Goal: Task Accomplishment & Management: Use online tool/utility

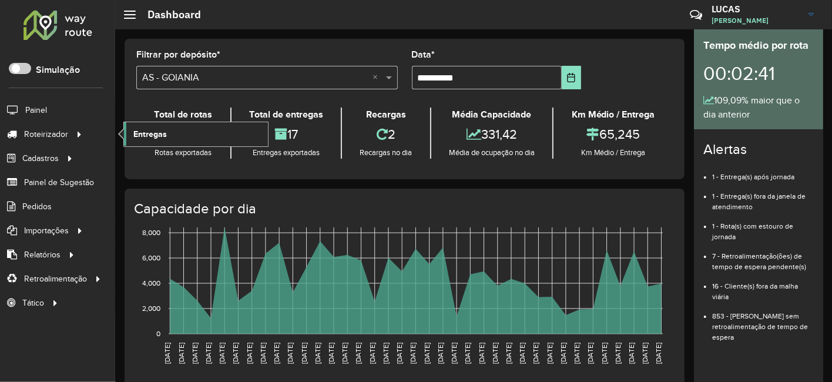
click at [158, 130] on span "Entregas" at bounding box center [149, 134] width 33 height 12
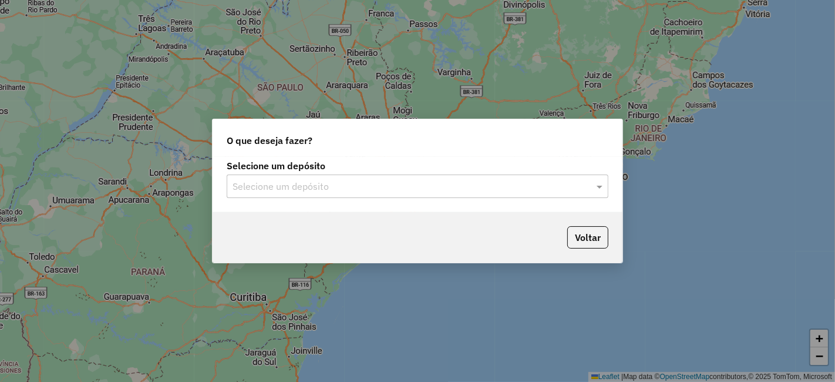
click at [351, 196] on div "Selecione um depósito" at bounding box center [418, 185] width 382 height 23
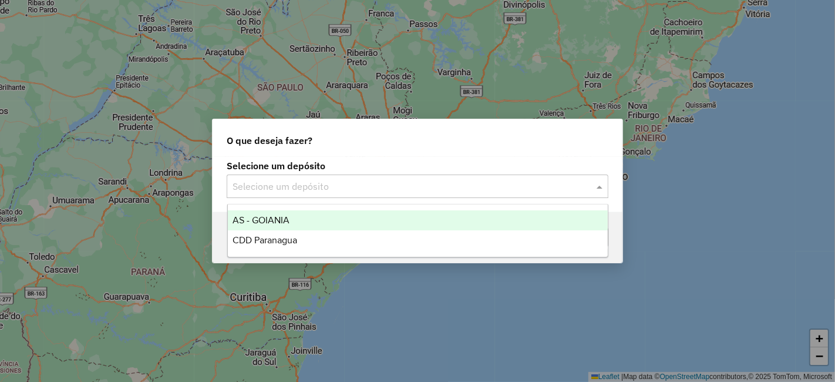
click at [295, 217] on div "AS - GOIANIA" at bounding box center [418, 220] width 380 height 20
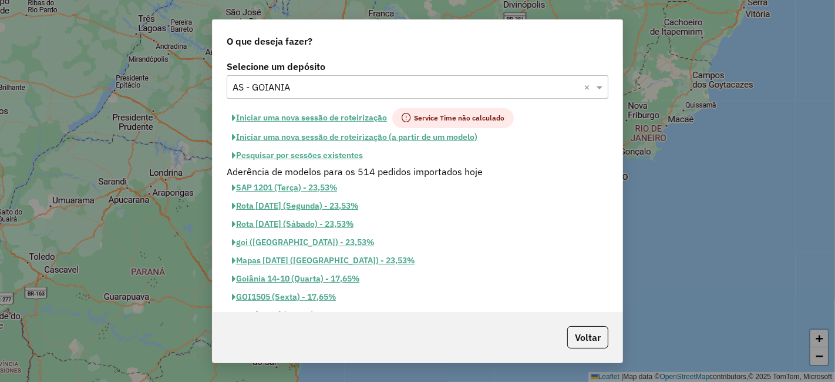
click at [339, 113] on button "Iniciar uma nova sessão de roteirização" at bounding box center [310, 118] width 166 height 20
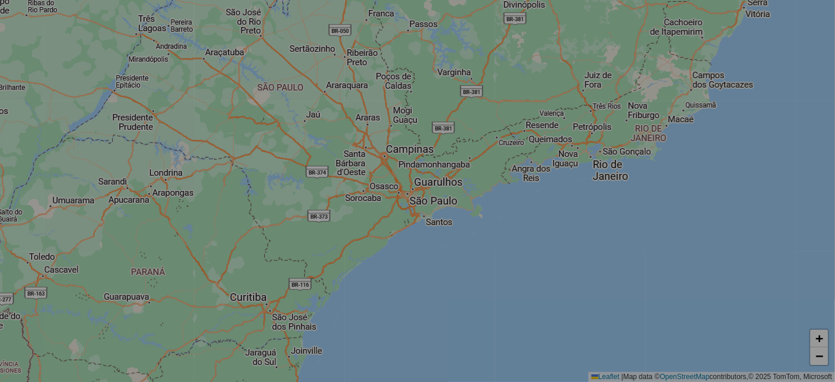
select select "*"
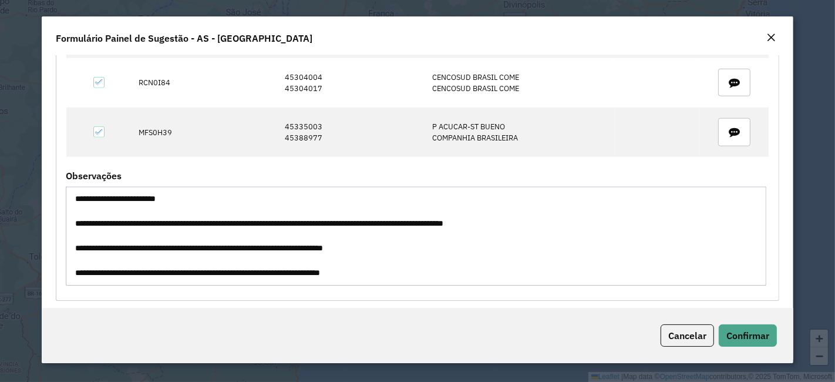
scroll to position [36, 0]
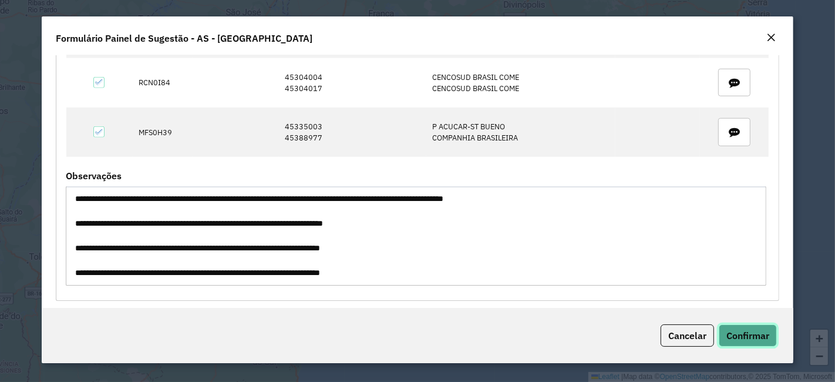
click at [756, 325] on button "Confirmar" at bounding box center [748, 335] width 58 height 22
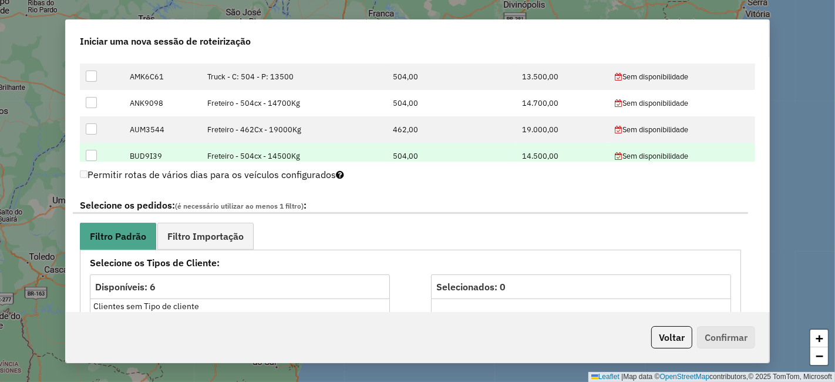
scroll to position [391, 0]
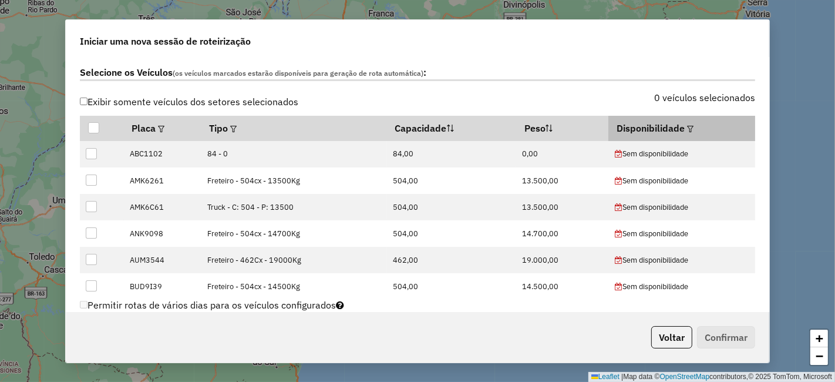
click at [687, 135] on th "Disponibilidade" at bounding box center [681, 128] width 146 height 25
click at [686, 130] on div at bounding box center [689, 128] width 9 height 14
click at [687, 128] on em at bounding box center [690, 129] width 6 height 6
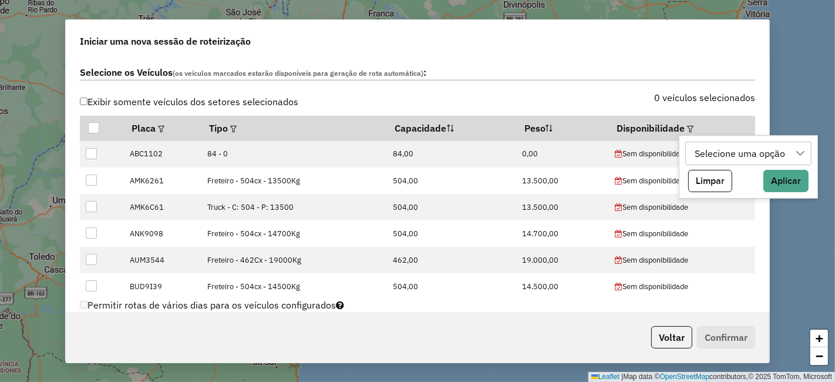
click at [700, 152] on div "Selecione uma opção" at bounding box center [740, 153] width 99 height 22
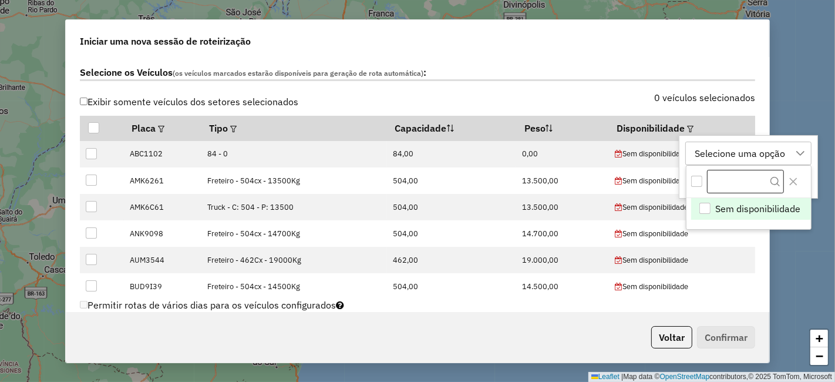
scroll to position [8, 53]
click at [792, 179] on icon "Close" at bounding box center [793, 181] width 9 height 9
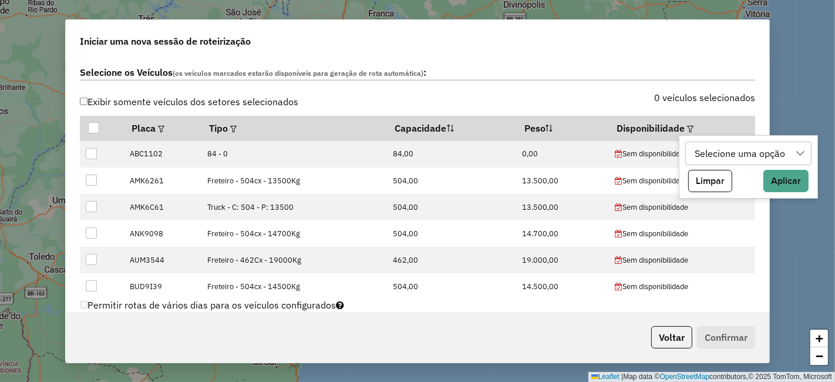
click at [743, 142] on div "Selecione uma opção" at bounding box center [740, 153] width 99 height 22
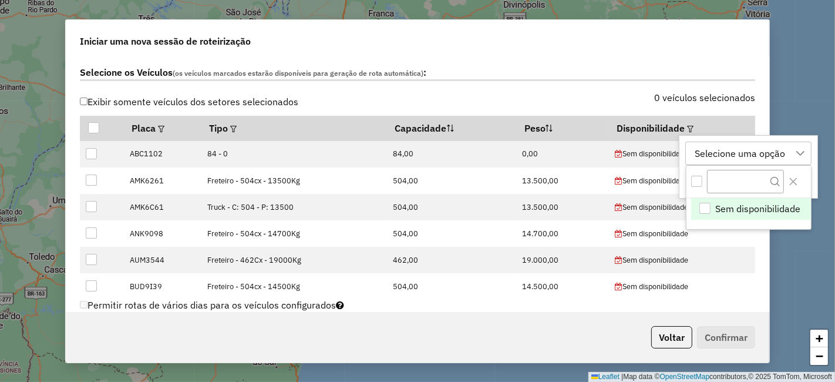
click at [700, 180] on div "All items unselected" at bounding box center [696, 181] width 11 height 11
click at [700, 179] on icon "All items selected" at bounding box center [696, 181] width 8 height 8
click at [737, 93] on label "0 veículos selecionados" at bounding box center [704, 97] width 101 height 14
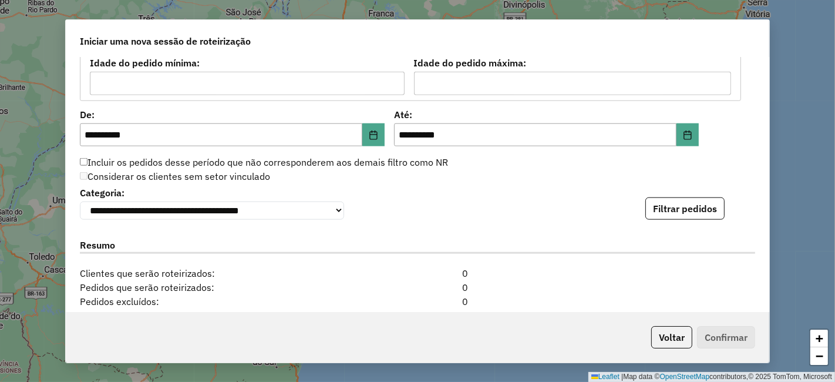
scroll to position [1083, 0]
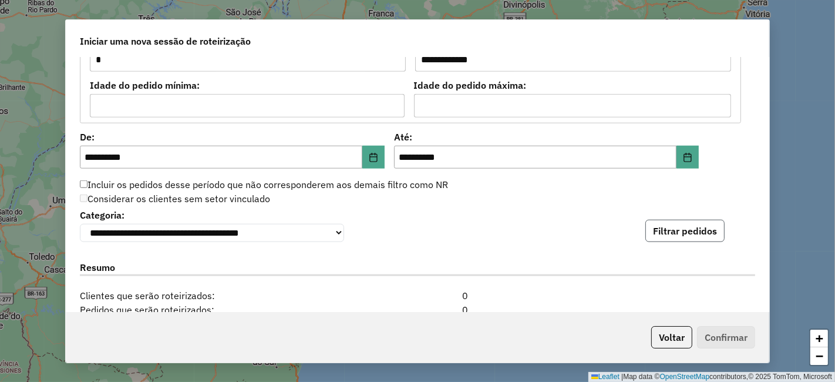
click at [671, 220] on button "Filtrar pedidos" at bounding box center [684, 231] width 79 height 22
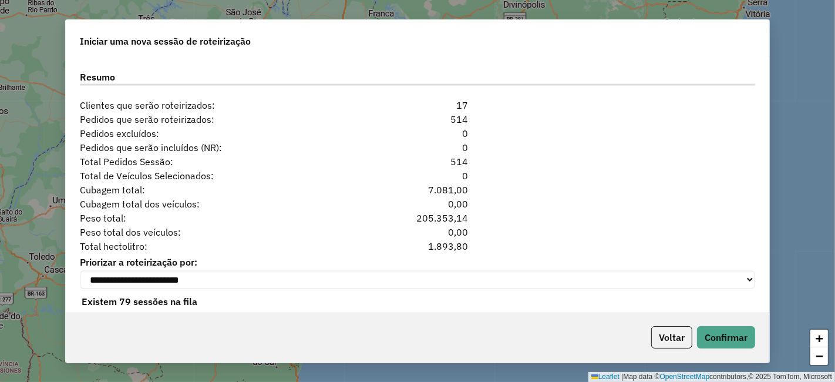
scroll to position [1536, 0]
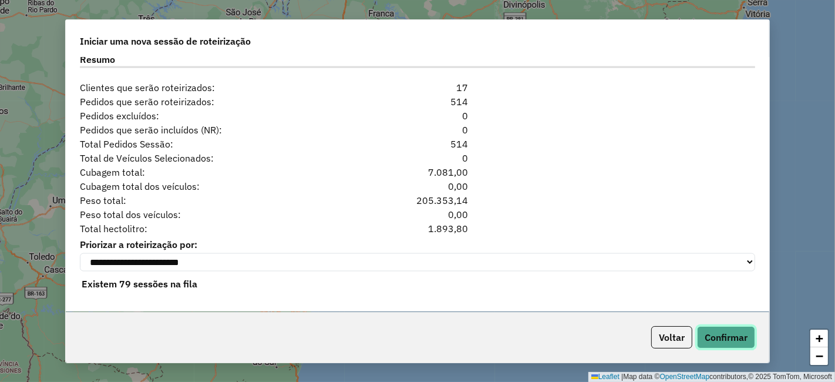
click at [728, 328] on button "Confirmar" at bounding box center [726, 337] width 58 height 22
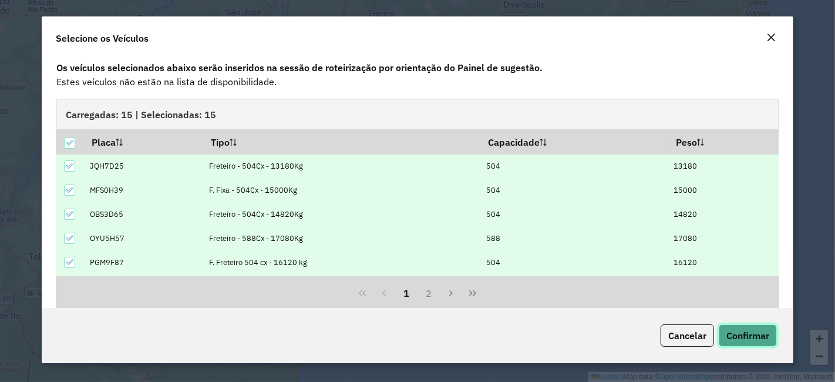
click at [738, 331] on span "Confirmar" at bounding box center [747, 335] width 43 height 12
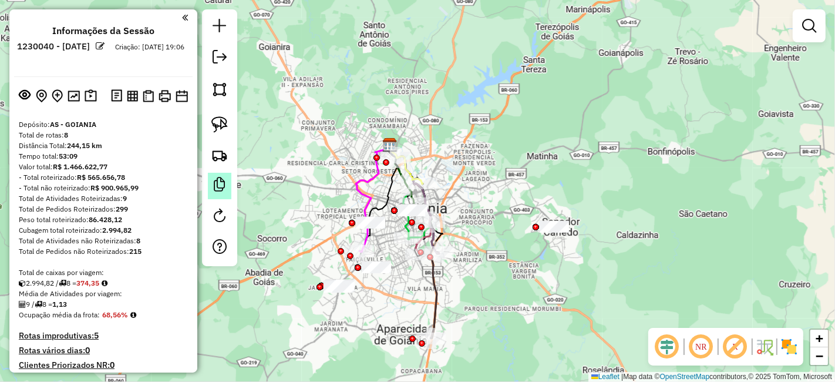
click at [216, 180] on em at bounding box center [220, 184] width 14 height 14
click at [87, 103] on button at bounding box center [90, 96] width 17 height 18
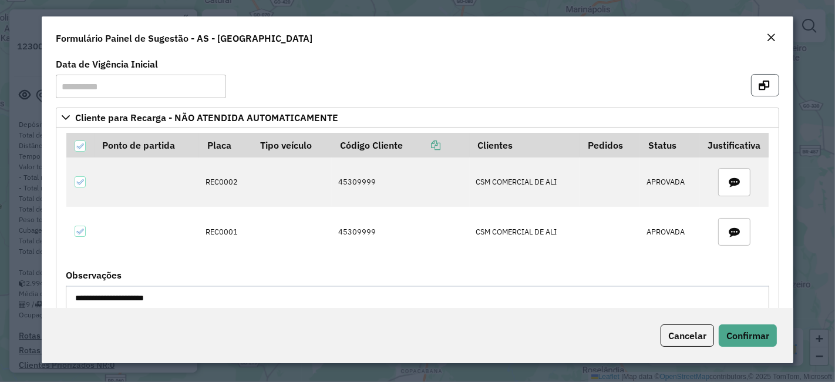
click at [759, 85] on icon "button" at bounding box center [764, 84] width 11 height 9
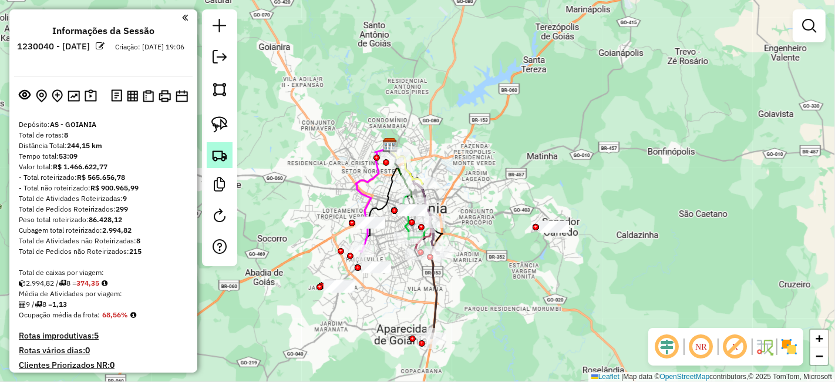
click at [213, 156] on img at bounding box center [219, 155] width 16 height 16
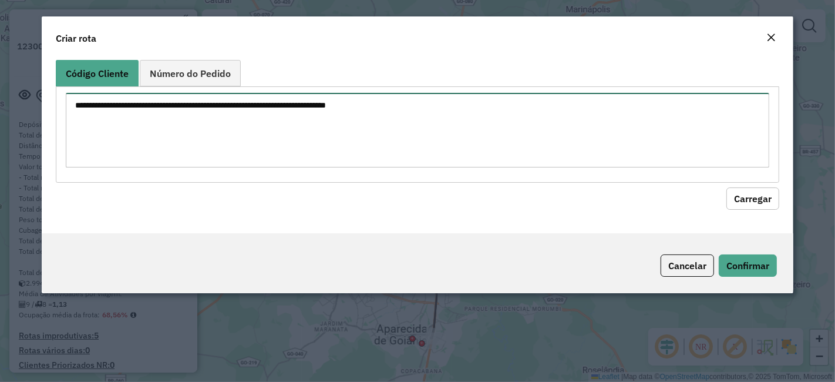
click at [314, 147] on textarea at bounding box center [417, 130] width 703 height 75
paste textarea "******** ********"
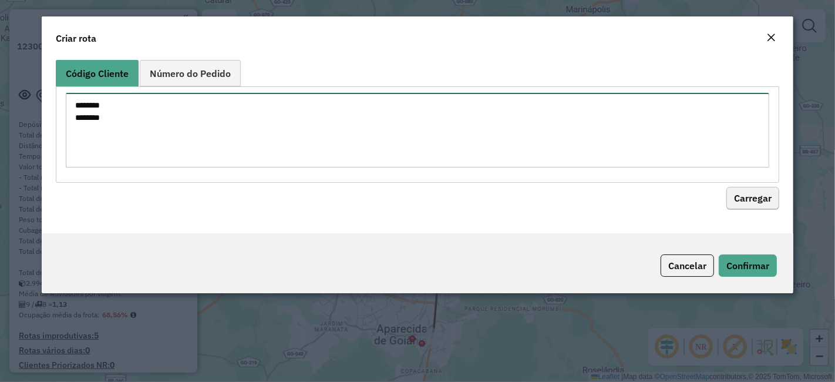
type textarea "******** ********"
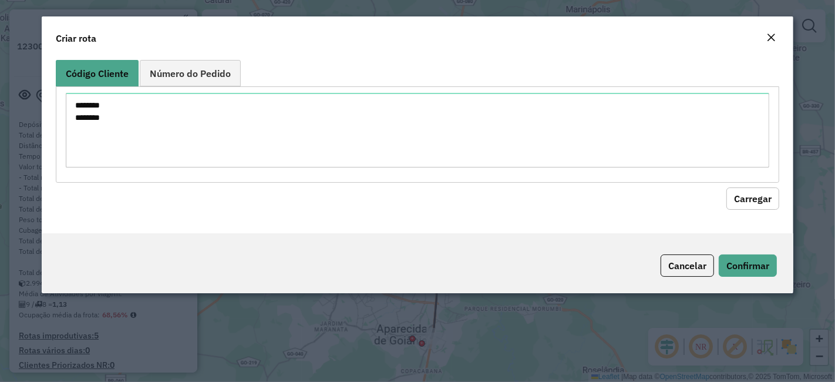
click at [736, 207] on button "Carregar" at bounding box center [752, 198] width 53 height 22
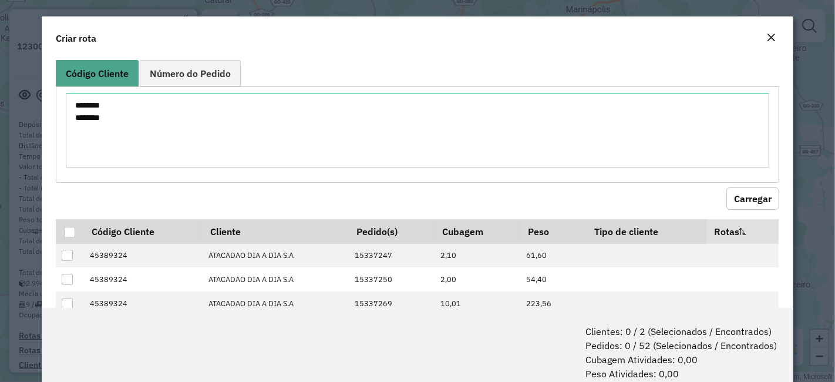
scroll to position [65, 0]
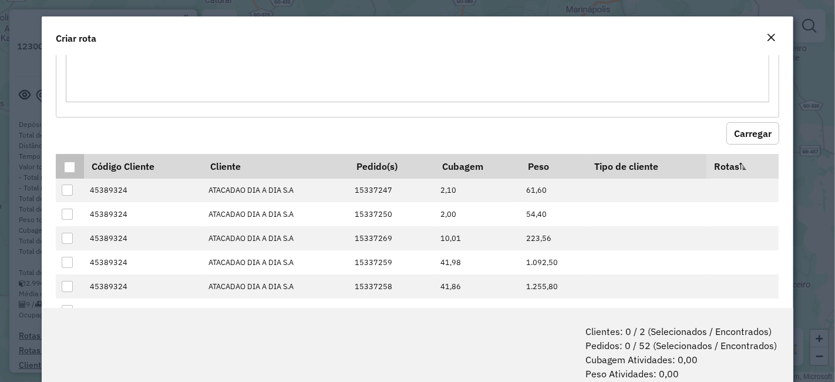
click at [65, 157] on th at bounding box center [70, 166] width 28 height 25
click at [70, 163] on div at bounding box center [69, 166] width 11 height 11
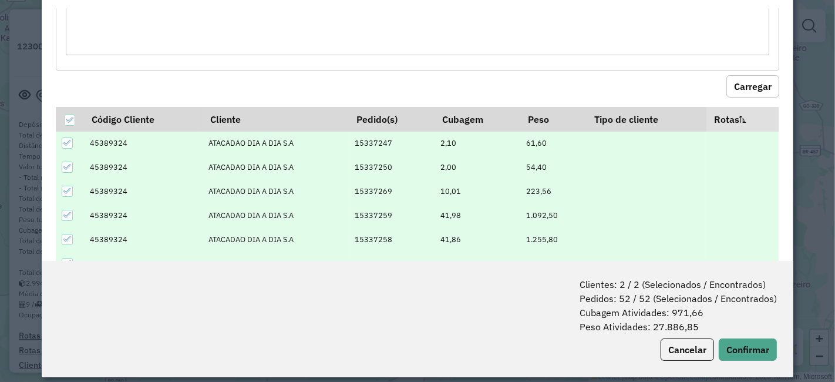
scroll to position [58, 0]
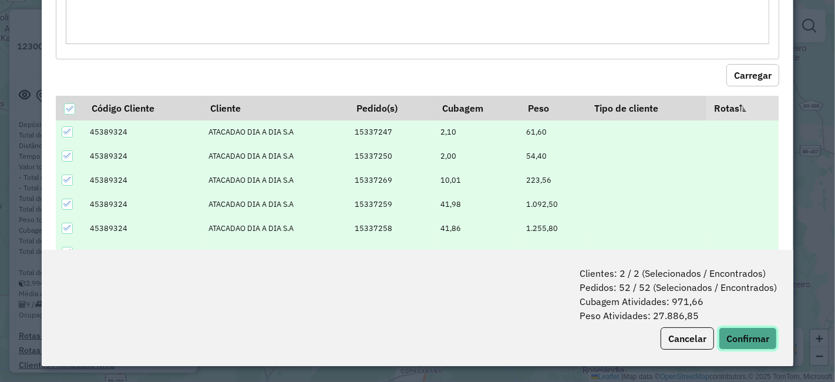
click at [750, 335] on button "Confirmar" at bounding box center [748, 338] width 58 height 22
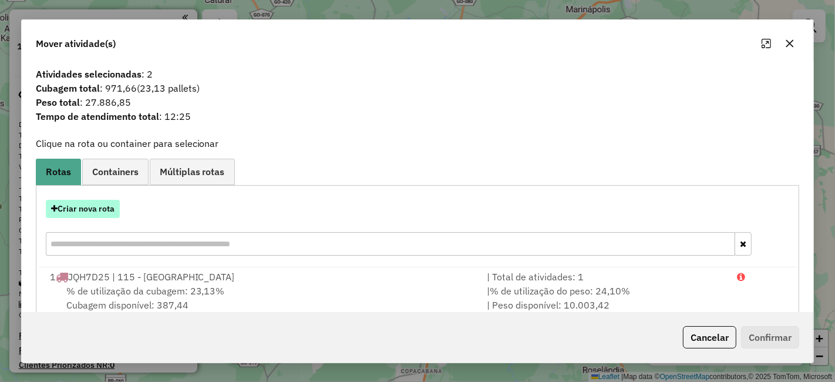
click at [102, 208] on button "Criar nova rota" at bounding box center [83, 209] width 74 height 18
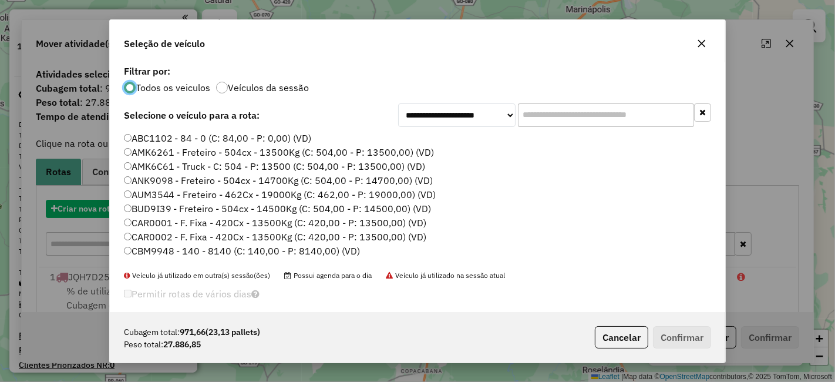
scroll to position [6, 3]
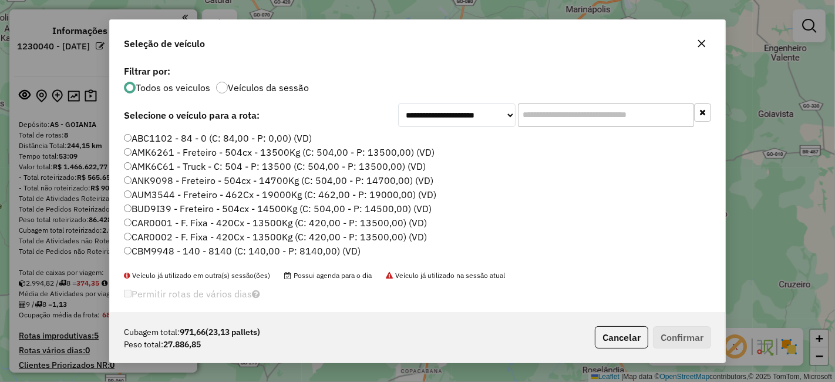
click at [574, 114] on input "text" at bounding box center [606, 114] width 176 height 23
paste input "*******"
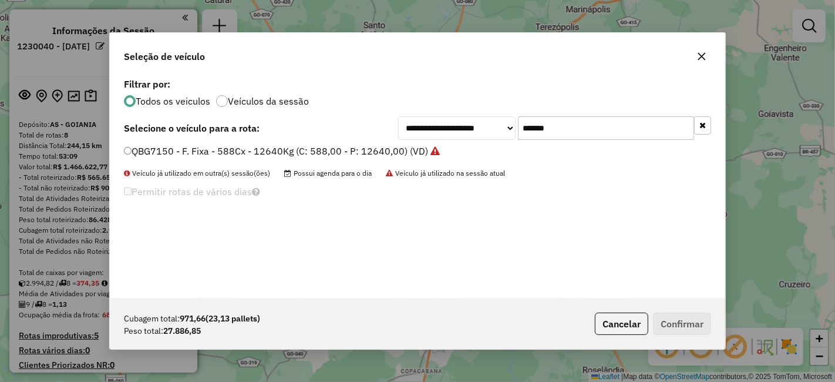
type input "*******"
click at [356, 148] on label "QBG7150 - F. Fixa - 588Cx - 12640Kg (C: 588,00 - P: 12640,00) (VD)" at bounding box center [282, 151] width 316 height 14
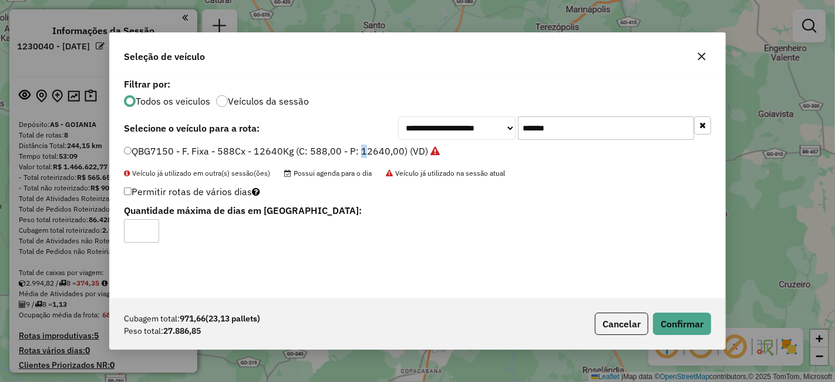
click at [356, 148] on label "QBG7150 - F. Fixa - 588Cx - 12640Kg (C: 588,00 - P: 12640,00) (VD)" at bounding box center [282, 151] width 316 height 14
click at [671, 314] on button "Confirmar" at bounding box center [682, 323] width 58 height 22
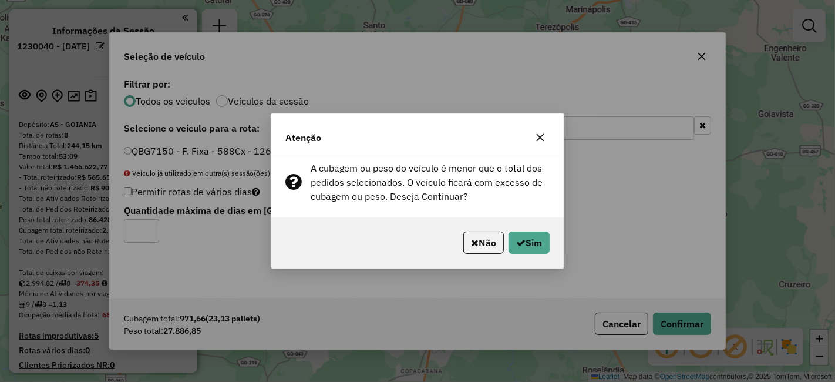
click at [537, 134] on icon "button" at bounding box center [540, 137] width 9 height 9
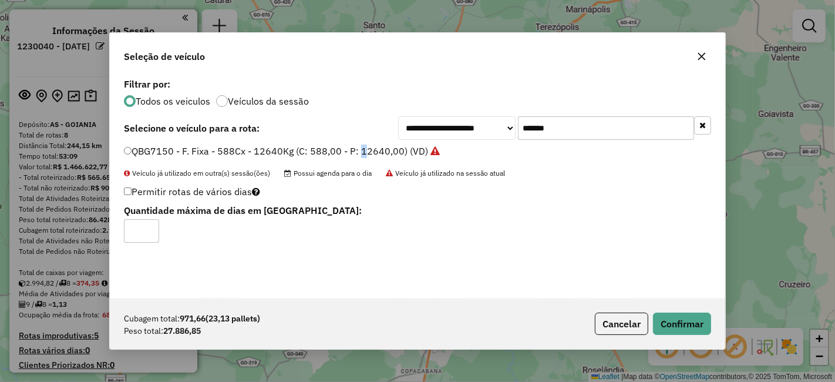
click at [705, 53] on icon "button" at bounding box center [701, 56] width 9 height 9
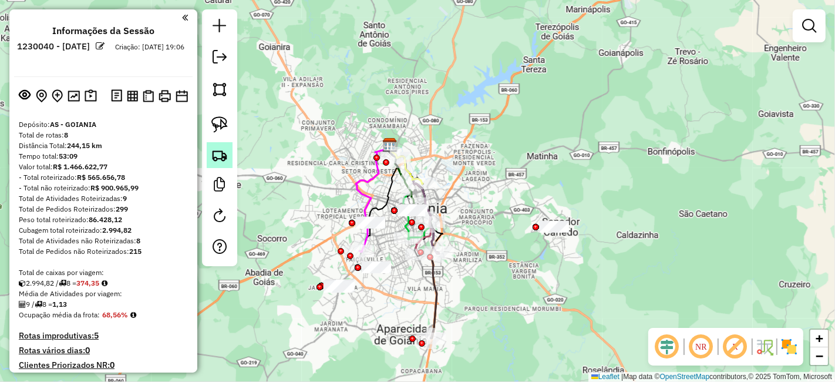
click at [227, 156] on img at bounding box center [219, 155] width 16 height 16
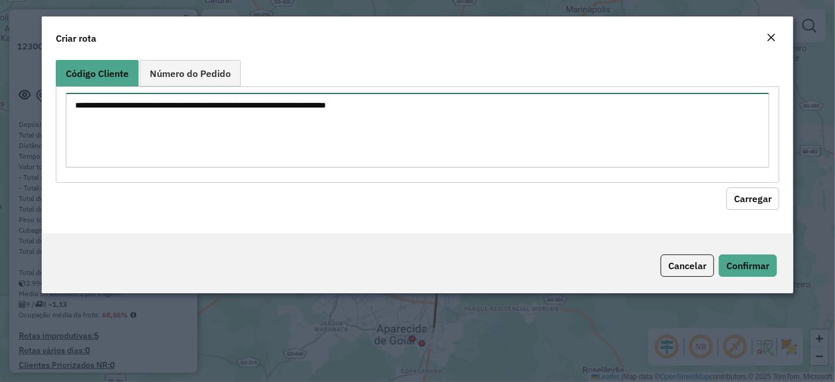
click at [443, 137] on textarea at bounding box center [417, 130] width 703 height 75
paste textarea "********"
type textarea "********"
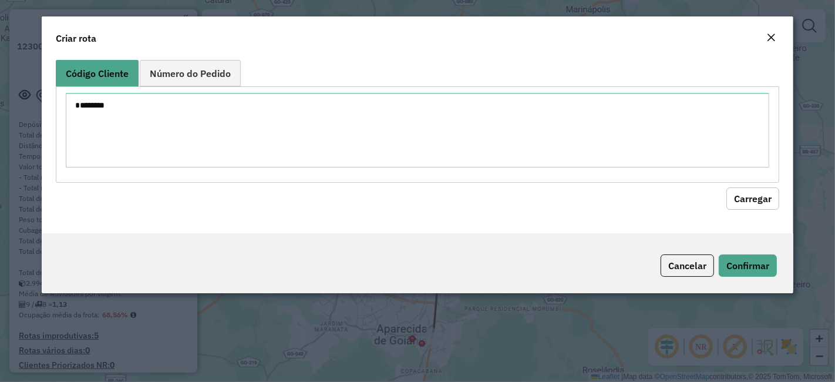
click at [782, 195] on div "Código Cliente Número do Pedido ******** Carregar" at bounding box center [418, 144] width 752 height 178
click at [765, 197] on button "Carregar" at bounding box center [752, 198] width 53 height 22
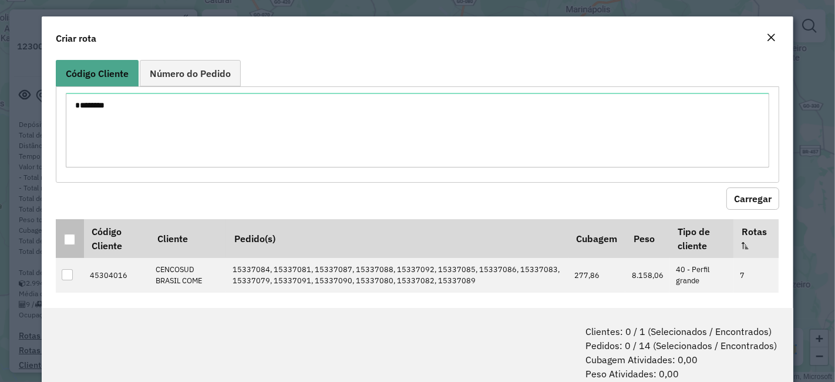
drag, startPoint x: 70, startPoint y: 236, endPoint x: 470, endPoint y: 232, distance: 399.9
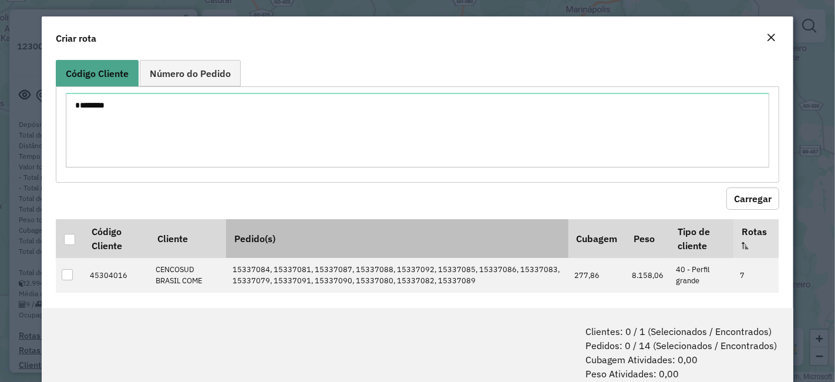
click at [69, 237] on div at bounding box center [69, 239] width 11 height 11
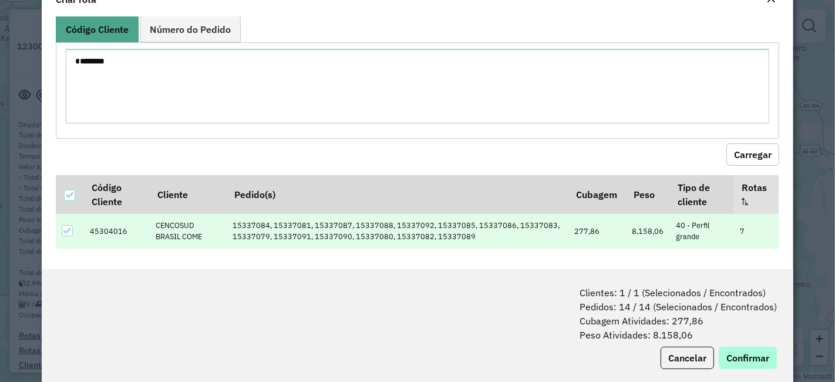
scroll to position [58, 0]
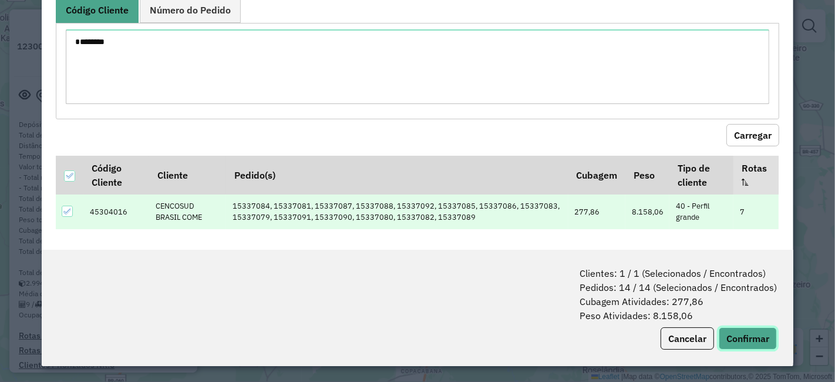
click at [741, 336] on button "Confirmar" at bounding box center [748, 338] width 58 height 22
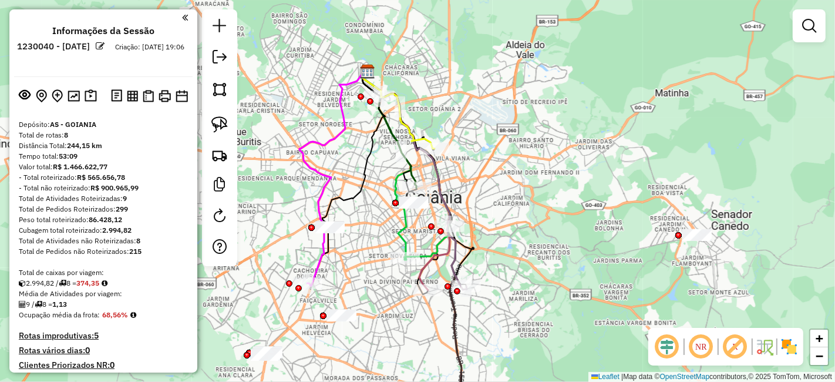
click at [729, 349] on em at bounding box center [735, 346] width 28 height 28
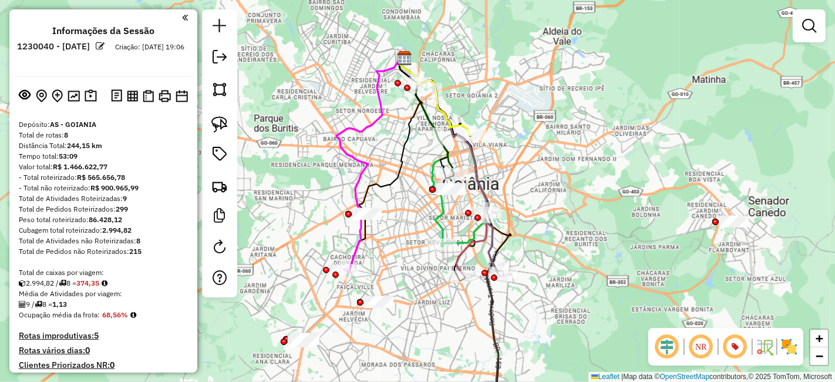
drag, startPoint x: 422, startPoint y: 278, endPoint x: 440, endPoint y: 255, distance: 28.8
click at [440, 255] on div "Janela de atendimento Grade de atendimento Capacidade Transportadoras Veículos …" at bounding box center [417, 191] width 835 height 382
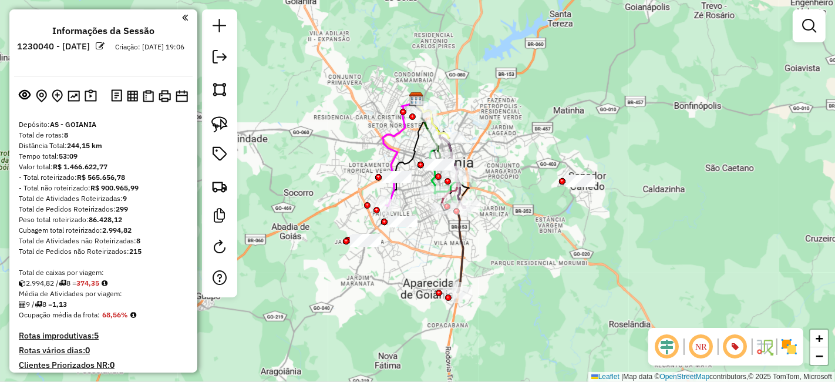
drag, startPoint x: 454, startPoint y: 314, endPoint x: 468, endPoint y: 239, distance: 76.5
click at [468, 239] on div "Janela de atendimento Grade de atendimento Capacidade Transportadoras Veículos …" at bounding box center [417, 191] width 835 height 382
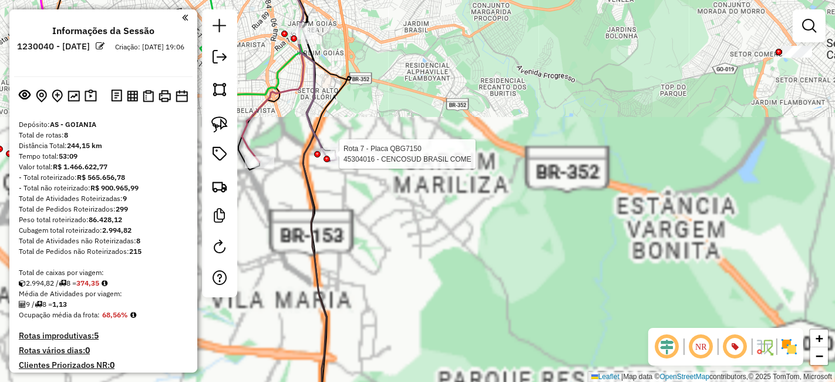
drag, startPoint x: 487, startPoint y: 174, endPoint x: 577, endPoint y: 234, distance: 108.0
click at [590, 237] on div "Rota 7 - Placa QBG7150 45304016 - CENCOSUD BRASIL COME Janela de atendimento Gr…" at bounding box center [417, 191] width 835 height 382
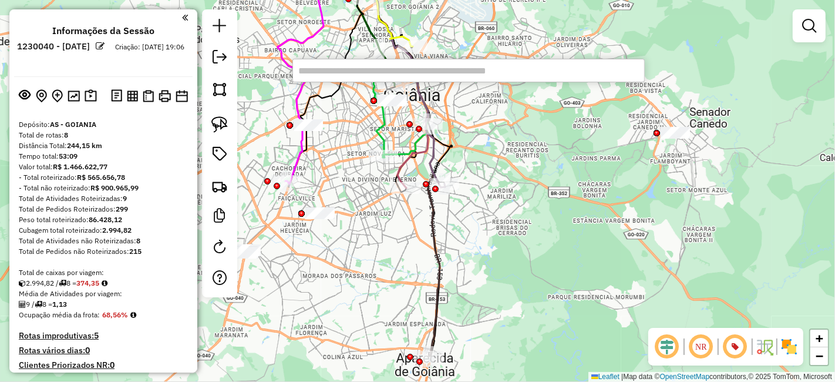
click at [592, 113] on div "Janela de atendimento Grade de atendimento Capacidade Transportadoras Veículos …" at bounding box center [417, 191] width 835 height 382
click at [574, 139] on div "Janela de atendimento Grade de atendimento Capacidade Transportadoras Veículos …" at bounding box center [417, 191] width 835 height 382
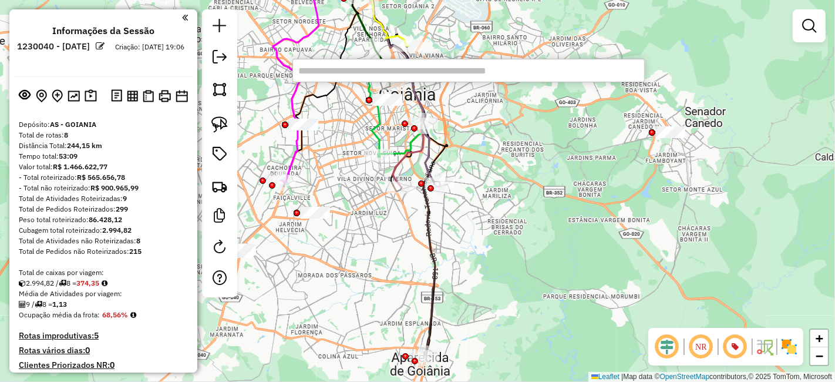
click at [608, 129] on div "Janela de atendimento Grade de atendimento Capacidade Transportadoras Veículos …" at bounding box center [417, 191] width 835 height 382
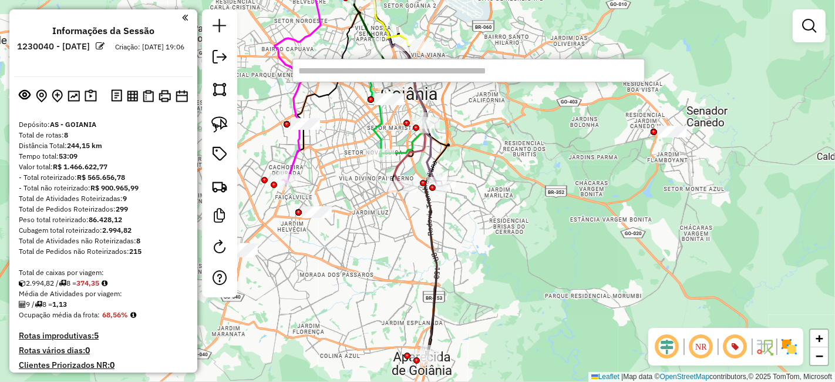
click at [608, 129] on div "Janela de atendimento Grade de atendimento Capacidade Transportadoras Veículos …" at bounding box center [417, 191] width 835 height 382
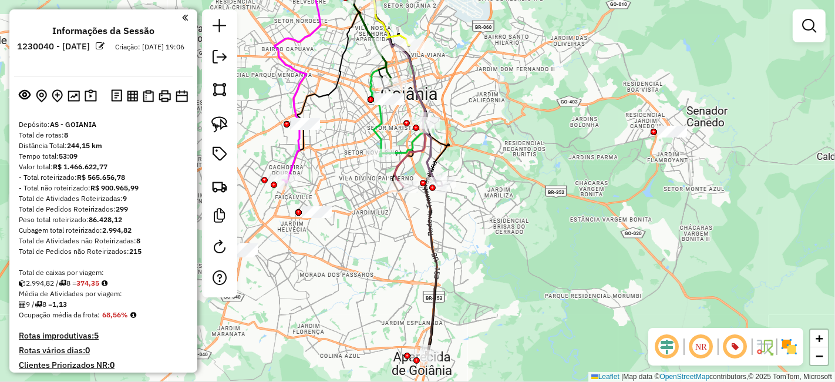
scroll to position [671, 0]
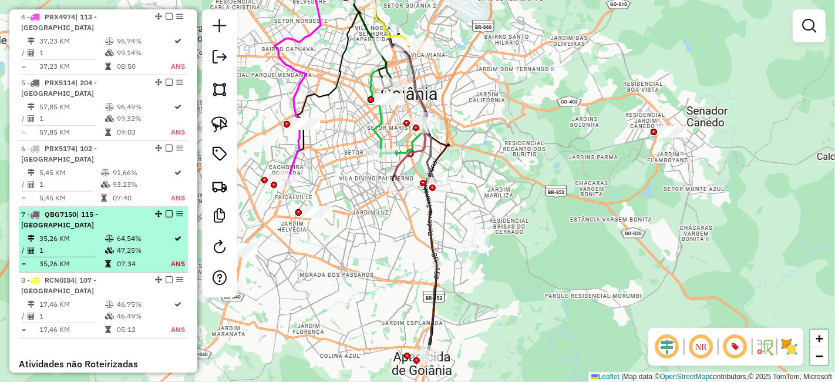
click at [136, 233] on td "64,54%" at bounding box center [143, 239] width 54 height 12
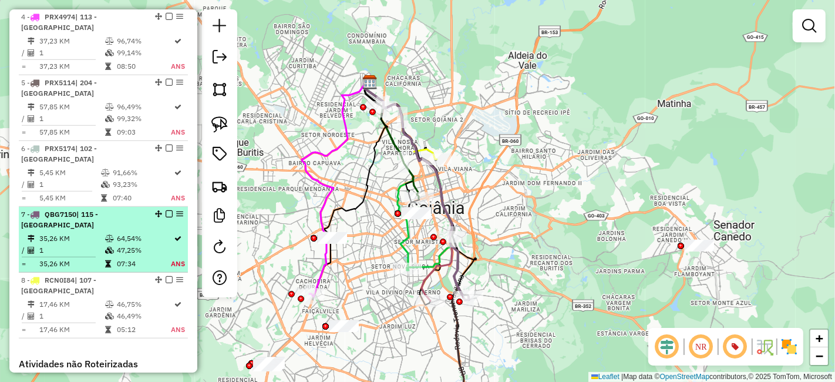
click at [136, 233] on td "64,54%" at bounding box center [143, 239] width 54 height 12
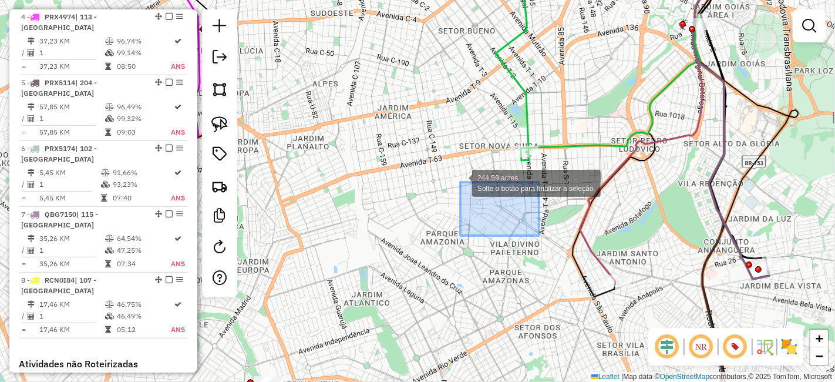
drag, startPoint x: 490, startPoint y: 203, endPoint x: 460, endPoint y: 182, distance: 36.7
select select "**********"
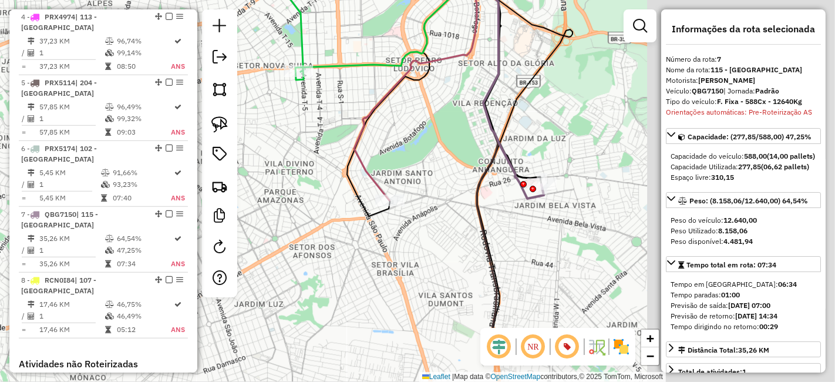
drag, startPoint x: 522, startPoint y: 191, endPoint x: 351, endPoint y: 135, distance: 180.3
click at [351, 135] on div "Janela de atendimento Grade de atendimento Capacidade Transportadoras Veículos …" at bounding box center [417, 191] width 835 height 382
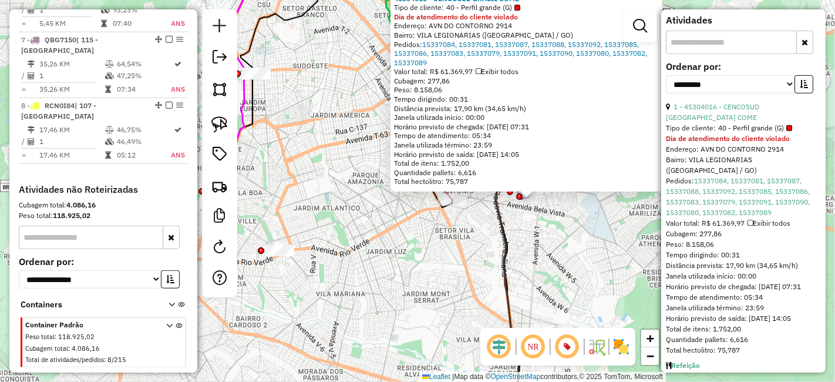
scroll to position [490, 0]
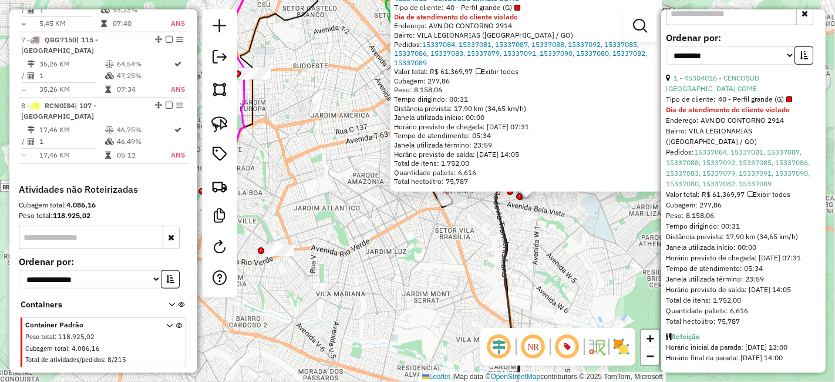
click at [593, 257] on div "45304016 - CENCOSUD BRASIL COME Tipo de cliente: 40 - Perfil grande (G) Dia de …" at bounding box center [417, 191] width 835 height 382
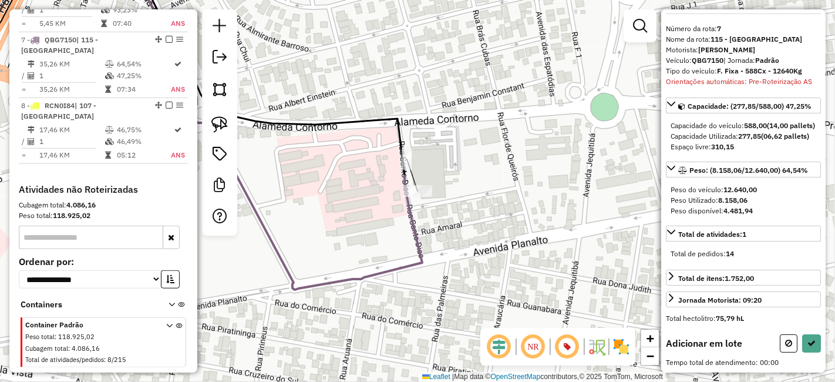
scroll to position [47, 0]
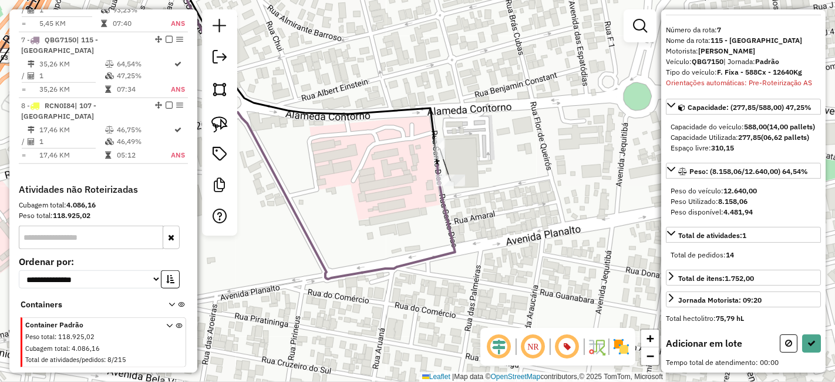
drag, startPoint x: 460, startPoint y: 257, endPoint x: 584, endPoint y: 163, distance: 155.5
click at [455, 165] on icon at bounding box center [308, 115] width 294 height 328
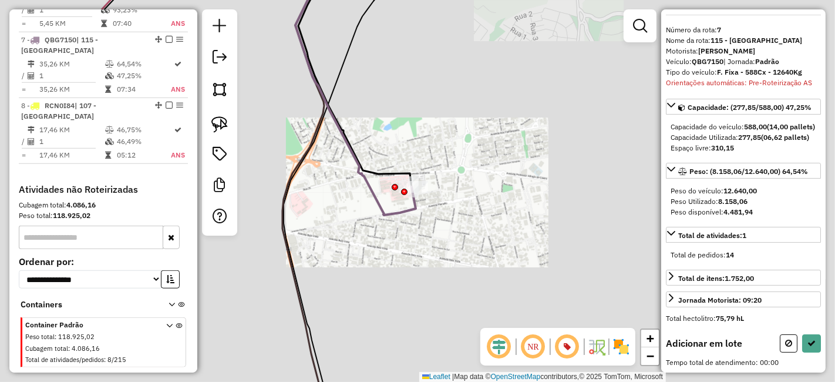
drag, startPoint x: 320, startPoint y: 255, endPoint x: 443, endPoint y: 232, distance: 124.8
click at [440, 230] on div "Janela de atendimento Grade de atendimento Capacidade Transportadoras Veículos …" at bounding box center [417, 191] width 835 height 382
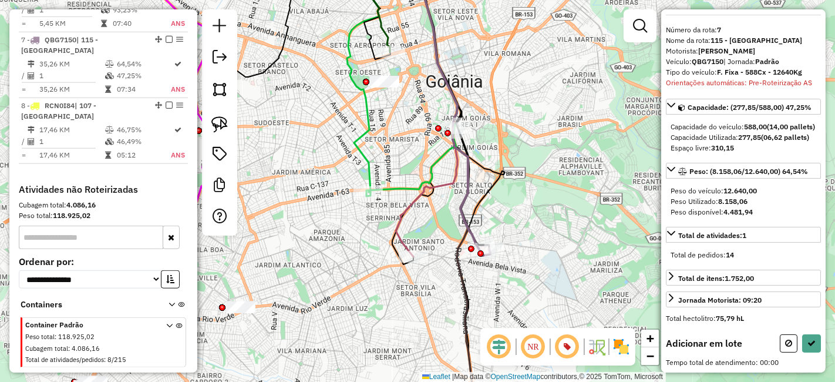
drag, startPoint x: 411, startPoint y: 257, endPoint x: 447, endPoint y: 286, distance: 46.4
click at [447, 285] on div "Janela de atendimento Grade de atendimento Capacidade Transportadoras Veículos …" at bounding box center [417, 191] width 835 height 382
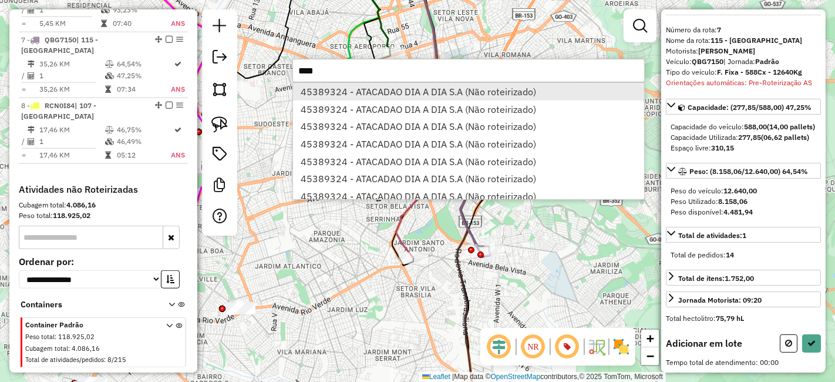
type input "****"
click at [496, 83] on li "45389324 - ATACADAO DIA A DIA S.A (Não roteirizado)" at bounding box center [468, 92] width 351 height 18
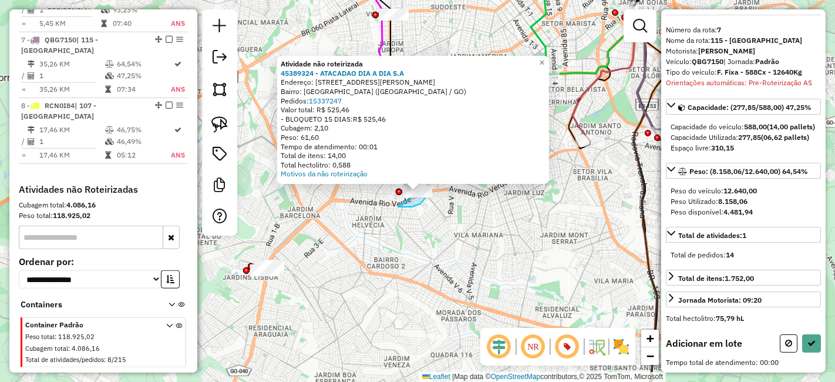
drag, startPoint x: 398, startPoint y: 207, endPoint x: 424, endPoint y: 188, distance: 31.6
click at [424, 177] on div at bounding box center [425, 173] width 6 height 6
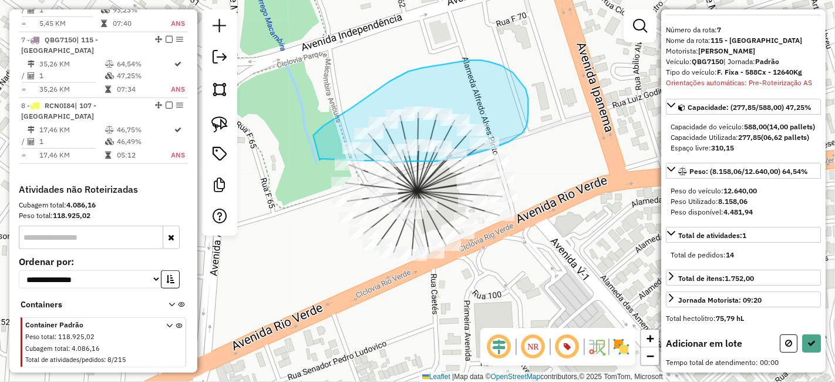
drag, startPoint x: 323, startPoint y: 159, endPoint x: 298, endPoint y: 170, distance: 27.3
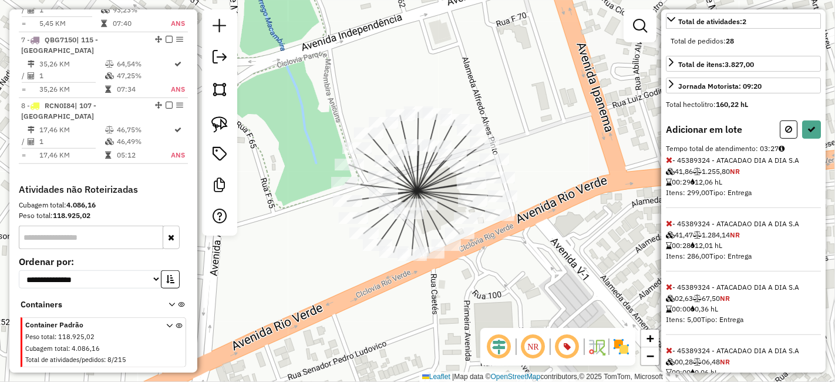
click at [671, 164] on icon at bounding box center [669, 160] width 6 height 8
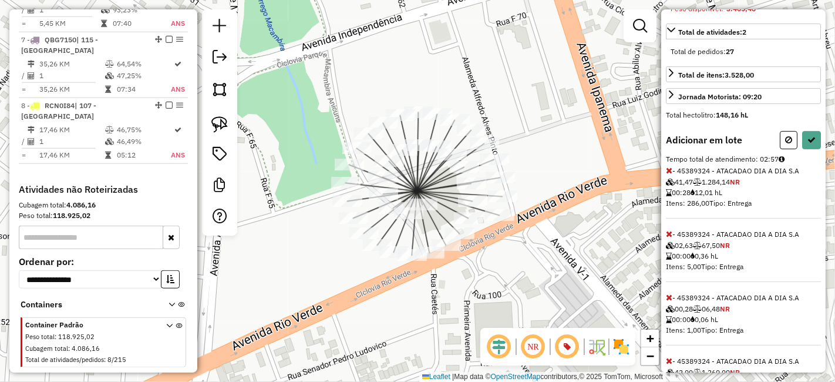
click at [671, 174] on icon at bounding box center [669, 170] width 6 height 8
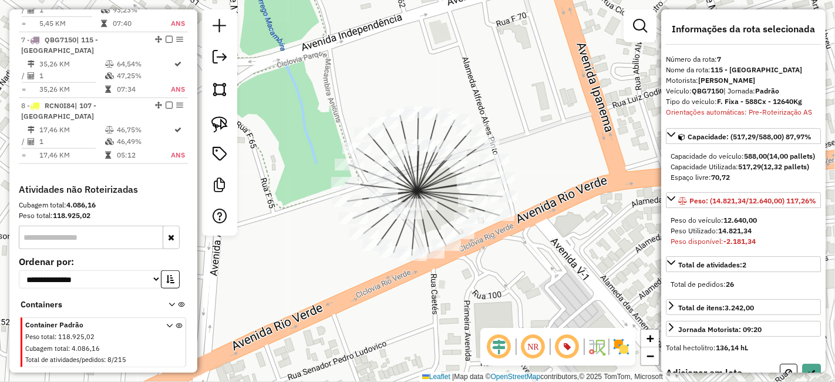
scroll to position [261, 0]
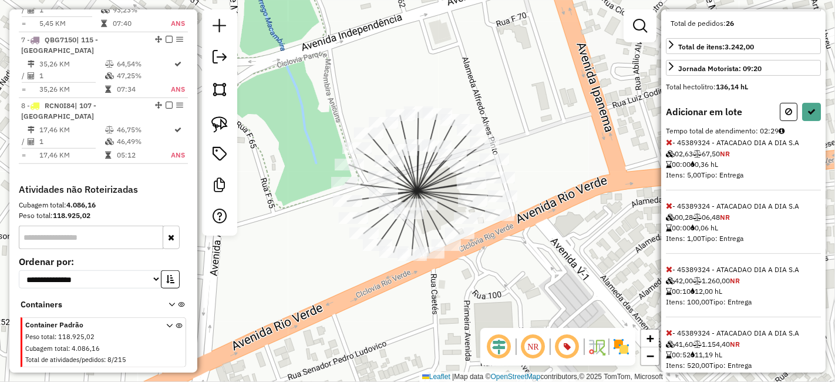
click at [669, 146] on icon at bounding box center [669, 142] width 6 height 8
click at [664, 171] on div "Informações da rota selecionada Número da rota: 7 Nome da rota: 115 - Jardim Sa…" at bounding box center [743, 190] width 164 height 363
click at [664, 170] on div "Informações da rota selecionada Número da rota: 7 Nome da rota: 115 - Jardim Sa…" at bounding box center [743, 190] width 164 height 363
click at [666, 146] on icon at bounding box center [669, 142] width 6 height 8
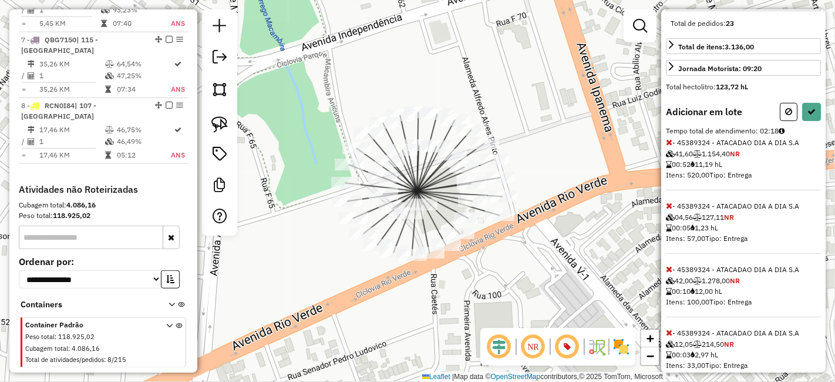
click at [666, 146] on icon at bounding box center [669, 142] width 6 height 8
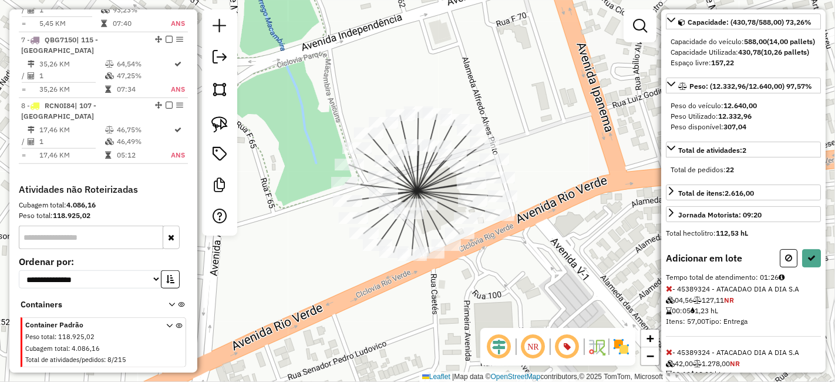
scroll to position [196, 0]
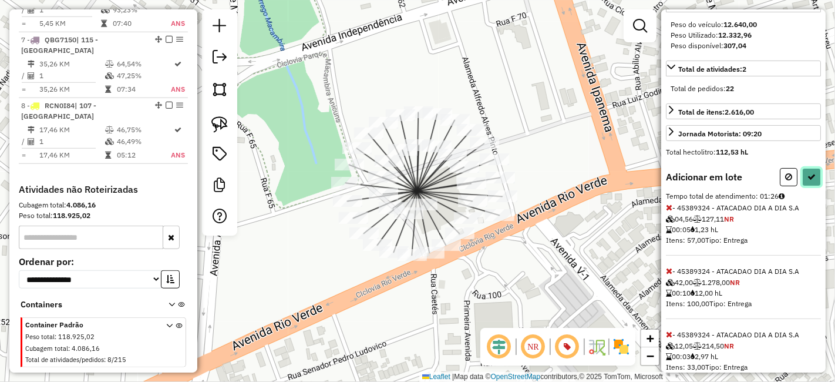
click at [815, 186] on button at bounding box center [811, 177] width 19 height 18
select select "**********"
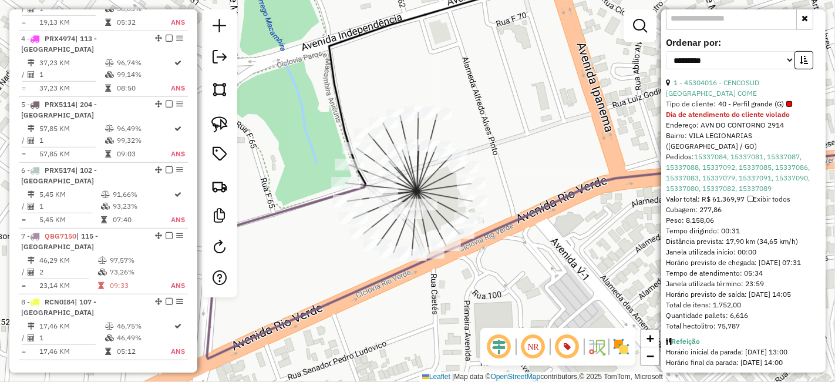
scroll to position [490, 0]
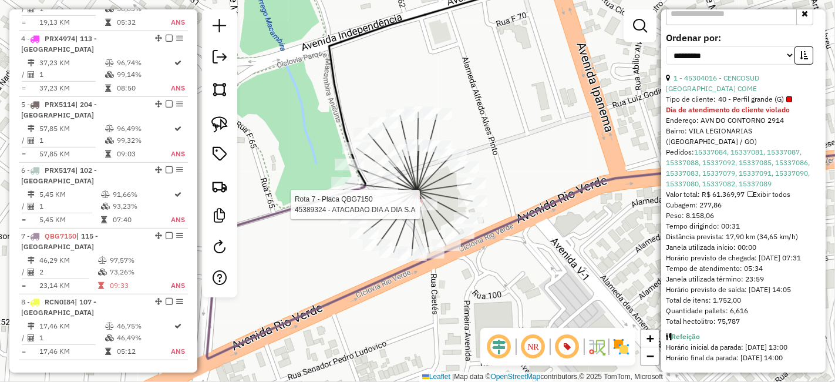
click at [425, 210] on div at bounding box center [422, 204] width 29 height 12
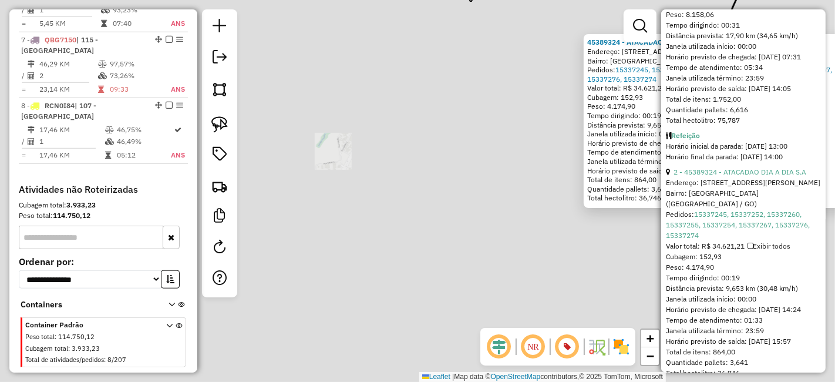
scroll to position [686, 0]
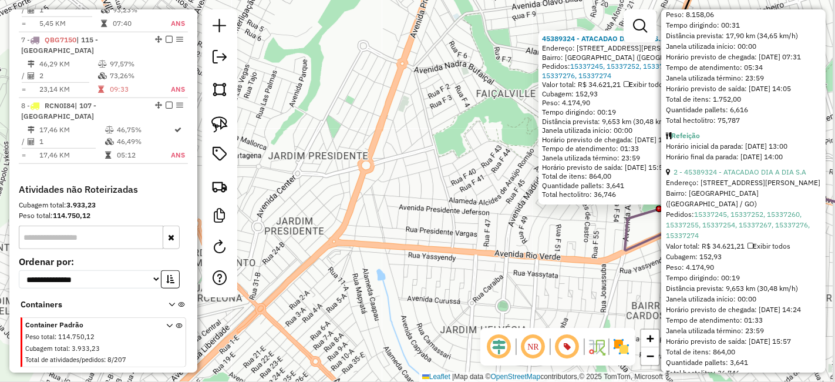
drag, startPoint x: 572, startPoint y: 216, endPoint x: 549, endPoint y: 214, distance: 23.0
click at [550, 214] on div "45389324 - ATACADAO DIA A DIA S.A Endereço: Rua Benjamin Constant, 699 Bairro: …" at bounding box center [417, 191] width 835 height 382
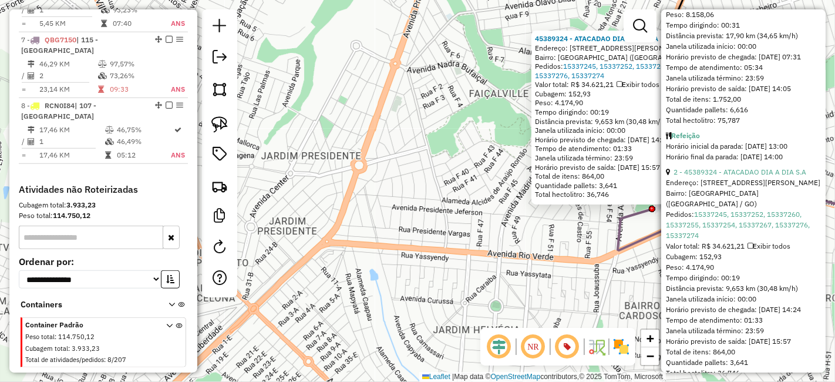
scroll to position [706, 0]
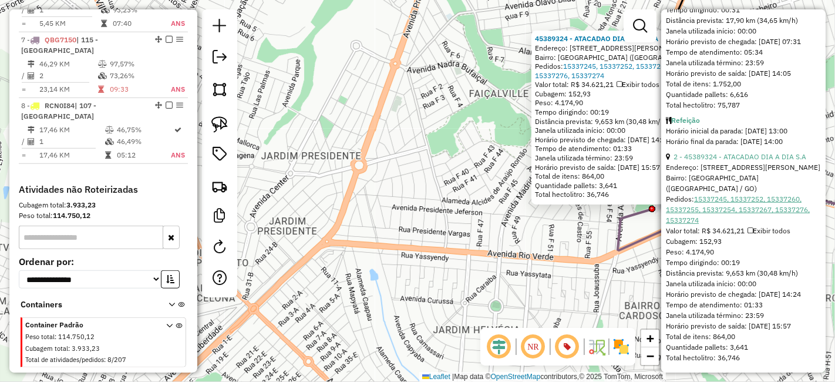
click at [733, 194] on link "15337245, 15337252, 15337260, 15337255, 15337254, 15337267, 15337276, 15337274" at bounding box center [738, 209] width 144 height 30
click at [510, 247] on div "45389324 - ATACADAO DIA A DIA S.A Endereço: Rua Benjamin Constant, 699 Bairro: …" at bounding box center [417, 191] width 835 height 382
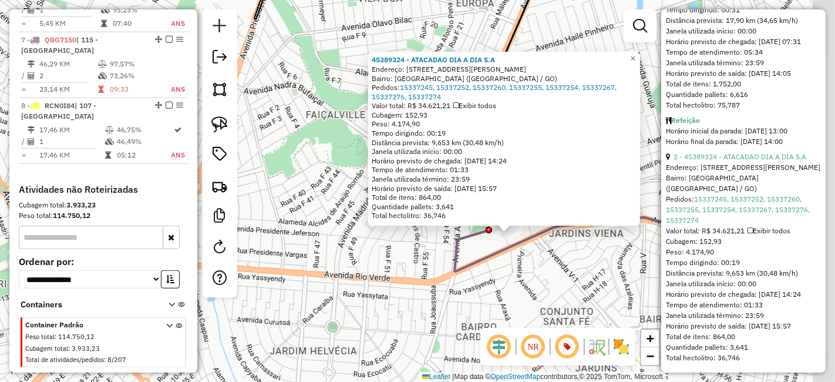
drag, startPoint x: 415, startPoint y: 264, endPoint x: 331, endPoint y: 275, distance: 84.7
click at [331, 275] on div "45389324 - ATACADAO DIA A DIA S.A Endereço: Rua Benjamin Constant, 699 Bairro: …" at bounding box center [417, 191] width 835 height 382
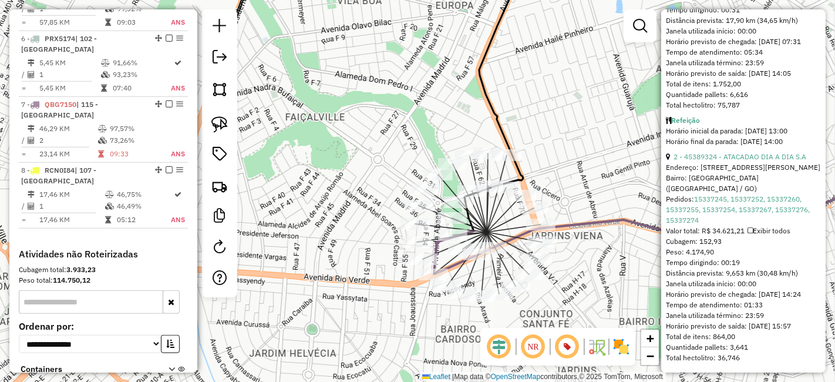
scroll to position [715, 0]
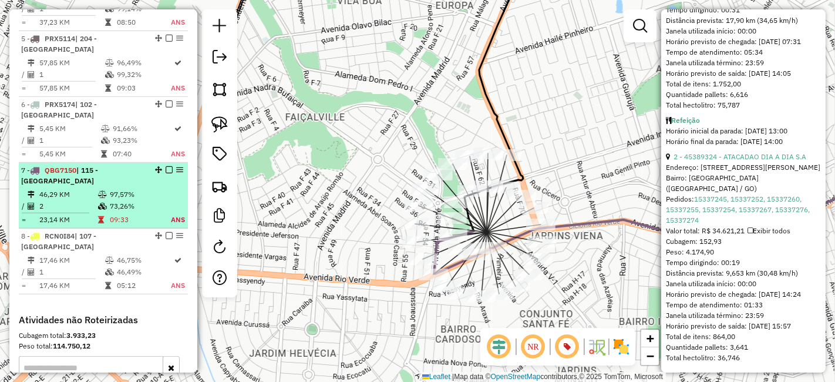
click at [166, 166] on em at bounding box center [169, 169] width 7 height 7
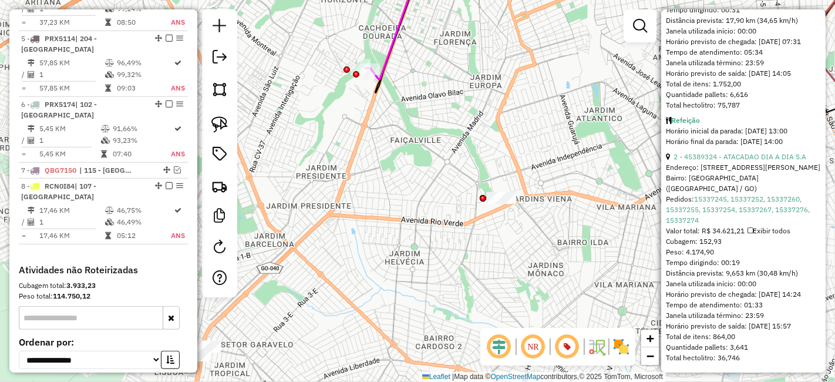
click at [499, 204] on div at bounding box center [501, 198] width 29 height 12
click at [504, 204] on div at bounding box center [501, 198] width 29 height 12
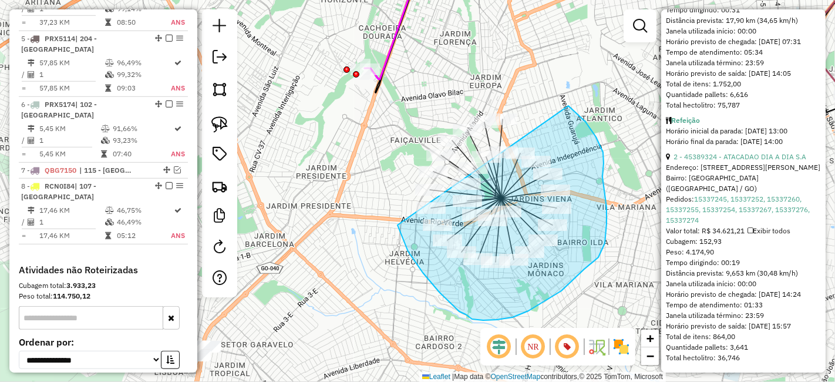
drag, startPoint x: 398, startPoint y: 225, endPoint x: 372, endPoint y: 207, distance: 31.3
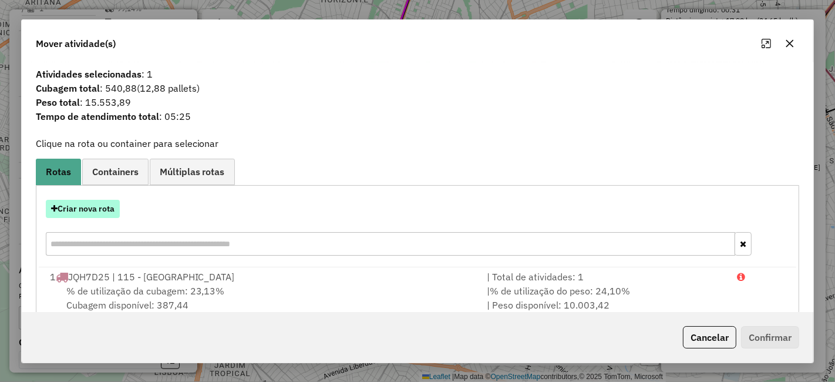
click at [99, 209] on button "Criar nova rota" at bounding box center [83, 209] width 74 height 18
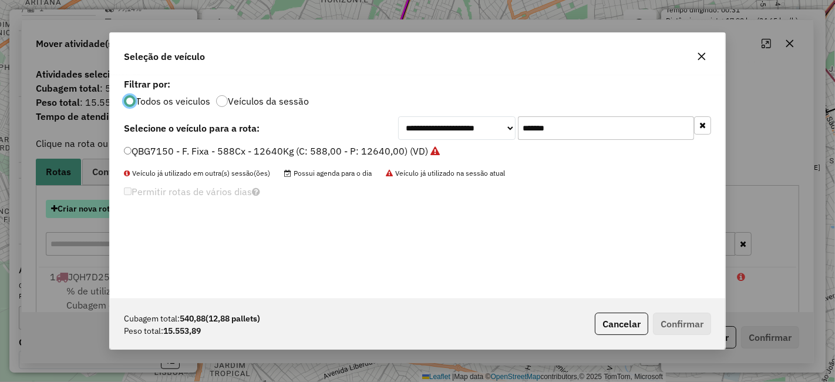
scroll to position [6, 3]
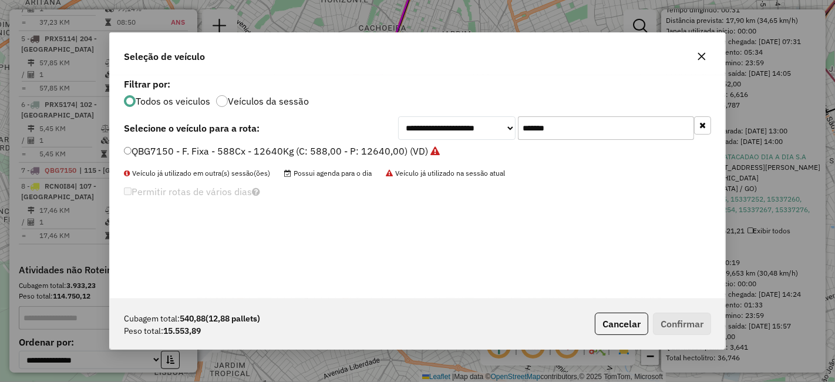
drag, startPoint x: 573, startPoint y: 124, endPoint x: 351, endPoint y: 134, distance: 222.2
click at [369, 130] on div "**********" at bounding box center [417, 127] width 587 height 23
paste input "text"
type input "*******"
click at [302, 153] on label "QBA8084 - F. Fixa - 588Cx - 17850Kg (C: 588,00 - P: 17850,00) (VD)" at bounding box center [276, 151] width 304 height 14
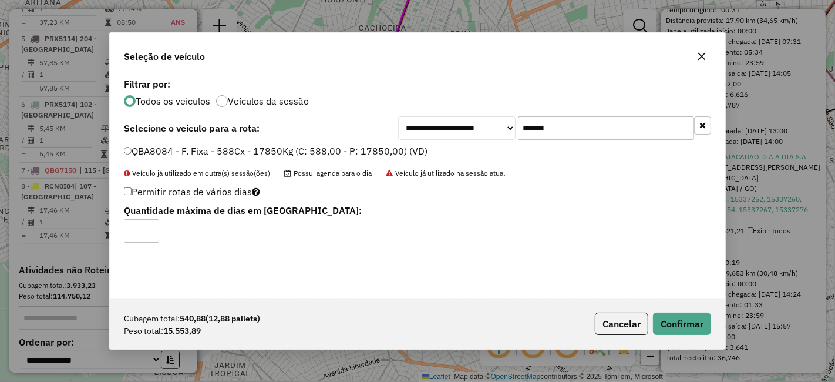
click at [698, 312] on div "Cubagem total: 540,88 (12,88 pallets) Peso total: 15.553,89 Cancelar Confirmar" at bounding box center [417, 323] width 615 height 51
click at [697, 314] on button "Confirmar" at bounding box center [682, 323] width 58 height 22
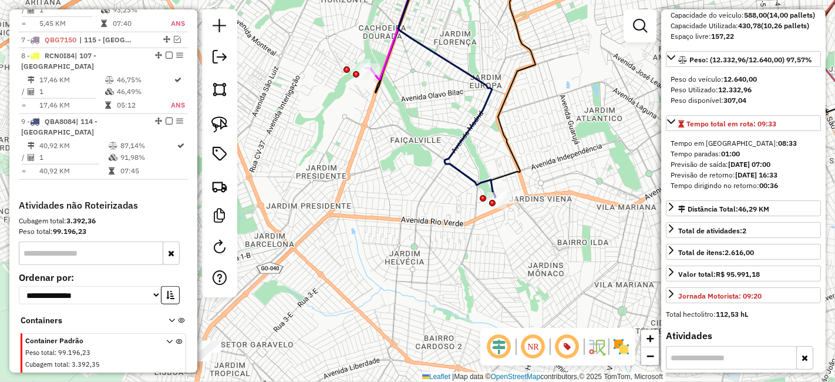
scroll to position [0, 0]
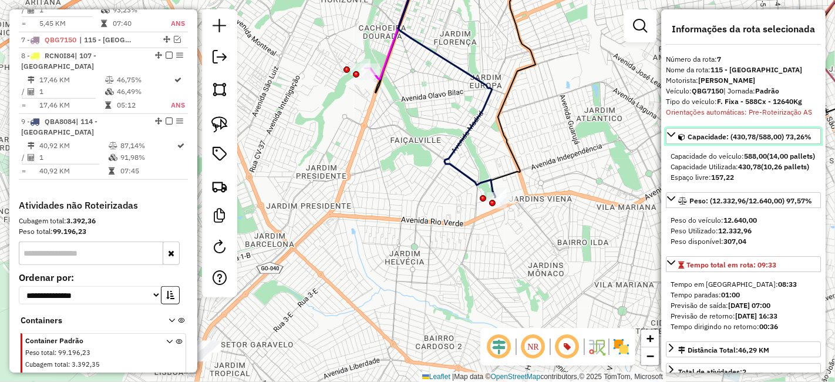
drag, startPoint x: 788, startPoint y: 132, endPoint x: 809, endPoint y: 130, distance: 21.3
click at [809, 130] on link "Capacidade: (430,78/588,00) 73,26%" at bounding box center [743, 136] width 155 height 16
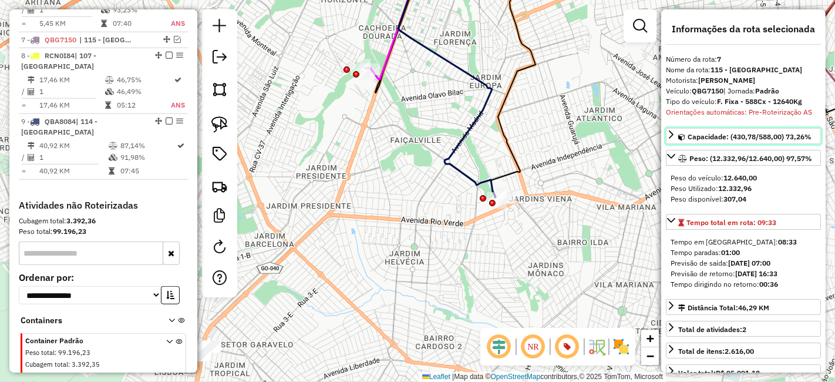
click at [786, 139] on span "Capacidade: (430,78/588,00) 73,26%" at bounding box center [750, 136] width 124 height 9
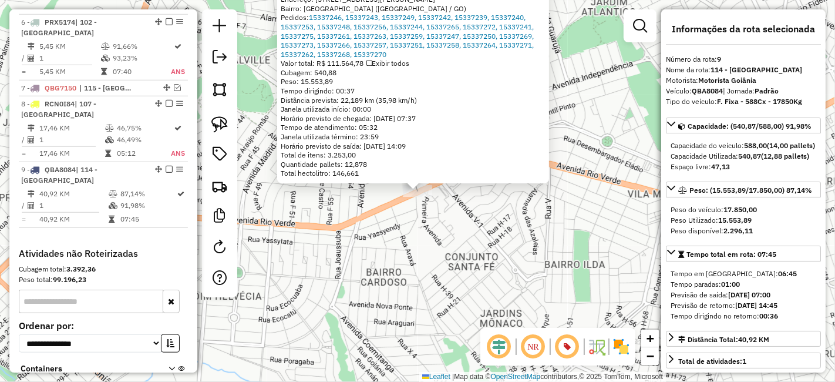
scroll to position [880, 0]
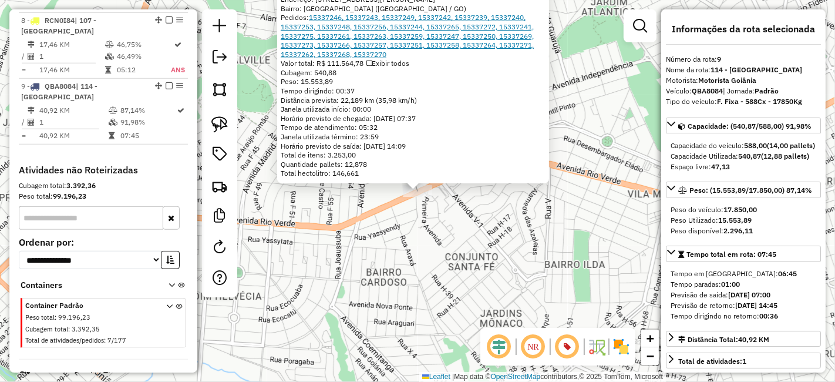
click at [460, 36] on link "15337246, 15337243, 15337249, 15337242, 15337239, 15337240, 15337253, 15337248,…" at bounding box center [407, 35] width 253 height 45
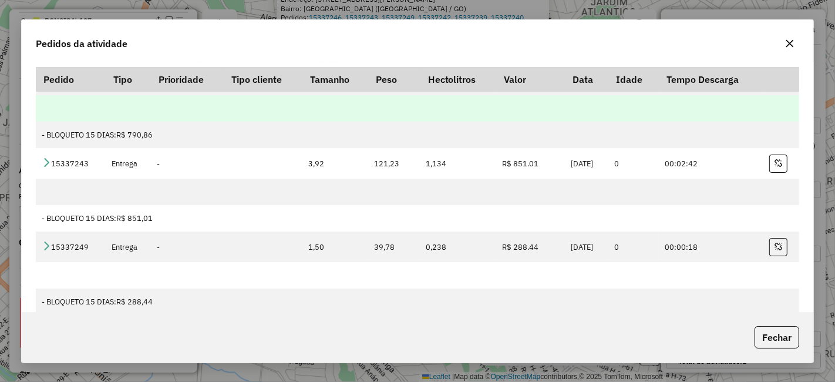
scroll to position [0, 0]
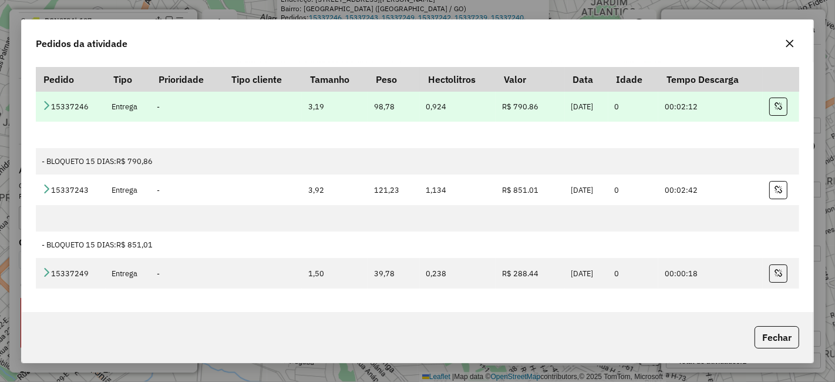
click at [45, 109] on icon at bounding box center [46, 104] width 9 height 9
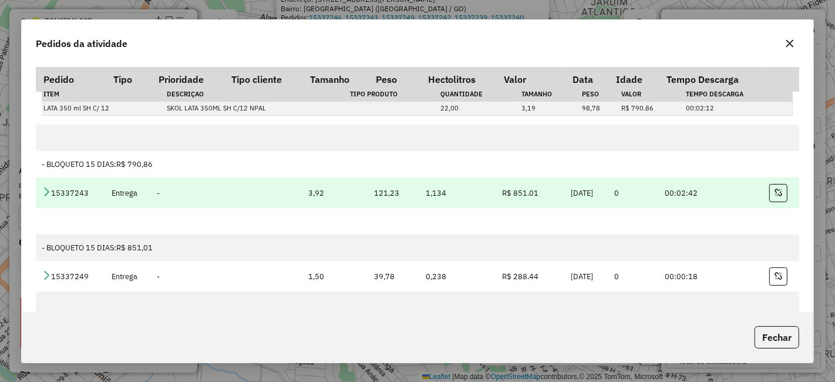
scroll to position [65, 0]
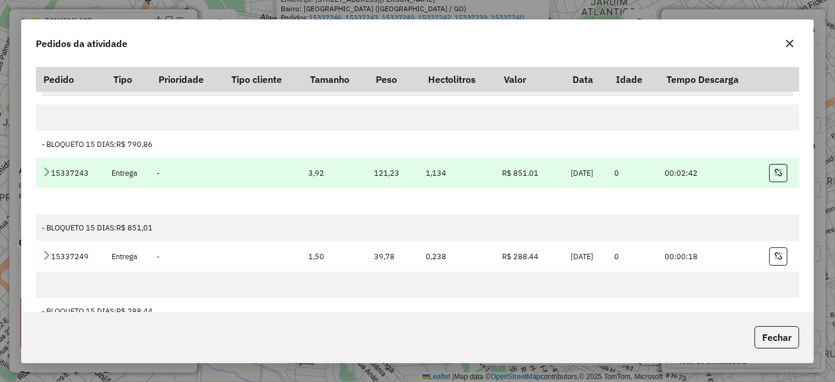
click at [50, 167] on td "15337243" at bounding box center [71, 172] width 70 height 31
click at [46, 171] on icon at bounding box center [46, 171] width 9 height 9
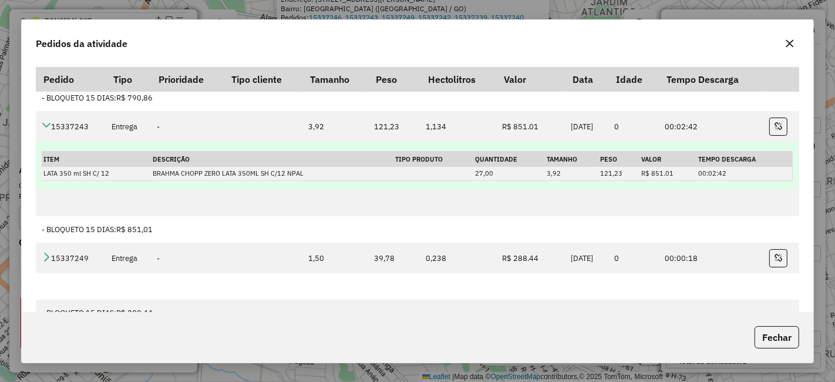
scroll to position [130, 0]
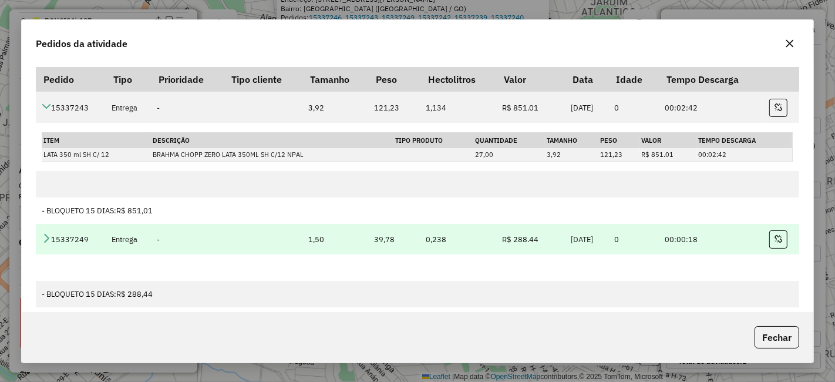
click at [43, 230] on td "15337249" at bounding box center [71, 239] width 70 height 31
click at [47, 234] on icon at bounding box center [46, 237] width 9 height 9
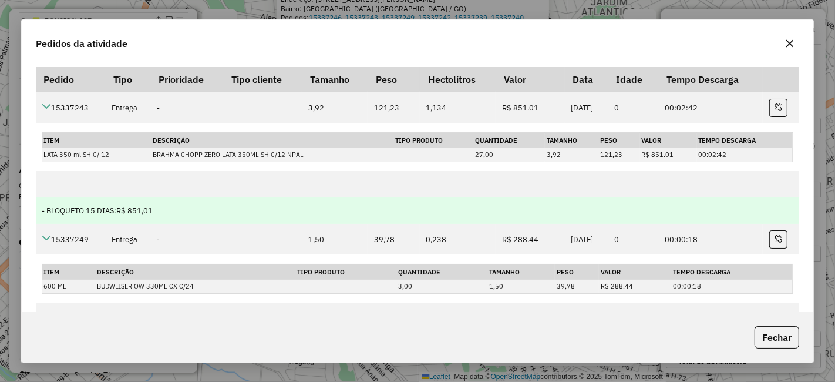
scroll to position [261, 0]
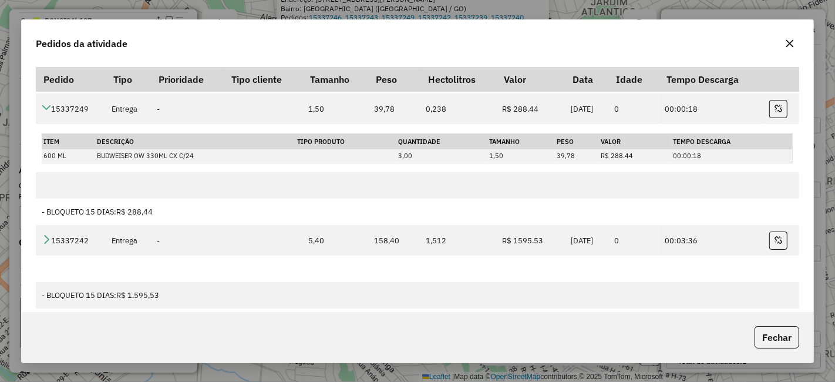
click at [792, 37] on button "button" at bounding box center [789, 43] width 19 height 19
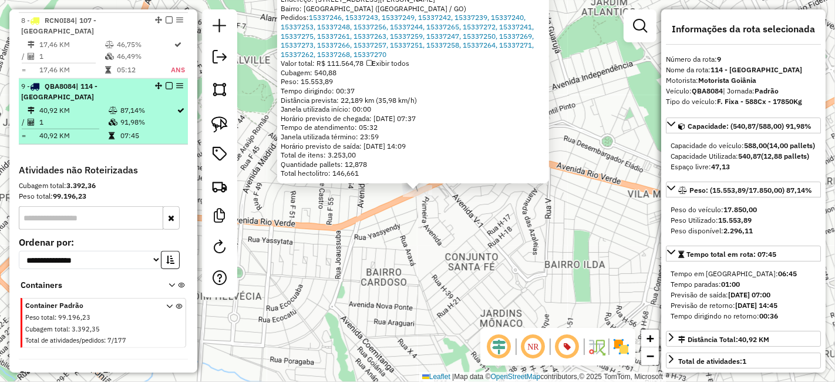
click at [166, 82] on em at bounding box center [169, 85] width 7 height 7
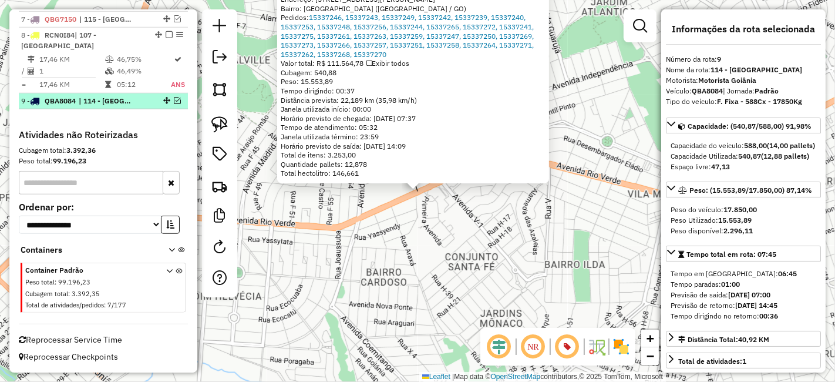
scroll to position [830, 0]
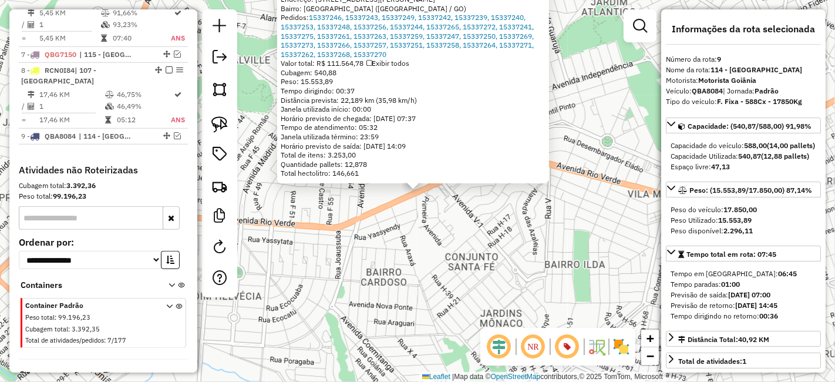
click at [535, 206] on div "45389324 - ATACADAO DIA A DIA S.A Endereço: Rua Benjamin Constant, 699 Bairro: …" at bounding box center [417, 191] width 835 height 382
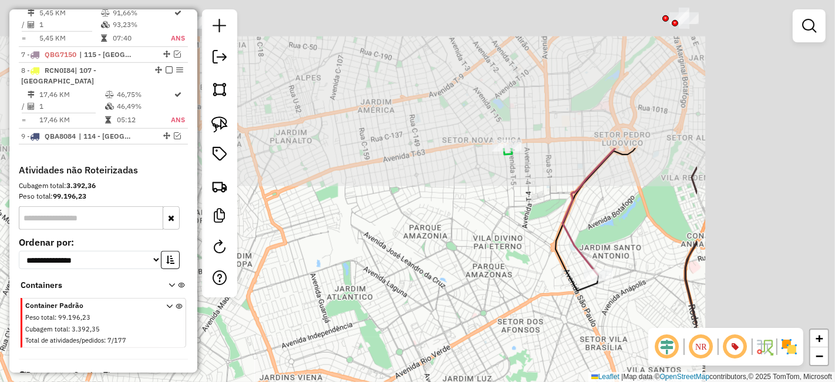
drag, startPoint x: 600, startPoint y: 142, endPoint x: 332, endPoint y: 377, distance: 357.0
click at [332, 376] on div "Janela de atendimento Grade de atendimento Capacidade Transportadoras Veículos …" at bounding box center [417, 191] width 835 height 382
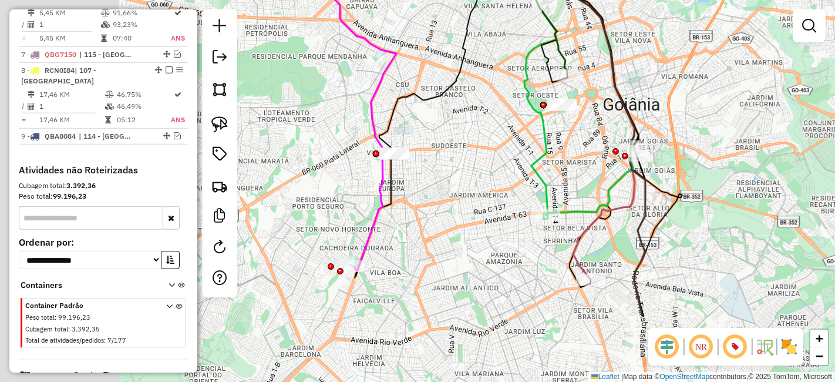
drag, startPoint x: 384, startPoint y: 292, endPoint x: 594, endPoint y: 173, distance: 241.5
click at [594, 173] on div "Janela de atendimento Grade de atendimento Capacidade Transportadoras Veículos …" at bounding box center [417, 191] width 835 height 382
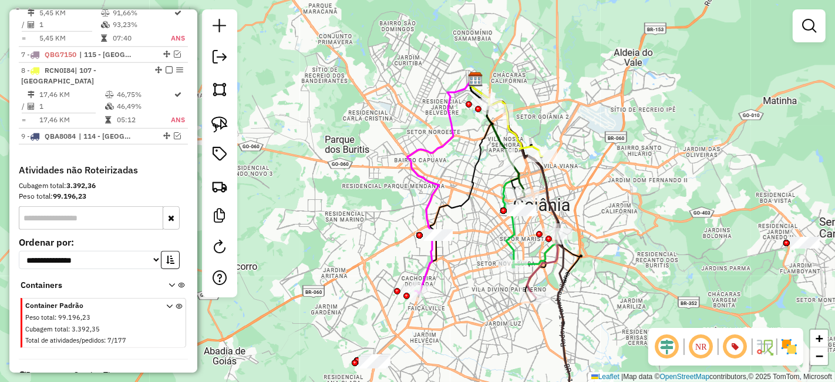
drag, startPoint x: 511, startPoint y: 176, endPoint x: 496, endPoint y: 227, distance: 53.9
click at [496, 227] on div "Janela de atendimento Grade de atendimento Capacidade Transportadoras Veículos …" at bounding box center [417, 191] width 835 height 382
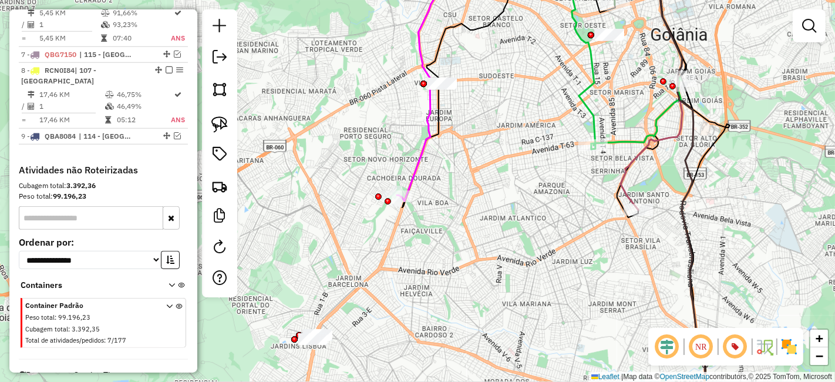
drag, startPoint x: 426, startPoint y: 335, endPoint x: 453, endPoint y: 242, distance: 97.2
click at [453, 242] on div "Janela de atendimento Grade de atendimento Capacidade Transportadoras Veículos …" at bounding box center [417, 191] width 835 height 382
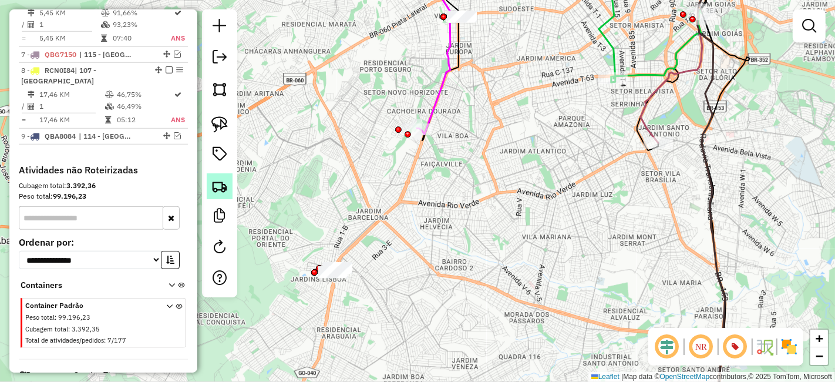
click at [226, 181] on img at bounding box center [219, 186] width 16 height 16
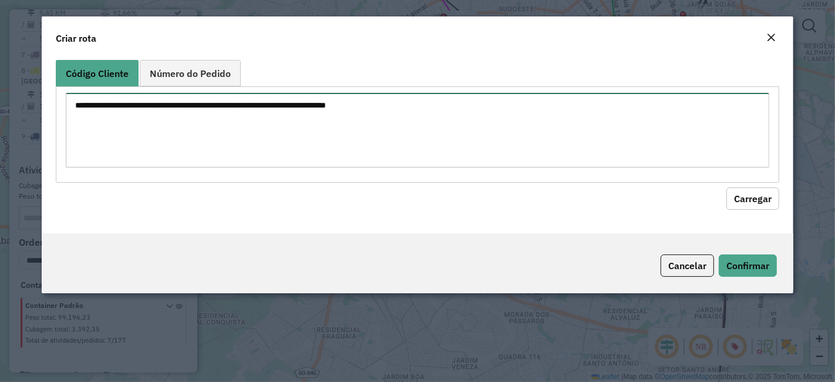
click at [433, 126] on textarea at bounding box center [417, 130] width 703 height 75
paste textarea "********"
type textarea "********"
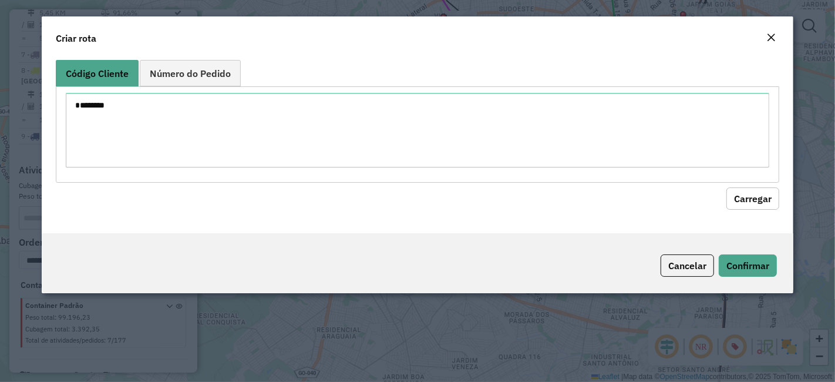
drag, startPoint x: 762, startPoint y: 194, endPoint x: 723, endPoint y: 201, distance: 39.4
click at [760, 194] on button "Carregar" at bounding box center [752, 198] width 53 height 22
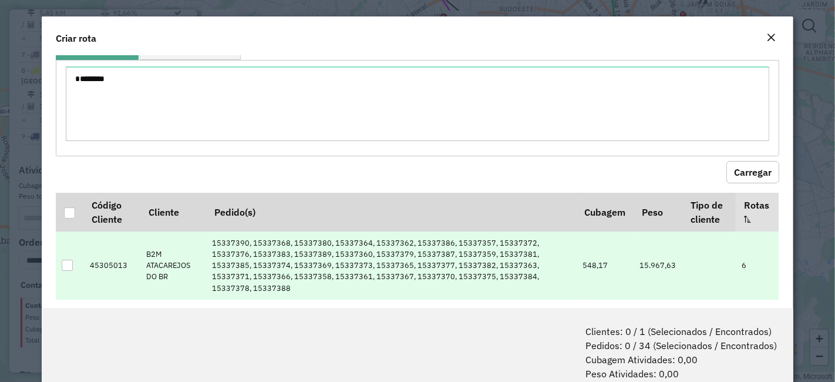
scroll to position [39, 0]
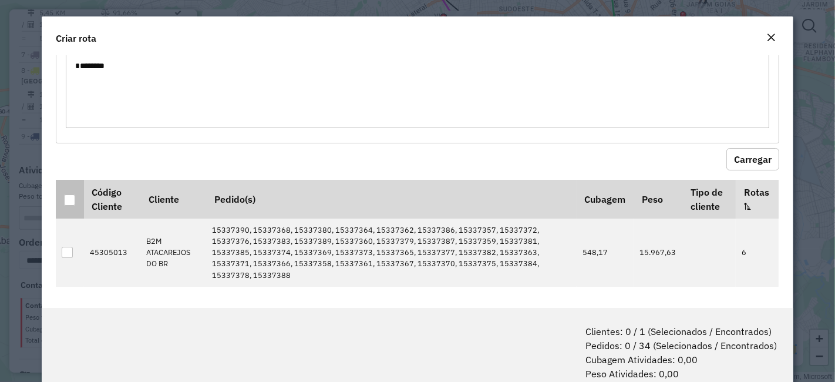
click at [65, 189] on th at bounding box center [70, 199] width 28 height 39
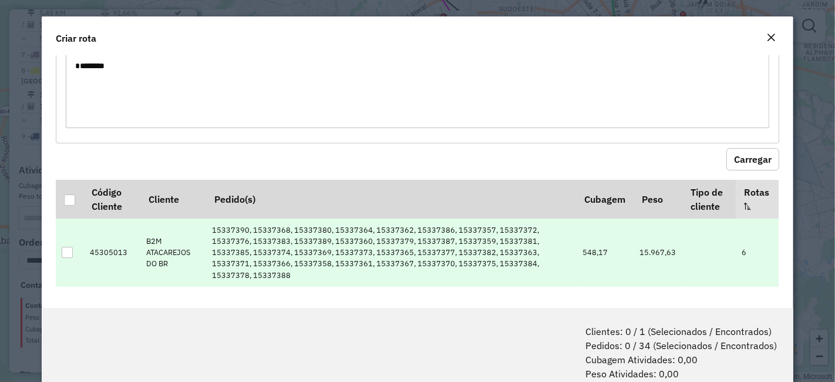
scroll to position [58, 0]
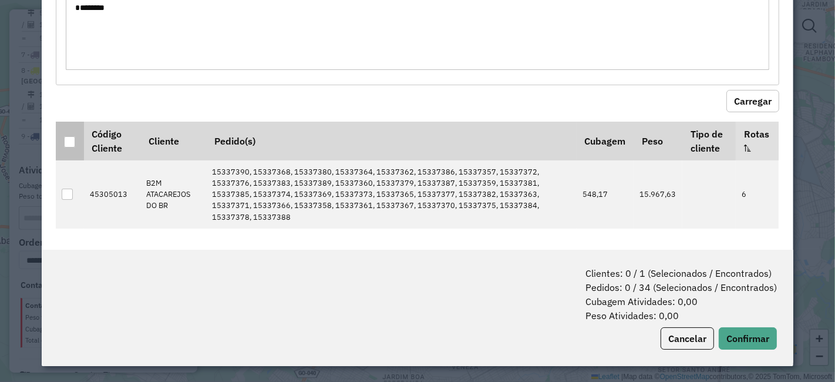
click at [68, 130] on th at bounding box center [70, 141] width 28 height 39
click at [67, 137] on div at bounding box center [69, 141] width 11 height 11
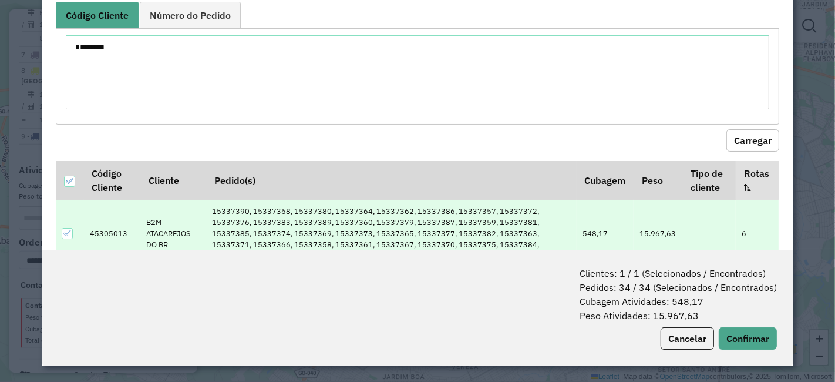
scroll to position [0, 0]
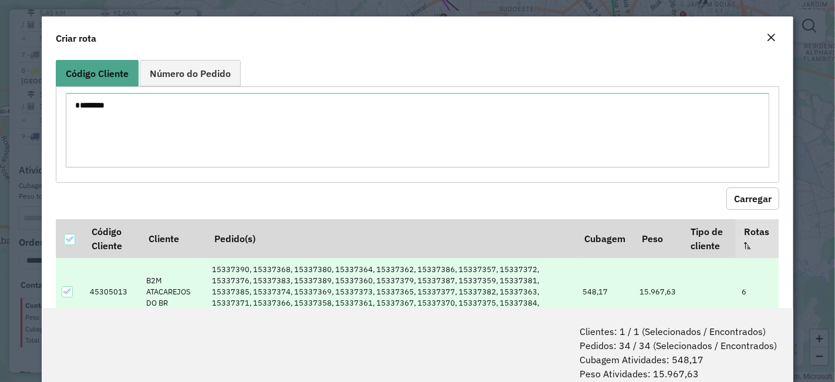
click at [768, 38] on em "Close" at bounding box center [770, 37] width 9 height 9
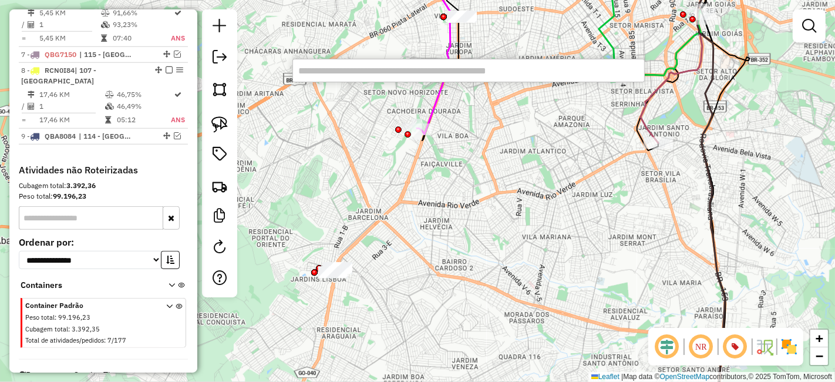
click at [446, 75] on input "text" at bounding box center [468, 70] width 352 height 23
paste input "********"
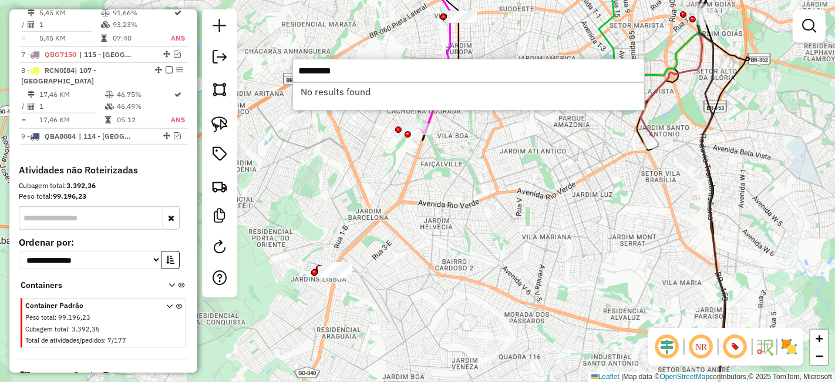
click at [324, 62] on input "********" at bounding box center [468, 70] width 352 height 23
click at [317, 67] on input "********" at bounding box center [468, 70] width 352 height 23
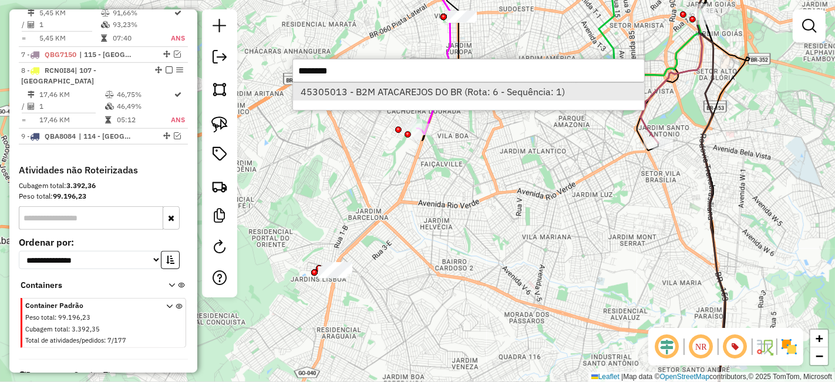
type input "********"
click at [363, 96] on li "45305013 - B2M ATACAREJOS DO BR (Rota: 6 - Sequência: 1)" at bounding box center [468, 92] width 351 height 18
select select "**********"
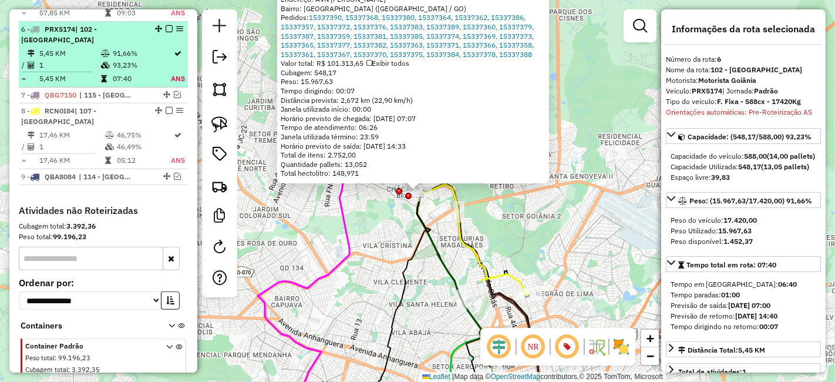
click at [161, 25] on div at bounding box center [165, 28] width 35 height 7
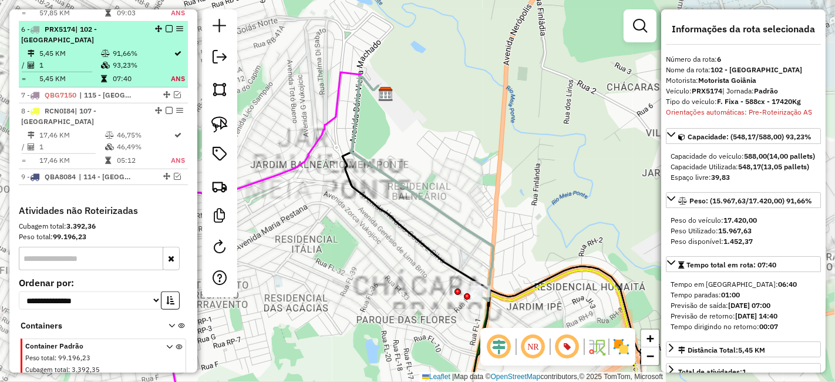
click at [166, 25] on em at bounding box center [169, 28] width 7 height 7
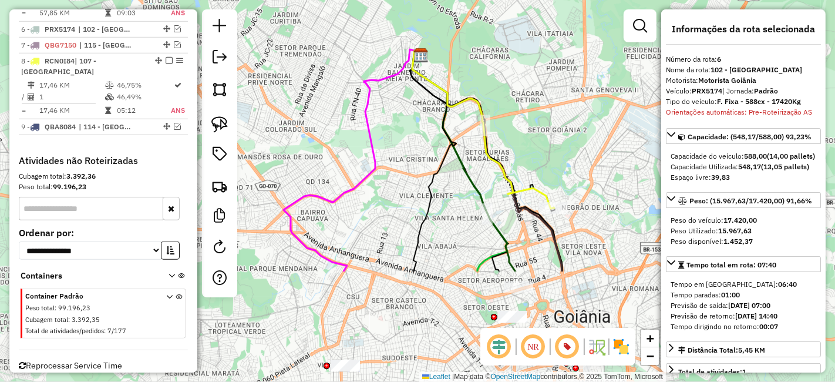
drag, startPoint x: 428, startPoint y: 255, endPoint x: 470, endPoint y: 116, distance: 145.3
click at [470, 116] on div "Janela de atendimento Grade de atendimento Capacidade Transportadoras Veículos …" at bounding box center [417, 191] width 835 height 382
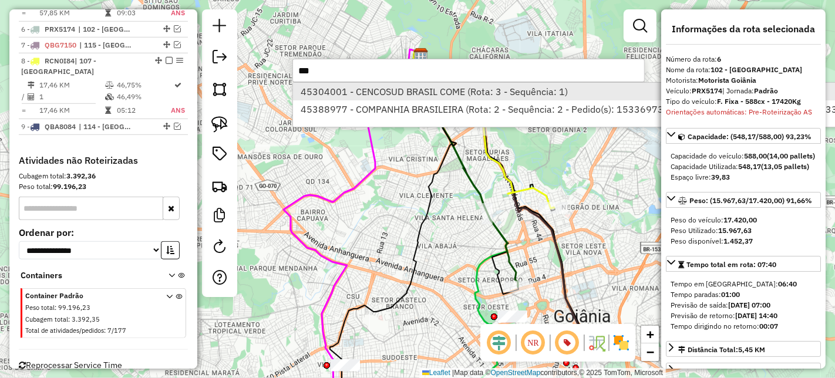
type input "***"
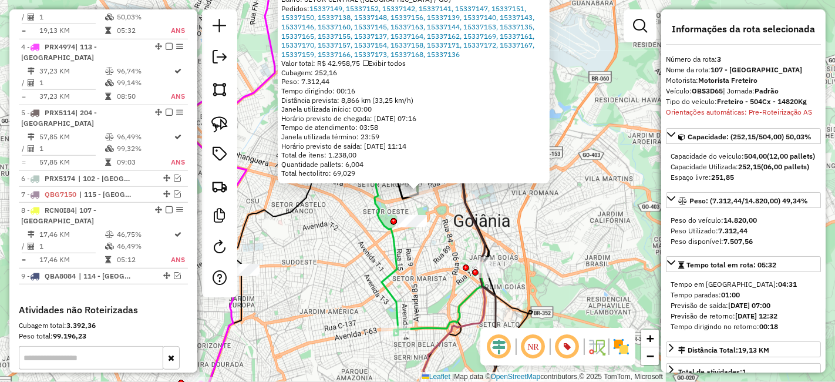
scroll to position [604, 0]
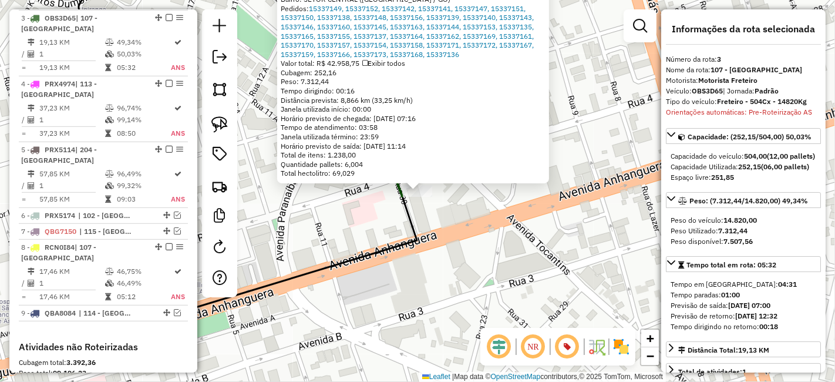
click at [431, 222] on div "Rota 3 - Placa OBS3D65 45304001 - CENCOSUD BRASIL COME 45304001 - CENCOSUD BRAS…" at bounding box center [417, 191] width 835 height 382
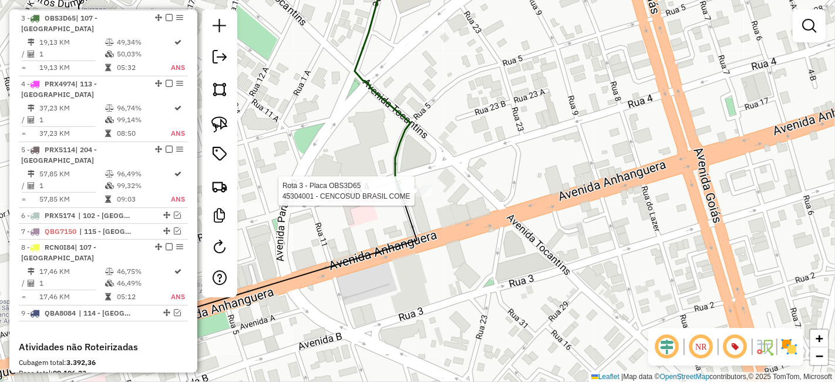
select select "**********"
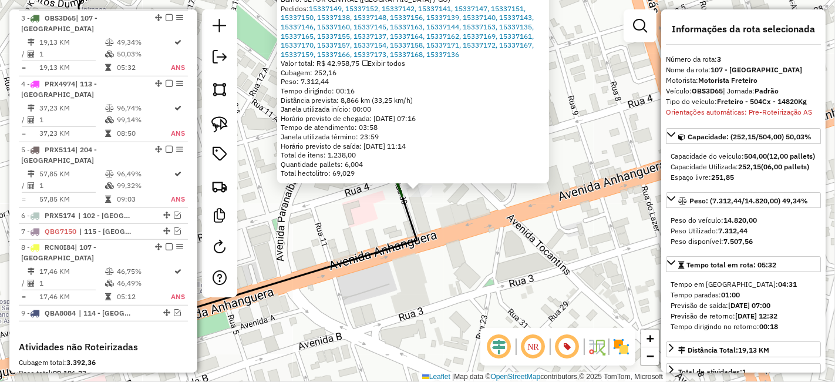
click at [463, 224] on div "45304001 - CENCOSUD BRASIL COME Tipo de cliente: 40 - Perfil grande (G) Endereç…" at bounding box center [417, 191] width 835 height 382
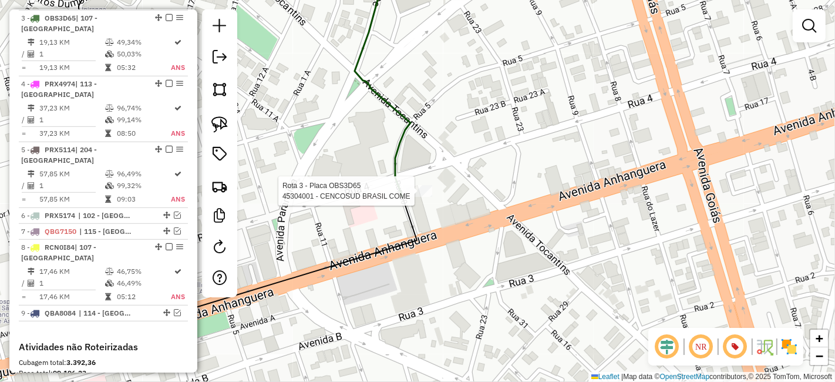
select select "**********"
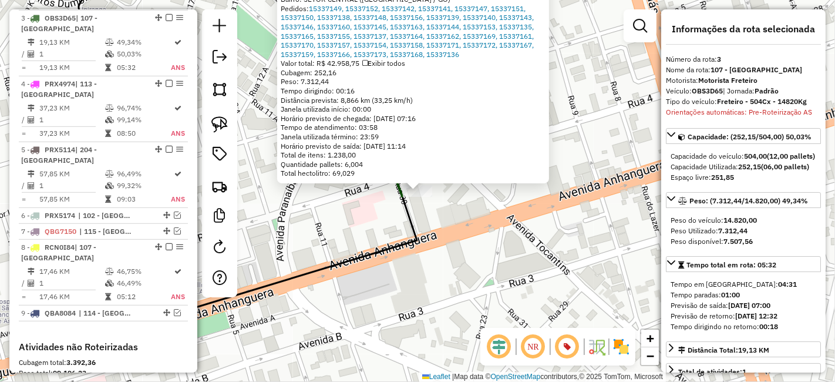
click at [417, 247] on icon at bounding box center [248, 138] width 338 height 352
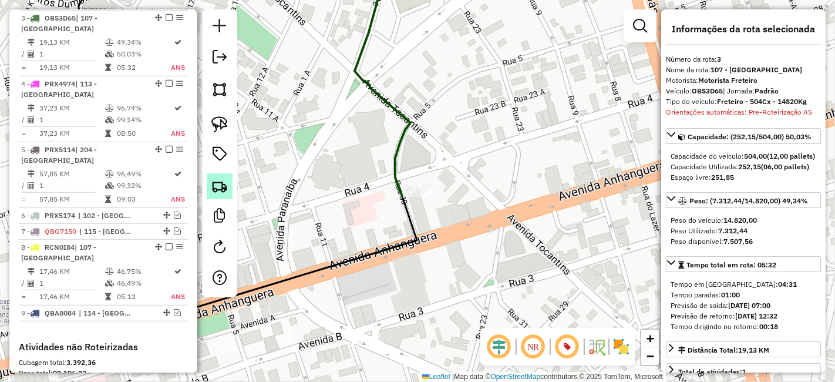
click at [223, 180] on img at bounding box center [219, 186] width 16 height 16
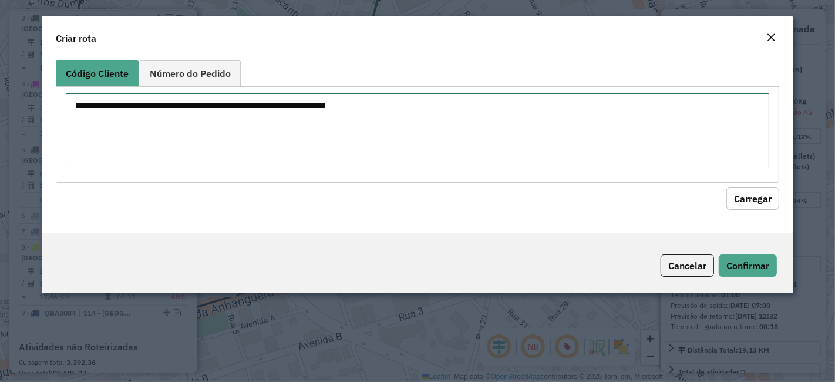
click at [335, 139] on textarea at bounding box center [417, 130] width 703 height 75
paste textarea "******** ********"
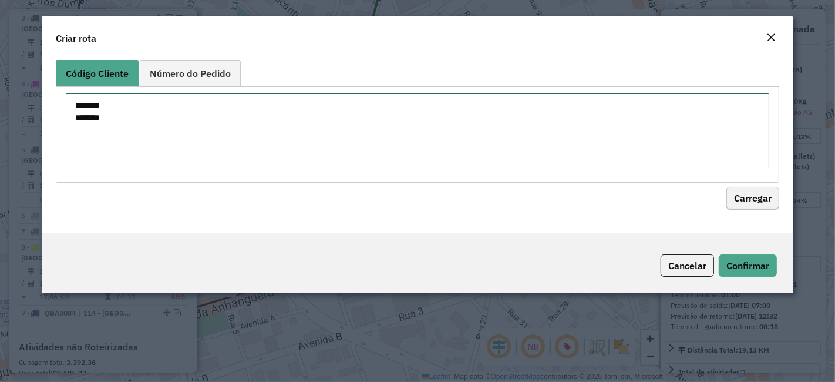
type textarea "******** ********"
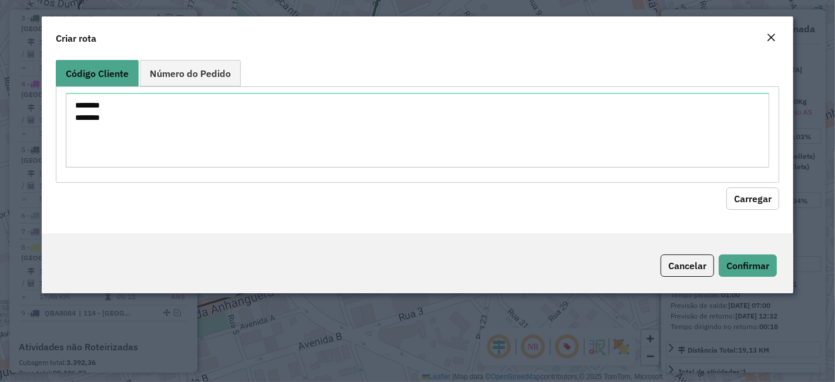
drag, startPoint x: 767, startPoint y: 195, endPoint x: 709, endPoint y: 196, distance: 57.6
click at [768, 195] on button "Carregar" at bounding box center [752, 198] width 53 height 22
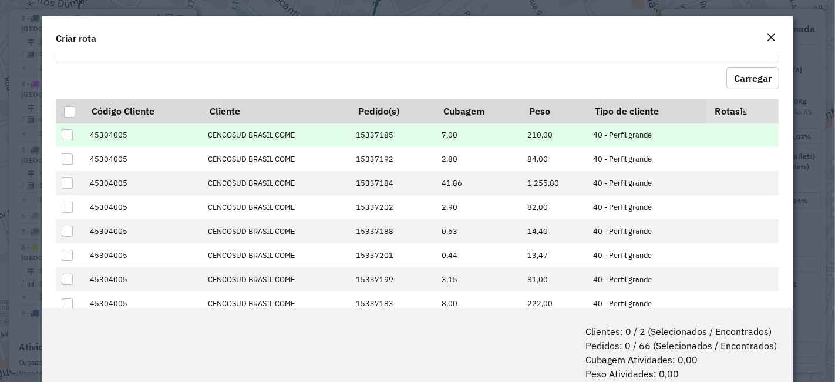
scroll to position [130, 0]
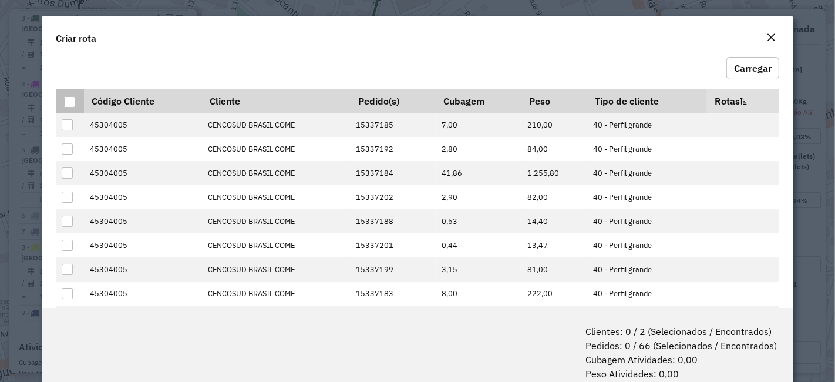
click at [68, 100] on div at bounding box center [69, 101] width 11 height 11
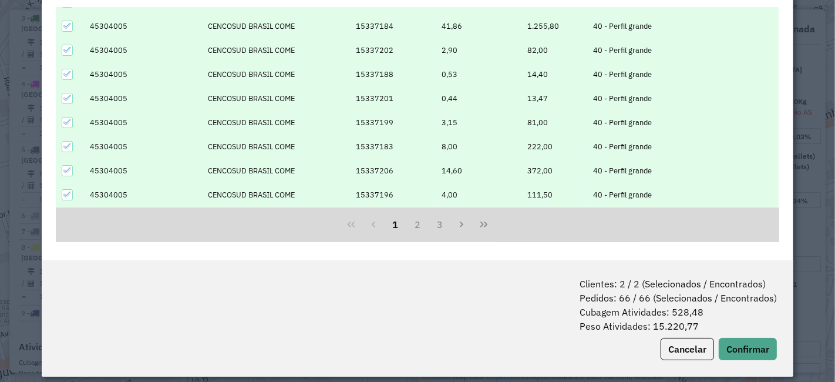
scroll to position [58, 0]
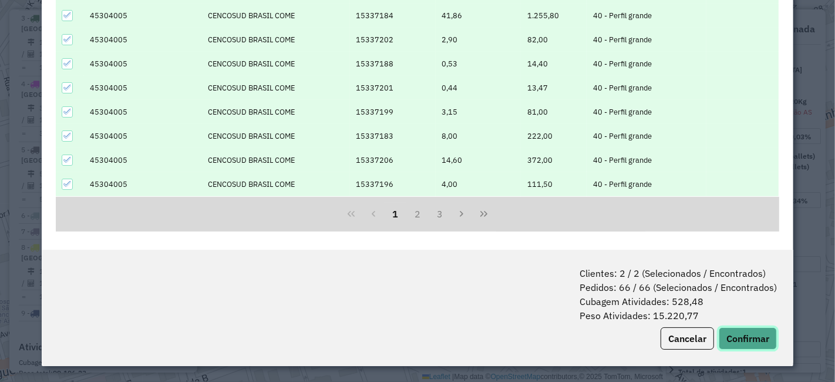
click at [726, 334] on button "Confirmar" at bounding box center [748, 338] width 58 height 22
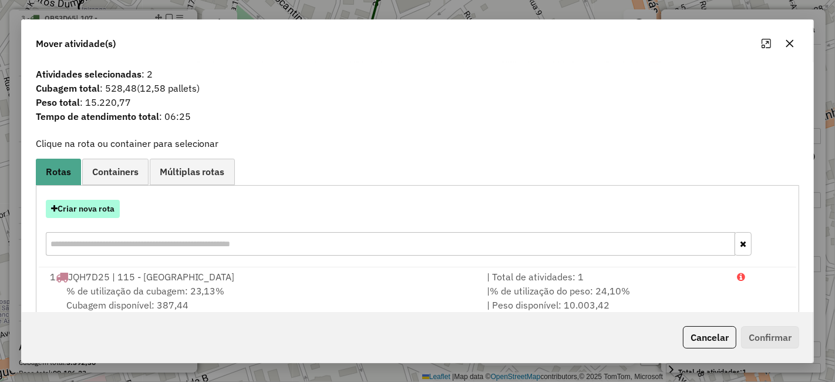
click at [85, 207] on button "Criar nova rota" at bounding box center [83, 209] width 74 height 18
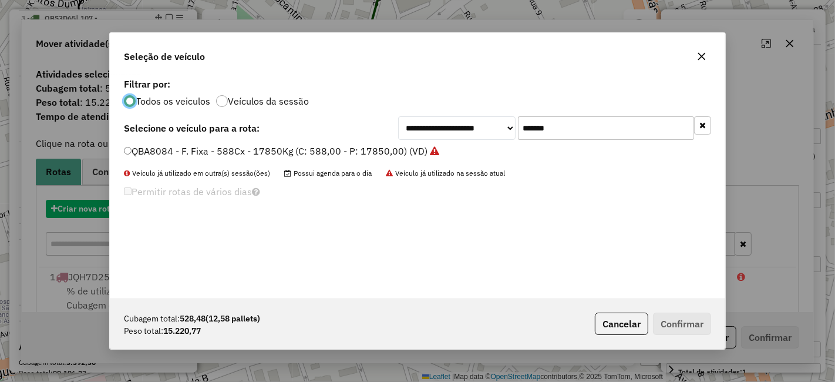
scroll to position [6, 3]
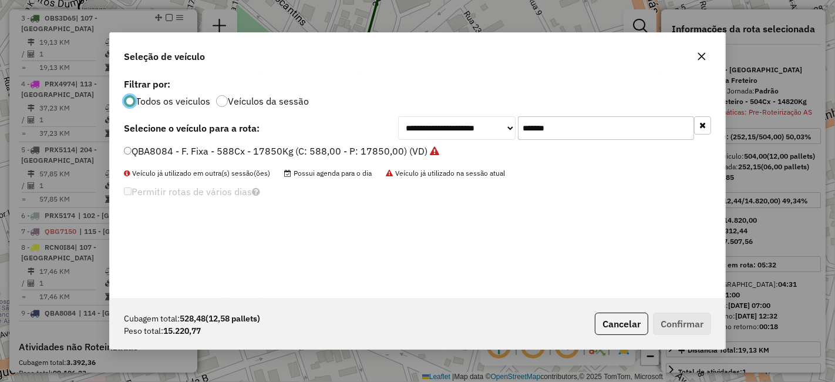
click at [479, 152] on div "**********" at bounding box center [417, 186] width 615 height 223
paste input "text"
type input "*******"
click at [326, 150] on label "OBS3D65 - Freteiro - 504Cx - 14820Kg (C: 504,00 - P: 14820,00) (VD)" at bounding box center [285, 151] width 322 height 14
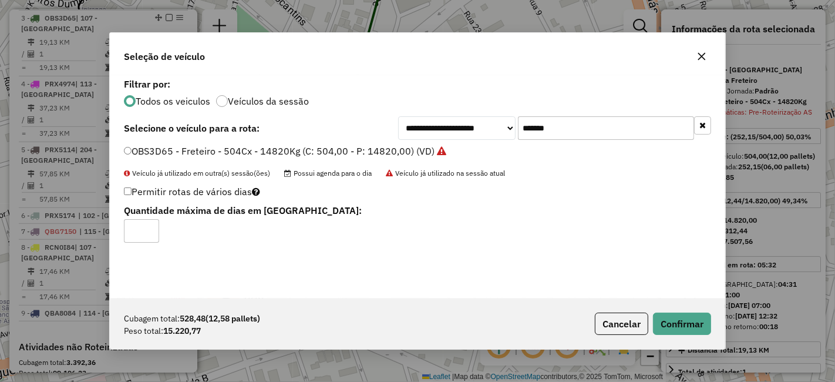
click at [671, 311] on div "Cubagem total: 528,48 (12,58 pallets) Peso total: 15.220,77 Cancelar Confirmar" at bounding box center [417, 323] width 615 height 51
click at [668, 315] on button "Confirmar" at bounding box center [682, 323] width 58 height 22
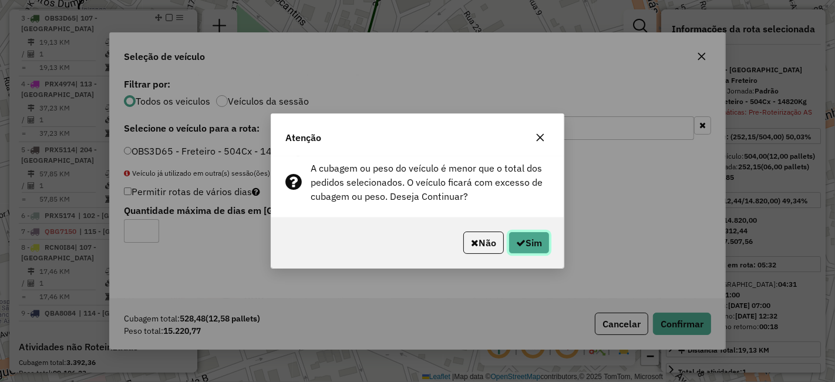
click at [509, 245] on button "Sim" at bounding box center [529, 242] width 41 height 22
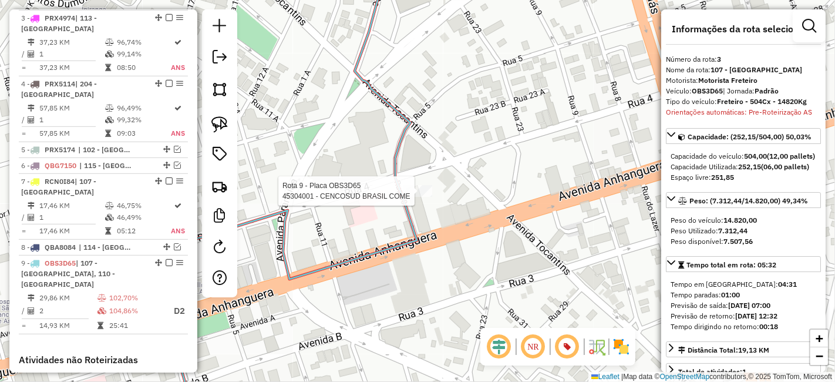
click at [418, 197] on div at bounding box center [417, 191] width 29 height 12
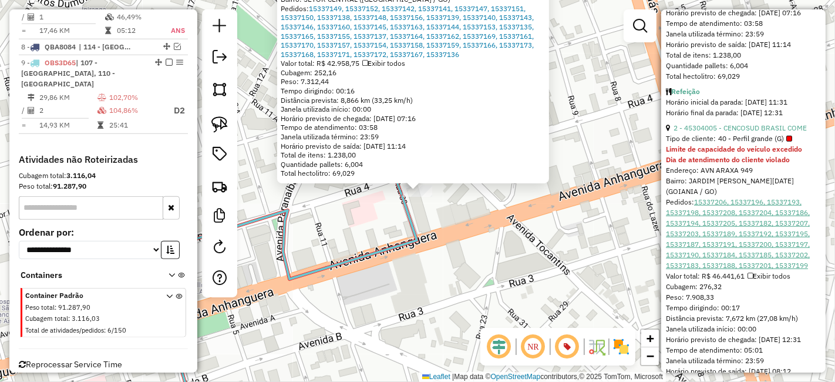
scroll to position [891, 0]
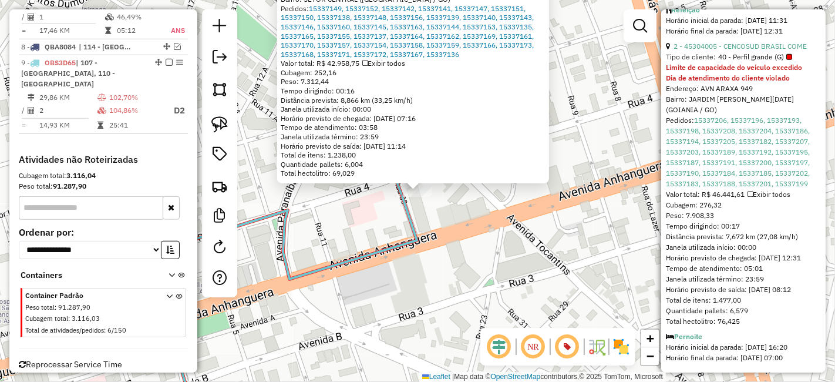
click at [421, 278] on div "45304001 - CENCOSUD BRASIL COME Tipo de cliente: 40 - Perfil grande (G) Endereç…" at bounding box center [417, 191] width 835 height 382
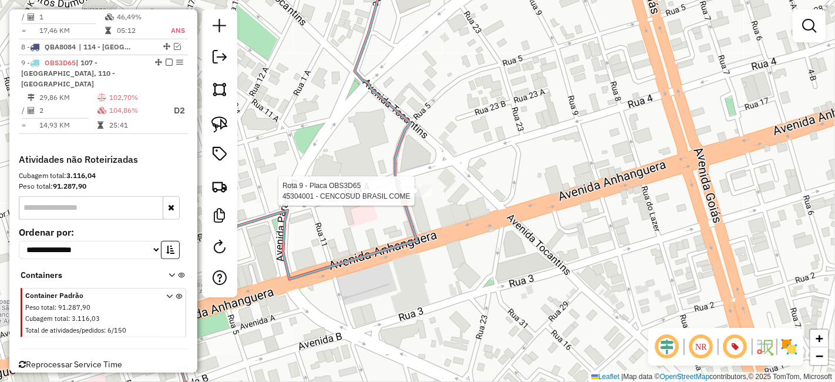
click at [418, 197] on div at bounding box center [417, 191] width 29 height 12
select select "**********"
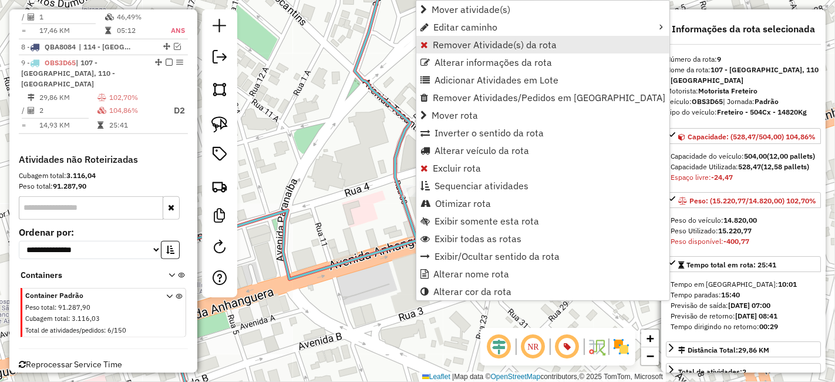
click at [492, 51] on link "Remover Atividade(s) da rota" at bounding box center [542, 45] width 253 height 18
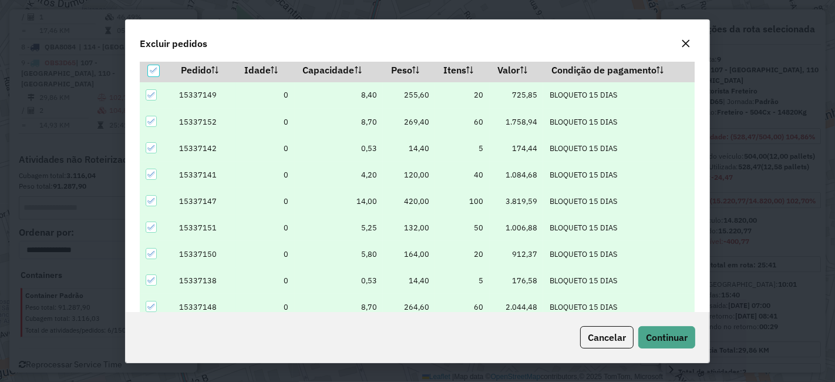
scroll to position [40, 0]
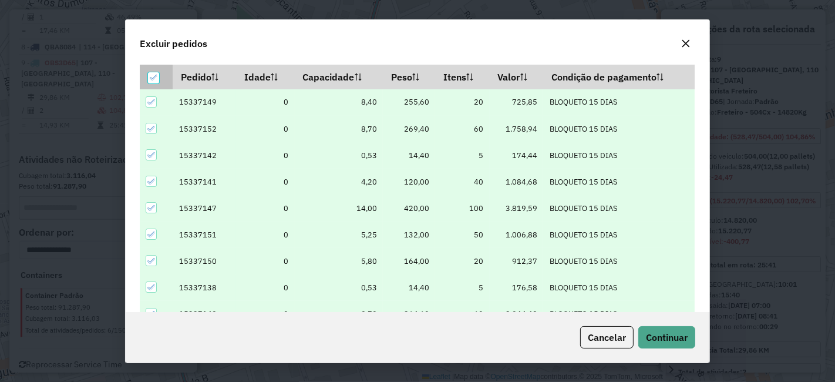
click at [156, 79] on icon at bounding box center [154, 77] width 8 height 8
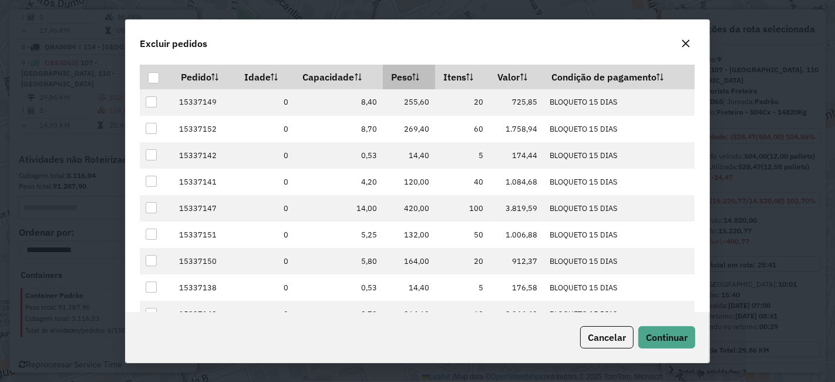
click at [416, 68] on th "Peso" at bounding box center [409, 77] width 52 height 25
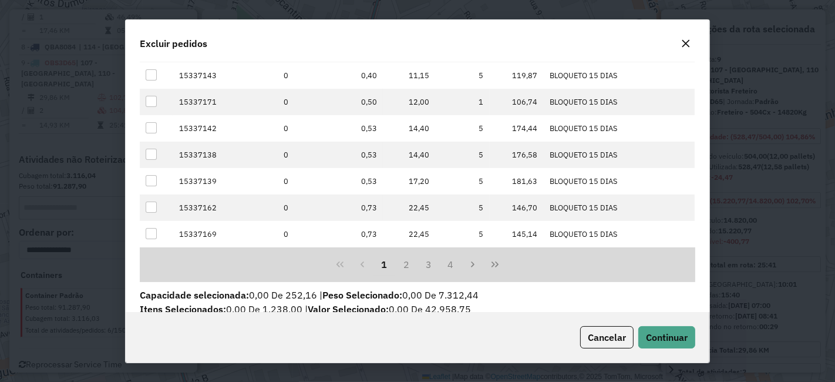
scroll to position [173, 0]
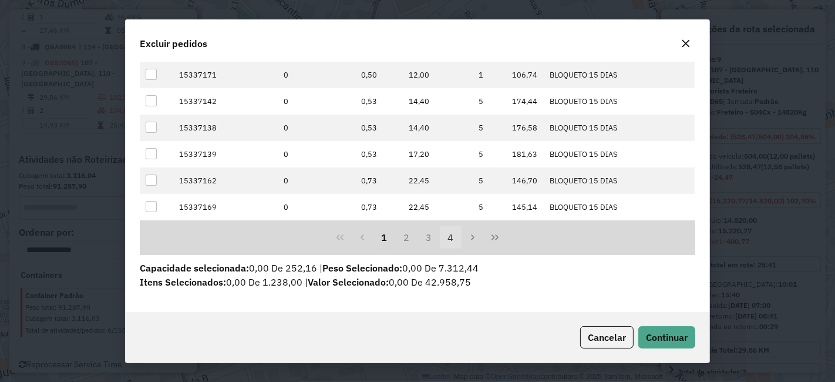
click at [453, 235] on button "4" at bounding box center [451, 237] width 22 height 22
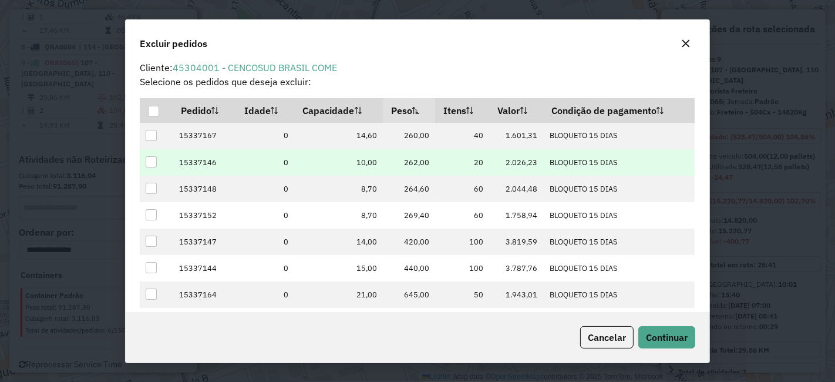
scroll to position [0, 0]
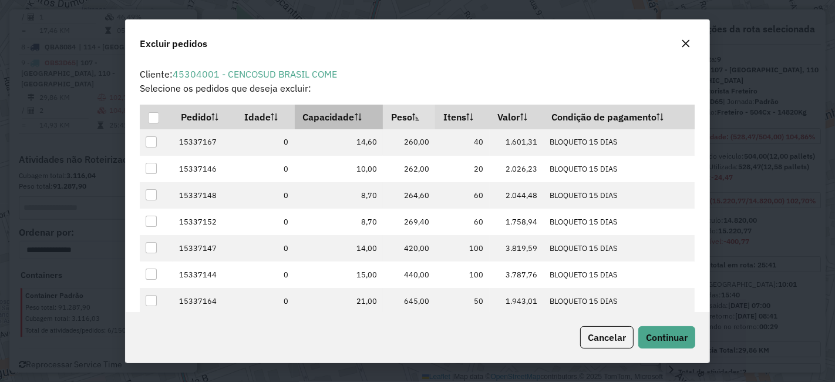
click at [354, 112] on th "Capacidade" at bounding box center [339, 117] width 88 height 25
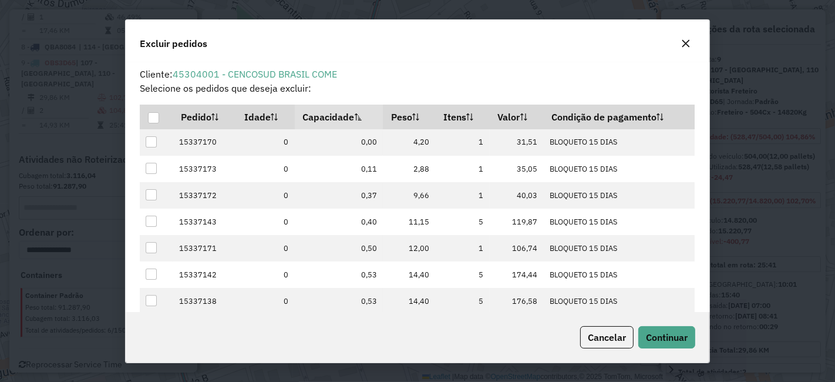
click at [350, 124] on th "Capacidade" at bounding box center [339, 117] width 88 height 25
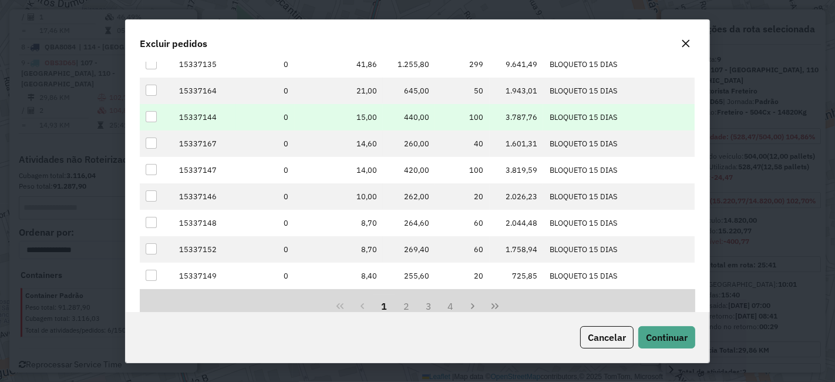
scroll to position [130, 0]
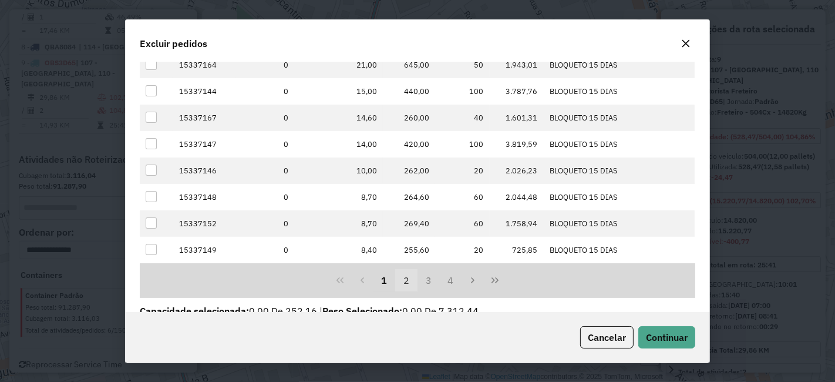
click at [402, 277] on button "2" at bounding box center [406, 280] width 22 height 22
click at [422, 278] on button "3" at bounding box center [429, 280] width 22 height 22
click at [374, 274] on button "1" at bounding box center [384, 280] width 22 height 22
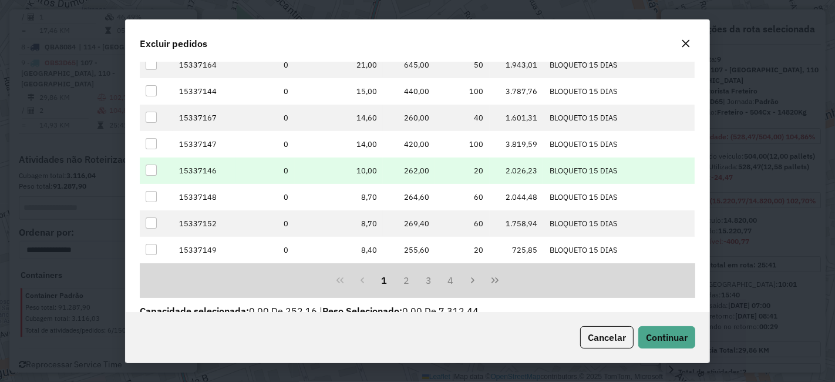
scroll to position [65, 0]
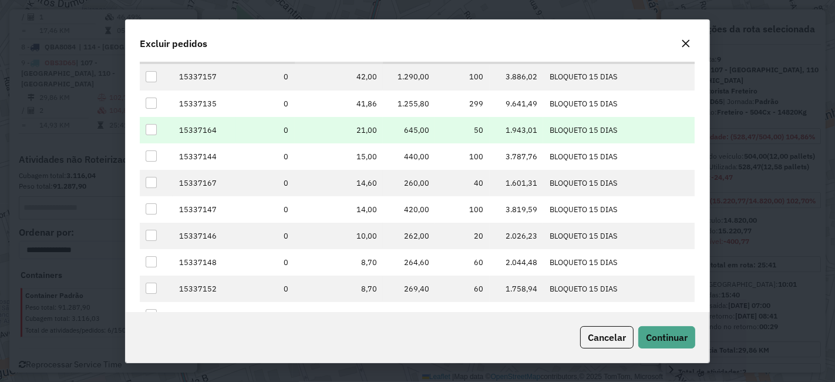
click at [151, 127] on div at bounding box center [151, 129] width 11 height 11
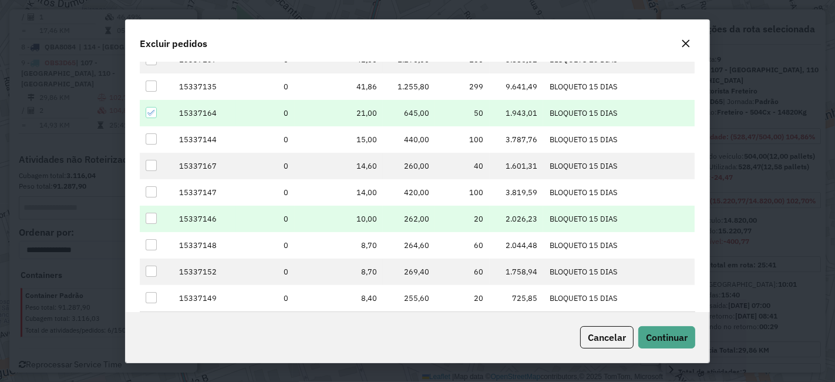
scroll to position [130, 0]
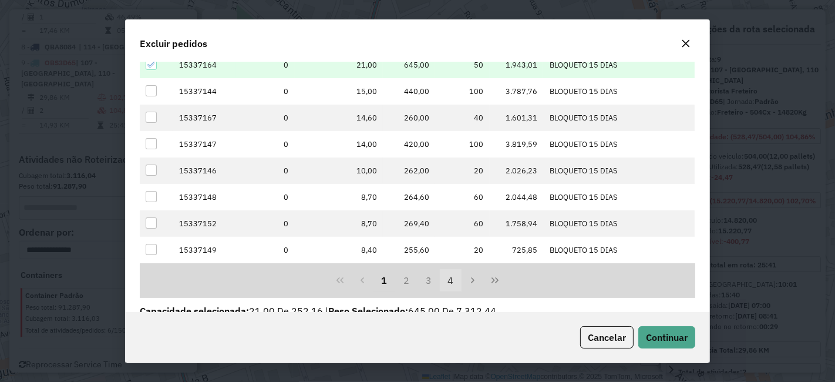
click at [446, 281] on button "4" at bounding box center [451, 280] width 22 height 22
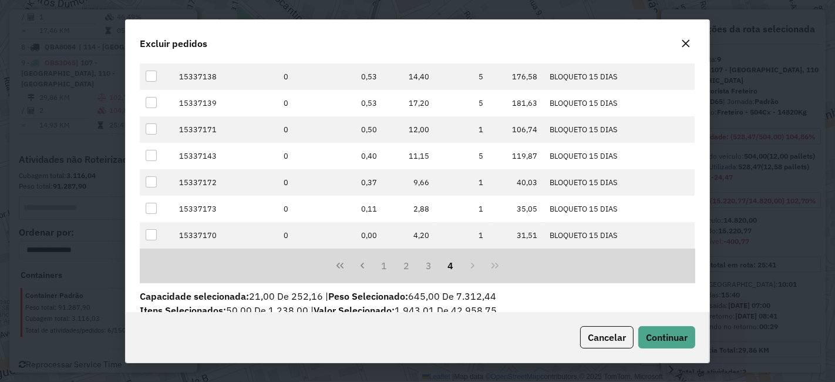
scroll to position [147, 0]
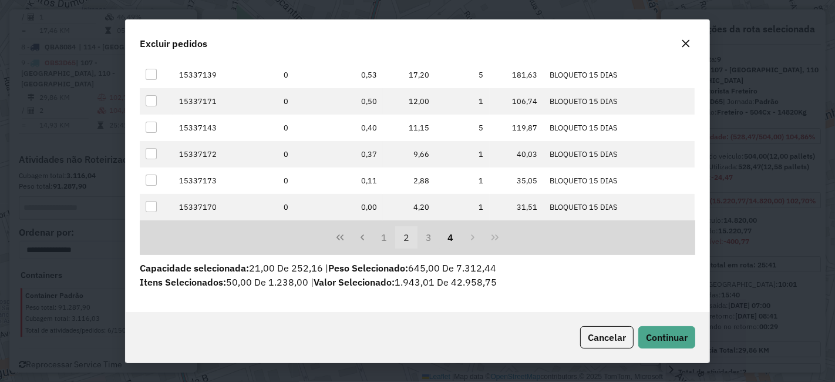
click at [406, 239] on button "2" at bounding box center [406, 237] width 22 height 22
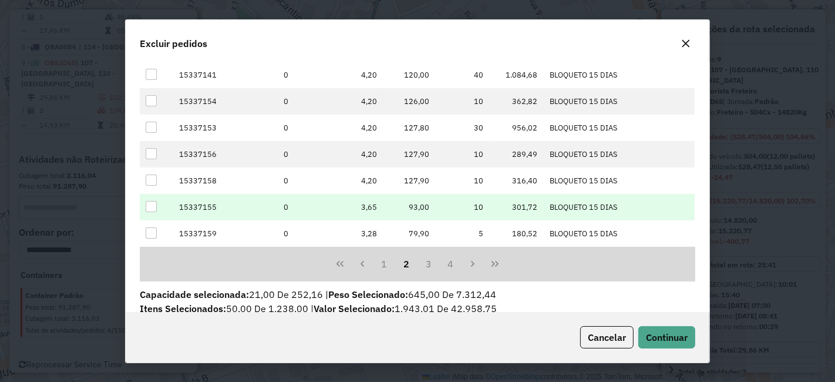
click at [154, 208] on div at bounding box center [151, 206] width 11 height 11
click at [679, 338] on span "Continuar" at bounding box center [667, 337] width 42 height 12
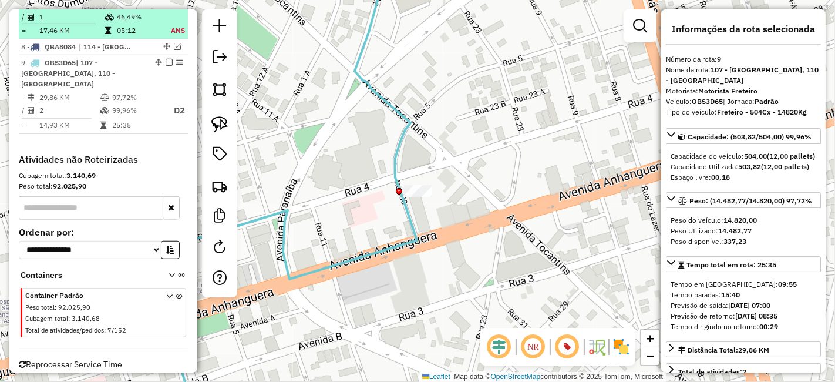
click at [166, 59] on em at bounding box center [169, 62] width 7 height 7
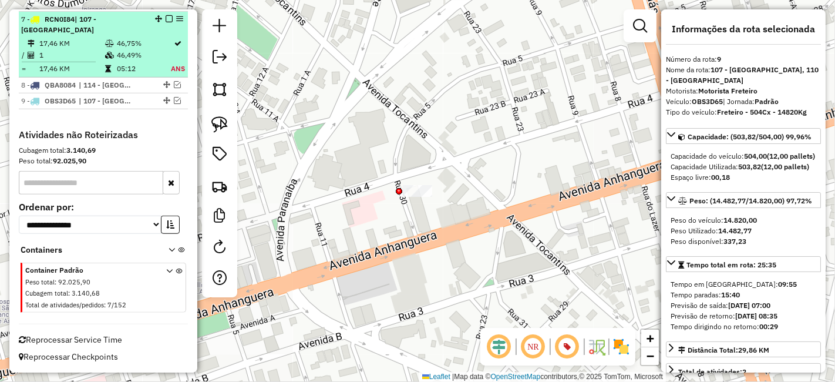
scroll to position [752, 0]
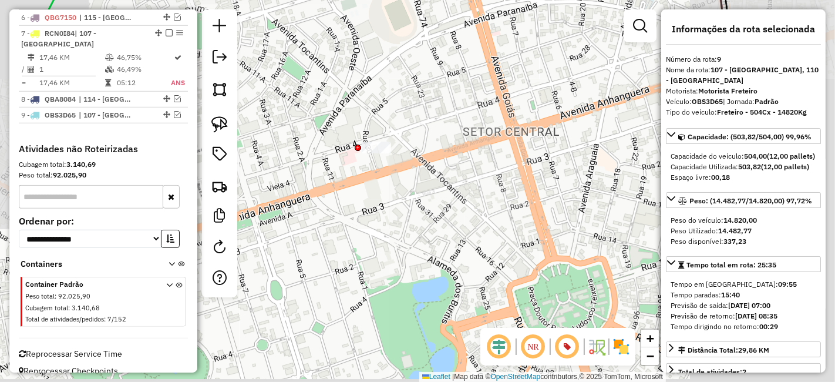
drag, startPoint x: 392, startPoint y: 191, endPoint x: 386, endPoint y: 137, distance: 54.4
click at [386, 143] on div "Janela de atendimento Grade de atendimento Capacidade Transportadoras Veículos …" at bounding box center [417, 191] width 835 height 382
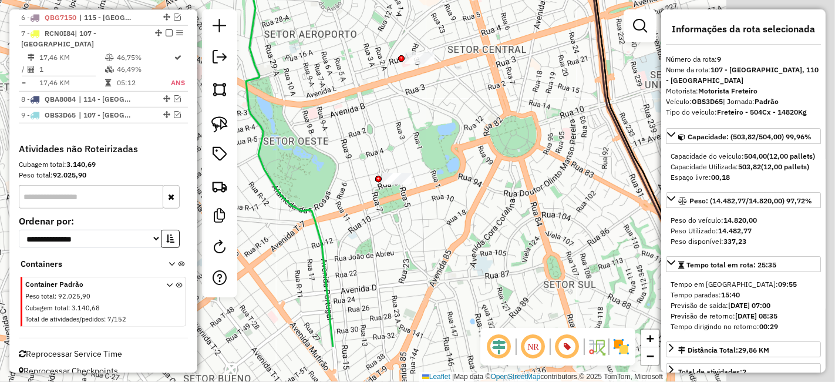
drag, startPoint x: 490, startPoint y: 139, endPoint x: 535, endPoint y: 51, distance: 99.5
click at [533, 65] on div "Janela de atendimento Grade de atendimento Capacidade Transportadoras Veículos …" at bounding box center [417, 191] width 835 height 382
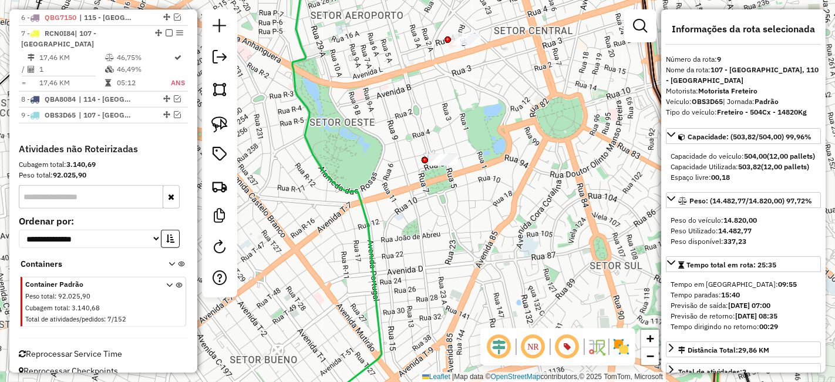
drag, startPoint x: 523, startPoint y: 124, endPoint x: 542, endPoint y: 173, distance: 52.2
click at [542, 173] on div "Janela de atendimento Grade de atendimento Capacidade Transportadoras Veículos …" at bounding box center [417, 191] width 835 height 382
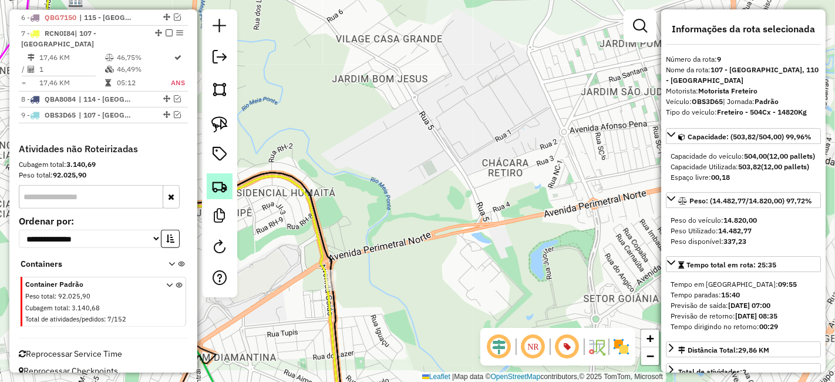
click at [225, 196] on link at bounding box center [220, 186] width 26 height 26
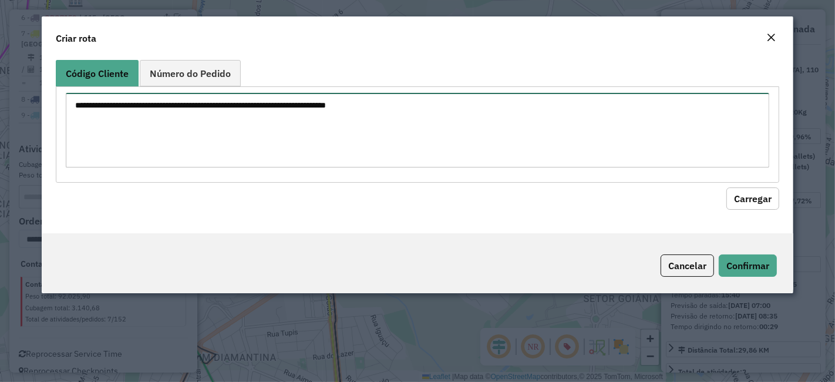
click at [337, 107] on textarea at bounding box center [417, 130] width 703 height 75
paste textarea "********"
type textarea "********"
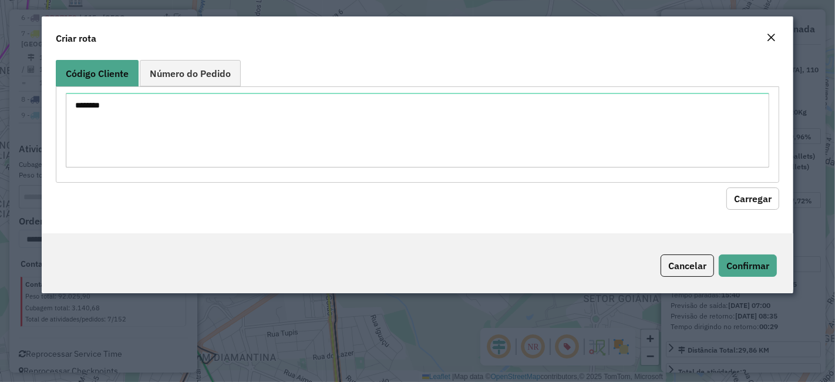
click at [741, 200] on button "Carregar" at bounding box center [752, 198] width 53 height 22
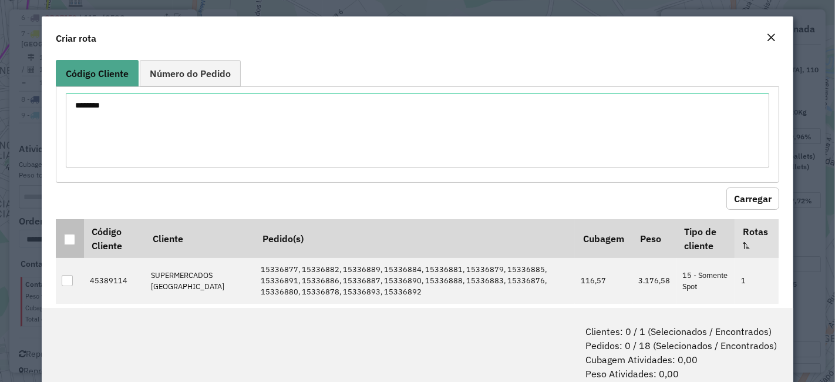
click at [64, 234] on div at bounding box center [69, 239] width 11 height 11
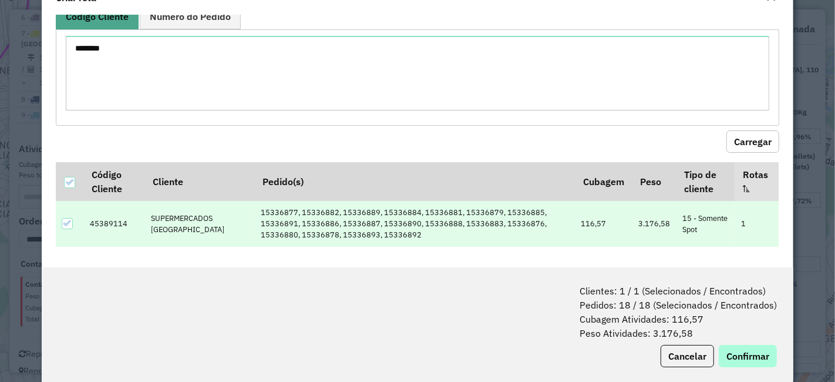
scroll to position [58, 0]
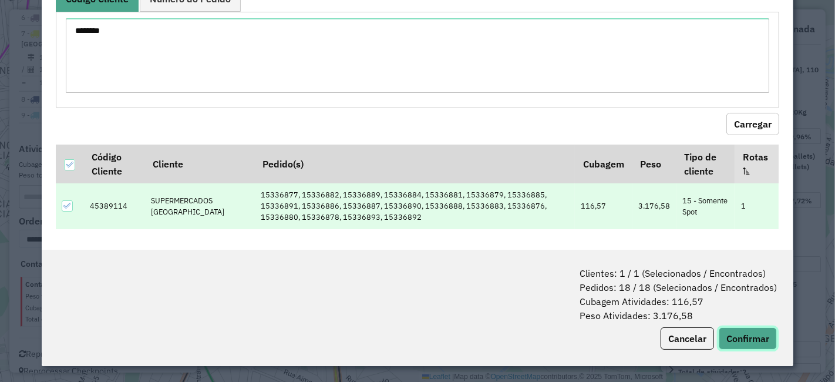
click at [726, 329] on button "Confirmar" at bounding box center [748, 338] width 58 height 22
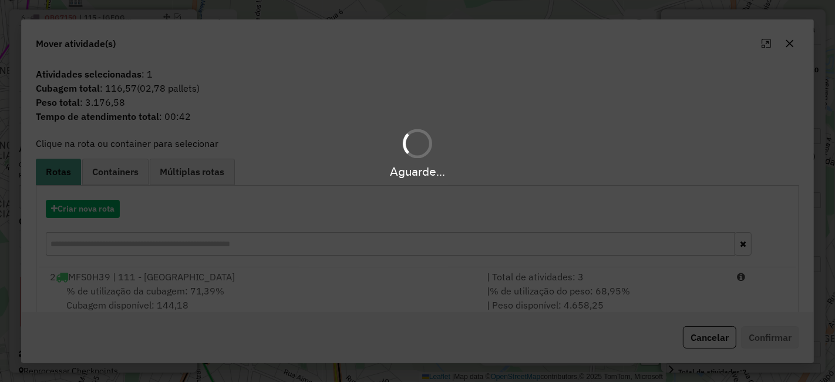
click at [103, 211] on div "Aguarde..." at bounding box center [417, 191] width 835 height 382
click at [102, 211] on div "Aguarde..." at bounding box center [417, 191] width 835 height 382
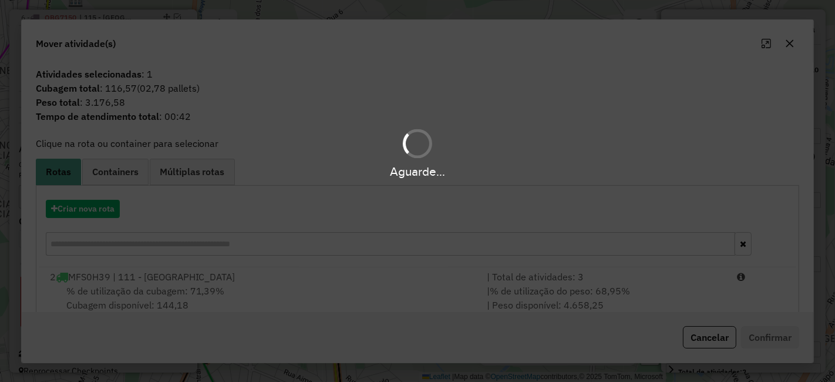
click at [102, 211] on div "Aguarde..." at bounding box center [417, 191] width 835 height 382
click at [102, 211] on button "Criar nova rota" at bounding box center [83, 209] width 74 height 18
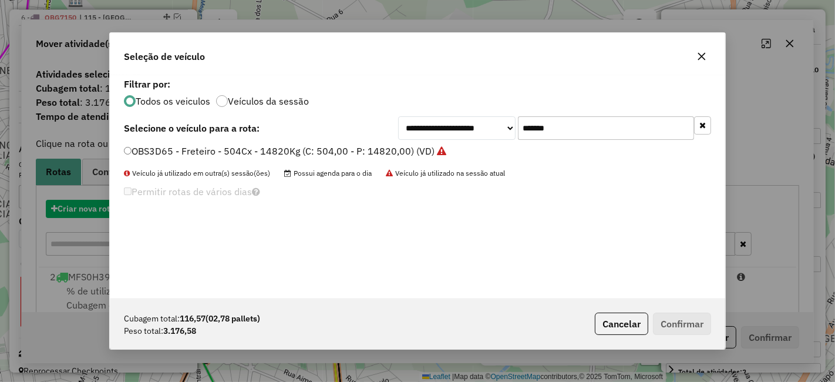
scroll to position [6, 3]
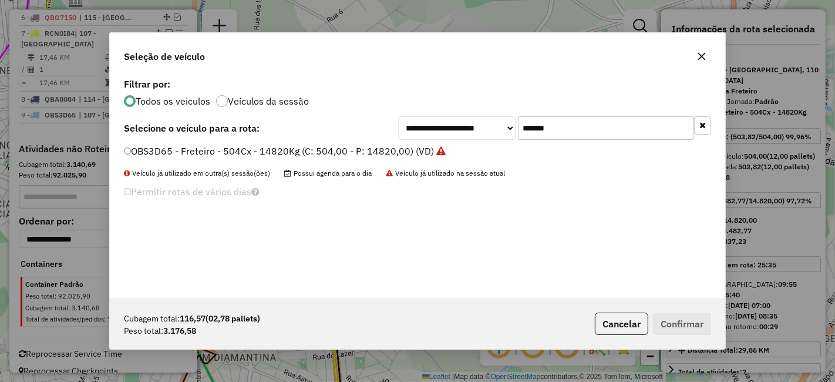
click at [103, 211] on div "**********" at bounding box center [417, 191] width 835 height 382
click at [552, 126] on input "*******" at bounding box center [606, 127] width 176 height 23
drag, startPoint x: 563, startPoint y: 123, endPoint x: 433, endPoint y: 159, distance: 134.5
click at [436, 157] on div "**********" at bounding box center [417, 186] width 615 height 223
paste input "text"
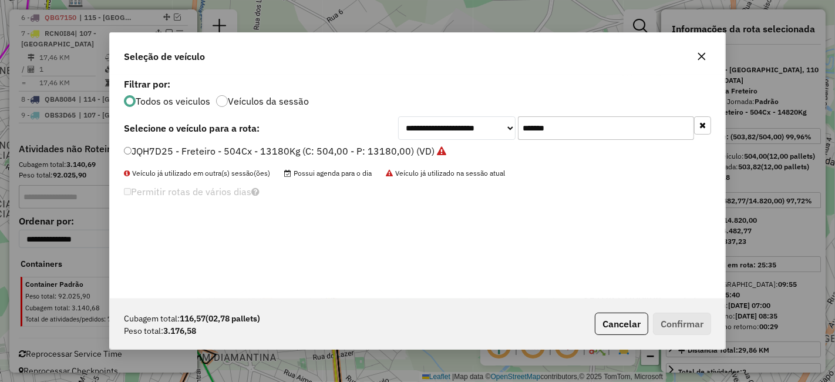
type input "*******"
click at [400, 157] on li "JQH7D25 - Freteiro - 504Cx - 13180Kg (C: 504,00 - P: 13180,00) (VD)" at bounding box center [417, 151] width 587 height 14
click at [379, 140] on div "**********" at bounding box center [417, 186] width 615 height 223
click at [383, 153] on label "JQH7D25 - Freteiro - 504Cx - 13180Kg (C: 504,00 - P: 13180,00) (VD)" at bounding box center [285, 151] width 322 height 14
click at [232, 153] on label "JQH7D25 - Freteiro - 504Cx - 13180Kg (C: 504,00 - P: 13180,00) (VD)" at bounding box center [285, 151] width 322 height 14
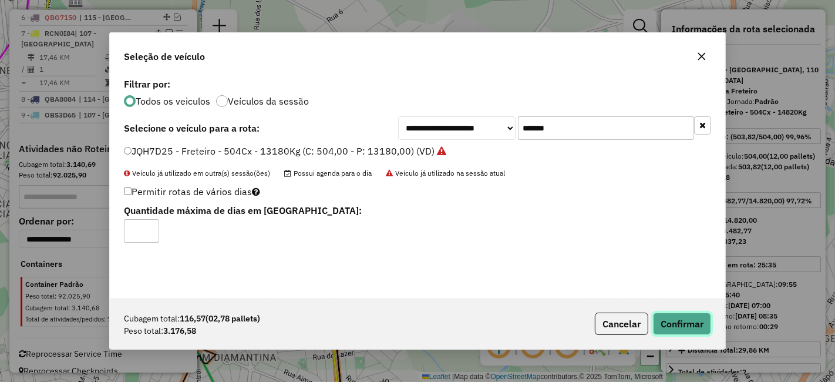
click at [669, 312] on button "Confirmar" at bounding box center [682, 323] width 58 height 22
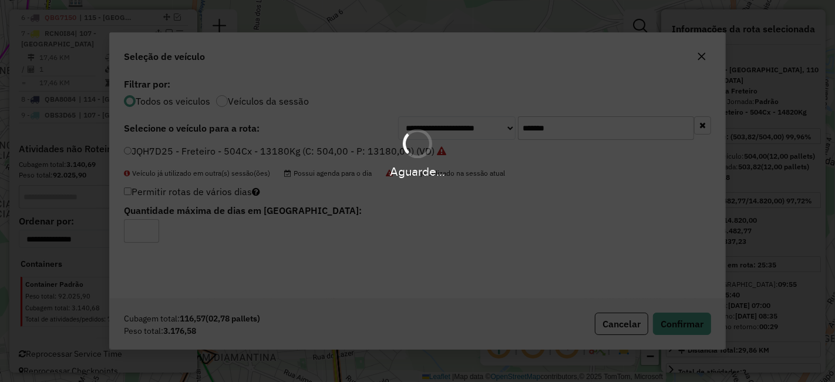
click at [669, 314] on div "Aguarde..." at bounding box center [417, 191] width 835 height 382
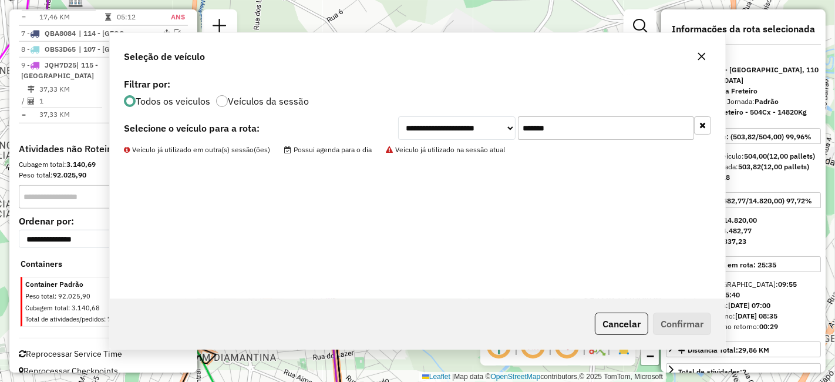
scroll to position [752, 0]
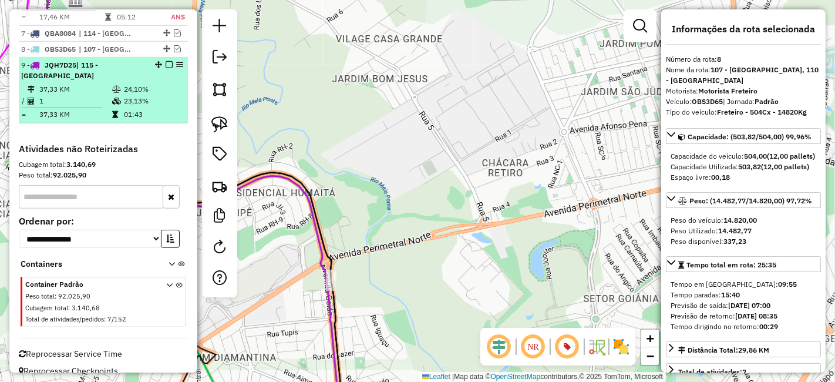
click at [166, 61] on em at bounding box center [169, 64] width 7 height 7
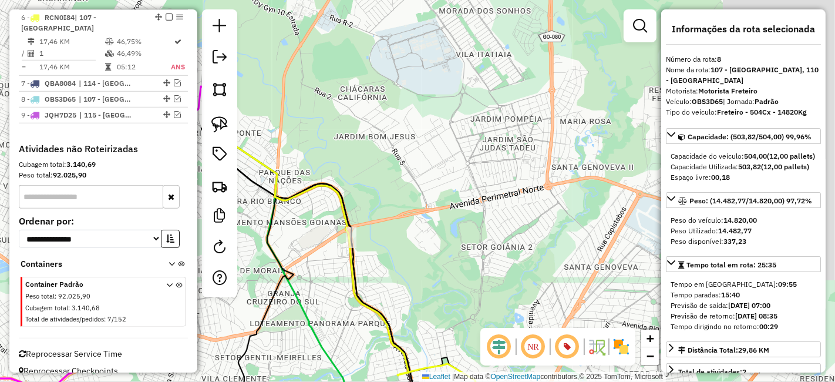
drag, startPoint x: 383, startPoint y: 248, endPoint x: 429, endPoint y: 77, distance: 176.9
click at [428, 81] on div "Janela de atendimento Grade de atendimento Capacidade Transportadoras Veículos …" at bounding box center [417, 191] width 835 height 382
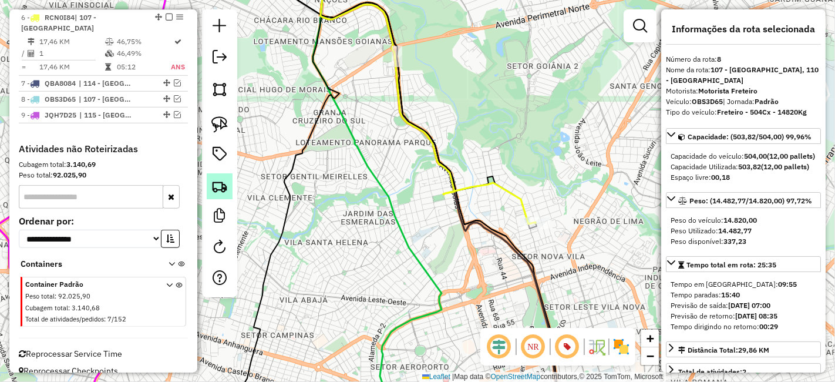
click at [222, 188] on img at bounding box center [219, 186] width 16 height 16
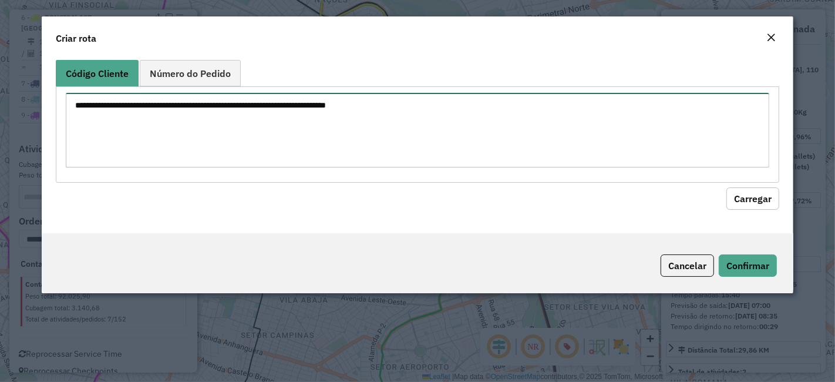
click at [314, 130] on textarea at bounding box center [417, 130] width 703 height 75
paste textarea "********"
type textarea "********"
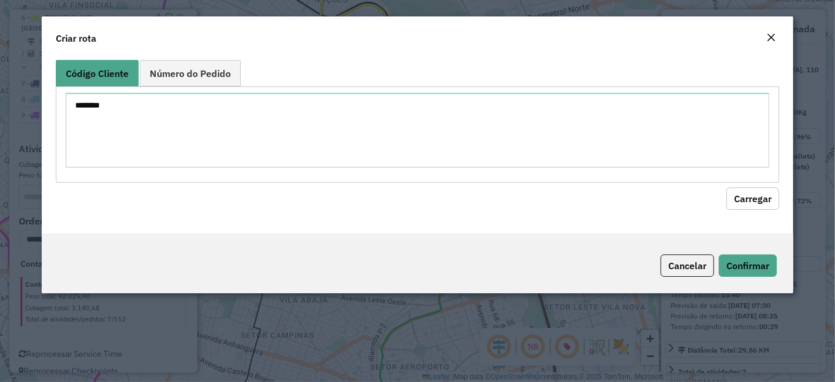
click at [734, 191] on button "Carregar" at bounding box center [752, 198] width 53 height 22
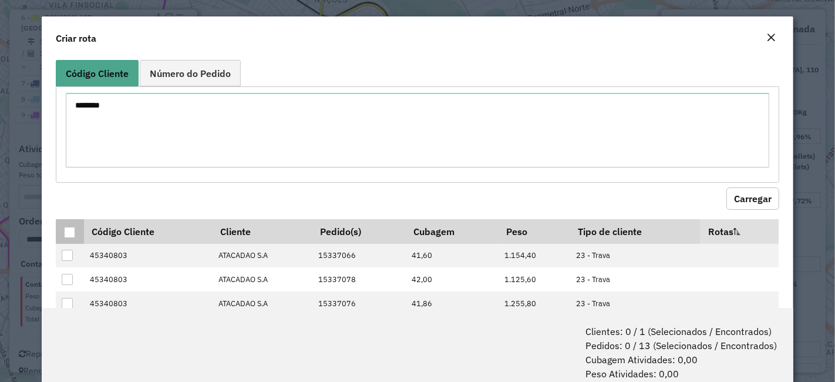
click at [65, 227] on div at bounding box center [69, 232] width 11 height 11
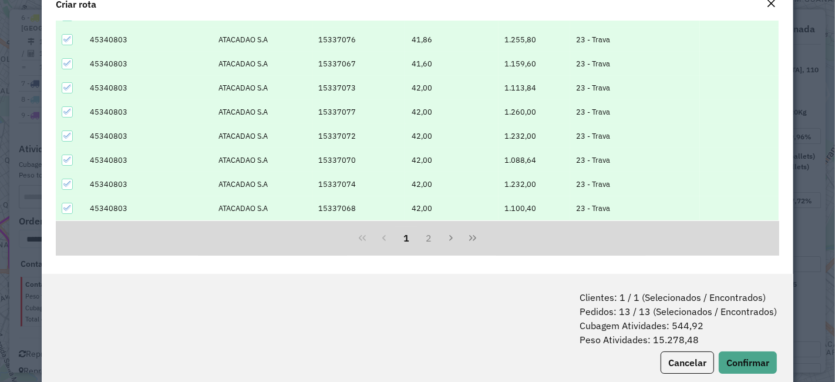
scroll to position [58, 0]
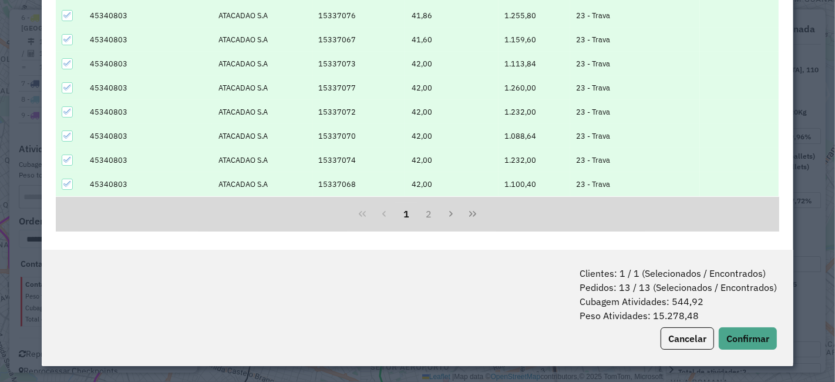
click at [746, 325] on div "Clientes: 1 / 1 (Selecionados / Encontrados) Pedidos: 13 / 13 (Selecionados / E…" at bounding box center [418, 308] width 752 height 116
click at [746, 335] on button "Confirmar" at bounding box center [748, 338] width 58 height 22
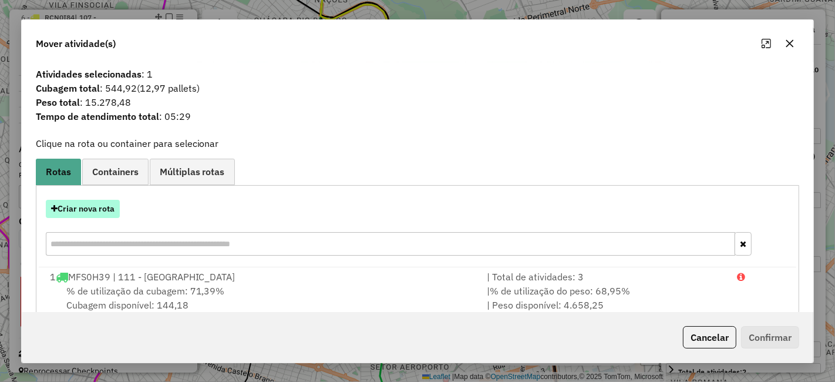
click at [107, 208] on button "Criar nova rota" at bounding box center [83, 209] width 74 height 18
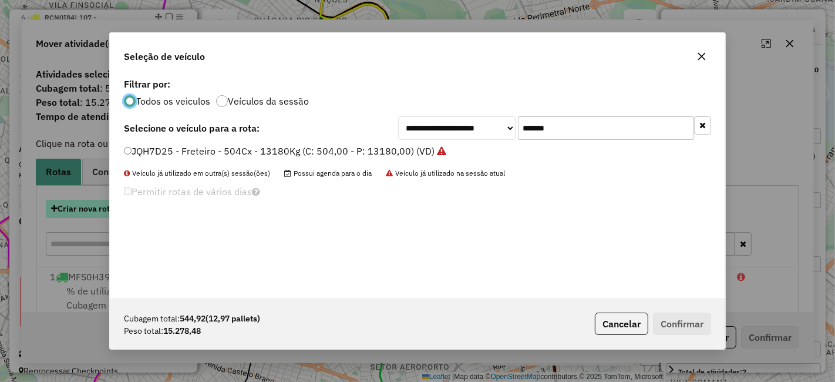
scroll to position [6, 3]
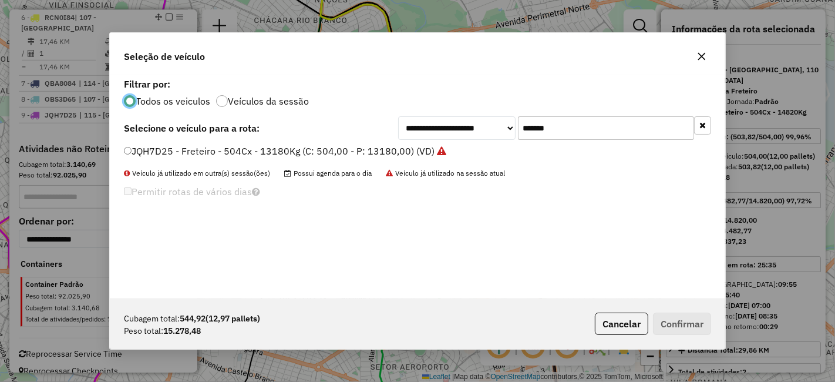
drag, startPoint x: 545, startPoint y: 119, endPoint x: 557, endPoint y: 120, distance: 11.9
click at [548, 120] on input "*******" at bounding box center [606, 127] width 176 height 23
click at [569, 120] on input "*******" at bounding box center [606, 127] width 176 height 23
click at [570, 120] on input "*******" at bounding box center [606, 127] width 176 height 23
paste input "text"
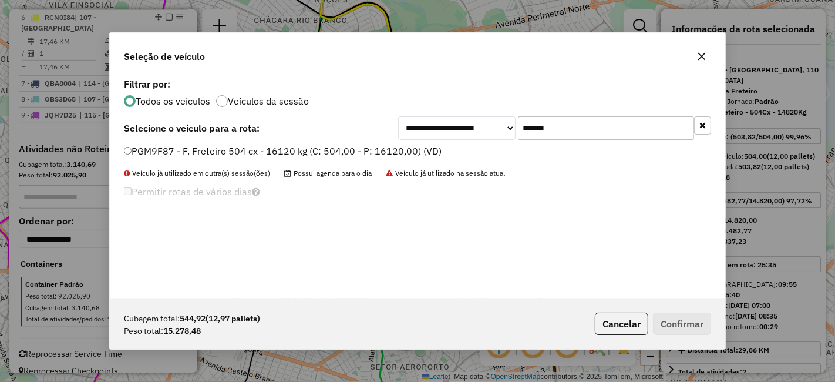
type input "*******"
click at [399, 139] on select "**********" at bounding box center [456, 127] width 117 height 23
drag, startPoint x: 367, startPoint y: 151, endPoint x: 383, endPoint y: 156, distance: 16.5
click at [366, 151] on label "PGM9F87 - F. Freteiro 504 cx - 16120 kg (C: 504,00 - P: 16120,00) (VD)" at bounding box center [283, 151] width 318 height 14
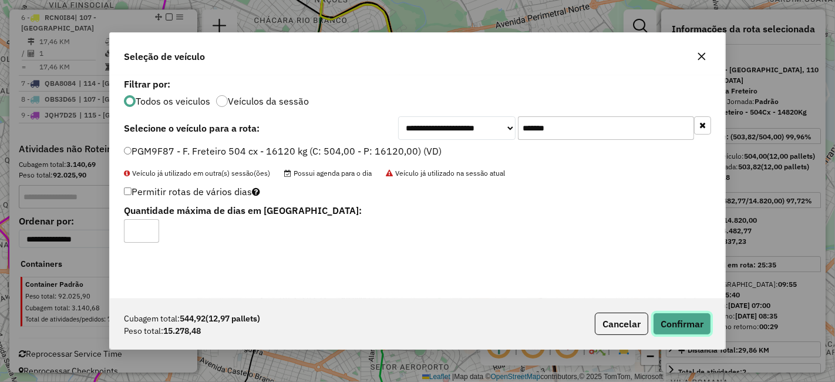
click at [702, 326] on button "Confirmar" at bounding box center [682, 323] width 58 height 22
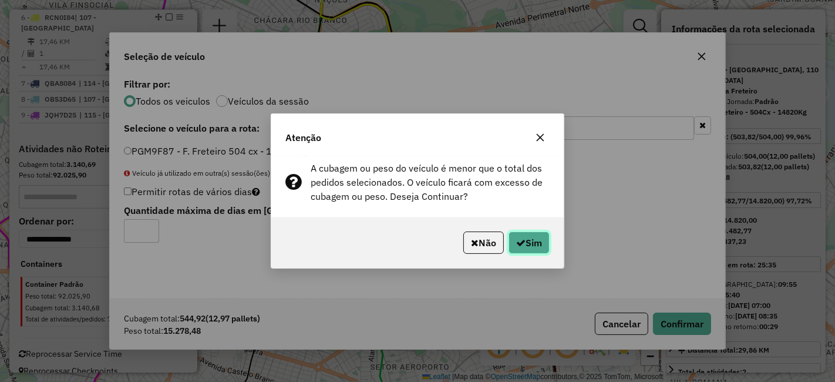
click at [516, 243] on icon "button" at bounding box center [520, 242] width 9 height 9
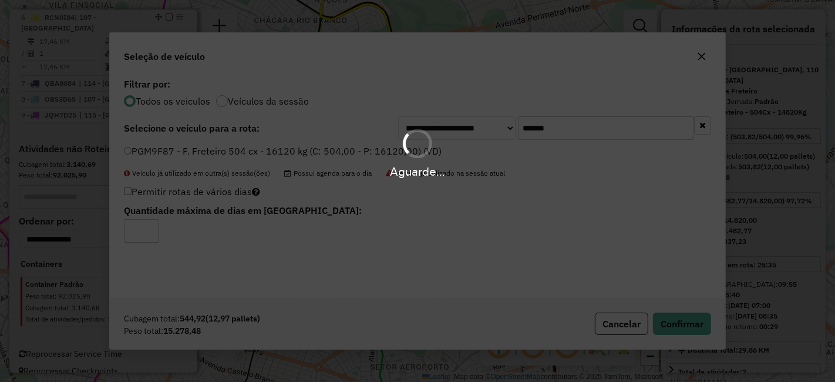
scroll to position [756, 0]
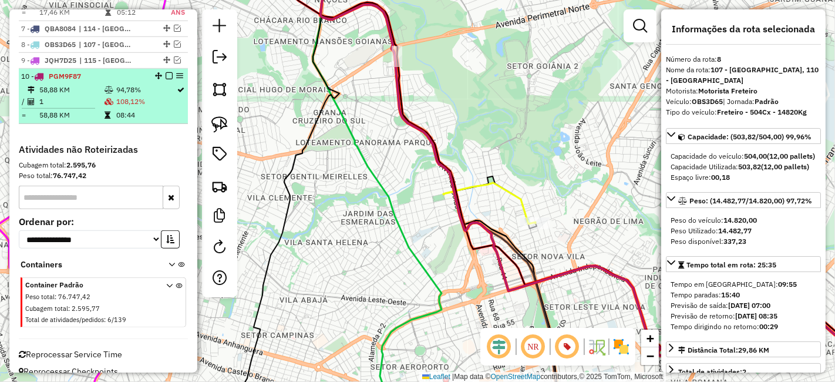
click at [127, 96] on td "108,12%" at bounding box center [146, 102] width 61 height 12
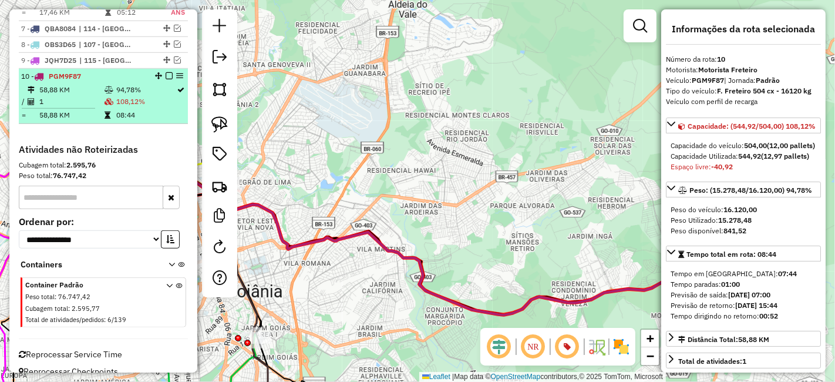
click at [127, 96] on td "108,12%" at bounding box center [146, 102] width 61 height 12
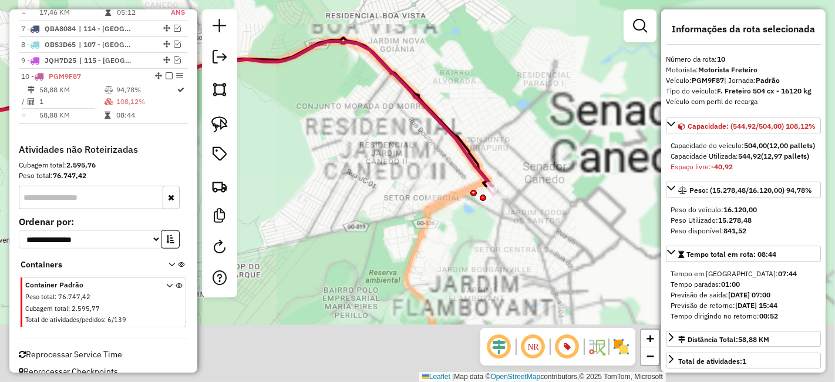
drag, startPoint x: 575, startPoint y: 272, endPoint x: 299, endPoint y: 198, distance: 286.3
click at [270, 194] on div "Janela de atendimento Grade de atendimento Capacidade Transportadoras Veículos …" at bounding box center [417, 191] width 835 height 382
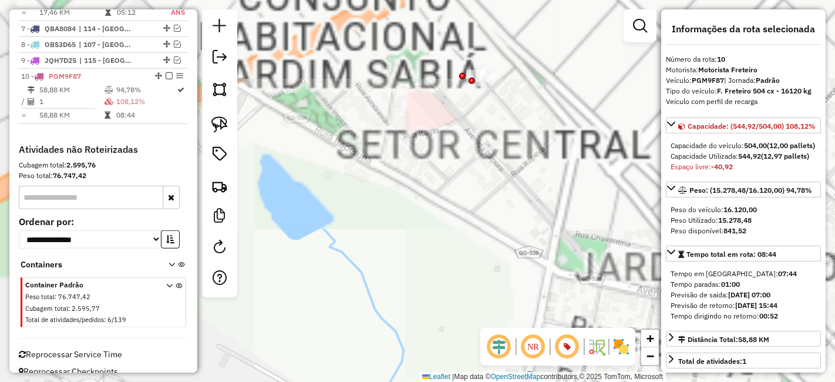
drag, startPoint x: 391, startPoint y: 169, endPoint x: 443, endPoint y: 339, distance: 178.0
click at [439, 343] on div "Janela de atendimento Grade de atendimento Capacidade Transportadoras Veículos …" at bounding box center [417, 191] width 835 height 382
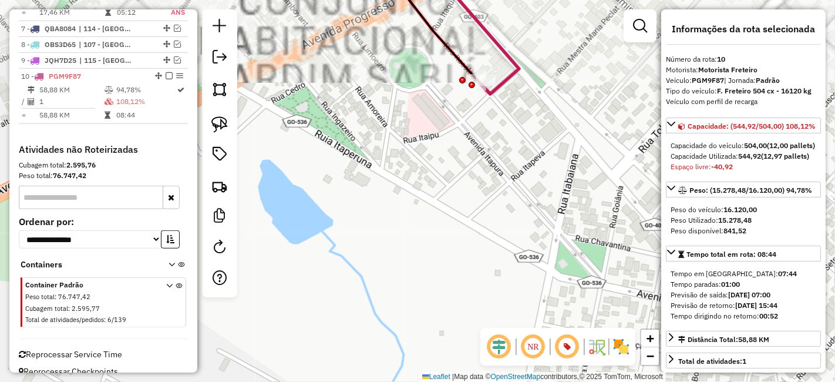
drag, startPoint x: 470, startPoint y: 277, endPoint x: 448, endPoint y: 340, distance: 66.7
click at [448, 330] on div "Janela de atendimento Grade de atendimento Capacidade Transportadoras Veículos …" at bounding box center [417, 191] width 835 height 382
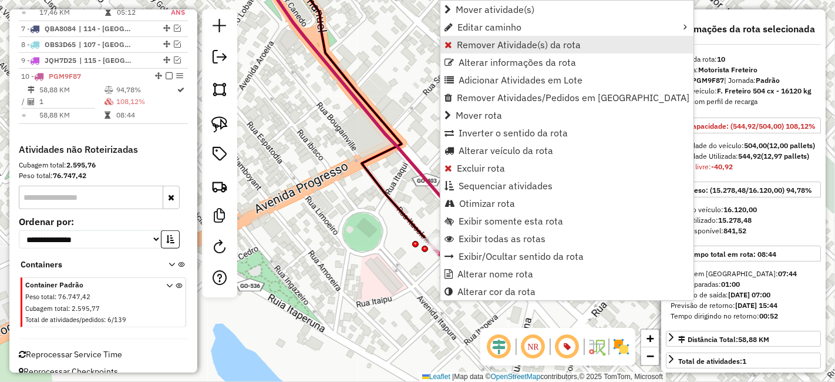
click at [553, 40] on span "Remover Atividade(s) da rota" at bounding box center [519, 44] width 124 height 9
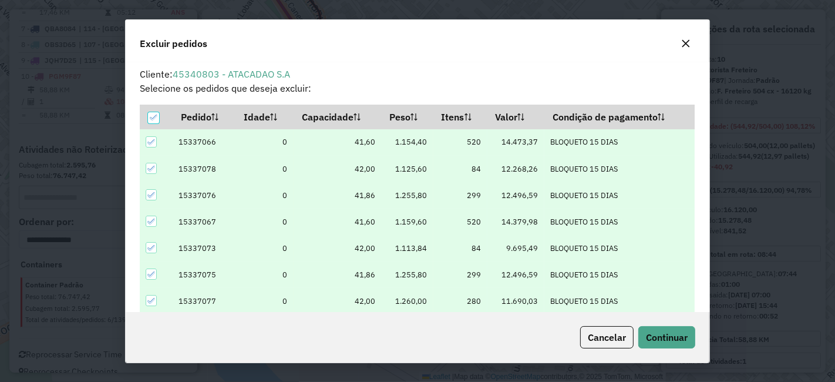
scroll to position [6, 3]
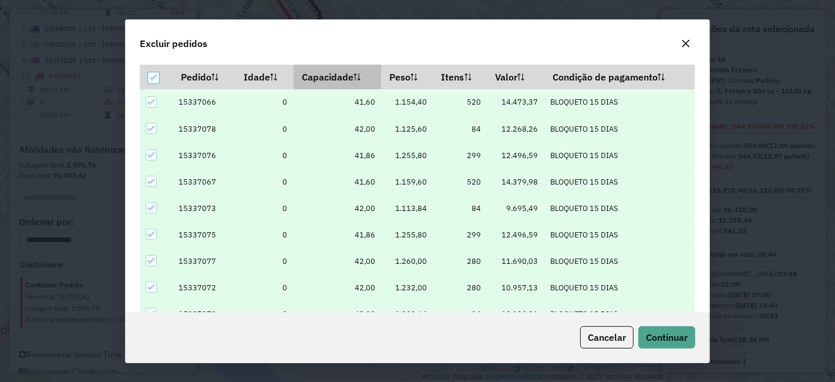
click at [352, 85] on th "Capacidade" at bounding box center [337, 77] width 87 height 25
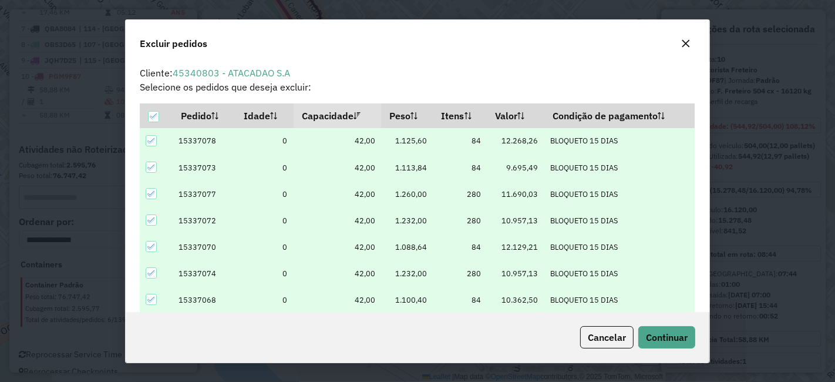
scroll to position [0, 0]
click at [151, 116] on icon at bounding box center [154, 117] width 8 height 8
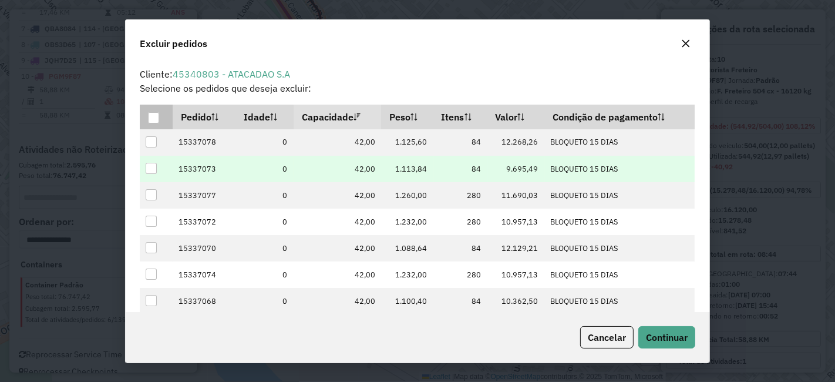
scroll to position [173, 0]
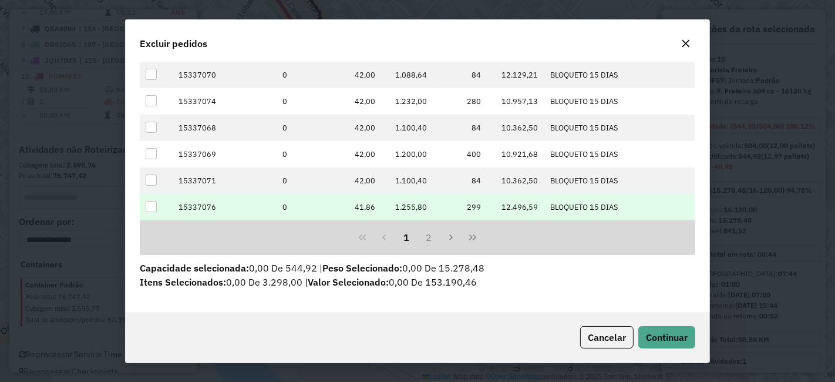
click at [150, 203] on div at bounding box center [151, 206] width 11 height 11
click at [653, 336] on span "Continuar" at bounding box center [667, 337] width 42 height 12
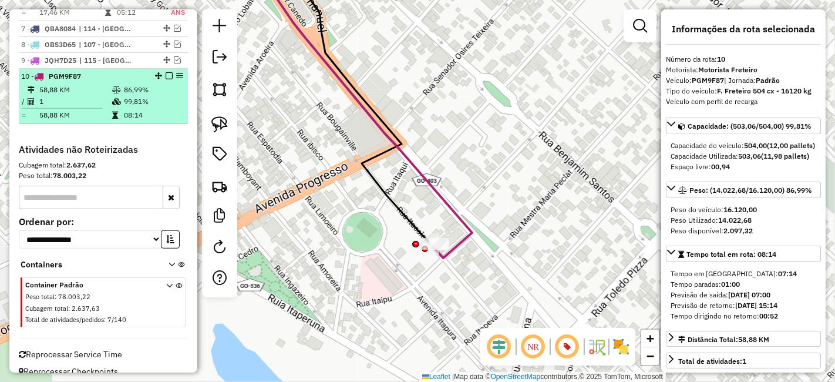
click at [161, 72] on div at bounding box center [165, 75] width 35 height 7
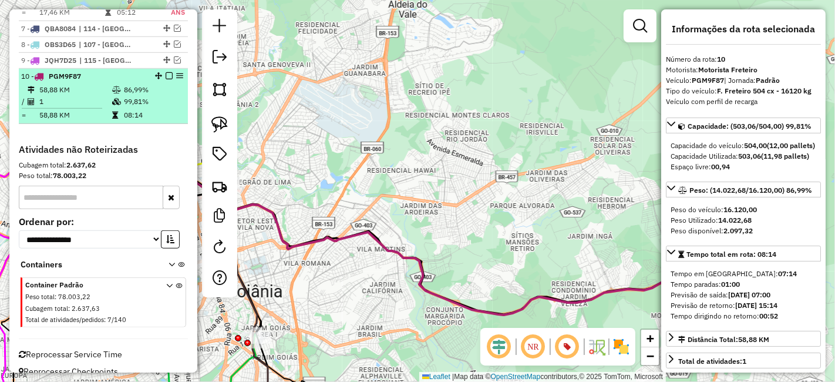
click at [166, 72] on em at bounding box center [169, 75] width 7 height 7
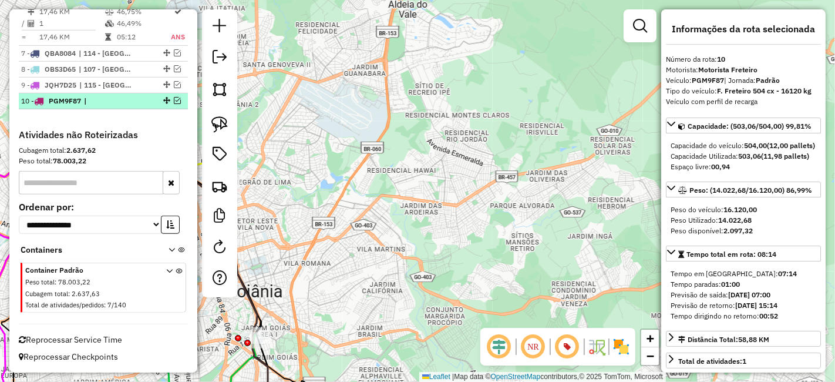
scroll to position [718, 0]
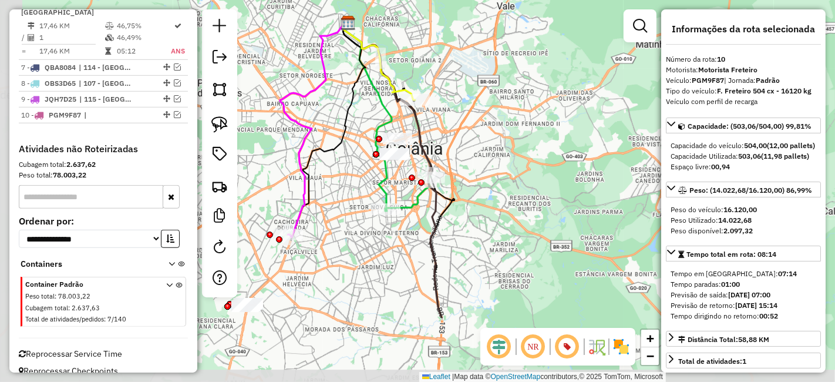
drag, startPoint x: 431, startPoint y: 255, endPoint x: 547, endPoint y: 153, distance: 154.4
click at [547, 153] on div "Janela de atendimento Grade de atendimento Capacidade Transportadoras Veículos …" at bounding box center [417, 191] width 835 height 382
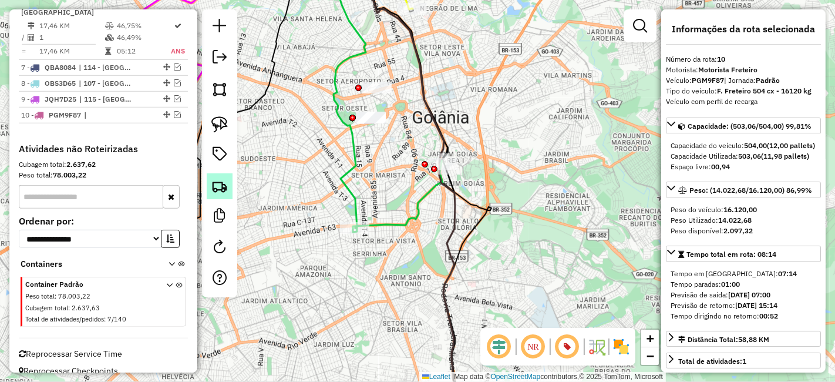
click at [216, 183] on img at bounding box center [219, 186] width 16 height 16
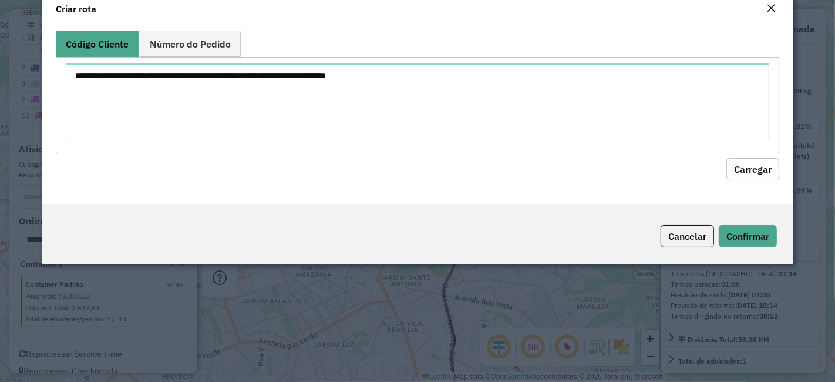
click at [358, 153] on div at bounding box center [417, 105] width 723 height 96
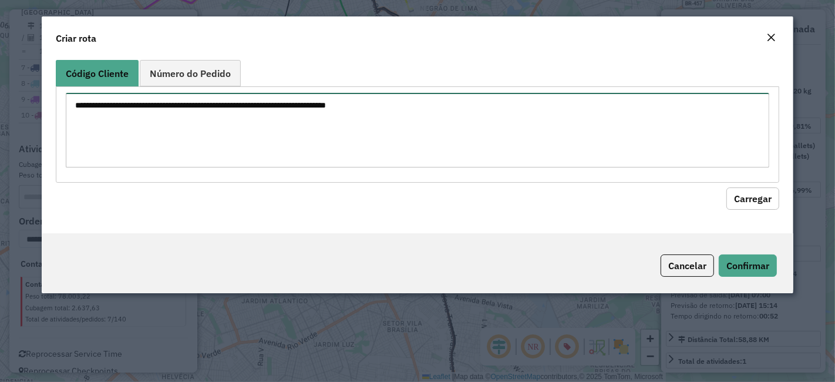
click at [352, 146] on textarea at bounding box center [417, 130] width 703 height 75
paste textarea "********"
type textarea "********"
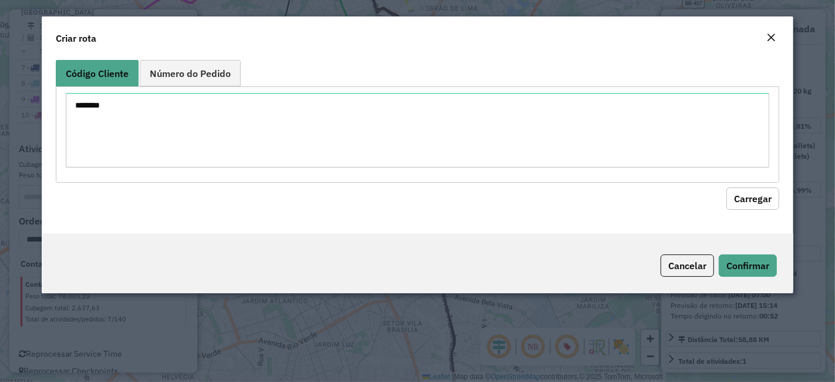
click at [729, 195] on button "Carregar" at bounding box center [752, 198] width 53 height 22
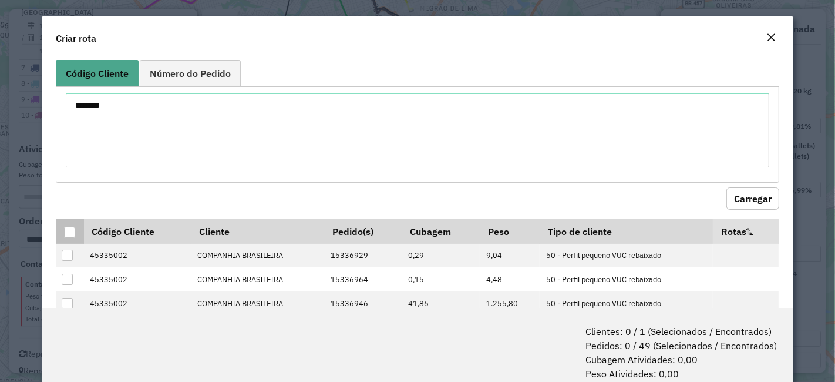
click at [68, 227] on div at bounding box center [69, 232] width 11 height 11
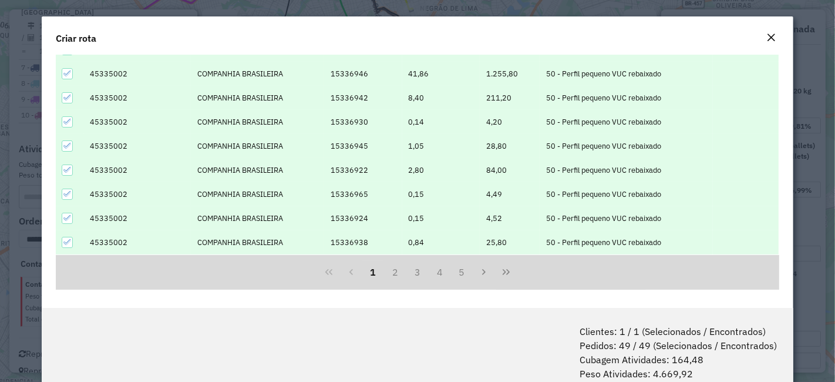
scroll to position [58, 0]
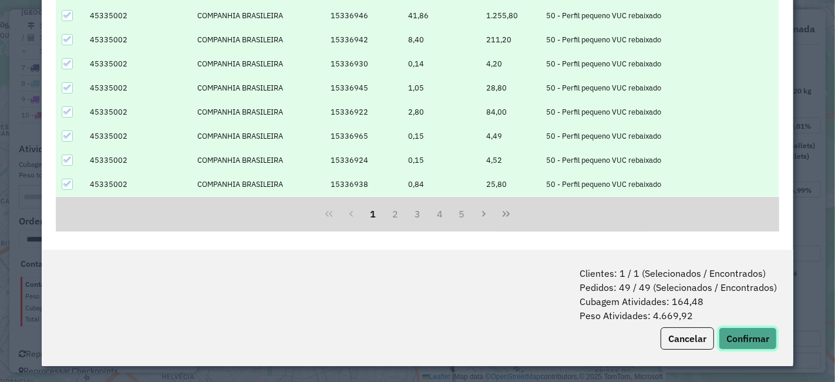
click at [735, 333] on button "Confirmar" at bounding box center [748, 338] width 58 height 22
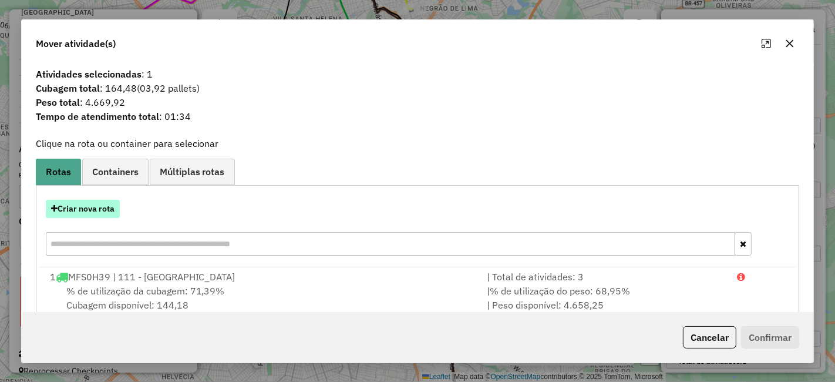
click at [96, 212] on button "Criar nova rota" at bounding box center [83, 209] width 74 height 18
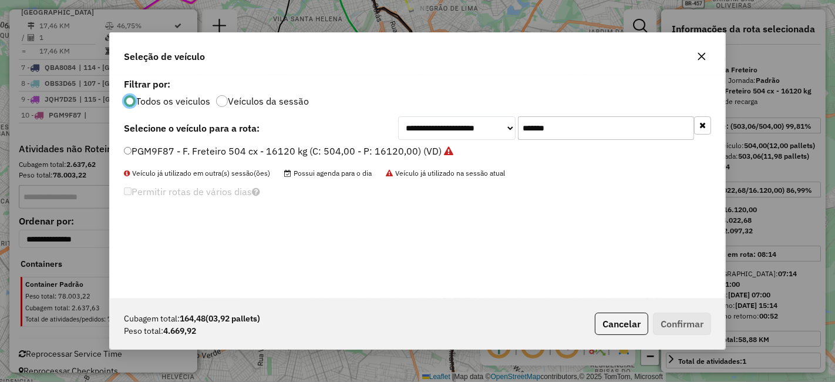
scroll to position [6, 3]
drag, startPoint x: 592, startPoint y: 122, endPoint x: 435, endPoint y: 149, distance: 159.7
click at [435, 149] on div "**********" at bounding box center [417, 186] width 615 height 223
paste input "text"
type input "*******"
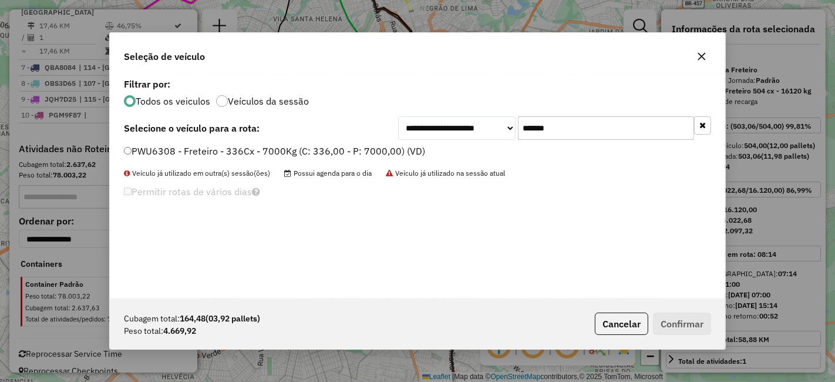
click at [367, 147] on label "PWU6308 - Freteiro - 336Cx - 7000Kg (C: 336,00 - P: 7000,00) (VD)" at bounding box center [274, 151] width 301 height 14
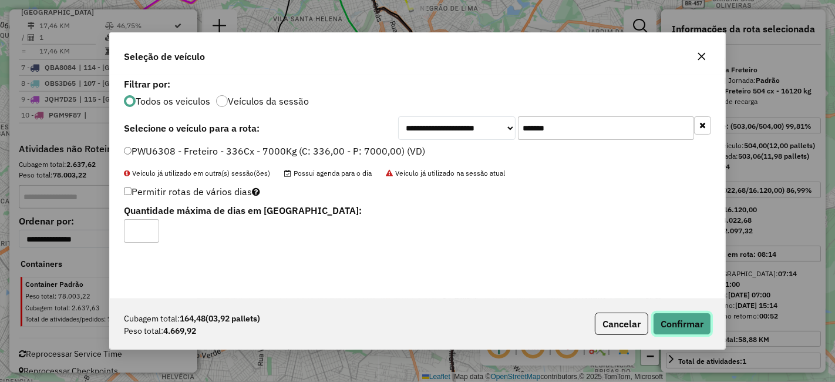
click at [672, 317] on button "Confirmar" at bounding box center [682, 323] width 58 height 22
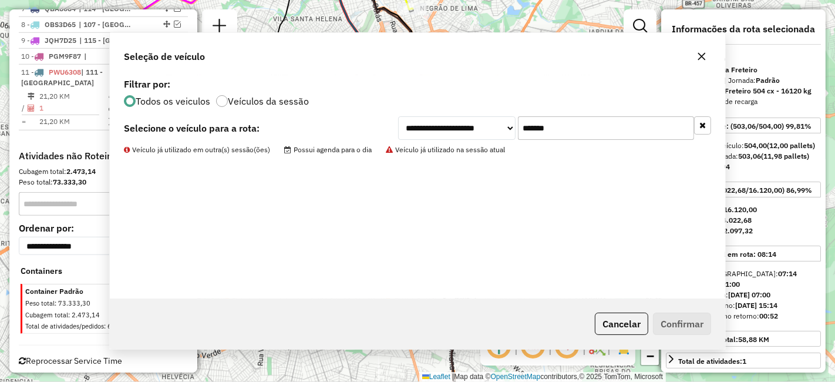
scroll to position [793, 0]
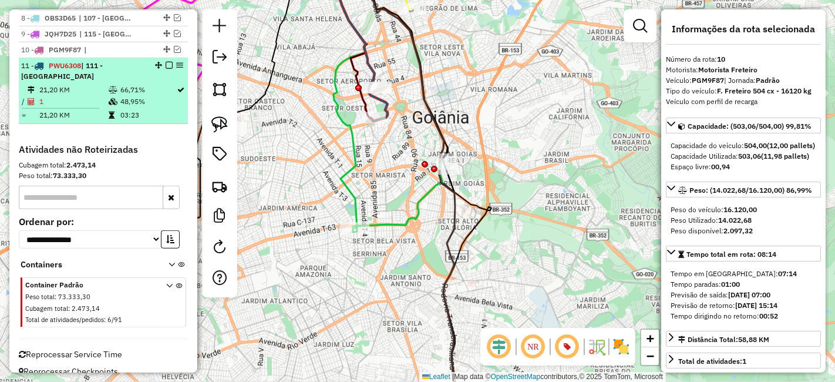
click at [166, 62] on em at bounding box center [169, 65] width 7 height 7
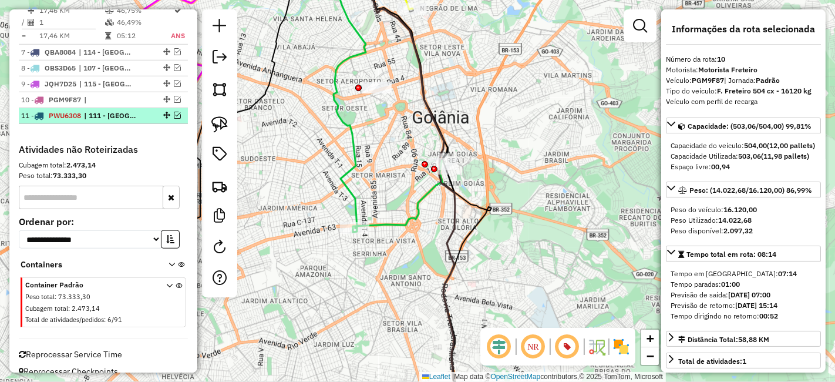
click at [86, 110] on li "11 - PWU6308 | 111 - Jardim Goias" at bounding box center [103, 116] width 169 height 16
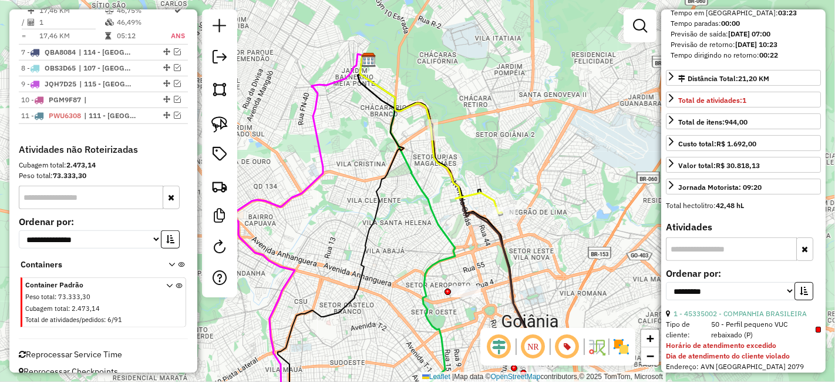
scroll to position [391, 0]
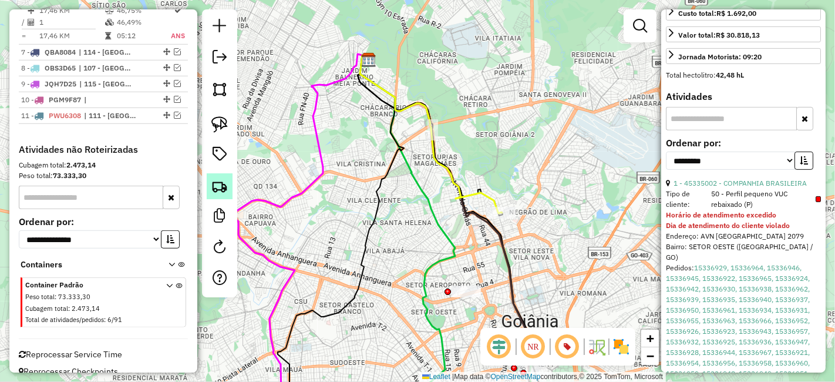
click at [216, 194] on img at bounding box center [219, 186] width 16 height 16
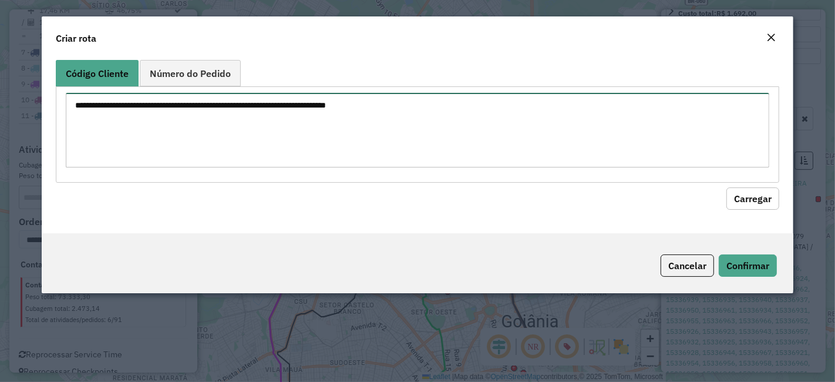
click at [367, 139] on textarea at bounding box center [417, 130] width 703 height 75
paste textarea "********"
type textarea "********"
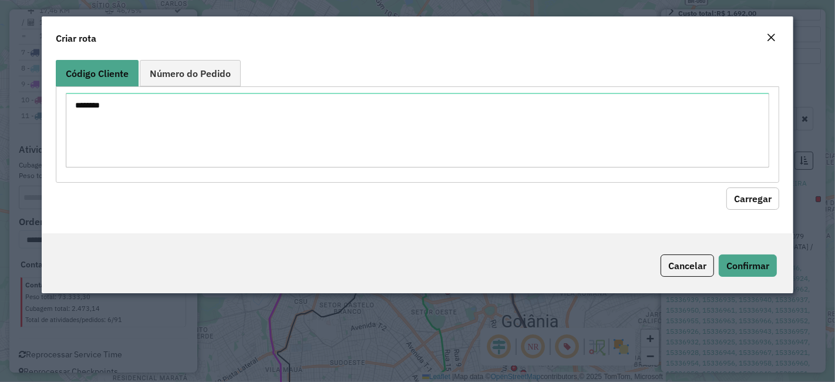
click at [766, 197] on button "Carregar" at bounding box center [752, 198] width 53 height 22
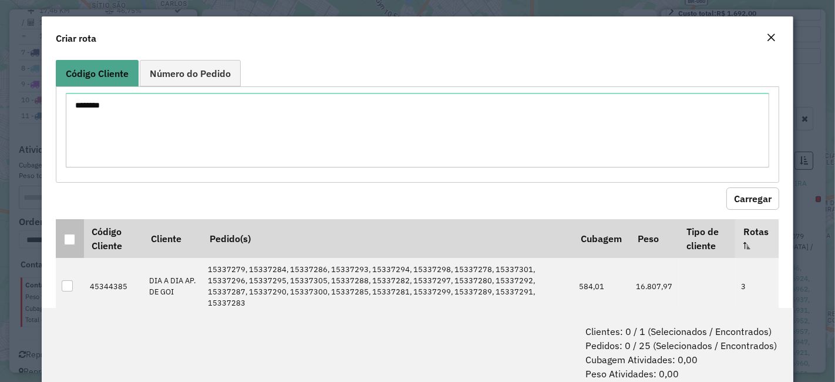
click at [62, 232] on th at bounding box center [70, 238] width 28 height 39
click at [66, 234] on div at bounding box center [69, 239] width 11 height 11
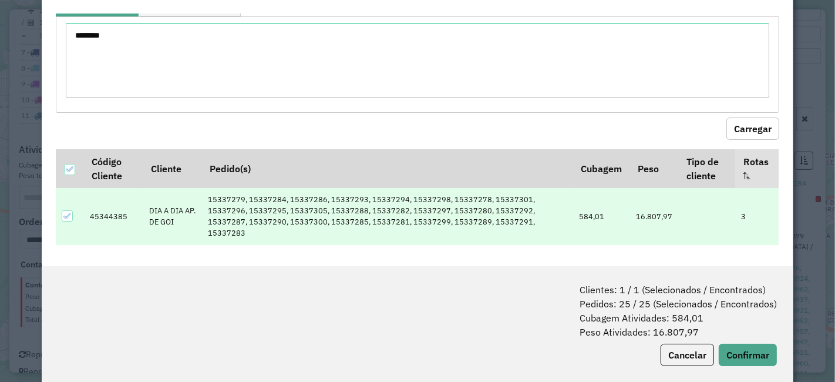
scroll to position [58, 0]
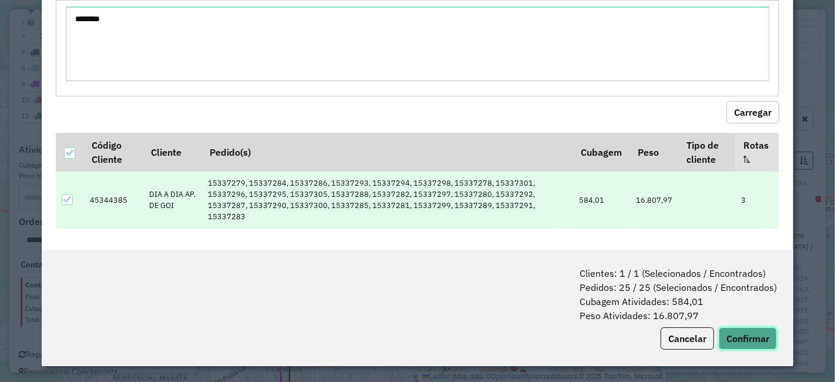
click at [755, 331] on button "Confirmar" at bounding box center [748, 338] width 58 height 22
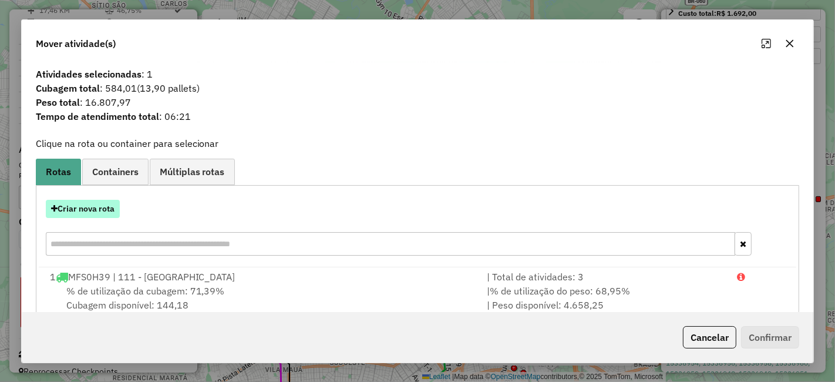
click at [85, 207] on button "Criar nova rota" at bounding box center [83, 209] width 74 height 18
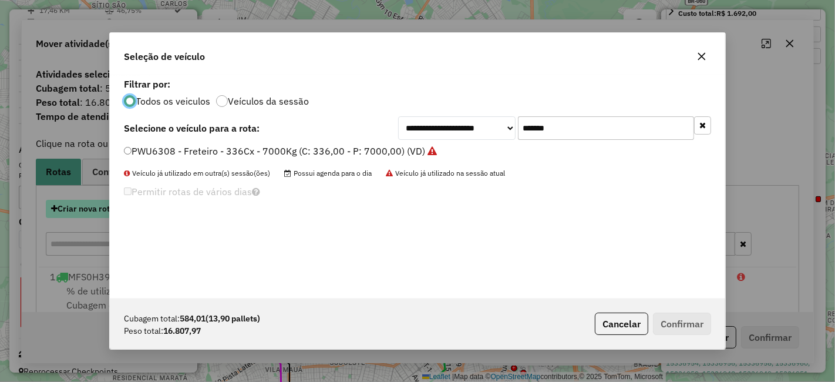
scroll to position [6, 3]
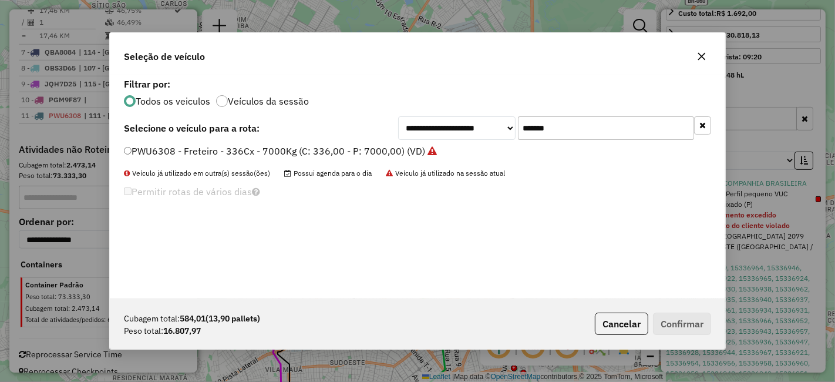
drag, startPoint x: 544, startPoint y: 130, endPoint x: 285, endPoint y: 142, distance: 259.2
click at [285, 141] on div "**********" at bounding box center [417, 186] width 615 height 223
paste input "text"
type input "*******"
click at [364, 156] on label "PRX5114 - F. Fixa - 588cx - 17420Kg (C: 588,00 - P: 17420,00) (VD)" at bounding box center [281, 151] width 314 height 14
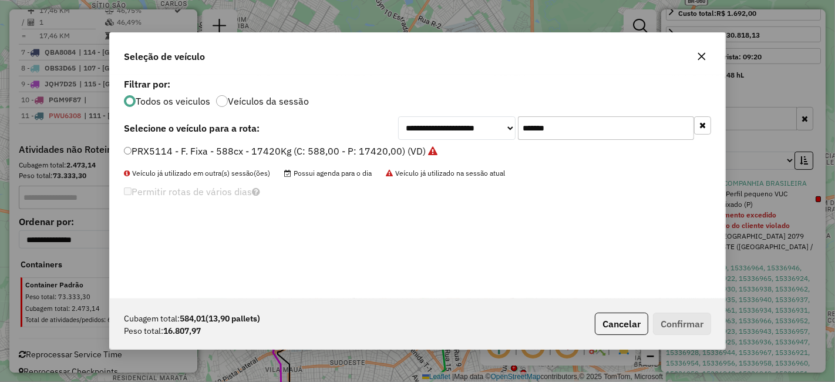
click at [231, 134] on strong "Selecione o veículo para a rota:" at bounding box center [192, 128] width 136 height 12
click at [218, 145] on label "PRX5114 - F. Fixa - 588cx - 17420Kg (C: 588,00 - P: 17420,00) (VD)" at bounding box center [281, 151] width 314 height 14
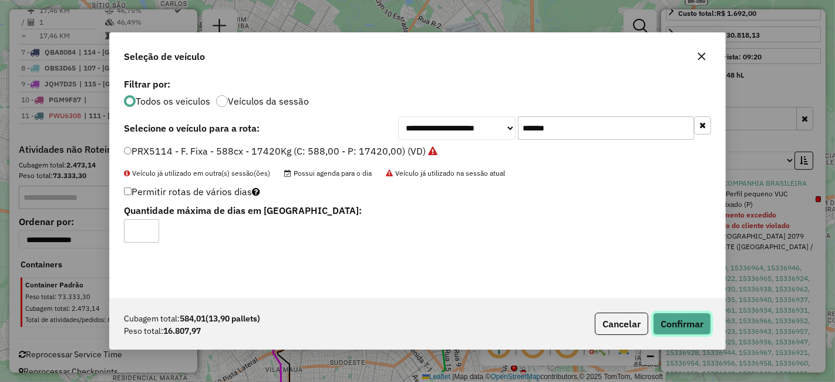
click at [688, 321] on button "Confirmar" at bounding box center [682, 323] width 58 height 22
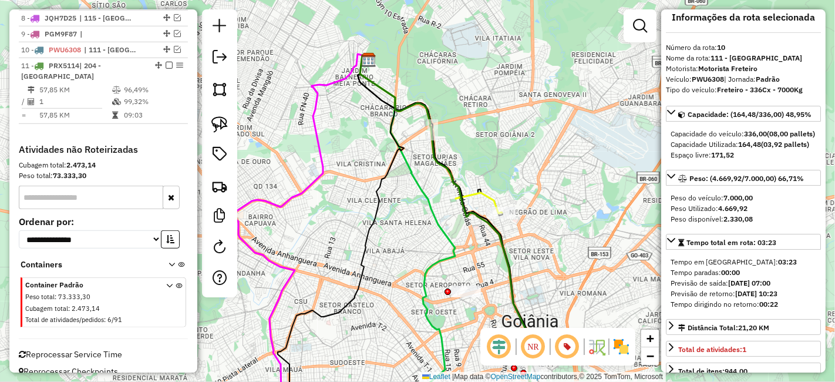
scroll to position [0, 0]
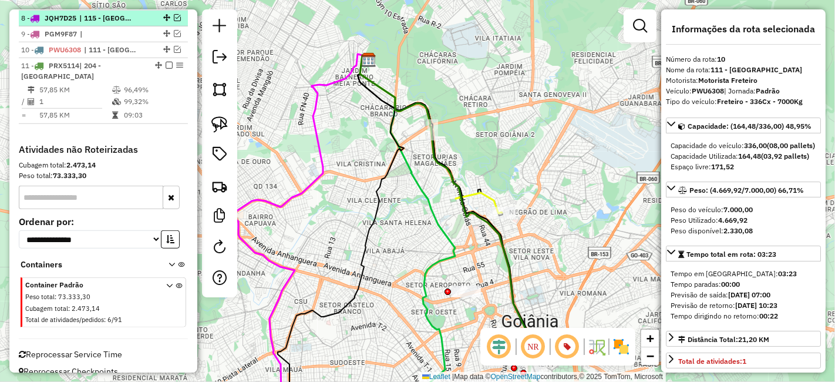
click at [166, 62] on em at bounding box center [169, 65] width 7 height 7
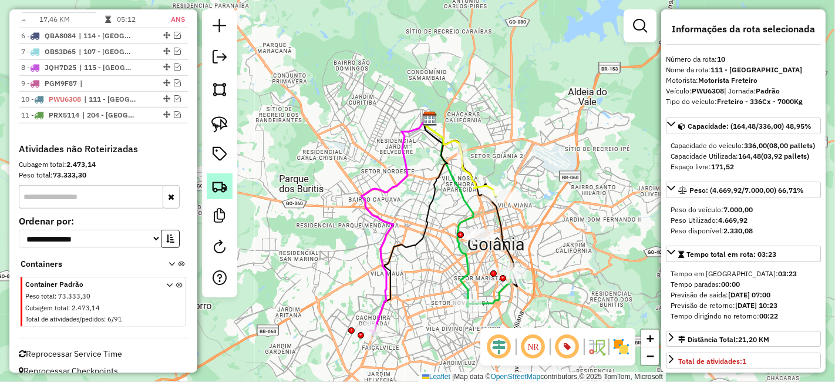
click at [220, 195] on link at bounding box center [220, 186] width 26 height 26
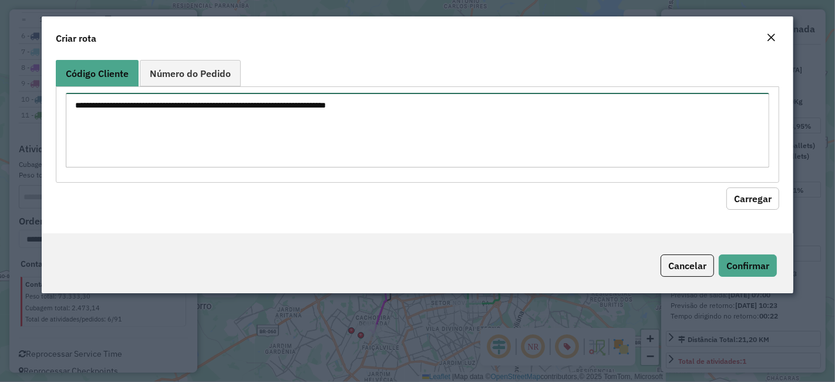
click at [364, 133] on textarea at bounding box center [417, 130] width 703 height 75
paste textarea "********"
type textarea "********"
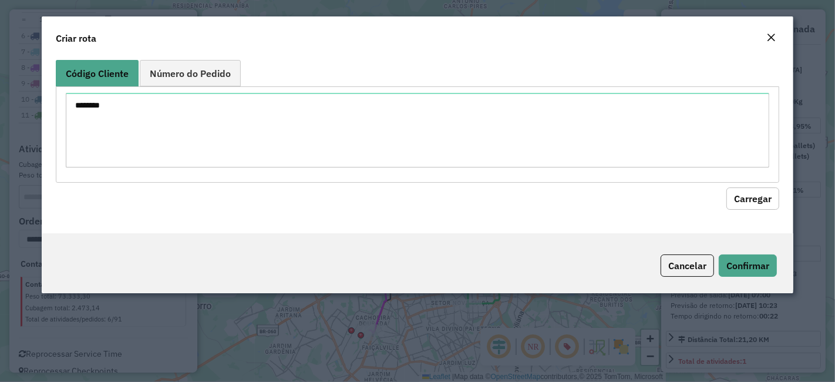
click at [766, 187] on button "Carregar" at bounding box center [752, 198] width 53 height 22
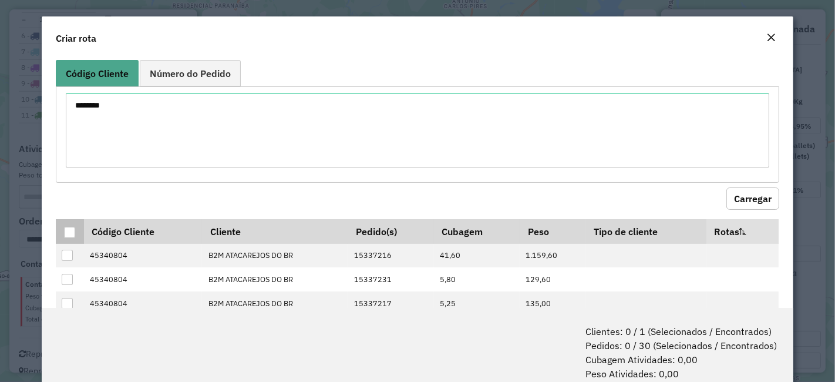
click at [70, 231] on div at bounding box center [69, 232] width 11 height 11
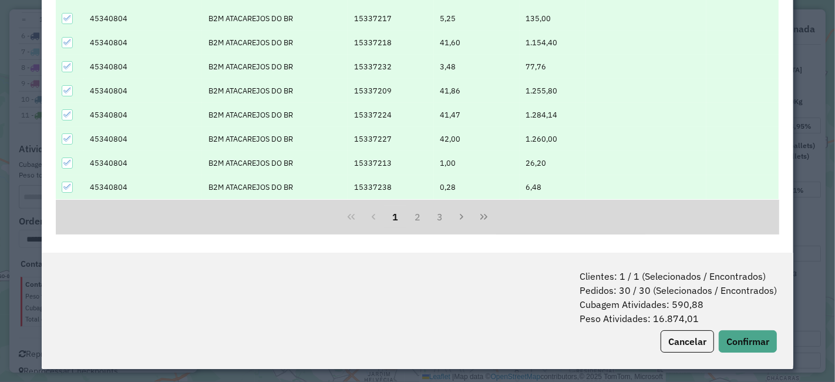
scroll to position [58, 0]
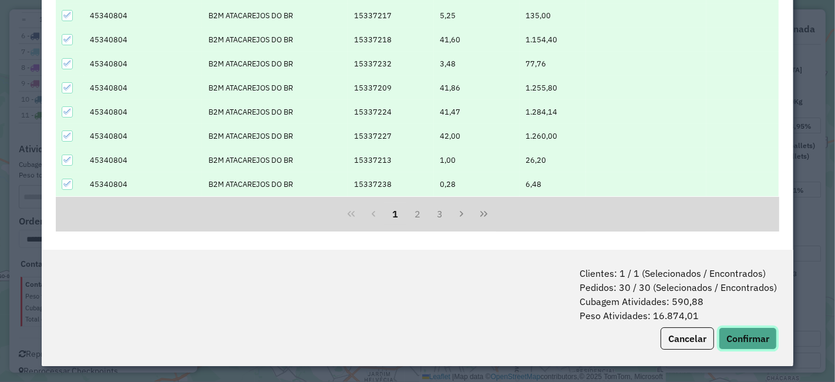
click at [736, 338] on button "Confirmar" at bounding box center [748, 338] width 58 height 22
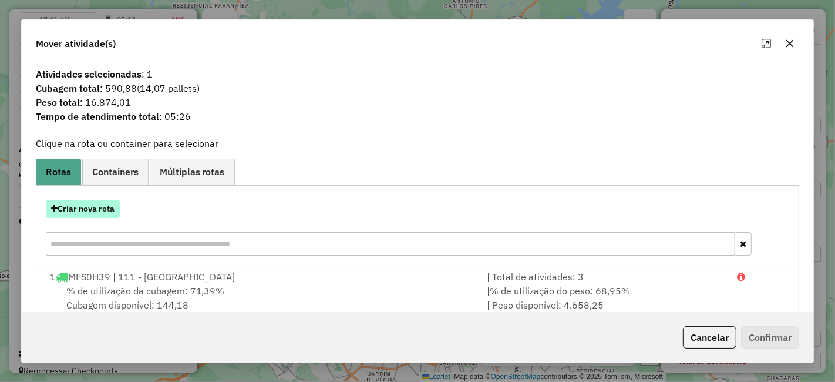
click at [96, 210] on button "Criar nova rota" at bounding box center [83, 209] width 74 height 18
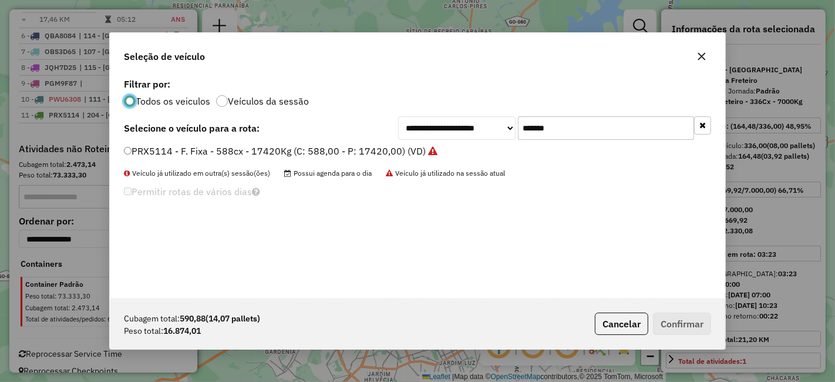
scroll to position [6, 3]
drag, startPoint x: 580, startPoint y: 126, endPoint x: 572, endPoint y: 133, distance: 10.4
click at [572, 133] on input "*******" at bounding box center [606, 127] width 176 height 23
drag, startPoint x: 457, startPoint y: 129, endPoint x: 392, endPoint y: 138, distance: 66.4
click at [392, 137] on div "**********" at bounding box center [417, 127] width 587 height 23
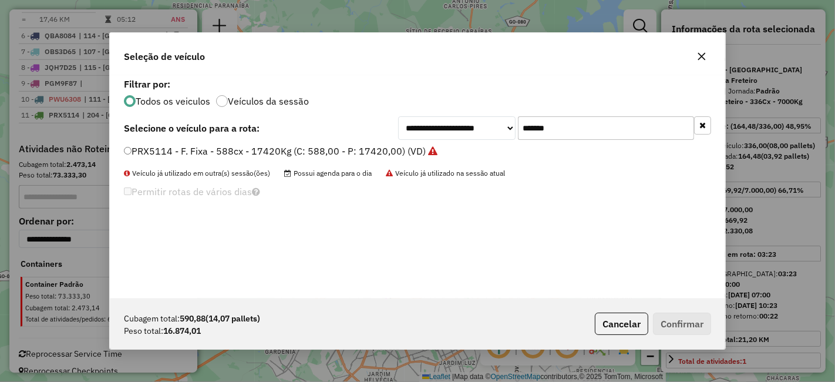
paste input "text"
type input "*******"
click at [371, 150] on label "OYU5H57 - Freteiro - 588Cx - 17080Kg (C: 588,00 - P: 17080,00) (VD)" at bounding box center [279, 151] width 311 height 14
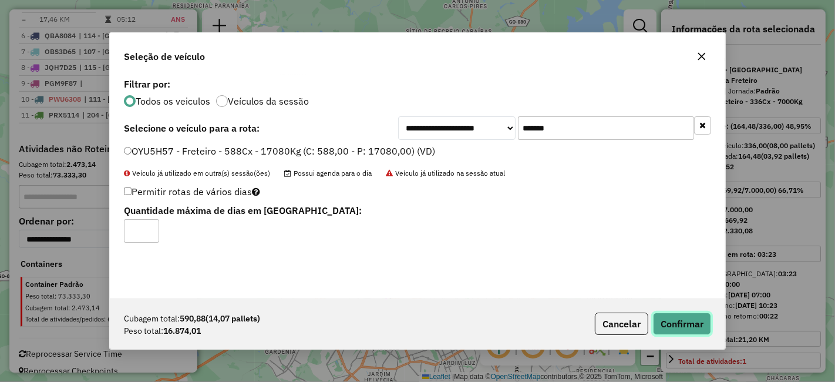
click at [681, 314] on button "Confirmar" at bounding box center [682, 323] width 58 height 22
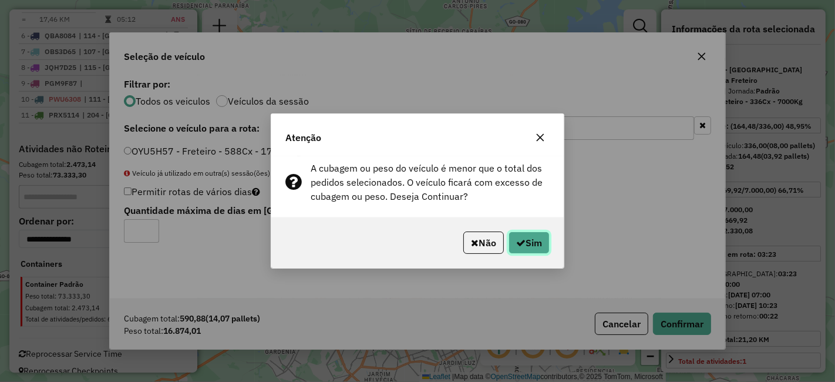
click at [518, 249] on button "Sim" at bounding box center [529, 242] width 41 height 22
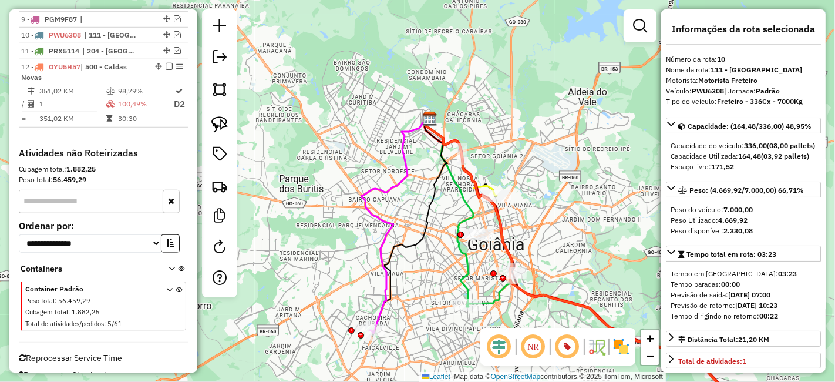
scroll to position [762, 0]
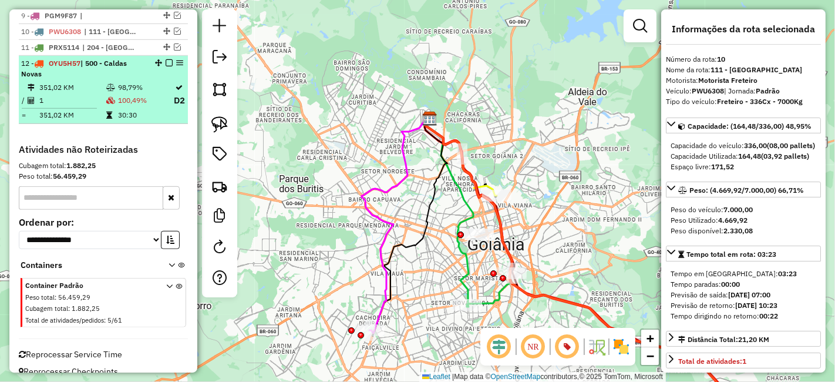
click at [106, 84] on icon at bounding box center [110, 87] width 9 height 7
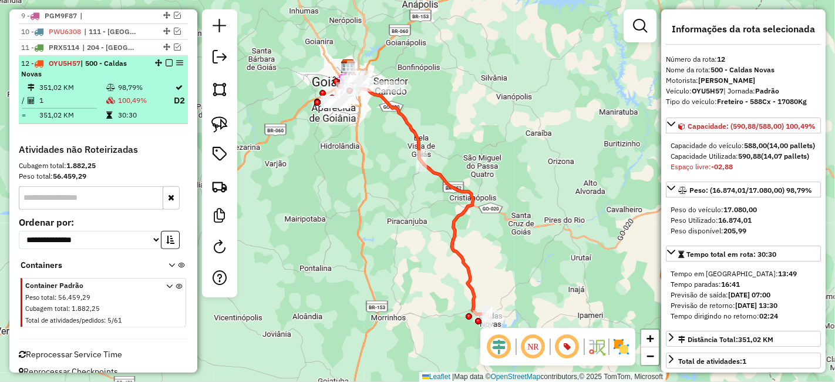
click at [127, 58] on div "12 - OYU5H57 | 500 - Caldas Novas" at bounding box center [83, 68] width 124 height 21
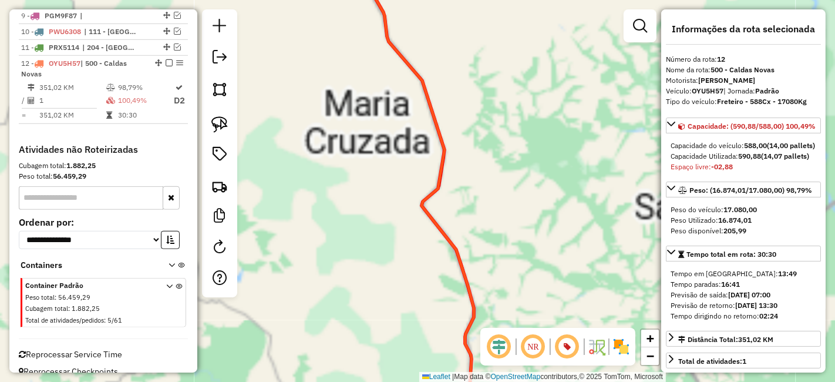
drag, startPoint x: 473, startPoint y: 128, endPoint x: 467, endPoint y: 82, distance: 46.3
click at [467, 83] on div "Janela de atendimento Grade de atendimento Capacidade Transportadoras Veículos …" at bounding box center [417, 191] width 835 height 382
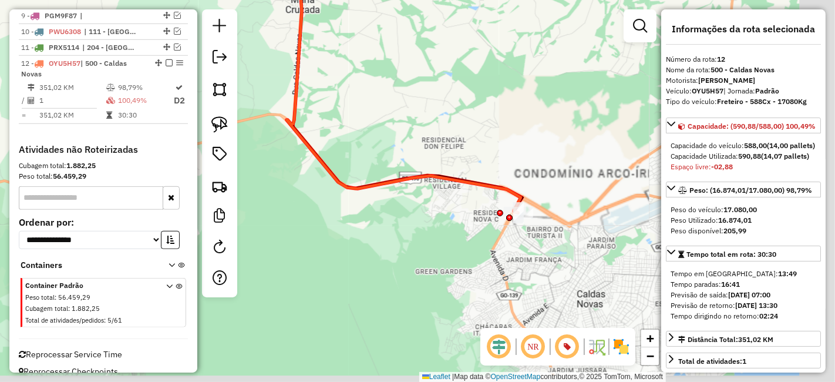
drag, startPoint x: 550, startPoint y: 227, endPoint x: 493, endPoint y: 175, distance: 77.7
click at [488, 157] on div "Janela de atendimento Grade de atendimento Capacidade Transportadoras Veículos …" at bounding box center [417, 191] width 835 height 382
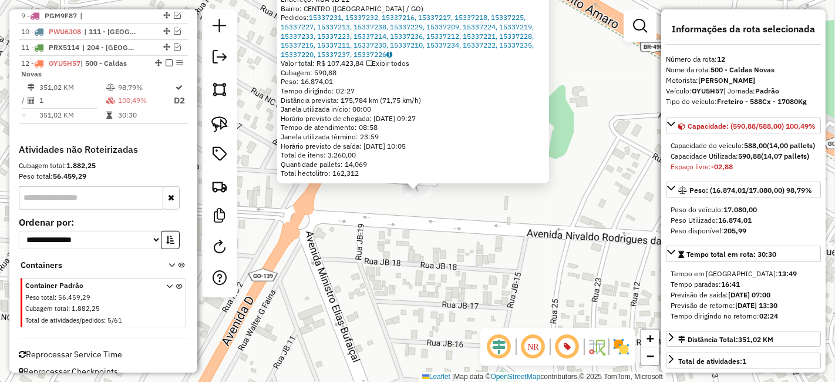
click at [459, 263] on div "45340804 - B2M ATACAREJOS DO BR Limite de capacidade do veículo excedido Dia de…" at bounding box center [417, 191] width 835 height 382
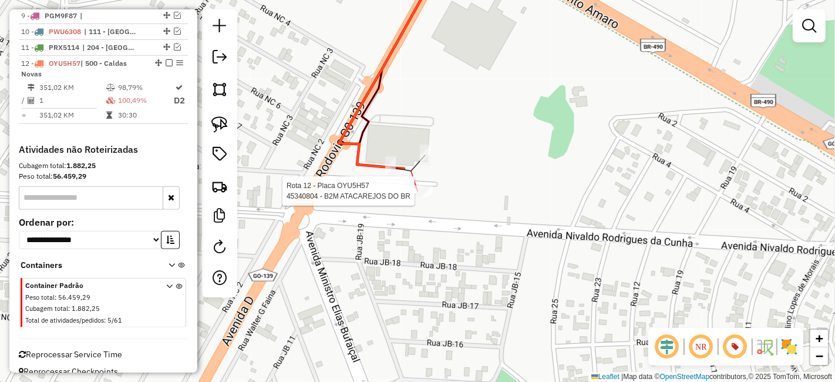
select select "**********"
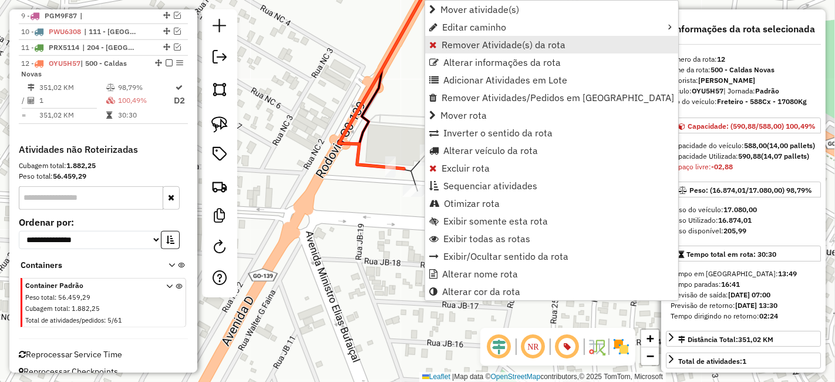
click at [474, 49] on span "Remover Atividade(s) da rota" at bounding box center [504, 44] width 124 height 9
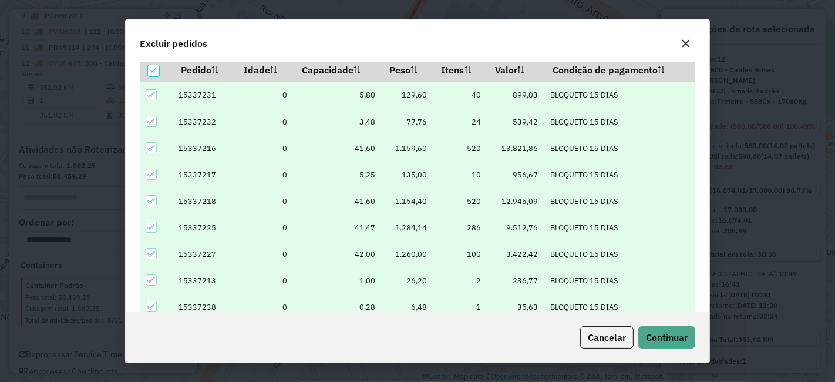
scroll to position [40, 0]
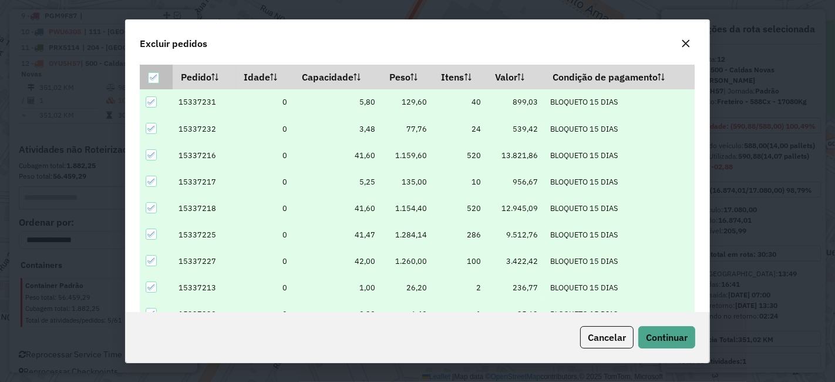
click at [146, 75] on th at bounding box center [156, 77] width 33 height 25
click at [154, 73] on div at bounding box center [153, 77] width 11 height 11
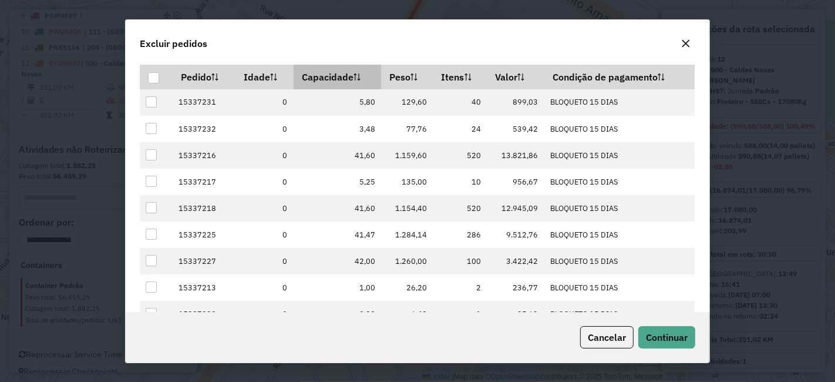
click at [332, 83] on th "Capacidade" at bounding box center [337, 77] width 87 height 25
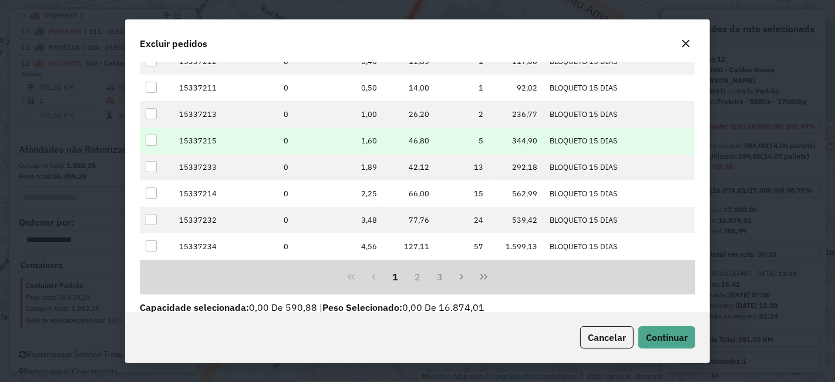
scroll to position [173, 0]
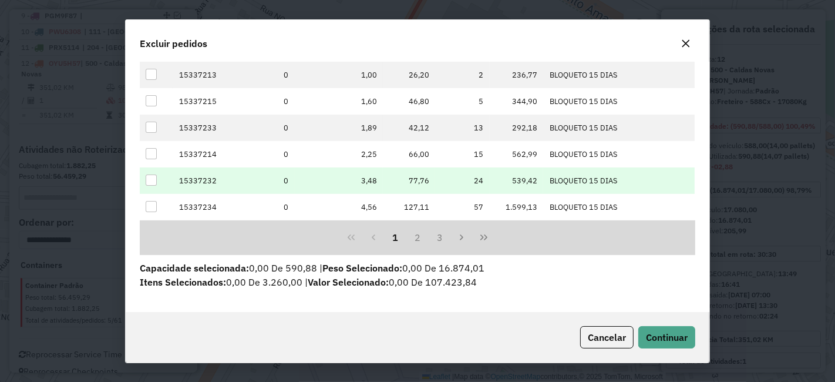
click at [152, 177] on div at bounding box center [151, 179] width 11 height 11
click at [651, 328] on button "Continuar" at bounding box center [666, 337] width 57 height 22
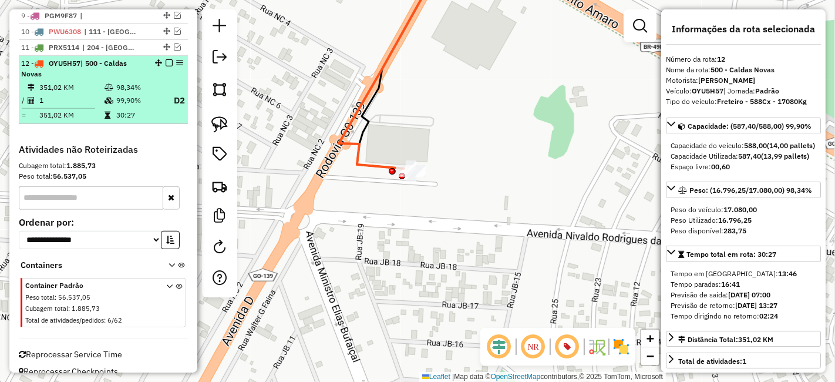
click at [166, 59] on em at bounding box center [169, 62] width 7 height 7
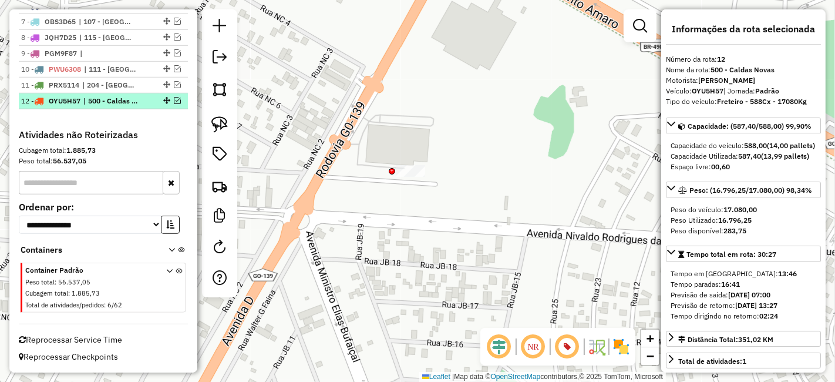
scroll to position [709, 0]
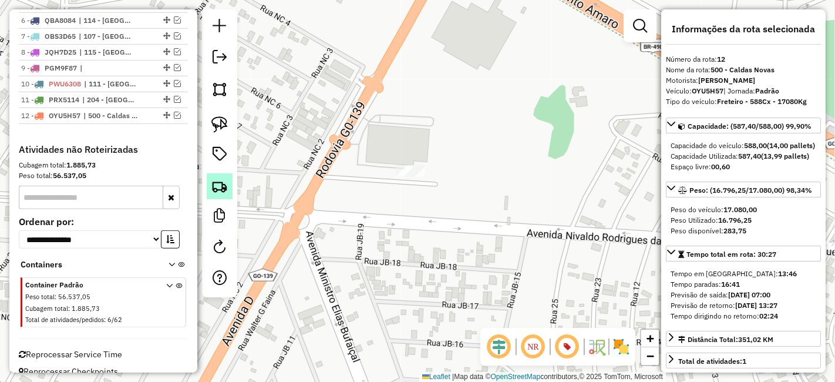
click at [223, 190] on img at bounding box center [219, 186] width 16 height 16
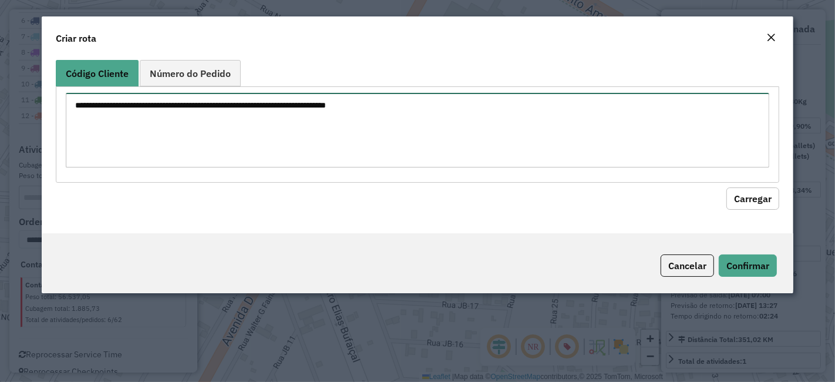
click at [345, 126] on textarea at bounding box center [417, 130] width 703 height 75
paste textarea "********"
type textarea "********"
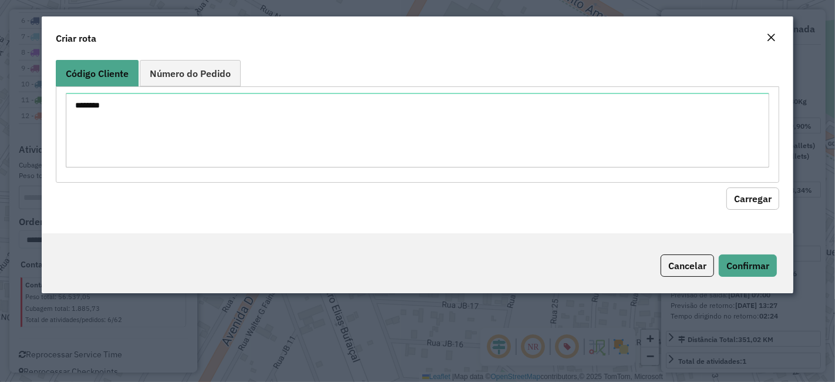
click at [741, 196] on button "Carregar" at bounding box center [752, 198] width 53 height 22
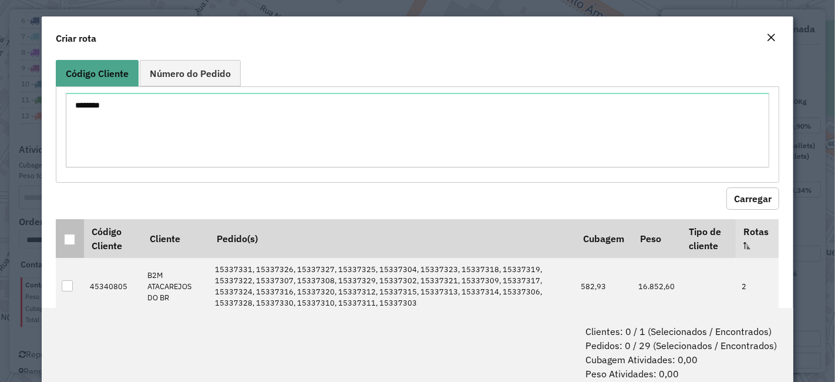
drag, startPoint x: 72, startPoint y: 243, endPoint x: 144, endPoint y: 242, distance: 72.2
click at [73, 244] on div at bounding box center [70, 240] width 12 height 12
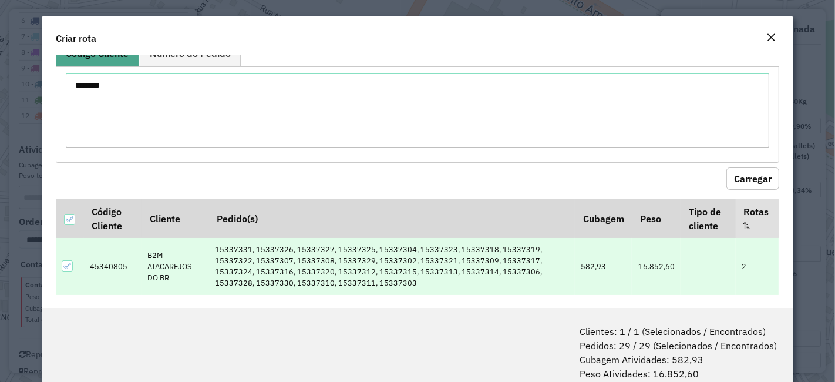
scroll to position [28, 0]
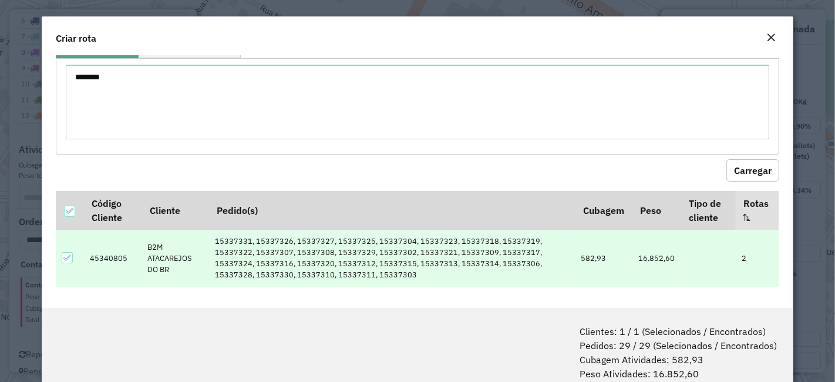
click at [748, 170] on button "Carregar" at bounding box center [752, 170] width 53 height 22
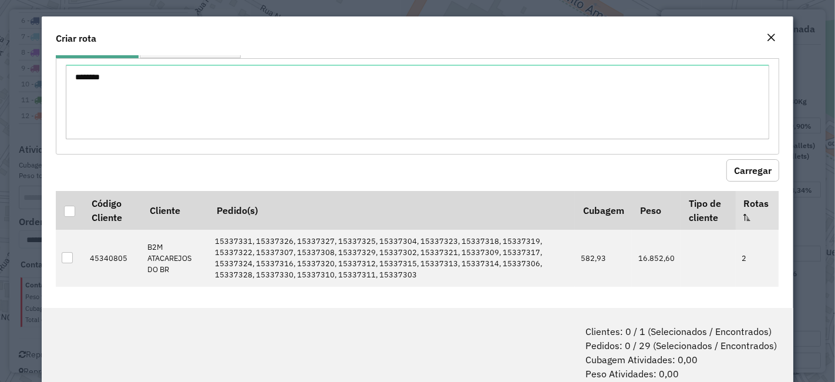
click at [748, 170] on button "Carregar" at bounding box center [752, 170] width 53 height 22
click at [66, 208] on div at bounding box center [69, 211] width 11 height 11
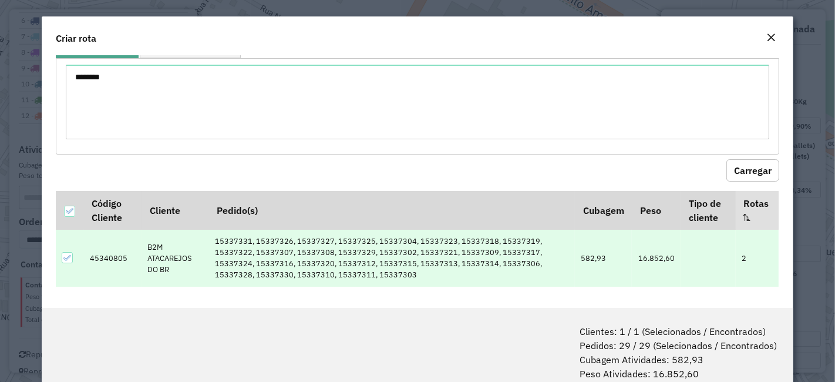
scroll to position [58, 0]
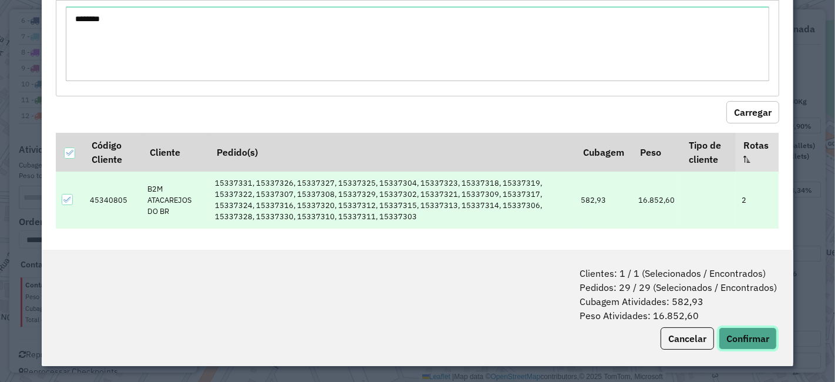
click at [728, 331] on button "Confirmar" at bounding box center [748, 338] width 58 height 22
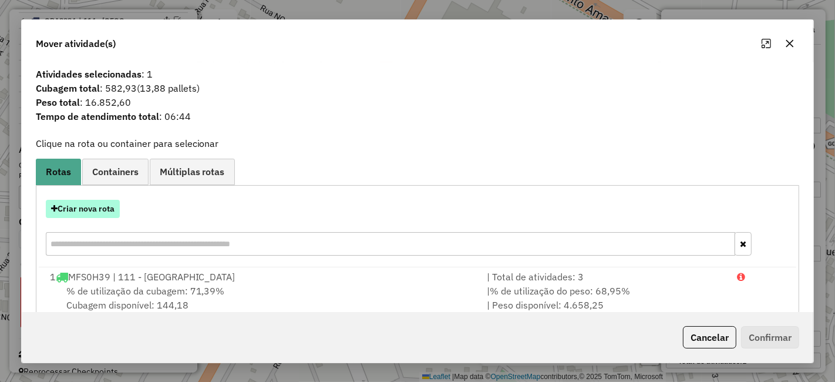
click at [79, 203] on button "Criar nova rota" at bounding box center [83, 209] width 74 height 18
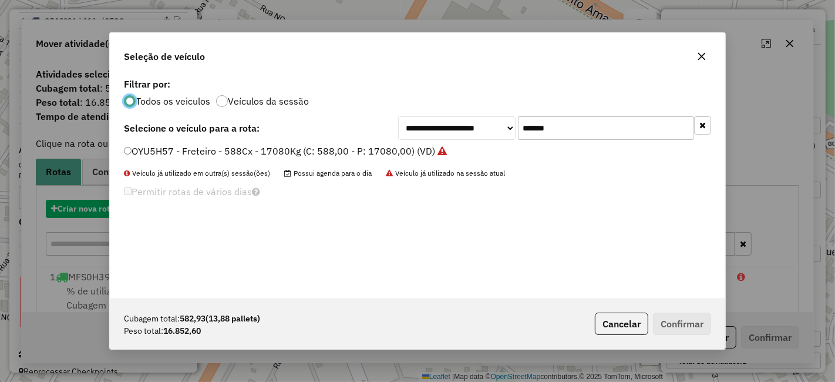
scroll to position [6, 3]
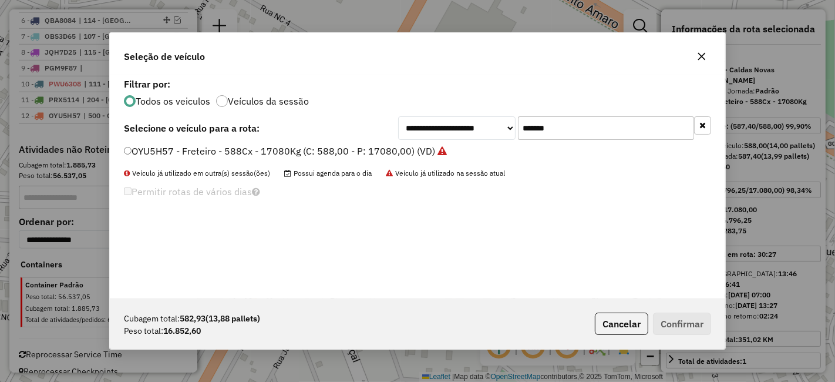
drag, startPoint x: 559, startPoint y: 135, endPoint x: 308, endPoint y: 149, distance: 251.1
click at [308, 148] on div "**********" at bounding box center [417, 186] width 615 height 223
paste input "text"
type input "*******"
click at [278, 151] on label "PRX4974 - F. Fixa - 588cx - 17420Kg (C: 588,00 - P: 17420,00) (VD)" at bounding box center [281, 151] width 314 height 14
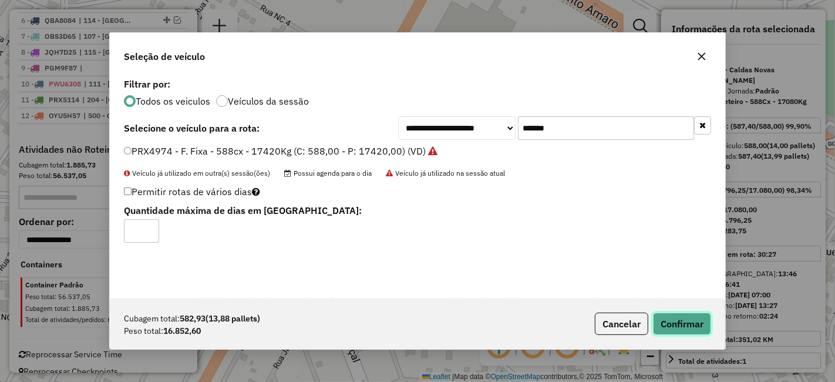
click at [696, 319] on button "Confirmar" at bounding box center [682, 323] width 58 height 22
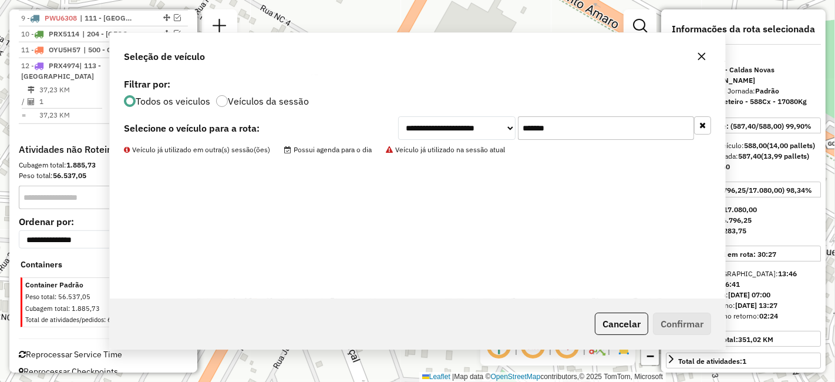
scroll to position [709, 0]
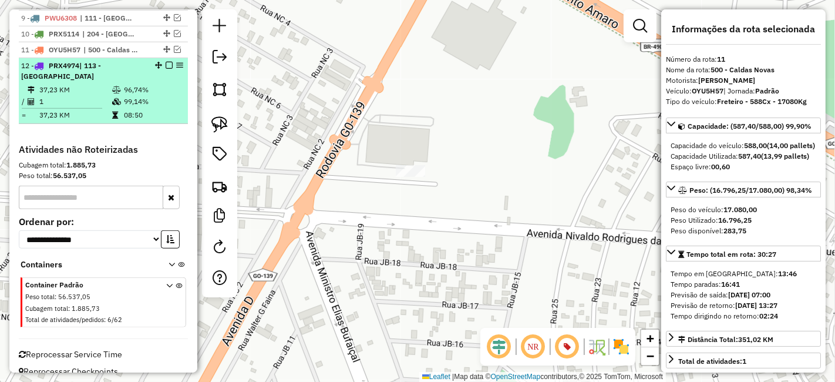
click at [166, 62] on em at bounding box center [169, 65] width 7 height 7
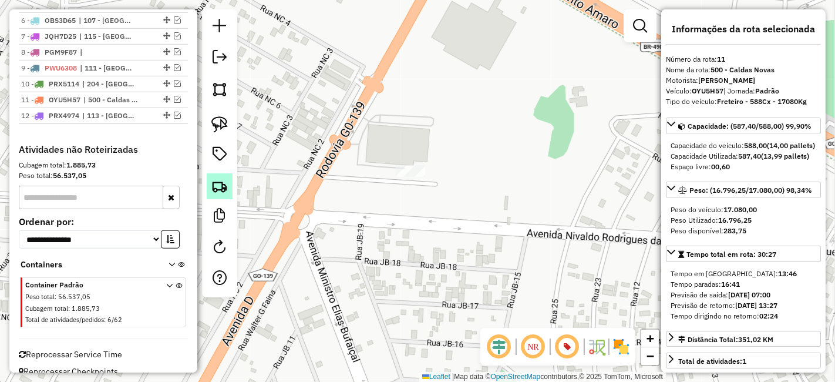
click at [220, 184] on img at bounding box center [219, 186] width 16 height 16
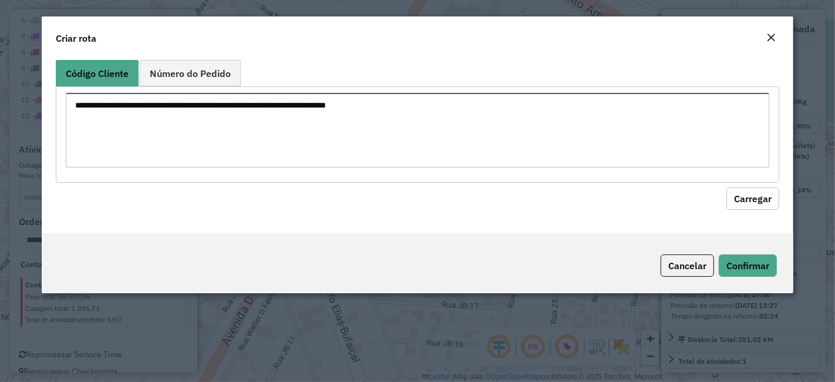
click at [391, 142] on textarea at bounding box center [417, 130] width 703 height 75
paste textarea "********"
type textarea "********"
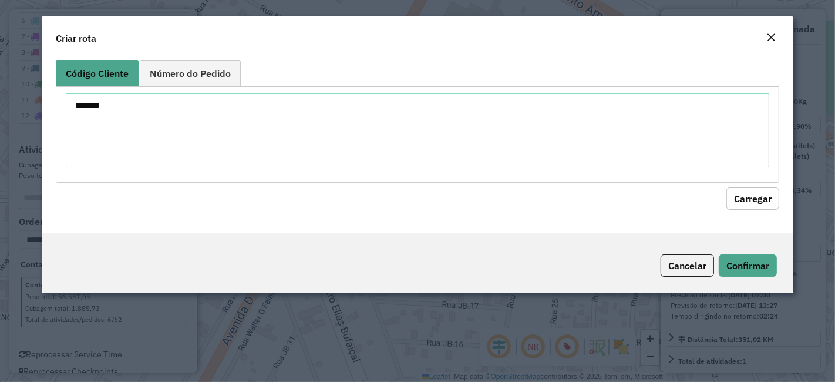
click at [750, 183] on hb-field-button "Carregar" at bounding box center [417, 196] width 723 height 27
click at [743, 187] on button "Carregar" at bounding box center [752, 198] width 53 height 22
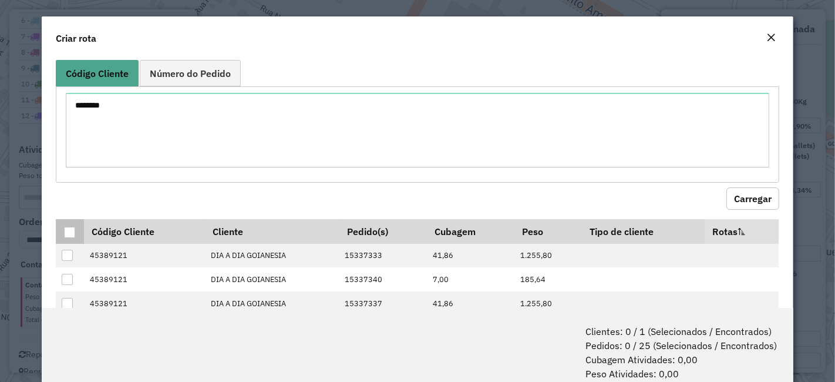
click at [71, 230] on div at bounding box center [69, 232] width 11 height 11
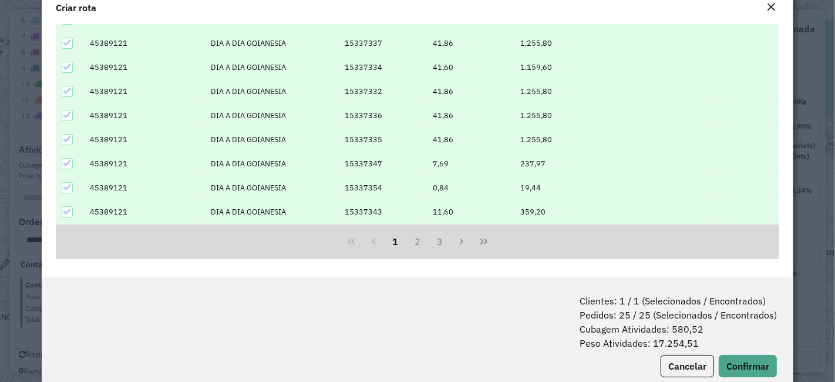
scroll to position [58, 0]
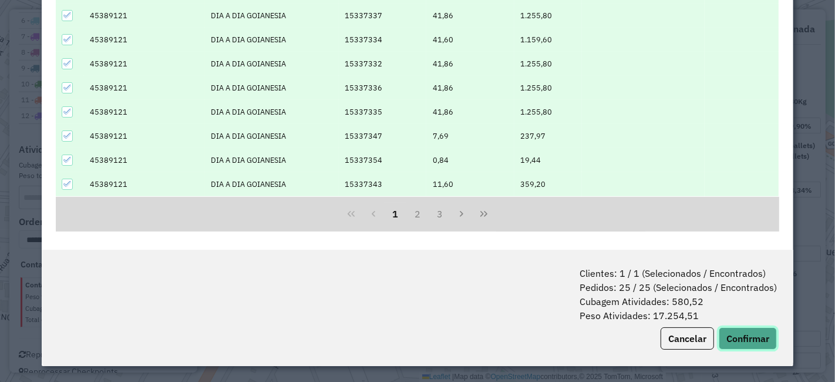
click at [752, 331] on button "Confirmar" at bounding box center [748, 338] width 58 height 22
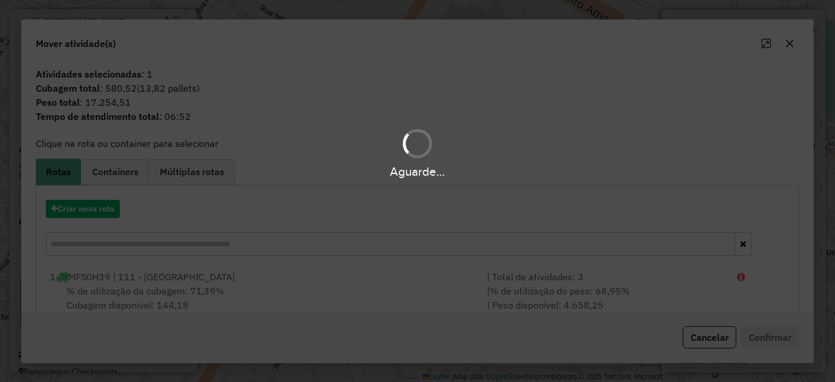
click at [100, 208] on div "Aguarde..." at bounding box center [417, 191] width 835 height 382
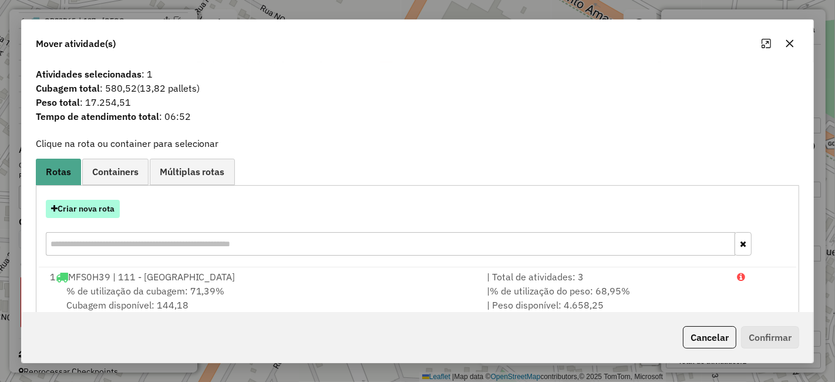
click at [90, 208] on button "Criar nova rota" at bounding box center [83, 209] width 74 height 18
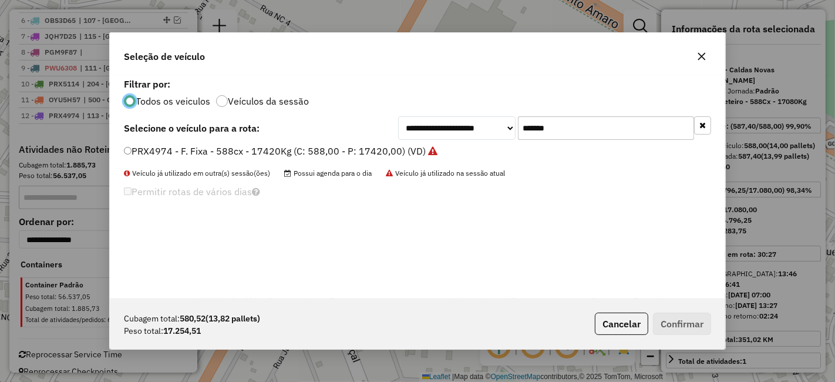
scroll to position [6, 3]
drag, startPoint x: 570, startPoint y: 129, endPoint x: 230, endPoint y: 183, distance: 344.3
click at [240, 181] on div "**********" at bounding box center [417, 186] width 615 height 223
paste input "text"
type input "*******"
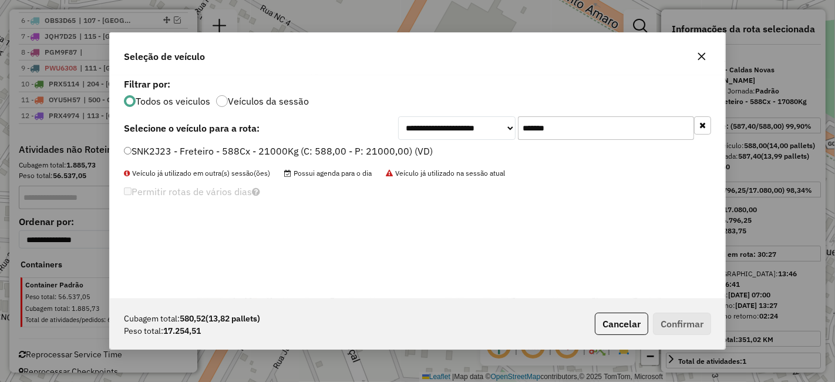
click at [239, 149] on label "SNK2J23 - Freteiro - 588Cx - 21000Kg (C: 588,00 - P: 21000,00) (VD)" at bounding box center [278, 151] width 309 height 14
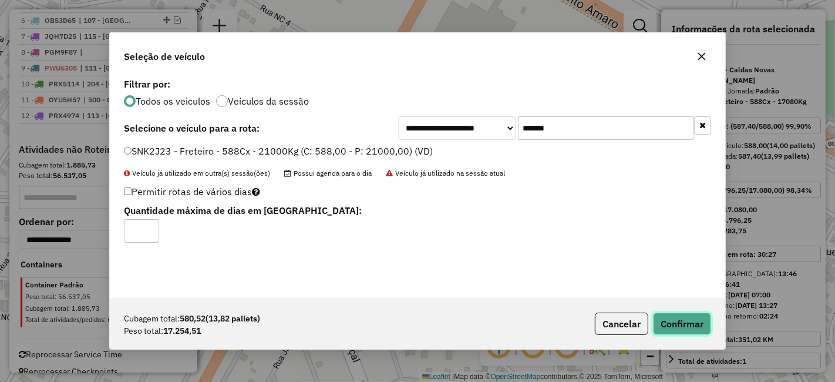
click at [662, 312] on button "Confirmar" at bounding box center [682, 323] width 58 height 22
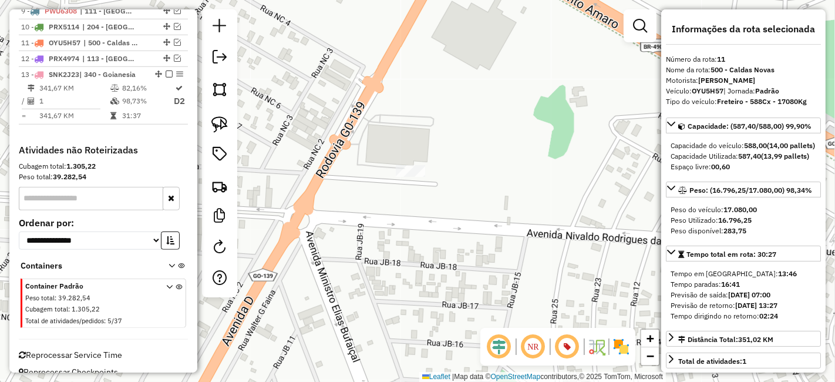
scroll to position [718, 0]
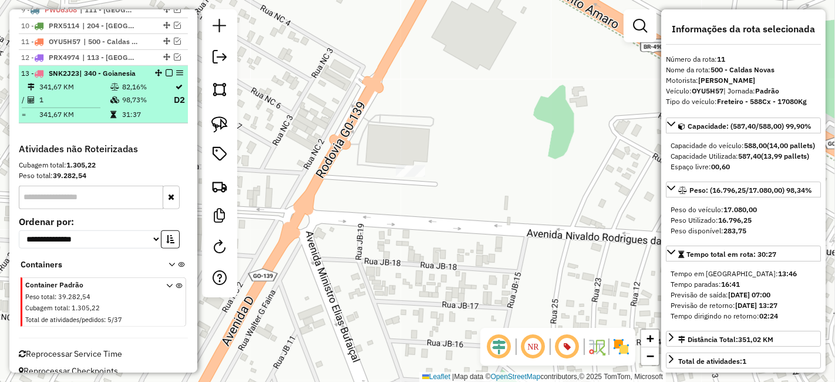
click at [166, 69] on em at bounding box center [169, 72] width 7 height 7
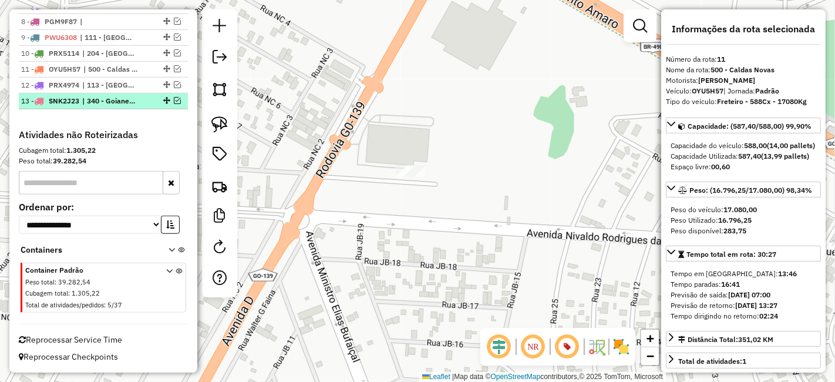
scroll to position [675, 0]
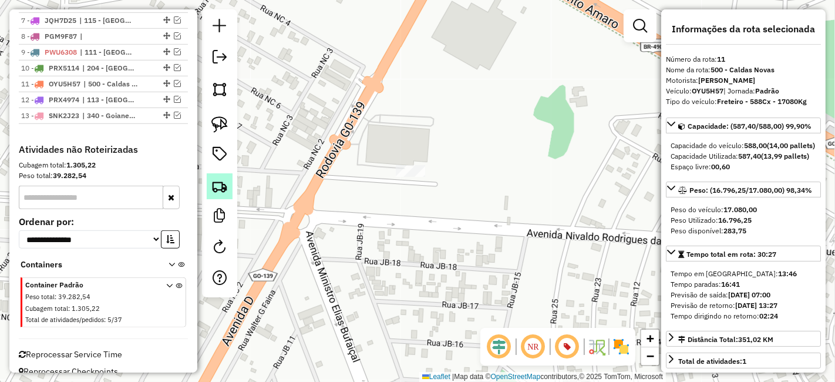
click at [222, 188] on img at bounding box center [219, 186] width 16 height 16
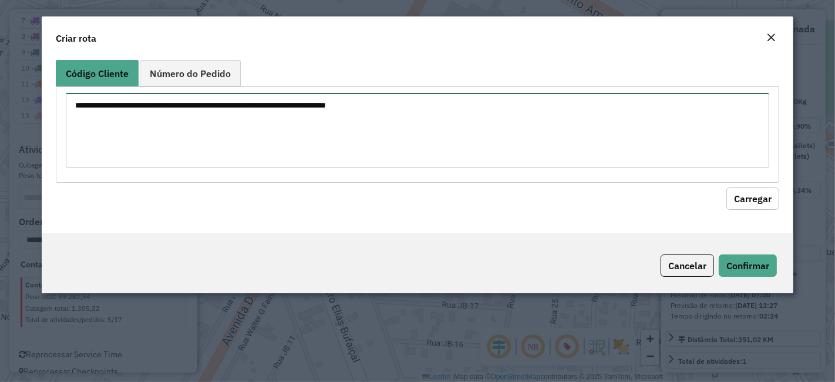
click at [406, 135] on textarea at bounding box center [417, 130] width 703 height 75
paste textarea "******** ********"
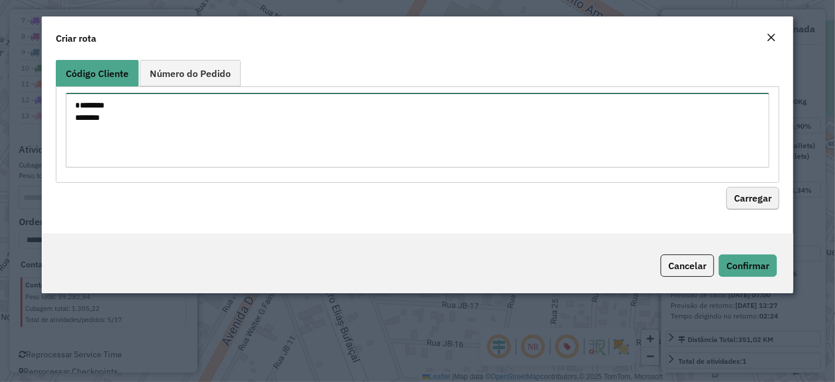
type textarea "******** ********"
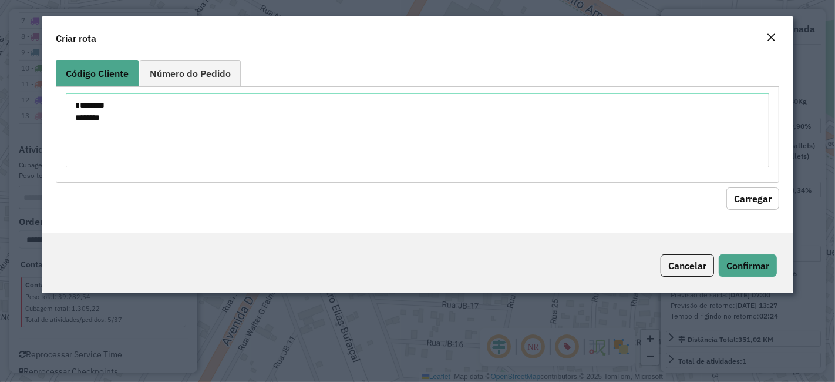
click at [756, 200] on button "Carregar" at bounding box center [752, 198] width 53 height 22
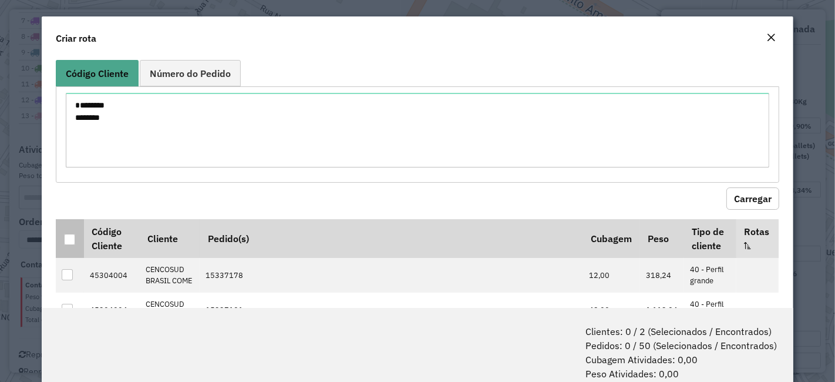
click at [71, 241] on div at bounding box center [69, 239] width 11 height 11
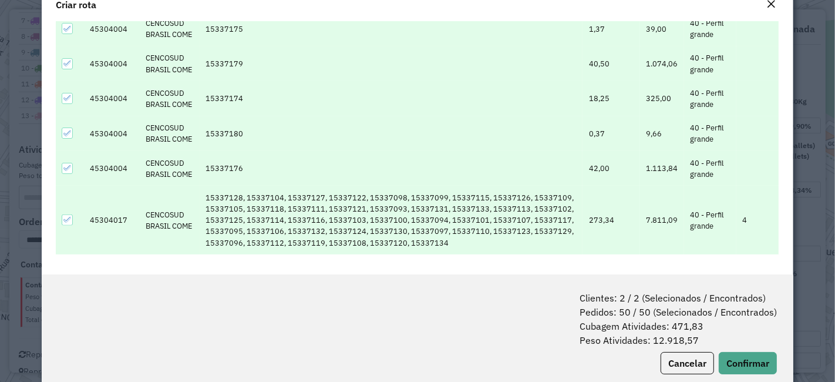
scroll to position [58, 0]
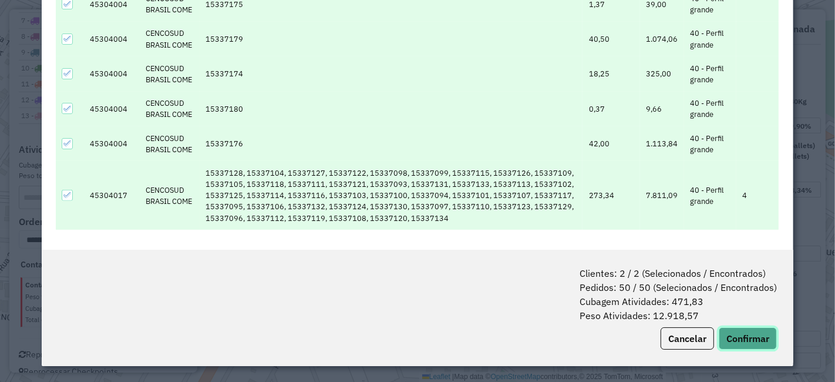
click at [735, 328] on button "Confirmar" at bounding box center [748, 338] width 58 height 22
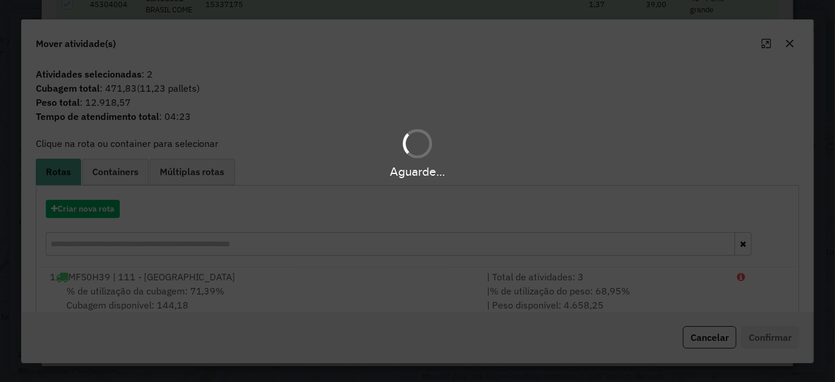
click at [733, 334] on div "Aguarde..." at bounding box center [417, 191] width 835 height 382
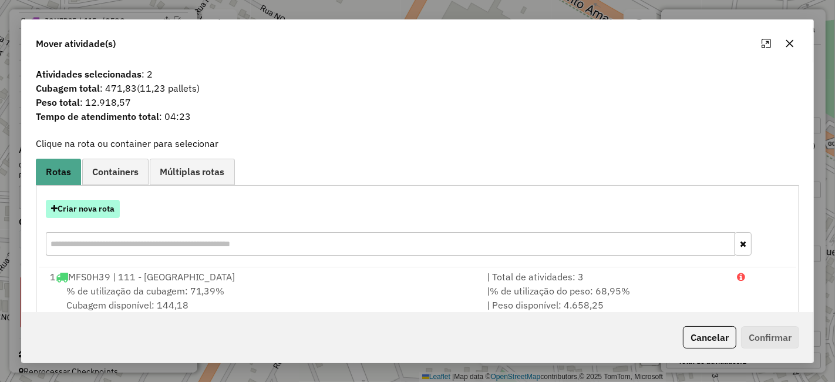
click at [87, 208] on button "Criar nova rota" at bounding box center [83, 209] width 74 height 18
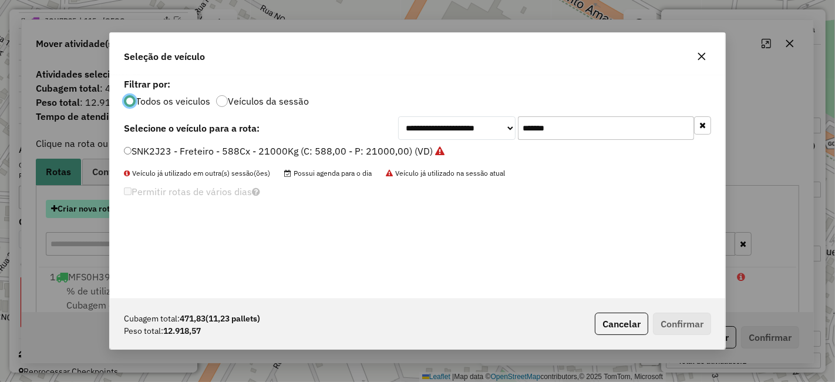
scroll to position [6, 3]
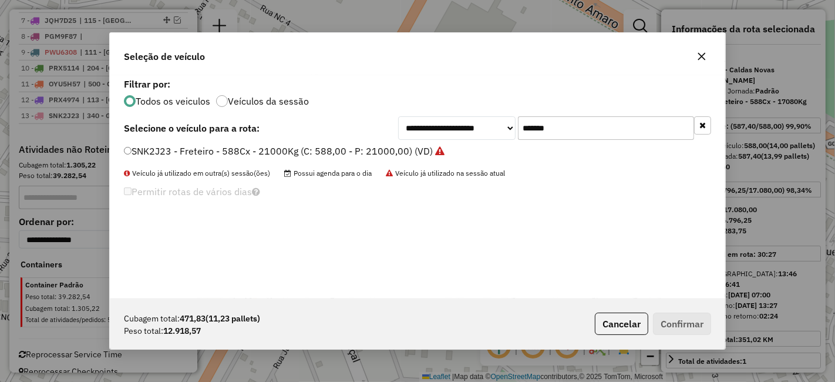
drag, startPoint x: 602, startPoint y: 142, endPoint x: 370, endPoint y: 166, distance: 233.8
click at [373, 166] on div "**********" at bounding box center [417, 186] width 615 height 223
drag, startPoint x: 528, startPoint y: 126, endPoint x: 415, endPoint y: 140, distance: 114.2
click at [415, 140] on div "**********" at bounding box center [417, 186] width 615 height 223
paste input "text"
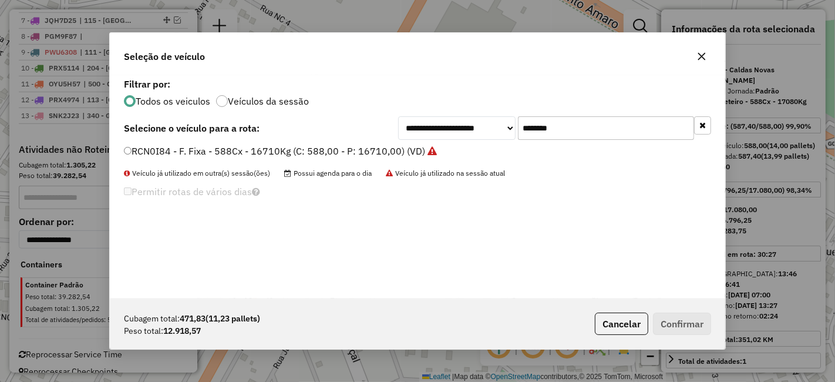
type input "*******"
click at [407, 157] on label "RCN0I84 - F. Fixa - 588Cx - 16710Kg (C: 588,00 - P: 16710,00) (VD)" at bounding box center [280, 151] width 313 height 14
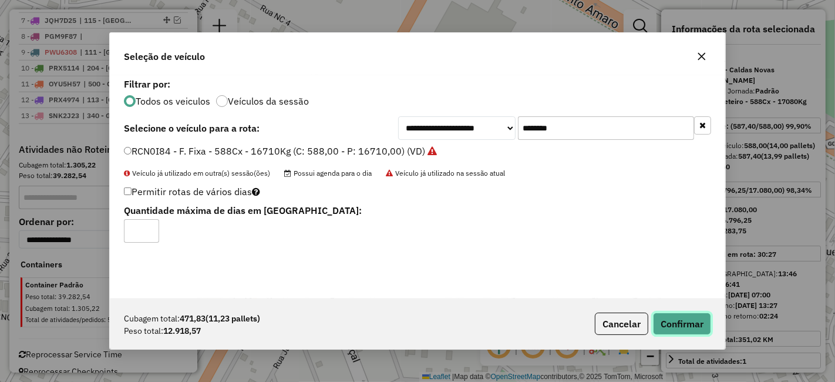
click at [681, 327] on button "Confirmar" at bounding box center [682, 323] width 58 height 22
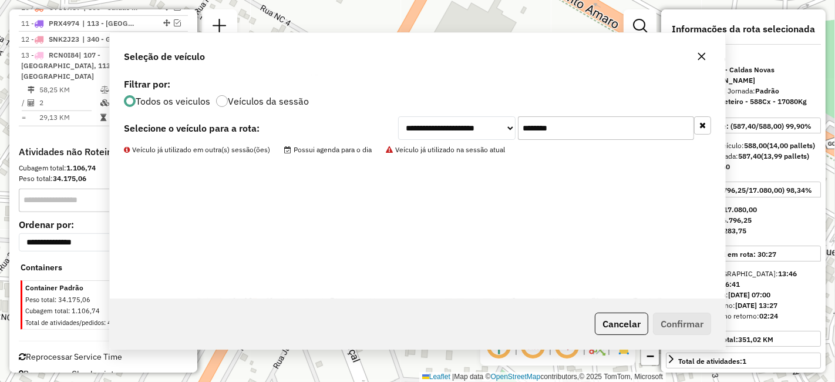
scroll to position [688, 0]
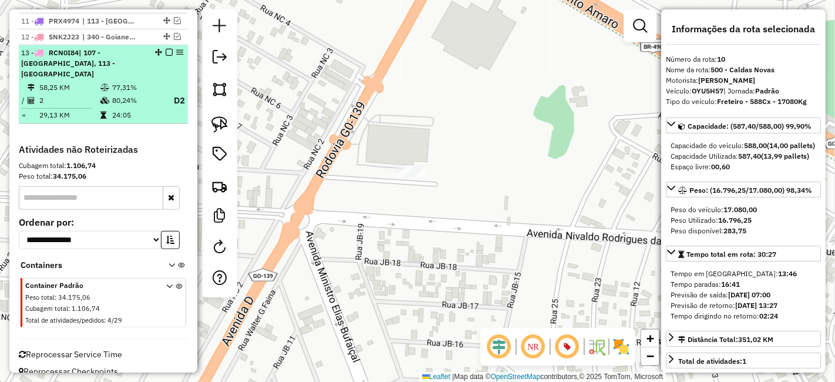
click at [166, 49] on em at bounding box center [169, 52] width 7 height 7
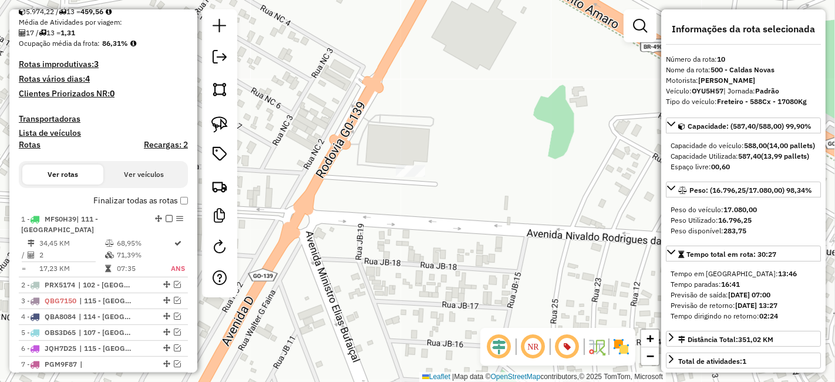
scroll to position [375, 0]
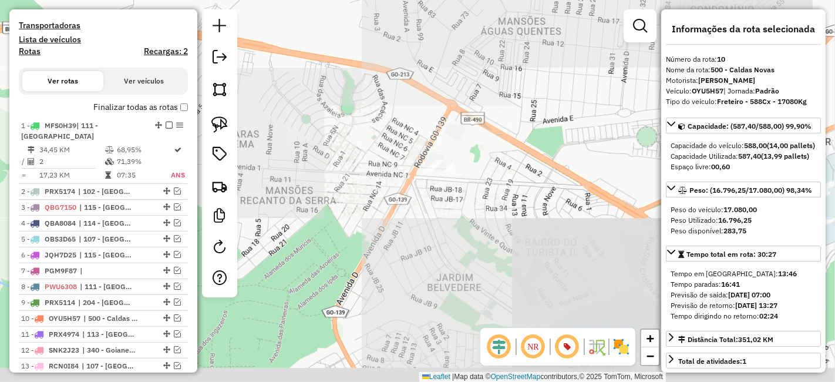
drag, startPoint x: 467, startPoint y: 254, endPoint x: 446, endPoint y: 139, distance: 116.4
click at [445, 137] on div "Janela de atendimento Grade de atendimento Capacidade Transportadoras Veículos …" at bounding box center [417, 191] width 835 height 382
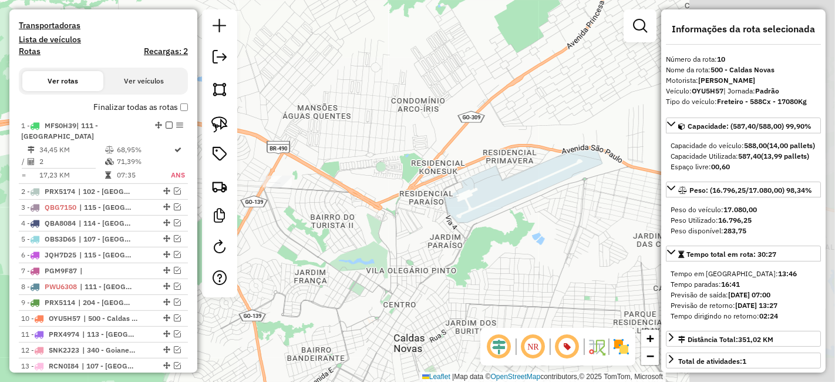
drag, startPoint x: 499, startPoint y: 196, endPoint x: 305, endPoint y: 267, distance: 206.4
click at [307, 264] on div "Janela de atendimento Grade de atendimento Capacidade Transportadoras Veículos …" at bounding box center [417, 191] width 835 height 382
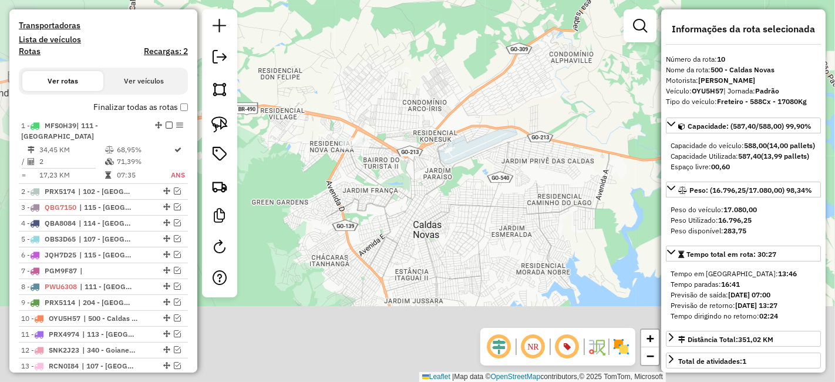
drag, startPoint x: 449, startPoint y: 235, endPoint x: 486, endPoint y: 229, distance: 37.5
click at [482, 223] on div "Janela de atendimento Grade de atendimento Capacidade Transportadoras Veículos …" at bounding box center [417, 191] width 835 height 382
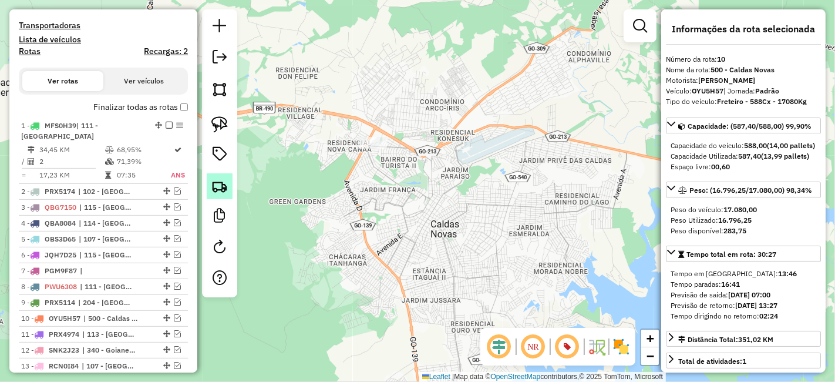
click at [228, 187] on link at bounding box center [220, 186] width 26 height 26
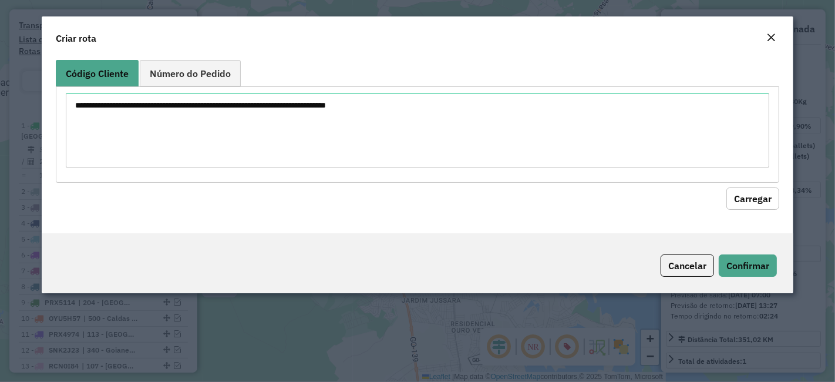
click at [345, 165] on div at bounding box center [417, 134] width 723 height 96
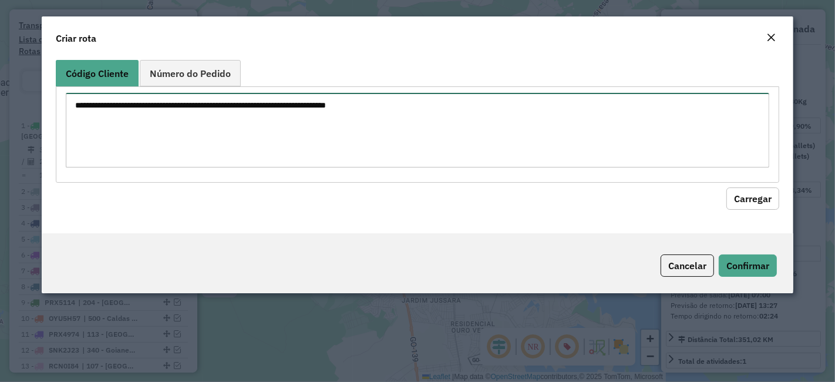
click at [345, 140] on textarea at bounding box center [417, 130] width 703 height 75
paste textarea "******** ********"
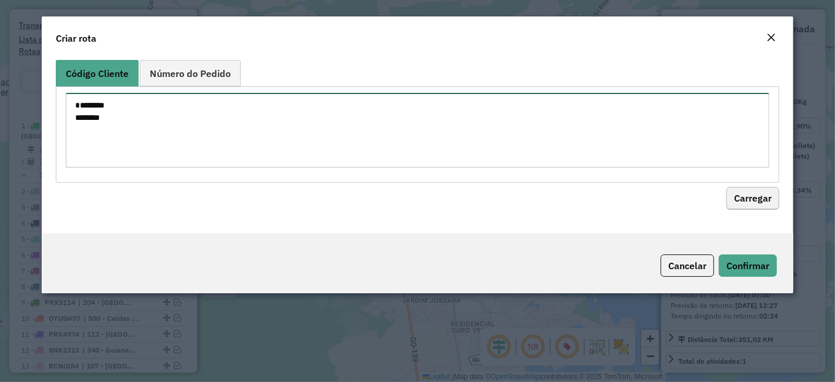
type textarea "******** ********"
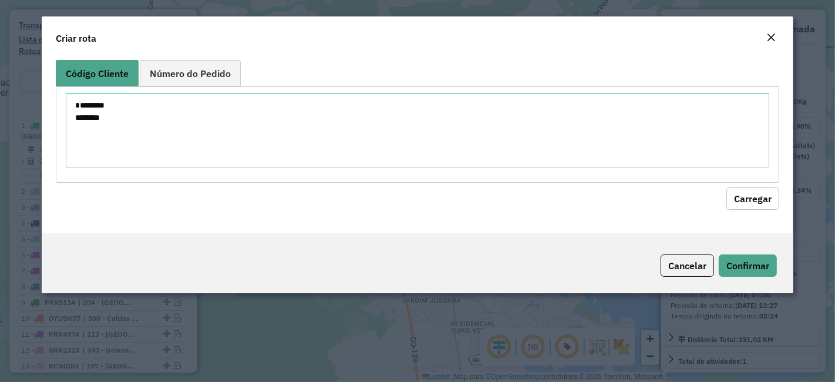
click at [748, 194] on button "Carregar" at bounding box center [752, 198] width 53 height 22
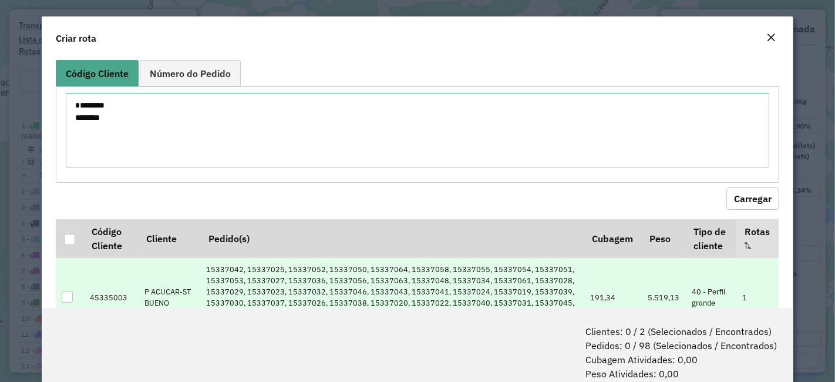
scroll to position [130, 0]
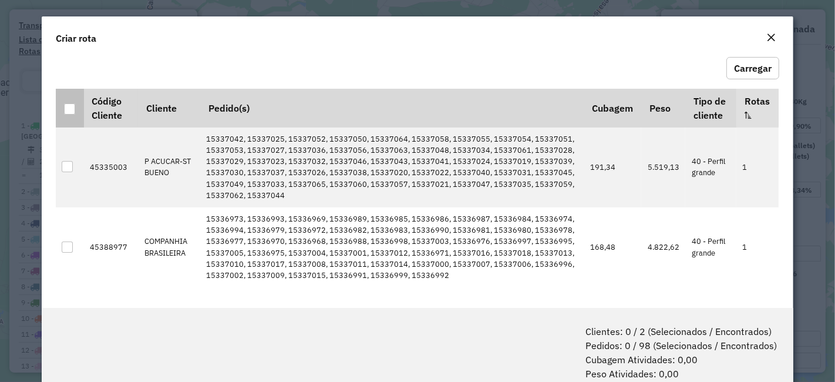
click at [73, 103] on div at bounding box center [69, 108] width 11 height 11
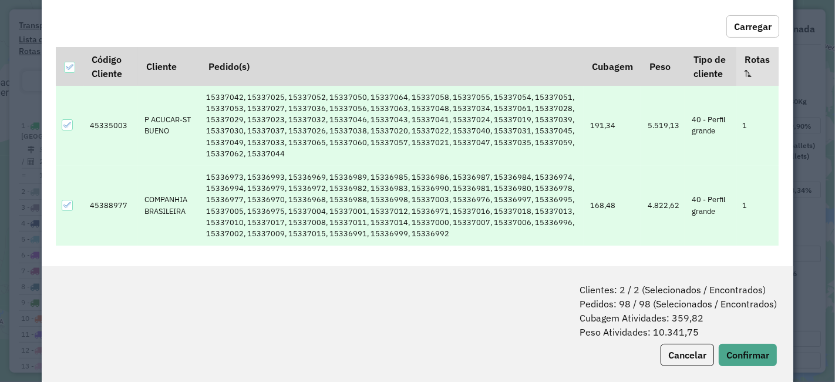
scroll to position [58, 0]
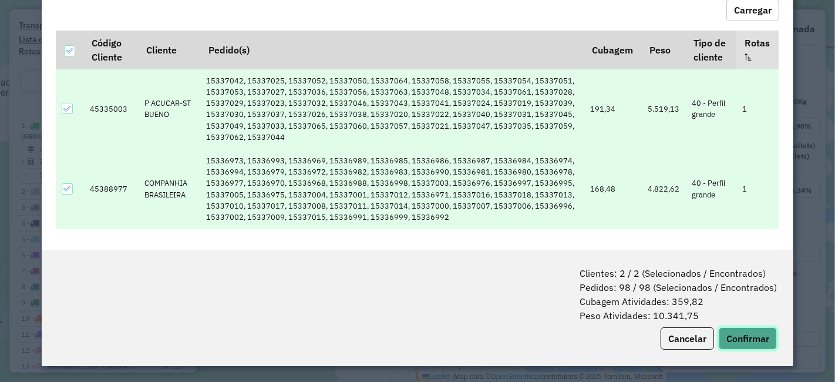
click at [738, 336] on button "Confirmar" at bounding box center [748, 338] width 58 height 22
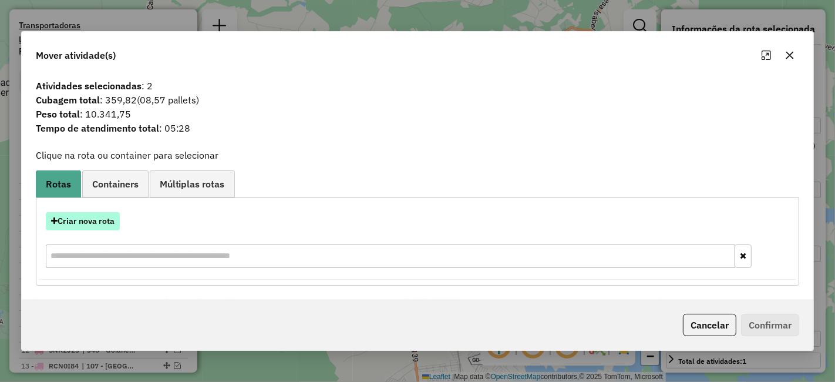
click at [92, 225] on button "Criar nova rota" at bounding box center [83, 221] width 74 height 18
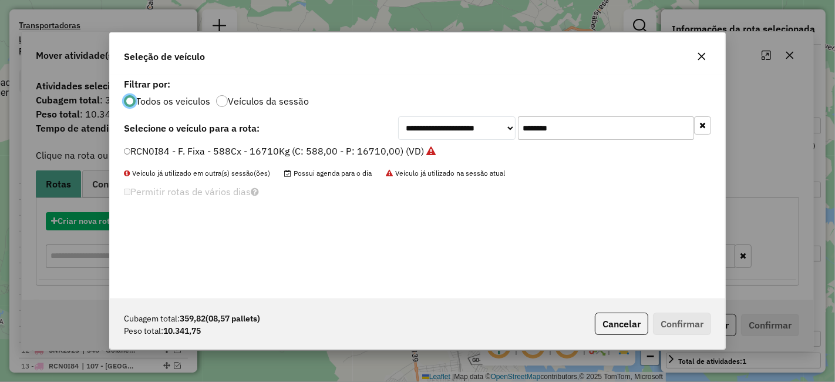
scroll to position [6, 3]
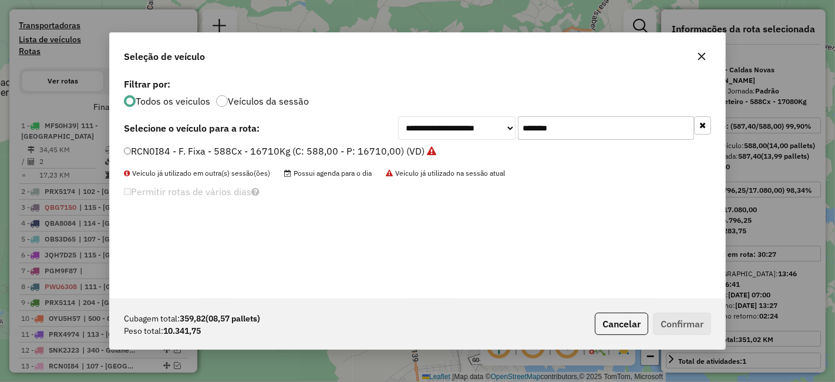
drag, startPoint x: 479, startPoint y: 126, endPoint x: 351, endPoint y: 143, distance: 129.1
click at [352, 142] on div "**********" at bounding box center [417, 186] width 615 height 223
paste input "text"
type input "*******"
drag, startPoint x: 290, startPoint y: 152, endPoint x: 291, endPoint y: 164, distance: 12.3
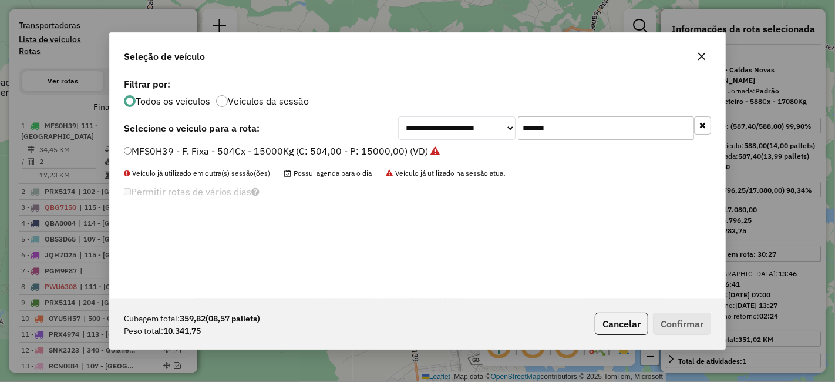
click at [288, 152] on label "MFS0H39 - F. Fixa - 504Cx - 15000Kg (C: 504,00 - P: 15000,00) (VD)" at bounding box center [282, 151] width 316 height 14
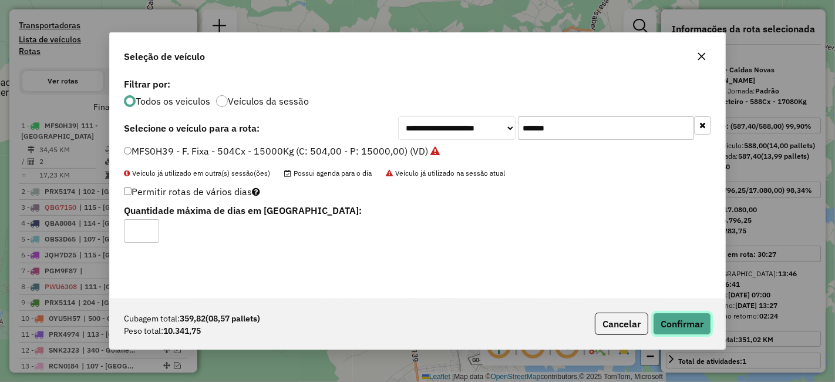
click at [689, 325] on button "Confirmar" at bounding box center [682, 323] width 58 height 22
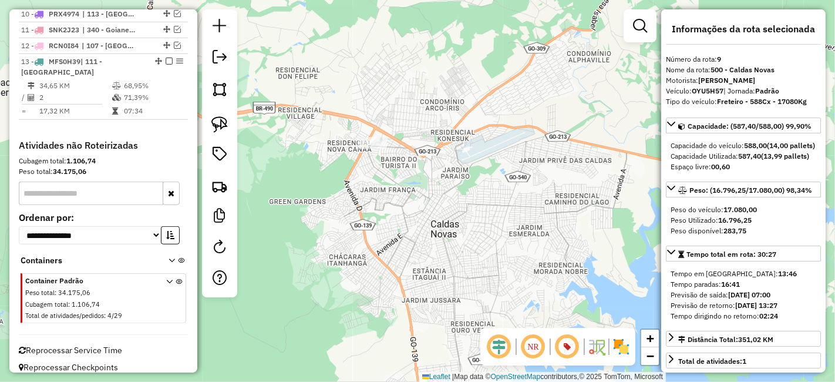
scroll to position [636, 0]
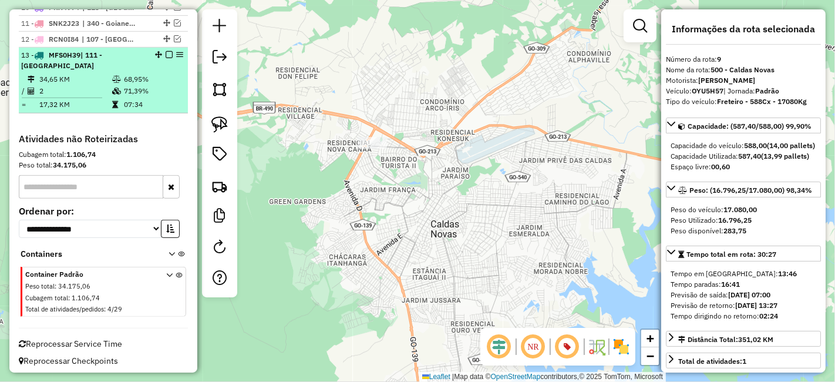
click at [166, 53] on em at bounding box center [169, 54] width 7 height 7
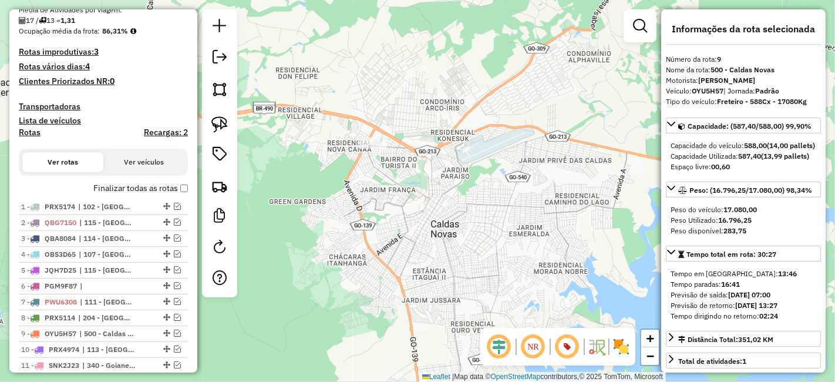
scroll to position [325, 0]
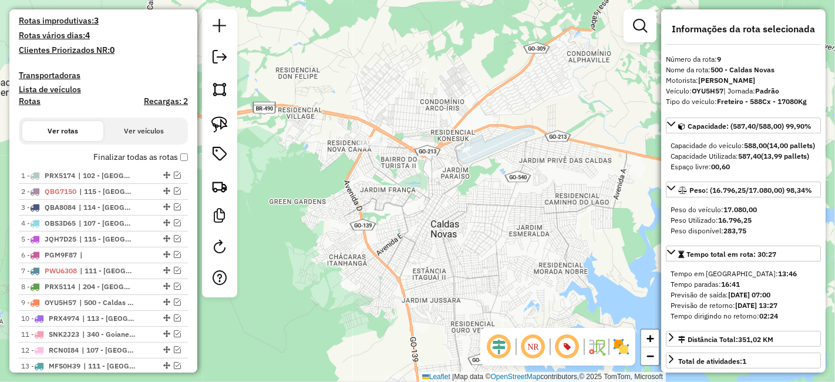
click at [164, 100] on h4 "Recargas: 2" at bounding box center [166, 101] width 44 height 10
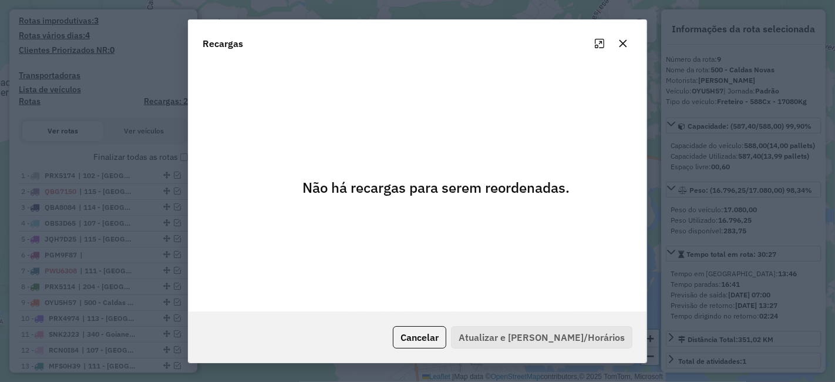
click at [621, 50] on button "button" at bounding box center [623, 43] width 19 height 19
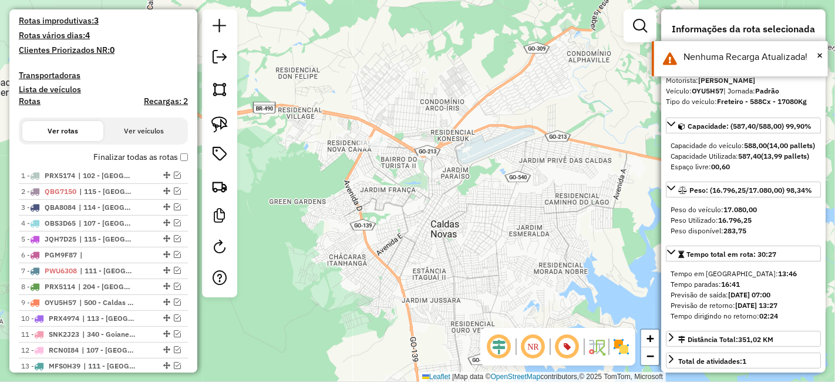
click at [159, 100] on h4 "Recargas: 2" at bounding box center [166, 101] width 44 height 10
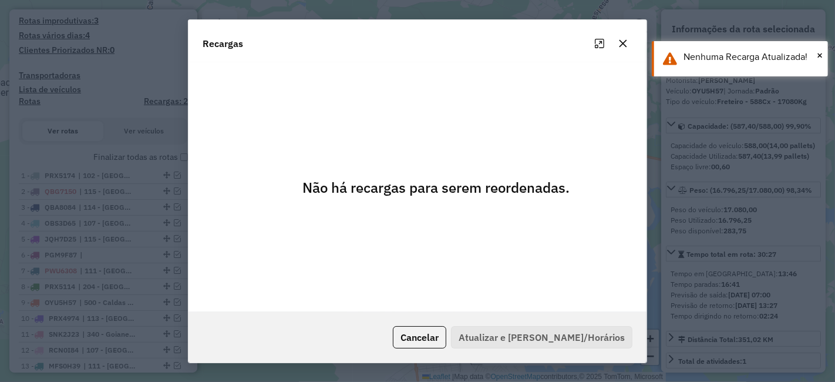
click at [618, 45] on icon "button" at bounding box center [622, 43] width 9 height 9
click at [618, 45] on modal-container "Recargas Não há recargas para serem reordenadas. Cancelar Atualizar e Salvar Ro…" at bounding box center [417, 191] width 835 height 382
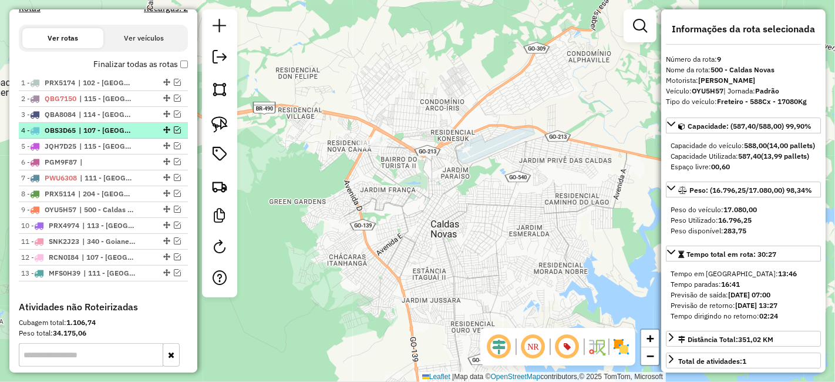
scroll to position [391, 0]
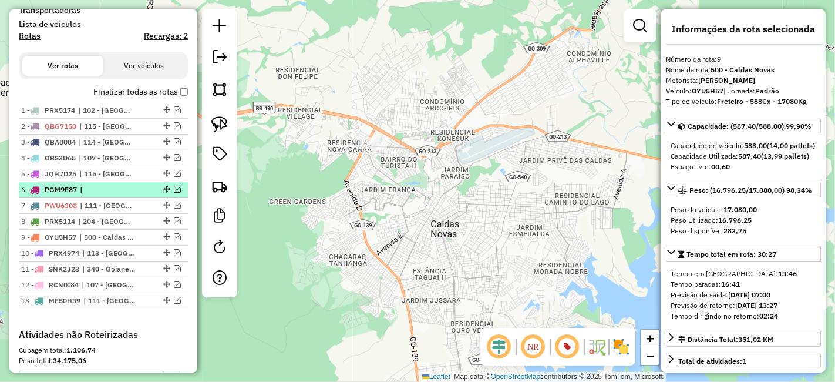
click at [126, 188] on span "|" at bounding box center [107, 189] width 54 height 11
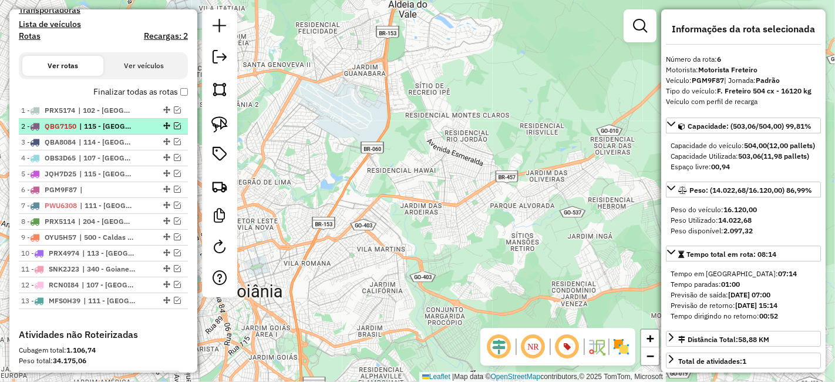
click at [99, 123] on span "| 115 - [GEOGRAPHIC_DATA]" at bounding box center [106, 126] width 54 height 11
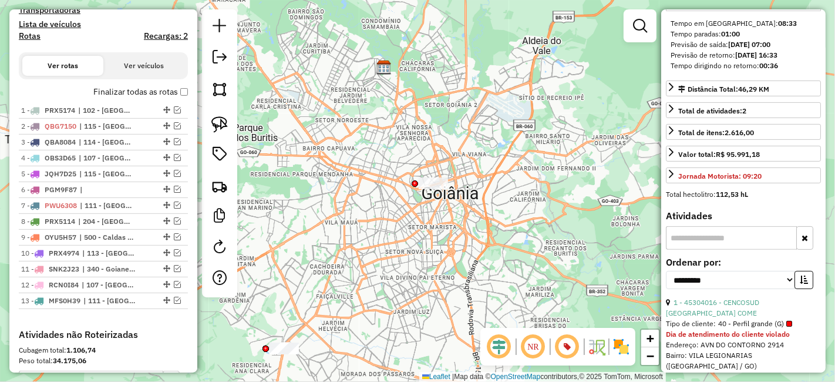
scroll to position [456, 0]
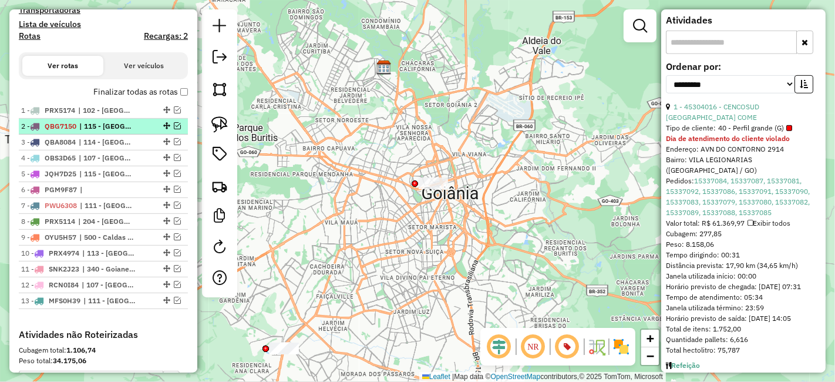
click at [174, 124] on em at bounding box center [177, 125] width 7 height 7
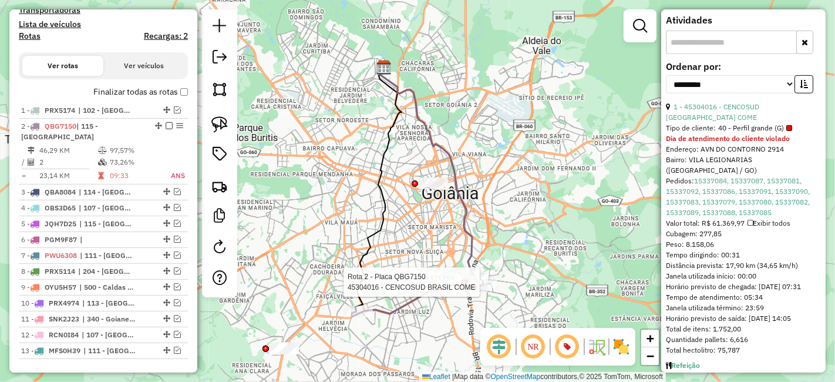
scroll to position [499, 0]
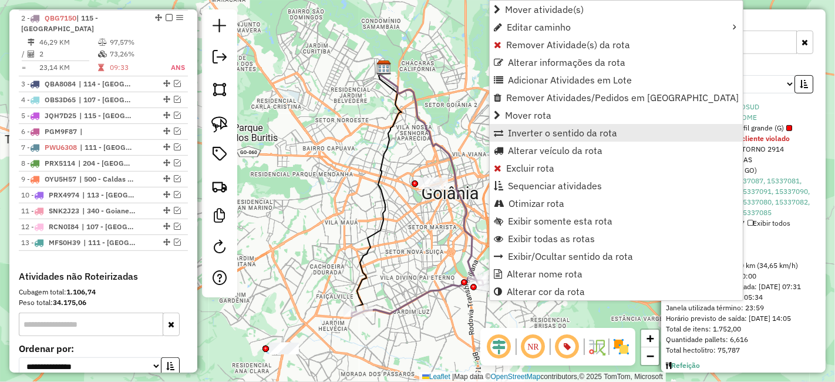
click at [601, 136] on span "Inverter o sentido da rota" at bounding box center [562, 132] width 109 height 9
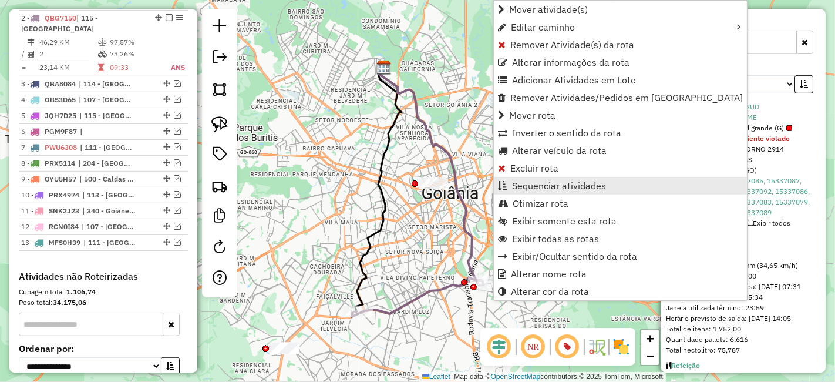
click at [585, 177] on link "Sequenciar atividades" at bounding box center [620, 186] width 253 height 18
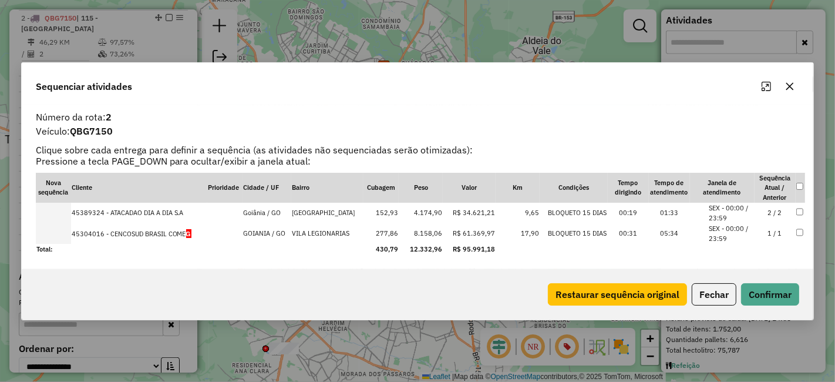
drag, startPoint x: 119, startPoint y: 216, endPoint x: 113, endPoint y: 234, distance: 19.7
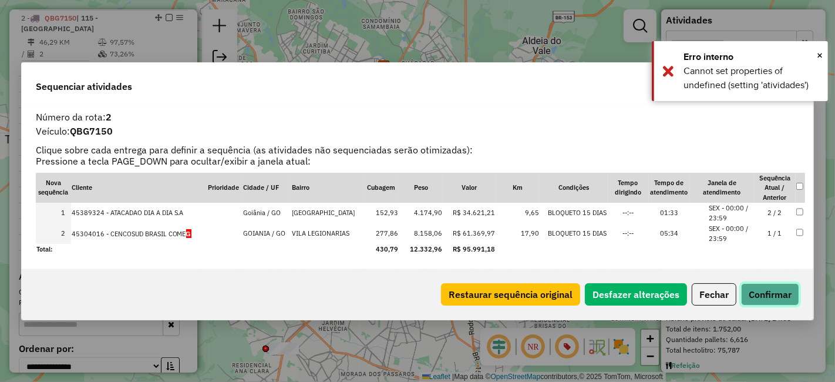
click at [760, 295] on button "Confirmar" at bounding box center [770, 294] width 58 height 22
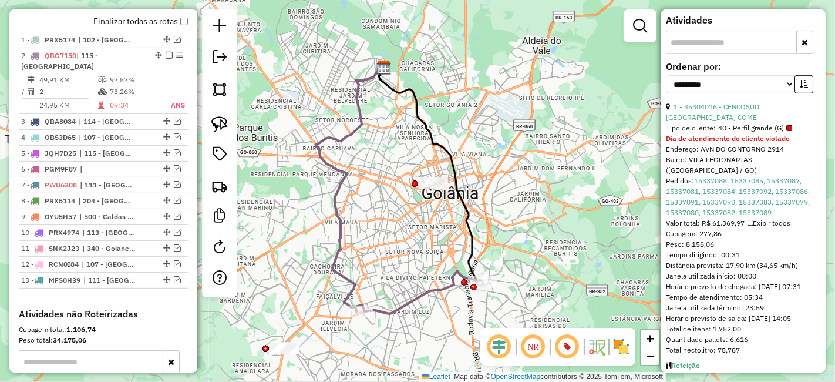
scroll to position [433, 0]
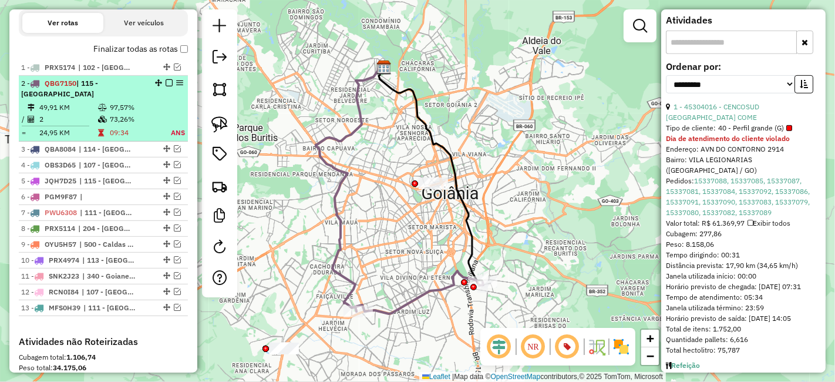
click at [166, 84] on em at bounding box center [169, 82] width 7 height 7
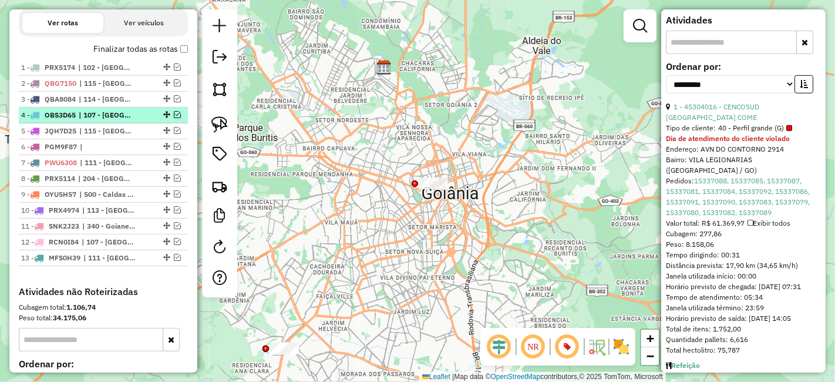
click at [177, 111] on em at bounding box center [177, 114] width 7 height 7
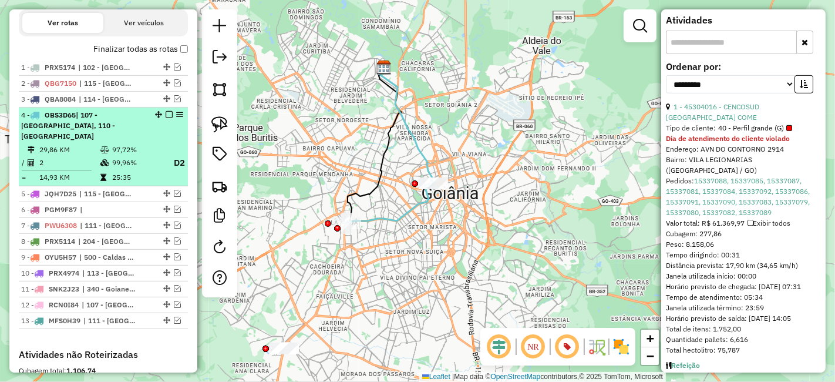
click at [142, 144] on td "97,72%" at bounding box center [137, 150] width 50 height 12
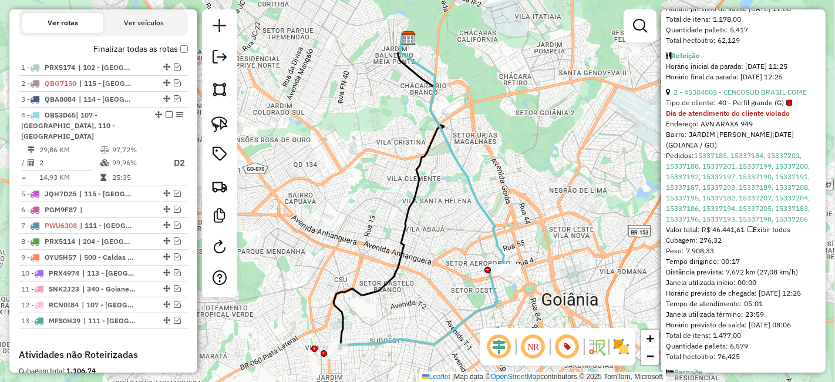
scroll to position [848, 0]
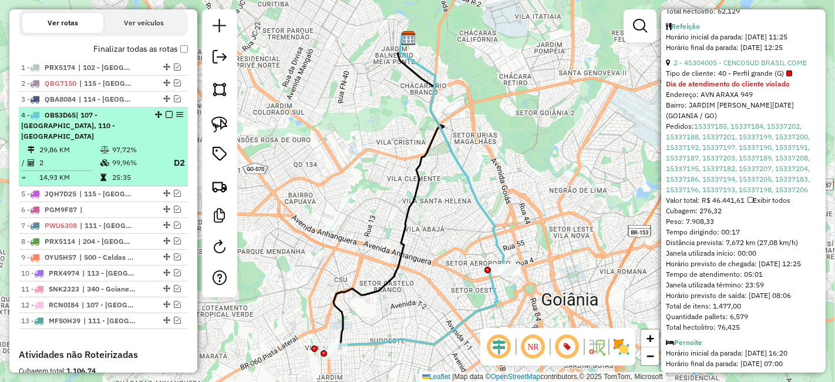
click at [166, 112] on em at bounding box center [169, 114] width 7 height 7
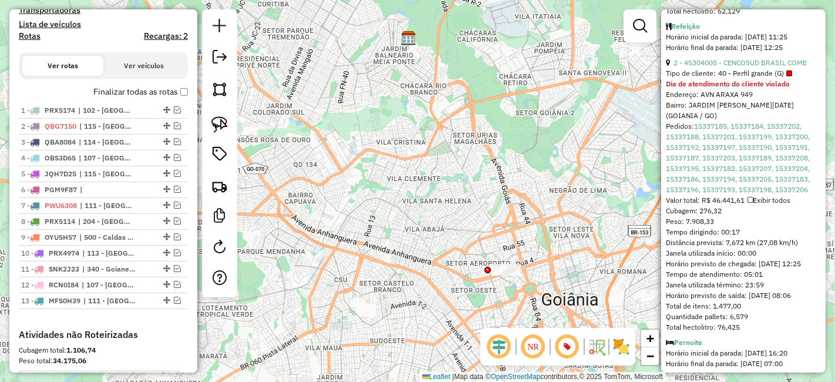
scroll to position [64, 0]
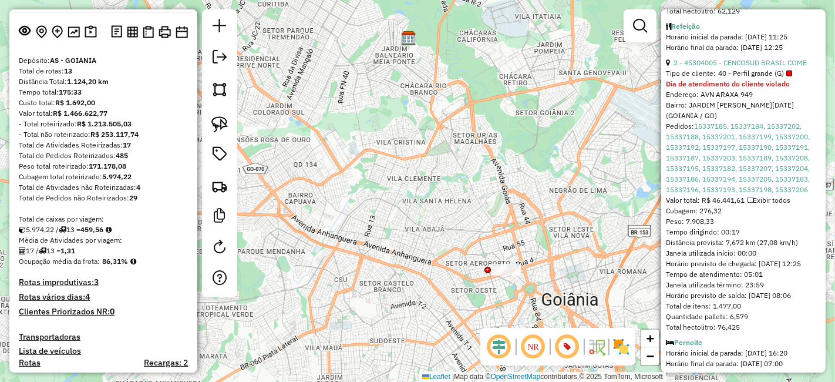
click at [583, 98] on div "Janela de atendimento Grade de atendimento Capacidade Transportadoras Veículos …" at bounding box center [417, 191] width 835 height 382
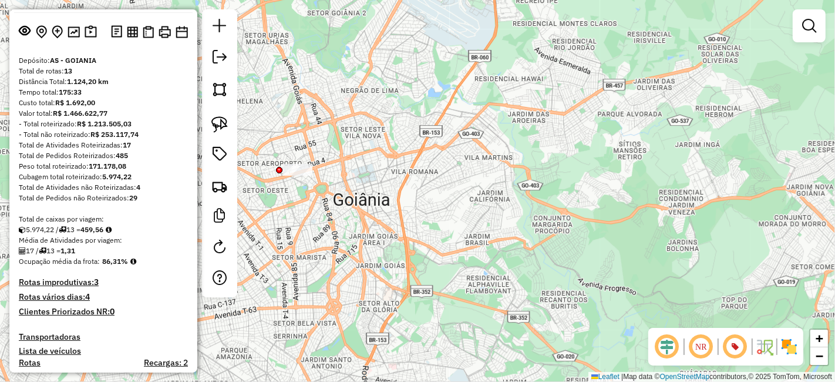
drag, startPoint x: 568, startPoint y: 228, endPoint x: 520, endPoint y: 170, distance: 75.9
click at [521, 170] on div "Janela de atendimento Grade de atendimento Capacidade Transportadoras Veículos …" at bounding box center [417, 191] width 835 height 382
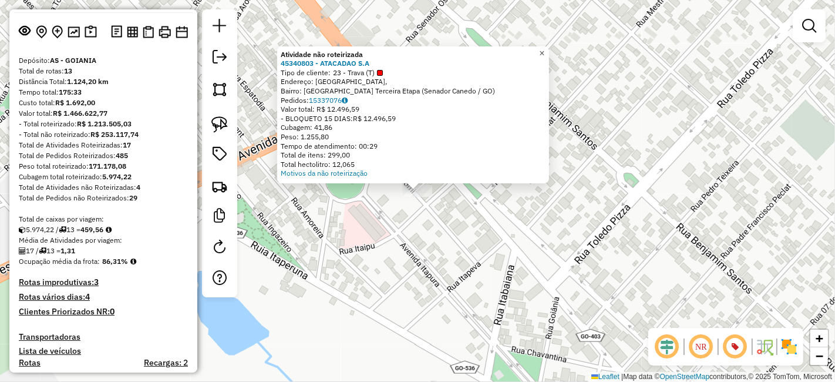
click at [544, 50] on span "×" at bounding box center [541, 53] width 5 height 10
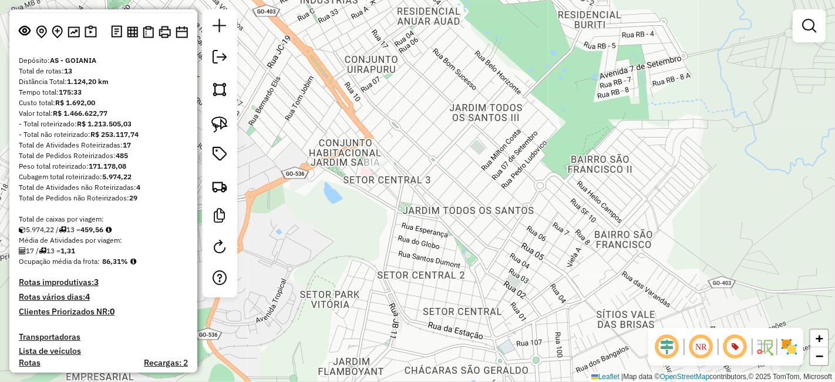
drag, startPoint x: 373, startPoint y: 144, endPoint x: 510, endPoint y: 160, distance: 137.7
click at [497, 160] on div "Janela de atendimento Grade de atendimento Capacidade Transportadoras Veículos …" at bounding box center [417, 191] width 835 height 382
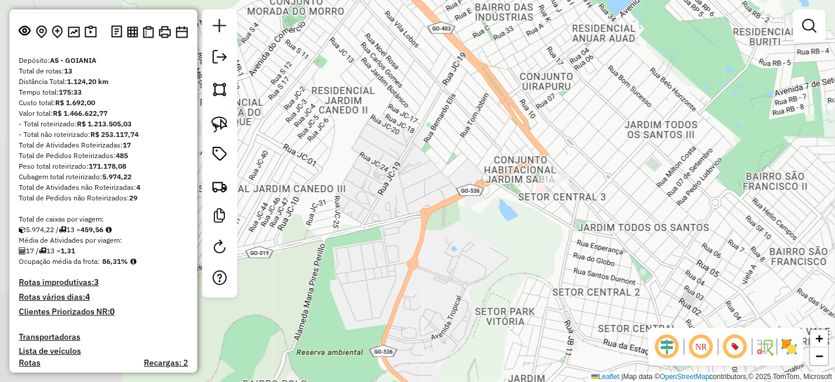
click at [563, 157] on div "Janela de atendimento Grade de atendimento Capacidade Transportadoras Veículos …" at bounding box center [417, 191] width 835 height 382
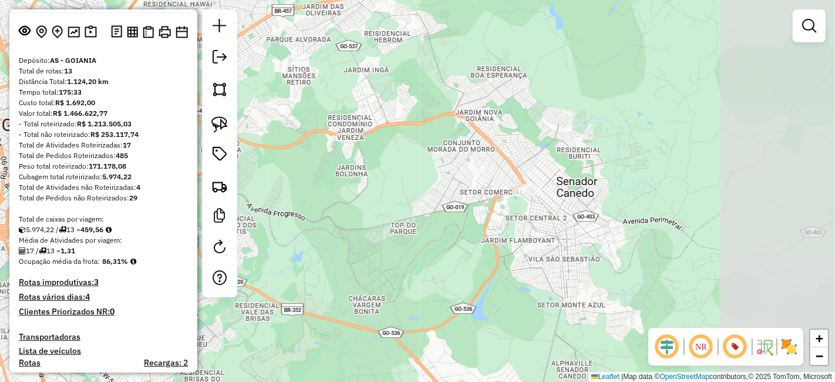
click at [415, 214] on div "Janela de atendimento Grade de atendimento Capacidade Transportadoras Veículos …" at bounding box center [417, 191] width 835 height 382
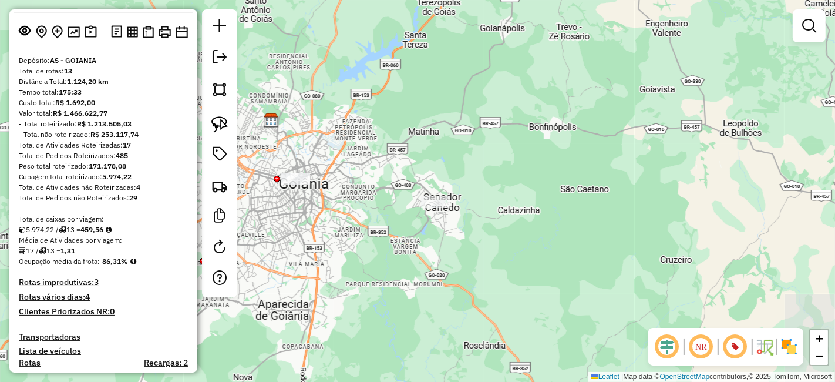
drag, startPoint x: 425, startPoint y: 187, endPoint x: 491, endPoint y: 180, distance: 66.1
click at [479, 185] on div "Janela de atendimento Grade de atendimento Capacidade Transportadoras Veículos …" at bounding box center [417, 191] width 835 height 382
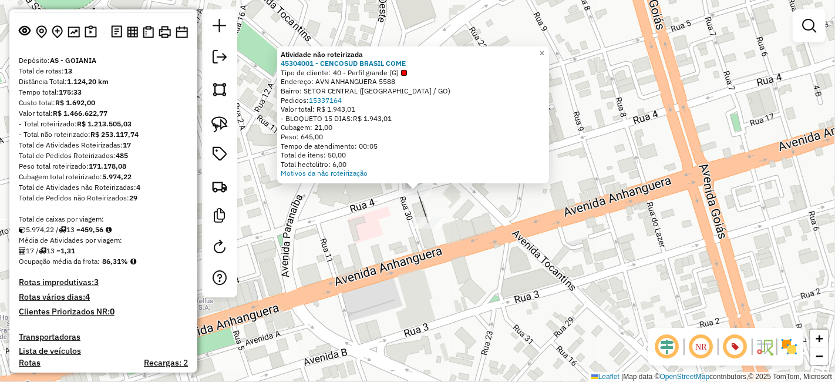
click at [442, 213] on div "Atividade não roteirizada 45304001 - CENCOSUD BRASIL COME Tipo de cliente: 40 -…" at bounding box center [417, 191] width 835 height 382
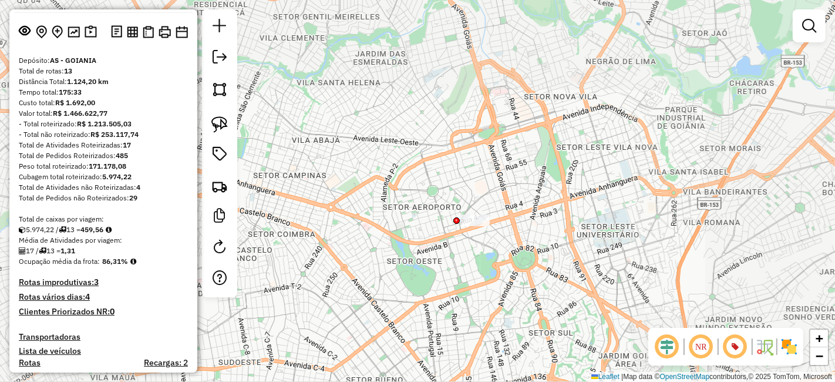
drag, startPoint x: 548, startPoint y: 289, endPoint x: 457, endPoint y: 28, distance: 276.7
click at [462, 44] on div "Janela de atendimento Grade de atendimento Capacidade Transportadoras Veículos …" at bounding box center [417, 191] width 835 height 382
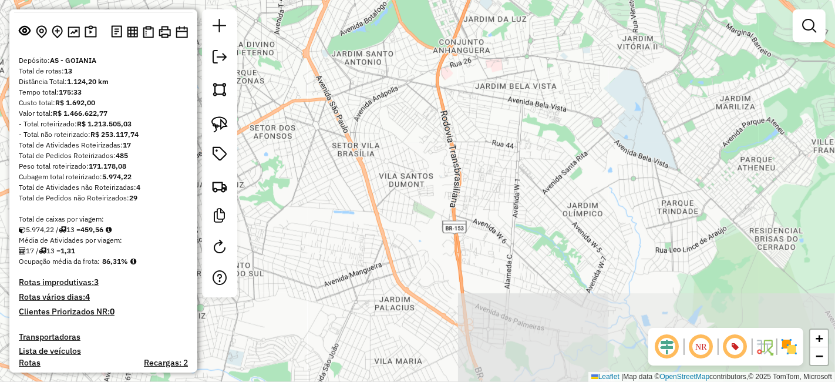
drag, startPoint x: 429, startPoint y: 79, endPoint x: 447, endPoint y: 82, distance: 19.1
click at [436, 79] on div "Janela de atendimento Grade de atendimento Capacidade Transportadoras Veículos …" at bounding box center [417, 191] width 835 height 382
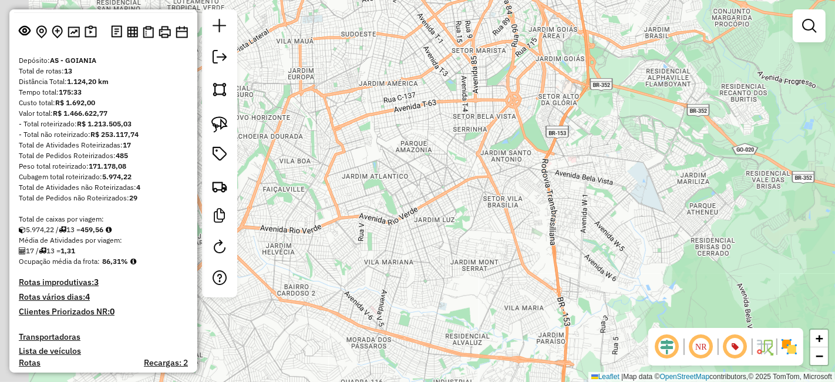
drag, startPoint x: 452, startPoint y: 108, endPoint x: 731, endPoint y: 272, distance: 323.8
click at [557, 201] on div "Janela de atendimento Grade de atendimento Capacidade Transportadoras Veículos …" at bounding box center [417, 191] width 835 height 382
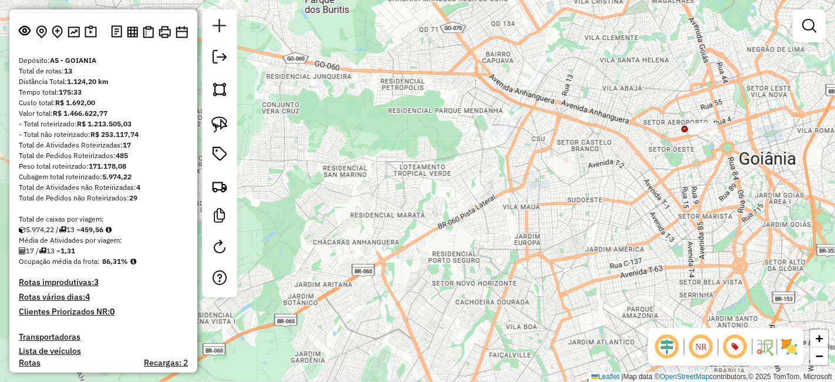
drag, startPoint x: 617, startPoint y: 234, endPoint x: 593, endPoint y: 132, distance: 105.5
click at [596, 147] on div "Janela de atendimento Grade de atendimento Capacidade Transportadoras Veículos …" at bounding box center [417, 191] width 835 height 382
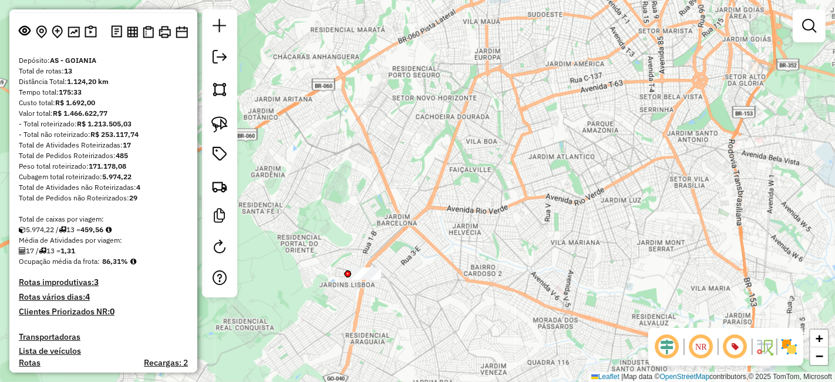
click at [510, 169] on div "Janela de atendimento Grade de atendimento Capacidade Transportadoras Veículos …" at bounding box center [417, 191] width 835 height 382
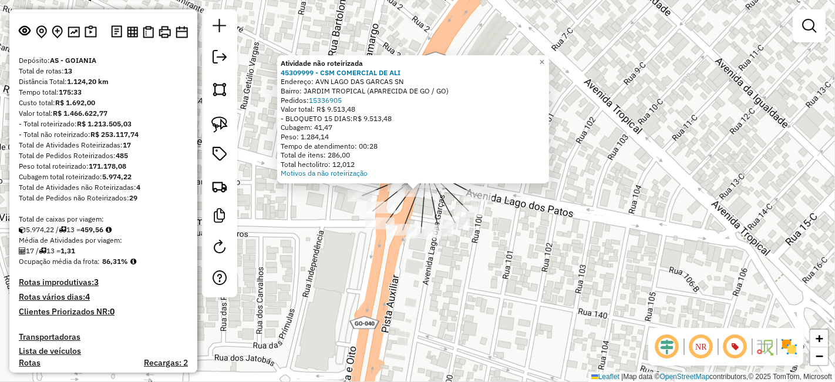
click at [511, 298] on div "Atividade não roteirizada 45309999 - CSM COMERCIAL DE ALI Endereço: AVN LAGO DA…" at bounding box center [417, 191] width 835 height 382
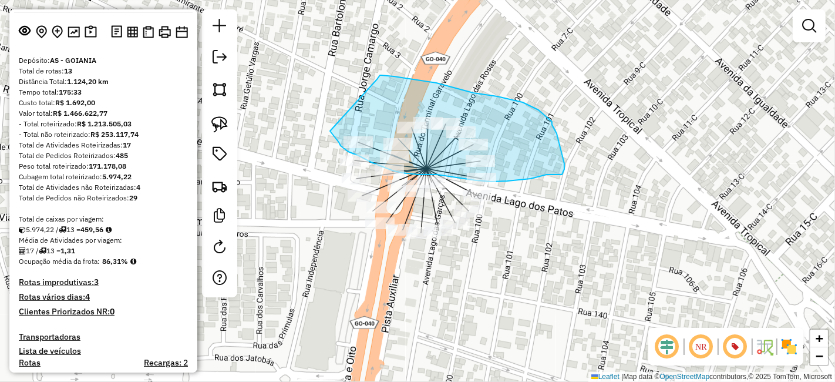
drag, startPoint x: 341, startPoint y: 146, endPoint x: 377, endPoint y: 79, distance: 75.7
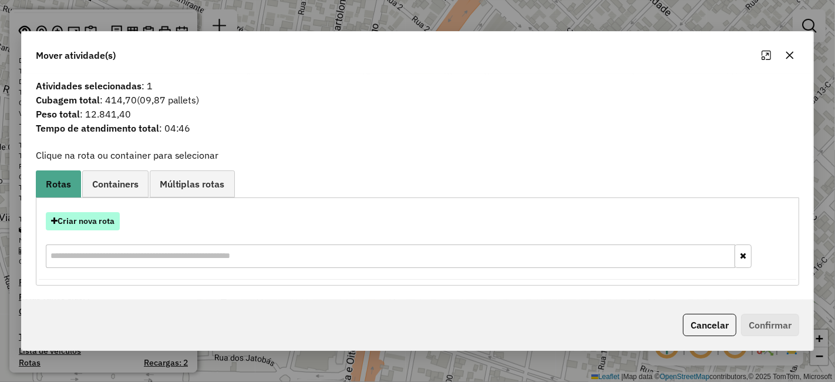
click at [103, 224] on button "Criar nova rota" at bounding box center [83, 221] width 74 height 18
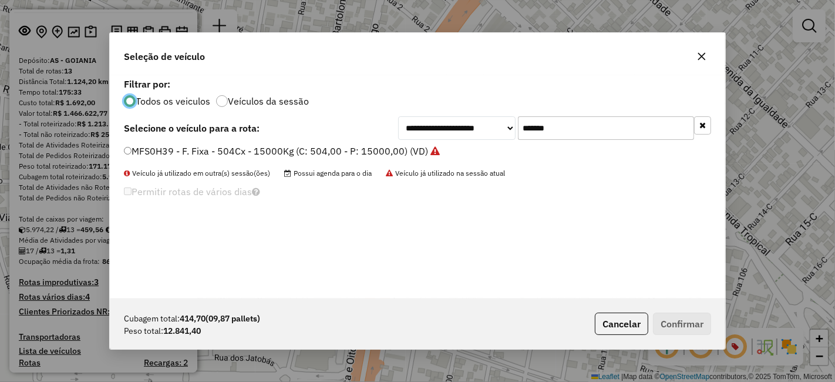
scroll to position [6, 3]
click at [553, 132] on input "*******" at bounding box center [606, 127] width 176 height 23
type input "*******"
click at [334, 149] on label "REC0002 - Freteiro - 504Cx - 15930Kg (C: 504,00 - P: 15930,00) (VD)" at bounding box center [278, 151] width 309 height 14
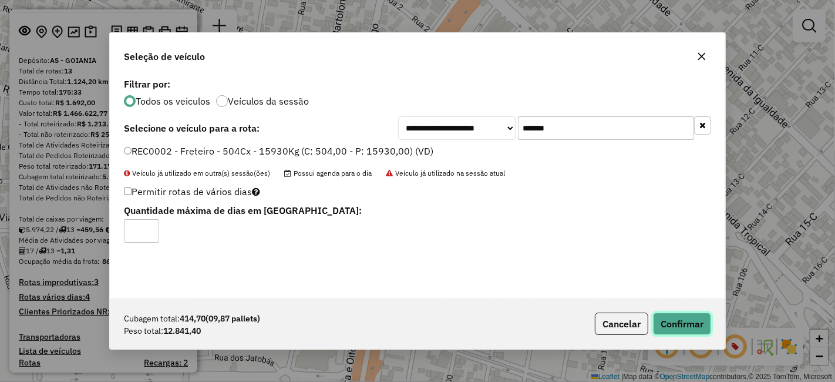
click at [667, 315] on button "Confirmar" at bounding box center [682, 323] width 58 height 22
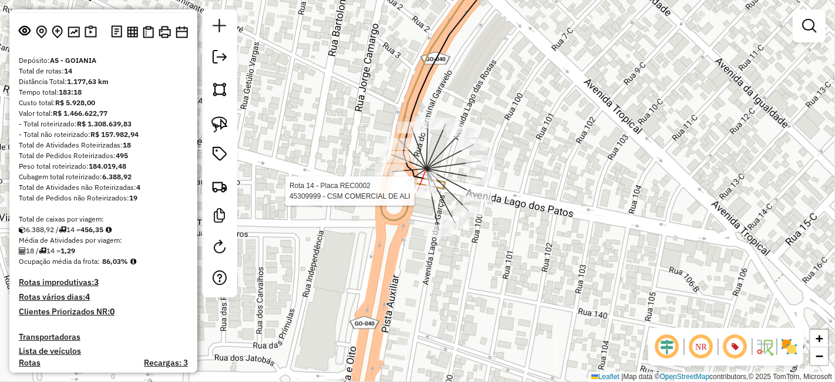
select select "**********"
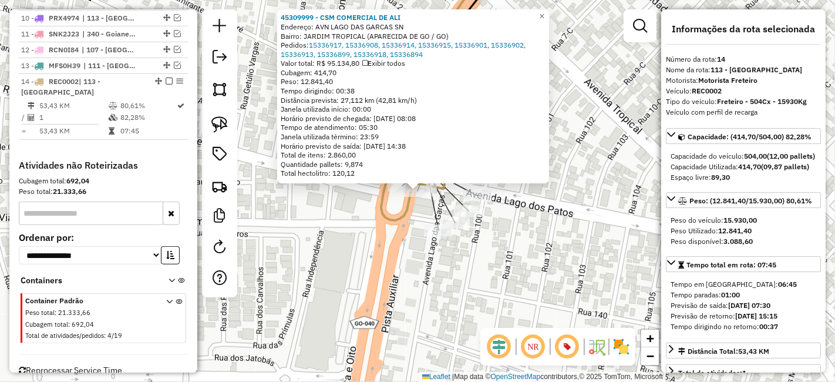
scroll to position [652, 0]
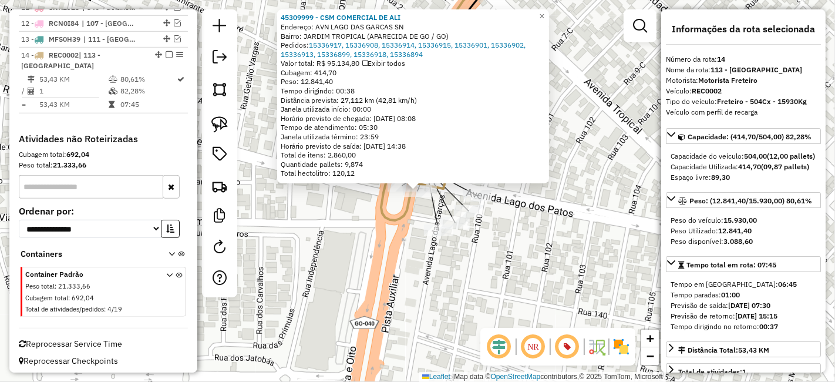
click at [531, 246] on div "45309999 - CSM COMERCIAL DE ALI Endereço: AVN LAGO DAS GARCAS SN Bairro: JARDIM…" at bounding box center [417, 191] width 835 height 382
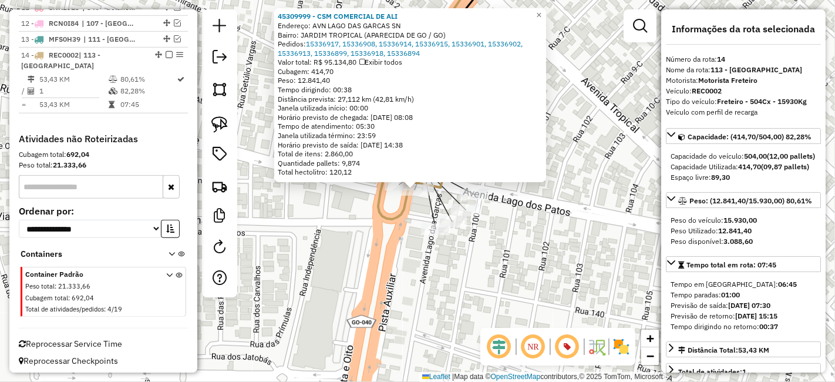
click at [522, 237] on div "45309999 - CSM COMERCIAL DE ALI Endereço: AVN LAGO DAS GARCAS SN Bairro: JARDIM…" at bounding box center [417, 191] width 835 height 382
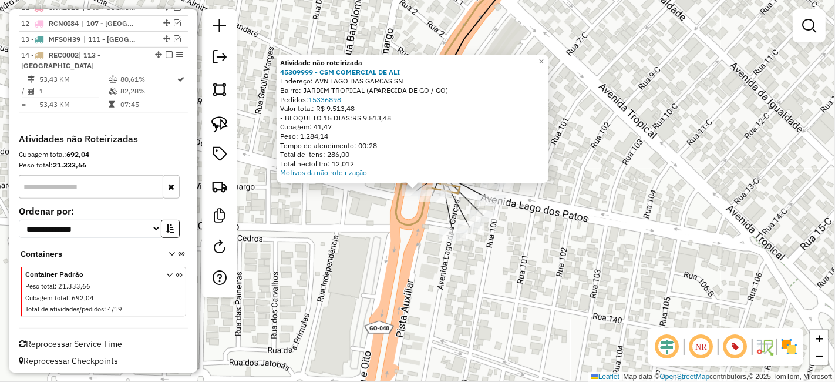
click at [416, 218] on icon at bounding box center [459, 93] width 127 height 263
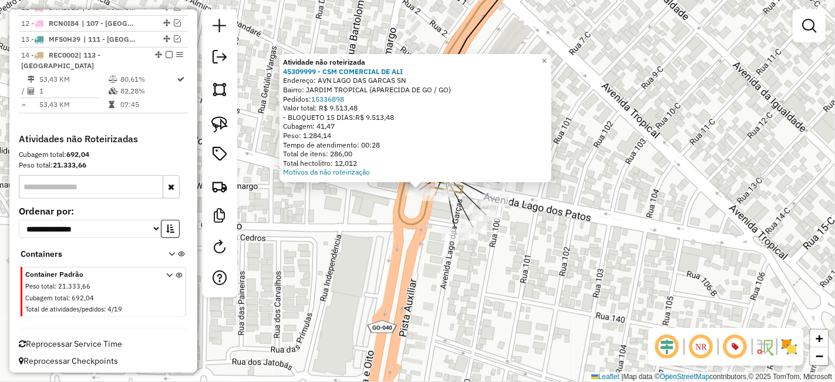
click at [416, 223] on icon at bounding box center [462, 93] width 126 height 262
select select "**********"
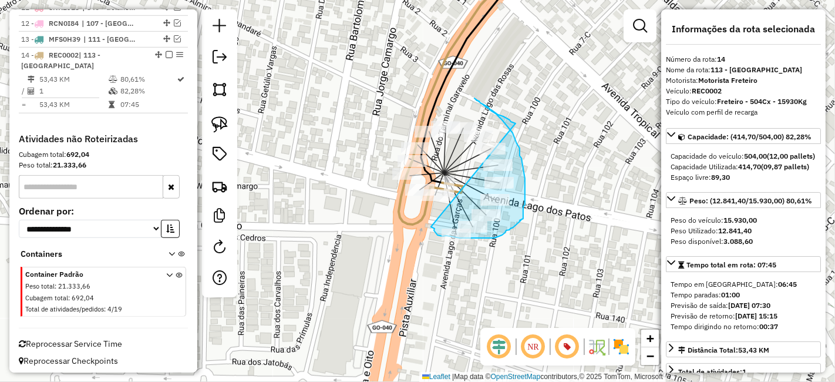
drag, startPoint x: 437, startPoint y: 235, endPoint x: 516, endPoint y: 123, distance: 136.2
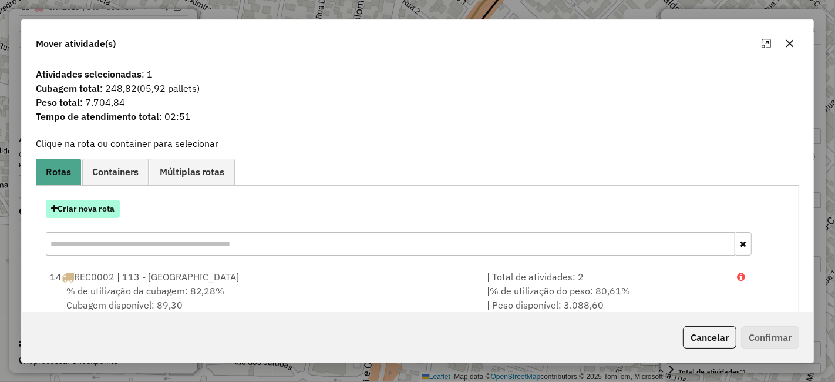
click at [100, 215] on button "Criar nova rota" at bounding box center [83, 209] width 74 height 18
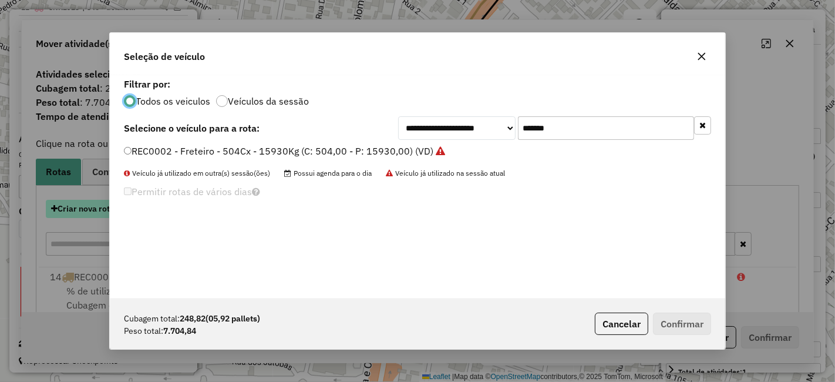
scroll to position [6, 3]
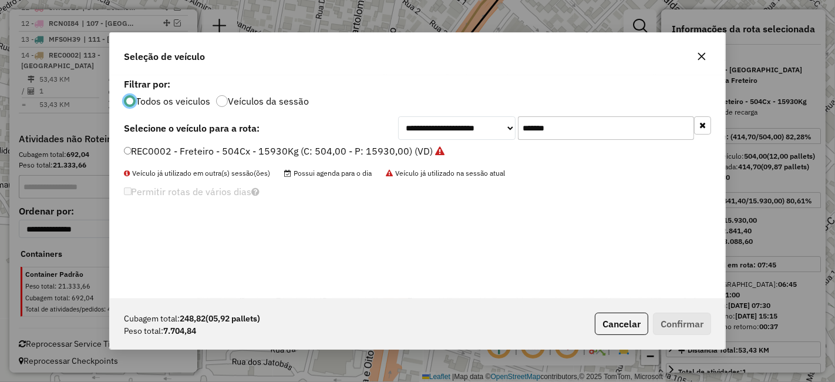
click at [575, 128] on input "*******" at bounding box center [606, 127] width 176 height 23
type input "*******"
click at [344, 155] on label "REC0001 - Freteiro - 504Cx - 15930Kg (C: 504,00 - P: 15930,00) (VD)" at bounding box center [278, 151] width 309 height 14
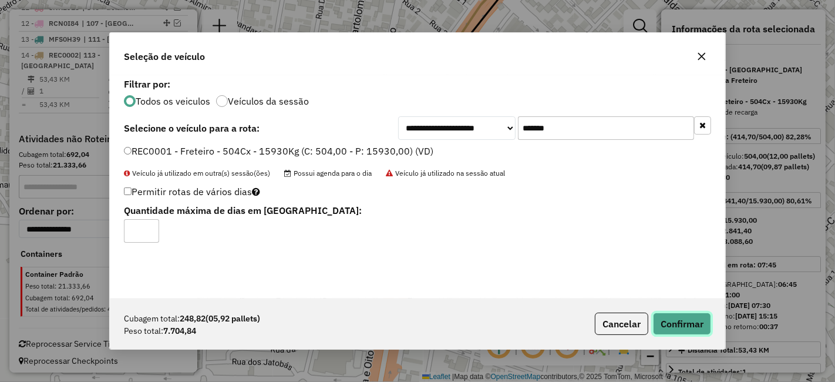
click at [659, 318] on button "Confirmar" at bounding box center [682, 323] width 58 height 22
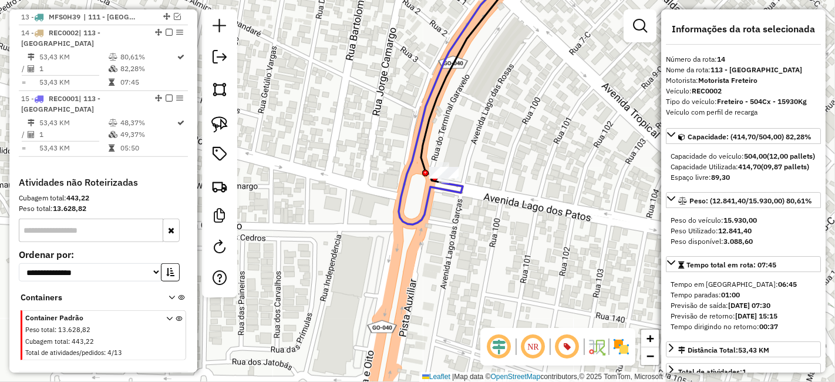
scroll to position [688, 0]
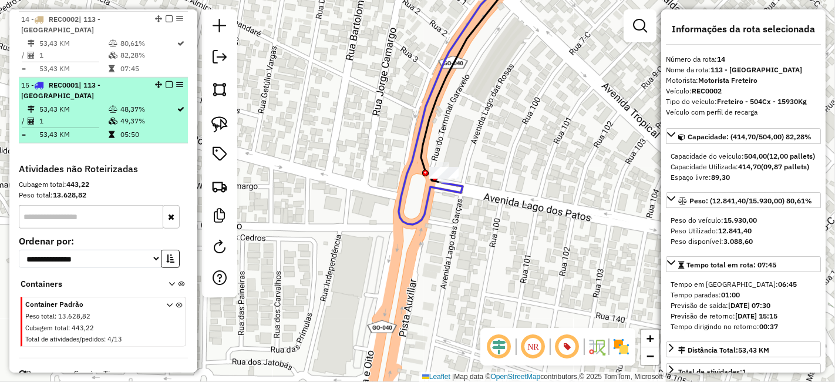
click at [144, 107] on td "48,37%" at bounding box center [148, 109] width 57 height 12
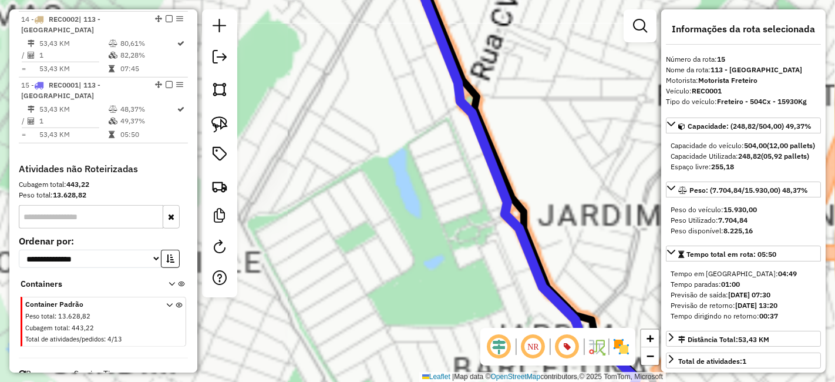
drag, startPoint x: 393, startPoint y: 290, endPoint x: 516, endPoint y: 4, distance: 311.4
click at [469, 54] on div "Janela de atendimento Grade de atendimento Capacidade Transportadoras Veículos …" at bounding box center [417, 191] width 835 height 382
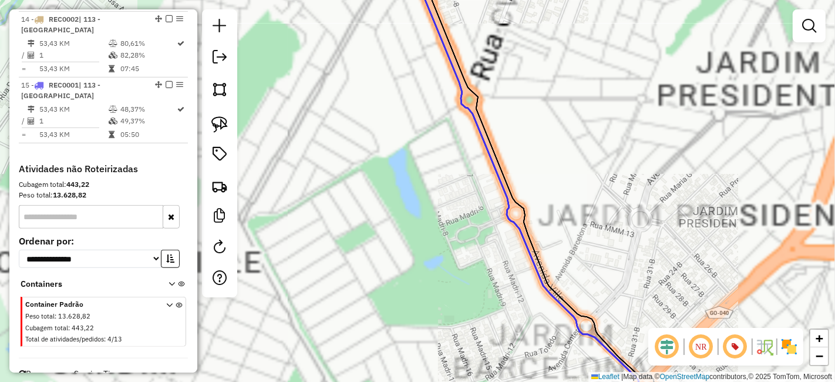
drag, startPoint x: 475, startPoint y: 142, endPoint x: 489, endPoint y: -5, distance: 146.8
click at [489, 0] on html "Aguarde... Pop-up bloqueado! Seu navegador bloqueou automáticamente a abertura …" at bounding box center [417, 191] width 835 height 382
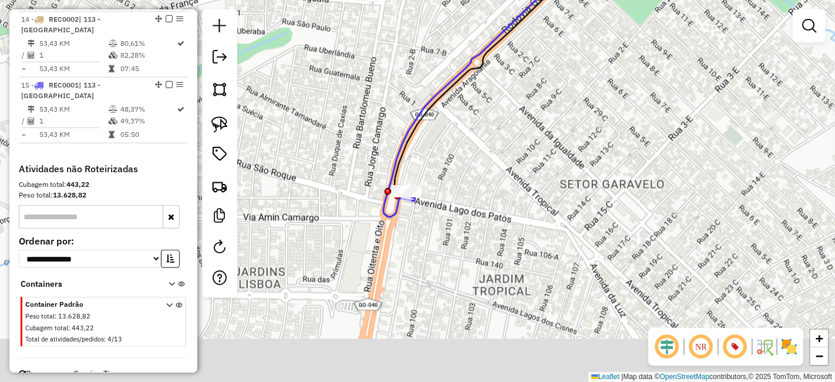
drag, startPoint x: 425, startPoint y: 185, endPoint x: 452, endPoint y: 150, distance: 44.4
click at [491, 119] on div "Janela de atendimento Grade de atendimento Capacidade Transportadoras Veículos …" at bounding box center [417, 191] width 835 height 382
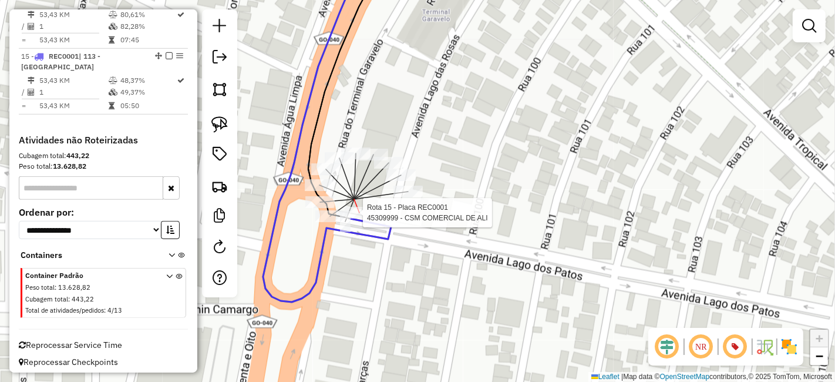
select select "**********"
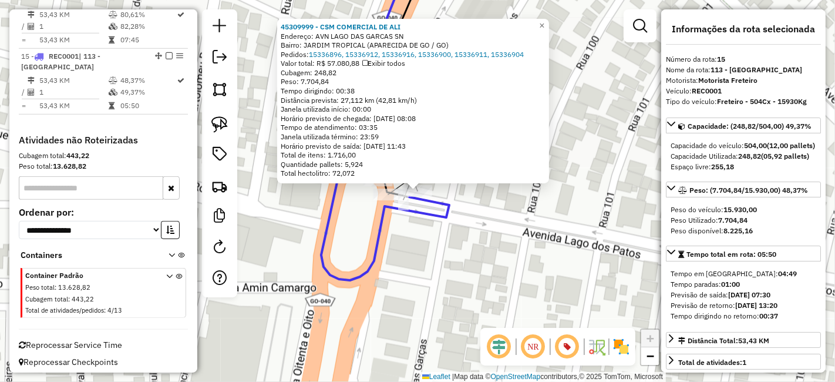
scroll to position [718, 0]
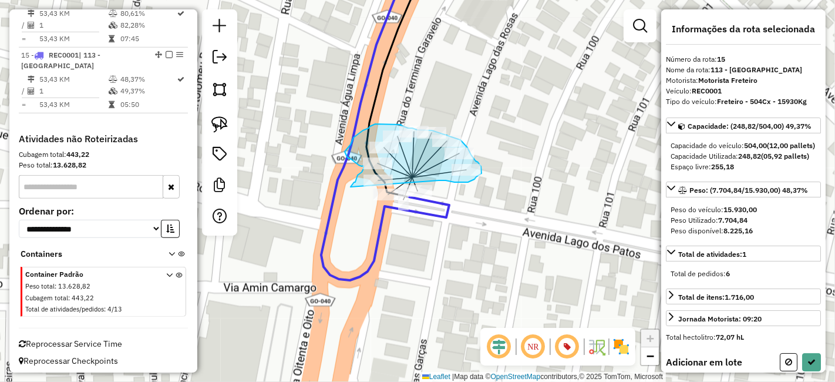
drag, startPoint x: 439, startPoint y: 180, endPoint x: 351, endPoint y: 187, distance: 88.3
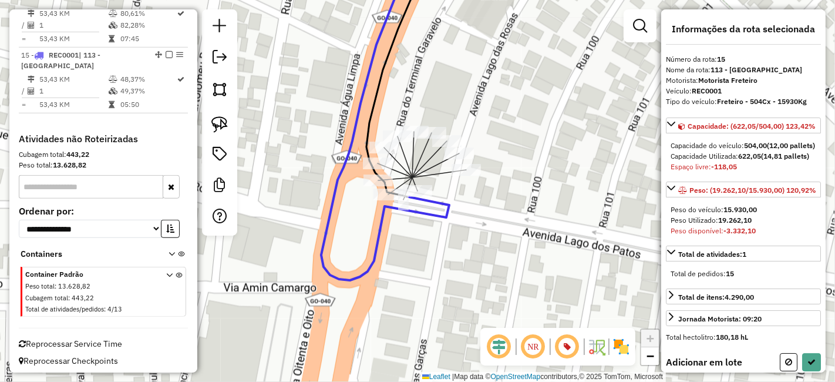
scroll to position [196, 0]
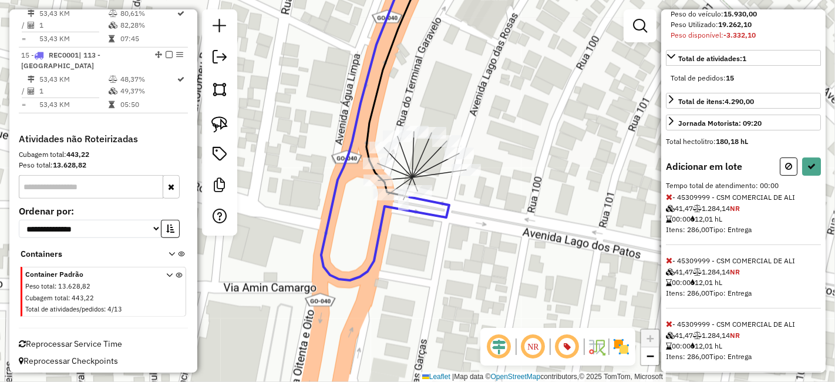
click at [668, 201] on icon at bounding box center [669, 197] width 6 height 8
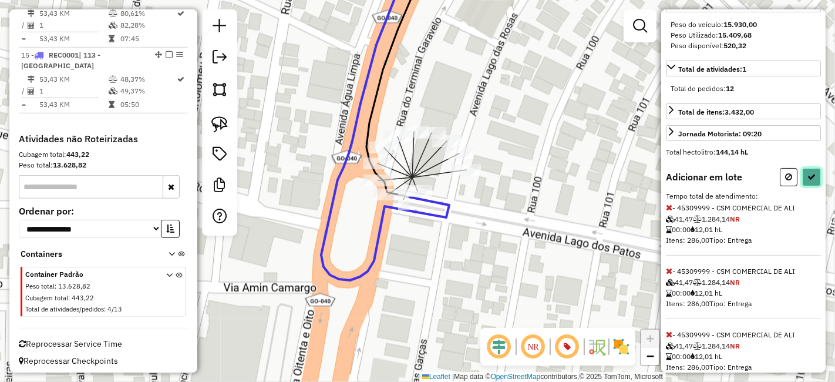
click at [811, 186] on button at bounding box center [811, 177] width 19 height 18
select select "**********"
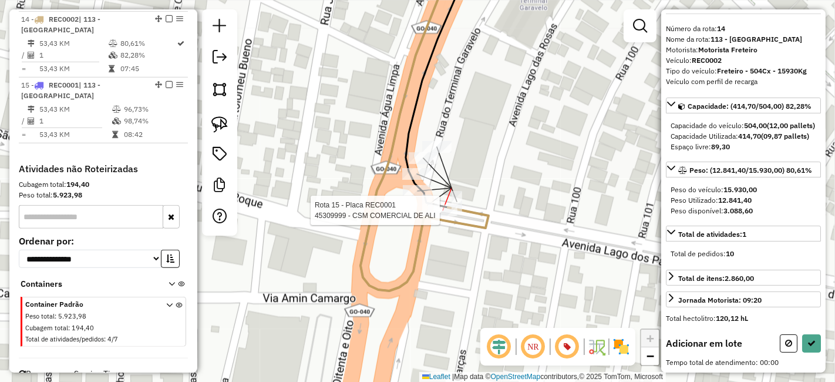
scroll to position [47, 0]
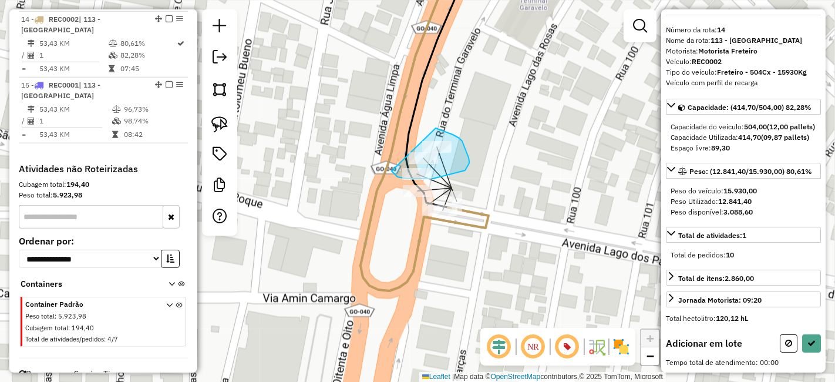
drag, startPoint x: 392, startPoint y: 171, endPoint x: 411, endPoint y: 148, distance: 30.0
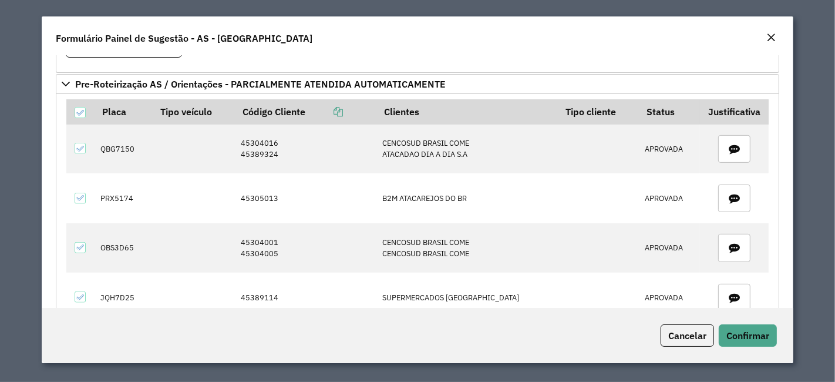
scroll to position [391, 0]
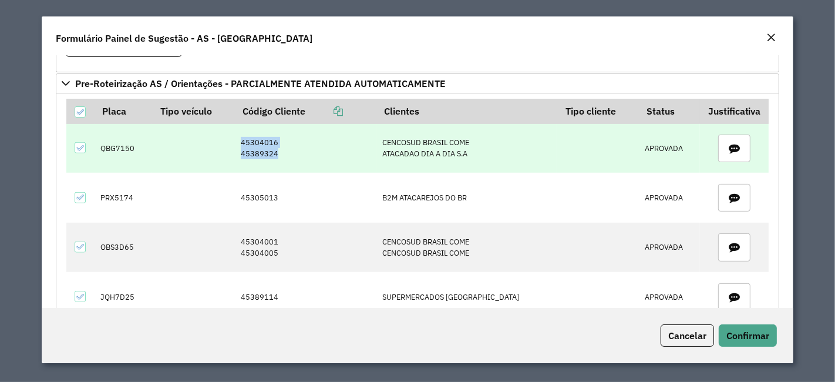
drag, startPoint x: 297, startPoint y: 154, endPoint x: 248, endPoint y: 138, distance: 51.8
click at [248, 138] on td "45304016 45389324" at bounding box center [305, 148] width 142 height 49
copy td "45304016 45389324"
click at [133, 147] on td "QBG7150" at bounding box center [124, 148] width 58 height 49
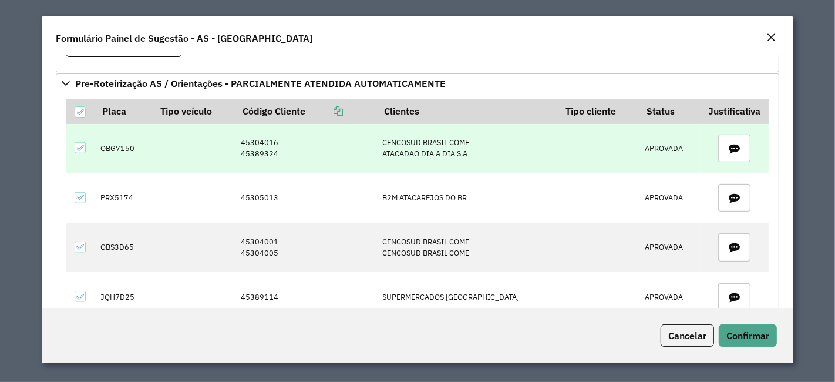
click at [125, 140] on td "QBG7150" at bounding box center [124, 148] width 58 height 49
copy td "QBG7150"
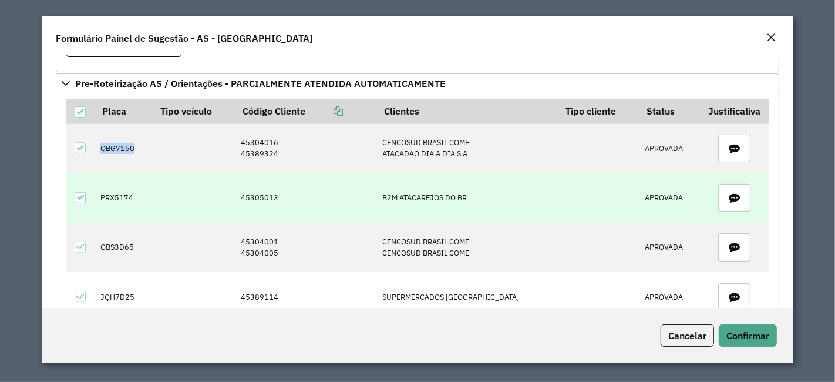
scroll to position [456, 0]
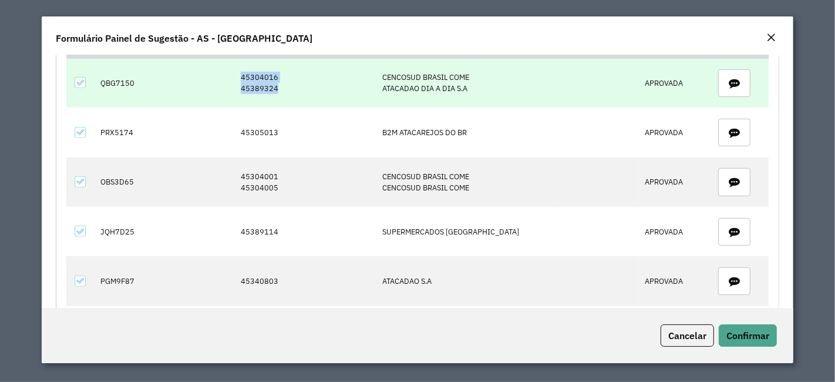
drag, startPoint x: 294, startPoint y: 86, endPoint x: 248, endPoint y: 78, distance: 46.5
click at [249, 78] on td "45304016 45389324" at bounding box center [305, 83] width 142 height 49
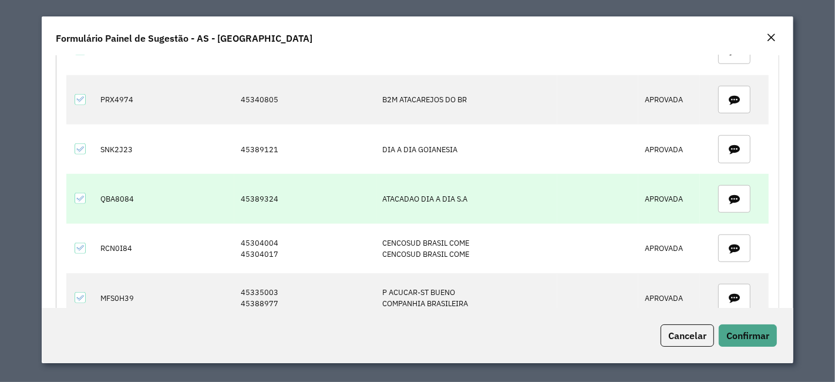
scroll to position [848, 0]
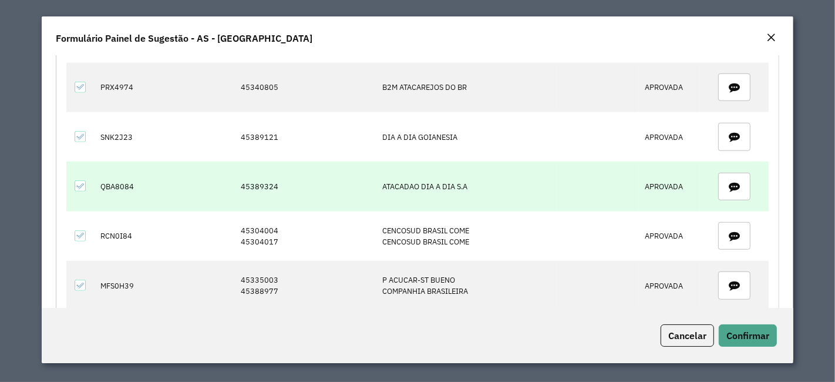
click at [276, 179] on td "45389324" at bounding box center [305, 185] width 142 height 49
drag, startPoint x: 276, startPoint y: 179, endPoint x: 295, endPoint y: 182, distance: 19.0
click at [295, 182] on td "45389324" at bounding box center [305, 185] width 142 height 49
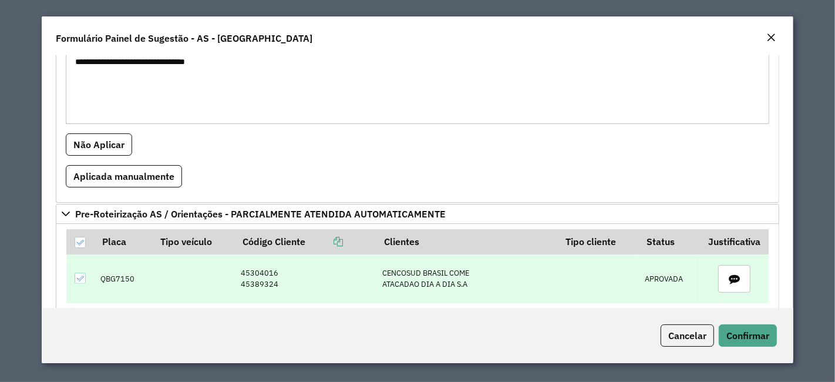
scroll to position [391, 0]
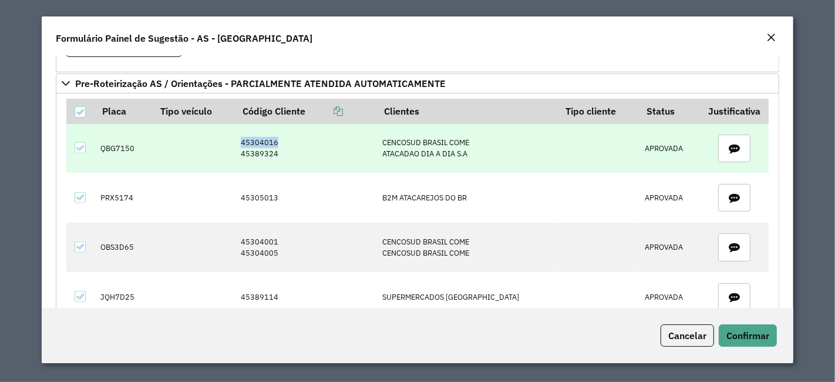
drag, startPoint x: 292, startPoint y: 136, endPoint x: 230, endPoint y: 135, distance: 62.3
click at [230, 135] on tr "QBG7150 45304016 45389324 CENCOSUD BRASIL COME ATACADAO DIA A DIA S.A APROVADA" at bounding box center [417, 148] width 703 height 49
copy tr "45304016"
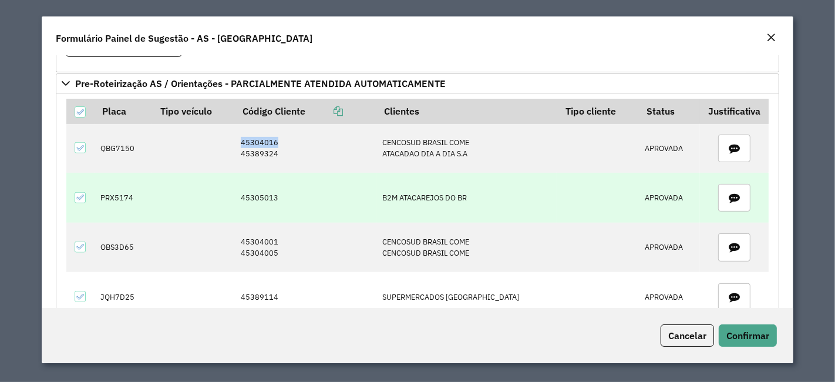
copy tr "45304016"
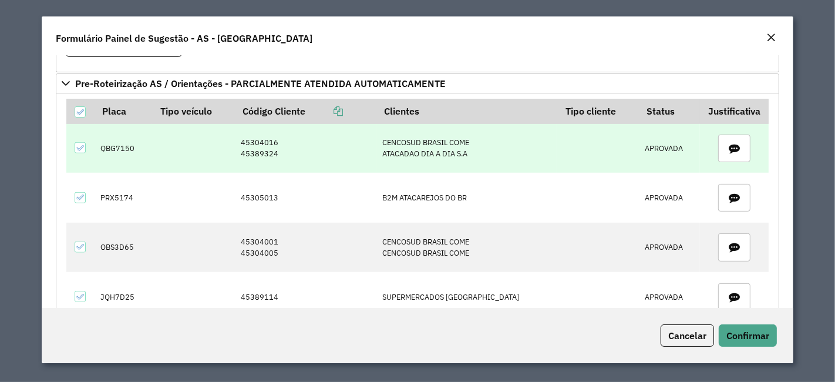
click at [121, 143] on td "QBG7150" at bounding box center [124, 148] width 58 height 49
click at [120, 143] on td "QBG7150" at bounding box center [124, 148] width 58 height 49
copy td "QBG7150"
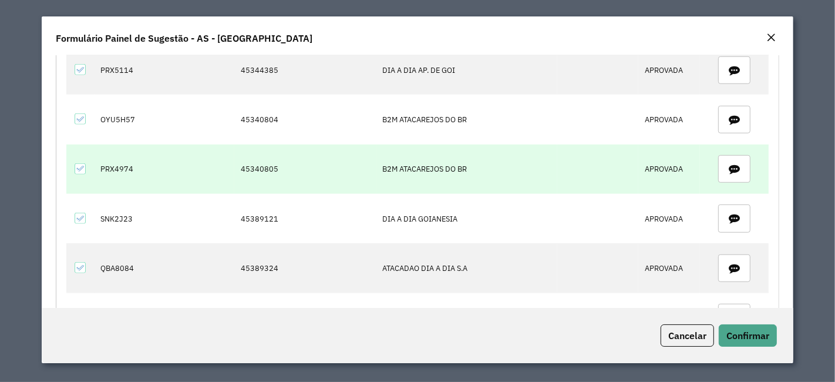
scroll to position [848, 0]
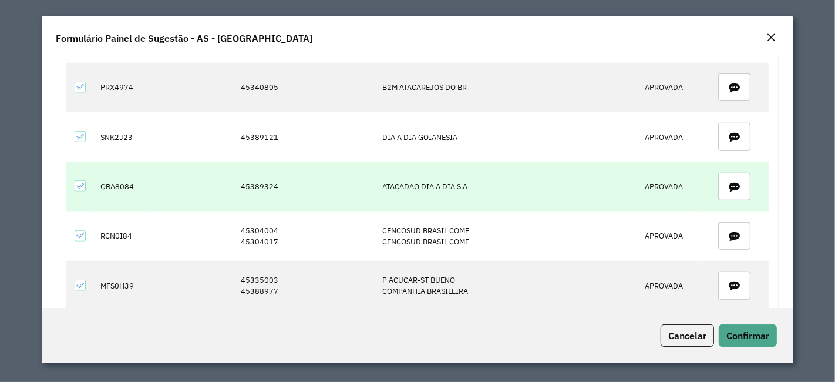
click at [297, 180] on td "45389324" at bounding box center [305, 185] width 142 height 49
click at [291, 180] on td "45389324" at bounding box center [305, 185] width 142 height 49
click at [285, 176] on td "45389324" at bounding box center [305, 185] width 142 height 49
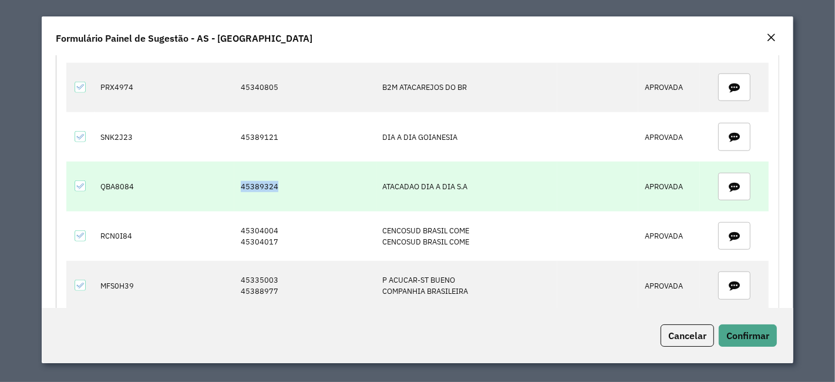
click at [285, 176] on td "45389324" at bounding box center [305, 185] width 142 height 49
click at [124, 180] on td "QBA8084" at bounding box center [124, 185] width 58 height 49
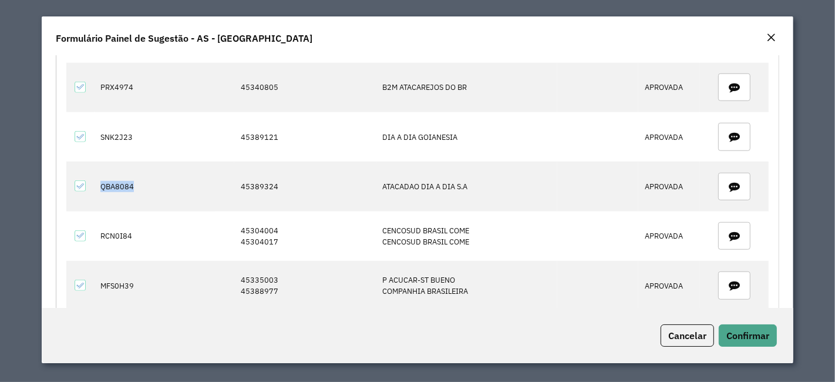
copy td "QBA8084"
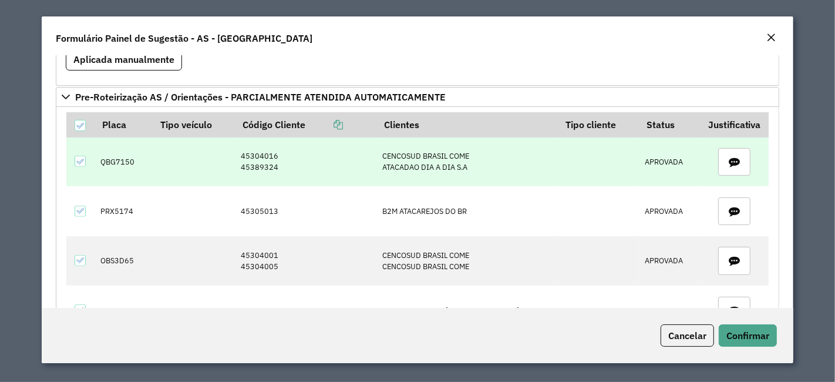
scroll to position [456, 0]
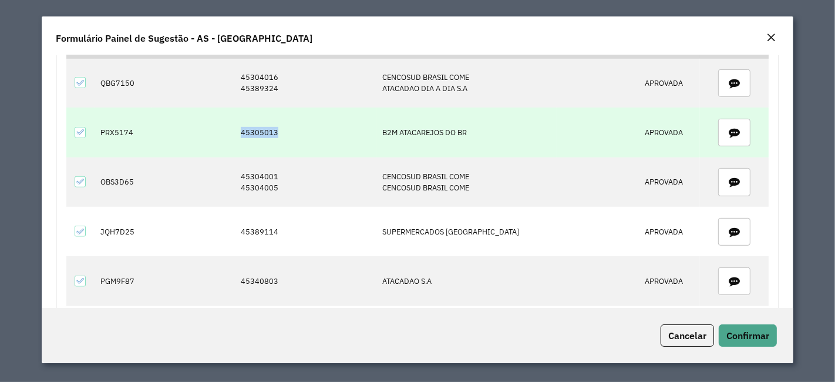
drag, startPoint x: 293, startPoint y: 128, endPoint x: 208, endPoint y: 132, distance: 85.2
click at [208, 132] on tr "PRX5174 45305013 B2M ATACAREJOS DO BR APROVADA" at bounding box center [417, 131] width 703 height 49
copy tr "45305013"
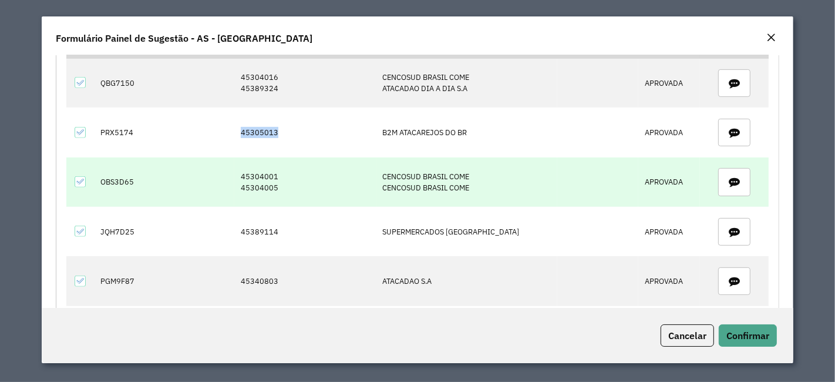
click at [292, 183] on td "45304001 45304005" at bounding box center [305, 181] width 142 height 49
click at [288, 183] on td "45304001 45304005" at bounding box center [305, 181] width 142 height 49
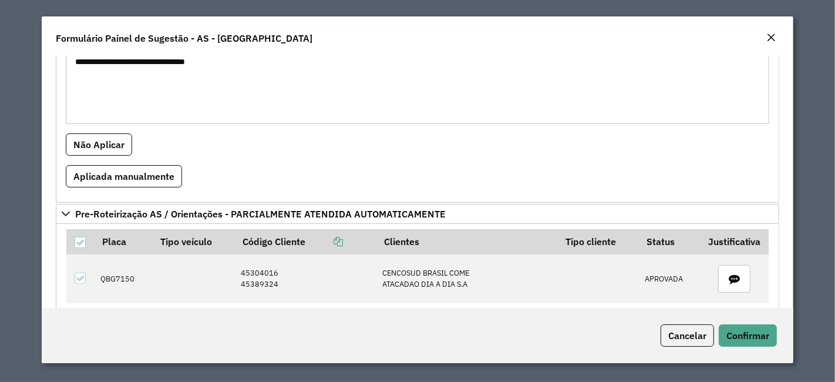
scroll to position [521, 0]
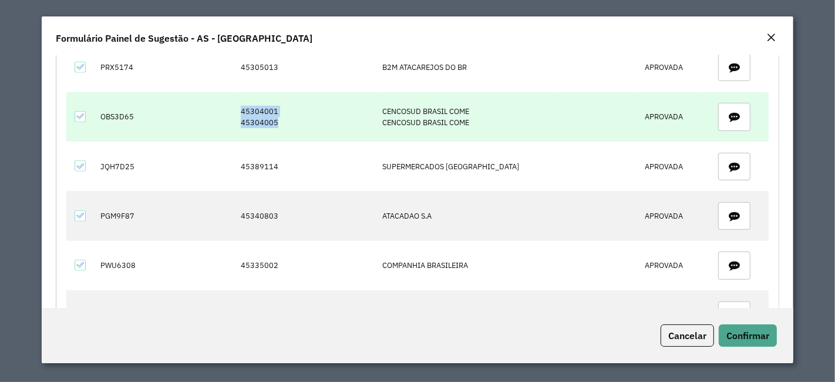
drag, startPoint x: 301, startPoint y: 113, endPoint x: 248, endPoint y: 103, distance: 53.2
click at [248, 103] on td "45304001 45304005" at bounding box center [305, 116] width 142 height 49
copy td "45304001 45304005"
click at [134, 113] on td "OBS3D65" at bounding box center [124, 116] width 58 height 49
drag, startPoint x: 134, startPoint y: 113, endPoint x: 128, endPoint y: 113, distance: 6.5
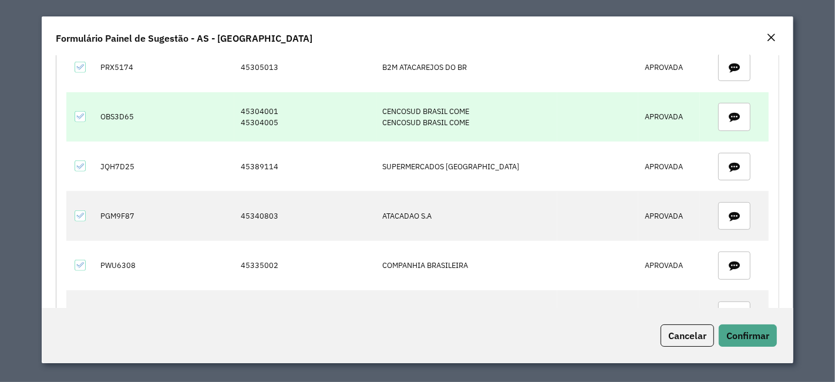
click at [133, 113] on td "OBS3D65" at bounding box center [124, 116] width 58 height 49
click at [127, 113] on td "OBS3D65" at bounding box center [124, 116] width 58 height 49
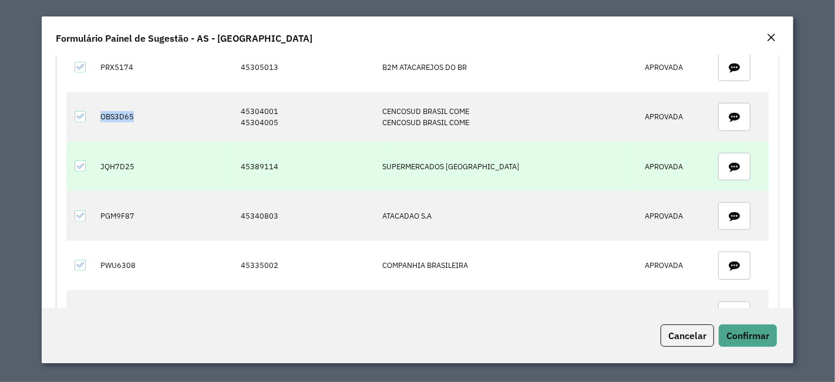
copy td "OBS3D65"
click at [287, 161] on td "45389114" at bounding box center [305, 166] width 142 height 49
click at [275, 156] on td "45389114" at bounding box center [305, 166] width 142 height 49
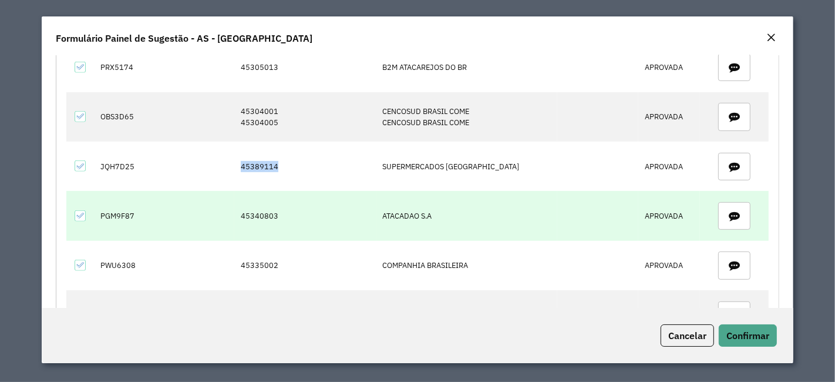
copy td "45389114"
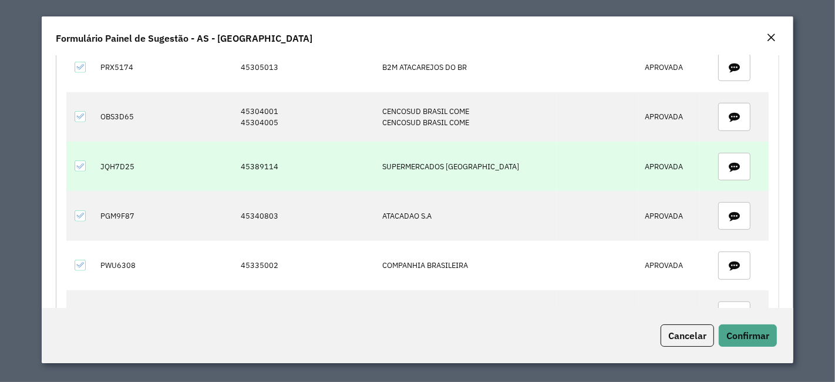
click at [110, 159] on td "JQH7D25" at bounding box center [124, 166] width 58 height 49
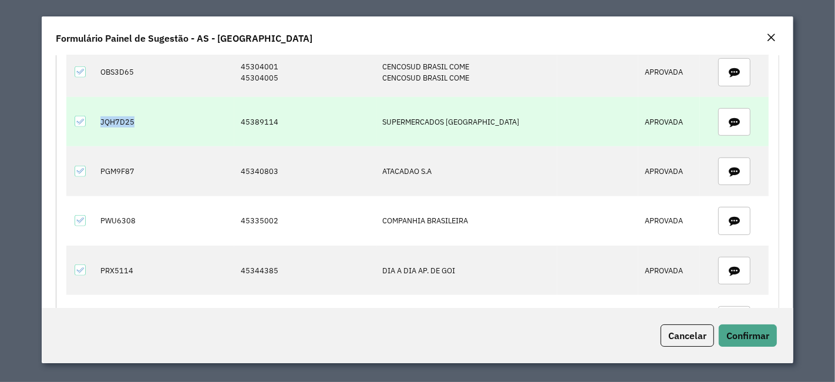
scroll to position [587, 0]
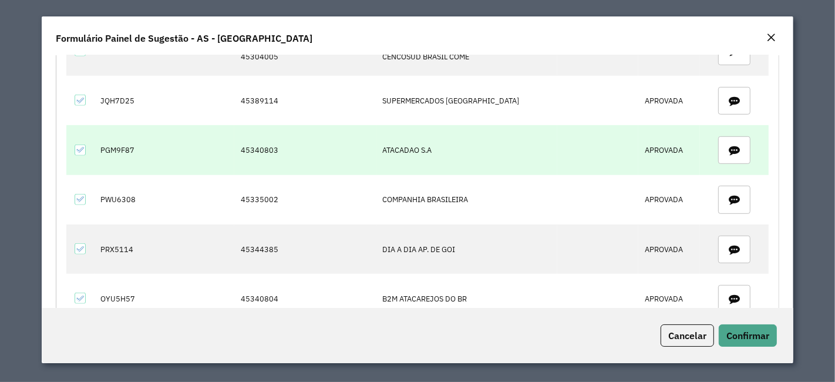
click at [284, 147] on td "45340803" at bounding box center [305, 149] width 142 height 49
click at [116, 140] on td "PGM9F87" at bounding box center [124, 149] width 58 height 49
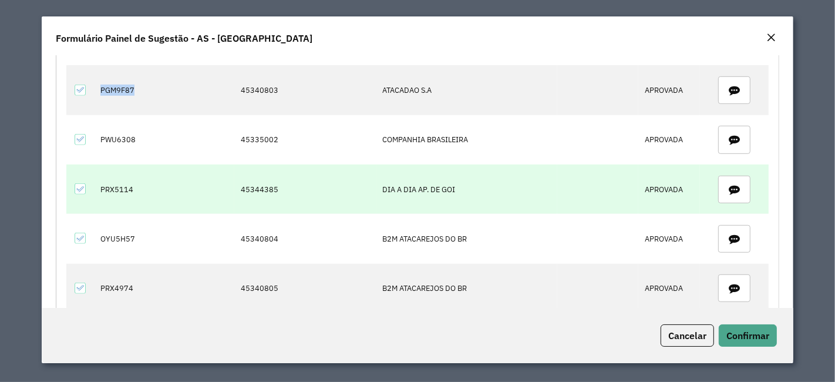
scroll to position [652, 0]
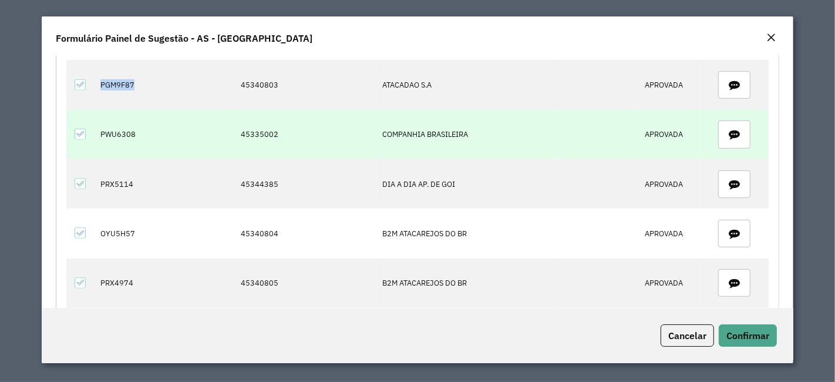
click at [265, 133] on td "45335002" at bounding box center [305, 134] width 142 height 49
click at [134, 128] on td "PWU6308" at bounding box center [124, 134] width 58 height 49
click at [133, 128] on td "PWU6308" at bounding box center [124, 134] width 58 height 49
click at [134, 133] on td "PWU6308" at bounding box center [124, 134] width 58 height 49
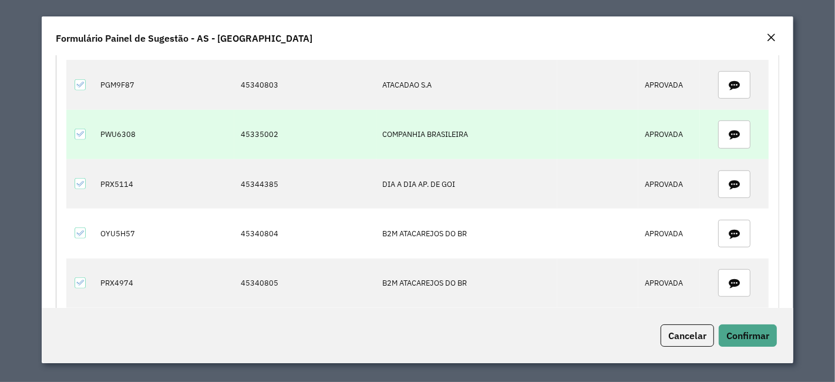
click at [130, 128] on td "PWU6308" at bounding box center [124, 134] width 58 height 49
click at [130, 126] on td "PWU6308" at bounding box center [124, 134] width 58 height 49
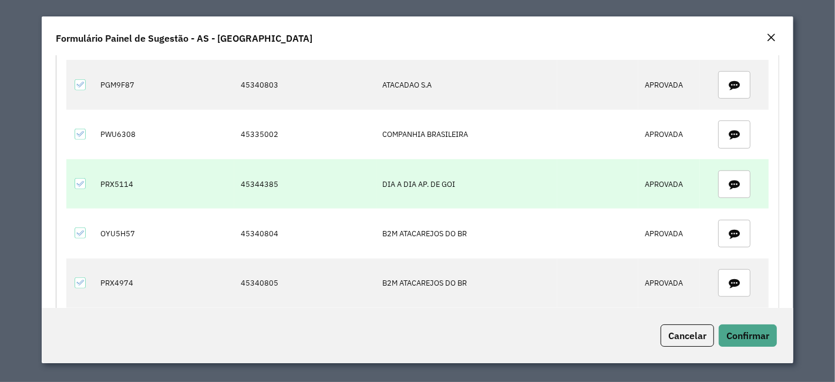
click at [282, 177] on td "45344385" at bounding box center [305, 183] width 142 height 49
click at [117, 183] on td "PRX5114" at bounding box center [124, 183] width 58 height 49
click at [116, 183] on td "PRX5114" at bounding box center [124, 183] width 58 height 49
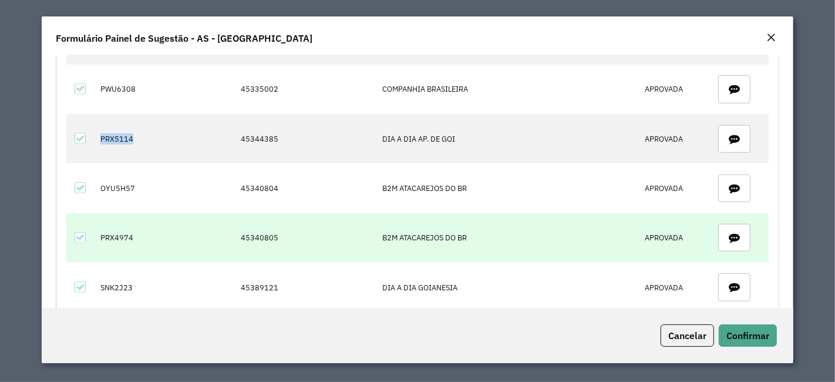
scroll to position [718, 0]
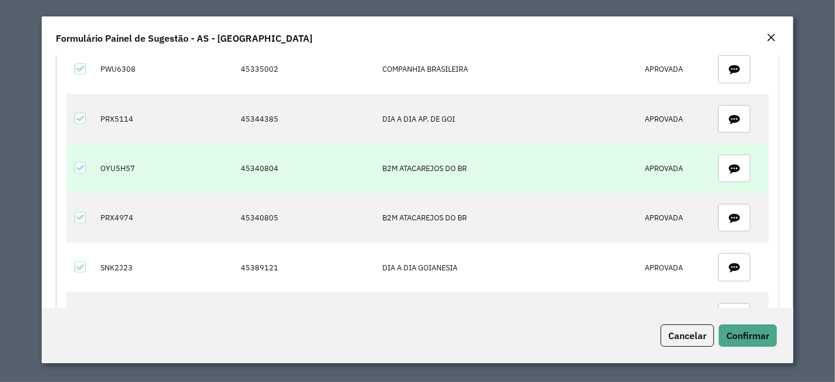
click at [282, 157] on td "45340804" at bounding box center [305, 167] width 142 height 49
click at [281, 157] on td "45340804" at bounding box center [305, 167] width 142 height 49
click at [129, 159] on td "OYU5H57" at bounding box center [124, 167] width 58 height 49
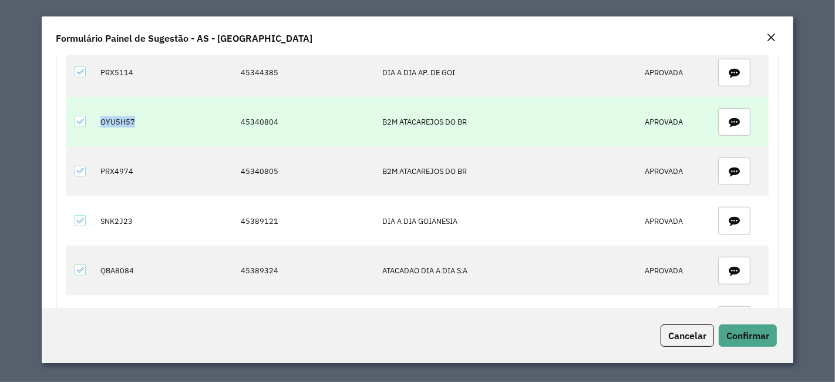
scroll to position [783, 0]
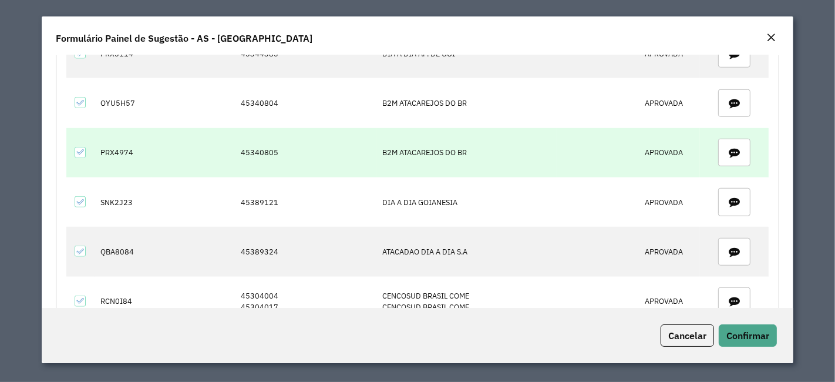
click at [260, 137] on td "45340805" at bounding box center [305, 152] width 142 height 49
click at [260, 136] on td "45340805" at bounding box center [305, 152] width 142 height 49
click at [126, 143] on td "PRX4974" at bounding box center [124, 152] width 58 height 49
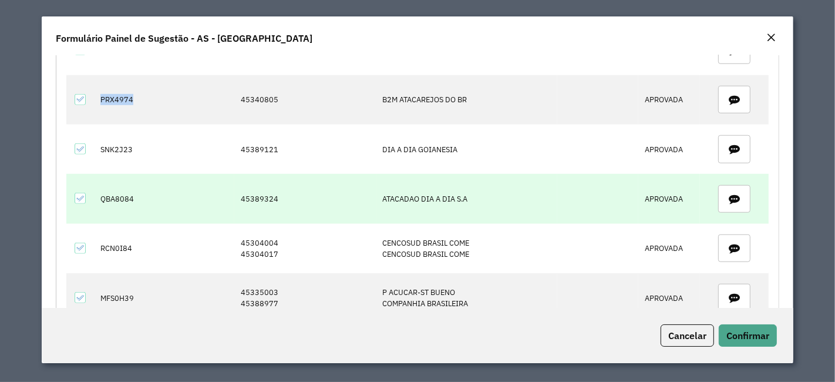
scroll to position [848, 0]
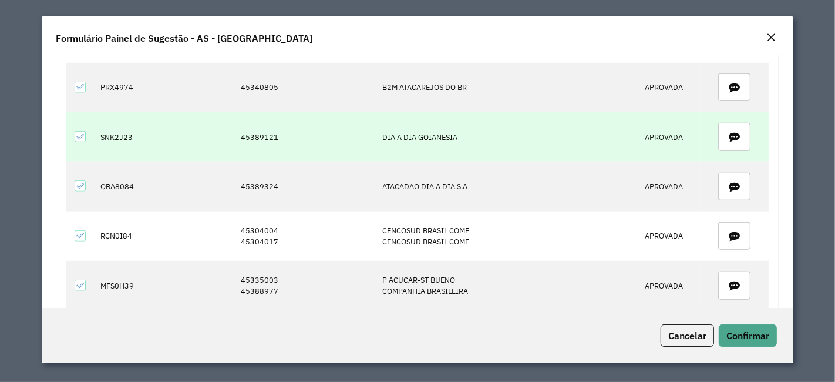
click at [270, 129] on td "45389121" at bounding box center [305, 136] width 142 height 49
click at [271, 129] on td "45389121" at bounding box center [305, 136] width 142 height 49
click at [116, 130] on td "SNK2J23" at bounding box center [124, 136] width 58 height 49
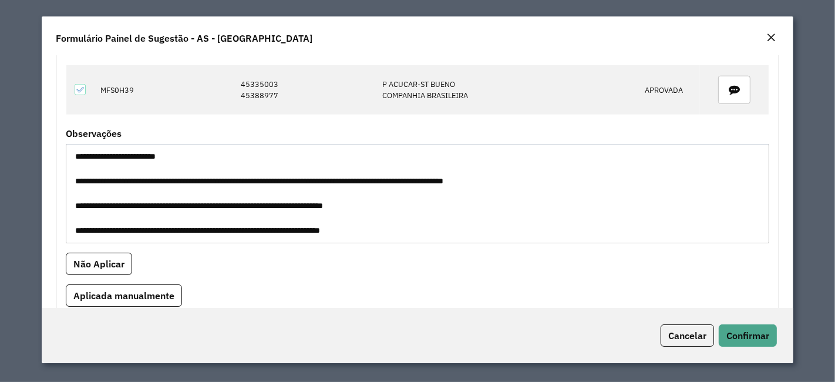
scroll to position [913, 0]
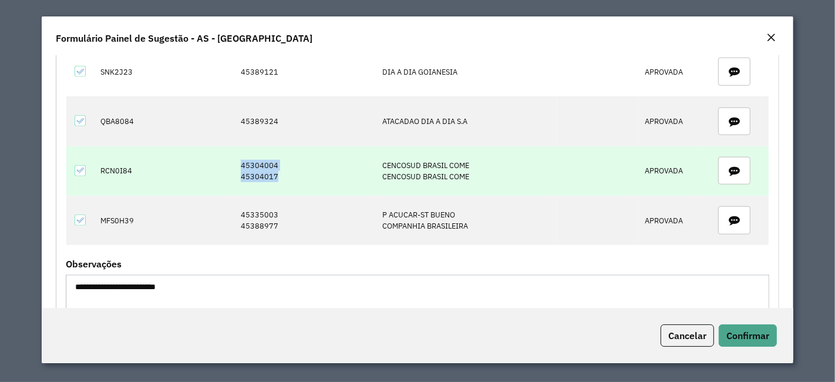
drag, startPoint x: 290, startPoint y: 169, endPoint x: 241, endPoint y: 143, distance: 54.6
click at [241, 146] on tr "RCN0I84 45304004 45304017 CENCOSUD BRASIL COME CENCOSUD BRASIL COME APROVADA" at bounding box center [417, 170] width 703 height 49
click at [130, 163] on td "RCN0I84" at bounding box center [124, 170] width 58 height 49
click at [129, 163] on td "RCN0I84" at bounding box center [124, 170] width 58 height 49
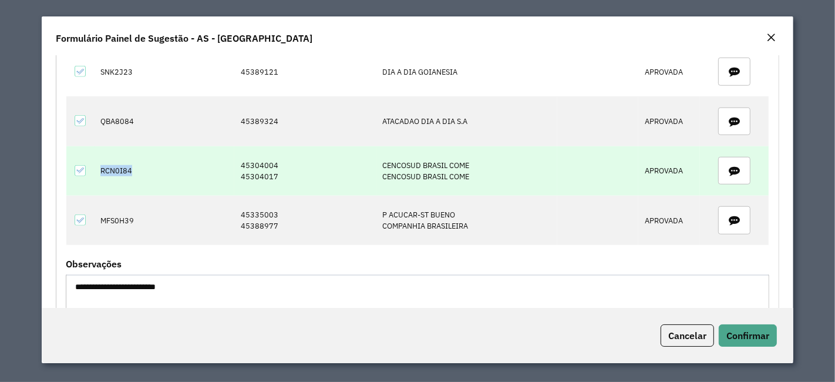
click at [129, 163] on td "RCN0I84" at bounding box center [124, 170] width 58 height 49
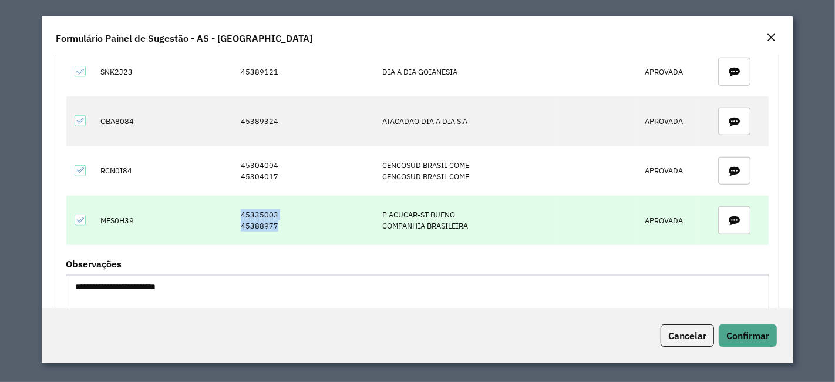
drag, startPoint x: 302, startPoint y: 223, endPoint x: 244, endPoint y: 202, distance: 61.7
click at [244, 202] on tr "MFS0H39 45335003 45388977 P ACUCAR-ST BUENO COMPANHIA BRASILEIRA APROVADA" at bounding box center [417, 220] width 703 height 49
click at [115, 208] on td "MFS0H39" at bounding box center [124, 220] width 58 height 49
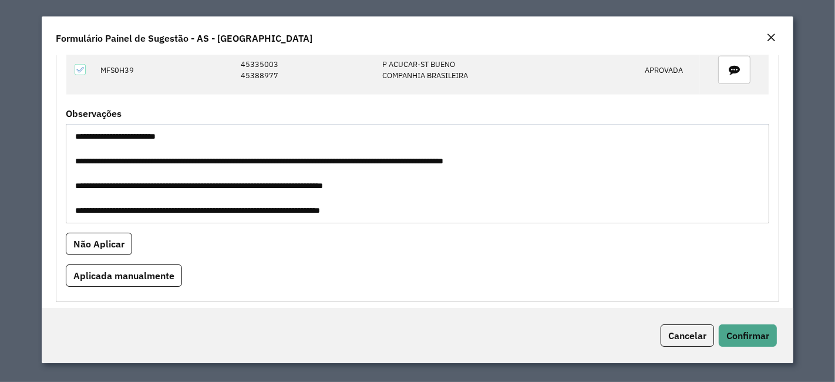
drag, startPoint x: 544, startPoint y: 155, endPoint x: 124, endPoint y: 154, distance: 419.9
click at [124, 154] on textarea "**********" at bounding box center [417, 173] width 703 height 99
click at [609, 177] on textarea "**********" at bounding box center [417, 173] width 703 height 99
drag, startPoint x: 398, startPoint y: 148, endPoint x: 65, endPoint y: 155, distance: 333.0
click at [66, 155] on textarea "**********" at bounding box center [417, 173] width 703 height 99
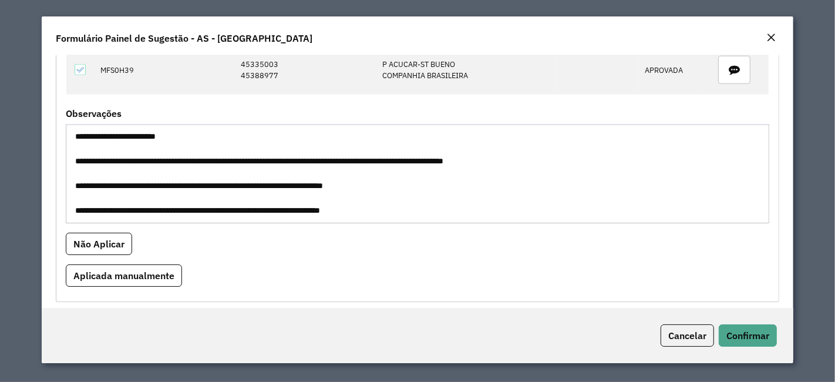
click at [466, 166] on textarea "**********" at bounding box center [417, 173] width 703 height 99
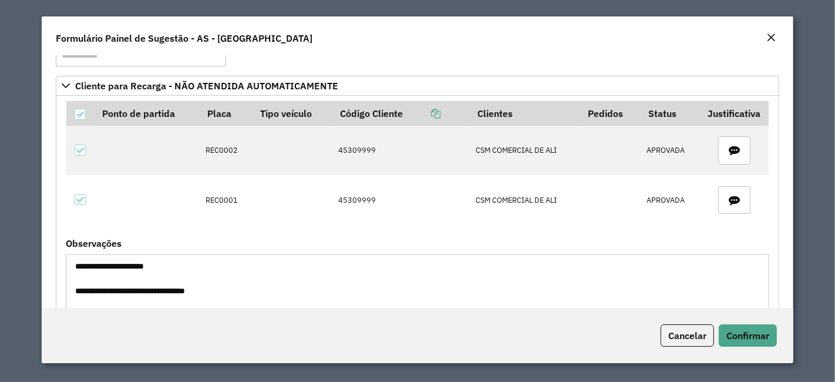
scroll to position [19, 0]
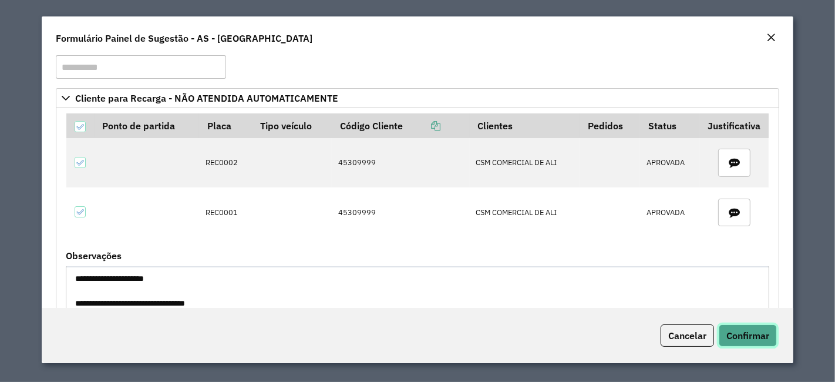
click at [724, 335] on button "Confirmar" at bounding box center [748, 335] width 58 height 22
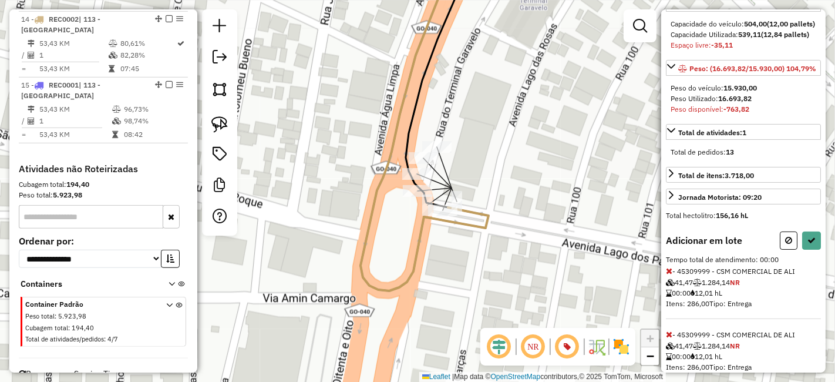
scroll to position [206, 0]
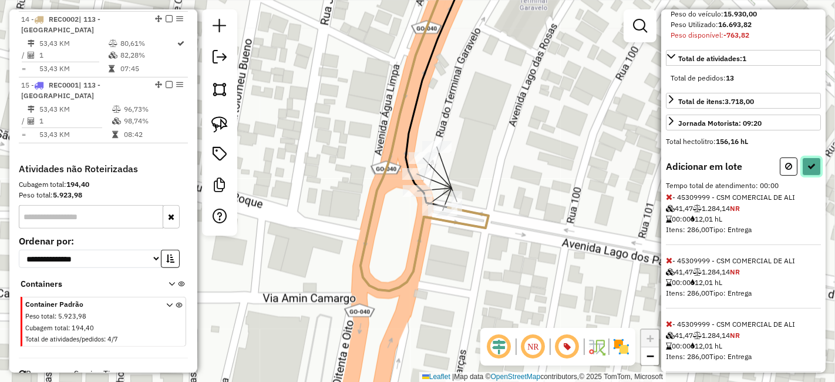
click at [807, 170] on icon at bounding box center [811, 166] width 8 height 8
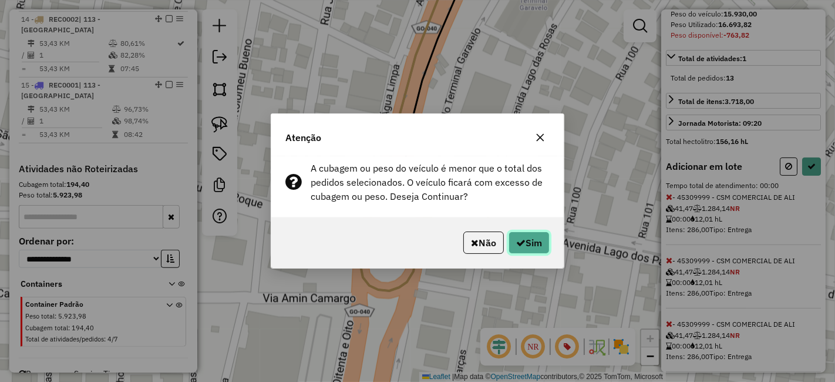
click at [533, 241] on button "Sim" at bounding box center [529, 242] width 41 height 22
select select "**********"
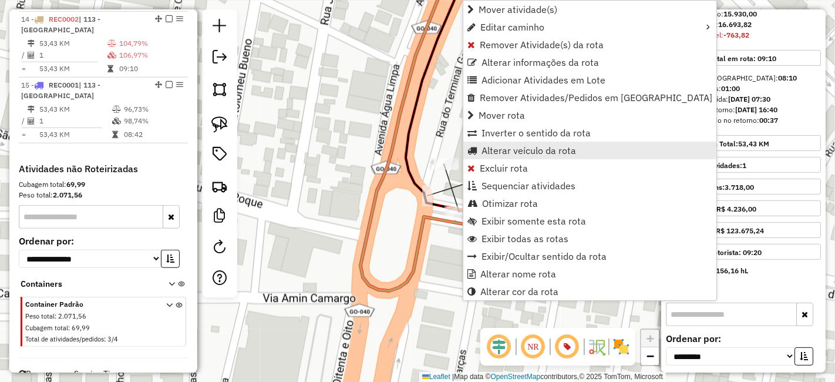
click at [565, 142] on link "Alterar veículo da rota" at bounding box center [589, 151] width 253 height 18
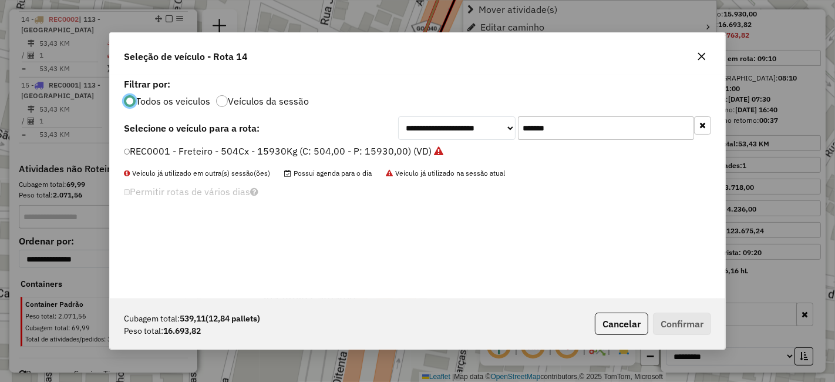
scroll to position [6, 3]
click at [576, 126] on input "*******" at bounding box center [606, 127] width 176 height 23
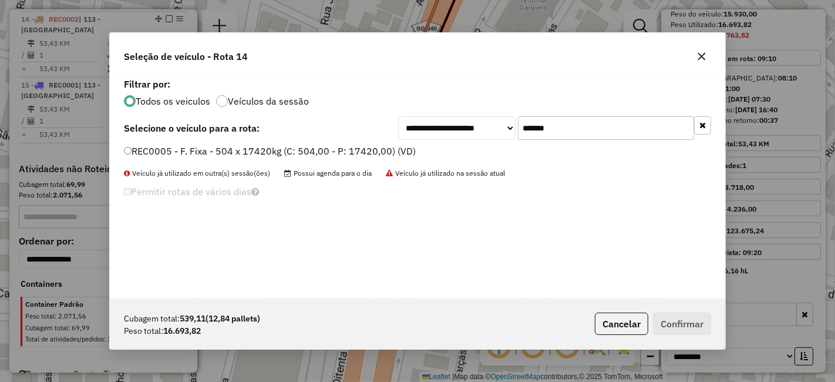
drag, startPoint x: 342, startPoint y: 159, endPoint x: 355, endPoint y: 164, distance: 13.4
click at [342, 159] on li "REC0005 - F. Fixa - 504 x 17420kg (C: 504,00 - P: 17420,00) (VD)" at bounding box center [417, 151] width 587 height 14
click at [339, 146] on label "REC0005 - F. Fixa - 504 x 17420kg (C: 504,00 - P: 17420,00) (VD)" at bounding box center [270, 151] width 292 height 14
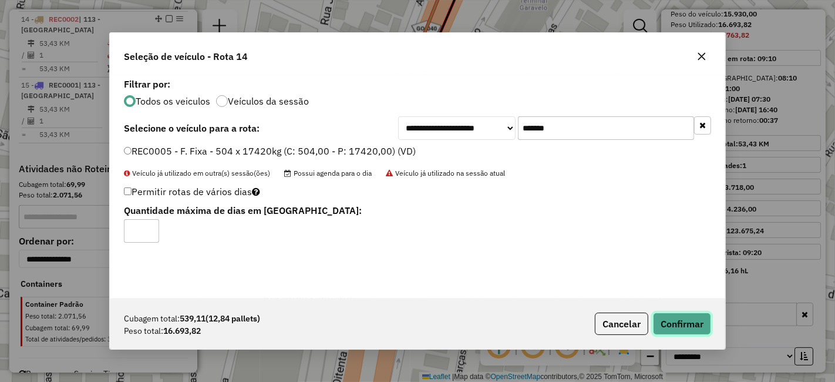
click at [699, 316] on button "Confirmar" at bounding box center [682, 323] width 58 height 22
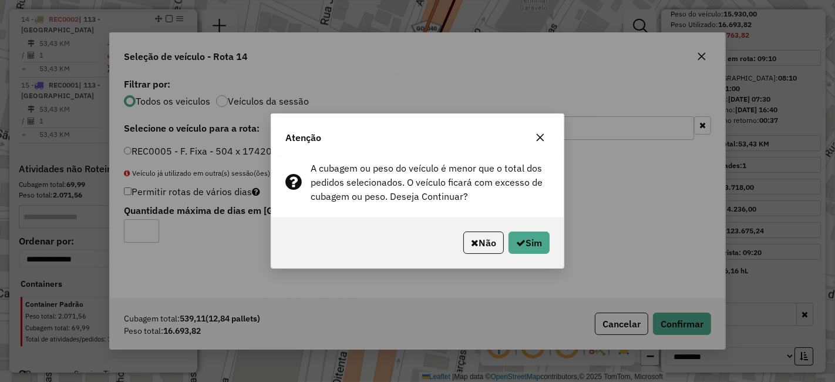
click at [545, 137] on button "button" at bounding box center [540, 137] width 19 height 19
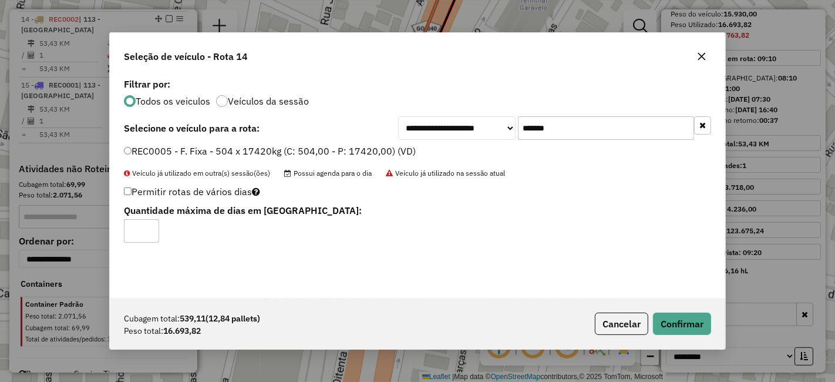
click at [558, 126] on input "*******" at bounding box center [606, 127] width 176 height 23
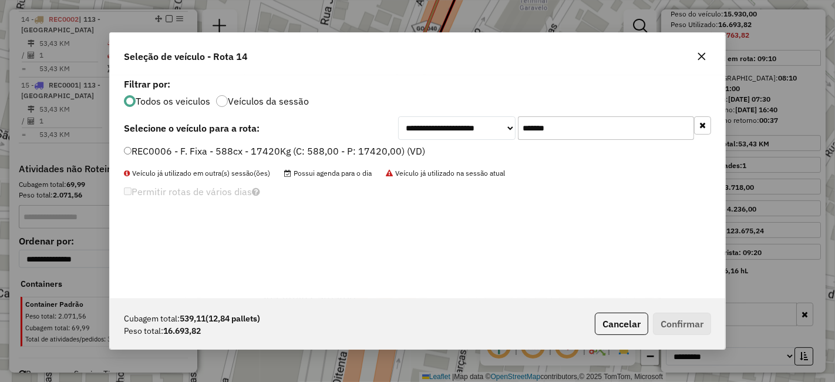
type input "*******"
click at [398, 146] on label "REC0006 - F. Fixa - 588cx - 17420Kg (C: 588,00 - P: 17420,00) (VD)" at bounding box center [274, 151] width 301 height 14
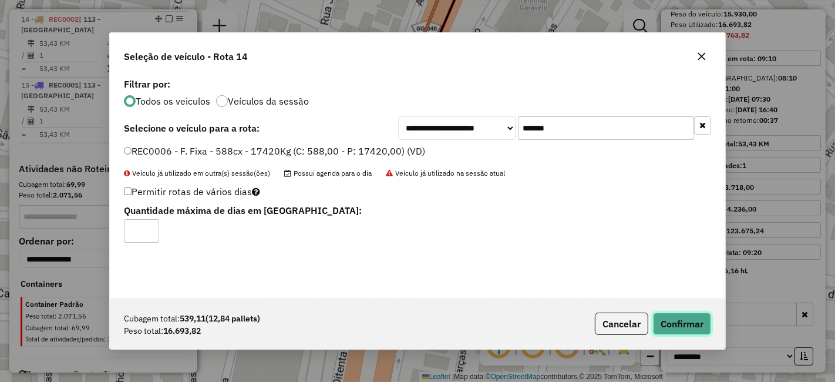
click at [679, 322] on button "Confirmar" at bounding box center [682, 323] width 58 height 22
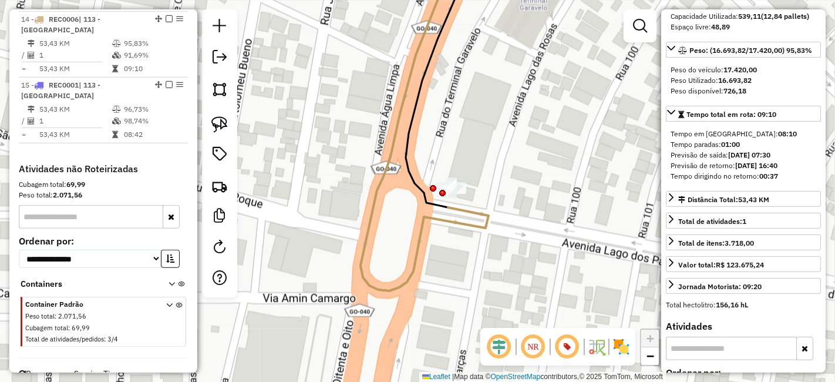
scroll to position [120, 0]
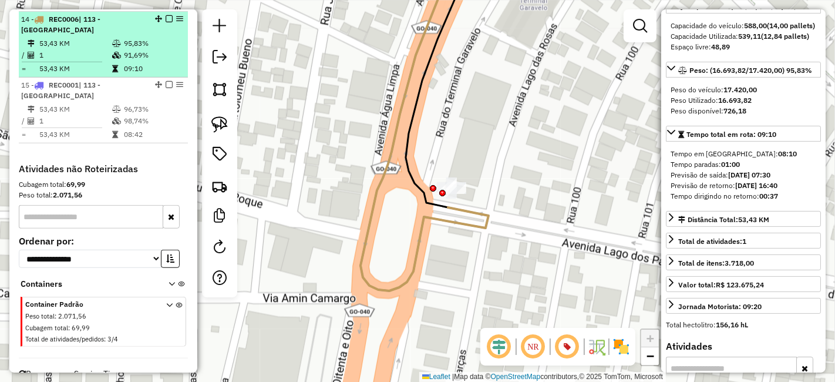
click at [166, 15] on em at bounding box center [169, 18] width 7 height 7
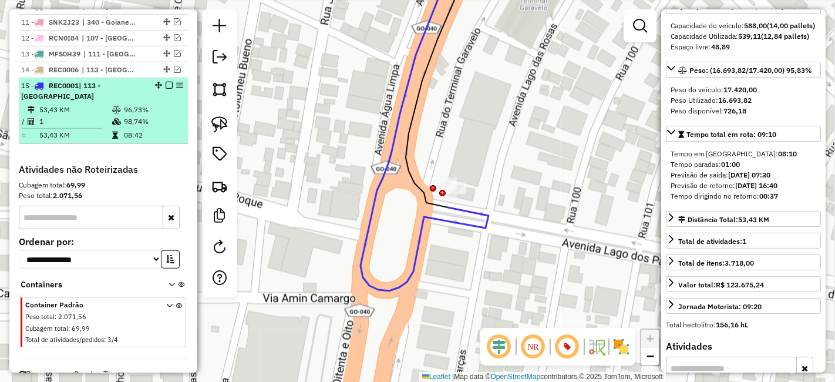
click at [166, 83] on em at bounding box center [169, 85] width 7 height 7
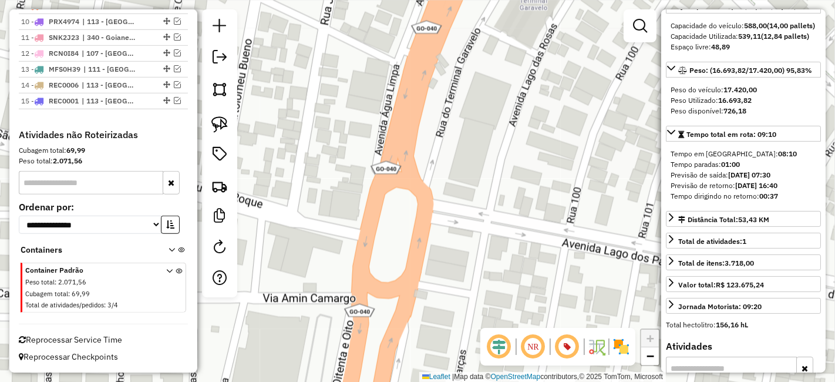
scroll to position [617, 0]
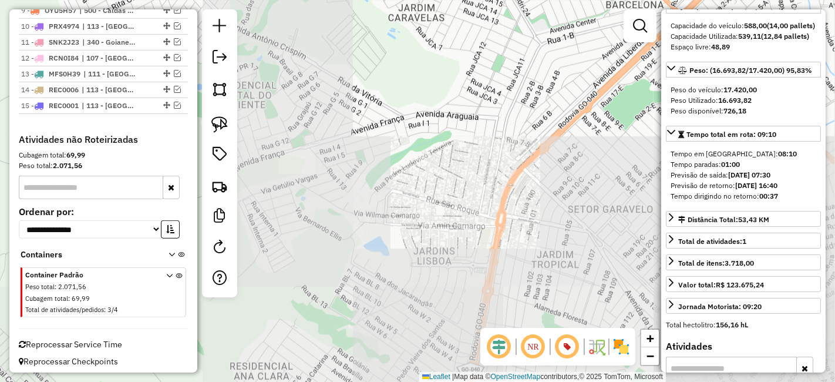
drag, startPoint x: 548, startPoint y: 222, endPoint x: 464, endPoint y: 105, distance: 143.6
click at [467, 105] on div "Janela de atendimento Grade de atendimento Capacidade Transportadoras Veículos …" at bounding box center [417, 191] width 835 height 382
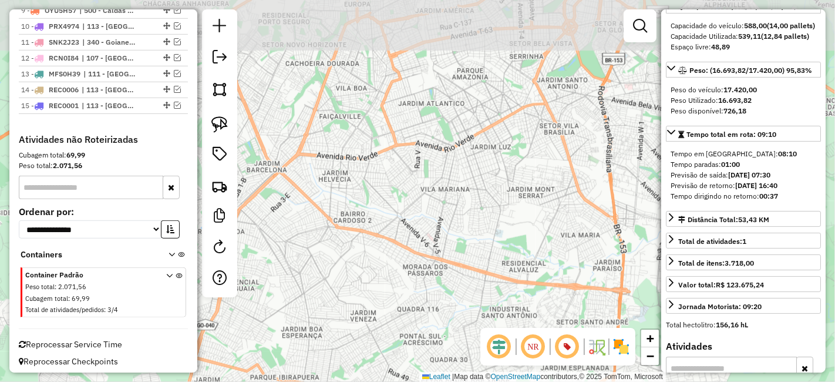
drag, startPoint x: 530, startPoint y: 204, endPoint x: 308, endPoint y: 286, distance: 236.0
click at [308, 286] on div "Janela de atendimento Grade de atendimento Capacidade Transportadoras Veículos …" at bounding box center [417, 191] width 835 height 382
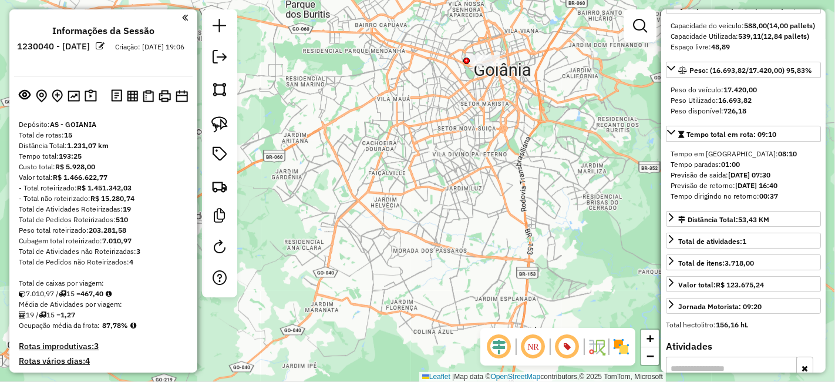
scroll to position [0, 0]
click at [223, 60] on em at bounding box center [220, 57] width 14 height 14
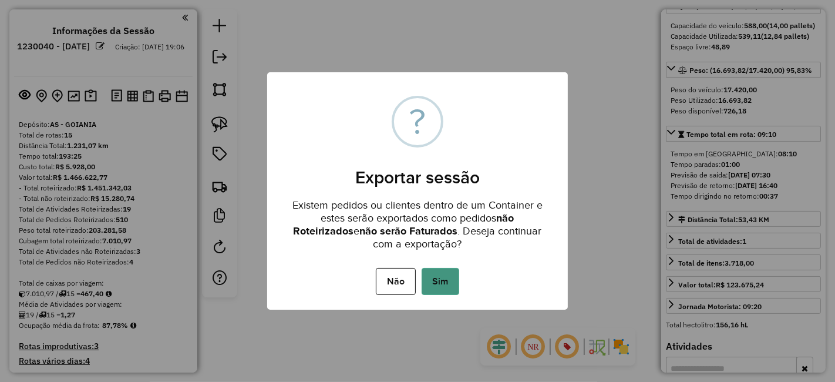
click at [444, 279] on button "Sim" at bounding box center [441, 281] width 38 height 27
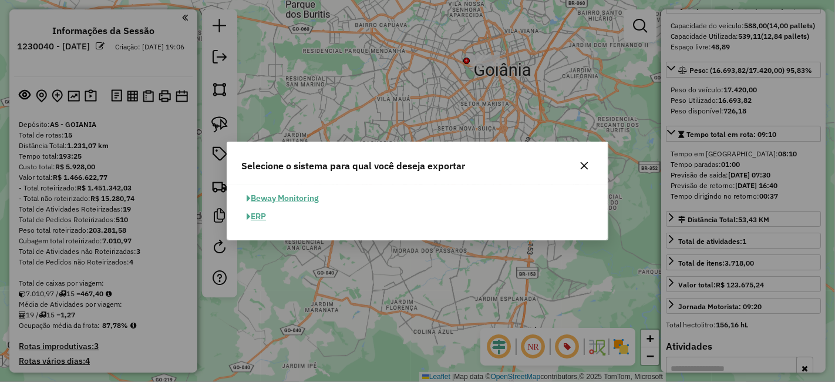
click at [257, 214] on button "ERP" at bounding box center [256, 216] width 30 height 18
select select "**"
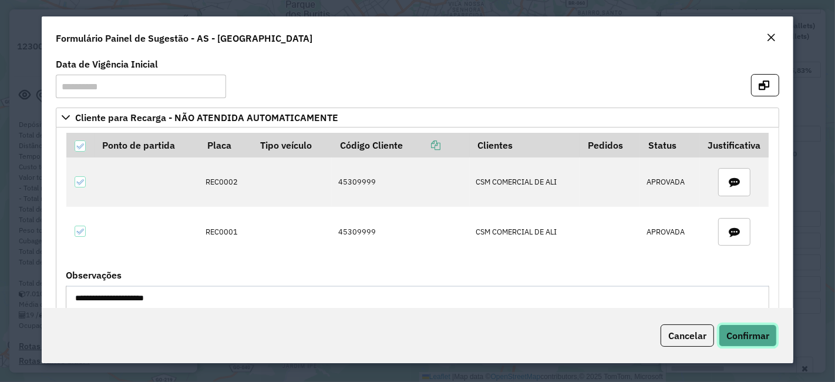
click at [762, 328] on button "Confirmar" at bounding box center [748, 335] width 58 height 22
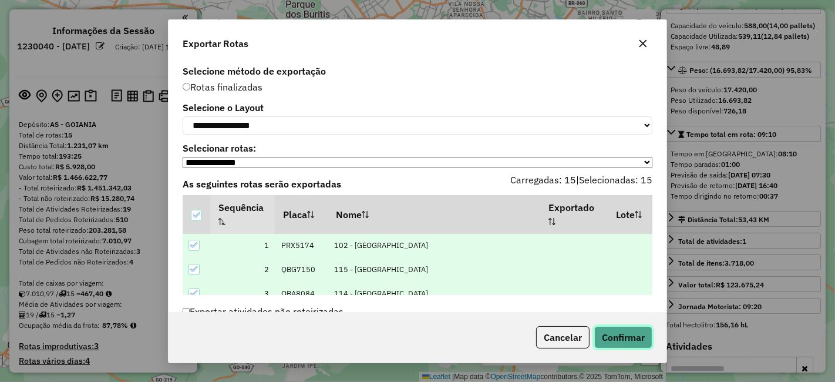
click at [652, 336] on button "Confirmar" at bounding box center [623, 337] width 58 height 22
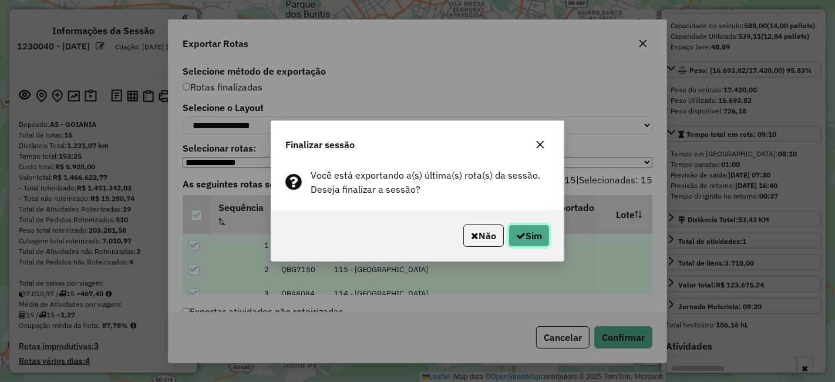
click at [522, 237] on icon "button" at bounding box center [520, 235] width 9 height 9
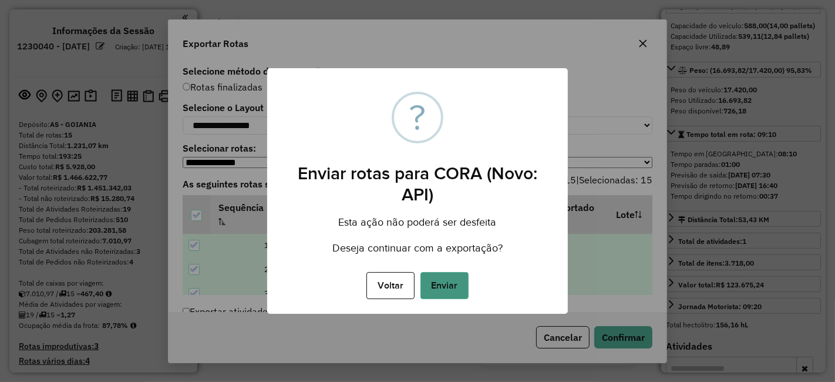
click at [429, 294] on button "Enviar" at bounding box center [444, 285] width 48 height 27
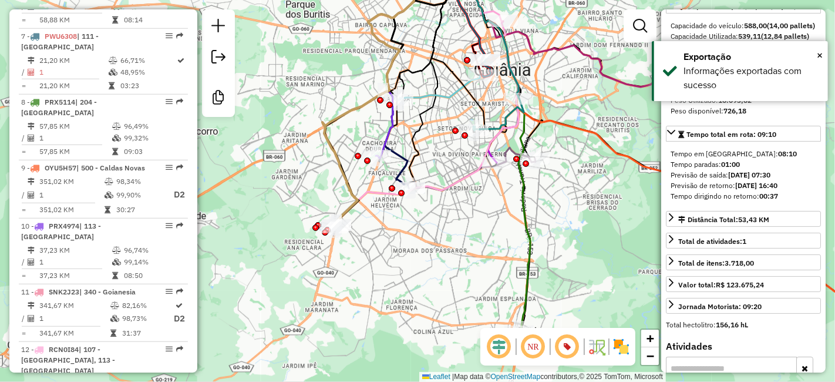
scroll to position [1294, 0]
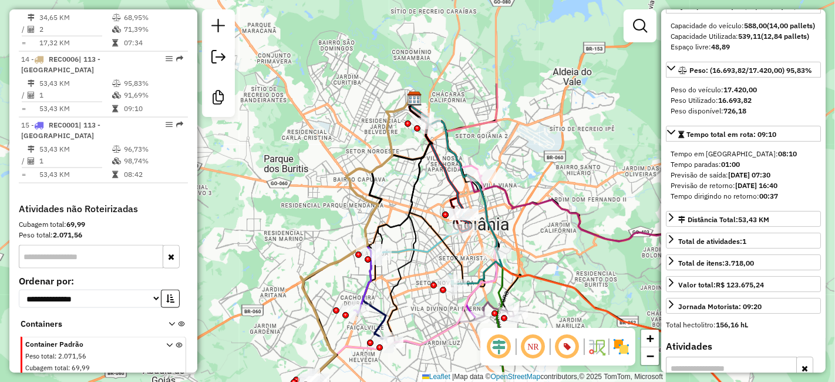
drag, startPoint x: 500, startPoint y: 130, endPoint x: 474, endPoint y: 265, distance: 138.0
click at [474, 265] on div "Janela de atendimento Grade de atendimento Capacidade Transportadoras Veículos …" at bounding box center [417, 191] width 835 height 382
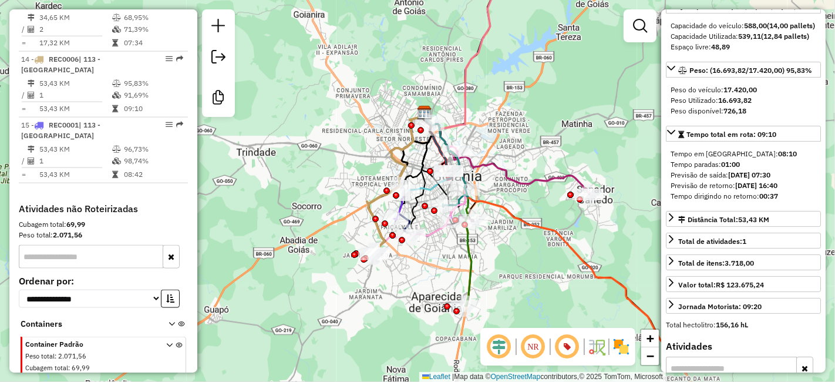
drag, startPoint x: 527, startPoint y: 277, endPoint x: 510, endPoint y: 206, distance: 72.9
click at [510, 206] on icon at bounding box center [545, 230] width 247 height 237
click at [541, 192] on div "Janela de atendimento Grade de atendimento Capacidade Transportadoras Veículos …" at bounding box center [417, 191] width 835 height 382
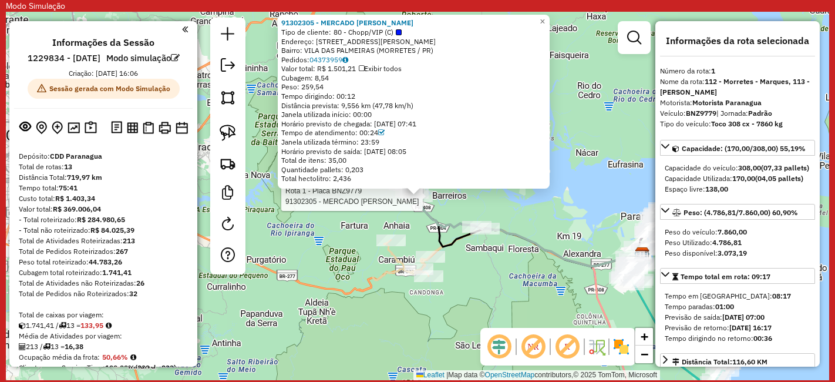
select select "**********"
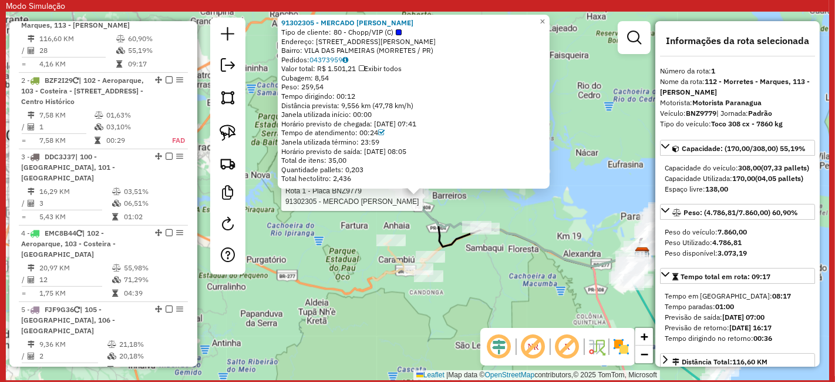
click at [534, 223] on div "Rota 1 - Placa BNZ9779 91302305 - MERCADO [PERSON_NAME] 91302305 - MERCADO [PER…" at bounding box center [417, 196] width 823 height 368
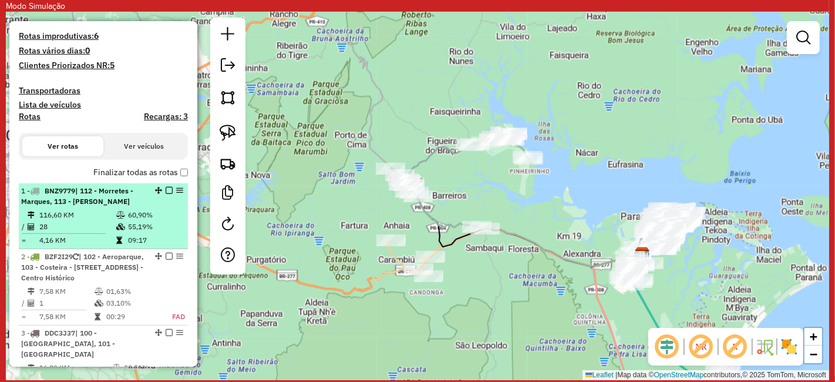
scroll to position [391, 0]
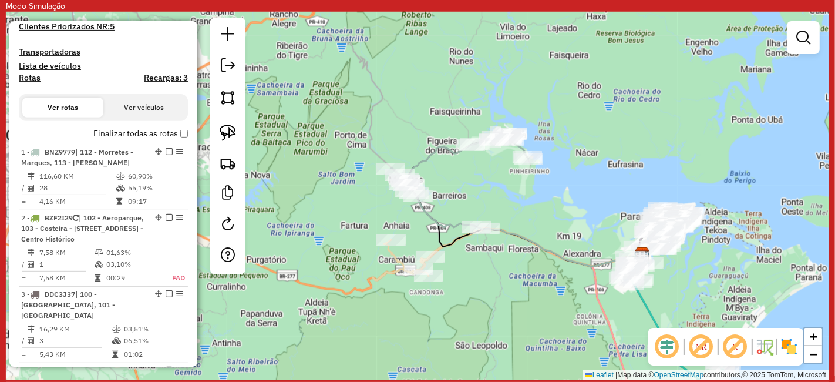
click at [176, 140] on label "Finalizar todas as rotas" at bounding box center [140, 133] width 95 height 12
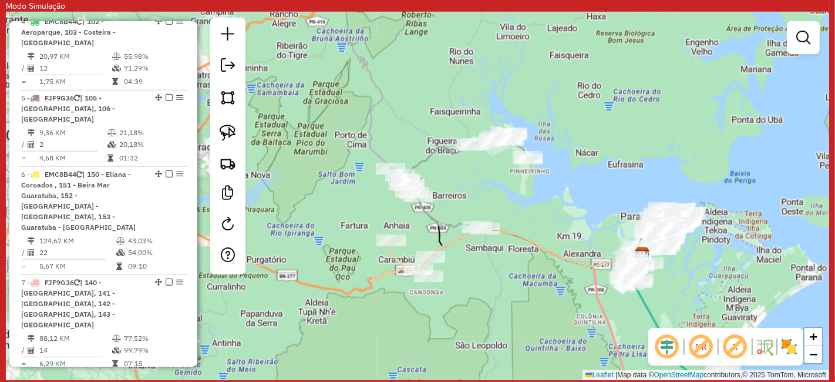
scroll to position [848, 0]
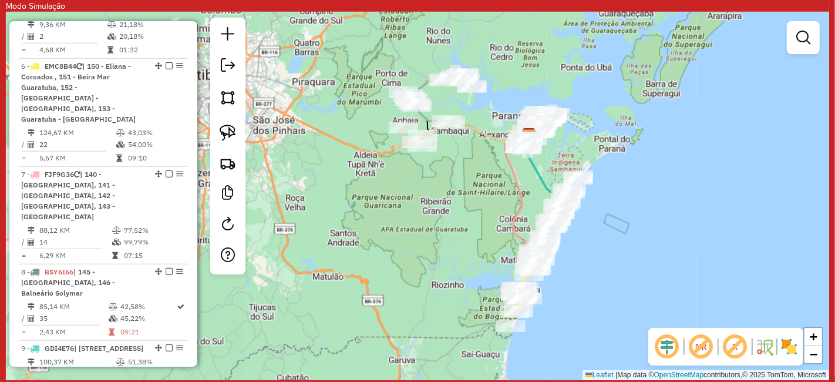
drag, startPoint x: 560, startPoint y: 288, endPoint x: 501, endPoint y: 179, distance: 123.7
click at [501, 179] on div "Janela de atendimento Grade de atendimento Capacidade Transportadoras Veículos …" at bounding box center [417, 196] width 823 height 368
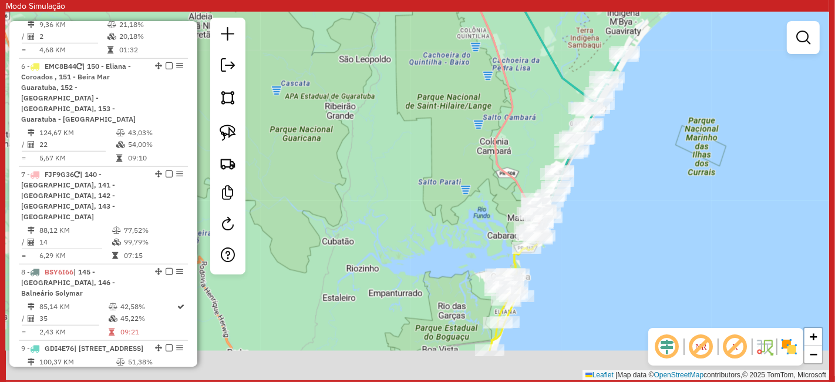
drag, startPoint x: 594, startPoint y: 286, endPoint x: 588, endPoint y: 225, distance: 60.8
click at [590, 233] on div "Janela de atendimento Grade de atendimento Capacidade Transportadoras Veículos …" at bounding box center [417, 196] width 823 height 368
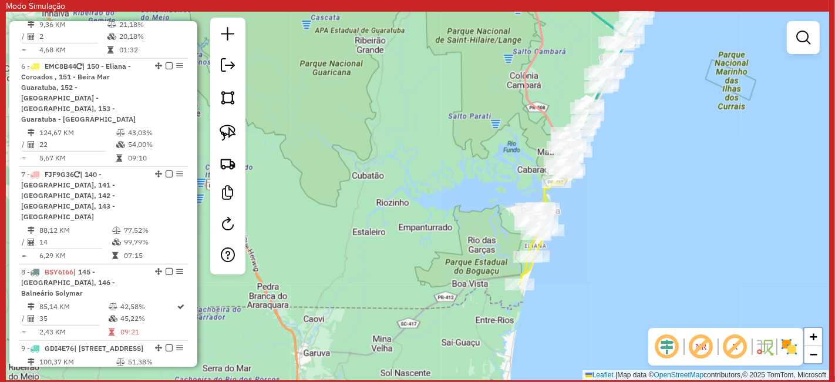
drag, startPoint x: 429, startPoint y: 306, endPoint x: 382, endPoint y: 222, distance: 96.5
click at [383, 223] on div "Janela de atendimento Grade de atendimento Capacidade Transportadoras Veículos …" at bounding box center [417, 196] width 823 height 368
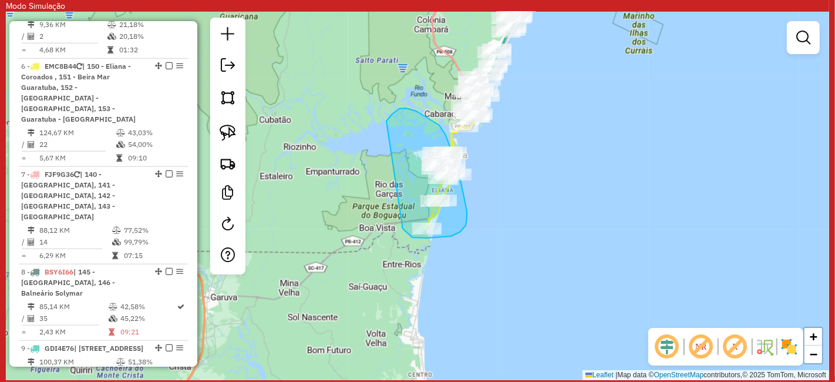
drag, startPoint x: 402, startPoint y: 225, endPoint x: 381, endPoint y: 128, distance: 99.9
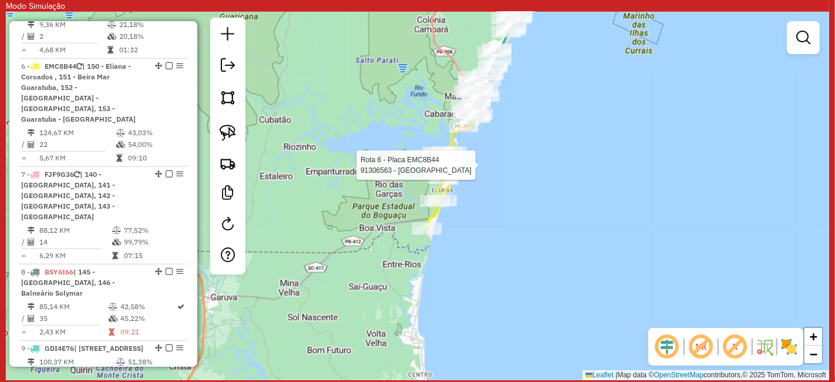
select select "**********"
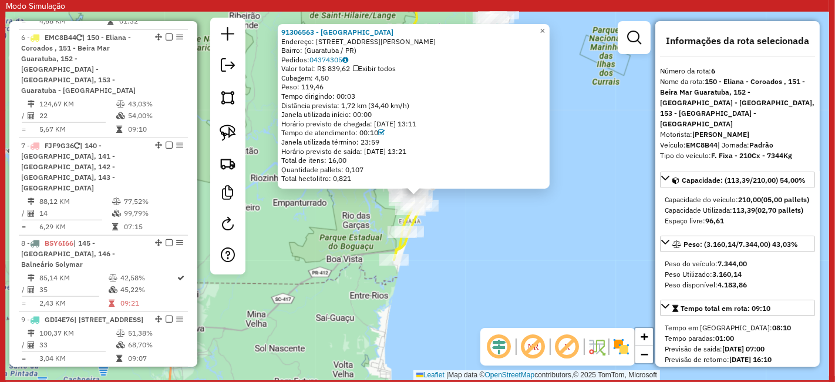
scroll to position [888, 0]
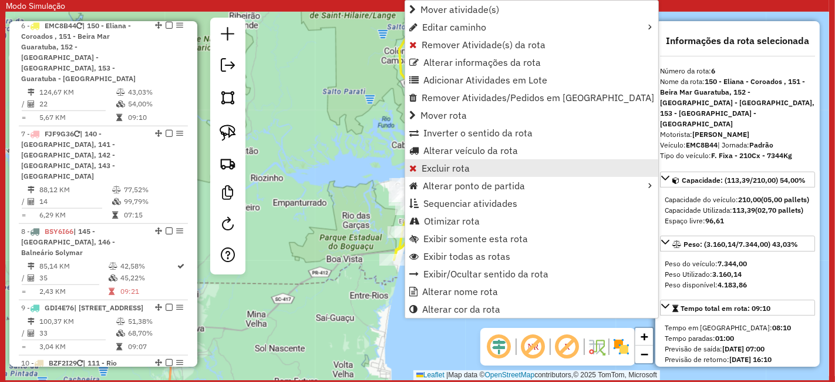
click at [465, 163] on span "Excluir rota" at bounding box center [446, 167] width 48 height 9
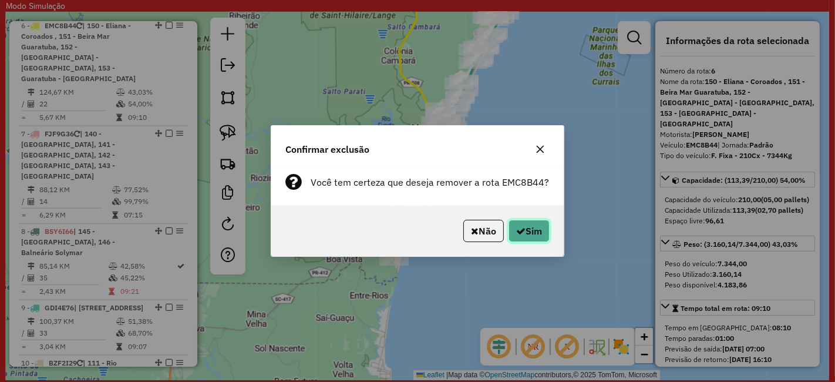
click at [541, 231] on button "Sim" at bounding box center [529, 231] width 41 height 22
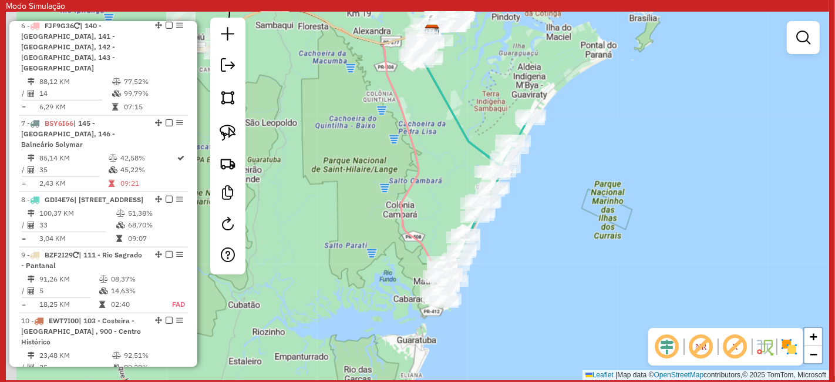
drag, startPoint x: 469, startPoint y: 292, endPoint x: 543, endPoint y: 112, distance: 195.1
click at [537, 119] on div "Rota 6 - Placa FJF9G36 91307200 - LANCHONETE NOVA ONDA Rota 7 - Placa BSY6I66 9…" at bounding box center [417, 196] width 823 height 368
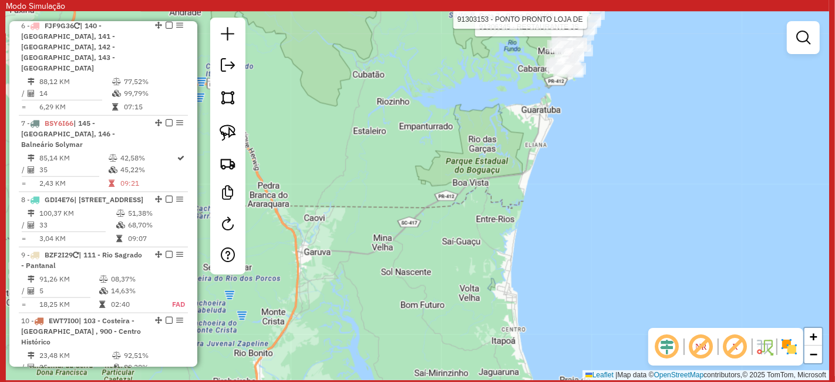
drag, startPoint x: 546, startPoint y: 136, endPoint x: 516, endPoint y: 165, distance: 41.9
click at [518, 165] on div "Rota 7 - Placa BSY6I66 91306345 - RESTAURANTE JS Rota 7 - Placa BSY6I66 9130315…" at bounding box center [417, 196] width 823 height 368
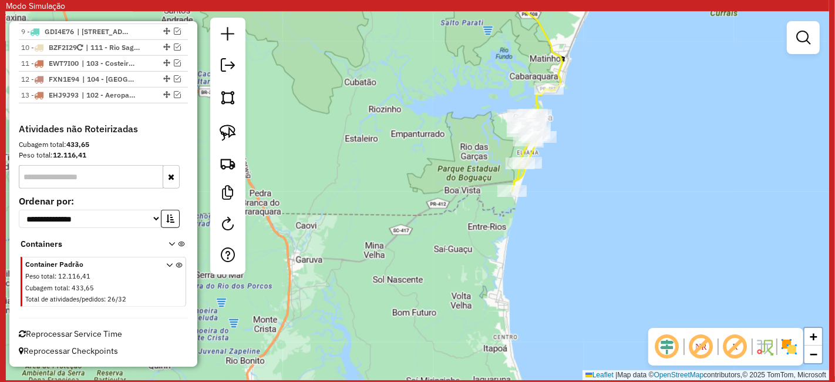
scroll to position [731, 0]
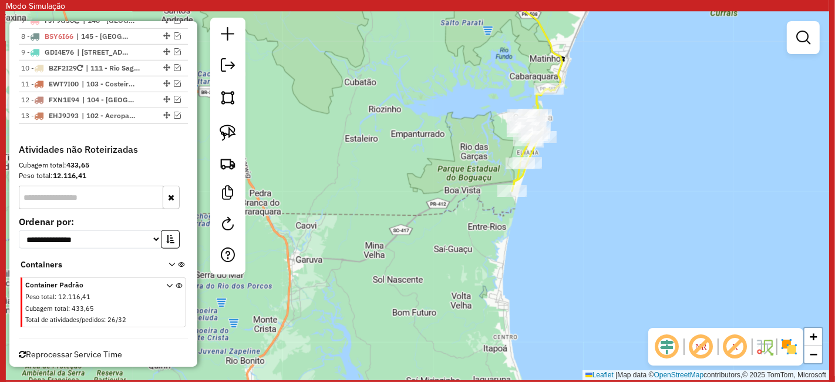
click at [702, 342] on em at bounding box center [701, 346] width 28 height 28
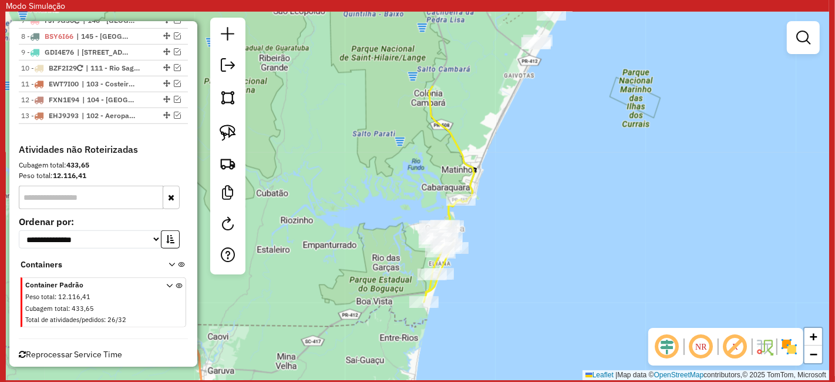
drag, startPoint x: 648, startPoint y: 183, endPoint x: 560, endPoint y: 294, distance: 141.2
click at [560, 294] on div "Janela de atendimento Grade de atendimento Capacidade Transportadoras Veículos …" at bounding box center [417, 196] width 823 height 368
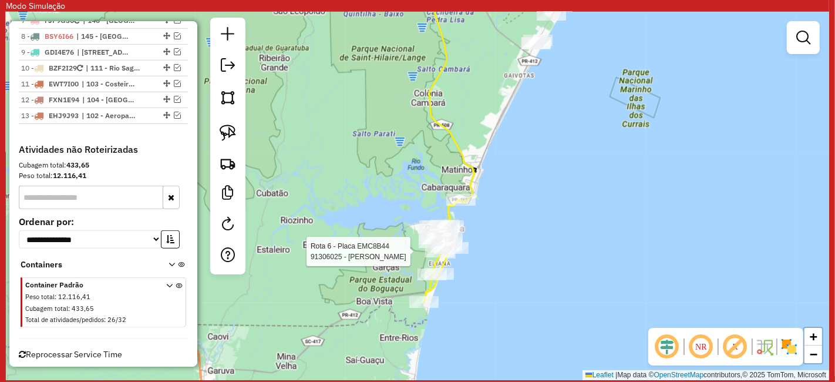
select select "**********"
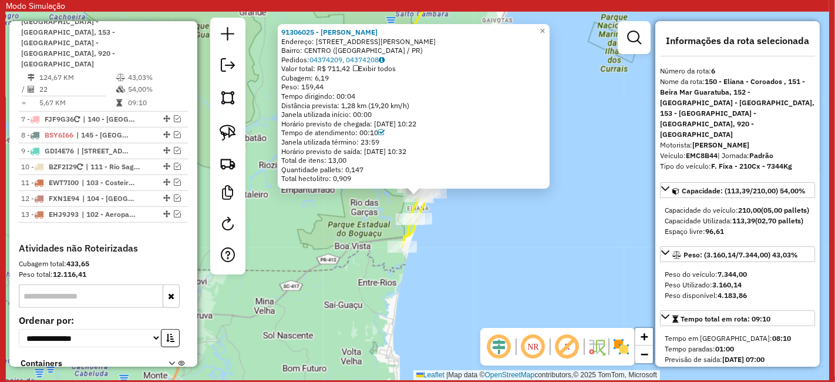
scroll to position [607, 0]
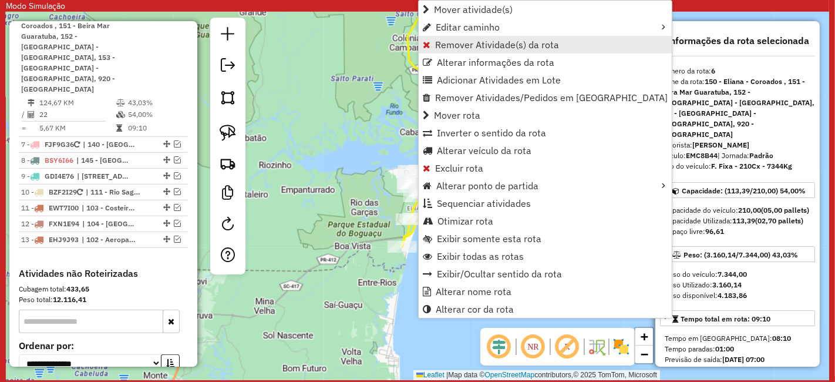
click at [505, 36] on link "Remover Atividade(s) da rota" at bounding box center [545, 45] width 253 height 18
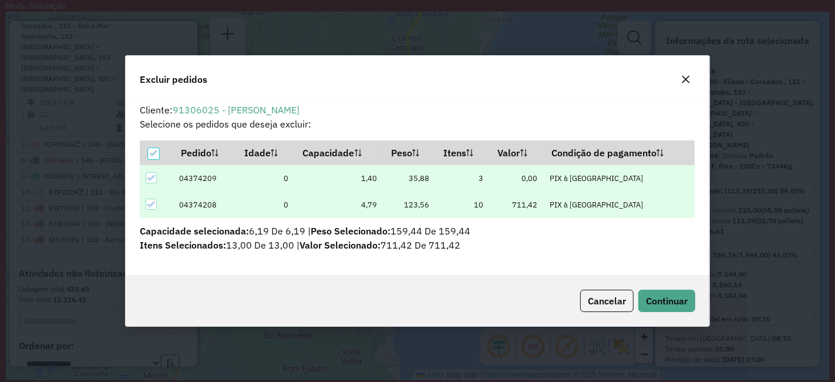
scroll to position [0, 0]
click at [144, 150] on th at bounding box center [156, 152] width 33 height 25
click at [698, 79] on div "Excluir pedidos" at bounding box center [417, 77] width 583 height 42
click at [694, 81] on button "button" at bounding box center [685, 79] width 19 height 19
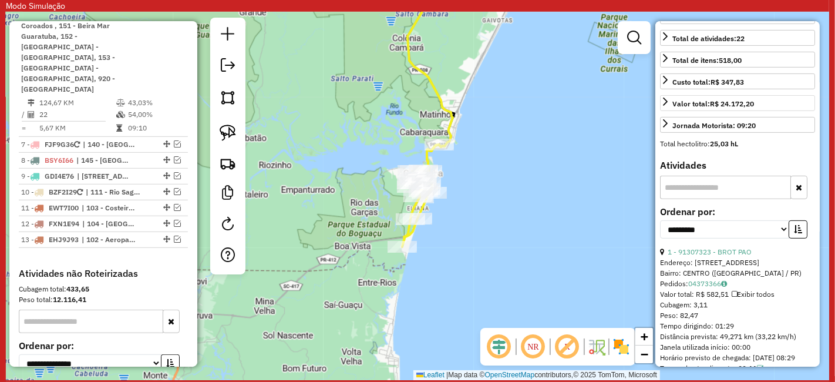
scroll to position [456, 0]
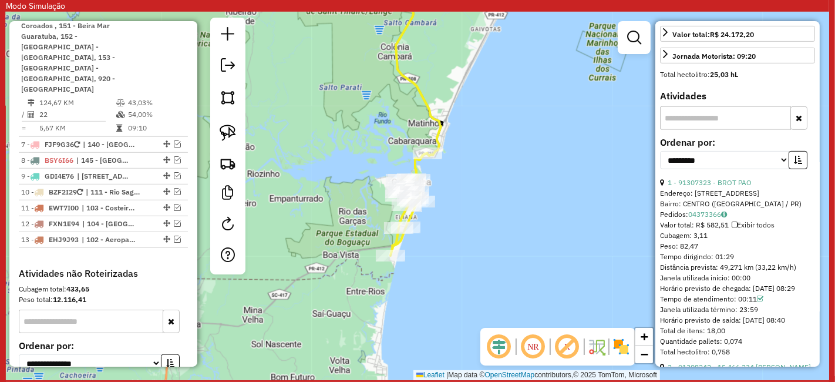
drag, startPoint x: 529, startPoint y: 226, endPoint x: 509, endPoint y: 255, distance: 35.4
click at [509, 255] on div "Janela de atendimento Grade de atendimento Capacidade Transportadoras Veículos …" at bounding box center [417, 196] width 823 height 368
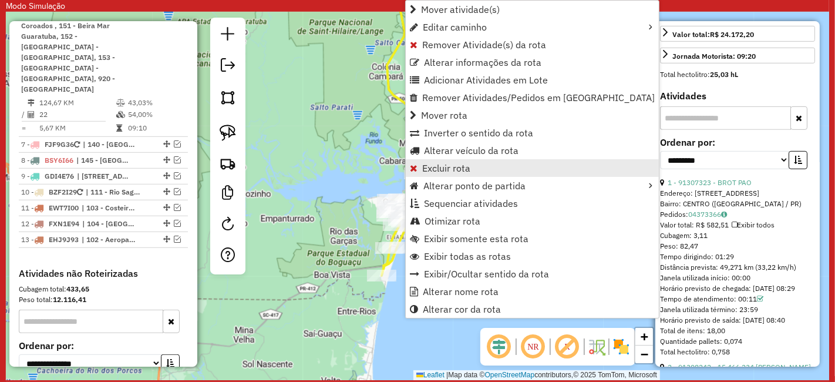
click at [479, 159] on link "Excluir rota" at bounding box center [532, 168] width 253 height 18
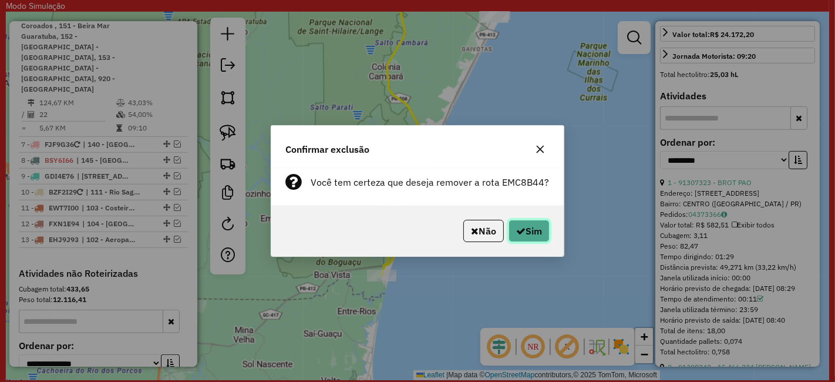
click at [518, 227] on icon "button" at bounding box center [520, 230] width 9 height 9
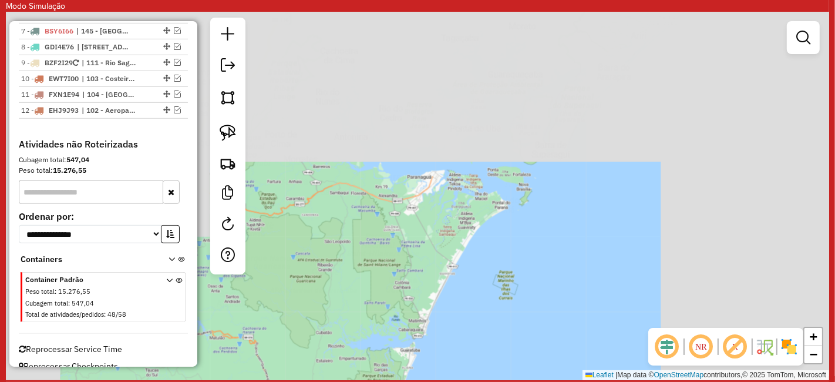
scroll to position [510, 0]
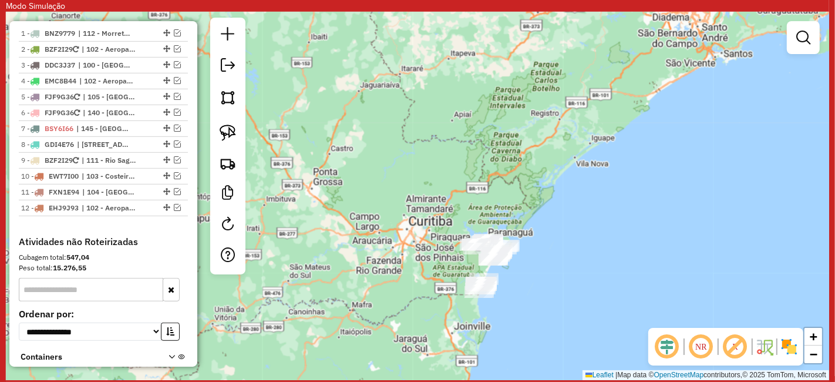
drag, startPoint x: 486, startPoint y: 179, endPoint x: 531, endPoint y: 278, distance: 109.1
click at [530, 271] on div "Janela de atendimento Grade de atendimento Capacidade Transportadoras Veículos …" at bounding box center [417, 196] width 823 height 368
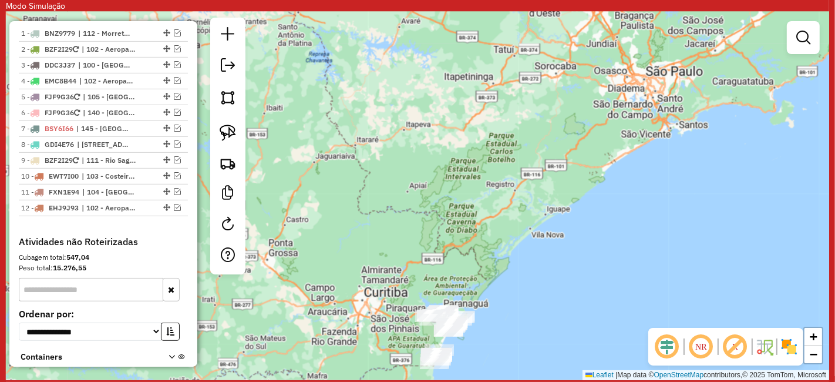
click at [701, 351] on em at bounding box center [701, 346] width 28 height 28
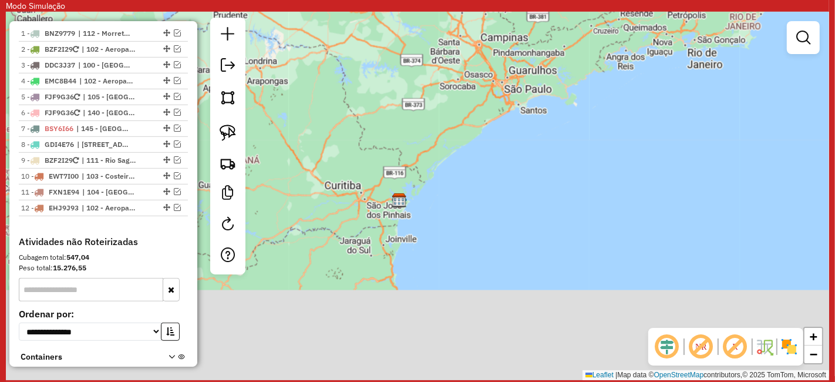
click at [438, 211] on div "Janela de atendimento Grade de atendimento Capacidade Transportadoras Veículos …" at bounding box center [417, 196] width 823 height 368
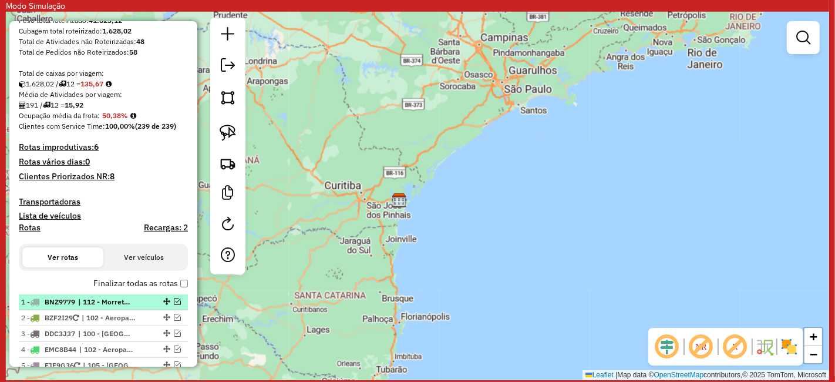
scroll to position [314, 0]
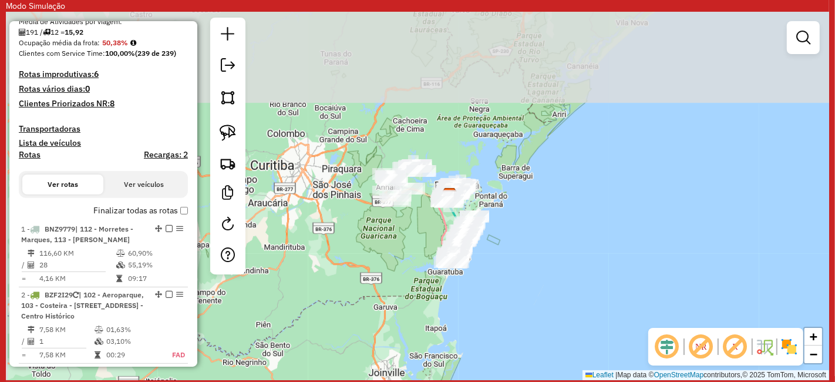
drag, startPoint x: 439, startPoint y: 160, endPoint x: 494, endPoint y: 327, distance: 175.7
click at [474, 328] on div "Janela de atendimento Grade de atendimento Capacidade Transportadoras Veículos …" at bounding box center [417, 196] width 823 height 368
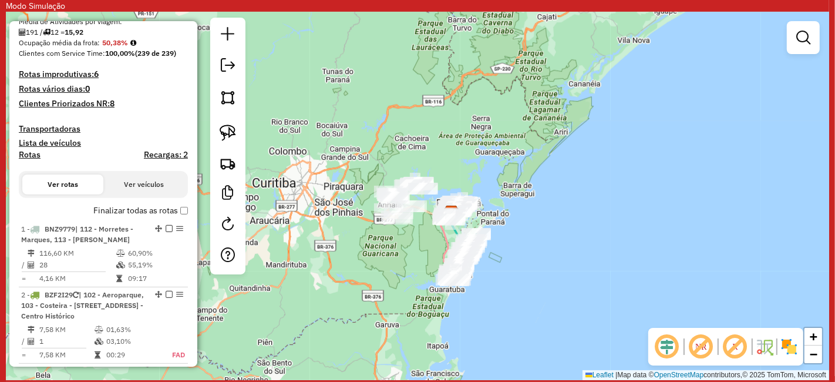
click at [701, 349] on em at bounding box center [701, 346] width 28 height 28
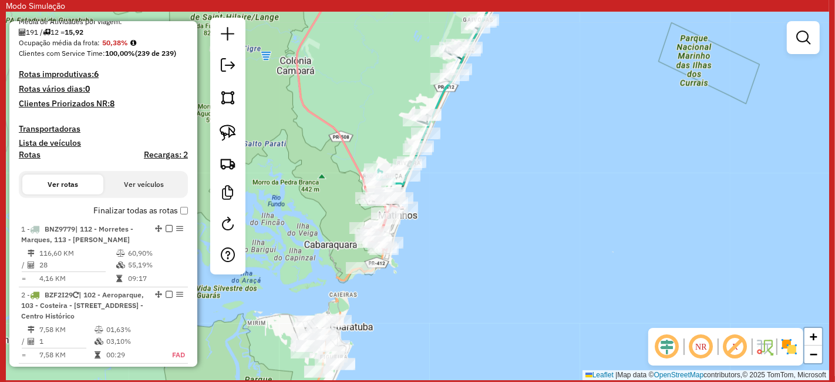
drag, startPoint x: 463, startPoint y: 244, endPoint x: 485, endPoint y: 224, distance: 29.6
click at [485, 224] on div "Janela de atendimento Grade de atendimento Capacidade Transportadoras Veículos …" at bounding box center [417, 196] width 823 height 368
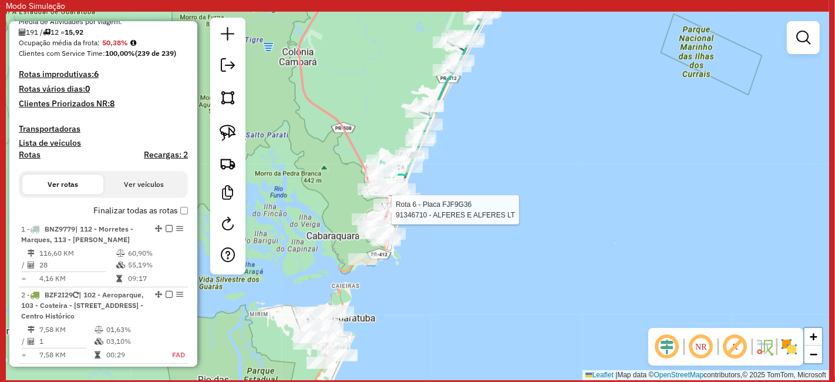
click at [394, 216] on div at bounding box center [387, 210] width 29 height 12
select select "**********"
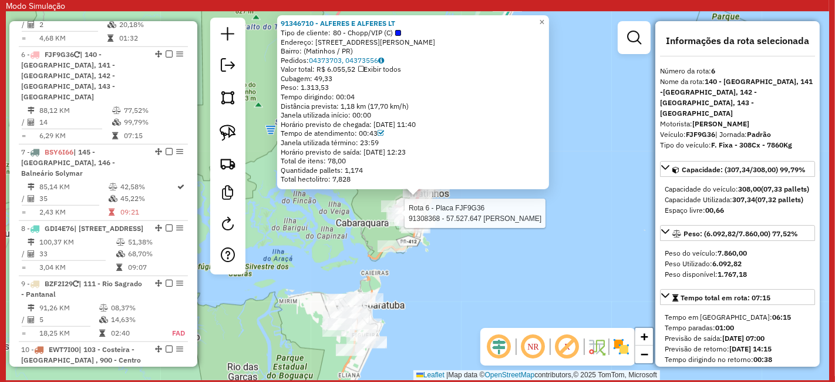
scroll to position [888, 0]
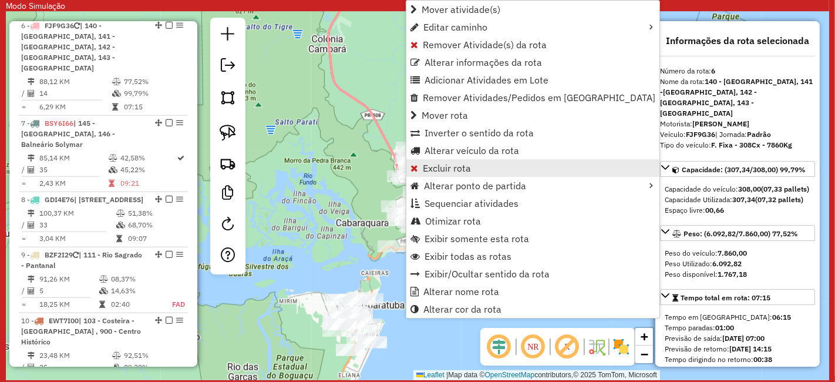
click at [447, 171] on span "Excluir rota" at bounding box center [447, 167] width 48 height 9
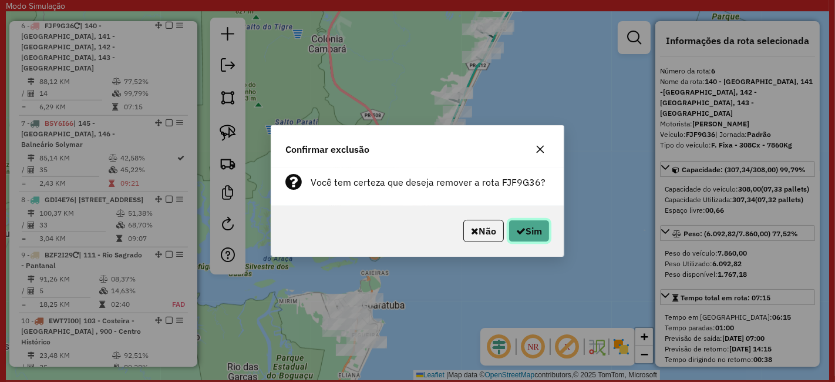
click at [531, 224] on button "Sim" at bounding box center [529, 231] width 41 height 22
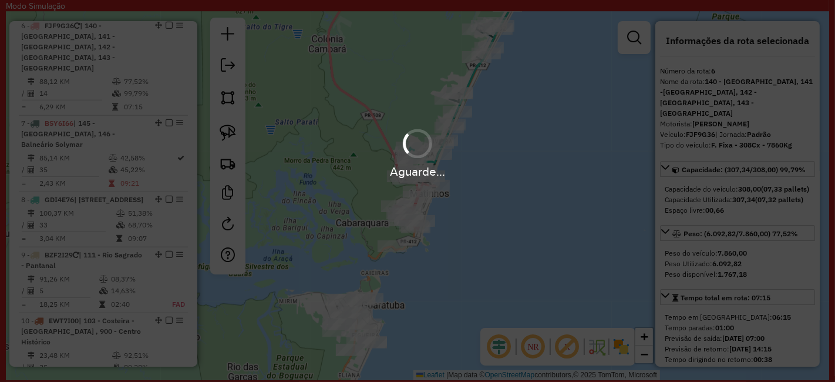
scroll to position [812, 0]
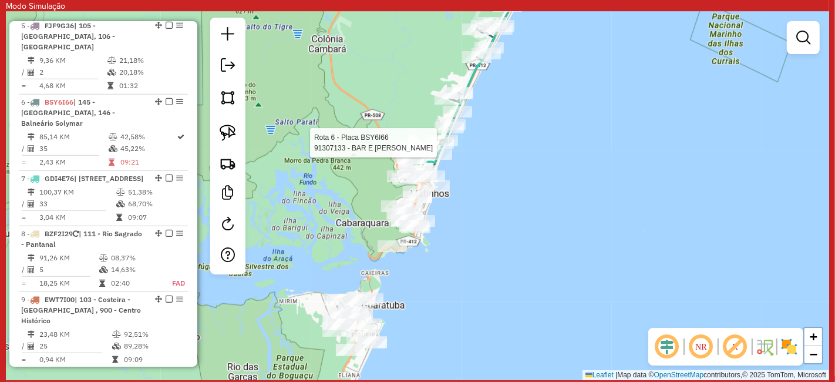
select select "**********"
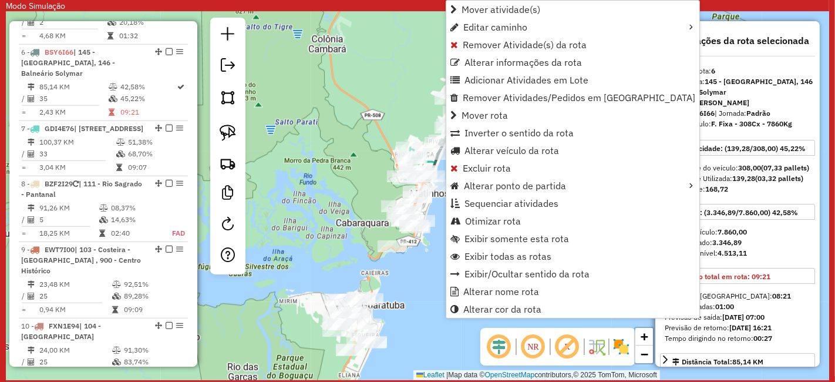
scroll to position [888, 0]
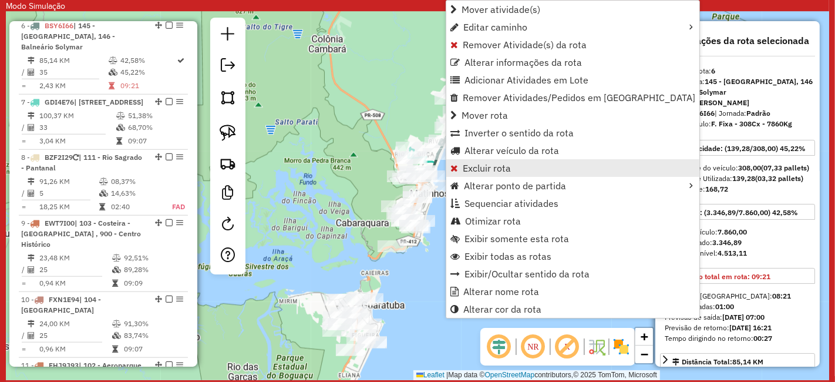
click at [480, 165] on span "Excluir rota" at bounding box center [487, 167] width 48 height 9
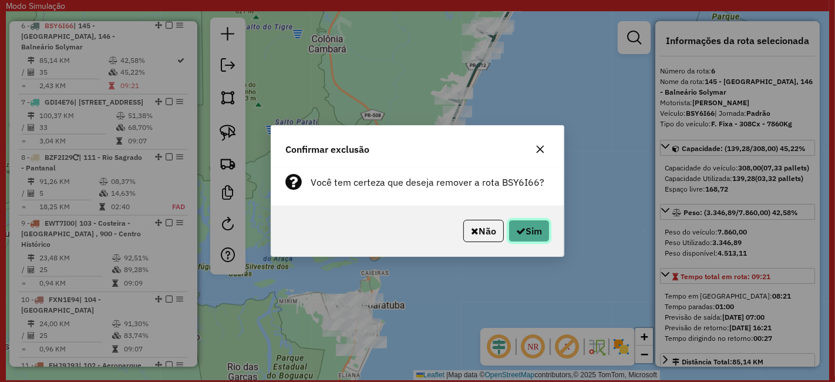
click at [520, 224] on button "Sim" at bounding box center [529, 231] width 41 height 22
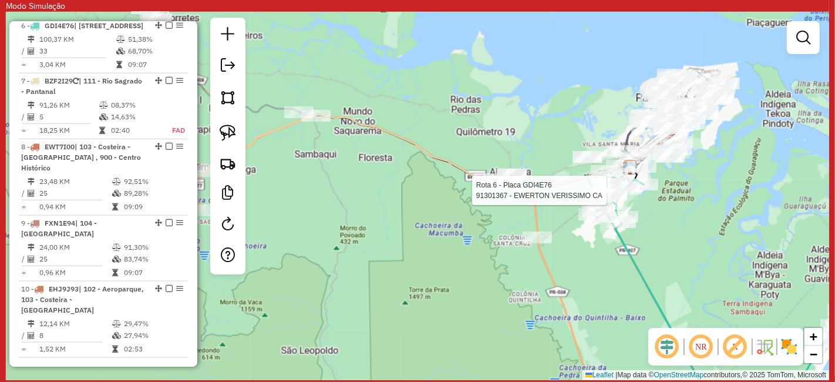
select select "**********"
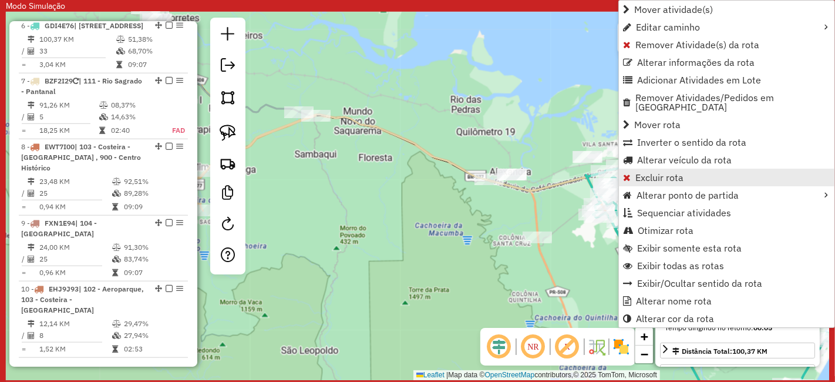
click at [655, 173] on span "Excluir rota" at bounding box center [659, 177] width 48 height 9
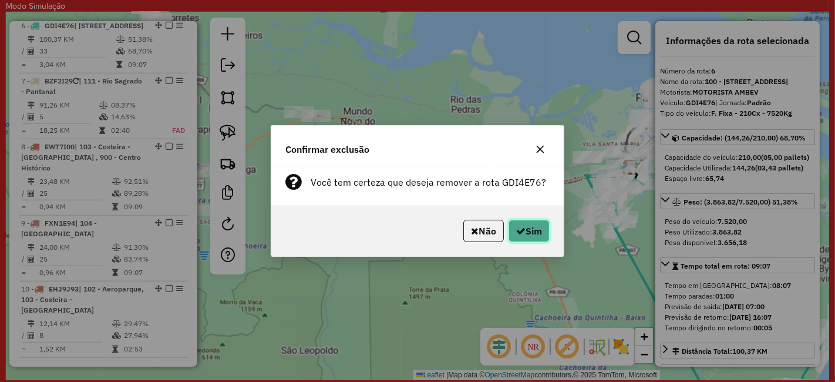
click at [534, 220] on button "Sim" at bounding box center [529, 231] width 41 height 22
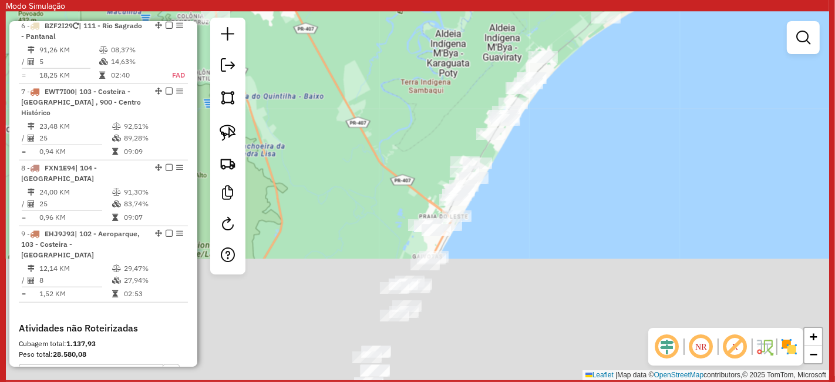
drag, startPoint x: 531, startPoint y: 189, endPoint x: 553, endPoint y: 91, distance: 100.3
click at [543, 105] on div "Janela de atendimento Grade de atendimento Capacidade Transportadoras Veículos …" at bounding box center [417, 196] width 823 height 368
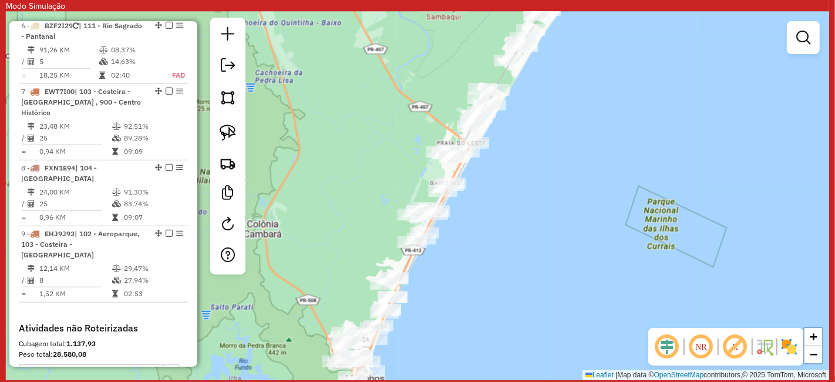
click at [540, 70] on div "Janela de atendimento Grade de atendimento Capacidade Transportadoras Veículos …" at bounding box center [417, 196] width 823 height 368
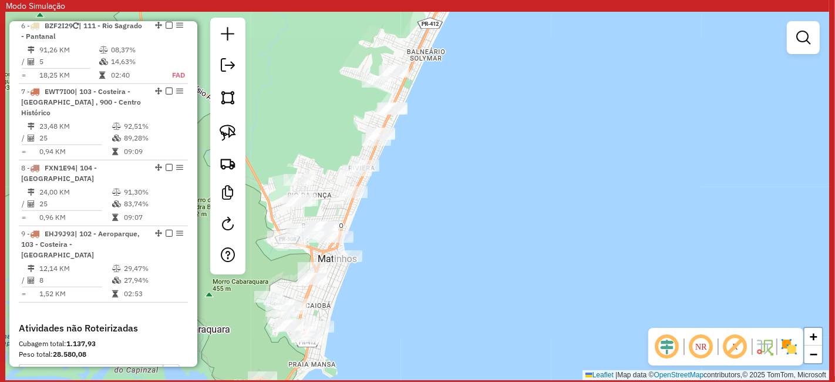
drag, startPoint x: 460, startPoint y: 183, endPoint x: 541, endPoint y: 45, distance: 160.5
click at [534, 60] on div "Janela de atendimento Grade de atendimento Capacidade Transportadoras Veículos …" at bounding box center [417, 196] width 823 height 368
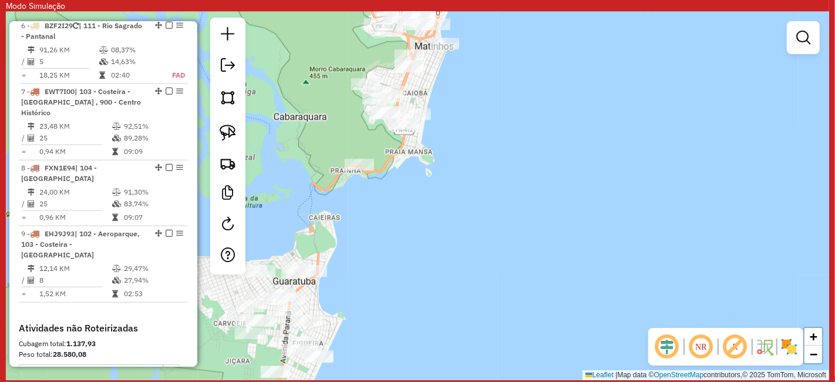
drag, startPoint x: 415, startPoint y: 105, endPoint x: 550, endPoint y: 364, distance: 292.3
click at [555, 380] on div "Janela de atendimento Grade de atendimento Capacidade Transportadoras Veículos …" at bounding box center [417, 196] width 823 height 368
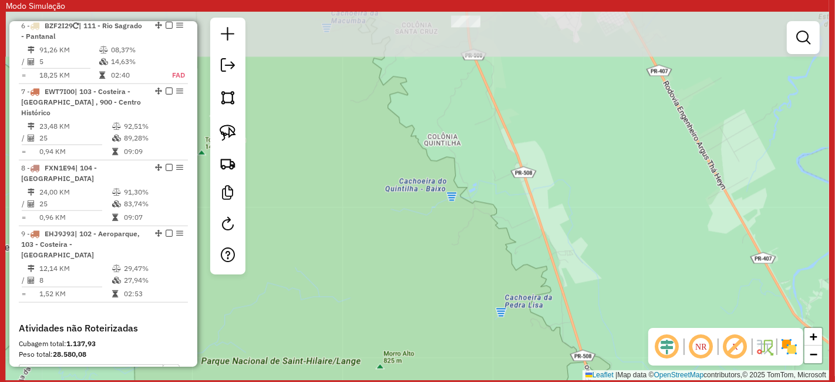
drag, startPoint x: 527, startPoint y: 171, endPoint x: 466, endPoint y: 275, distance: 120.3
click at [471, 269] on div "Janela de atendimento Grade de atendimento Capacidade Transportadoras Veículos …" at bounding box center [417, 196] width 823 height 368
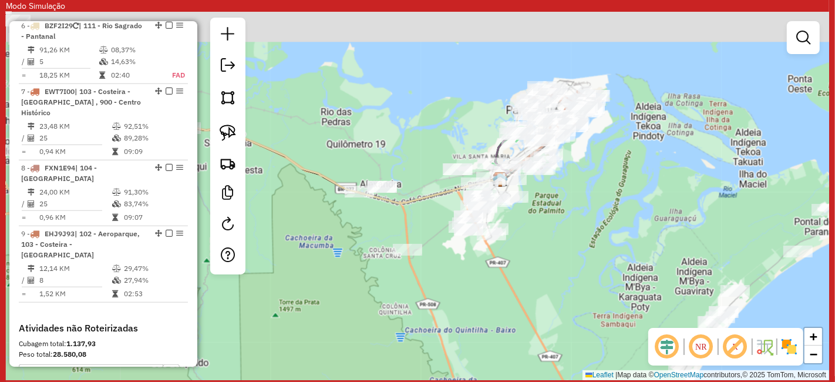
drag, startPoint x: 581, startPoint y: 160, endPoint x: 466, endPoint y: 325, distance: 201.7
click at [470, 321] on div "Janela de atendimento Grade de atendimento Capacidade Transportadoras Veículos …" at bounding box center [417, 196] width 823 height 368
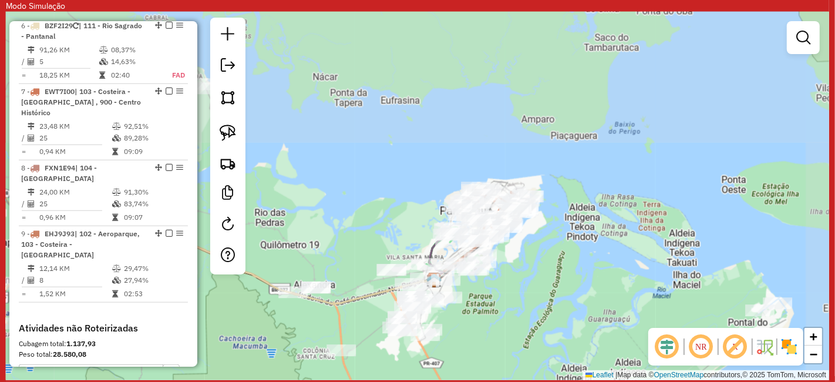
click at [490, 291] on div "Janela de atendimento Grade de atendimento Capacidade Transportadoras Veículos …" at bounding box center [417, 196] width 823 height 368
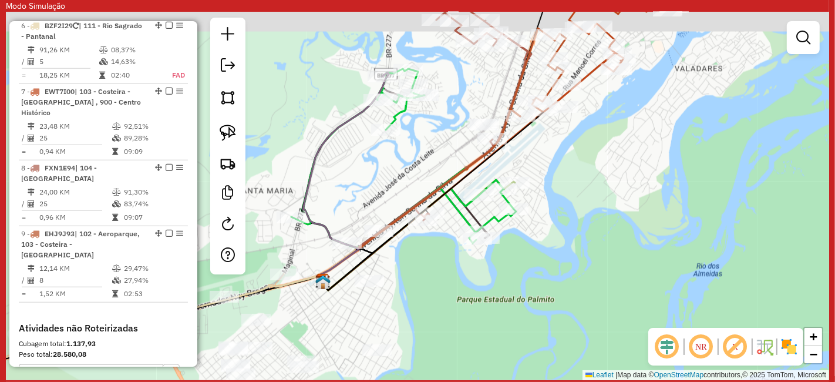
drag, startPoint x: 536, startPoint y: 234, endPoint x: 574, endPoint y: 261, distance: 47.6
click at [571, 259] on div "Janela de atendimento Grade de atendimento Capacidade Transportadoras Veículos …" at bounding box center [417, 196] width 823 height 368
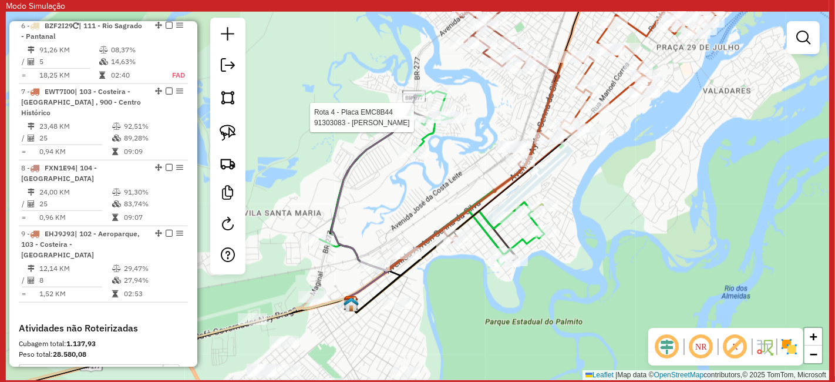
select select "**********"
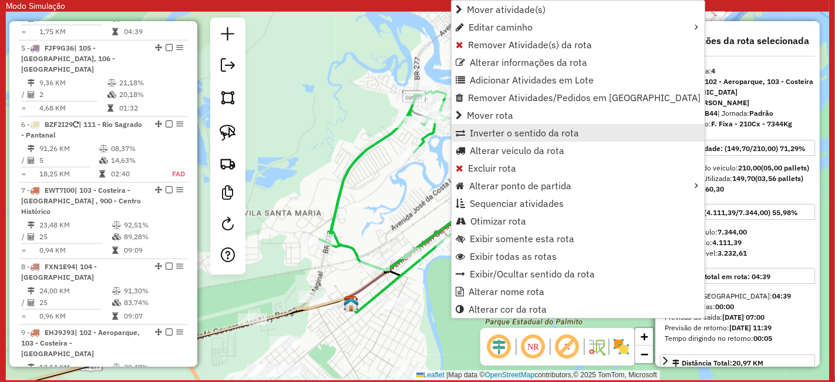
scroll to position [746, 0]
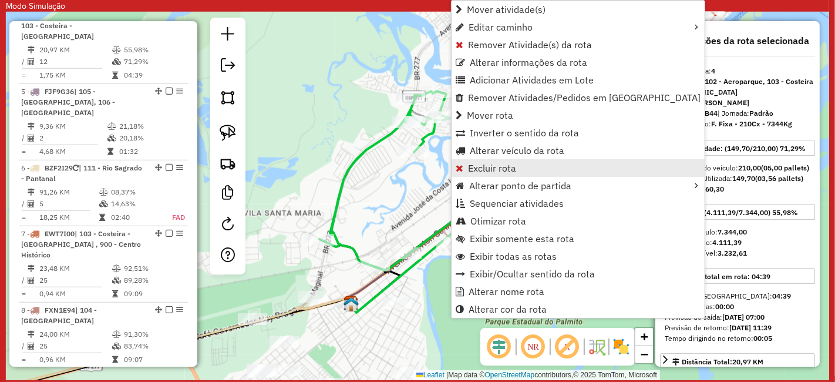
click at [513, 163] on span "Excluir rota" at bounding box center [492, 167] width 48 height 9
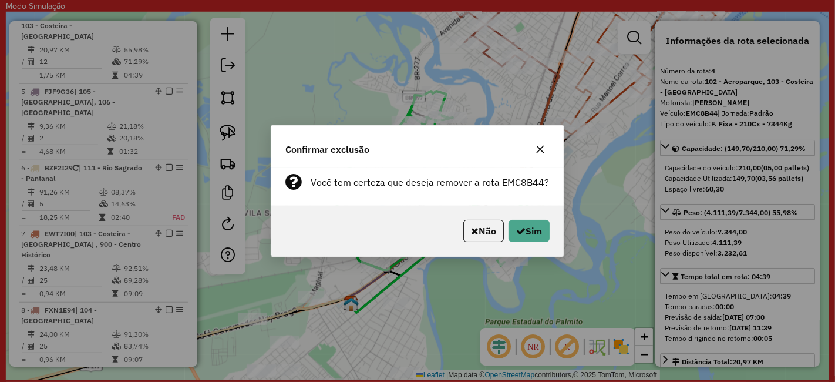
click at [550, 226] on div "Não Sim" at bounding box center [417, 231] width 292 height 51
click at [530, 225] on button "Sim" at bounding box center [529, 231] width 41 height 22
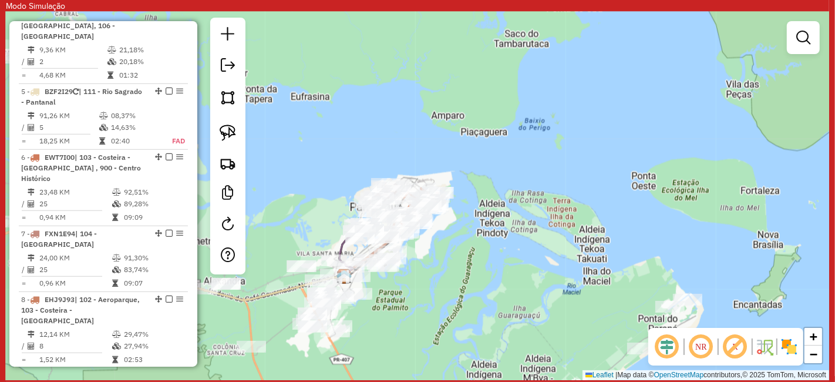
drag, startPoint x: 443, startPoint y: 239, endPoint x: 490, endPoint y: 222, distance: 50.0
click at [490, 222] on div "Janela de atendimento Grade de atendimento Capacidade Transportadoras Veículos …" at bounding box center [417, 196] width 823 height 368
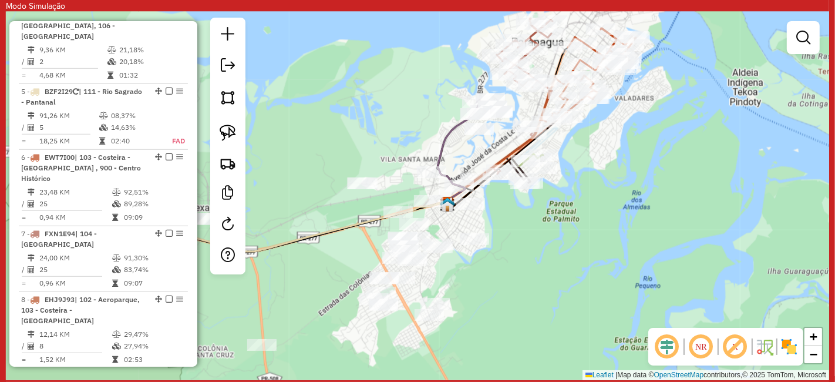
drag, startPoint x: 524, startPoint y: 224, endPoint x: 560, endPoint y: 190, distance: 49.0
click at [566, 191] on div "Janela de atendimento Grade de atendimento Capacidade Transportadoras Veículos …" at bounding box center [417, 196] width 823 height 368
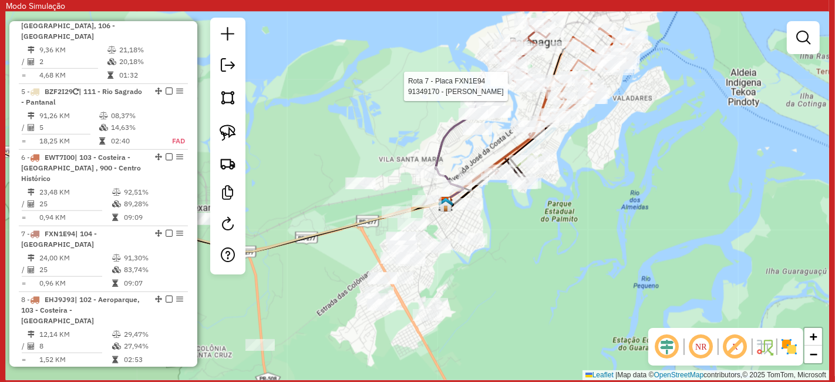
select select "**********"
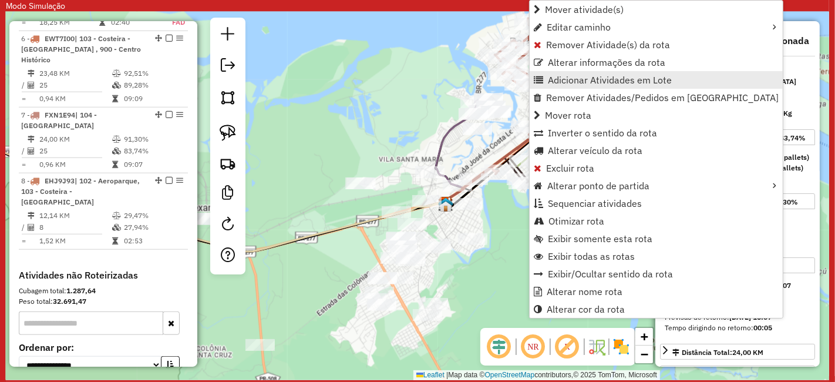
scroll to position [943, 0]
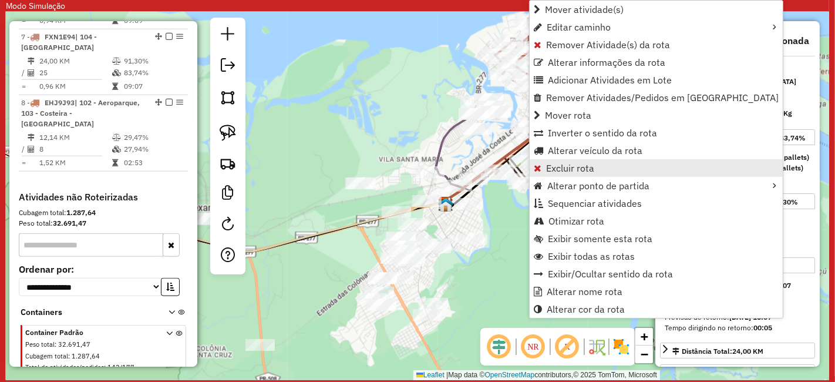
click at [557, 169] on span "Excluir rota" at bounding box center [570, 167] width 48 height 9
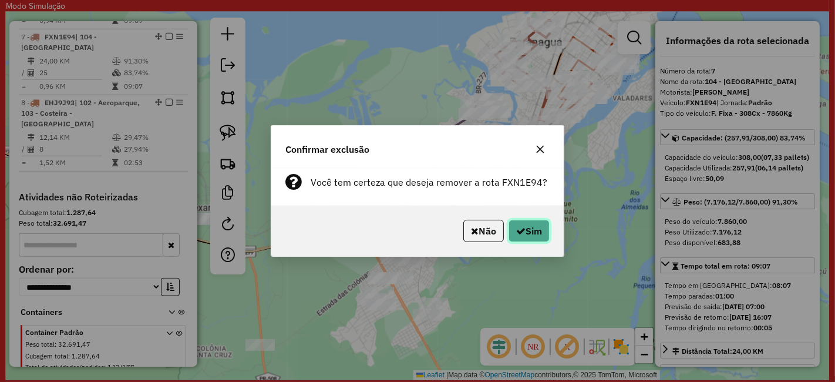
click at [527, 234] on button "Sim" at bounding box center [529, 231] width 41 height 22
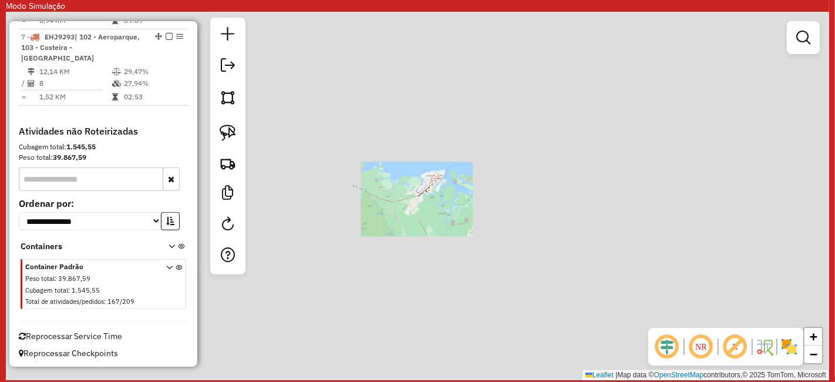
scroll to position [926, 0]
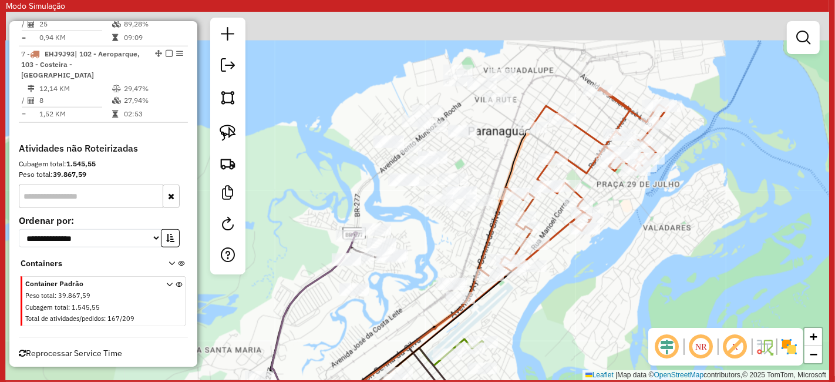
drag, startPoint x: 640, startPoint y: 149, endPoint x: 560, endPoint y: 230, distance: 114.2
click at [560, 232] on div "Rota 6 - Placa EWT7I00 91365865 - JULIA NORIKO KOSUGI Janela de atendimento Gra…" at bounding box center [417, 196] width 823 height 368
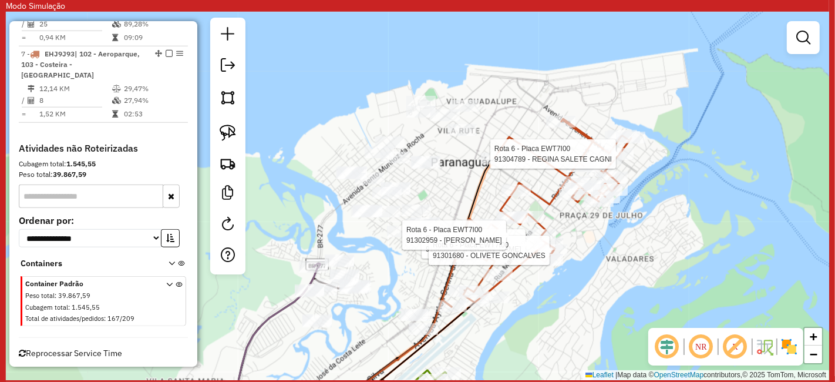
select select "**********"
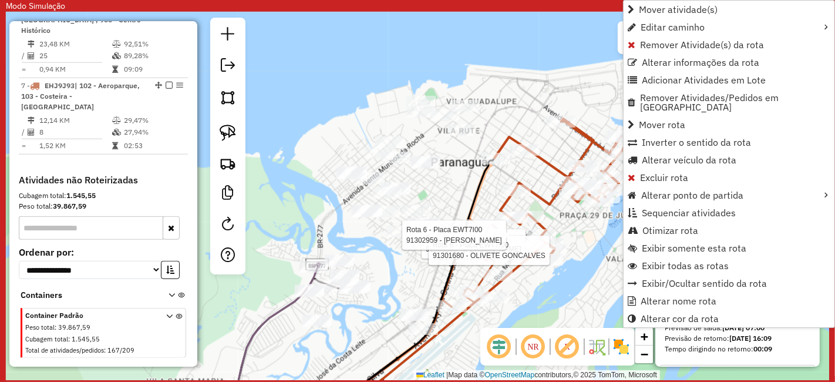
scroll to position [877, 0]
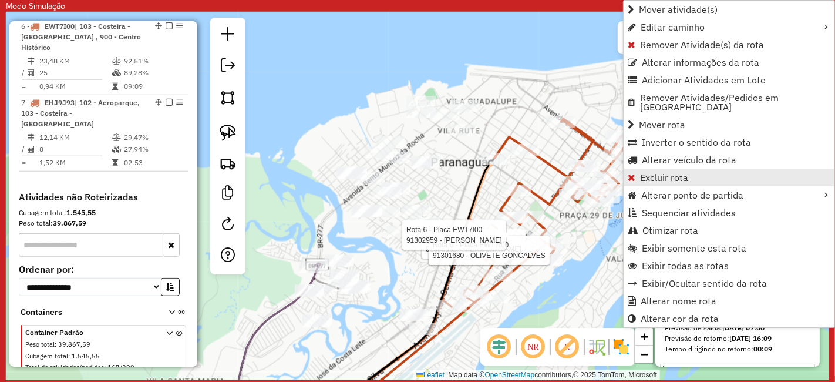
click at [659, 173] on span "Excluir rota" at bounding box center [664, 177] width 48 height 9
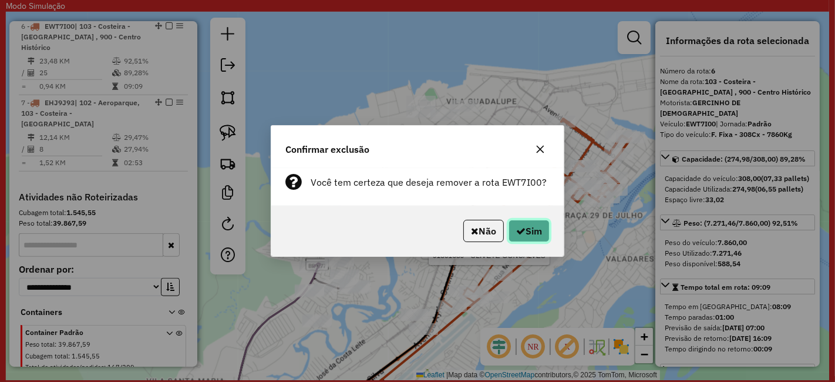
click at [529, 226] on button "Sim" at bounding box center [529, 231] width 41 height 22
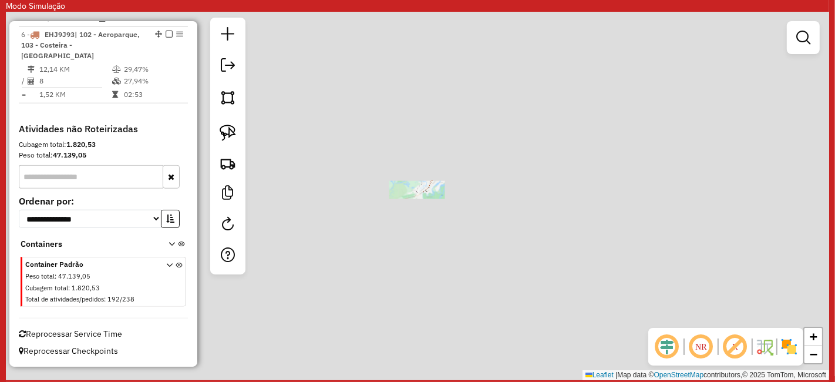
scroll to position [860, 0]
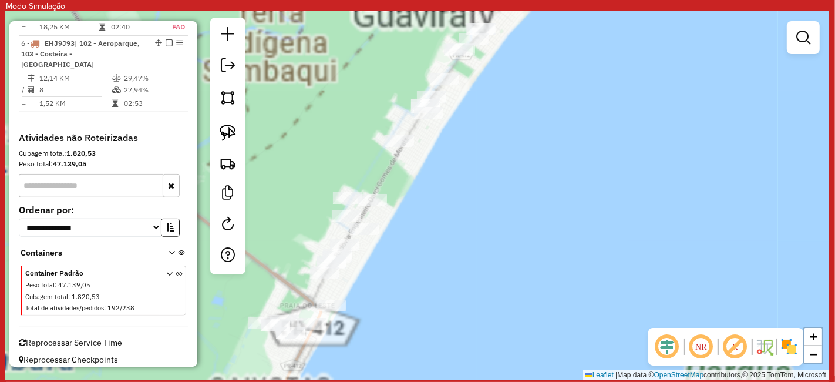
drag, startPoint x: 388, startPoint y: 147, endPoint x: 619, endPoint y: 268, distance: 261.1
click at [414, 147] on div at bounding box center [399, 141] width 29 height 12
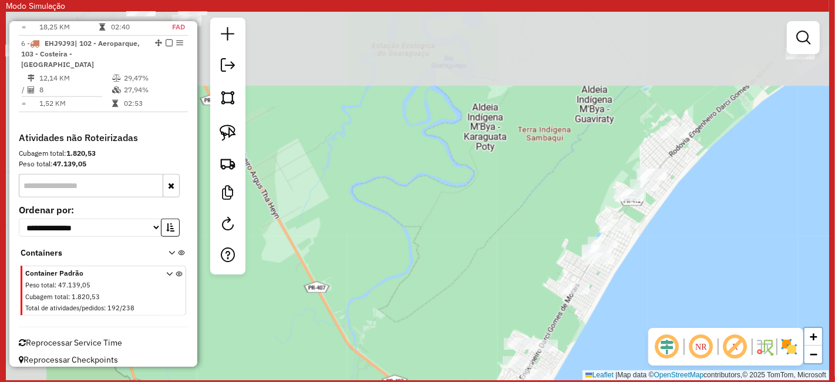
drag, startPoint x: 371, startPoint y: 86, endPoint x: 565, endPoint y: 239, distance: 247.2
click at [553, 237] on div "Janela de atendimento Grade de atendimento Capacidade Transportadoras Veículos …" at bounding box center [417, 196] width 823 height 368
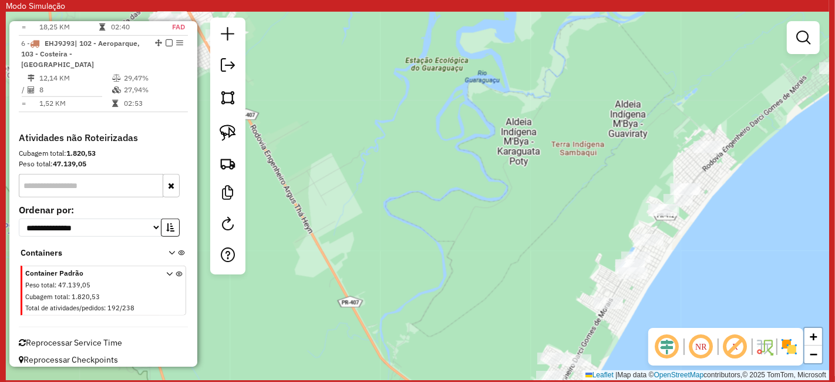
drag, startPoint x: 417, startPoint y: 128, endPoint x: 577, endPoint y: 247, distance: 199.8
click at [529, 214] on div "Janela de atendimento Grade de atendimento Capacidade Transportadoras Veículos …" at bounding box center [417, 196] width 823 height 368
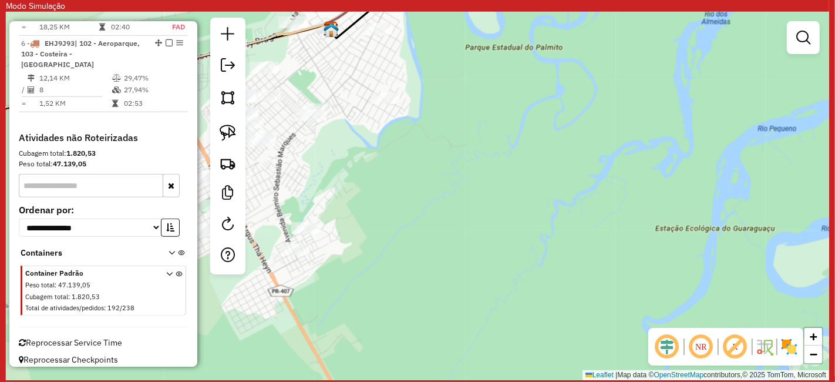
drag, startPoint x: 475, startPoint y: 99, endPoint x: 560, endPoint y: 271, distance: 191.2
click at [540, 225] on div "Janela de atendimento Grade de atendimento Capacidade Transportadoras Veículos …" at bounding box center [417, 196] width 823 height 368
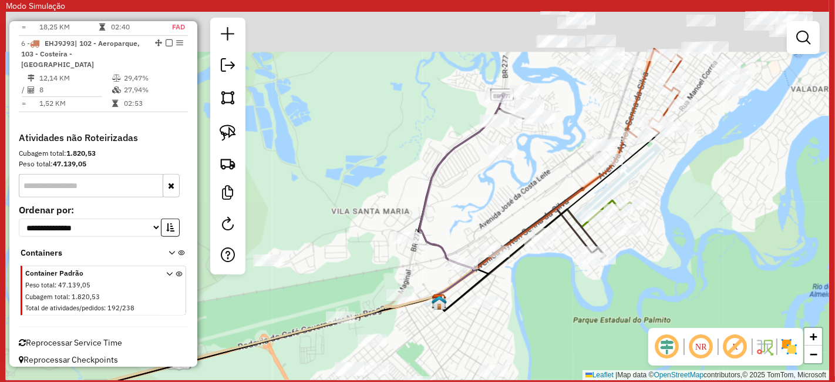
drag, startPoint x: 568, startPoint y: 127, endPoint x: 548, endPoint y: 224, distance: 99.5
click at [552, 220] on icon at bounding box center [534, 216] width 203 height 173
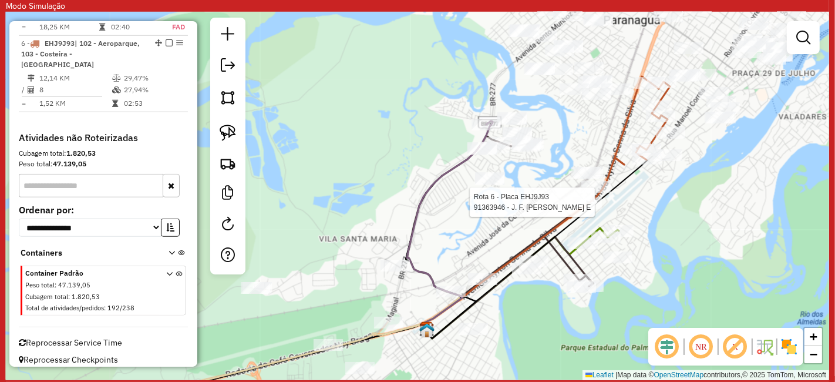
click at [573, 209] on div at bounding box center [587, 203] width 29 height 12
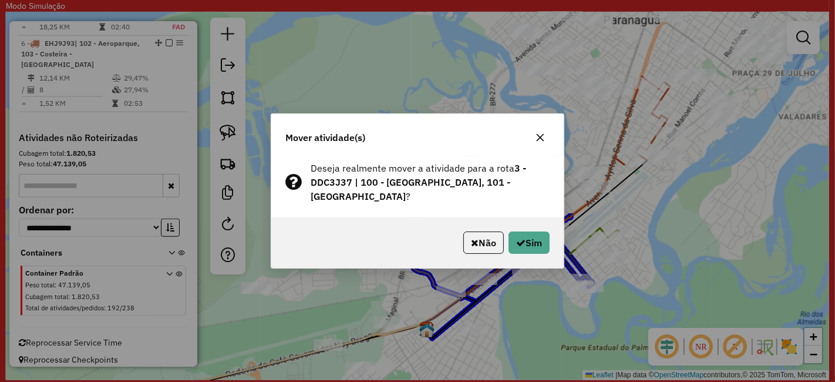
drag, startPoint x: 656, startPoint y: 209, endPoint x: 641, endPoint y: 216, distance: 16.3
click at [654, 215] on div "Mover atividade(s) Deseja realmente mover a atividade para a rota 3 - DDC3J37 |…" at bounding box center [417, 191] width 835 height 382
click at [543, 139] on button "button" at bounding box center [540, 137] width 19 height 19
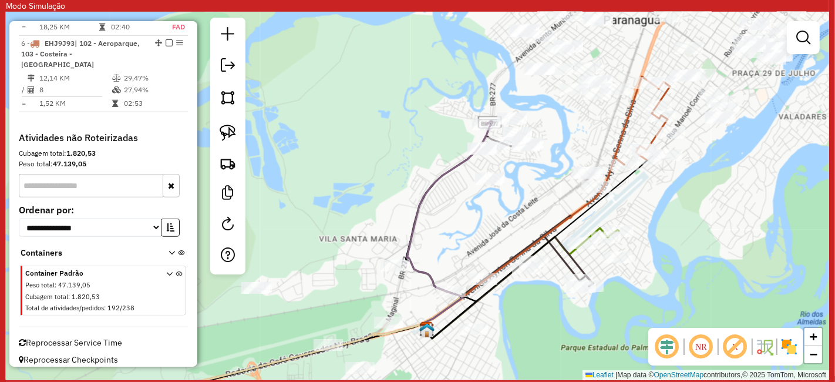
drag, startPoint x: 660, startPoint y: 185, endPoint x: 637, endPoint y: 208, distance: 33.2
click at [637, 208] on div "Rota 6 - Placa EHJ9J93 91363946 - J. F. DE OLIVEIRA E Janela de atendimento Gra…" at bounding box center [417, 196] width 823 height 368
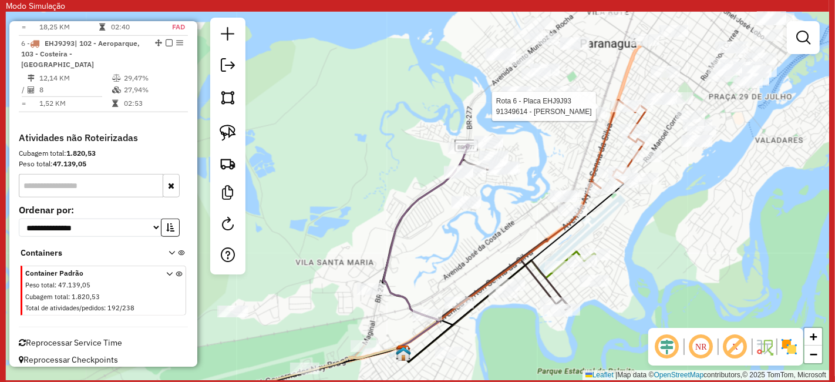
select select "**********"
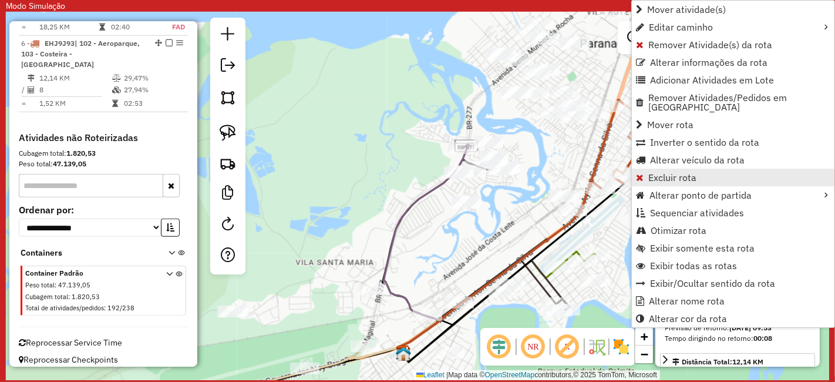
click at [679, 173] on span "Excluir rota" at bounding box center [672, 177] width 48 height 9
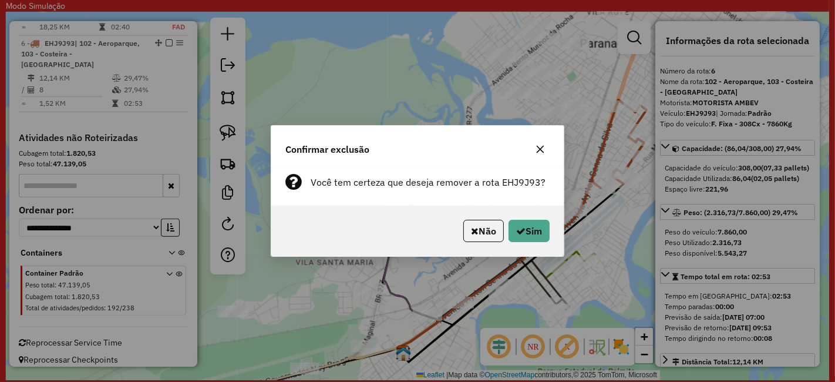
click at [537, 218] on div "Não Sim" at bounding box center [417, 231] width 292 height 51
click at [530, 227] on button "Sim" at bounding box center [529, 231] width 41 height 22
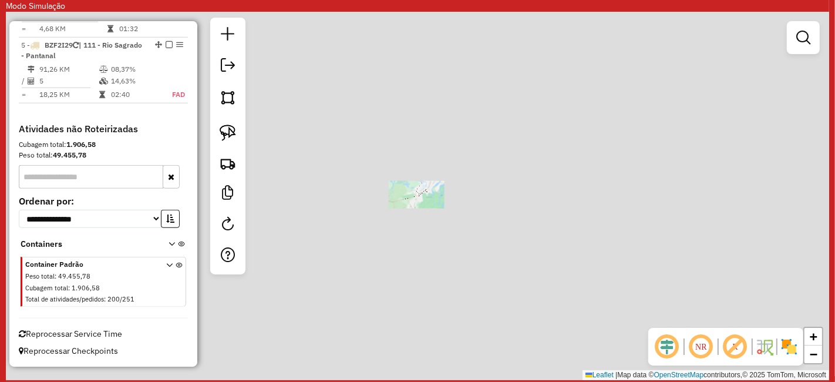
scroll to position [795, 0]
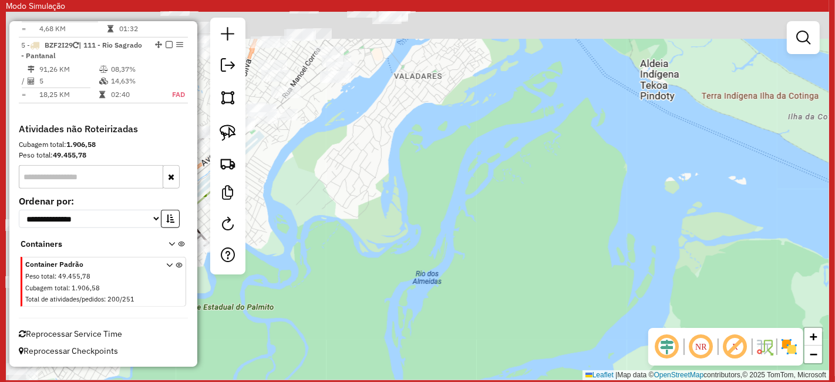
drag, startPoint x: 356, startPoint y: 154, endPoint x: 505, endPoint y: 225, distance: 164.9
click at [500, 221] on div "Janela de atendimento Grade de atendimento Capacidade Transportadoras Veículos …" at bounding box center [417, 196] width 823 height 368
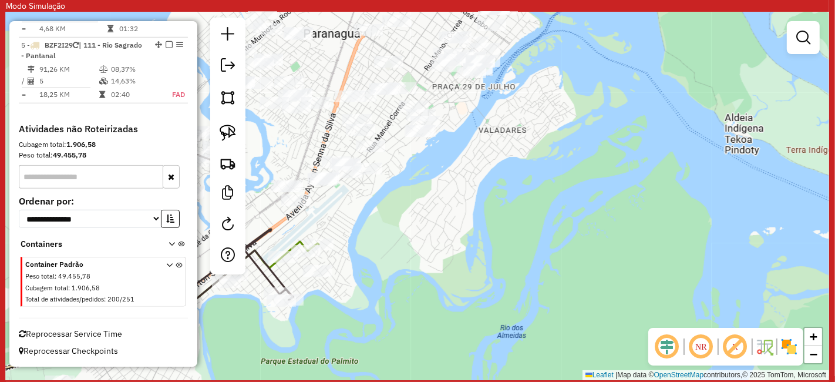
drag, startPoint x: 453, startPoint y: 218, endPoint x: 515, endPoint y: 289, distance: 94.0
click at [514, 281] on div "Janela de atendimento Grade de atendimento Capacidade Transportadoras Veículos …" at bounding box center [417, 196] width 823 height 368
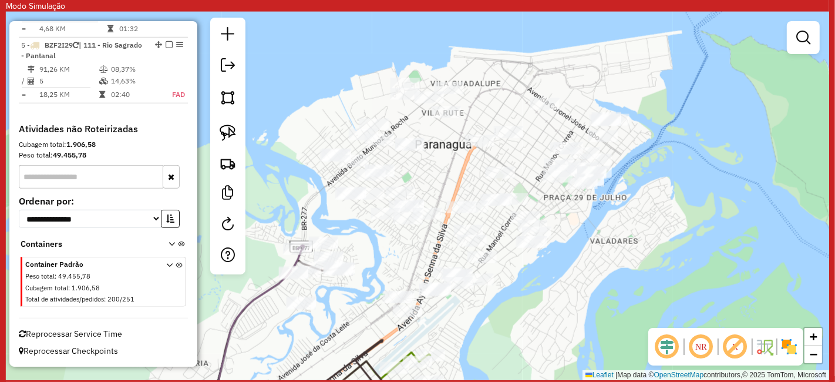
drag, startPoint x: 472, startPoint y: 301, endPoint x: 541, endPoint y: 148, distance: 167.7
click at [535, 157] on div "Janela de atendimento Grade de atendimento Capacidade Transportadoras Veículos …" at bounding box center [417, 196] width 823 height 368
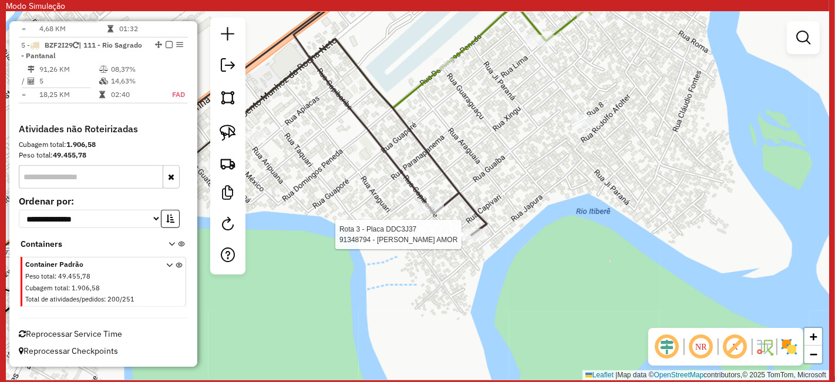
select select "**********"
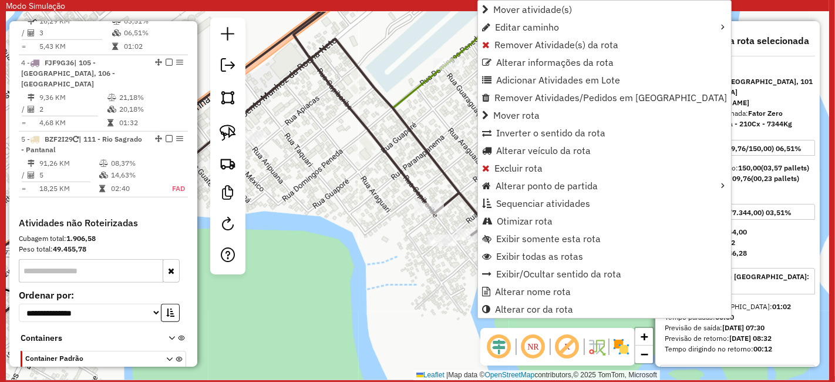
scroll to position [681, 0]
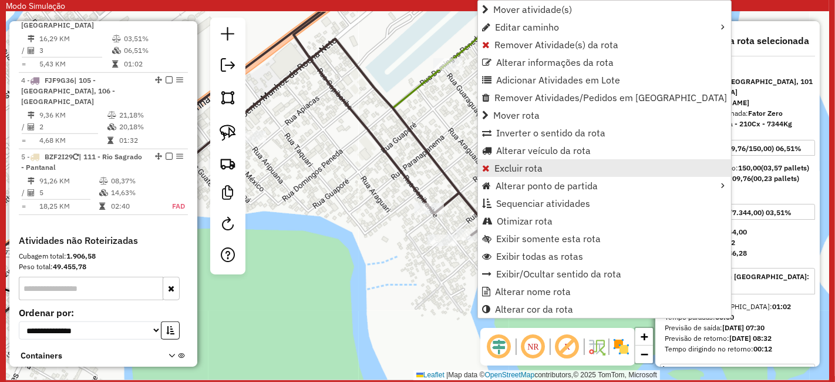
click at [506, 167] on span "Excluir rota" at bounding box center [518, 167] width 48 height 9
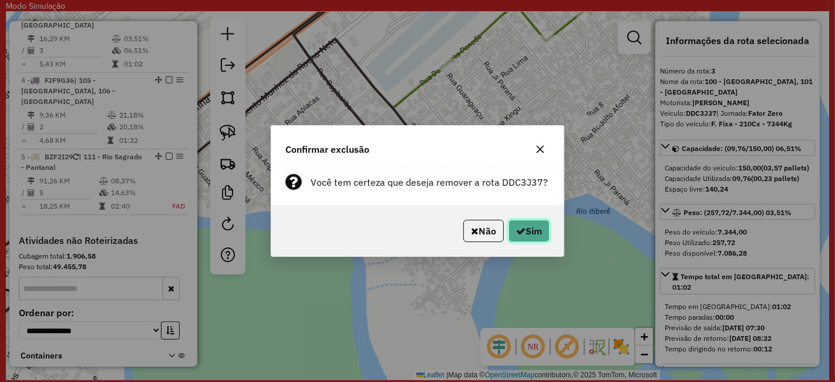
click at [538, 232] on button "Sim" at bounding box center [529, 231] width 41 height 22
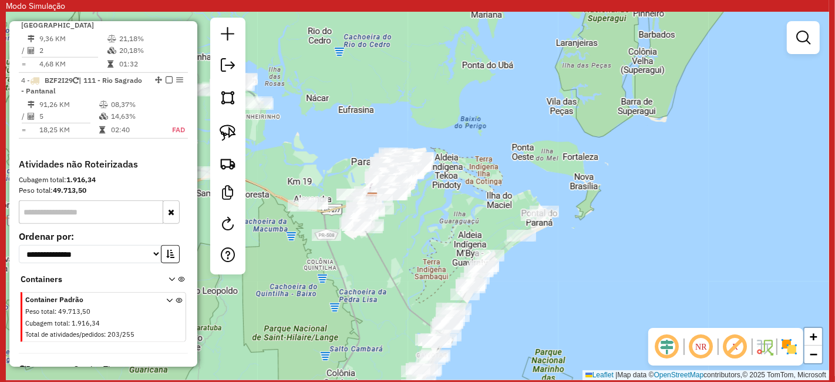
drag, startPoint x: 336, startPoint y: 261, endPoint x: 486, endPoint y: 266, distance: 149.8
click at [475, 266] on div "Janela de atendimento Grade de atendimento Capacidade Transportadoras Veículos …" at bounding box center [417, 196] width 823 height 368
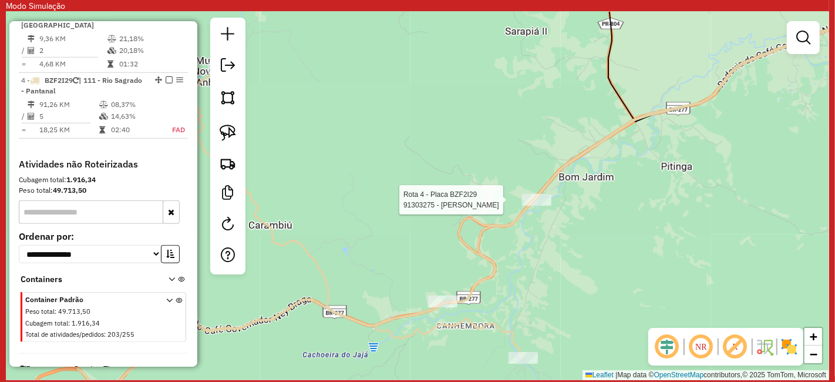
select select "**********"
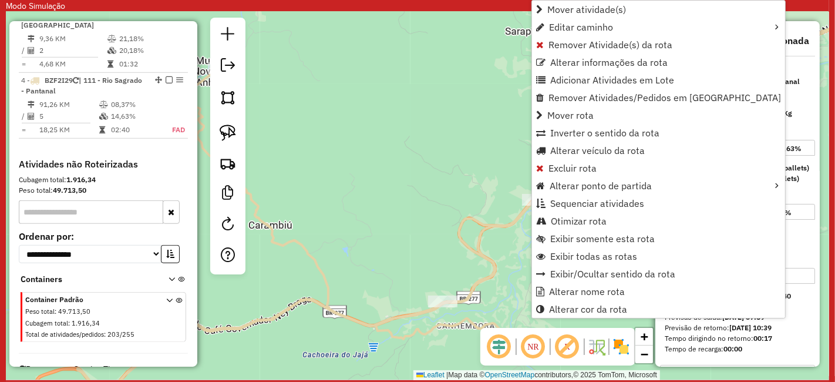
scroll to position [729, 0]
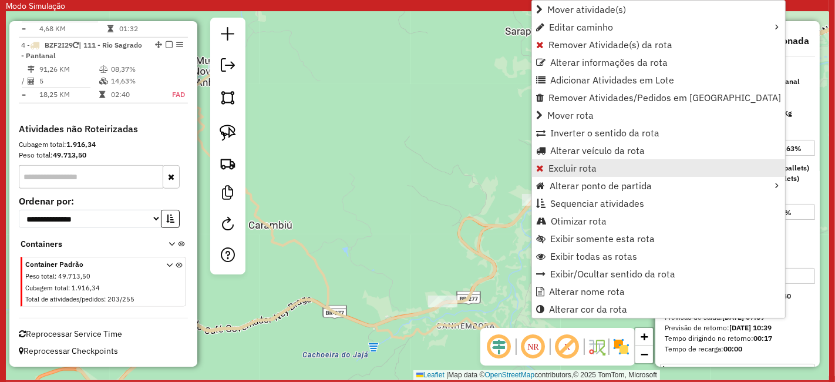
drag, startPoint x: 614, startPoint y: 180, endPoint x: 587, endPoint y: 161, distance: 32.4
click at [587, 161] on ul "Mover atividade(s) Editar caminho Remover Atividade(s) da rota Alterar informaç…" at bounding box center [658, 159] width 253 height 317
click at [587, 163] on span "Excluir rota" at bounding box center [572, 167] width 48 height 9
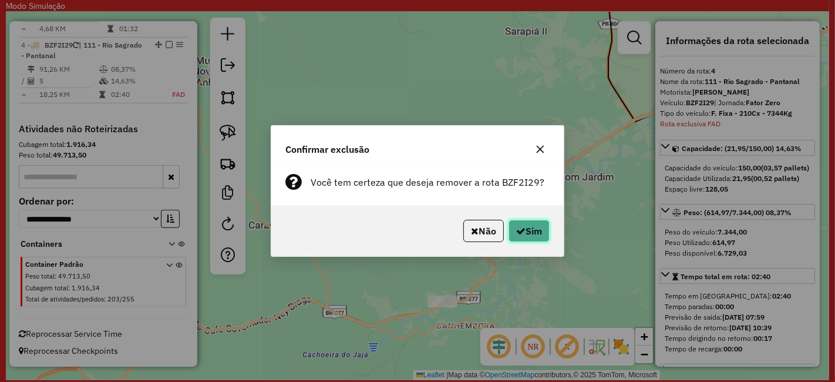
click at [526, 231] on button "Sim" at bounding box center [529, 231] width 41 height 22
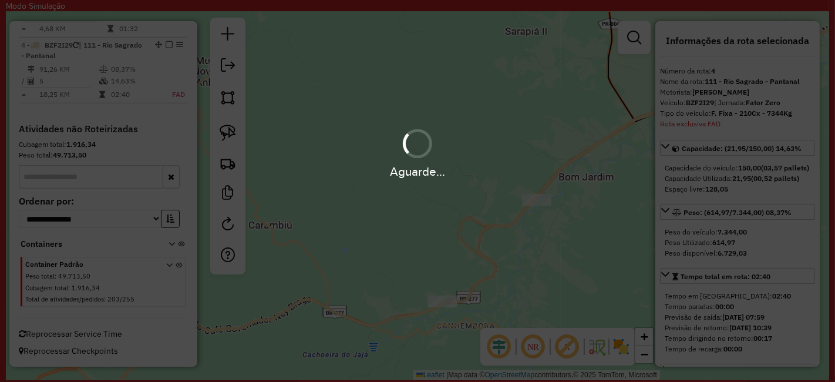
scroll to position [664, 0]
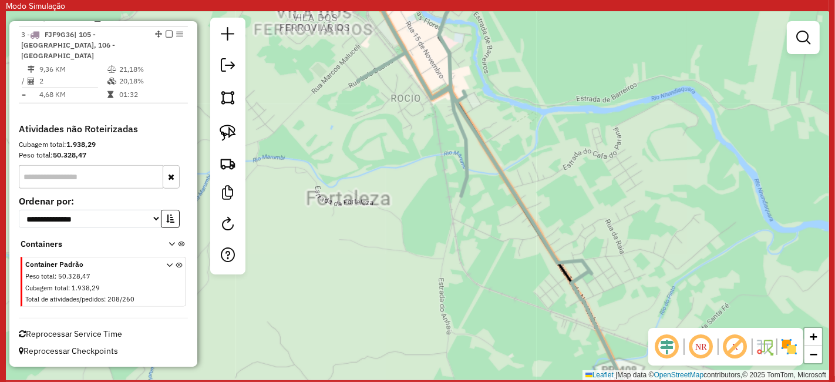
select select "**********"
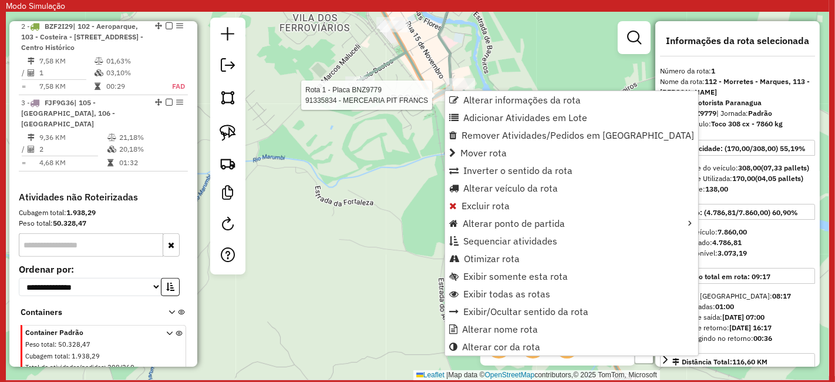
scroll to position [529, 0]
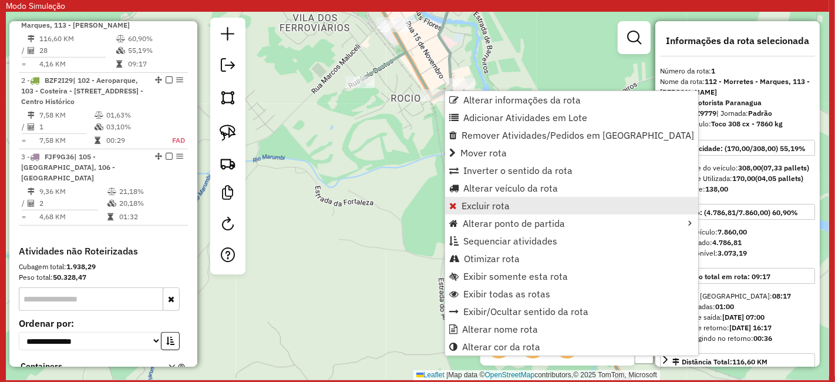
click at [487, 206] on span "Excluir rota" at bounding box center [486, 205] width 48 height 9
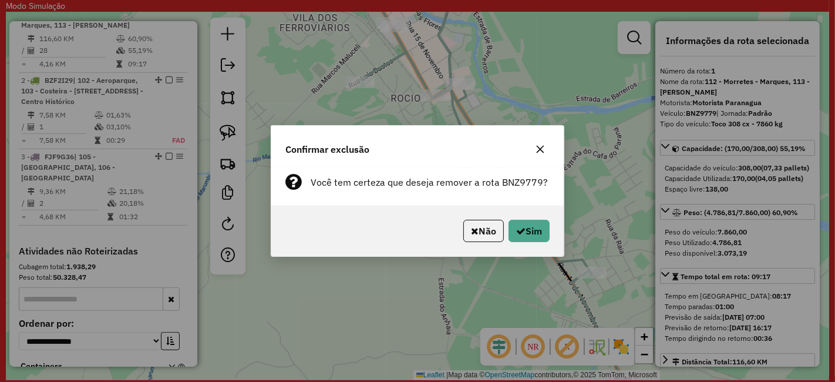
click at [527, 218] on div "Não Sim" at bounding box center [417, 231] width 292 height 51
click at [521, 229] on icon "button" at bounding box center [520, 230] width 9 height 9
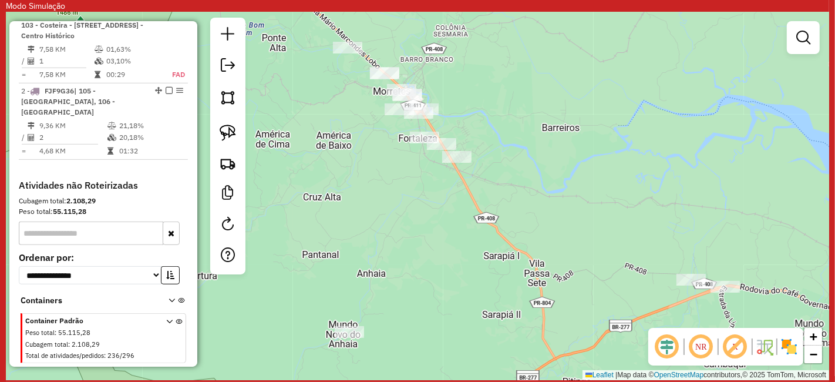
drag, startPoint x: 622, startPoint y: 178, endPoint x: 473, endPoint y: 19, distance: 218.1
click at [478, 24] on div "Janela de atendimento Grade de atendimento Capacidade Transportadoras Veículos …" at bounding box center [417, 196] width 823 height 368
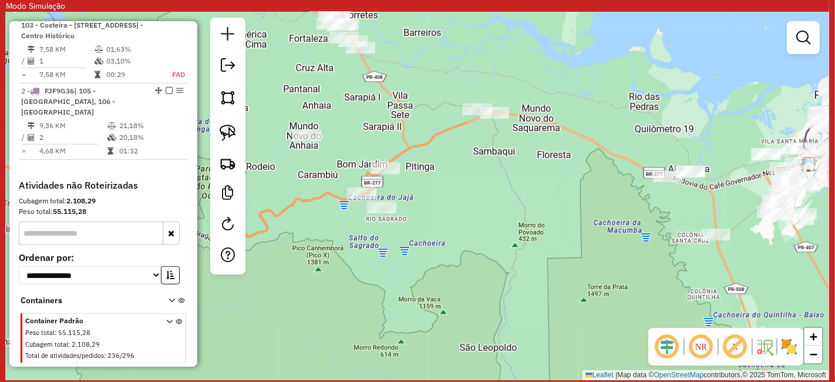
drag, startPoint x: 513, startPoint y: 196, endPoint x: 368, endPoint y: 177, distance: 146.3
click at [412, 177] on div "Janela de atendimento Grade de atendimento Capacidade Transportadoras Veículos …" at bounding box center [417, 196] width 823 height 368
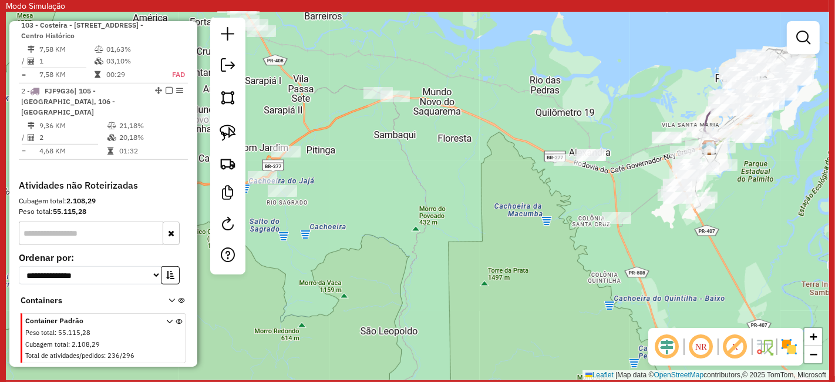
drag, startPoint x: 637, startPoint y: 81, endPoint x: 526, endPoint y: 94, distance: 111.7
click at [553, 89] on div "Janela de atendimento Grade de atendimento Capacidade Transportadoras Veículos …" at bounding box center [417, 196] width 823 height 368
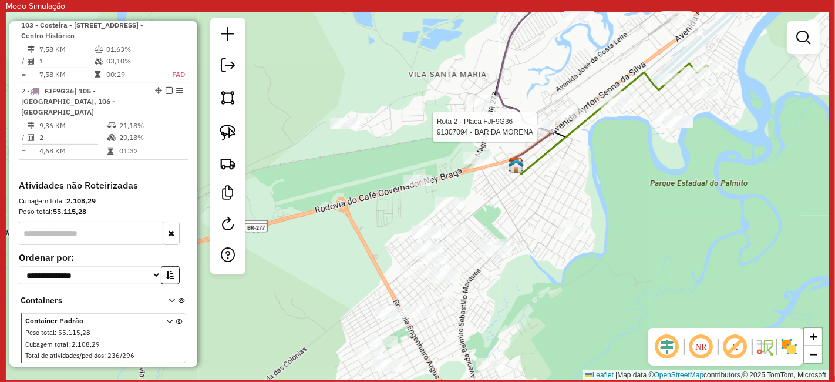
select select "**********"
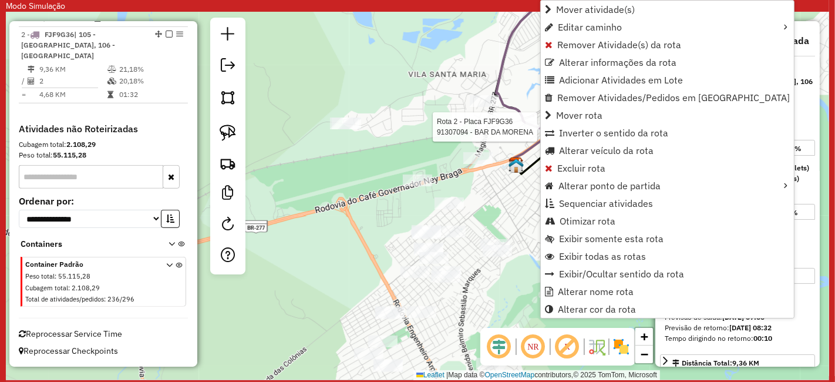
scroll to position [598, 0]
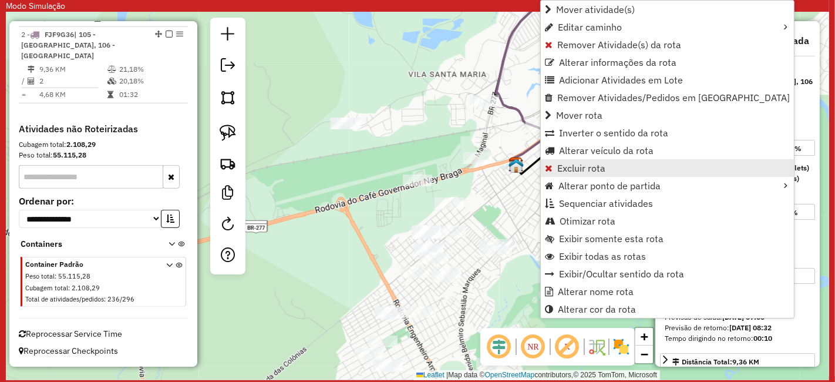
click at [570, 163] on span "Excluir rota" at bounding box center [581, 167] width 48 height 9
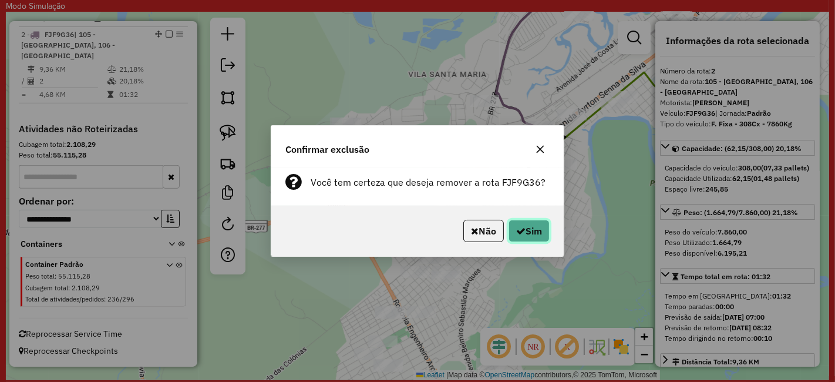
click at [529, 230] on button "Sim" at bounding box center [529, 231] width 41 height 22
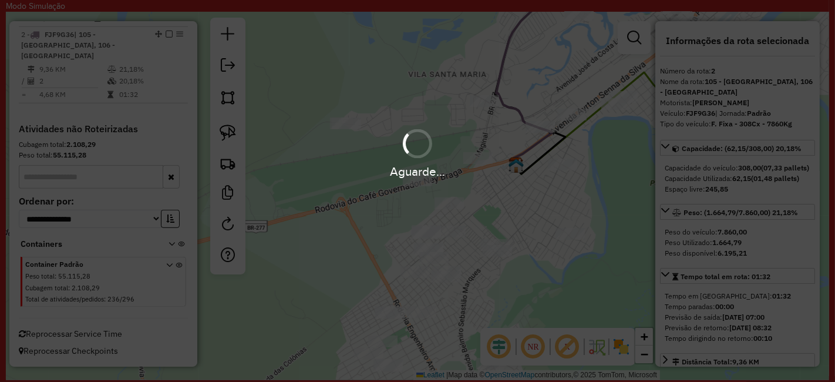
scroll to position [509, 0]
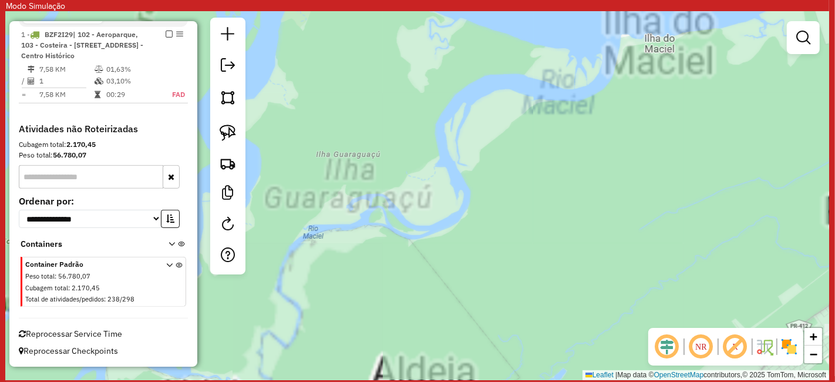
drag, startPoint x: 389, startPoint y: 135, endPoint x: 617, endPoint y: 221, distance: 243.4
click at [583, 206] on div "Janela de atendimento Grade de atendimento Capacidade Transportadoras Veículos …" at bounding box center [417, 196] width 823 height 368
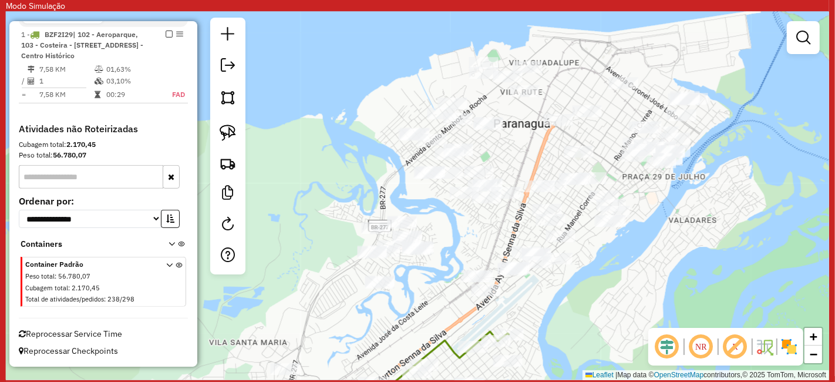
drag, startPoint x: 635, startPoint y: 117, endPoint x: 609, endPoint y: 267, distance: 152.1
click at [615, 267] on div "Janela de atendimento Grade de atendimento Capacidade Transportadoras Veículos …" at bounding box center [417, 196] width 823 height 368
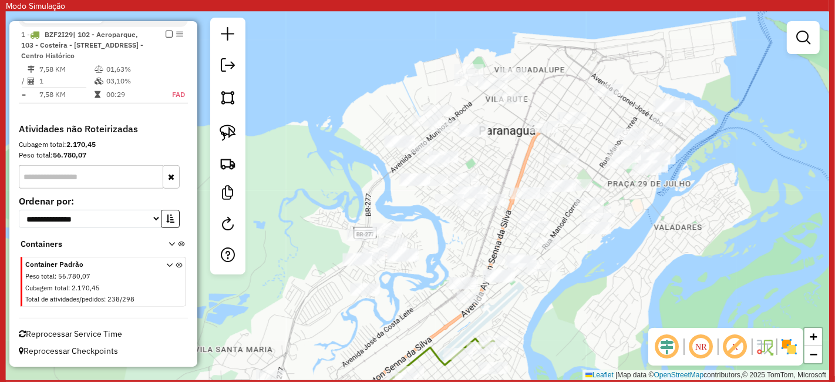
drag, startPoint x: 555, startPoint y: 240, endPoint x: 563, endPoint y: 184, distance: 56.3
click at [560, 204] on div "Janela de atendimento Grade de atendimento Capacidade Transportadoras Veículos …" at bounding box center [417, 196] width 823 height 368
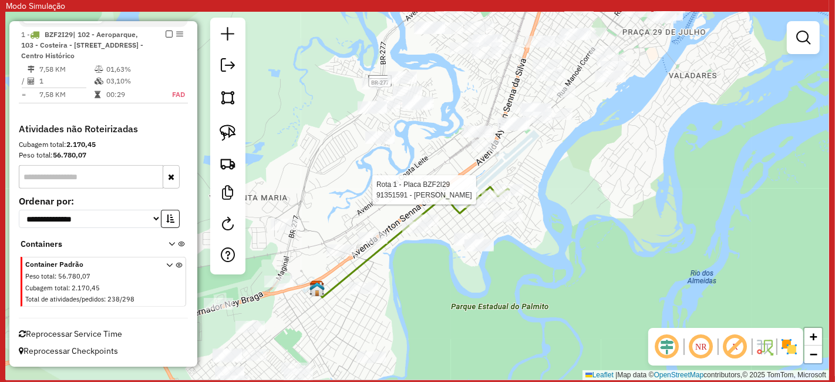
select select "**********"
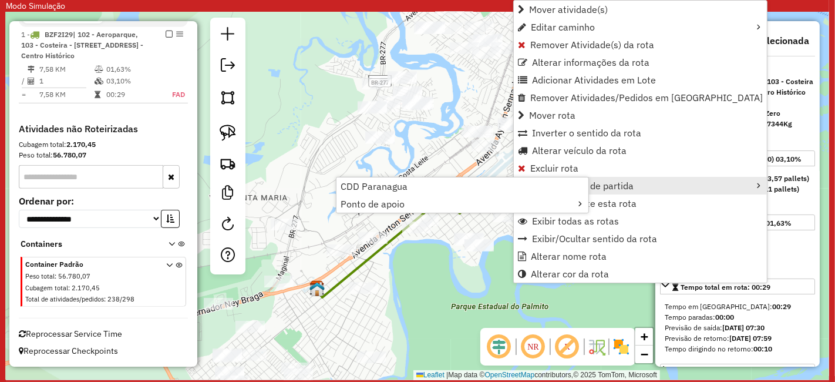
scroll to position [505, 0]
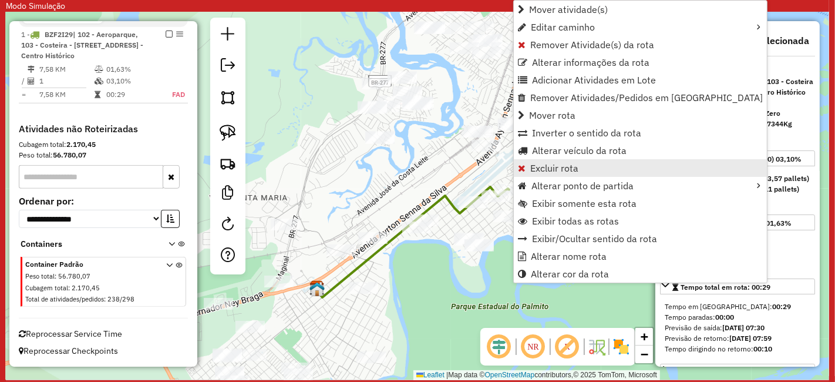
click at [577, 169] on span "Excluir rota" at bounding box center [554, 167] width 48 height 9
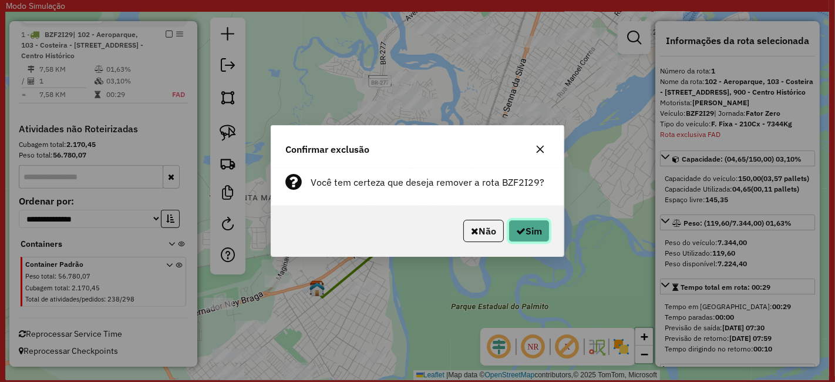
click at [521, 223] on button "Sim" at bounding box center [529, 231] width 41 height 22
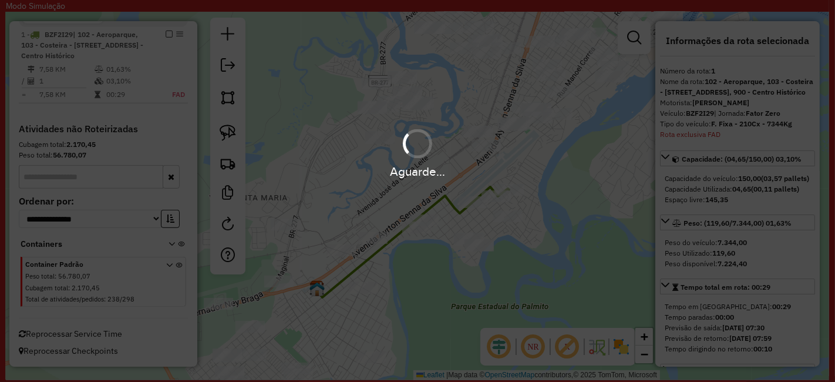
scroll to position [283, 0]
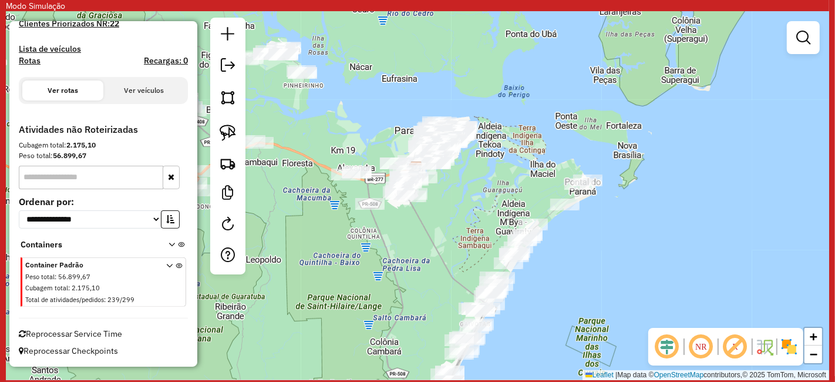
drag, startPoint x: 523, startPoint y: 132, endPoint x: 428, endPoint y: 281, distance: 177.7
click at [428, 281] on div "Janela de atendimento Grade de atendimento Capacidade Transportadoras Veículos …" at bounding box center [417, 196] width 823 height 368
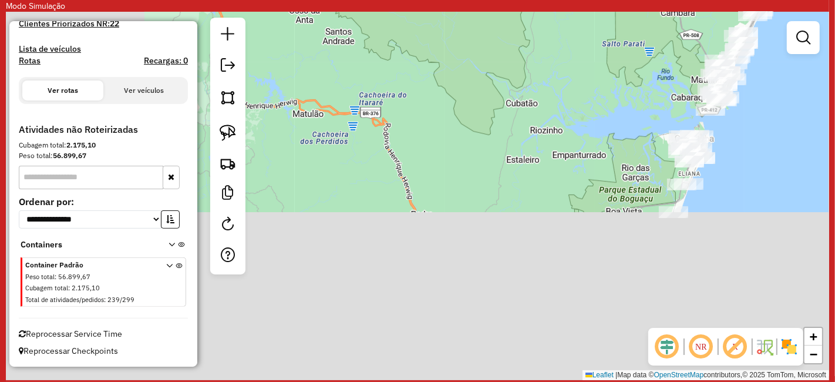
drag, startPoint x: 455, startPoint y: 277, endPoint x: 709, endPoint y: -57, distance: 420.2
click at [709, 0] on html "**********" at bounding box center [417, 191] width 835 height 382
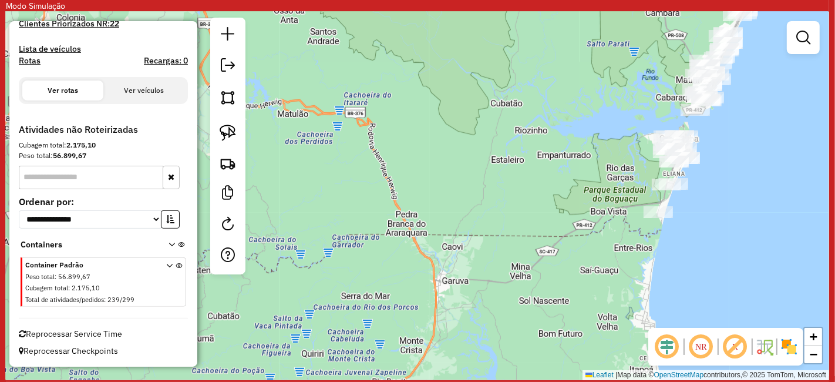
drag, startPoint x: 594, startPoint y: 100, endPoint x: 514, endPoint y: 121, distance: 82.0
click at [515, 121] on div "Janela de atendimento Grade de atendimento Capacidade Transportadoras Veículos …" at bounding box center [417, 196] width 823 height 368
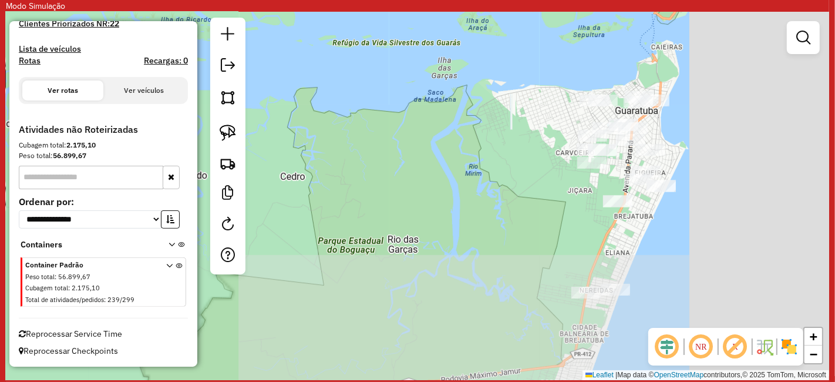
drag, startPoint x: 605, startPoint y: 143, endPoint x: 453, endPoint y: 25, distance: 192.5
click at [453, 25] on div "Janela de atendimento Grade de atendimento Capacidade Transportadoras Veículos …" at bounding box center [417, 196] width 823 height 368
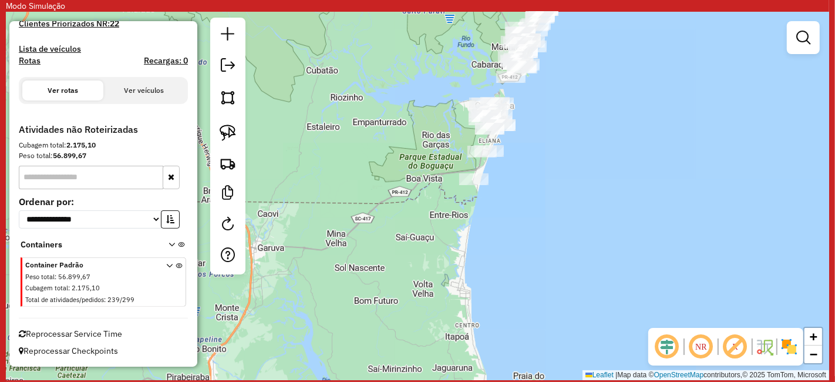
drag, startPoint x: 449, startPoint y: 110, endPoint x: 536, endPoint y: 255, distance: 169.1
click at [533, 251] on div "Janela de atendimento Grade de atendimento Capacidade Transportadoras Veículos …" at bounding box center [417, 196] width 823 height 368
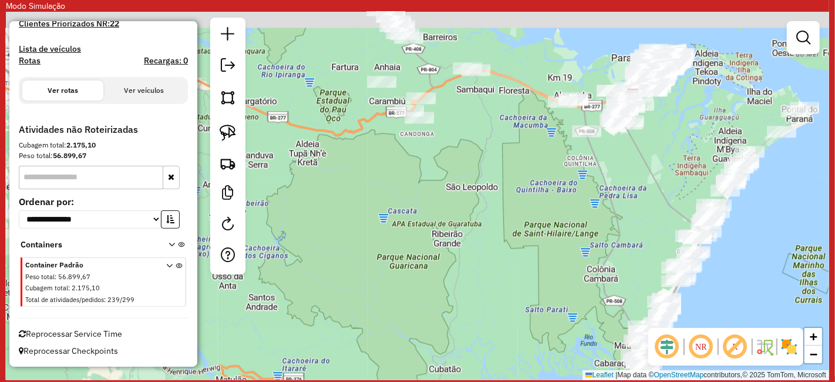
drag, startPoint x: 506, startPoint y: 179, endPoint x: 497, endPoint y: 261, distance: 82.7
click at [497, 260] on div "Janela de atendimento Grade de atendimento Capacidade Transportadoras Veículos …" at bounding box center [417, 196] width 823 height 368
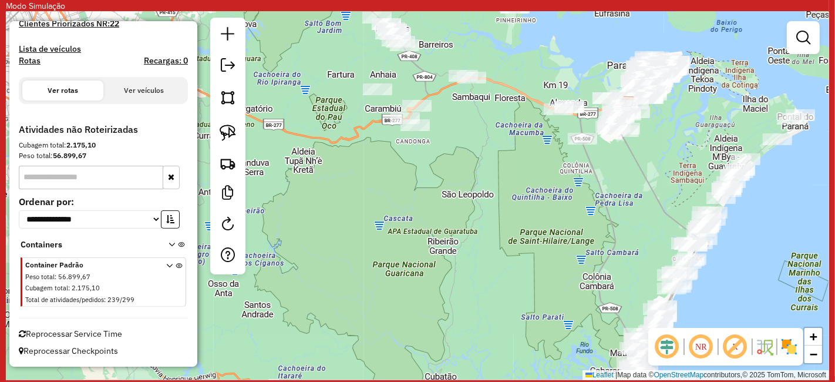
drag, startPoint x: 515, startPoint y: 163, endPoint x: 508, endPoint y: 217, distance: 55.1
click at [510, 211] on div "Janela de atendimento Grade de atendimento Capacidade Transportadoras Veículos …" at bounding box center [417, 196] width 823 height 368
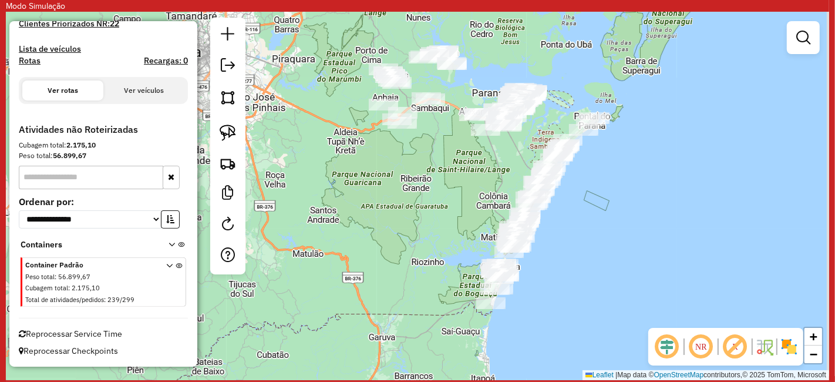
drag, startPoint x: 535, startPoint y: 264, endPoint x: 462, endPoint y: 194, distance: 101.3
click at [462, 194] on div "Janela de atendimento Grade de atendimento Capacidade Transportadoras Veículos …" at bounding box center [417, 196] width 823 height 368
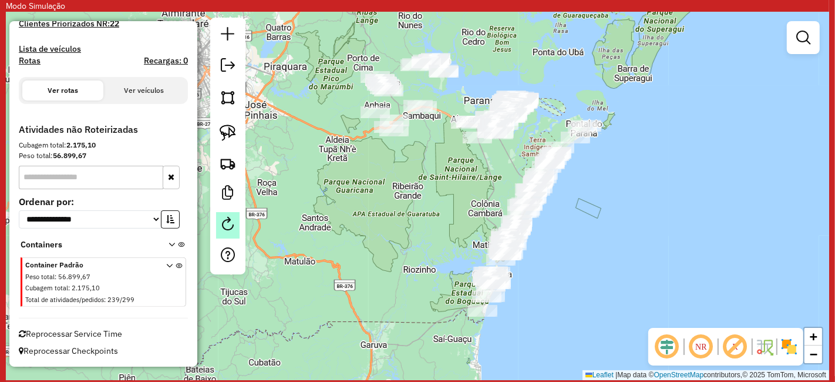
click at [229, 225] on em at bounding box center [228, 224] width 14 height 14
select select "*"
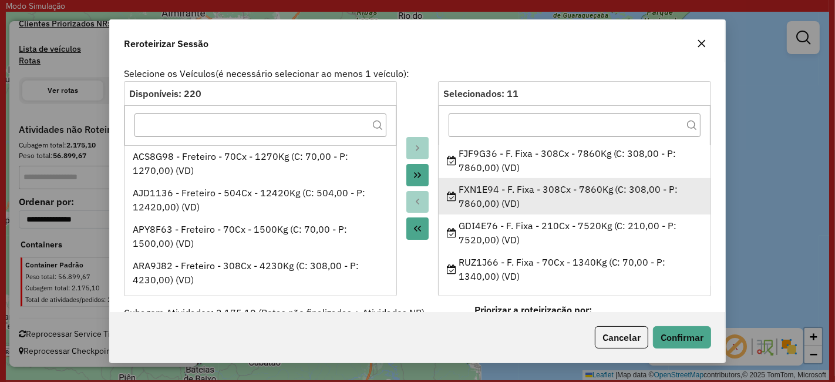
scroll to position [258, 0]
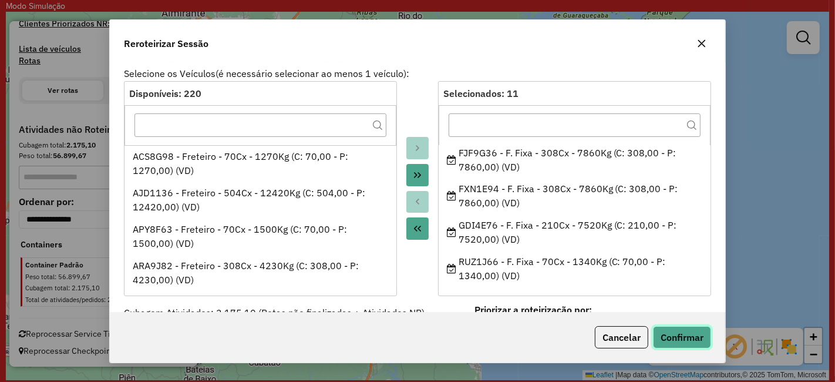
click at [684, 333] on button "Confirmar" at bounding box center [682, 337] width 58 height 22
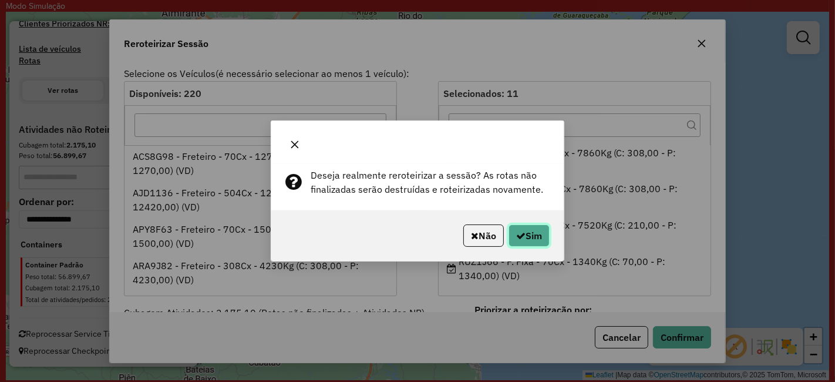
click at [514, 225] on button "Sim" at bounding box center [529, 235] width 41 height 22
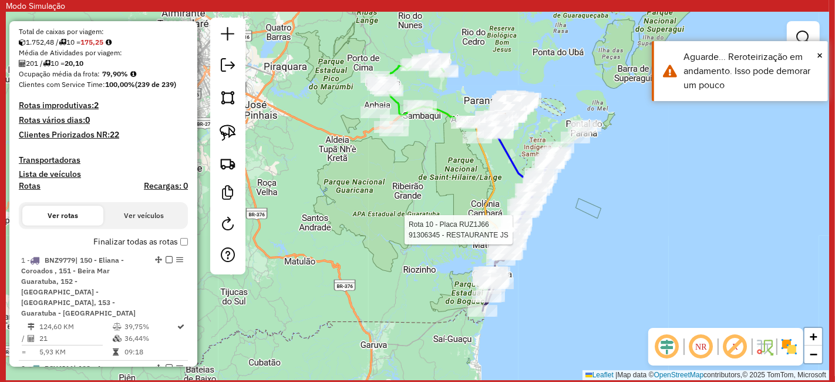
scroll to position [505, 0]
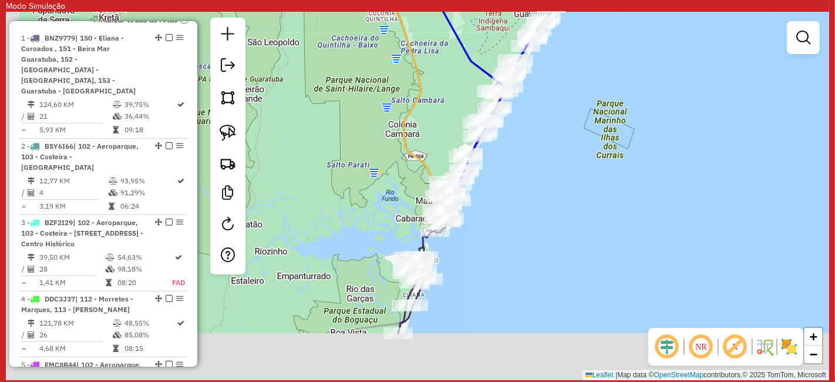
drag, startPoint x: 501, startPoint y: 251, endPoint x: 526, endPoint y: 181, distance: 74.1
click at [527, 182] on div "Janela de atendimento Grade de atendimento Capacidade Transportadoras Veículos …" at bounding box center [417, 196] width 823 height 368
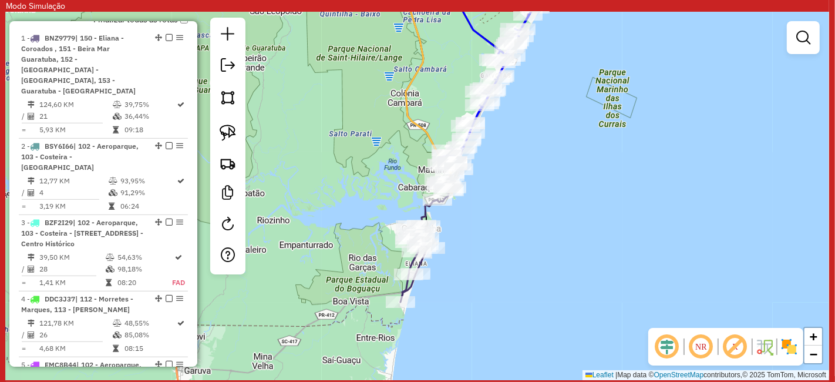
drag, startPoint x: 466, startPoint y: 265, endPoint x: 466, endPoint y: 213, distance: 52.3
click at [466, 214] on div "Janela de atendimento Grade de atendimento Capacidade Transportadoras Veículos …" at bounding box center [417, 196] width 823 height 368
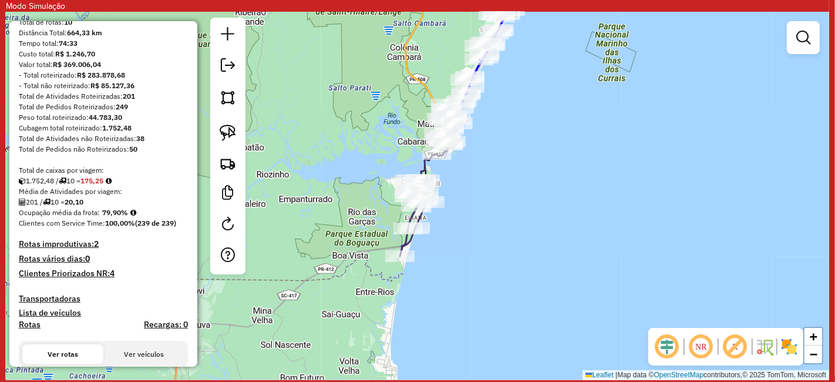
scroll to position [48, 0]
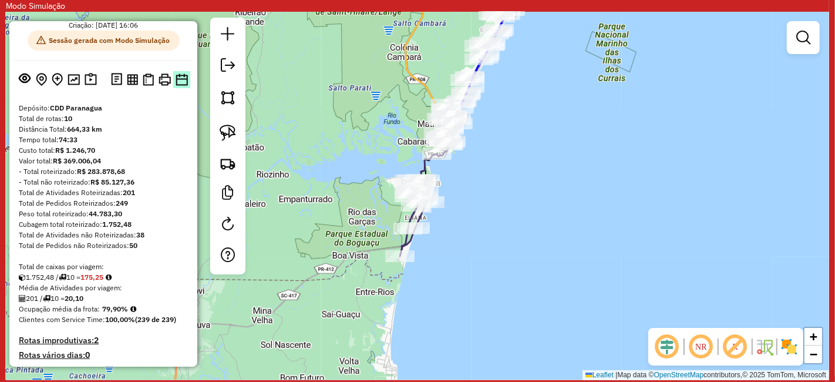
click at [179, 86] on img at bounding box center [182, 79] width 12 height 12
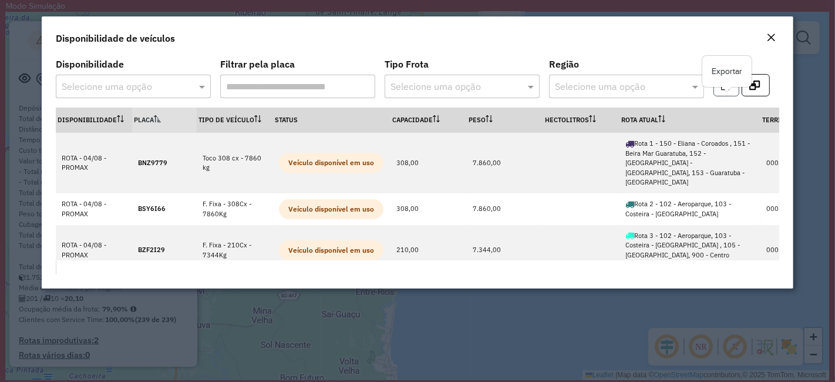
click at [729, 86] on button "button" at bounding box center [726, 85] width 26 height 22
click at [777, 34] on button "Close" at bounding box center [771, 38] width 16 height 15
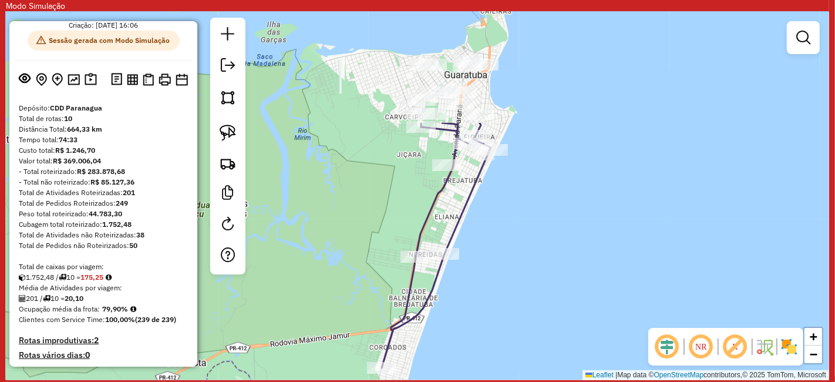
drag, startPoint x: 511, startPoint y: 141, endPoint x: 505, endPoint y: 279, distance: 138.1
click at [505, 279] on div "Janela de atendimento Grade de atendimento Capacidade Transportadoras Veículos …" at bounding box center [417, 196] width 823 height 368
click at [89, 86] on button at bounding box center [90, 79] width 17 height 18
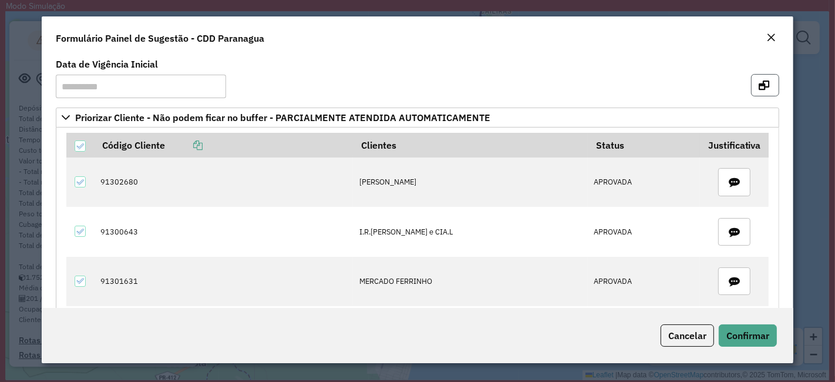
click at [768, 78] on button "button" at bounding box center [765, 85] width 28 height 22
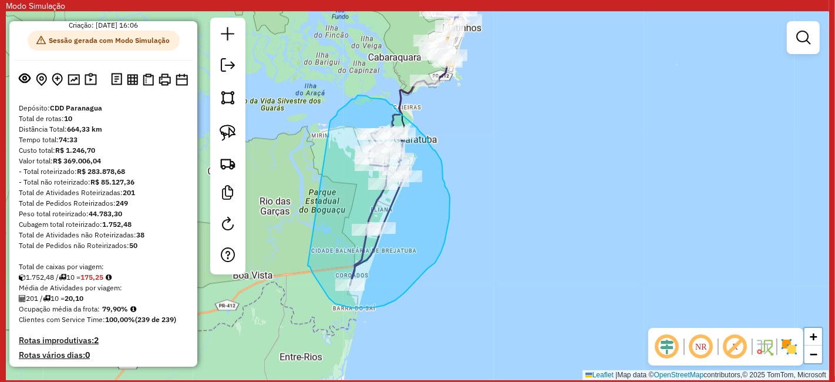
drag, startPoint x: 335, startPoint y: 304, endPoint x: 330, endPoint y: 129, distance: 175.1
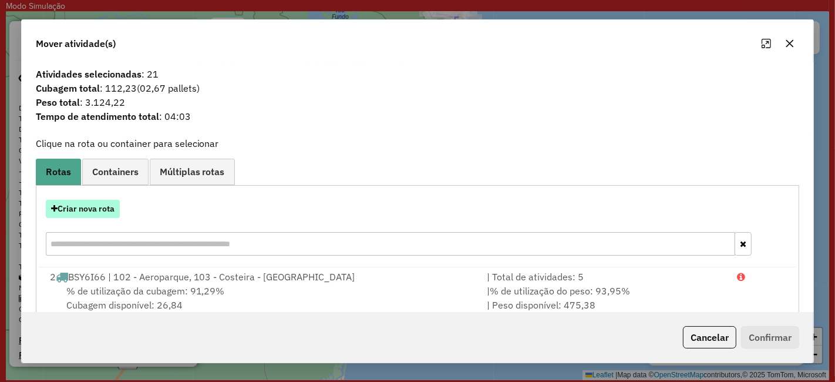
click at [77, 210] on button "Criar nova rota" at bounding box center [83, 209] width 74 height 18
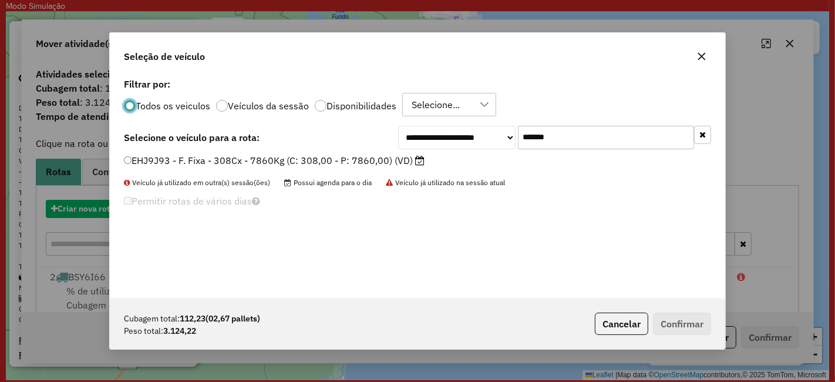
scroll to position [6, 3]
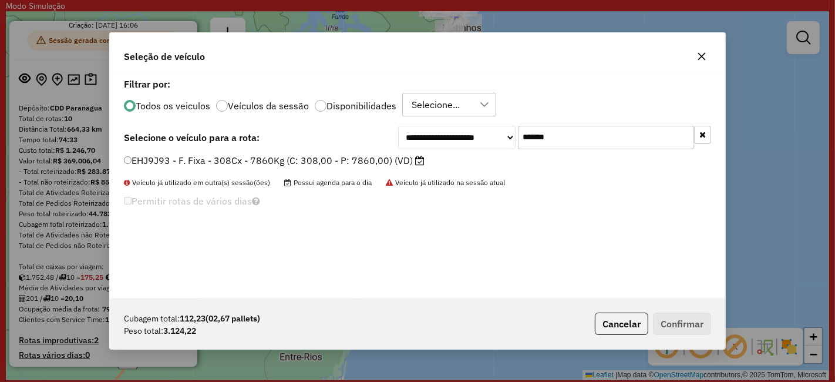
drag, startPoint x: 569, startPoint y: 136, endPoint x: 392, endPoint y: 142, distance: 177.4
click at [395, 140] on div "**********" at bounding box center [417, 137] width 587 height 23
paste input "text"
type input "*******"
click at [332, 158] on label "GDI4E76 - F. Fixa - 210Cx - 7520Kg (C: 210,00 - P: 7520,00) (VD)" at bounding box center [280, 160] width 313 height 14
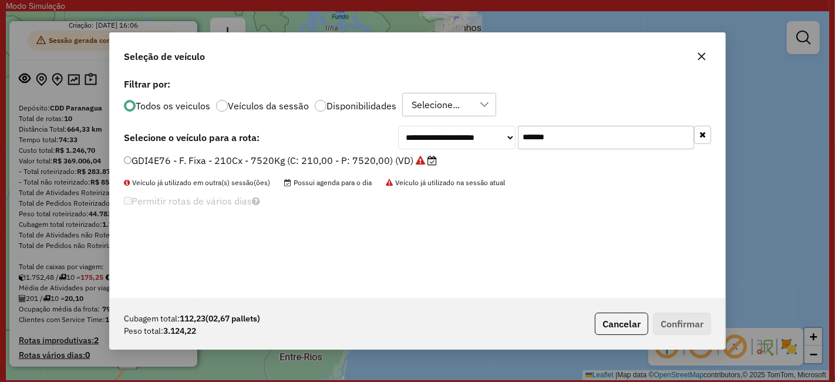
click at [248, 168] on div "GDI4E76 - F. Fixa - 210Cx - 7520Kg (C: 210,00 - P: 7520,00) (VD)" at bounding box center [417, 165] width 601 height 23
click at [223, 163] on label "GDI4E76 - F. Fixa - 210Cx - 7520Kg (C: 210,00 - P: 7520,00) (VD)" at bounding box center [280, 160] width 313 height 14
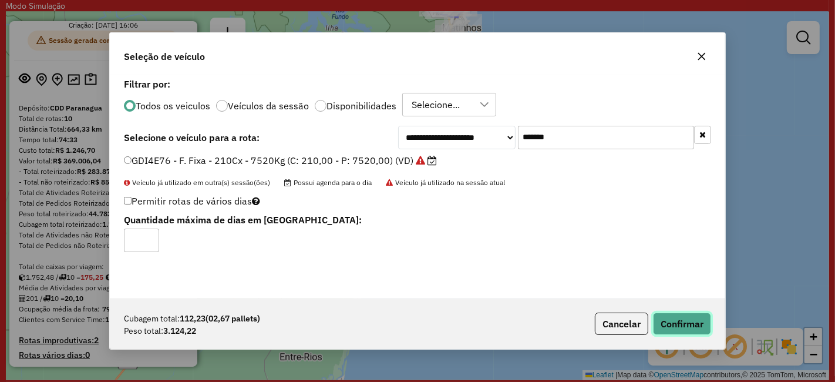
click at [679, 322] on button "Confirmar" at bounding box center [682, 323] width 58 height 22
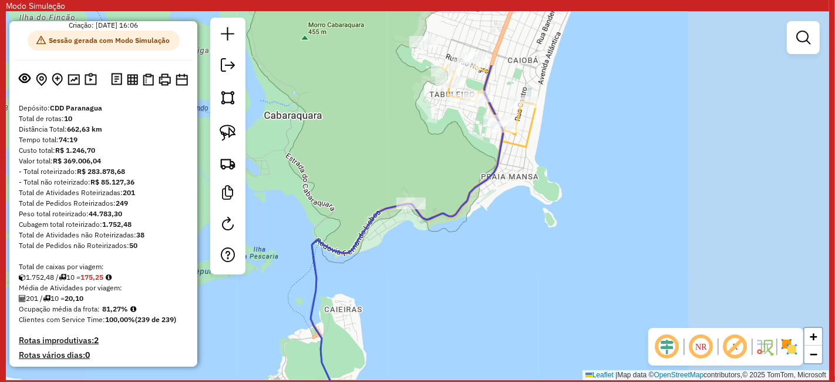
drag, startPoint x: 651, startPoint y: 142, endPoint x: 405, endPoint y: 232, distance: 261.6
click at [405, 232] on div "Janela de atendimento Grade de atendimento Capacidade Transportadoras Veículos …" at bounding box center [417, 196] width 823 height 368
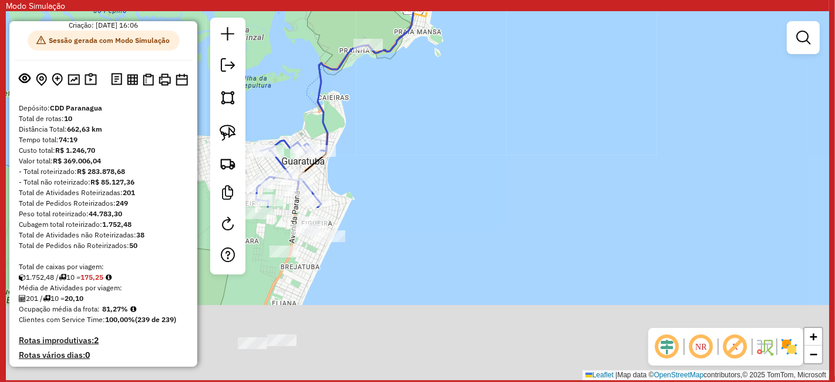
drag, startPoint x: 379, startPoint y: 257, endPoint x: 394, endPoint y: 106, distance: 152.2
click at [394, 106] on div "Janela de atendimento Grade de atendimento Capacidade Transportadoras Veículos …" at bounding box center [417, 196] width 823 height 368
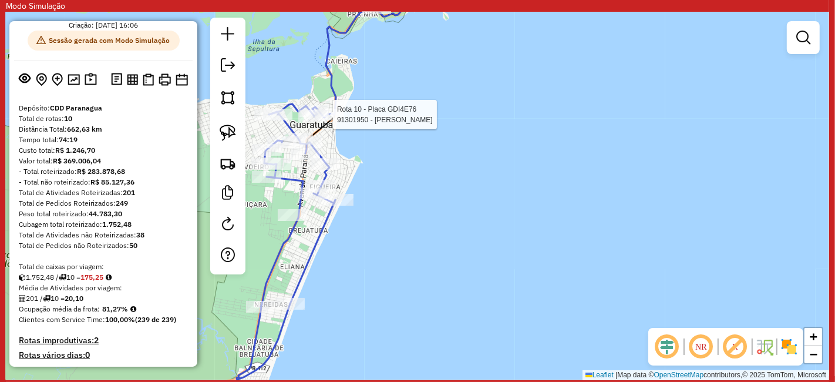
select select "**********"
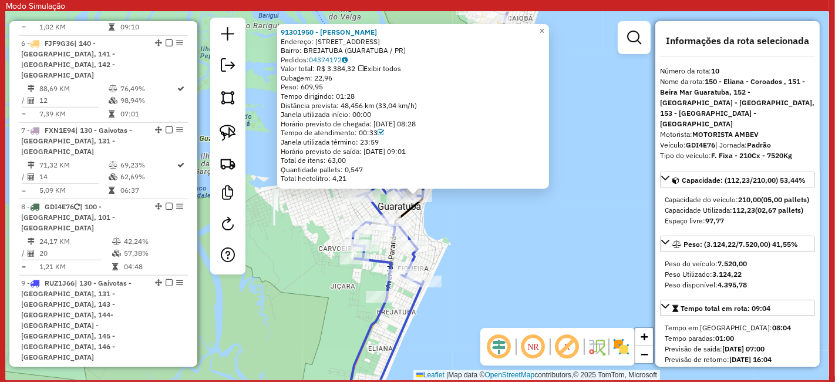
scroll to position [1193, 0]
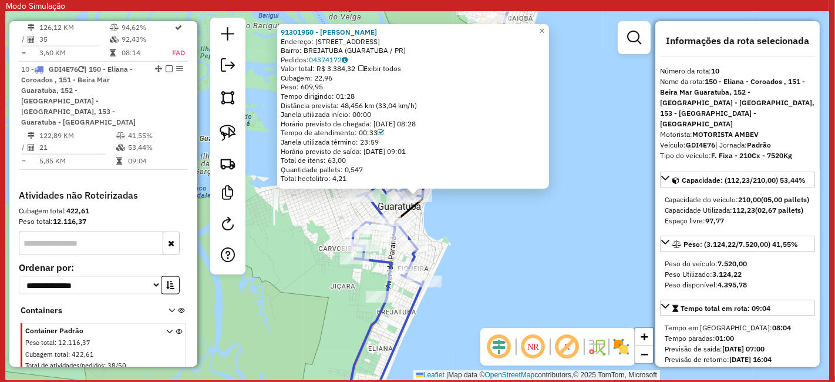
click at [494, 255] on div "91301950 - NELSON LUIZ CORDEIRO Endereço: AVENIDA VISCONDE DO RIO BRANCO 1650 B…" at bounding box center [417, 196] width 823 height 368
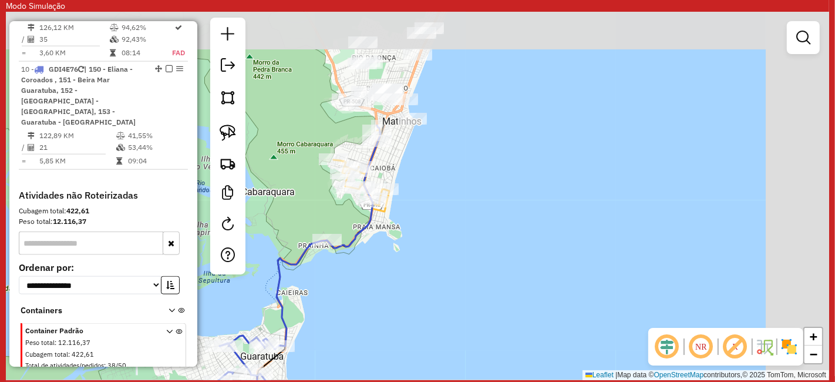
drag, startPoint x: 532, startPoint y: 123, endPoint x: 351, endPoint y: 326, distance: 272.0
click at [352, 324] on div "Janela de atendimento Grade de atendimento Capacidade Transportadoras Veículos …" at bounding box center [417, 196] width 823 height 368
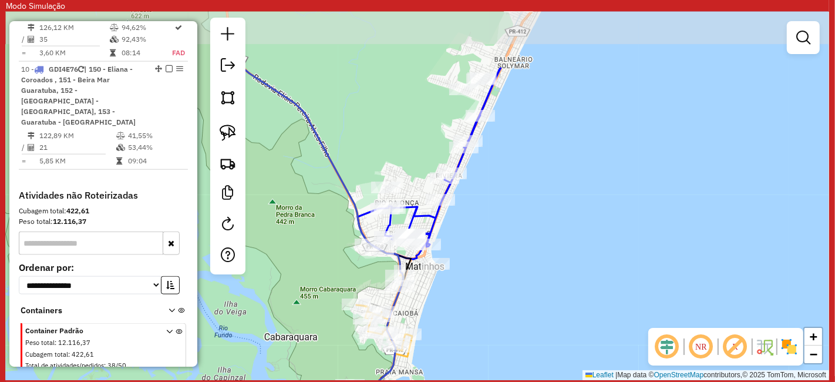
drag, startPoint x: 483, startPoint y: 216, endPoint x: 538, endPoint y: 293, distance: 94.7
click at [538, 293] on div "Janela de atendimento Grade de atendimento Capacidade Transportadoras Veículos …" at bounding box center [417, 196] width 823 height 368
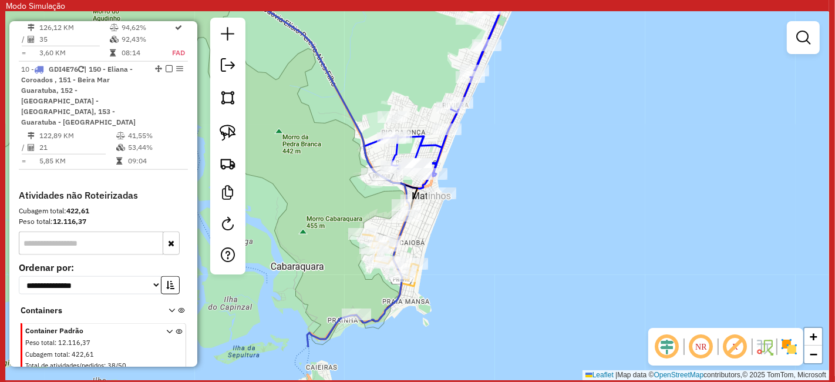
drag, startPoint x: 541, startPoint y: 225, endPoint x: 551, endPoint y: 177, distance: 49.6
click at [551, 177] on div "Janela de atendimento Grade de atendimento Capacidade Transportadoras Veículos …" at bounding box center [417, 196] width 823 height 368
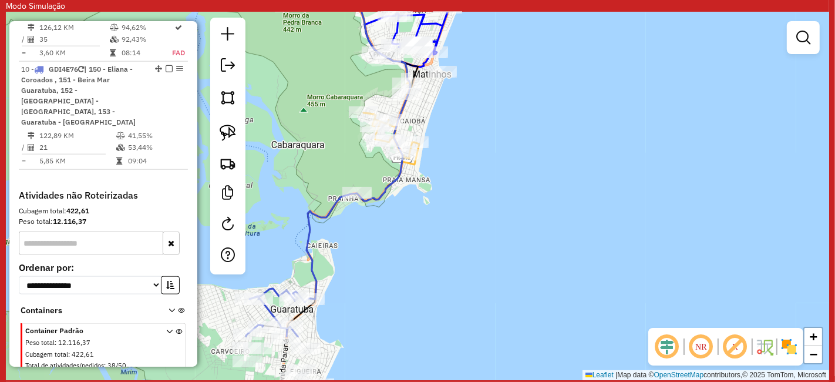
drag, startPoint x: 437, startPoint y: 329, endPoint x: 430, endPoint y: 243, distance: 86.7
click at [432, 244] on div "Janela de atendimento Grade de atendimento Capacidade Transportadoras Veículos …" at bounding box center [417, 196] width 823 height 368
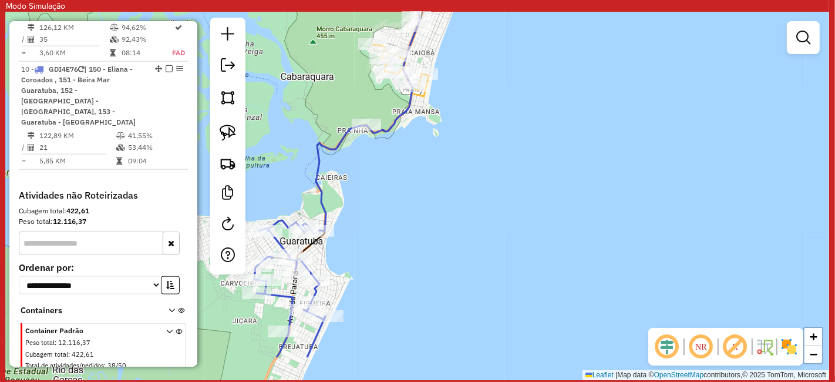
drag, startPoint x: 378, startPoint y: 296, endPoint x: 477, endPoint y: 144, distance: 181.1
click at [477, 145] on div "Janela de atendimento Grade de atendimento Capacidade Transportadoras Veículos …" at bounding box center [417, 196] width 823 height 368
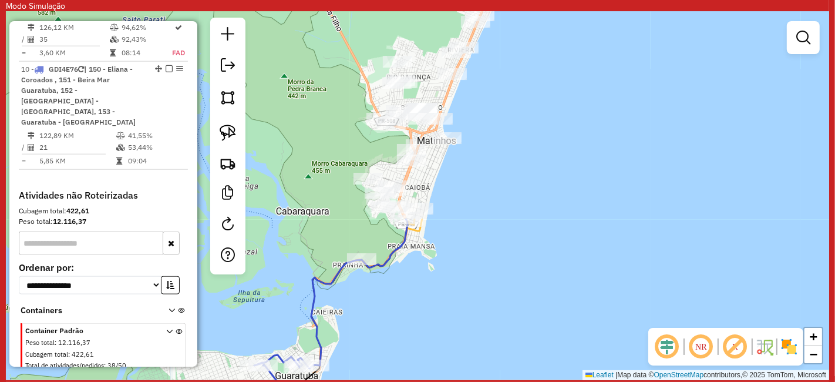
drag, startPoint x: 533, startPoint y: 161, endPoint x: 433, endPoint y: 405, distance: 263.4
click at [433, 381] on html "Modo Simulação Aguarde... Pop-up bloqueado! Seu navegador bloqueou automáticame…" at bounding box center [417, 191] width 835 height 382
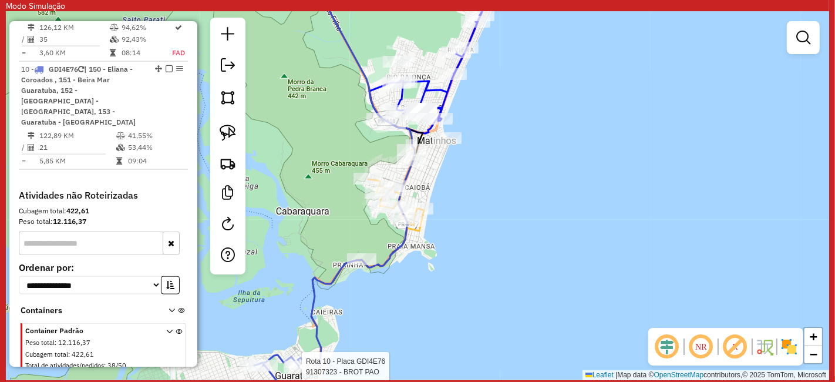
select select "**********"
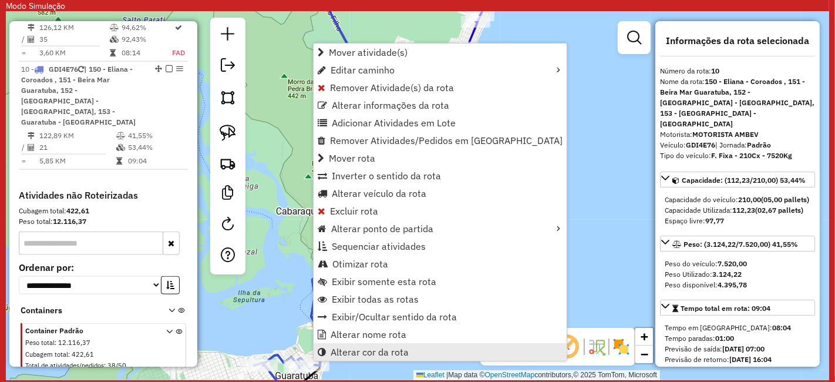
click at [373, 347] on span "Alterar cor da rota" at bounding box center [370, 351] width 78 height 9
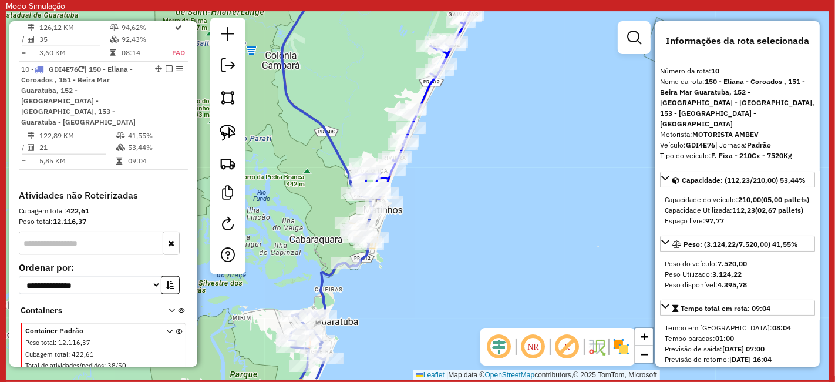
drag, startPoint x: 373, startPoint y: 321, endPoint x: 391, endPoint y: 184, distance: 138.0
click at [391, 184] on div "Janela de atendimento Grade de atendimento Capacidade Transportadoras Veículos …" at bounding box center [417, 196] width 823 height 368
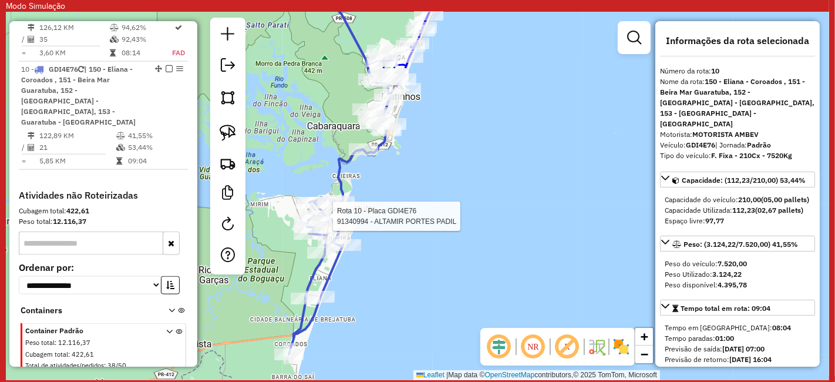
select select "**********"
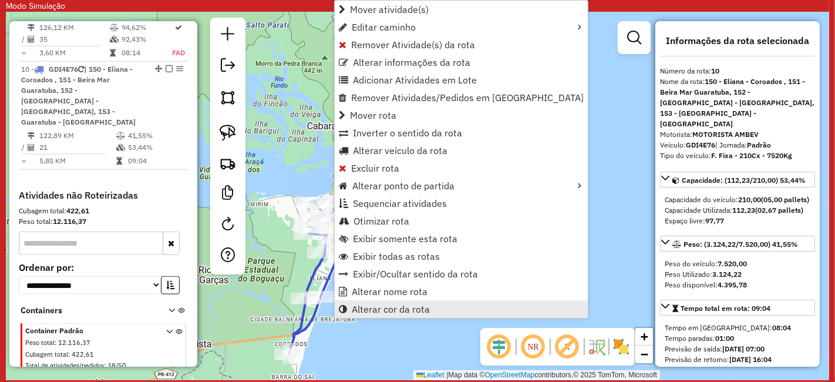
click at [379, 308] on span "Alterar cor da rota" at bounding box center [391, 308] width 78 height 9
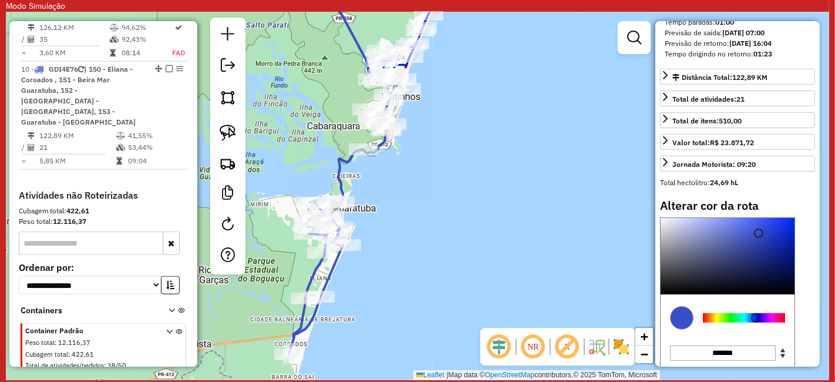
scroll to position [383, 0]
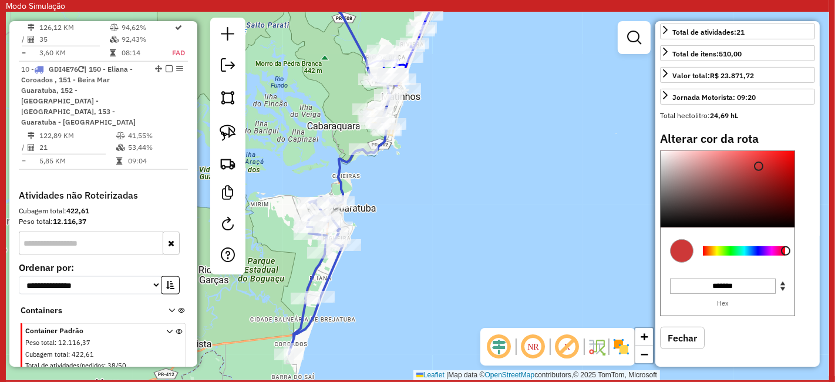
drag, startPoint x: 779, startPoint y: 245, endPoint x: 799, endPoint y: 241, distance: 20.5
click at [799, 241] on color-picker "C M Y K *** ** ** H S L ** ** *** R G B ******* Hex" at bounding box center [737, 233] width 155 height 166
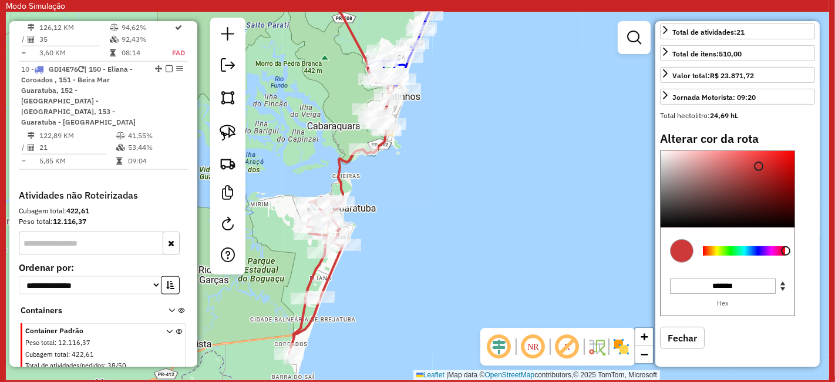
click at [762, 157] on div at bounding box center [728, 189] width 134 height 76
drag, startPoint x: 760, startPoint y: 160, endPoint x: 652, endPoint y: 136, distance: 110.1
click at [652, 136] on hb-router-mapa "Informações da Sessão 1229834 - 04/08/2025 Modo simulação Criação: 14/08/2025 1…" at bounding box center [417, 196] width 823 height 368
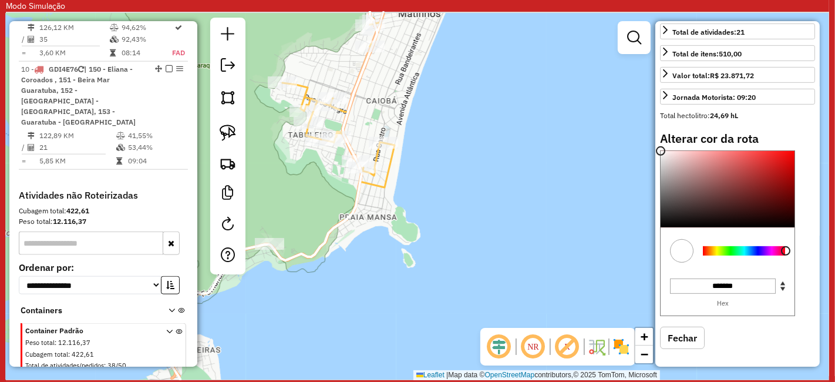
drag, startPoint x: 449, startPoint y: 99, endPoint x: 527, endPoint y: 248, distance: 168.1
click at [525, 234] on div "Janela de atendimento Grade de atendimento Capacidade Transportadoras Veículos …" at bounding box center [417, 196] width 823 height 368
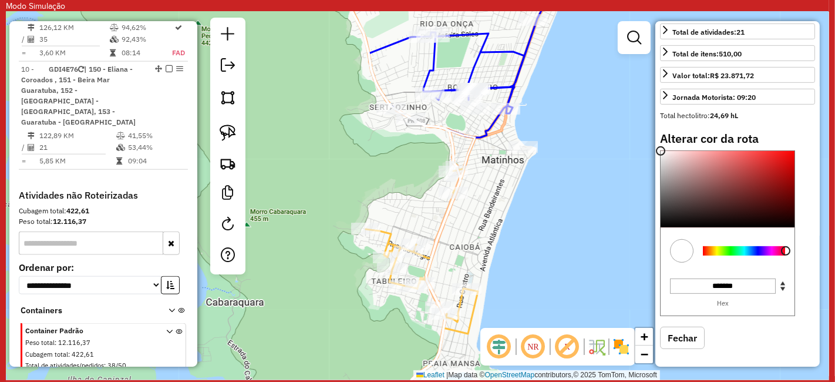
drag, startPoint x: 511, startPoint y: 169, endPoint x: 562, endPoint y: 265, distance: 109.3
click at [559, 258] on div "Janela de atendimento Grade de atendimento Capacidade Transportadoras Veículos …" at bounding box center [417, 196] width 823 height 368
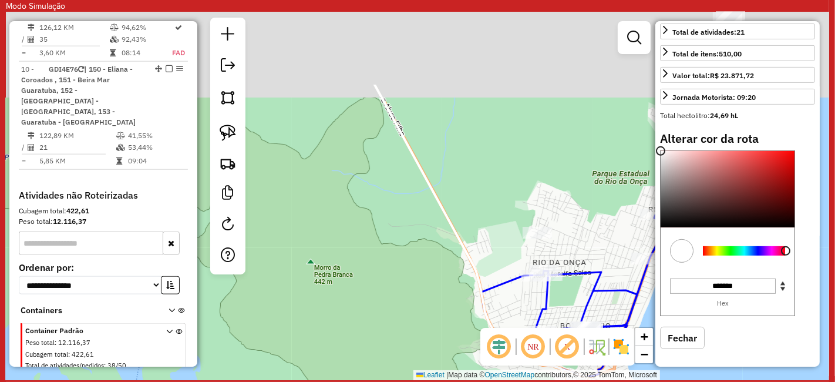
drag, startPoint x: 446, startPoint y: 100, endPoint x: 503, endPoint y: 250, distance: 159.7
click at [482, 185] on div "Janela de atendimento Grade de atendimento Capacidade Transportadoras Veículos …" at bounding box center [417, 196] width 823 height 368
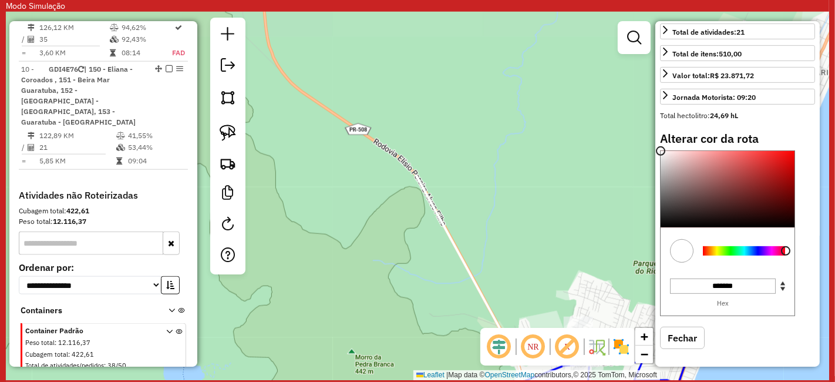
click at [507, 345] on hb-router-mapa "Informações da Sessão 1229834 - 04/08/2025 Modo simulação Criação: 14/08/2025 1…" at bounding box center [417, 196] width 823 height 368
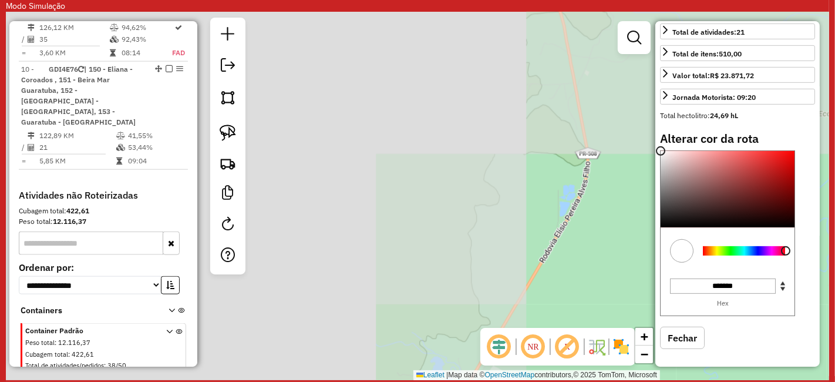
drag, startPoint x: 450, startPoint y: 214, endPoint x: 437, endPoint y: 136, distance: 79.2
click at [439, 142] on div "Janela de atendimento Grade de atendimento Capacidade Transportadoras Veículos …" at bounding box center [417, 196] width 823 height 368
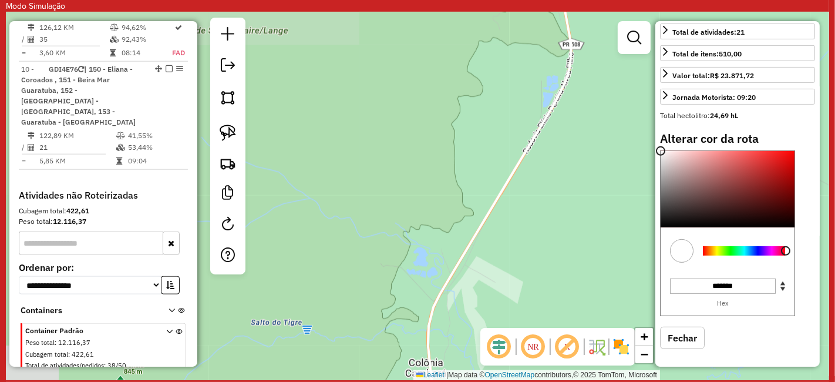
click at [433, 159] on div "Janela de atendimento Grade de atendimento Capacidade Transportadoras Veículos …" at bounding box center [417, 196] width 823 height 368
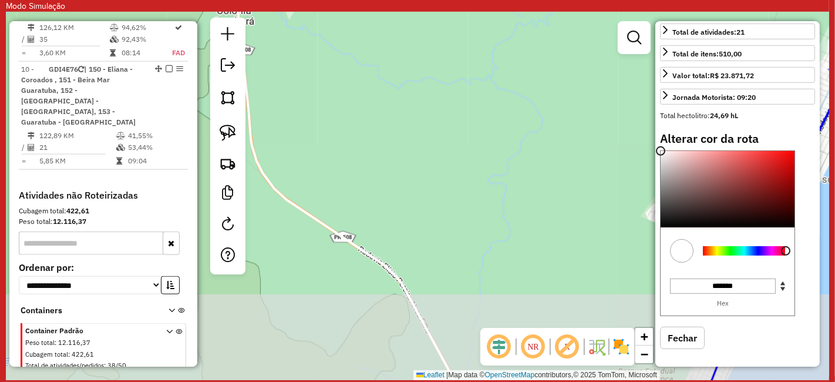
drag, startPoint x: 402, startPoint y: 96, endPoint x: 501, endPoint y: 145, distance: 110.8
click at [496, 147] on div "Janela de atendimento Grade de atendimento Capacidade Transportadoras Veículos …" at bounding box center [417, 196] width 823 height 368
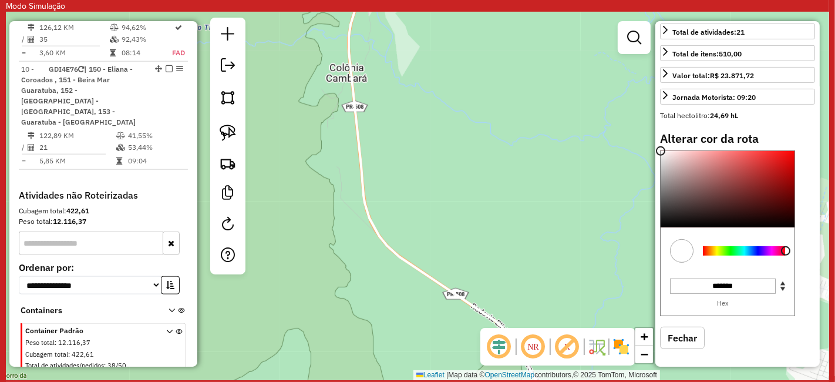
click at [447, 117] on div "Janela de atendimento Grade de atendimento Capacidade Transportadoras Veículos …" at bounding box center [417, 196] width 823 height 368
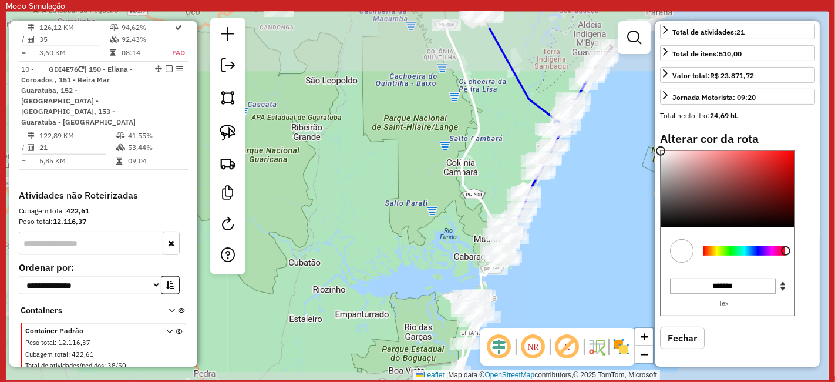
drag, startPoint x: 487, startPoint y: 110, endPoint x: 484, endPoint y: 210, distance: 100.4
click at [487, 183] on div "Janela de atendimento Grade de atendimento Capacidade Transportadoras Veículos …" at bounding box center [417, 196] width 823 height 368
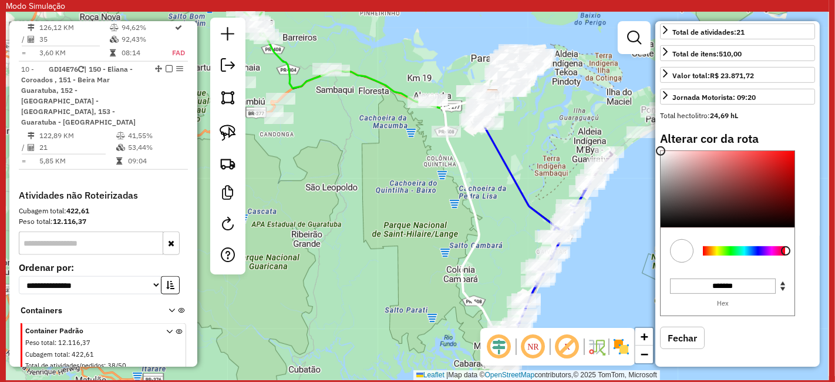
drag, startPoint x: 490, startPoint y: 194, endPoint x: 482, endPoint y: 207, distance: 15.8
click at [489, 194] on div "Janela de atendimento Grade de atendimento Capacidade Transportadoras Veículos …" at bounding box center [417, 196] width 823 height 368
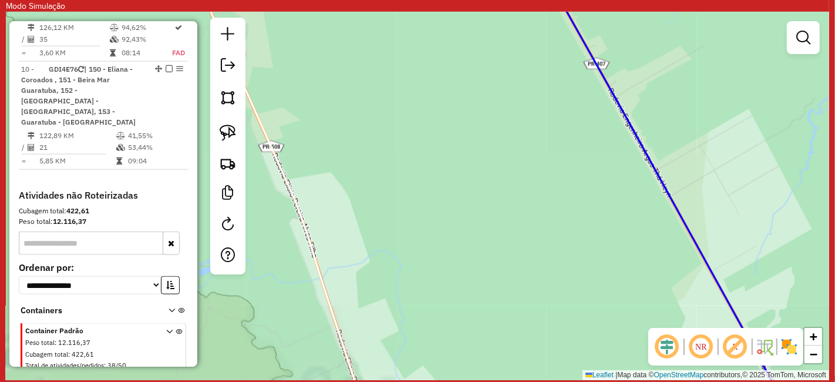
drag, startPoint x: 498, startPoint y: 267, endPoint x: 533, endPoint y: 311, distance: 56.9
click at [505, 284] on div "Janela de atendimento Grade de atendimento Capacidade Transportadoras Veículos …" at bounding box center [417, 196] width 823 height 368
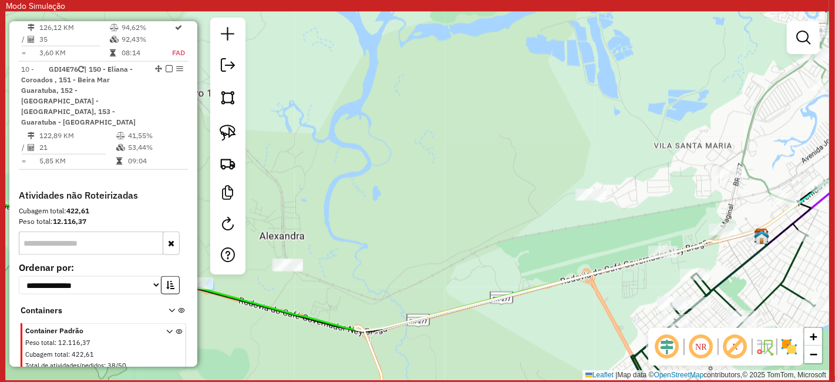
drag, startPoint x: 510, startPoint y: 234, endPoint x: 384, endPoint y: 115, distance: 173.2
click at [386, 116] on div "Janela de atendimento Grade de atendimento Capacidade Transportadoras Veículos …" at bounding box center [417, 196] width 823 height 368
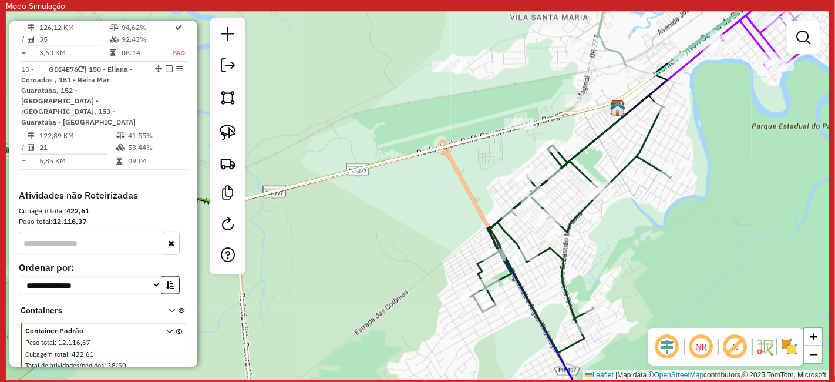
drag, startPoint x: 614, startPoint y: 116, endPoint x: 588, endPoint y: 122, distance: 26.4
click at [588, 120] on div "Janela de atendimento Grade de atendimento Capacidade Transportadoras Veículos …" at bounding box center [417, 196] width 823 height 368
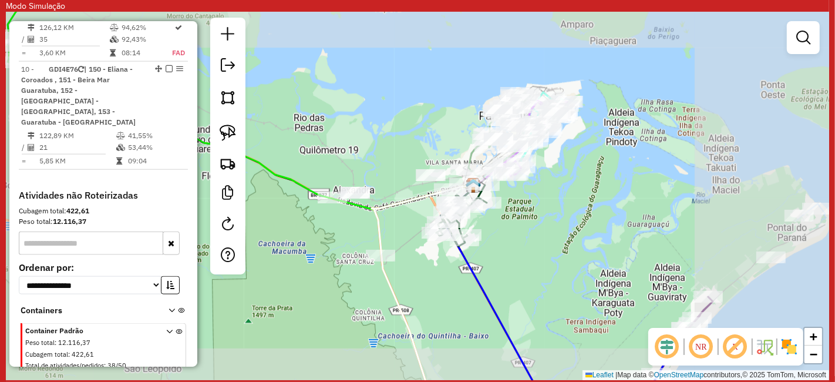
drag, startPoint x: 542, startPoint y: 287, endPoint x: 605, endPoint y: 75, distance: 221.3
click at [593, 105] on div "Janela de atendimento Grade de atendimento Capacidade Transportadoras Veículos …" at bounding box center [417, 196] width 823 height 368
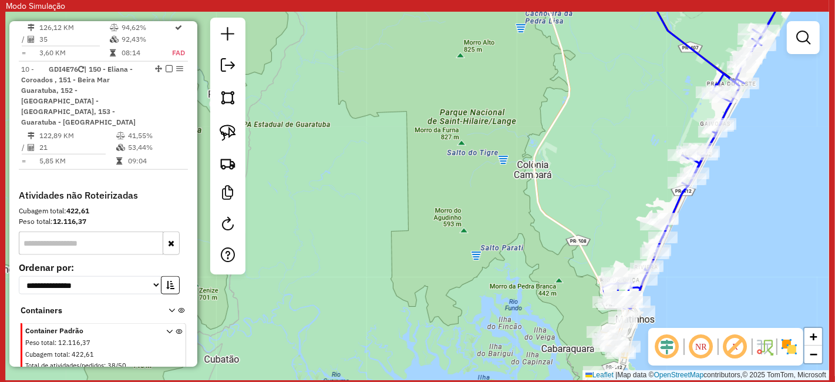
drag, startPoint x: 593, startPoint y: 233, endPoint x: 557, endPoint y: 14, distance: 221.5
click at [557, 28] on div "Janela de atendimento Grade de atendimento Capacidade Transportadoras Veículos …" at bounding box center [417, 196] width 823 height 368
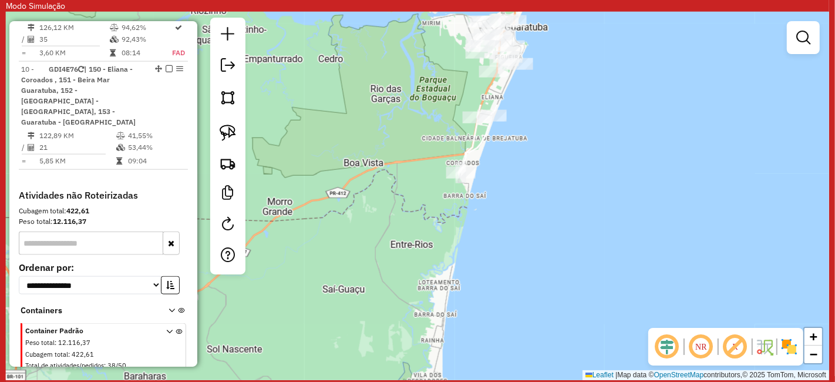
drag, startPoint x: 489, startPoint y: 134, endPoint x: 495, endPoint y: 318, distance: 183.9
click at [501, 319] on div "Janela de atendimento Grade de atendimento Capacidade Transportadoras Veículos …" at bounding box center [417, 196] width 823 height 368
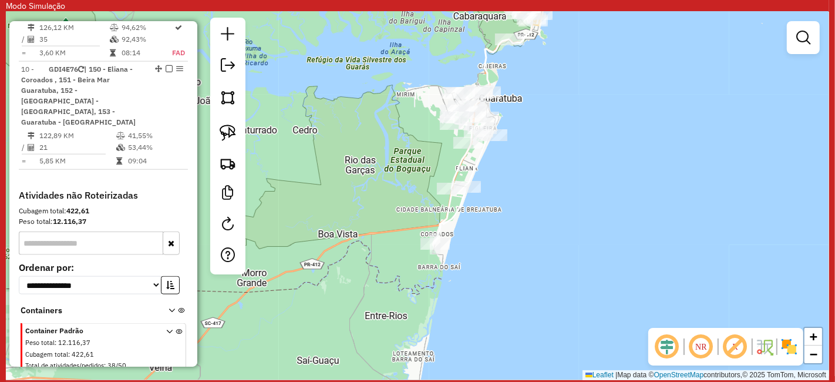
drag, startPoint x: 545, startPoint y: 115, endPoint x: 533, endPoint y: 146, distance: 33.5
click at [541, 139] on div "Janela de atendimento Grade de atendimento Capacidade Transportadoras Veículos …" at bounding box center [417, 196] width 823 height 368
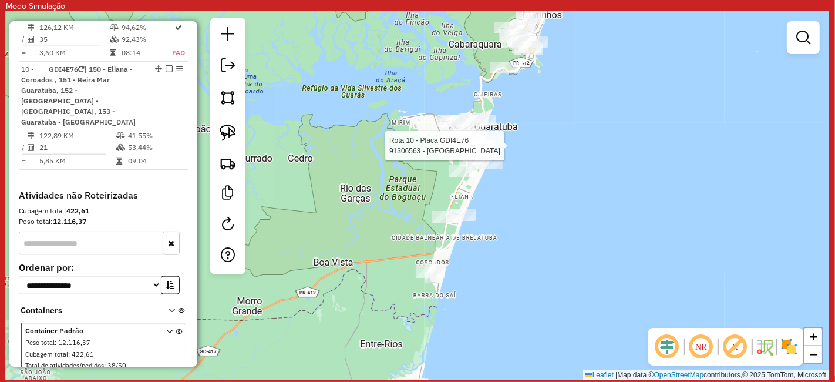
select select "**********"
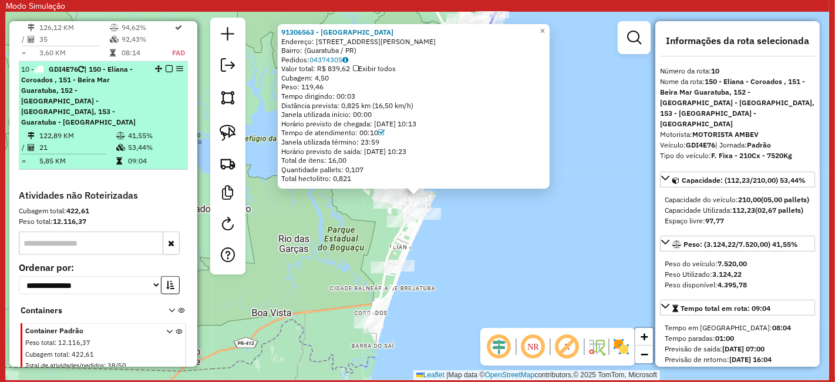
click at [166, 65] on em at bounding box center [169, 68] width 7 height 7
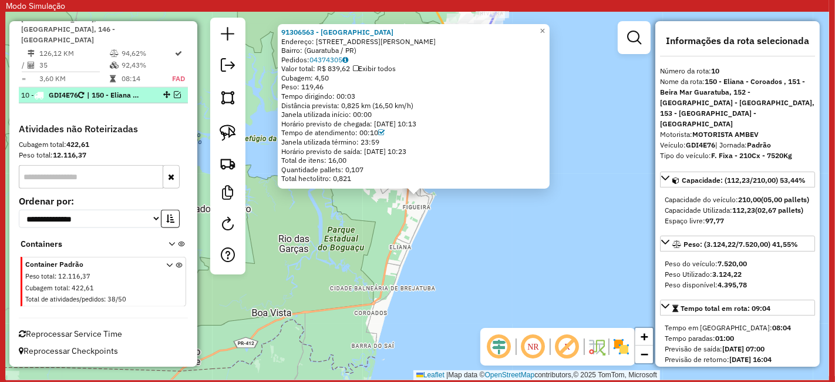
scroll to position [1126, 0]
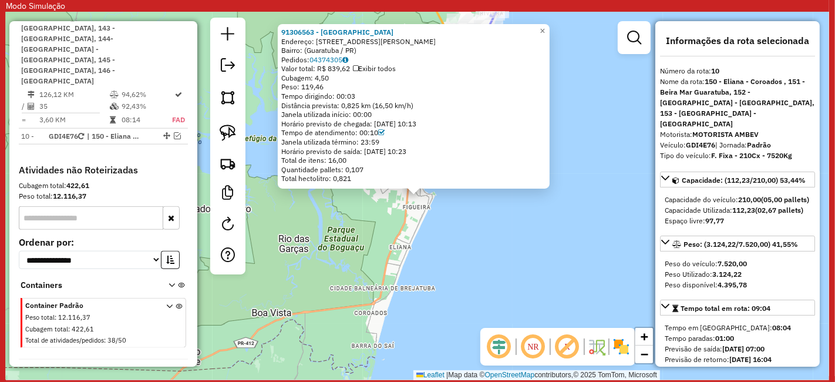
click at [464, 223] on div "91306563 - SANTO GOLE Endereço: Rua Antônio Alves Correia, 303 Bairro: (Guaratu…" at bounding box center [417, 196] width 823 height 368
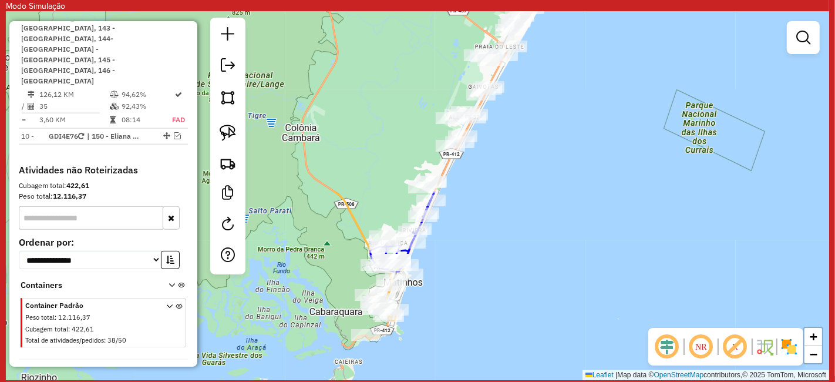
drag, startPoint x: 564, startPoint y: 136, endPoint x: 490, endPoint y: 353, distance: 229.0
click at [490, 353] on div "Janela de atendimento Grade de atendimento Capacidade Transportadoras Veículos …" at bounding box center [417, 196] width 823 height 368
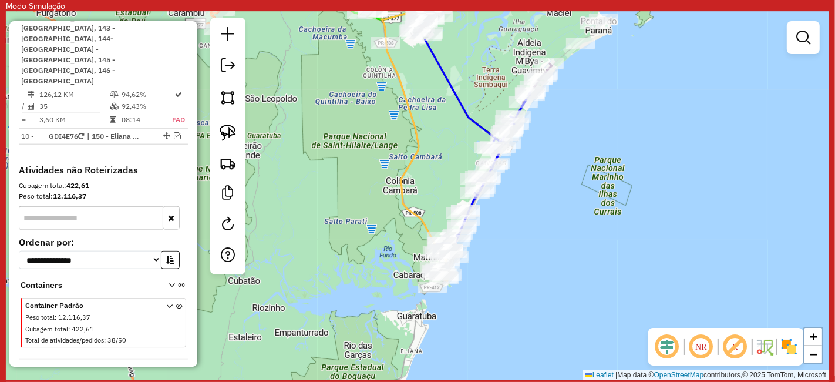
click at [743, 340] on em at bounding box center [735, 346] width 28 height 28
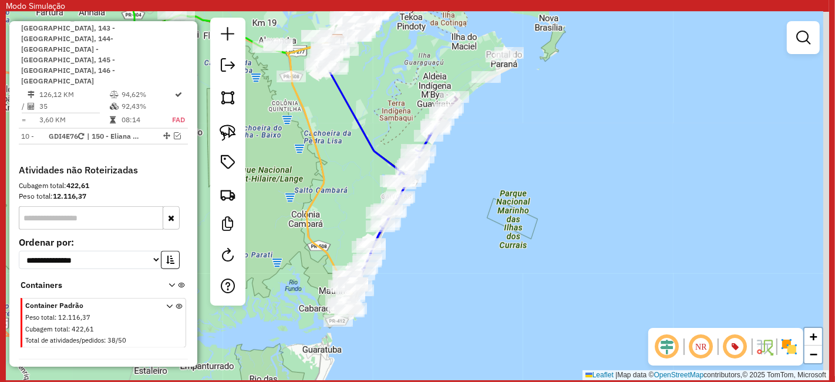
drag, startPoint x: 651, startPoint y: 120, endPoint x: 554, endPoint y: 153, distance: 102.5
click at [553, 152] on div "Janela de atendimento Grade de atendimento Capacidade Transportadoras Veículos …" at bounding box center [417, 196] width 823 height 368
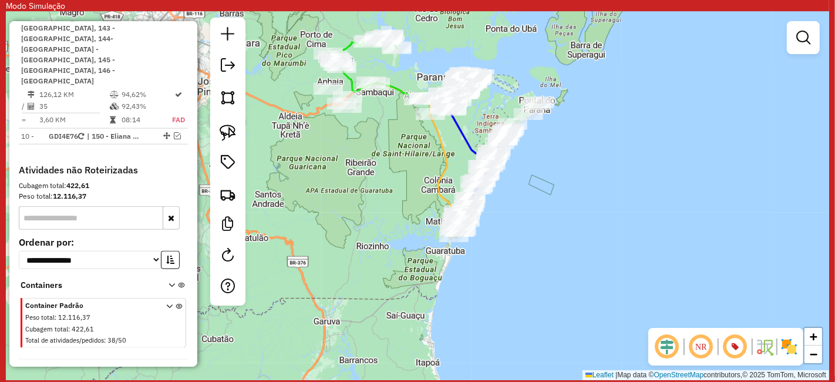
drag, startPoint x: 588, startPoint y: 188, endPoint x: 606, endPoint y: 171, distance: 24.5
click at [635, 171] on div "Janela de atendimento Grade de atendimento Capacidade Transportadoras Veículos …" at bounding box center [417, 196] width 823 height 368
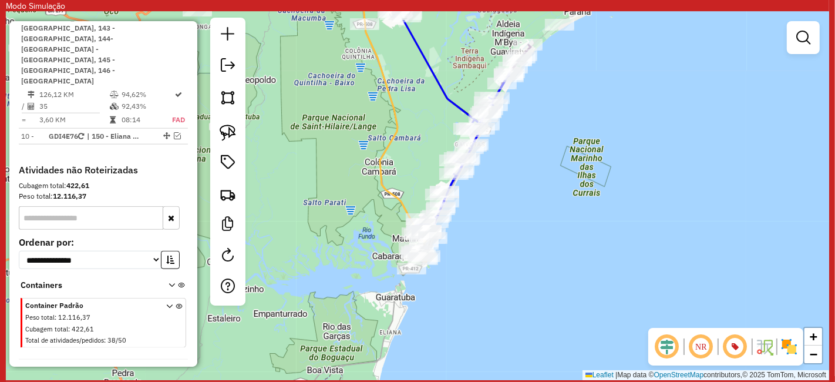
click at [793, 347] on img at bounding box center [789, 346] width 19 height 19
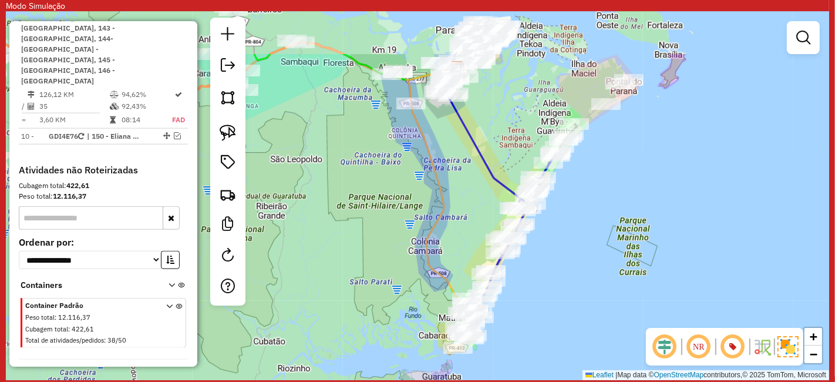
drag, startPoint x: 572, startPoint y: 194, endPoint x: 601, endPoint y: 251, distance: 63.3
click at [600, 251] on div "Janela de atendimento Grade de atendimento Capacidade Transportadoras Veículos …" at bounding box center [417, 196] width 823 height 368
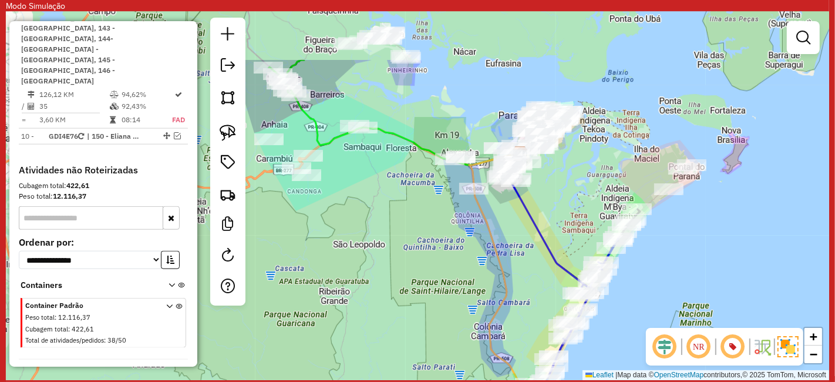
drag, startPoint x: 525, startPoint y: 147, endPoint x: 584, endPoint y: 234, distance: 104.9
click at [584, 234] on div "Janela de atendimento Grade de atendimento Capacidade Transportadoras Veículos …" at bounding box center [417, 196] width 823 height 368
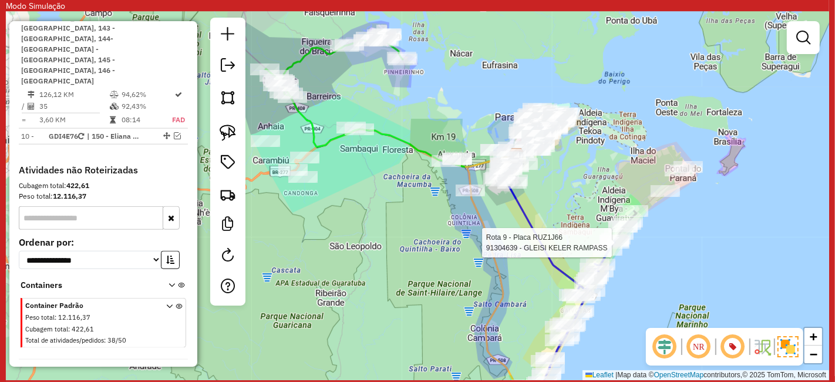
drag, startPoint x: 574, startPoint y: 159, endPoint x: 557, endPoint y: 189, distance: 35.3
click at [558, 195] on div "Rota 9 - Placa RUZ1J66 91304639 - GLEISI KELER RAMPASS Janela de atendimento Gr…" at bounding box center [417, 196] width 823 height 368
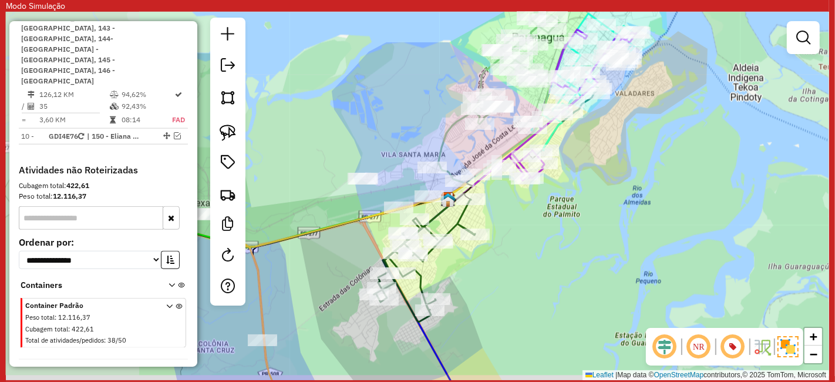
drag, startPoint x: 525, startPoint y: 187, endPoint x: 606, endPoint y: 163, distance: 84.4
click at [607, 163] on div "Rota 9 - Placa RUZ1J66 91304639 - GLEISI KELER RAMPASS Janela de atendimento Gr…" at bounding box center [417, 196] width 823 height 368
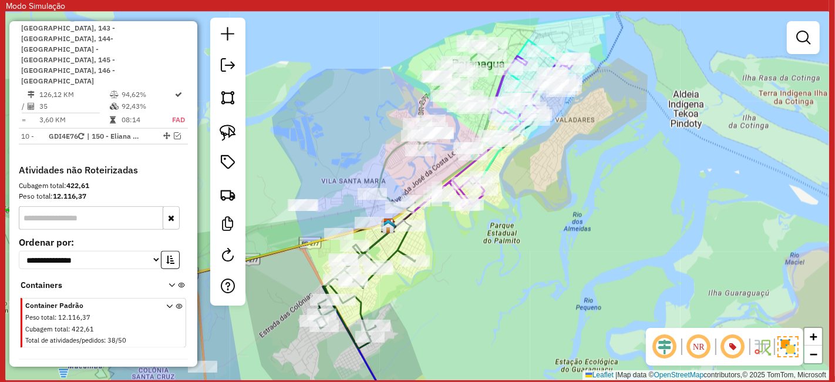
drag, startPoint x: 659, startPoint y: 136, endPoint x: 619, endPoint y: 152, distance: 43.2
click at [619, 152] on div "Rota 9 - Placa RUZ1J66 91304639 - GLEISI KELER RAMPASS Janela de atendimento Gr…" at bounding box center [417, 196] width 823 height 368
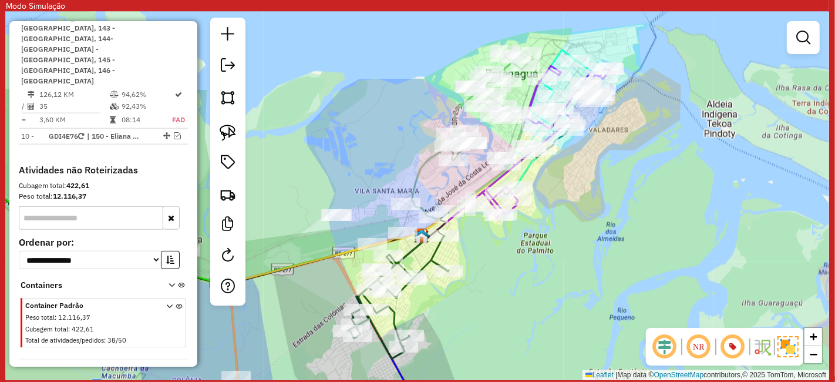
drag, startPoint x: 513, startPoint y: 234, endPoint x: 547, endPoint y: 234, distance: 33.5
click at [547, 234] on div "Rota 9 - Placa RUZ1J66 91304639 - GLEISI KELER RAMPASS Rota 4 - Placa EMC8B44 9…" at bounding box center [417, 196] width 823 height 368
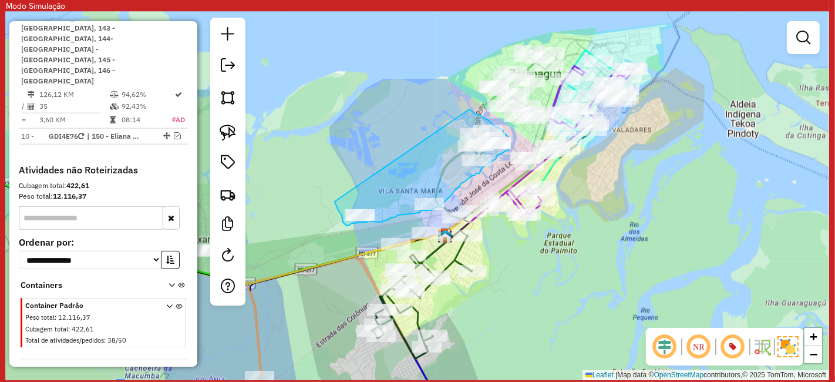
drag, startPoint x: 469, startPoint y: 109, endPoint x: 335, endPoint y: 200, distance: 162.1
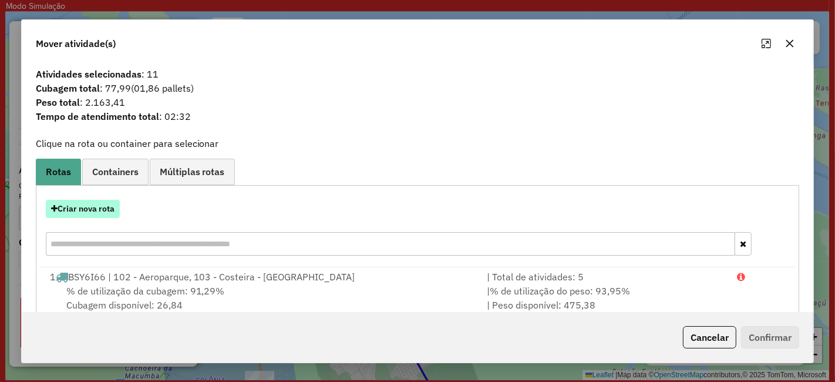
click at [86, 207] on button "Criar nova rota" at bounding box center [83, 209] width 74 height 18
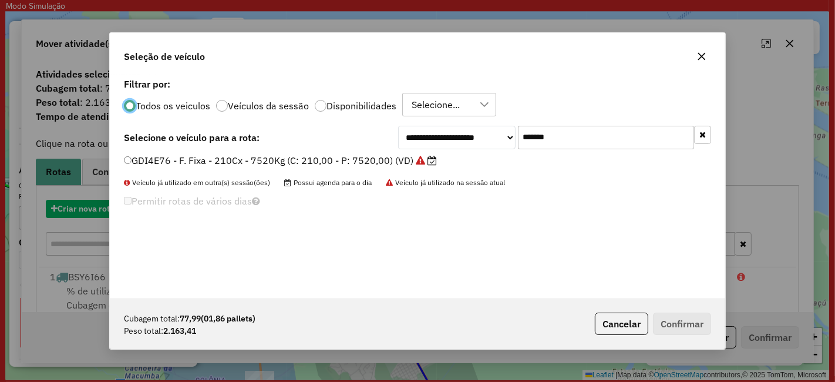
scroll to position [6, 3]
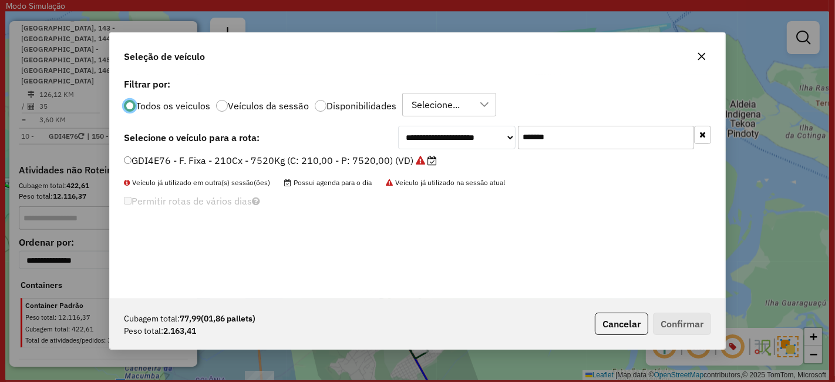
drag, startPoint x: 548, startPoint y: 141, endPoint x: 189, endPoint y: 152, distance: 359.0
click at [189, 152] on div "**********" at bounding box center [417, 186] width 615 height 223
paste input "text"
type input "*******"
click at [311, 156] on label "RUZ1J66 - F. Fixa - 70Cx - 1340Kg (C: 70,00 - P: 1340,00) (VD)" at bounding box center [275, 160] width 302 height 14
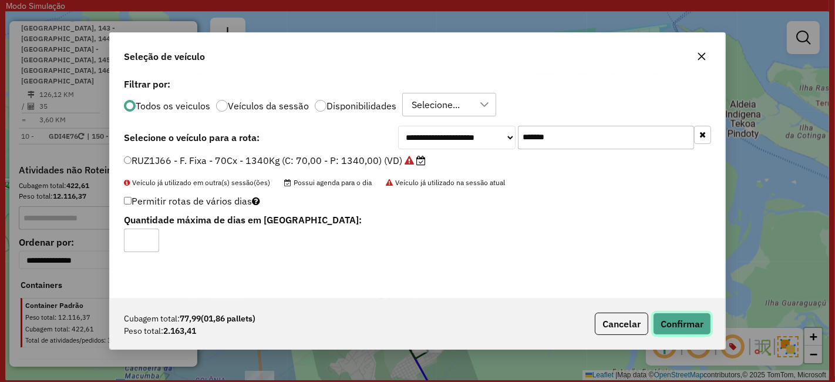
click at [656, 323] on button "Confirmar" at bounding box center [682, 323] width 58 height 22
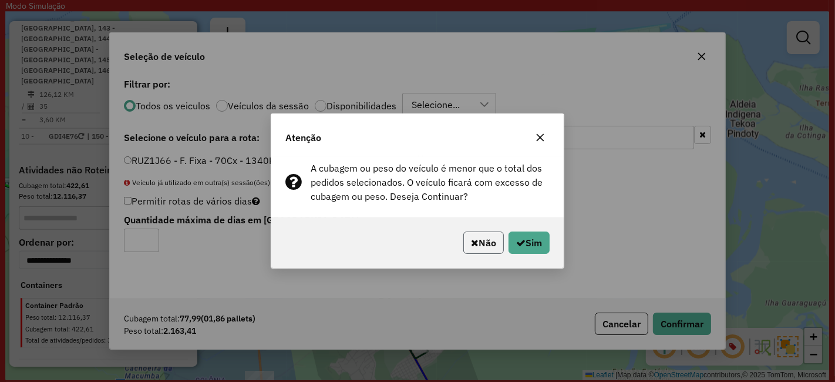
click at [494, 239] on button "Não" at bounding box center [483, 242] width 41 height 22
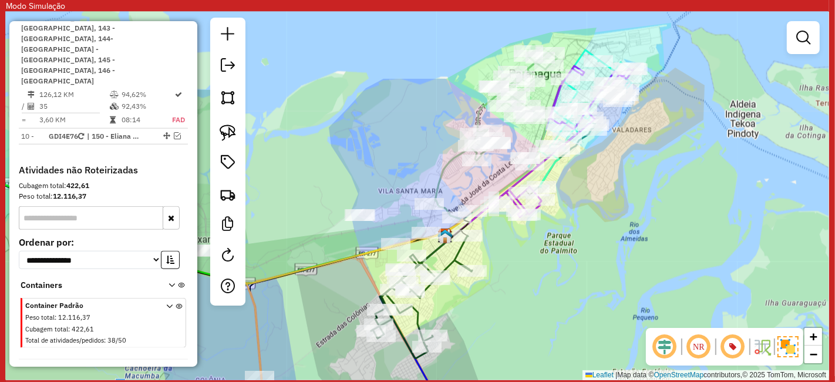
click at [549, 276] on div "Rota 9 - Placa RUZ1J66 91304639 - GLEISI KELER RAMPASS Rota 4 - Placa EMC8B44 9…" at bounding box center [417, 196] width 823 height 368
click at [332, 204] on div "Janela de atendimento Grade de atendimento Capacidade Transportadoras Veículos …" at bounding box center [417, 196] width 823 height 368
click at [312, 167] on div "Janela de atendimento Grade de atendimento Capacidade Transportadoras Veículos …" at bounding box center [417, 196] width 823 height 368
click at [802, 98] on div "Janela de atendimento Grade de atendimento Capacidade Transportadoras Veículos …" at bounding box center [417, 196] width 823 height 368
click at [708, 147] on div "Janela de atendimento Grade de atendimento Capacidade Transportadoras Veículos …" at bounding box center [417, 196] width 823 height 368
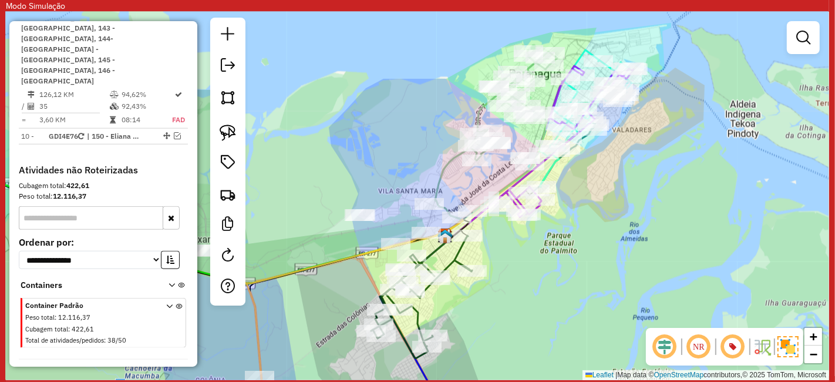
click at [708, 147] on div "Janela de atendimento Grade de atendimento Capacidade Transportadoras Veículos …" at bounding box center [417, 196] width 823 height 368
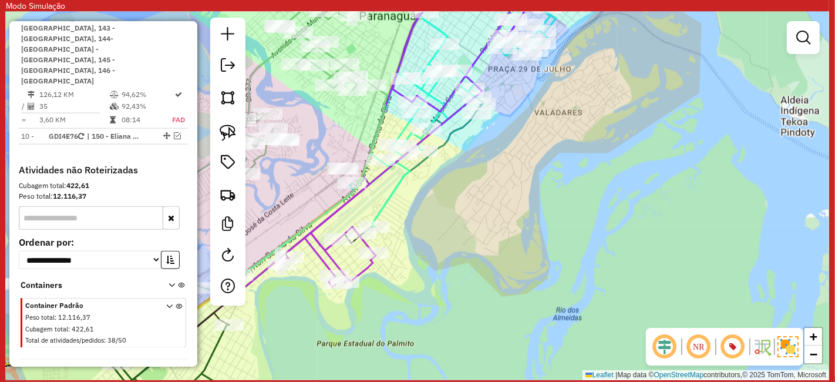
click at [708, 145] on div "Janela de atendimento Grade de atendimento Capacidade Transportadoras Veículos …" at bounding box center [417, 196] width 823 height 368
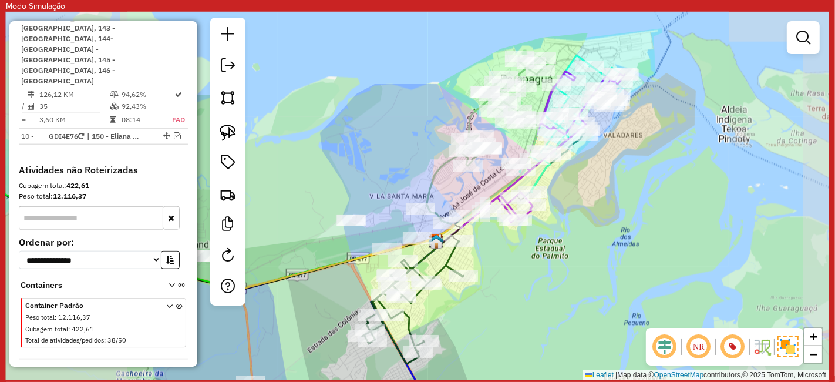
click at [587, 241] on div "Janela de atendimento Grade de atendimento Capacidade Transportadoras Veículos …" at bounding box center [417, 196] width 823 height 368
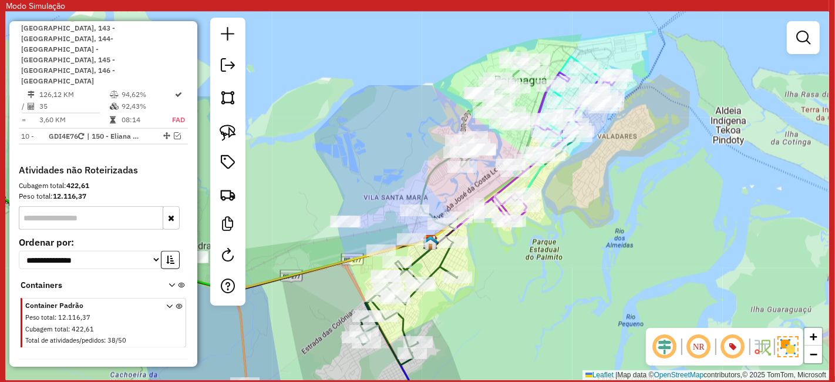
click at [466, 309] on div "Janela de atendimento Grade de atendimento Capacidade Transportadoras Veículos …" at bounding box center [417, 196] width 823 height 368
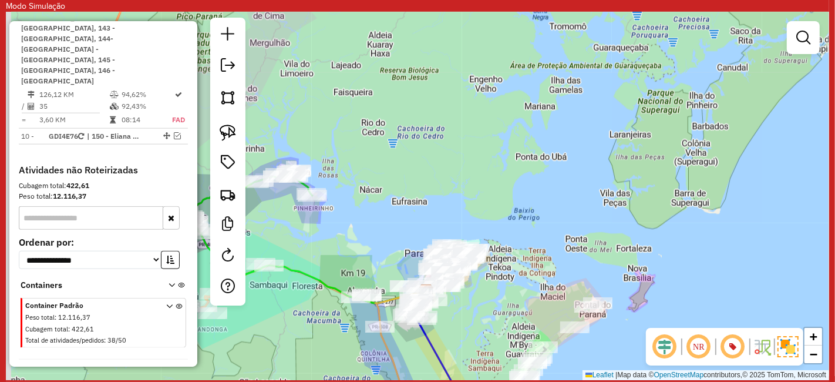
drag, startPoint x: 409, startPoint y: 179, endPoint x: 570, endPoint y: 264, distance: 182.0
click at [551, 247] on div "Janela de atendimento Grade de atendimento Capacidade Transportadoras Veículos …" at bounding box center [417, 196] width 823 height 368
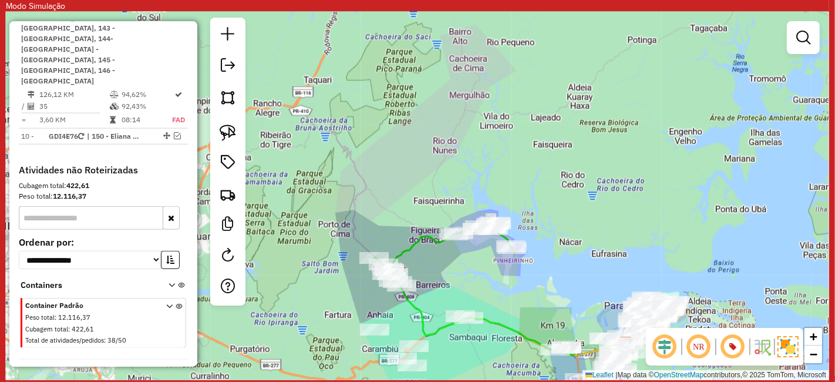
drag, startPoint x: 457, startPoint y: 252, endPoint x: 515, endPoint y: 234, distance: 60.4
click at [516, 234] on div "Janela de atendimento Grade de atendimento Capacidade Transportadoras Veículos …" at bounding box center [417, 196] width 823 height 368
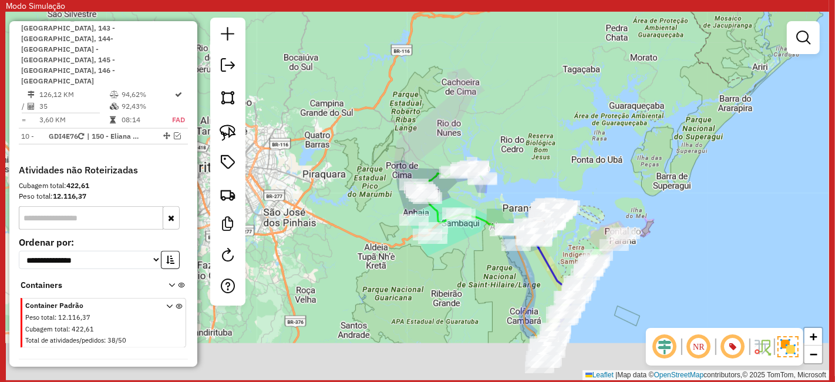
drag, startPoint x: 504, startPoint y: 253, endPoint x: 494, endPoint y: 180, distance: 72.8
click at [494, 180] on div "Janela de atendimento Grade de atendimento Capacidade Transportadoras Veículos …" at bounding box center [417, 196] width 823 height 368
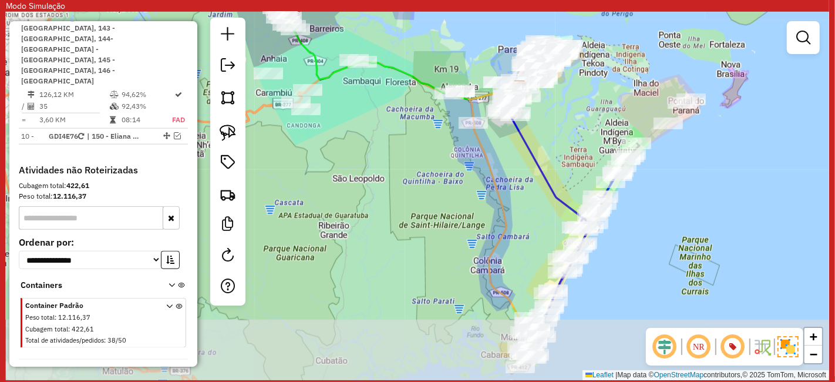
drag, startPoint x: 554, startPoint y: 271, endPoint x: 537, endPoint y: 227, distance: 46.7
click at [537, 227] on div "Janela de atendimento Grade de atendimento Capacidade Transportadoras Veículos …" at bounding box center [417, 196] width 823 height 368
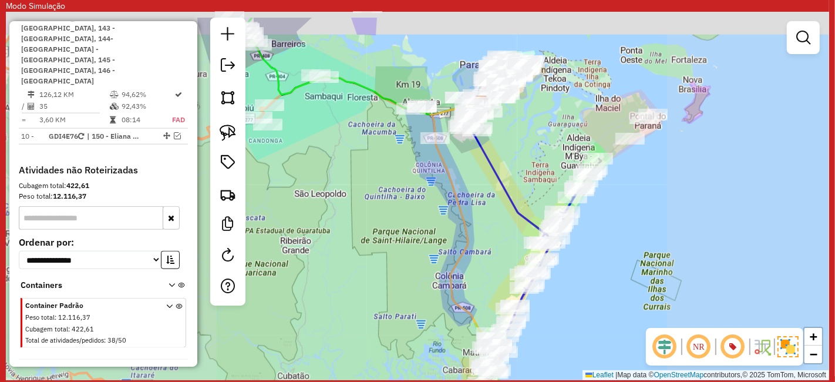
drag, startPoint x: 389, startPoint y: 208, endPoint x: 449, endPoint y: 284, distance: 96.6
click at [443, 271] on div "Janela de atendimento Grade de atendimento Capacidade Transportadoras Veículos …" at bounding box center [417, 196] width 823 height 368
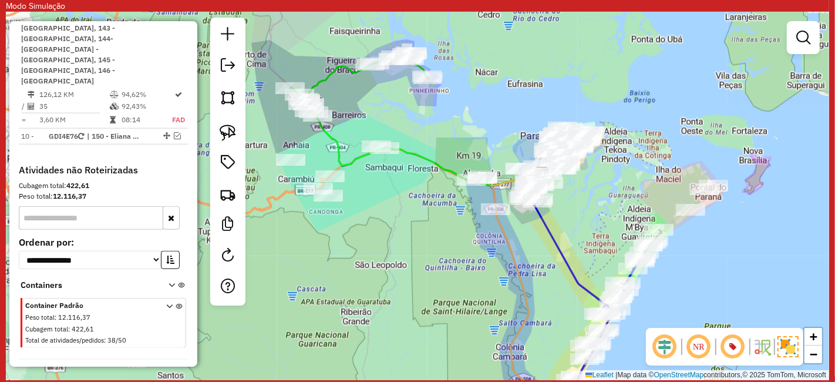
click at [411, 243] on div "Janela de atendimento Grade de atendimento Capacidade Transportadoras Veículos …" at bounding box center [417, 196] width 823 height 368
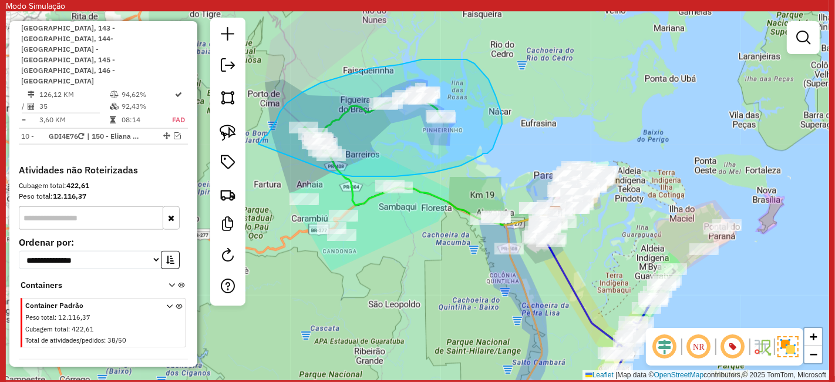
drag, startPoint x: 323, startPoint y: 169, endPoint x: 257, endPoint y: 144, distance: 70.6
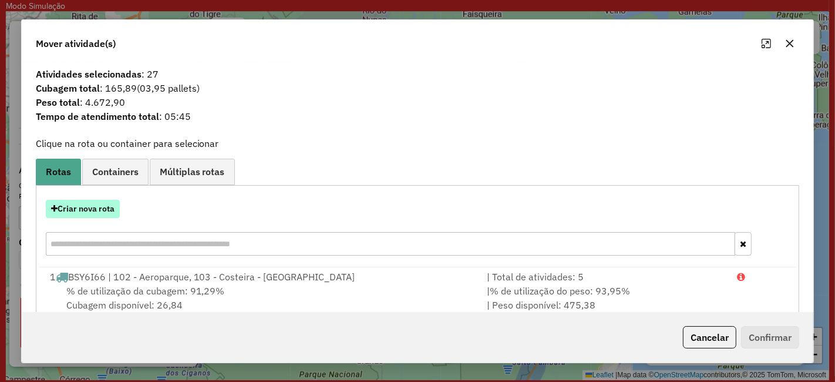
click at [95, 217] on button "Criar nova rota" at bounding box center [83, 209] width 74 height 18
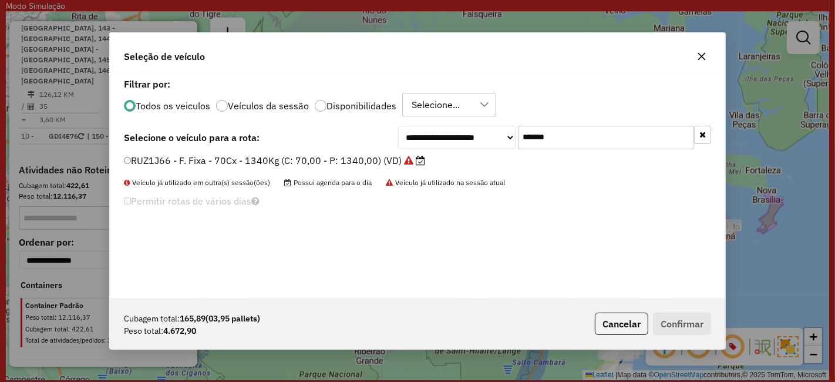
drag, startPoint x: 577, startPoint y: 137, endPoint x: 381, endPoint y: 148, distance: 195.9
click at [383, 147] on div "**********" at bounding box center [417, 137] width 587 height 23
paste input "text"
type input "*******"
click at [359, 152] on div "**********" at bounding box center [417, 186] width 615 height 223
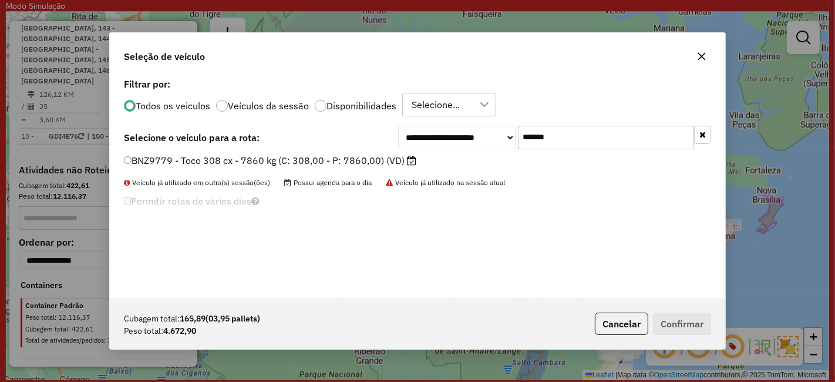
click at [368, 160] on label "BNZ9779 - Toco 308 cx - 7860 kg (C: 308,00 - P: 7860,00) (VD)" at bounding box center [270, 160] width 292 height 14
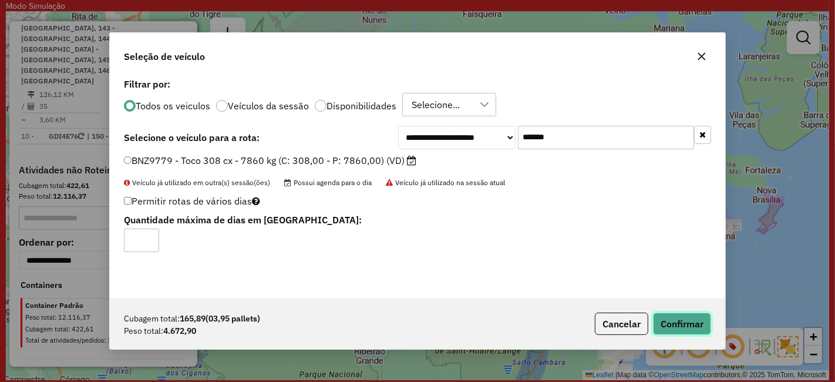
click at [664, 326] on button "Confirmar" at bounding box center [682, 323] width 58 height 22
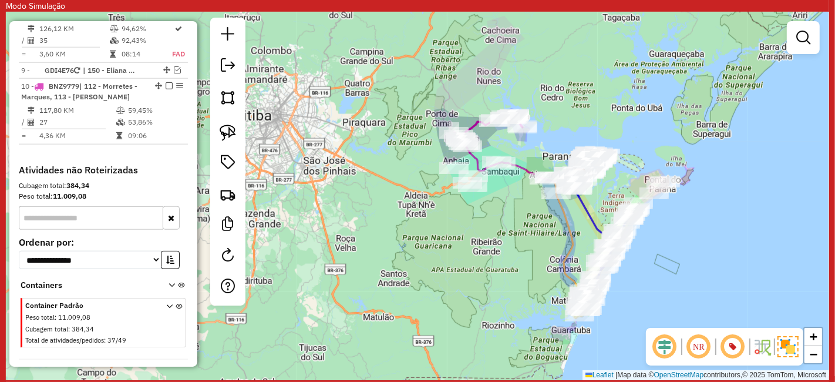
drag, startPoint x: 641, startPoint y: 276, endPoint x: 575, endPoint y: 152, distance: 140.5
click at [578, 159] on div "Janela de atendimento Grade de atendimento Capacidade Transportadoras Veículos …" at bounding box center [417, 196] width 823 height 368
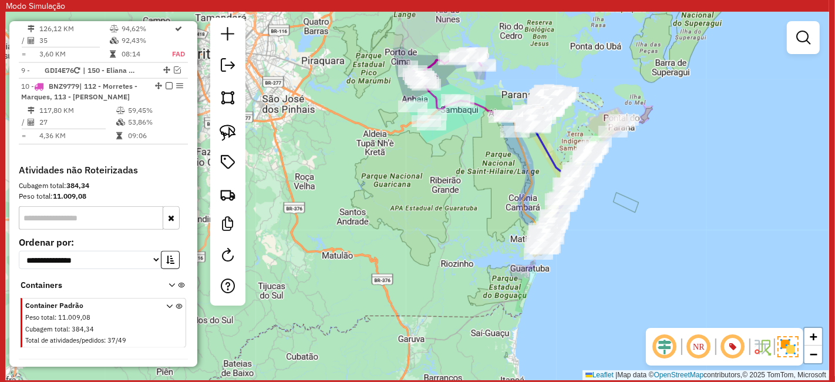
click at [605, 221] on div "Janela de atendimento Grade de atendimento Capacidade Transportadoras Veículos …" at bounding box center [417, 196] width 823 height 368
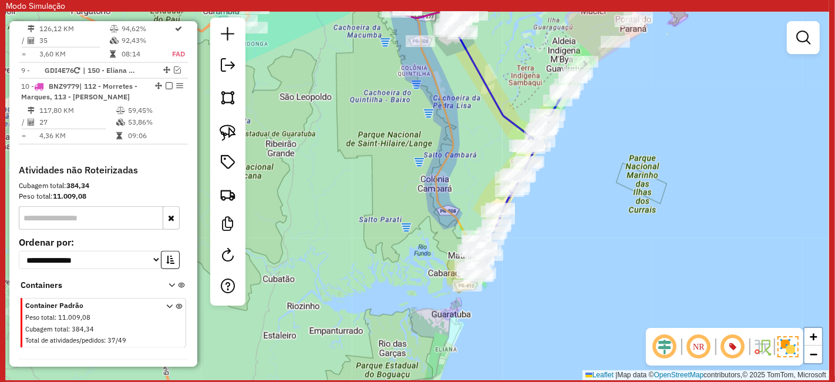
drag, startPoint x: 601, startPoint y: 174, endPoint x: 581, endPoint y: 197, distance: 30.0
click at [585, 195] on div "Janela de atendimento Grade de atendimento Capacidade Transportadoras Veículos …" at bounding box center [417, 196] width 823 height 368
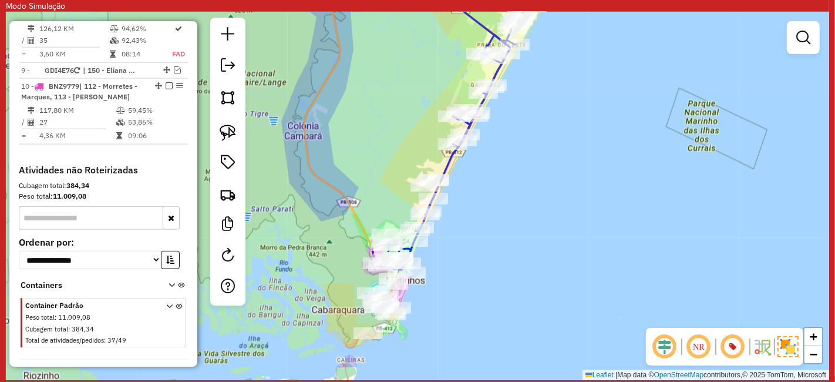
drag, startPoint x: 577, startPoint y: 177, endPoint x: 595, endPoint y: 123, distance: 57.0
click at [595, 123] on div "Janela de atendimento Grade de atendimento Capacidade Transportadoras Veículos …" at bounding box center [417, 196] width 823 height 368
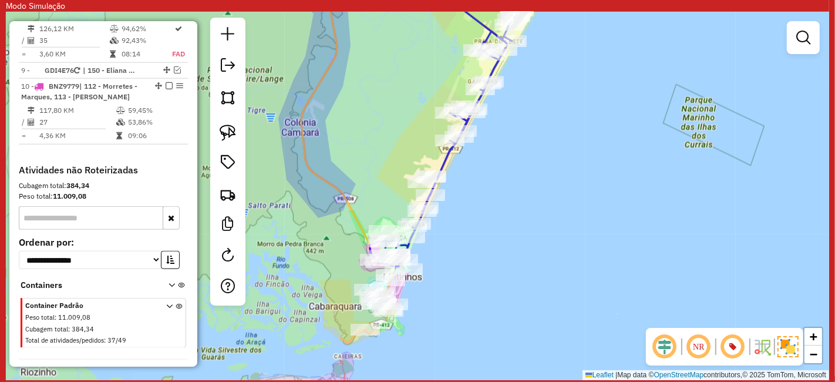
click at [531, 224] on div "Janela de atendimento Grade de atendimento Capacidade Transportadoras Veículos …" at bounding box center [417, 196] width 823 height 368
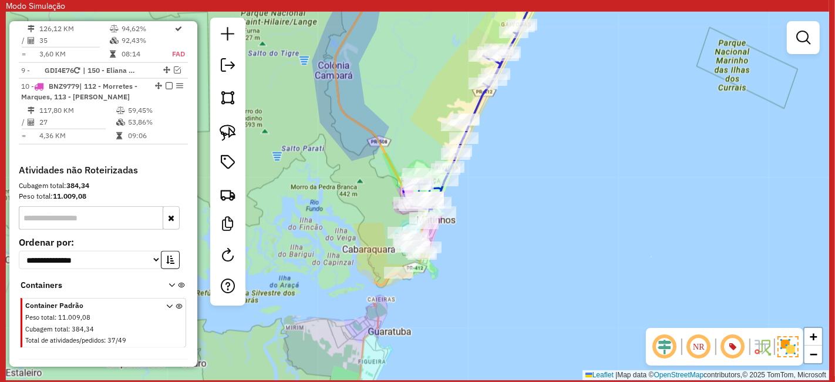
click at [540, 249] on div "Janela de atendimento Grade de atendimento Capacidade Transportadoras Veículos …" at bounding box center [417, 196] width 823 height 368
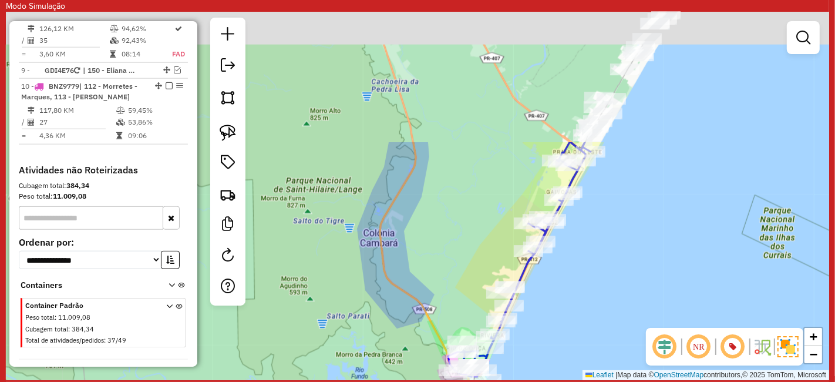
click at [523, 267] on div "Rota 8 - Placa RUZ1J66 91306091 - JOSE FRANCISCO OLAVO Janela de atendimento Gr…" at bounding box center [417, 196] width 823 height 368
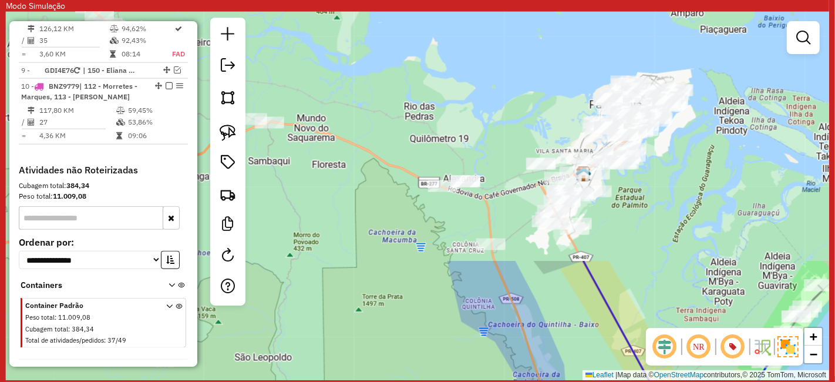
click at [427, 186] on div "Janela de atendimento Grade de atendimento Capacidade Transportadoras Veículos …" at bounding box center [417, 196] width 823 height 368
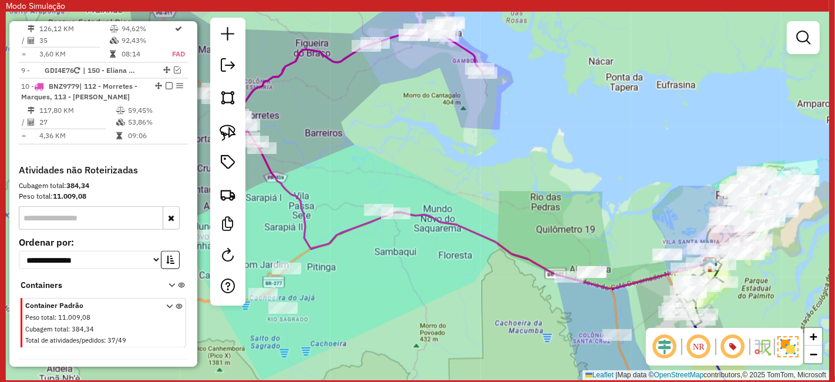
drag, startPoint x: 425, startPoint y: 176, endPoint x: 531, endPoint y: 316, distance: 176.1
click at [503, 286] on div "Janela de atendimento Grade de atendimento Capacidade Transportadoras Veículos …" at bounding box center [417, 196] width 823 height 368
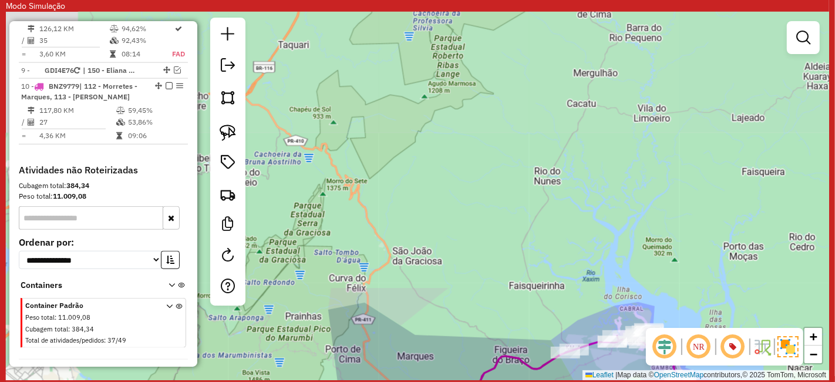
drag, startPoint x: 506, startPoint y: 284, endPoint x: 498, endPoint y: 135, distance: 148.8
click at [497, 140] on div "Janela de atendimento Grade de atendimento Capacidade Transportadoras Veículos …" at bounding box center [417, 196] width 823 height 368
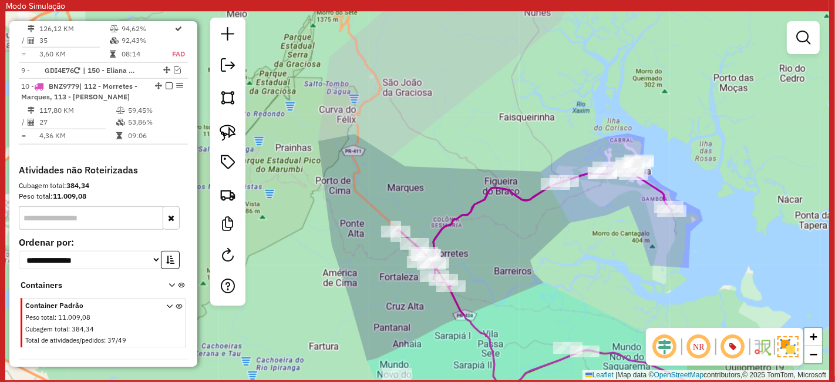
click at [553, 291] on div "Janela de atendimento Grade de atendimento Capacidade Transportadoras Veículos …" at bounding box center [417, 196] width 823 height 368
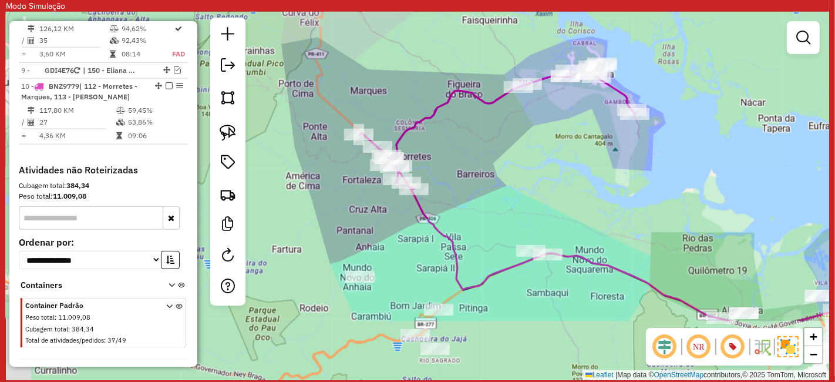
drag, startPoint x: 521, startPoint y: 189, endPoint x: 464, endPoint y: 171, distance: 59.6
click at [517, 181] on div "Janela de atendimento Grade de atendimento Capacidade Transportadoras Veículos …" at bounding box center [417, 196] width 823 height 368
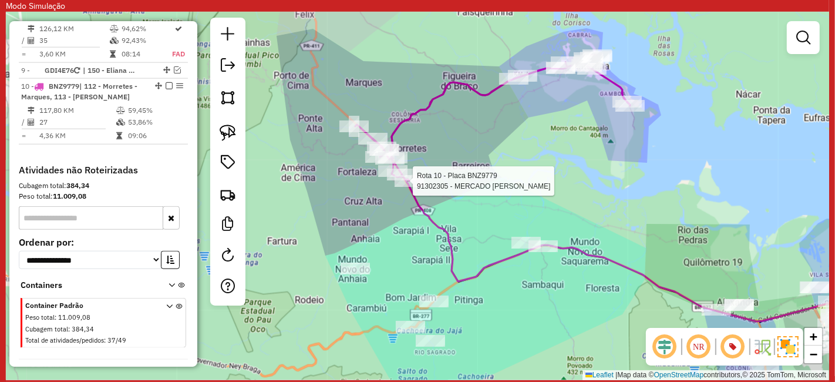
select select "**********"
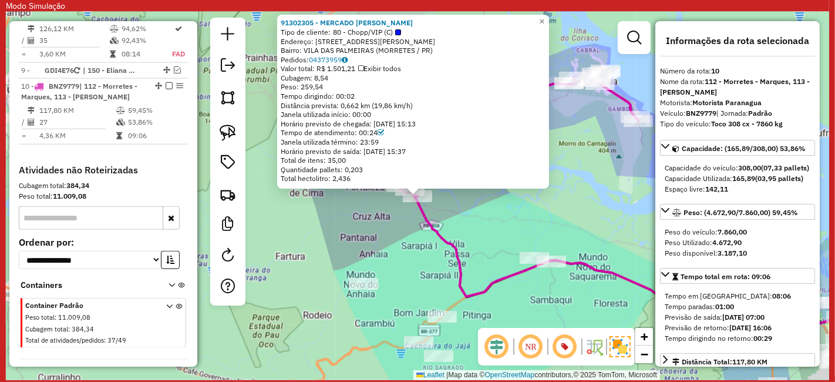
click at [509, 217] on div "91302305 - MERCADO JOAO CARLOS Tipo de cliente: 80 - Chopp/VIP (C) Endereço: R …" at bounding box center [417, 196] width 823 height 368
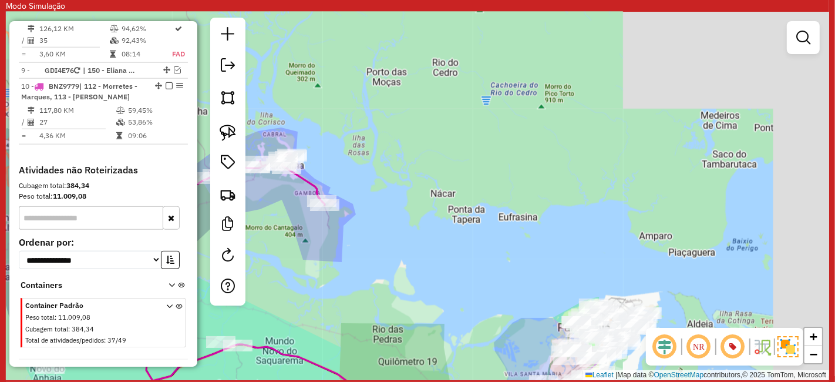
drag, startPoint x: 507, startPoint y: 312, endPoint x: 193, endPoint y: 394, distance: 325.2
click at [193, 381] on html "Modo Simulação Aguarde... Pop-up bloqueado! Seu navegador bloqueou automáticame…" at bounding box center [417, 191] width 835 height 382
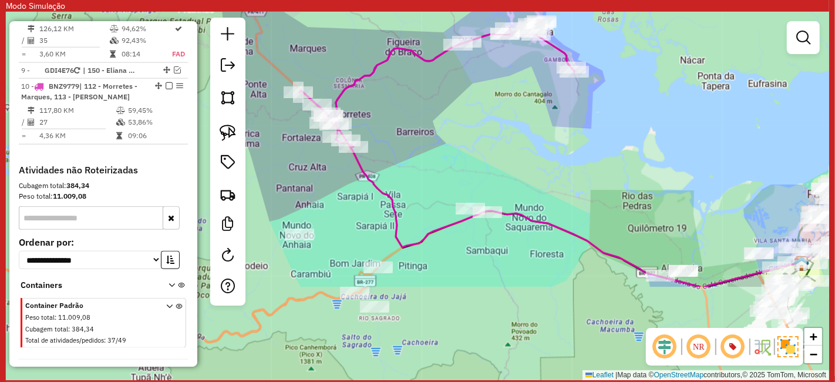
drag, startPoint x: 366, startPoint y: 214, endPoint x: 774, endPoint y: -57, distance: 489.3
click at [774, 0] on html "Modo Simulação Aguarde... Pop-up bloqueado! Seu navegador bloqueou automáticame…" at bounding box center [417, 191] width 835 height 382
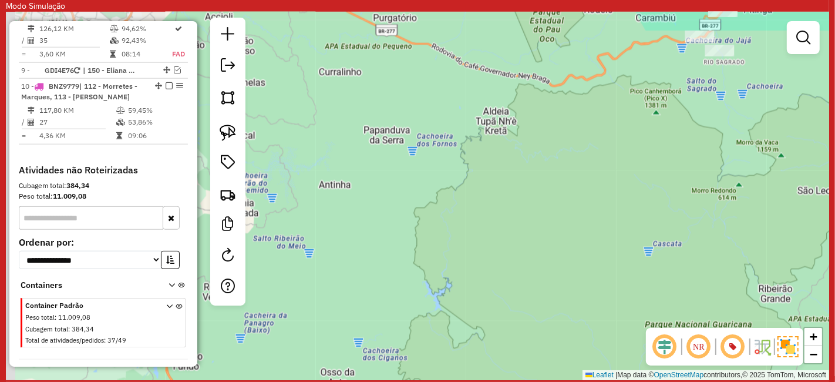
drag, startPoint x: 552, startPoint y: 62, endPoint x: 480, endPoint y: 108, distance: 85.0
click at [481, 108] on hb-app "Modo Simulação Aguarde... Pop-up bloqueado! Seu navegador bloqueou automáticame…" at bounding box center [417, 190] width 823 height 380
drag, startPoint x: 471, startPoint y: 163, endPoint x: 260, endPoint y: 319, distance: 262.4
click at [335, 277] on div "Janela de atendimento Grade de atendimento Capacidade Transportadoras Veículos …" at bounding box center [417, 196] width 823 height 368
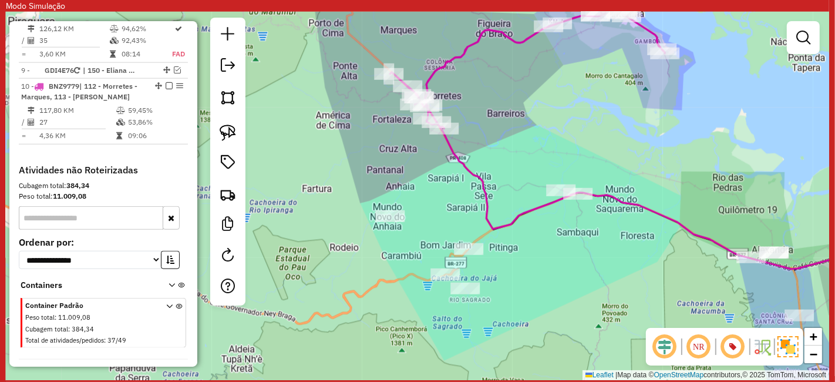
drag, startPoint x: 366, startPoint y: 260, endPoint x: 352, endPoint y: 276, distance: 21.7
click at [352, 276] on div "Janela de atendimento Grade de atendimento Capacidade Transportadoras Veículos …" at bounding box center [417, 196] width 823 height 368
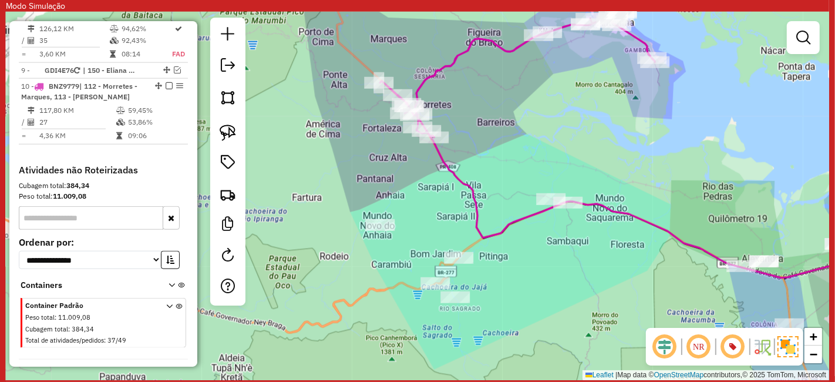
click at [544, 289] on div "Janela de atendimento Grade de atendimento Capacidade Transportadoras Veículos …" at bounding box center [417, 196] width 823 height 368
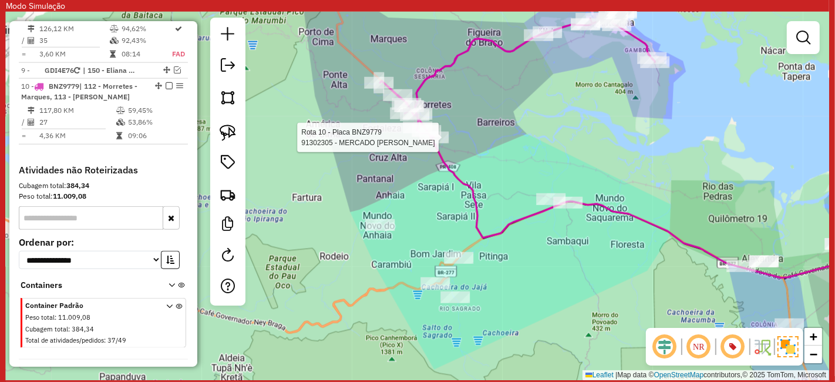
select select "**********"
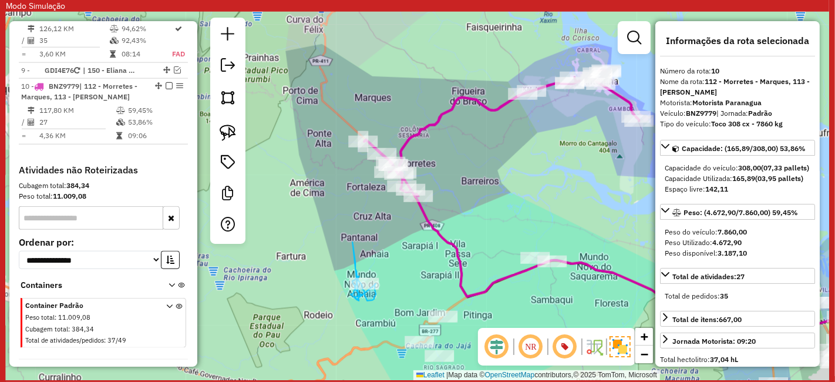
click at [377, 268] on div "Janela de atendimento Grade de atendimento Capacidade Transportadoras Veículos …" at bounding box center [417, 196] width 823 height 368
click at [342, 280] on div "Janela de atendimento Grade de atendimento Capacidade Transportadoras Veículos …" at bounding box center [417, 196] width 823 height 368
select select "**********"
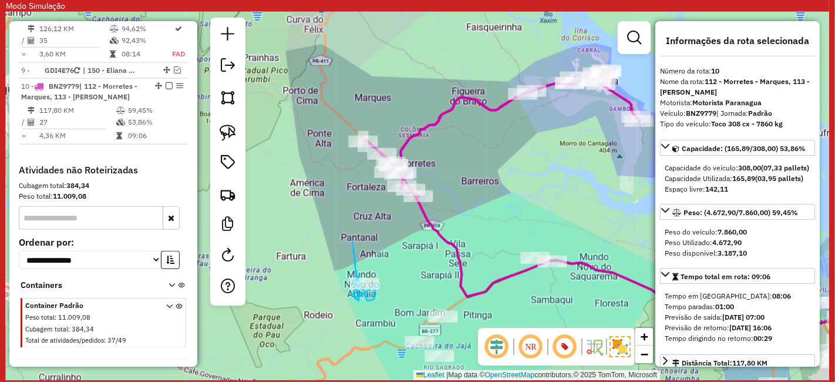
click at [418, 271] on div "Janela de atendimento Grade de atendimento Capacidade Transportadoras Veículos …" at bounding box center [417, 196] width 823 height 368
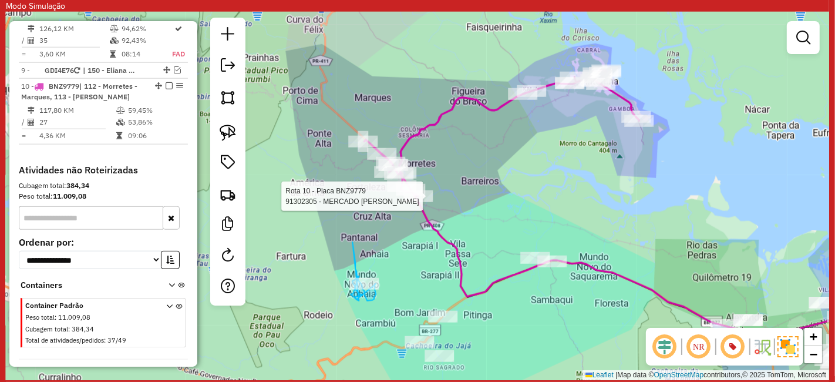
click at [421, 201] on div at bounding box center [417, 196] width 29 height 12
select select "**********"
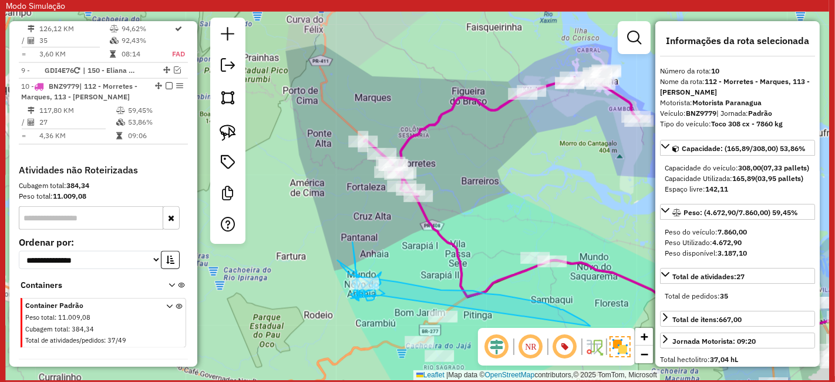
select select "**********"
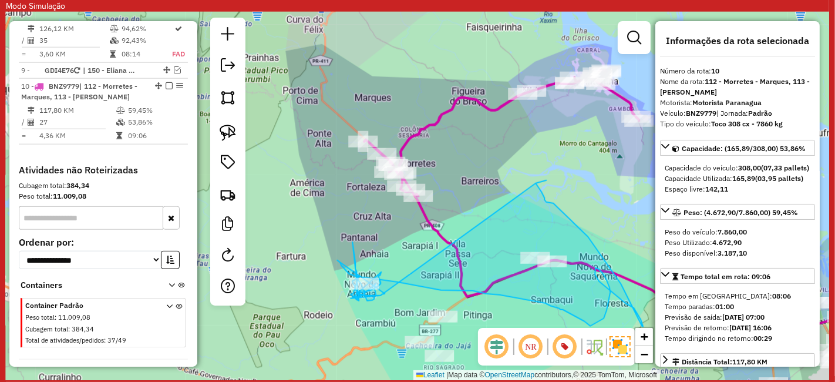
click at [365, 61] on div "Janela de atendimento Grade de atendimento Capacidade Transportadoras Veículos …" at bounding box center [417, 196] width 823 height 368
click at [367, 59] on div "Janela de atendimento Grade de atendimento Capacidade Transportadoras Veículos …" at bounding box center [417, 196] width 823 height 368
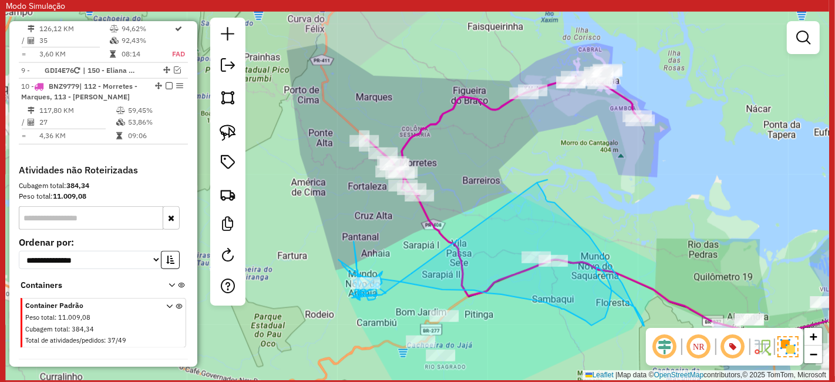
click at [369, 57] on div "Janela de atendimento Grade de atendimento Capacidade Transportadoras Veículos …" at bounding box center [417, 196] width 823 height 368
click at [372, 53] on div "Janela de atendimento Grade de atendimento Capacidade Transportadoras Veículos …" at bounding box center [417, 196] width 823 height 368
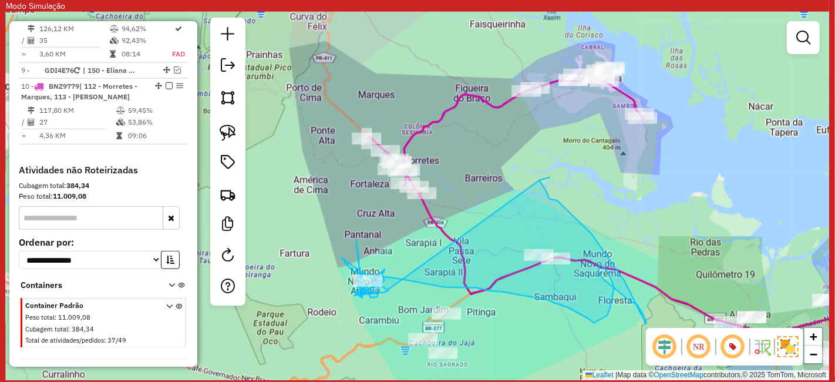
drag, startPoint x: 390, startPoint y: 70, endPoint x: 396, endPoint y: 66, distance: 7.2
click at [396, 66] on div "Janela de atendimento Grade de atendimento Capacidade Transportadoras Veículos …" at bounding box center [417, 196] width 823 height 368
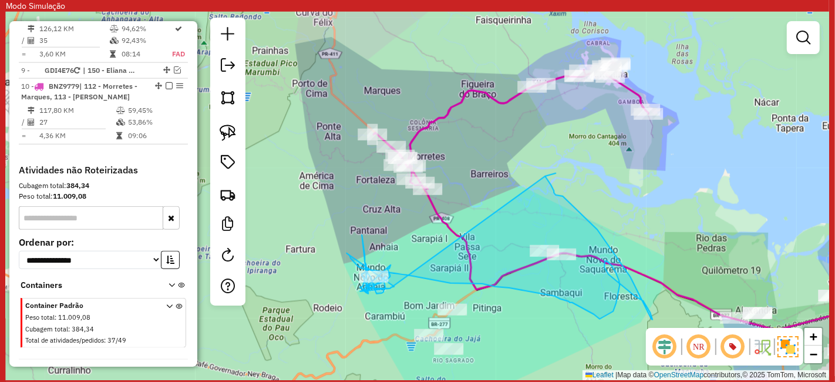
click at [406, 47] on div "Janela de atendimento Grade de atendimento Capacidade Transportadoras Veículos …" at bounding box center [417, 196] width 823 height 368
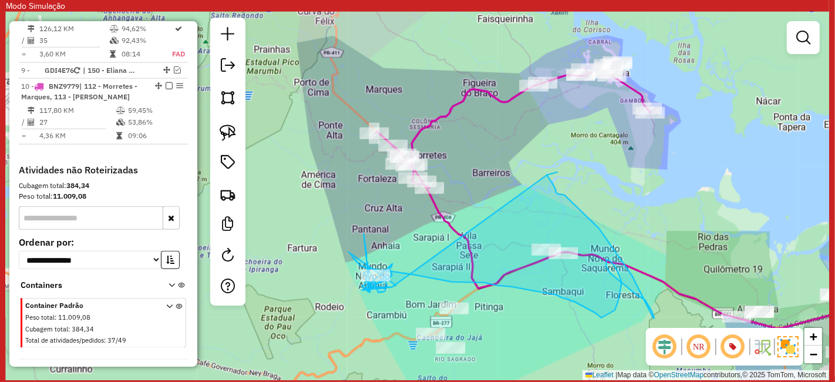
drag, startPoint x: 406, startPoint y: 46, endPoint x: 404, endPoint y: 54, distance: 8.6
click at [406, 46] on div "Janela de atendimento Grade de atendimento Capacidade Transportadoras Veículos …" at bounding box center [417, 196] width 823 height 368
click at [404, 54] on div "Janela de atendimento Grade de atendimento Capacidade Transportadoras Veículos …" at bounding box center [417, 196] width 823 height 368
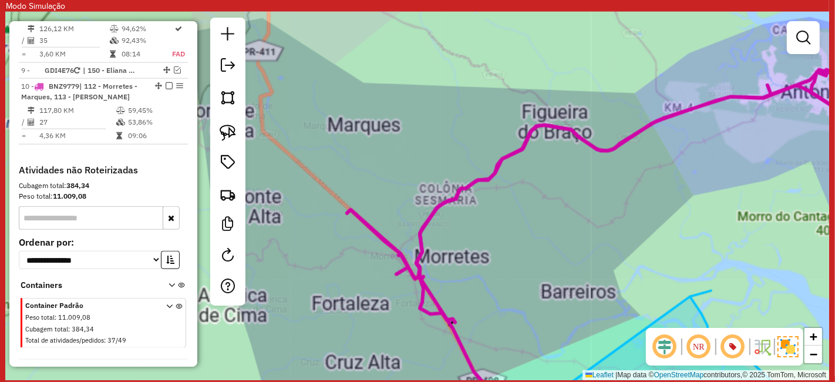
click at [404, 54] on div "Janela de atendimento Grade de atendimento Capacidade Transportadoras Veículos …" at bounding box center [417, 196] width 823 height 368
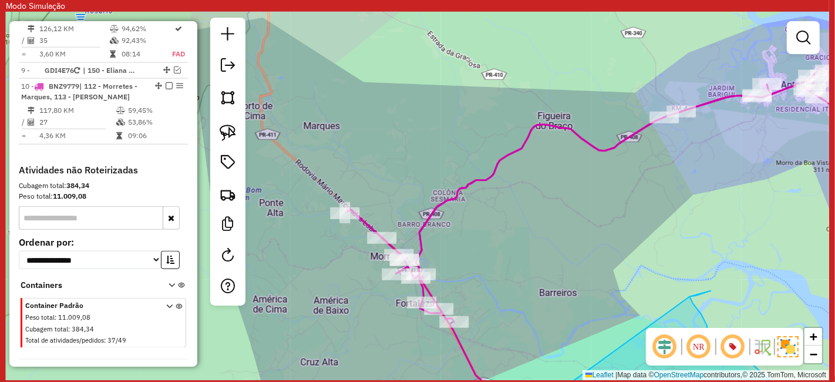
click at [404, 54] on div "Janela de atendimento Grade de atendimento Capacidade Transportadoras Veículos …" at bounding box center [417, 196] width 823 height 368
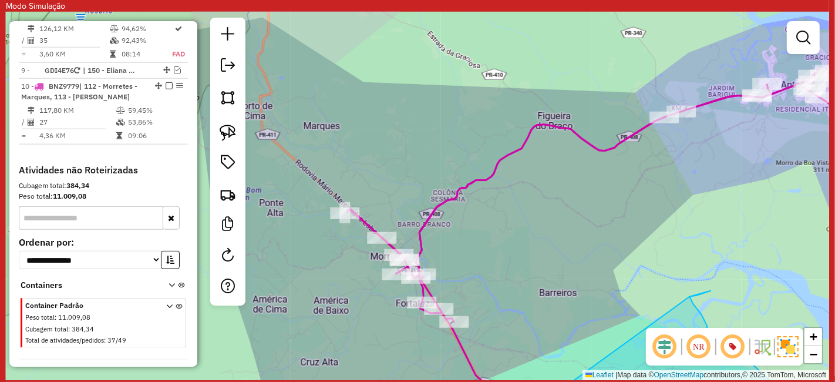
click at [404, 54] on div "Janela de atendimento Grade de atendimento Capacidade Transportadoras Veículos …" at bounding box center [417, 196] width 823 height 368
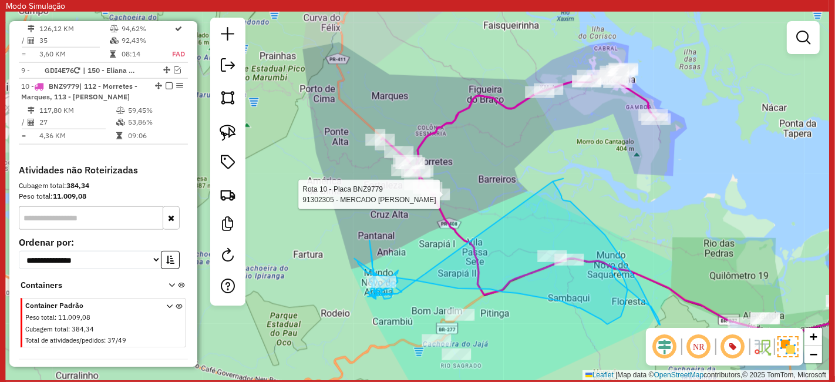
select select "**********"
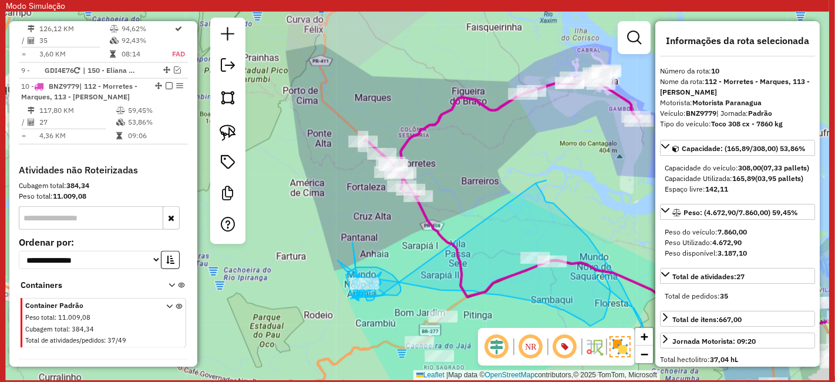
drag, startPoint x: 372, startPoint y: 297, endPoint x: 346, endPoint y: 275, distance: 34.6
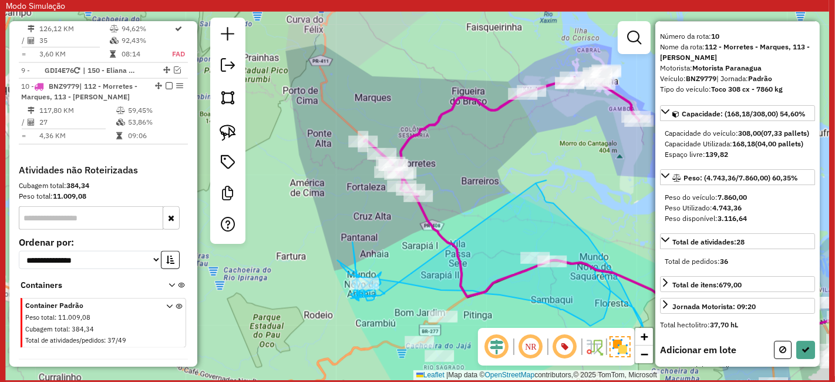
scroll to position [128, 0]
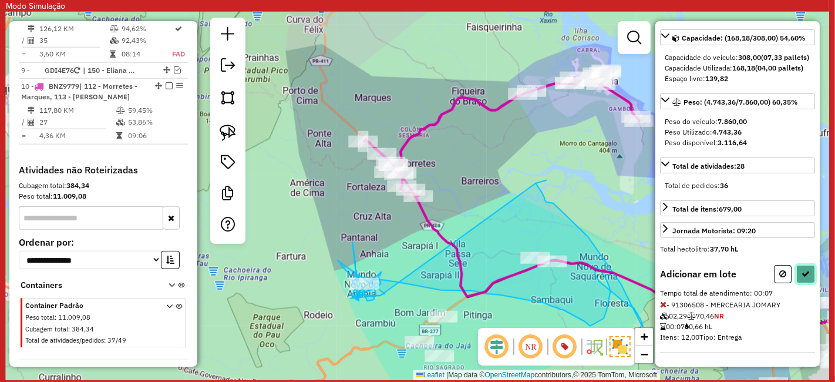
click at [802, 276] on icon at bounding box center [806, 274] width 8 height 8
select select "**********"
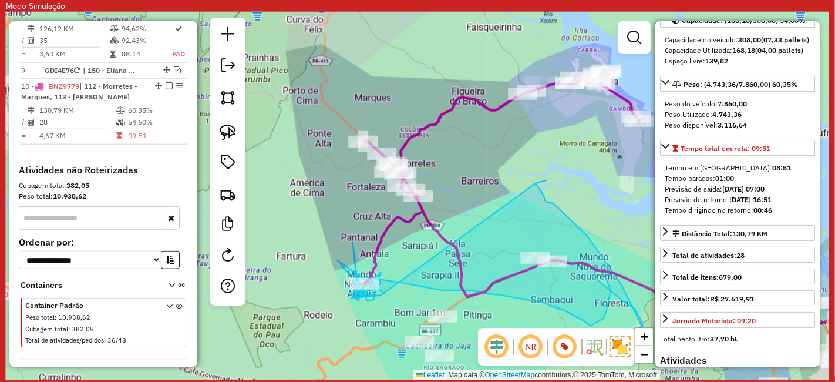
click at [565, 217] on icon at bounding box center [490, 254] width 306 height 143
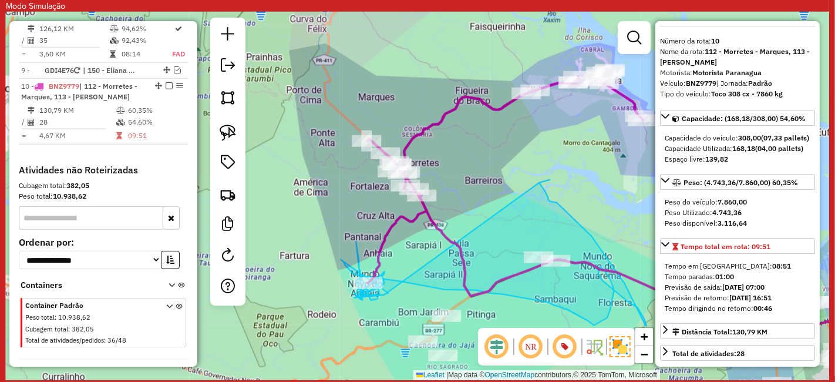
scroll to position [0, 0]
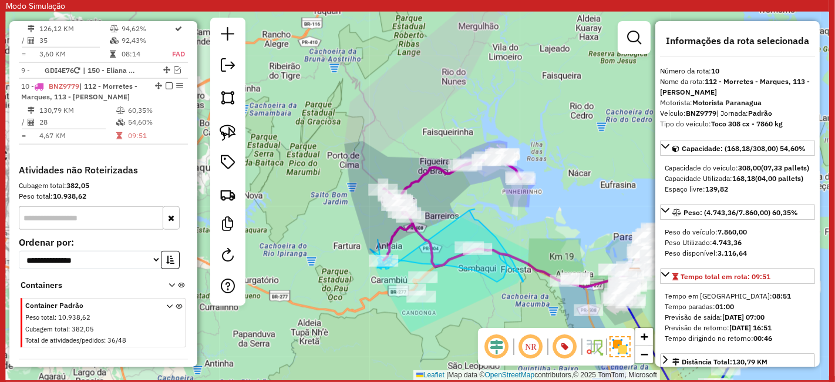
drag, startPoint x: 497, startPoint y: 231, endPoint x: 453, endPoint y: 184, distance: 64.4
click at [453, 184] on div "Janela de atendimento Grade de atendimento Capacidade Transportadoras Veículos …" at bounding box center [417, 196] width 823 height 368
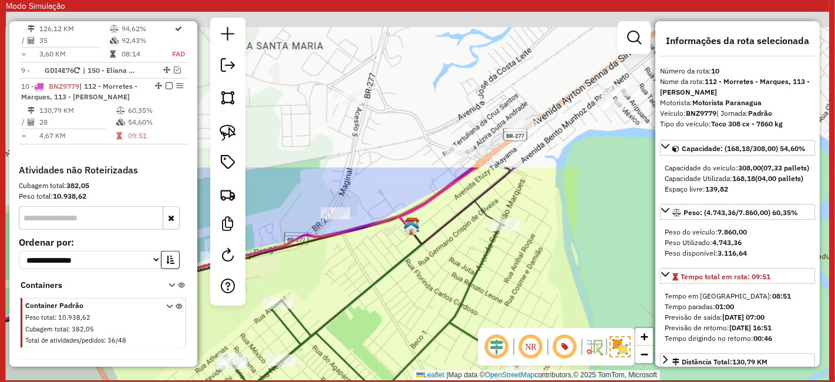
drag, startPoint x: 555, startPoint y: 89, endPoint x: 555, endPoint y: 285, distance: 196.1
click at [555, 285] on div "Janela de atendimento Grade de atendimento Capacidade Transportadoras Veículos …" at bounding box center [417, 196] width 823 height 368
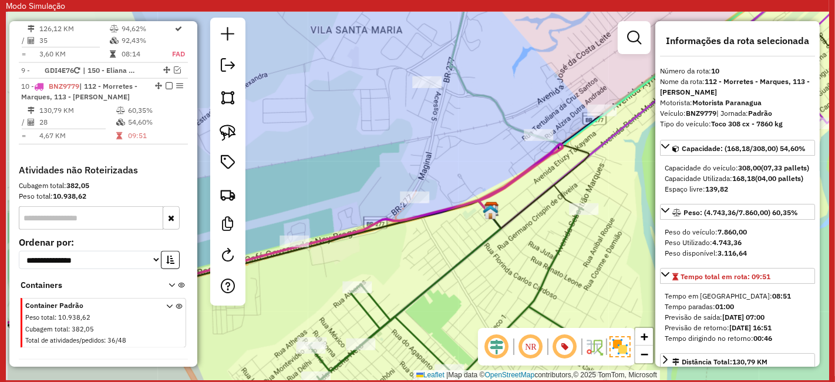
drag, startPoint x: 429, startPoint y: 274, endPoint x: 637, endPoint y: 188, distance: 225.1
click at [588, 222] on div "Janela de atendimento Grade de atendimento Capacidade Transportadoras Veículos …" at bounding box center [417, 196] width 823 height 368
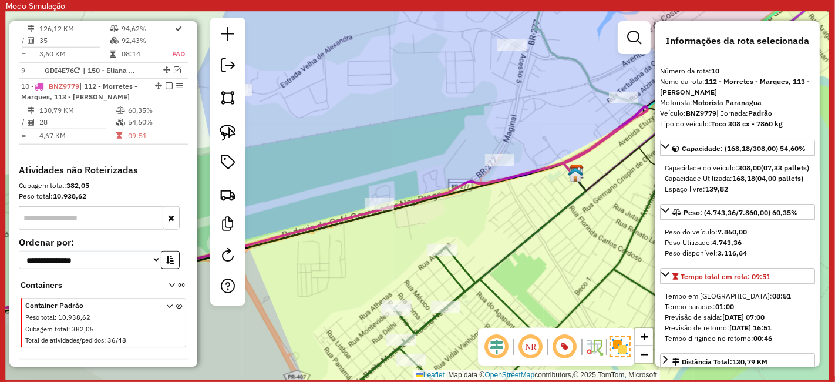
drag, startPoint x: 362, startPoint y: 100, endPoint x: 561, endPoint y: 103, distance: 199.1
click at [504, 103] on div "Janela de atendimento Grade de atendimento Capacidade Transportadoras Veículos …" at bounding box center [417, 196] width 823 height 368
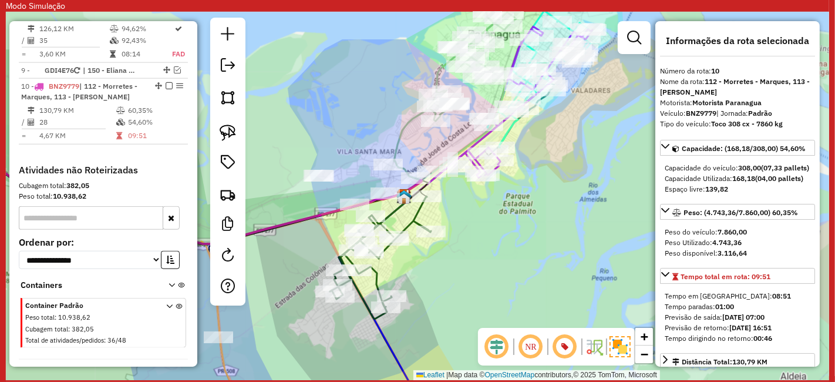
drag, startPoint x: 360, startPoint y: 169, endPoint x: 477, endPoint y: 166, distance: 116.9
click at [477, 166] on div "Janela de atendimento Grade de atendimento Capacidade Transportadoras Veículos …" at bounding box center [417, 196] width 823 height 368
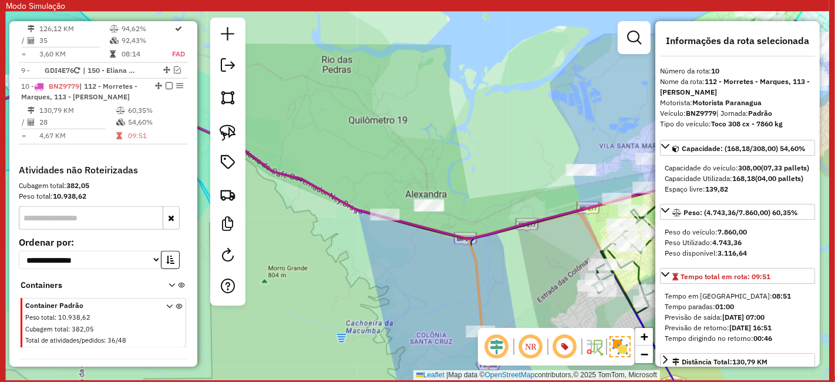
drag, startPoint x: 336, startPoint y: 135, endPoint x: 495, endPoint y: 137, distance: 159.1
click at [487, 137] on div "Janela de atendimento Grade de atendimento Capacidade Transportadoras Veículos …" at bounding box center [417, 196] width 823 height 368
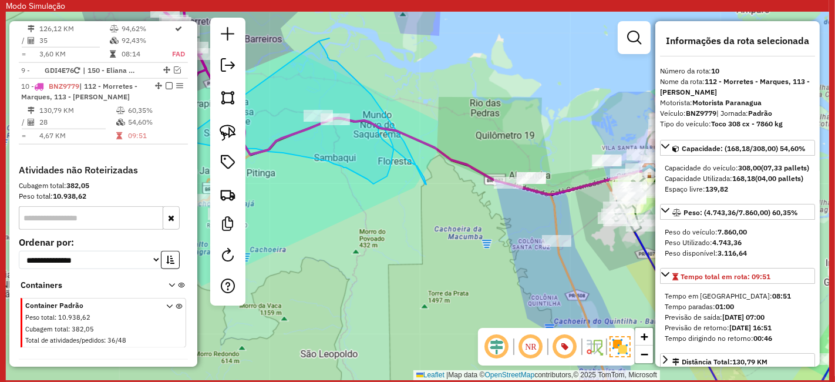
drag, startPoint x: 328, startPoint y: 167, endPoint x: 428, endPoint y: 196, distance: 103.7
click at [412, 194] on div "Janela de atendimento Grade de atendimento Capacidade Transportadoras Veículos …" at bounding box center [417, 196] width 823 height 368
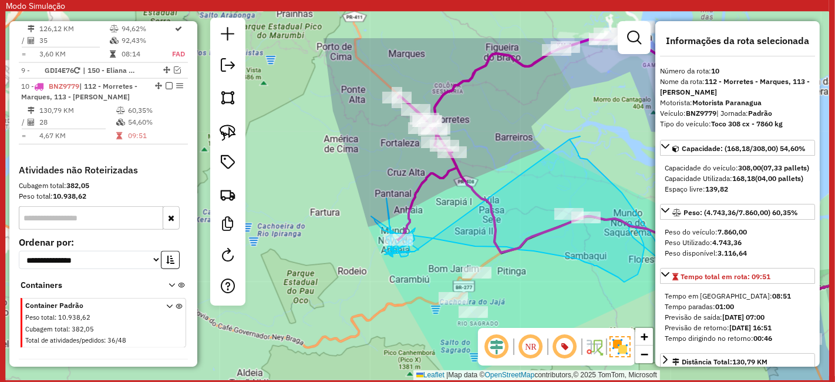
drag, startPoint x: 373, startPoint y: 119, endPoint x: 451, endPoint y: 183, distance: 101.0
click at [451, 183] on div "Janela de atendimento Grade de atendimento Capacidade Transportadoras Veículos …" at bounding box center [417, 196] width 823 height 368
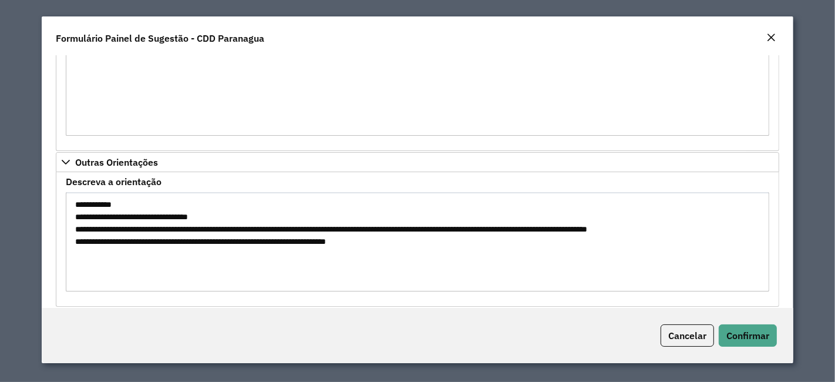
scroll to position [1450, 0]
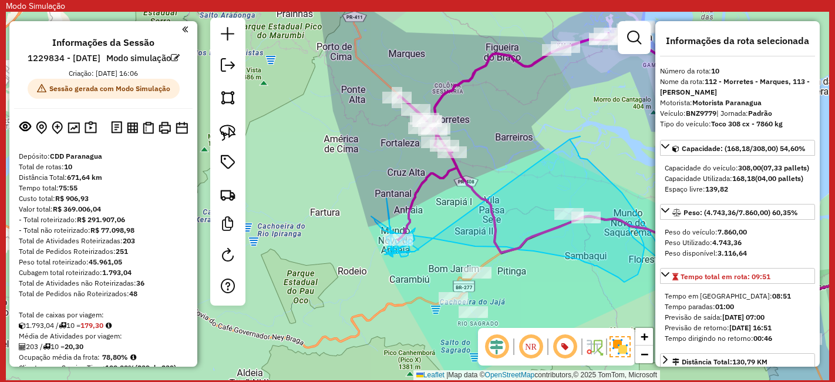
select select "**********"
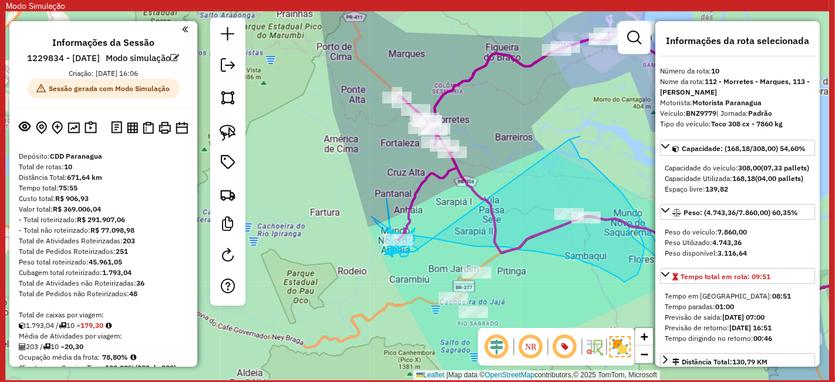
scroll to position [1126, 0]
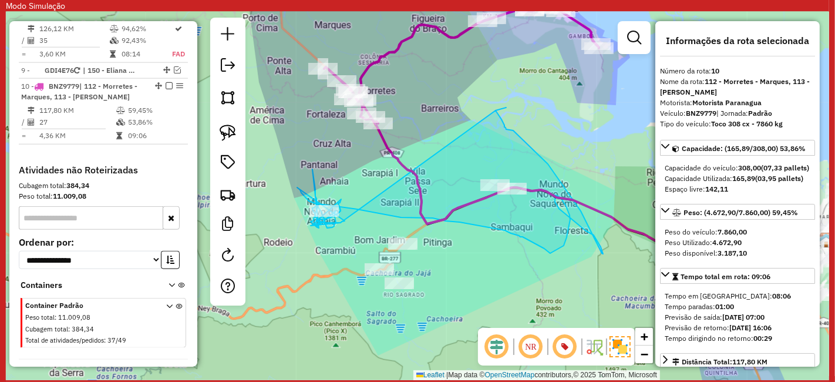
drag, startPoint x: 584, startPoint y: 221, endPoint x: 456, endPoint y: 244, distance: 129.5
click at [456, 244] on div "Janela de atendimento Grade de atendimento Capacidade Transportadoras Veículos …" at bounding box center [417, 196] width 823 height 368
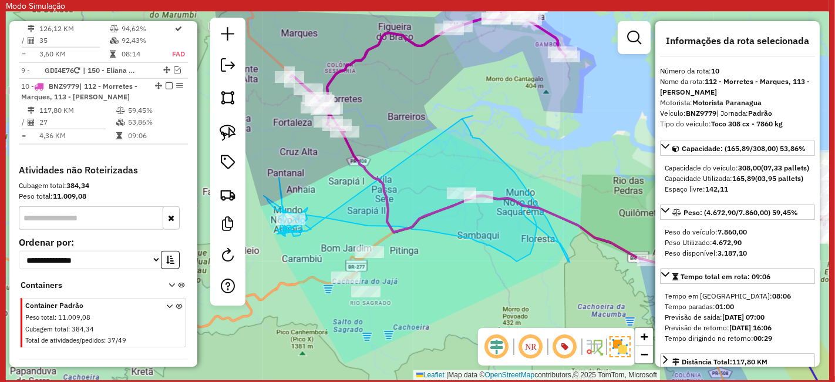
click at [520, 241] on icon at bounding box center [417, 190] width 306 height 143
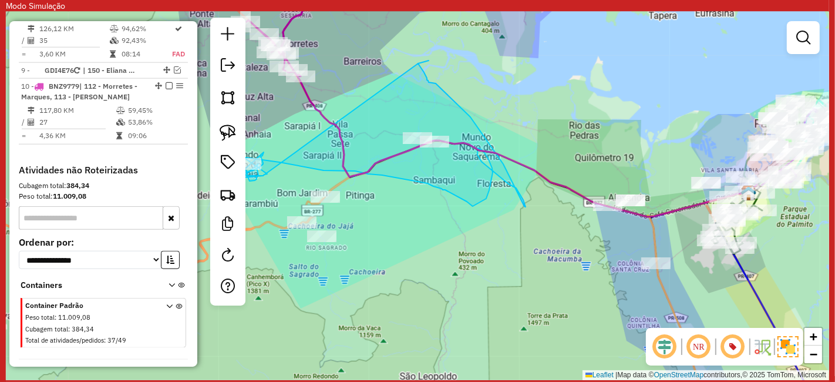
click at [404, 94] on icon at bounding box center [373, 134] width 306 height 143
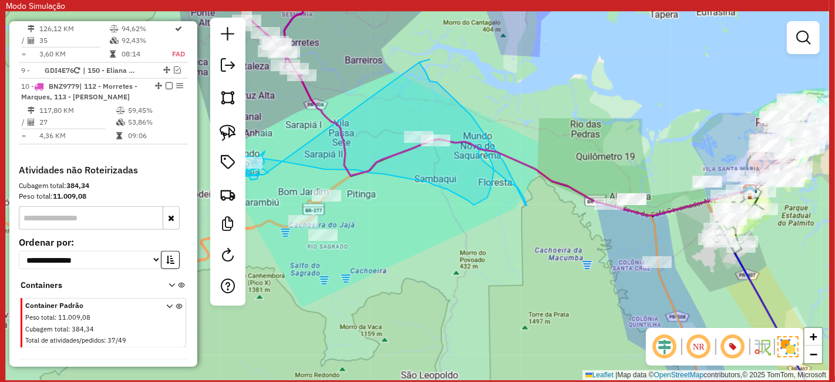
click at [531, 81] on div "Janela de atendimento Grade de atendimento Capacidade Transportadoras Veículos …" at bounding box center [417, 196] width 823 height 368
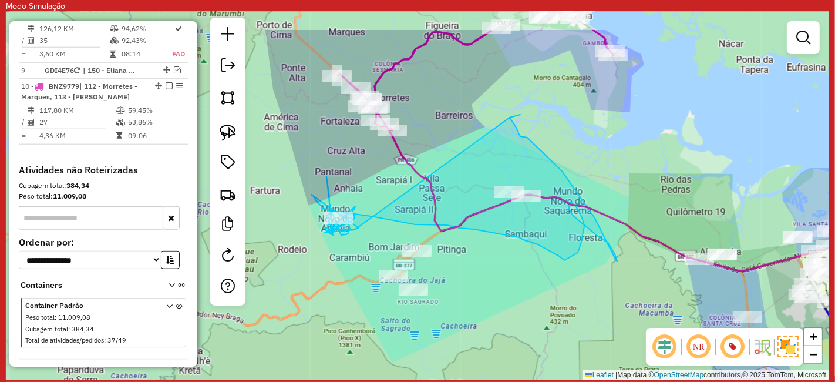
drag, startPoint x: 510, startPoint y: 96, endPoint x: 600, endPoint y: 152, distance: 105.9
click at [600, 152] on div "Janela de atendimento Grade de atendimento Capacidade Transportadoras Veículos …" at bounding box center [417, 196] width 823 height 368
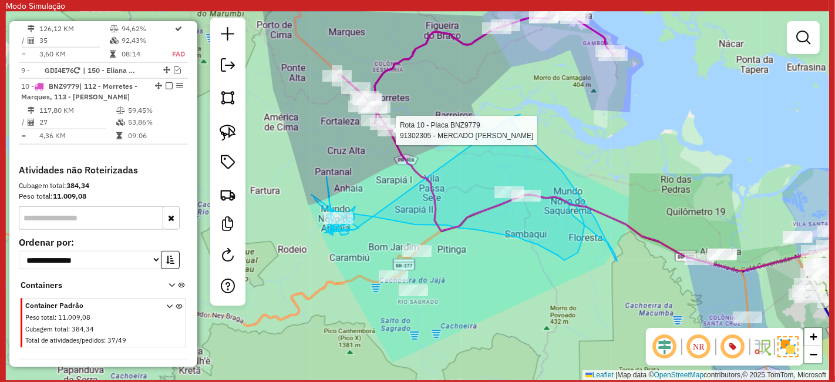
select select "**********"
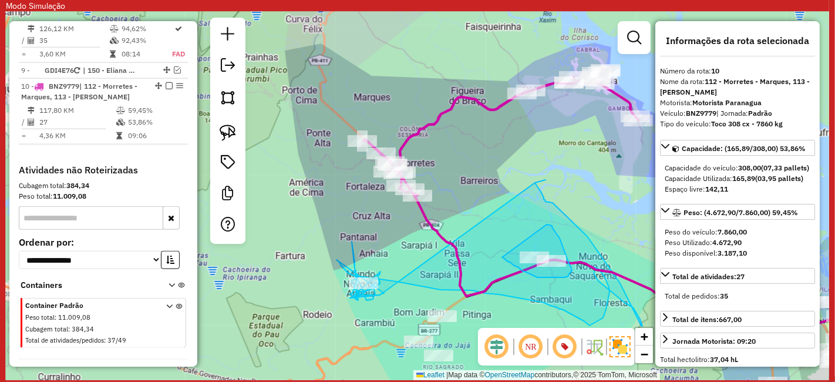
drag, startPoint x: 509, startPoint y: 261, endPoint x: 524, endPoint y: 227, distance: 37.3
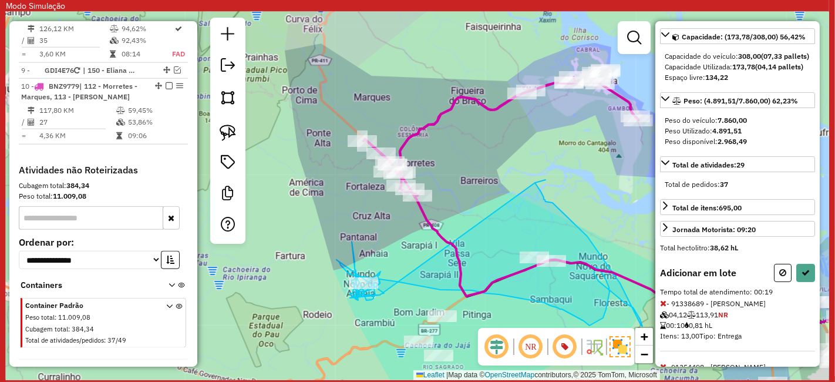
scroll to position [191, 0]
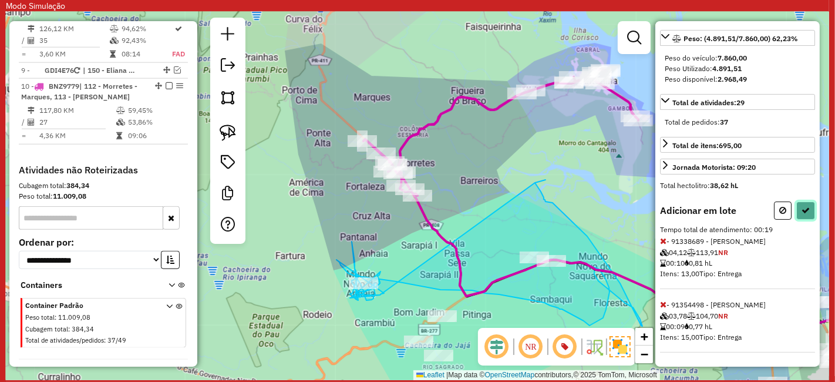
drag, startPoint x: 799, startPoint y: 218, endPoint x: 787, endPoint y: 236, distance: 22.0
click at [799, 217] on button at bounding box center [805, 210] width 19 height 18
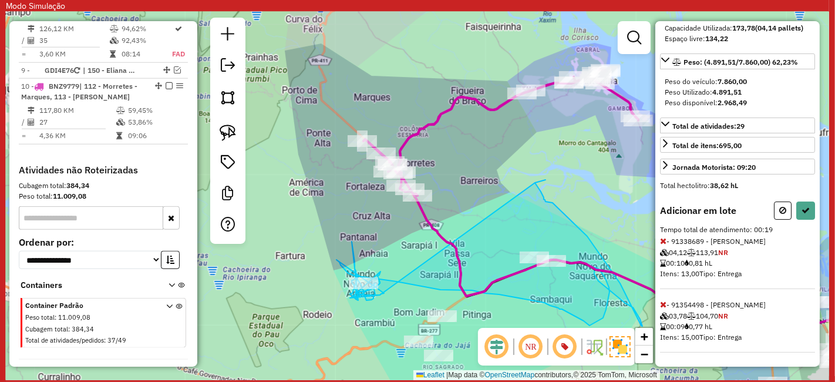
select select "**********"
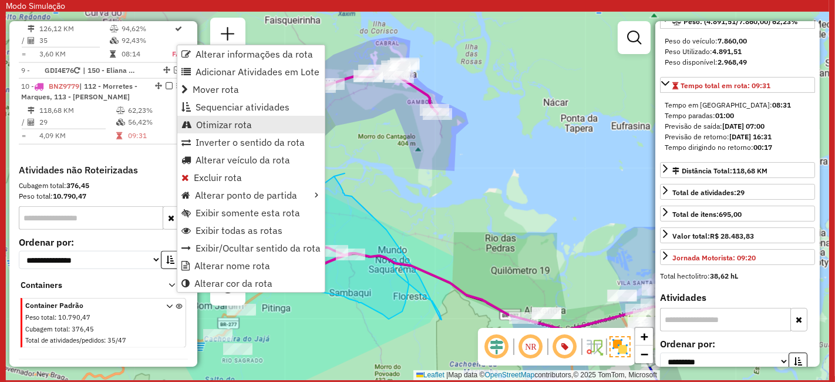
click at [231, 120] on span "Otimizar rota" at bounding box center [224, 124] width 56 height 9
drag, startPoint x: 223, startPoint y: 112, endPoint x: 214, endPoint y: 123, distance: 13.9
click at [214, 123] on ul "Alterar informações da rota Adicionar Atividades em Lote Mover rota Sequenciar …" at bounding box center [250, 167] width 147 height 247
click at [214, 123] on span "Otimizar rota" at bounding box center [224, 123] width 56 height 9
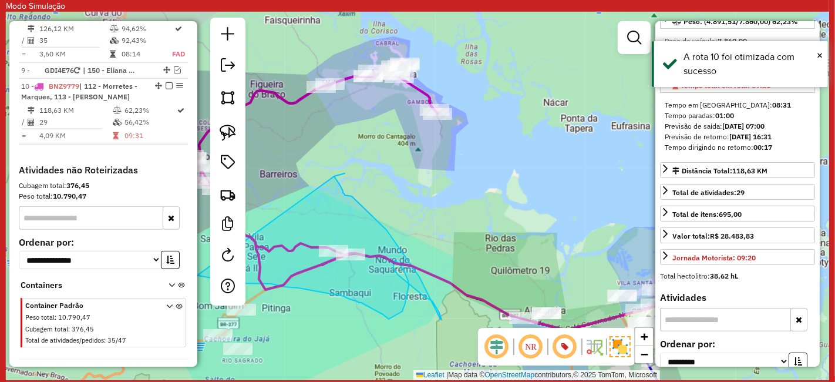
click at [340, 196] on icon at bounding box center [289, 247] width 306 height 143
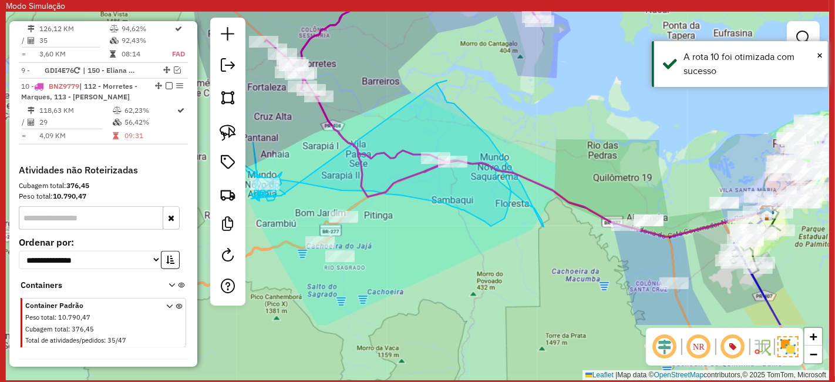
drag, startPoint x: 421, startPoint y: 136, endPoint x: 446, endPoint y: 100, distance: 43.8
click at [446, 100] on div "Janela de atendimento Grade de atendimento Capacidade Transportadoras Veículos …" at bounding box center [417, 196] width 823 height 368
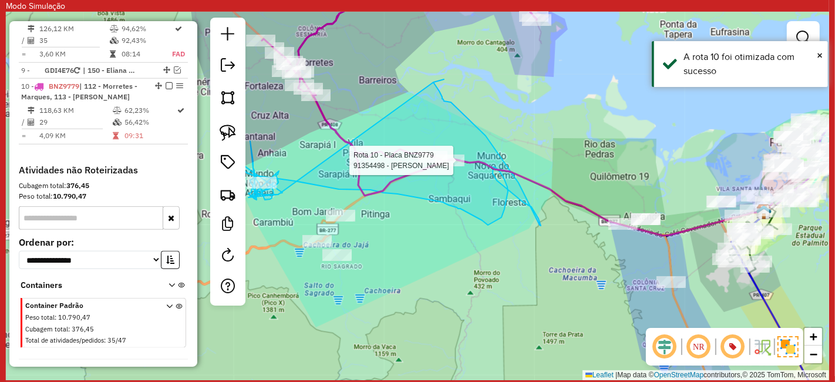
select select "**********"
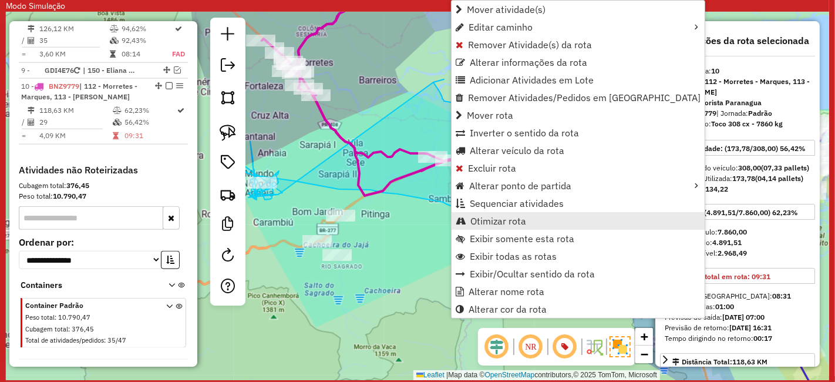
click at [496, 212] on link "Otimizar rota" at bounding box center [578, 221] width 253 height 18
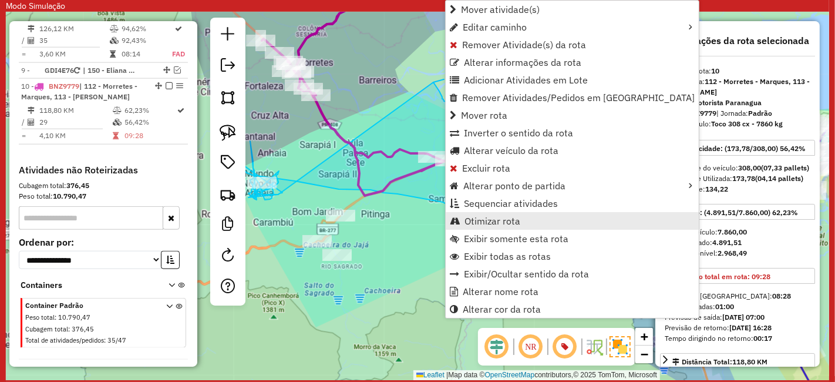
click at [495, 217] on span "Otimizar rota" at bounding box center [492, 220] width 56 height 9
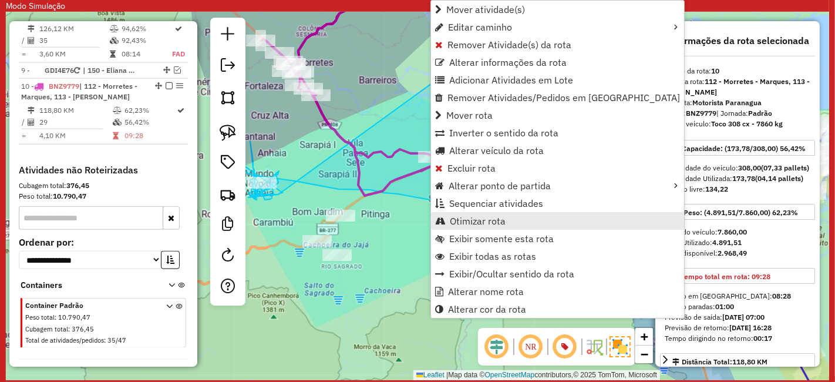
click at [475, 222] on span "Otimizar rota" at bounding box center [478, 220] width 56 height 9
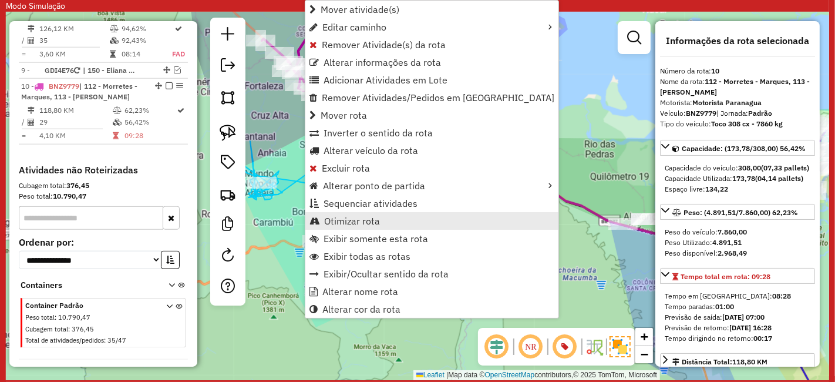
click at [351, 216] on span "Otimizar rota" at bounding box center [352, 220] width 56 height 9
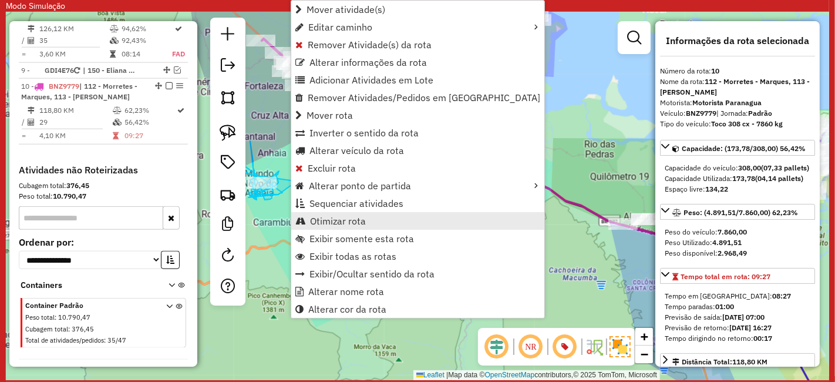
click at [341, 224] on span "Otimizar rota" at bounding box center [338, 220] width 56 height 9
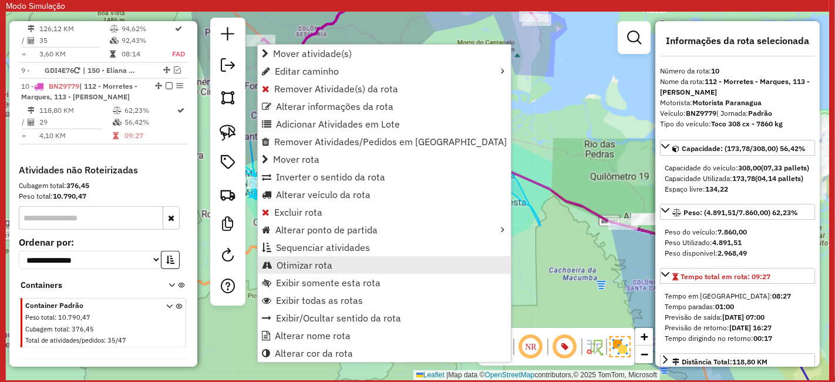
click at [304, 260] on span "Otimizar rota" at bounding box center [305, 264] width 56 height 9
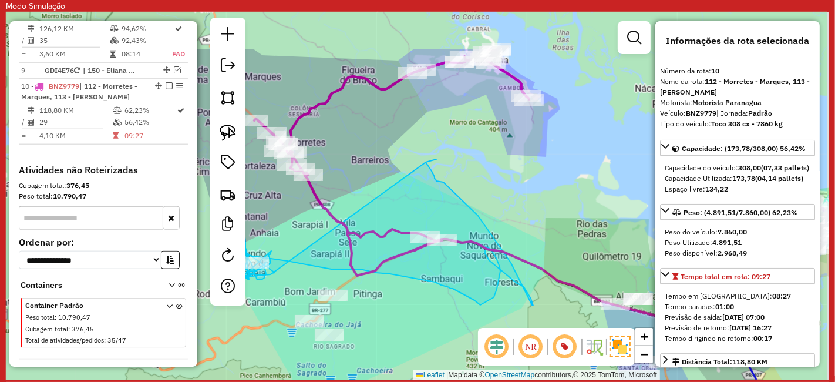
drag, startPoint x: 523, startPoint y: 116, endPoint x: 492, endPoint y: 194, distance: 84.3
click at [492, 210] on div "Janela de atendimento Grade de atendimento Capacidade Transportadoras Veículos …" at bounding box center [417, 196] width 823 height 368
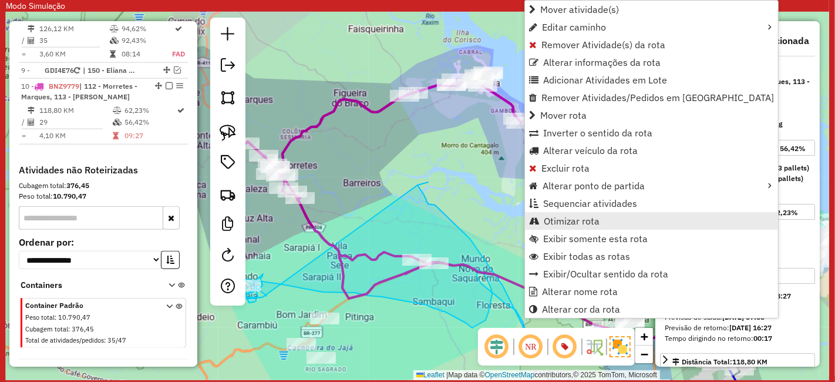
click at [580, 213] on link "Otimizar rota" at bounding box center [651, 221] width 253 height 18
click at [588, 221] on span "Otimizar rota" at bounding box center [569, 220] width 56 height 9
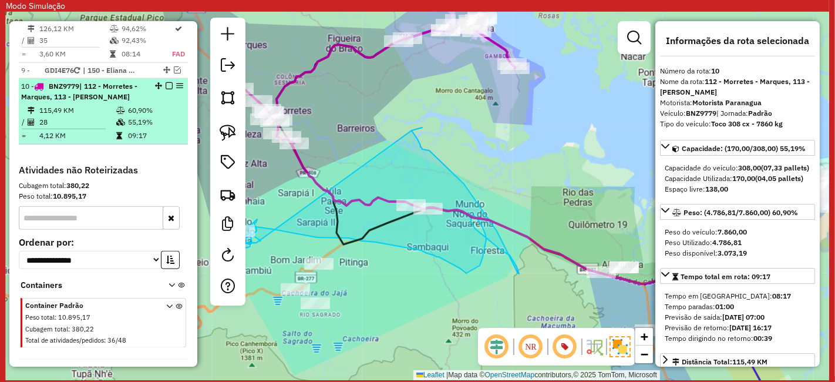
click at [166, 82] on em at bounding box center [169, 85] width 7 height 7
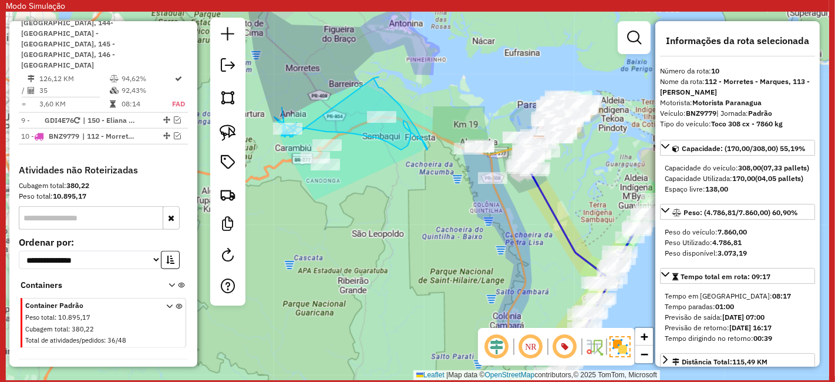
drag, startPoint x: 453, startPoint y: 318, endPoint x: 400, endPoint y: 228, distance: 104.2
click at [400, 228] on div "Janela de atendimento Grade de atendimento Capacidade Transportadoras Veículos …" at bounding box center [417, 196] width 823 height 368
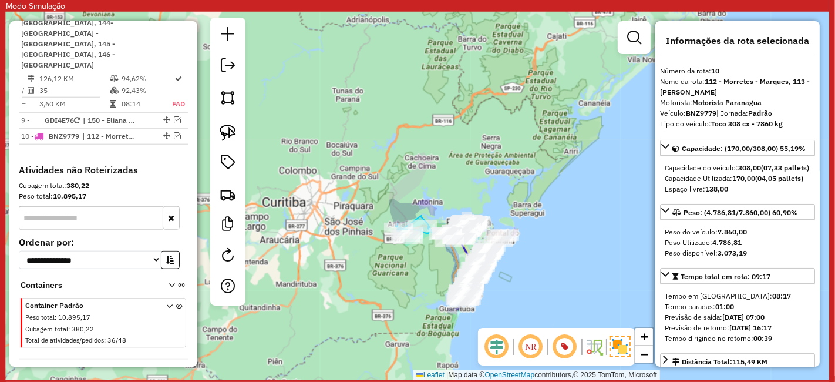
drag, startPoint x: 504, startPoint y: 184, endPoint x: 521, endPoint y: 107, distance: 79.5
click at [521, 107] on div "Janela de atendimento Grade de atendimento Capacidade Transportadoras Veículos …" at bounding box center [417, 196] width 823 height 368
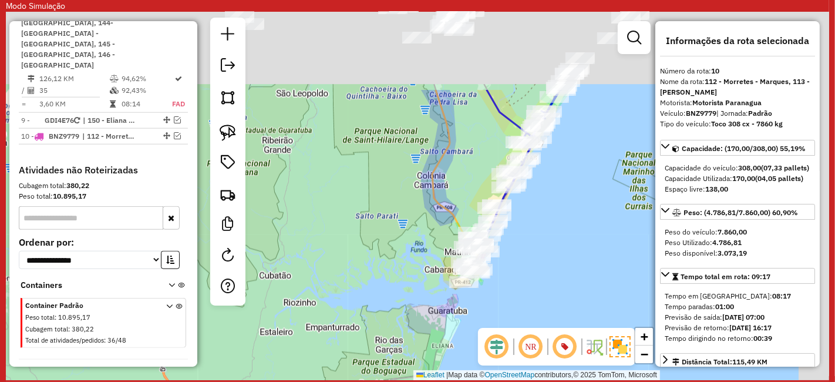
drag, startPoint x: 471, startPoint y: 120, endPoint x: 342, endPoint y: 291, distance: 214.3
click at [342, 291] on div "Janela de atendimento Grade de atendimento Capacidade Transportadoras Veículos …" at bounding box center [417, 196] width 823 height 368
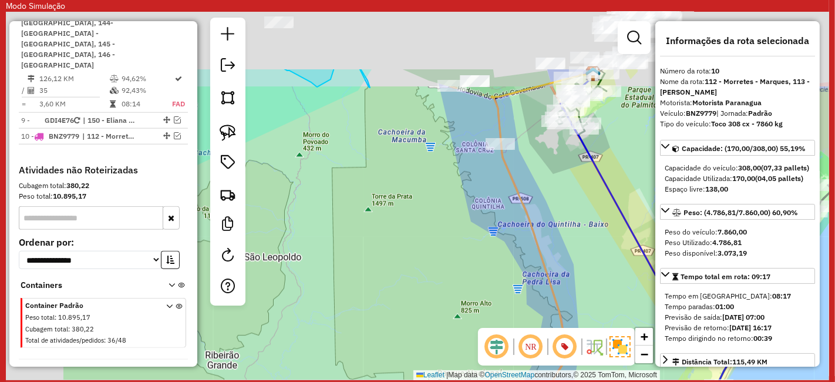
drag, startPoint x: 413, startPoint y: 176, endPoint x: 514, endPoint y: 303, distance: 162.1
click at [522, 306] on div "Janela de atendimento Grade de atendimento Capacidade Transportadoras Veículos …" at bounding box center [417, 196] width 823 height 368
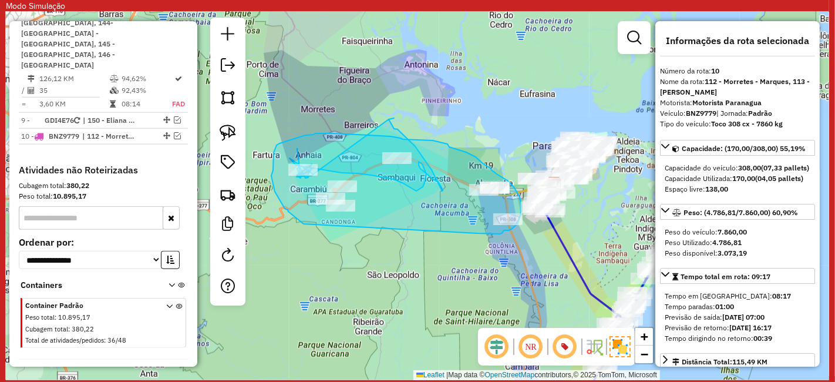
drag, startPoint x: 487, startPoint y: 234, endPoint x: 318, endPoint y: 231, distance: 168.6
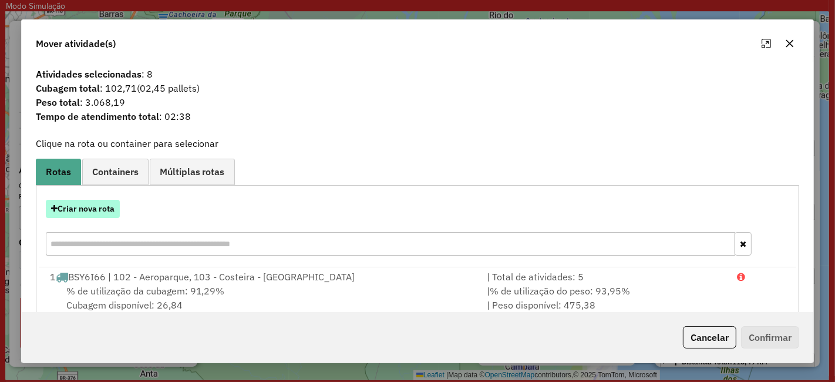
click at [112, 208] on button "Criar nova rota" at bounding box center [83, 209] width 74 height 18
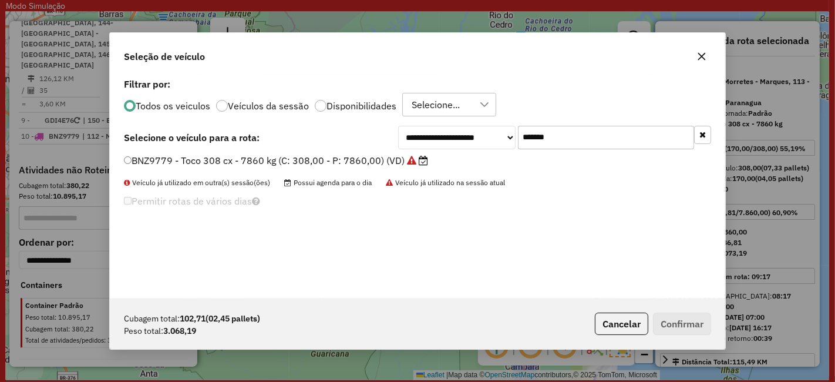
scroll to position [6, 3]
drag, startPoint x: 548, startPoint y: 128, endPoint x: 474, endPoint y: 149, distance: 77.0
click at [506, 139] on div "**********" at bounding box center [554, 137] width 313 height 23
paste input "text"
type input "*******"
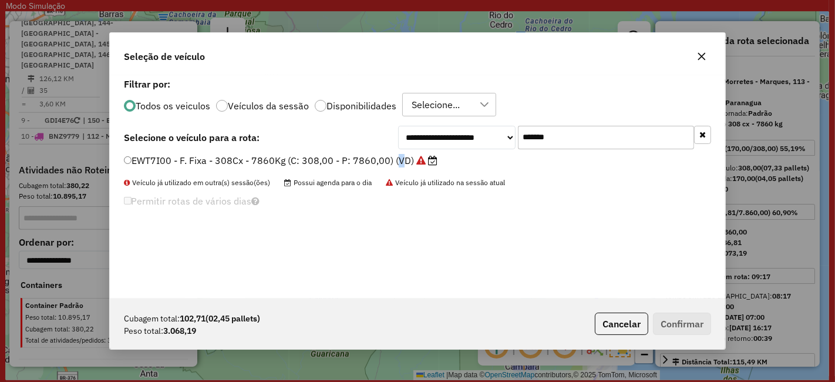
click at [395, 157] on label "EWT7I00 - F. Fixa - 308Cx - 7860Kg (C: 308,00 - P: 7860,00) (VD)" at bounding box center [281, 160] width 314 height 14
click at [315, 158] on label "EWT7I00 - F. Fixa - 308Cx - 7860Kg (C: 308,00 - P: 7860,00) (VD)" at bounding box center [281, 160] width 314 height 14
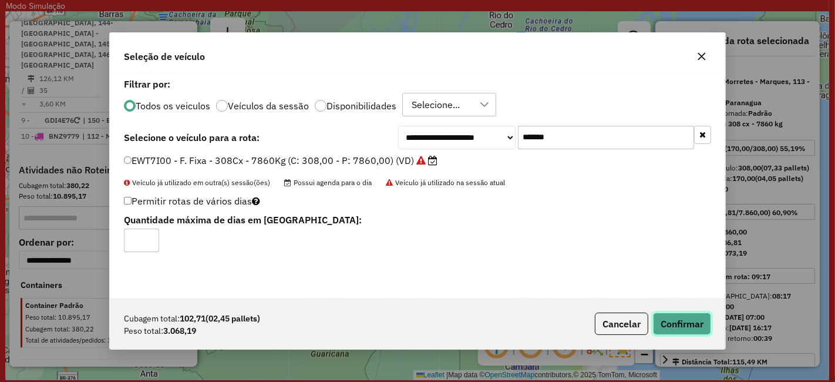
drag, startPoint x: 665, startPoint y: 319, endPoint x: 660, endPoint y: 326, distance: 8.8
click at [666, 319] on button "Confirmar" at bounding box center [682, 323] width 58 height 22
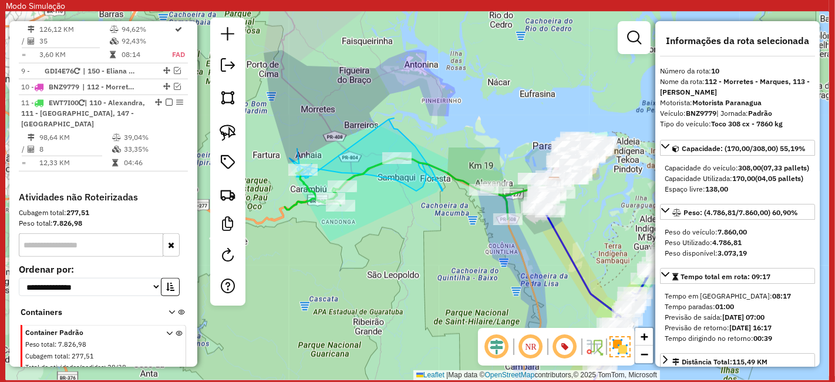
scroll to position [1143, 0]
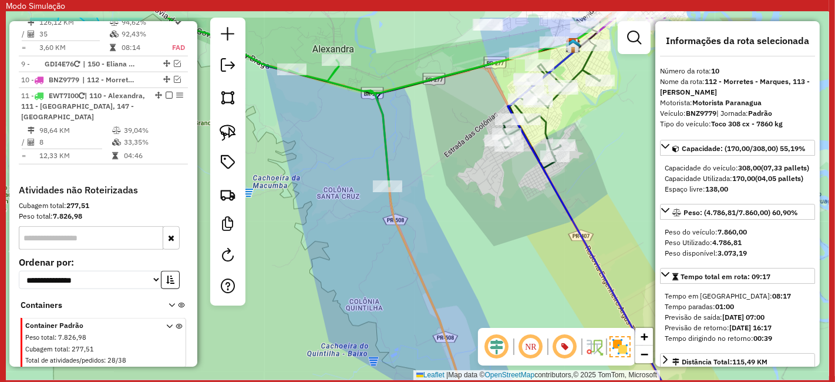
drag, startPoint x: 422, startPoint y: 230, endPoint x: 533, endPoint y: 277, distance: 120.5
click at [530, 275] on div "Janela de atendimento Grade de atendimento Capacidade Transportadoras Veículos …" at bounding box center [417, 196] width 823 height 368
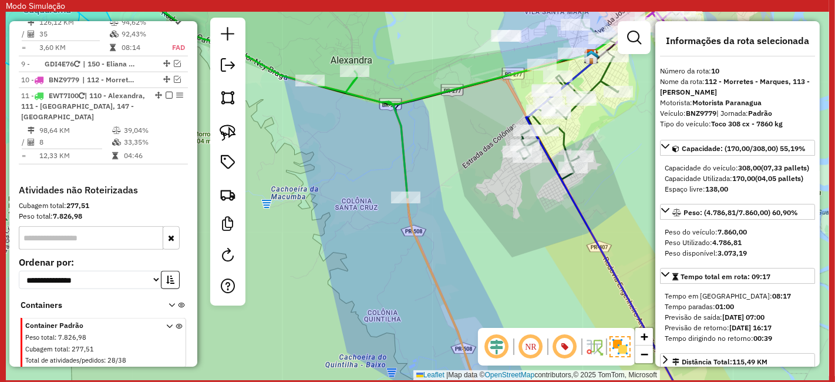
drag, startPoint x: 531, startPoint y: 273, endPoint x: 552, endPoint y: 295, distance: 30.7
click at [554, 295] on div "Janela de atendimento Grade de atendimento Capacidade Transportadoras Veículos …" at bounding box center [417, 196] width 823 height 368
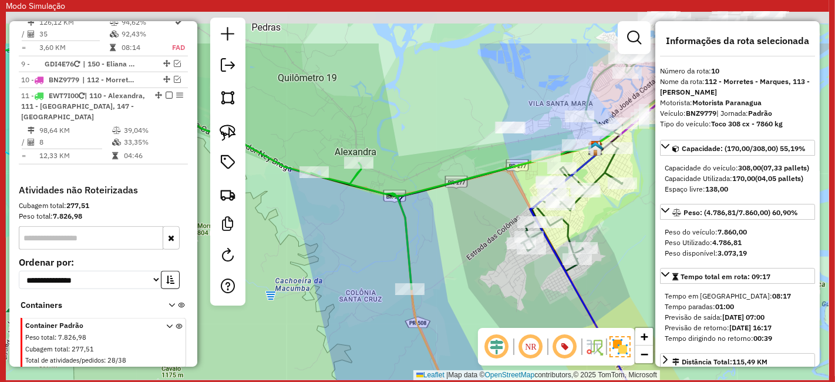
drag, startPoint x: 499, startPoint y: 161, endPoint x: 463, endPoint y: 260, distance: 104.4
click at [468, 254] on div "Janela de atendimento Grade de atendimento Capacidade Transportadoras Veículos …" at bounding box center [417, 196] width 823 height 368
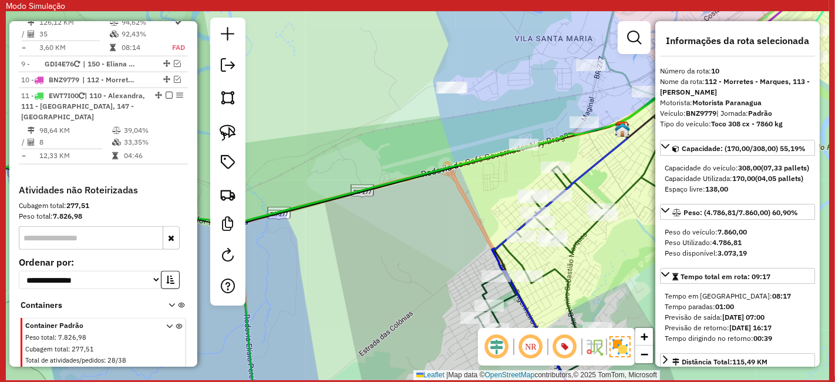
drag, startPoint x: 523, startPoint y: 180, endPoint x: 483, endPoint y: 179, distance: 40.6
click at [487, 179] on div "Janela de atendimento Grade de atendimento Capacidade Transportadoras Veículos …" at bounding box center [417, 196] width 823 height 368
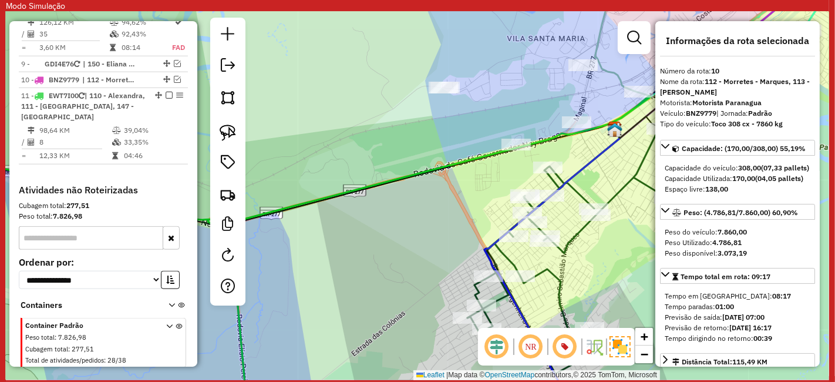
click at [477, 179] on div "Janela de atendimento Grade de atendimento Capacidade Transportadoras Veículos …" at bounding box center [417, 196] width 823 height 368
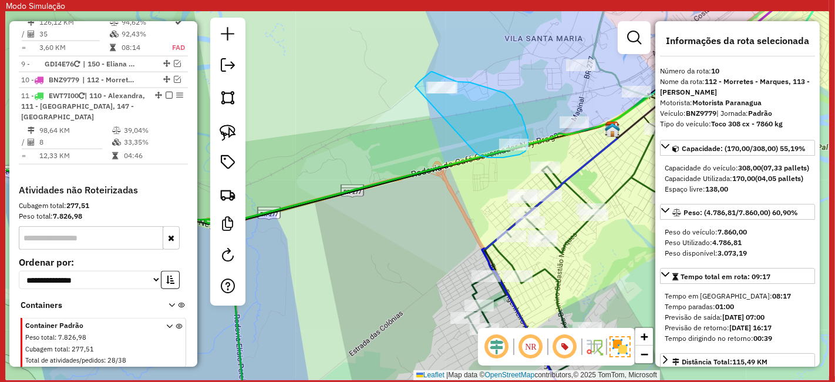
drag, startPoint x: 488, startPoint y: 157, endPoint x: 415, endPoint y: 106, distance: 89.3
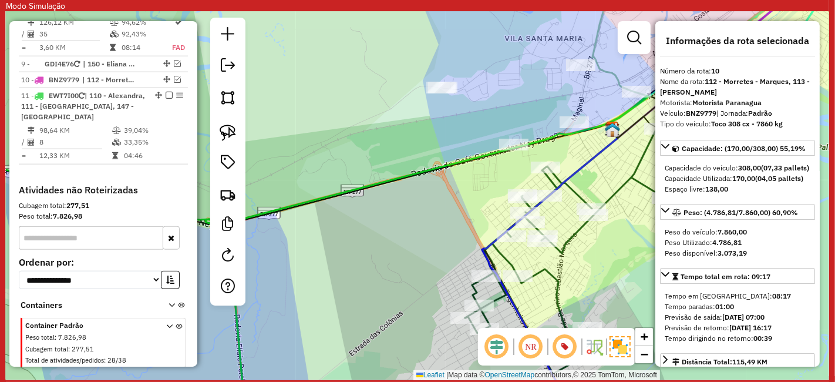
click at [428, 167] on icon at bounding box center [427, 253] width 443 height 314
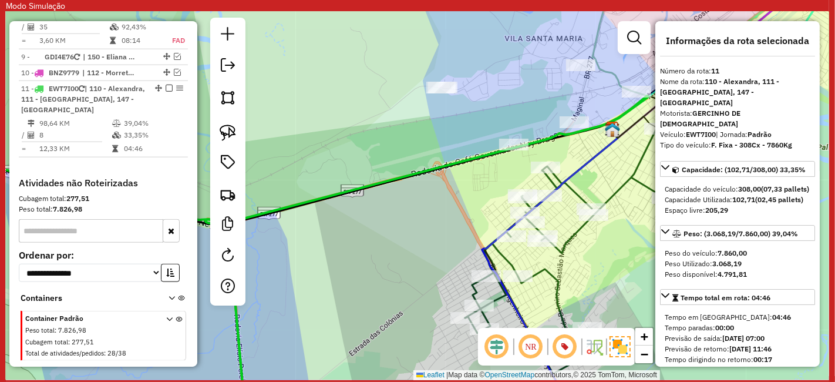
scroll to position [1152, 0]
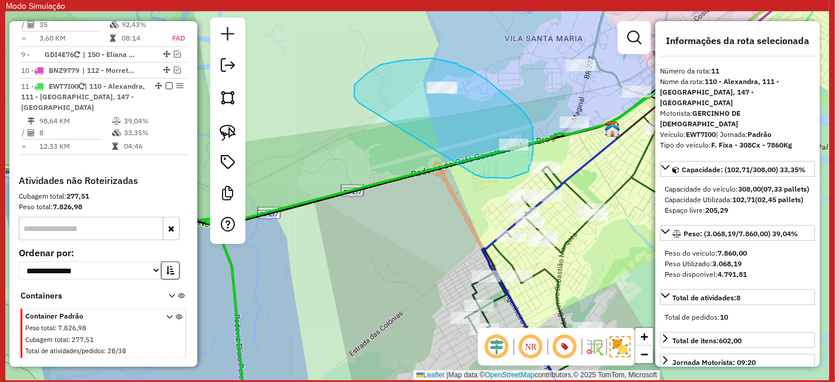
drag, startPoint x: 476, startPoint y: 175, endPoint x: 364, endPoint y: 108, distance: 130.6
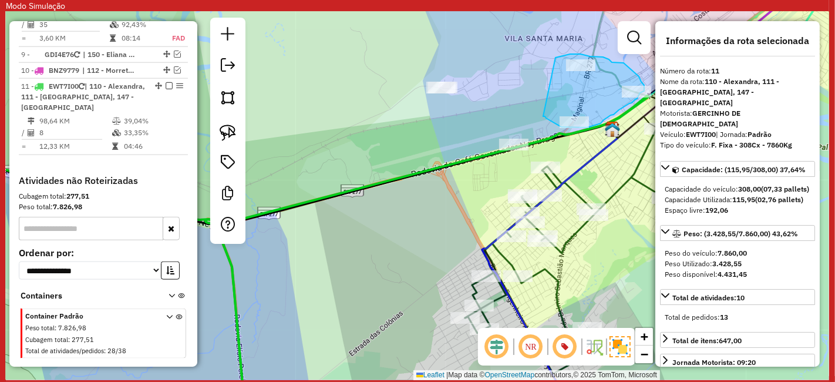
drag, startPoint x: 545, startPoint y: 116, endPoint x: 551, endPoint y: 67, distance: 49.7
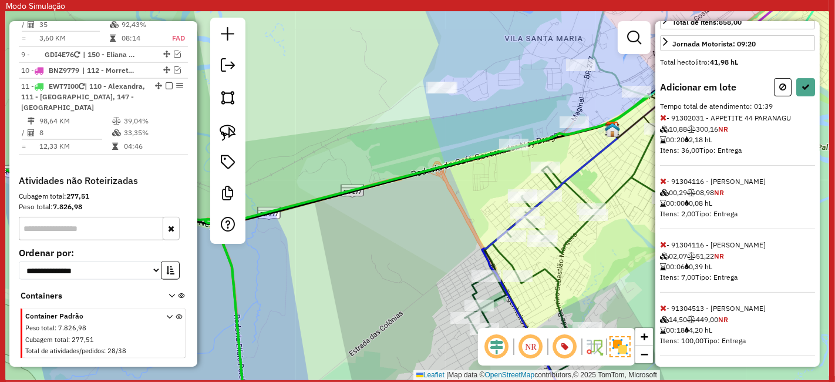
scroll to position [326, 0]
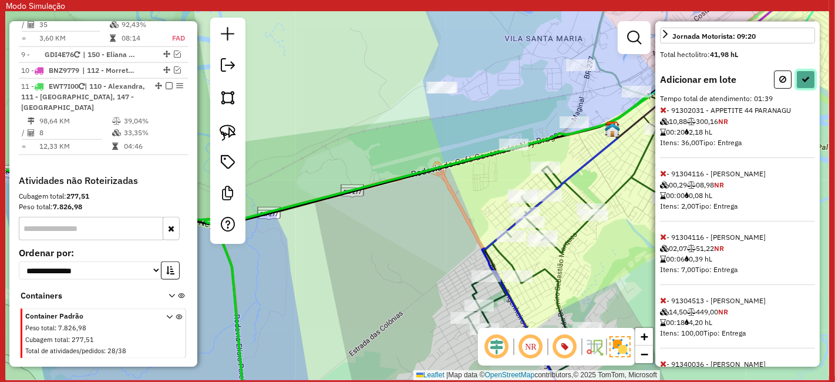
click at [803, 80] on icon at bounding box center [806, 79] width 8 height 8
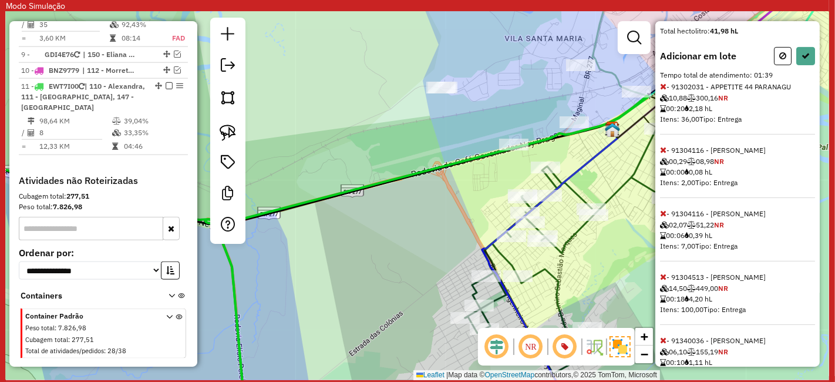
select select "**********"
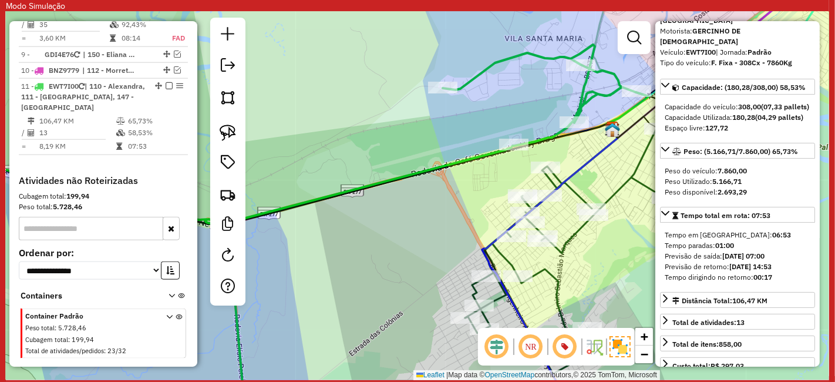
scroll to position [0, 0]
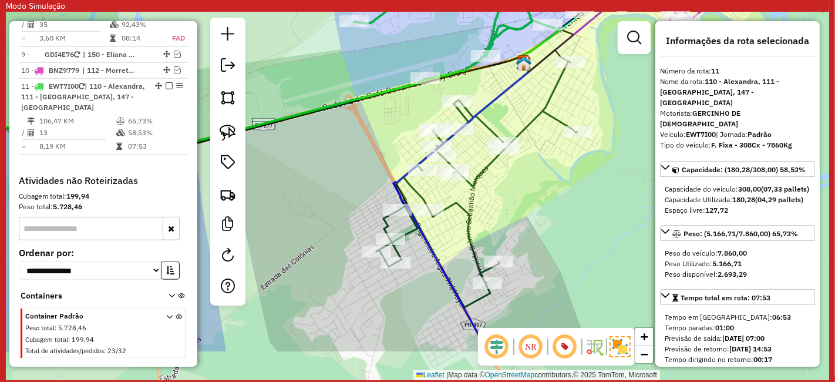
drag, startPoint x: 618, startPoint y: 160, endPoint x: 530, endPoint y: 93, distance: 110.8
click at [530, 93] on div "Janela de atendimento Grade de atendimento Capacidade Transportadoras Veículos …" at bounding box center [417, 196] width 823 height 368
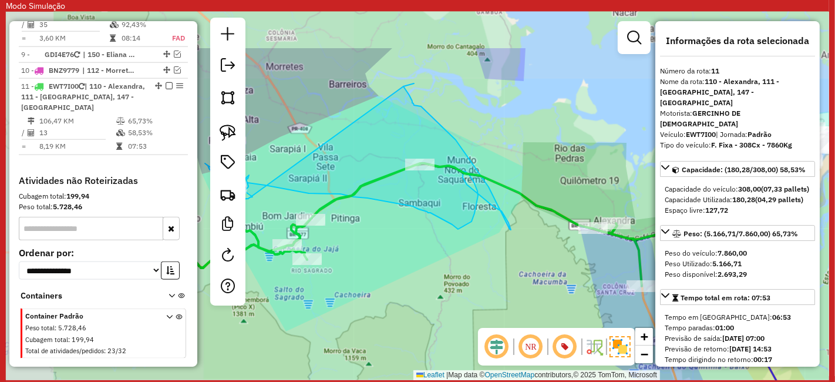
drag, startPoint x: 444, startPoint y: 124, endPoint x: 634, endPoint y: 191, distance: 201.7
click at [664, 200] on hb-router-mapa "Informações da Sessão 1229834 - 04/08/2025 Modo simulação Criação: 14/08/2025 1…" at bounding box center [417, 196] width 823 height 368
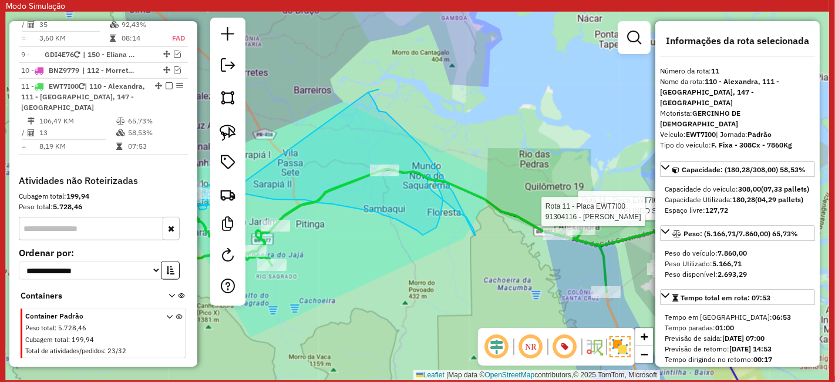
drag, startPoint x: 562, startPoint y: 144, endPoint x: 322, endPoint y: 90, distance: 246.3
click at [335, 93] on div "Rota 11 - Placa EWT7I00 91340036 - ZELINDO SCARIOT Rota 11 - Placa EWT7I00 9130…" at bounding box center [417, 196] width 823 height 368
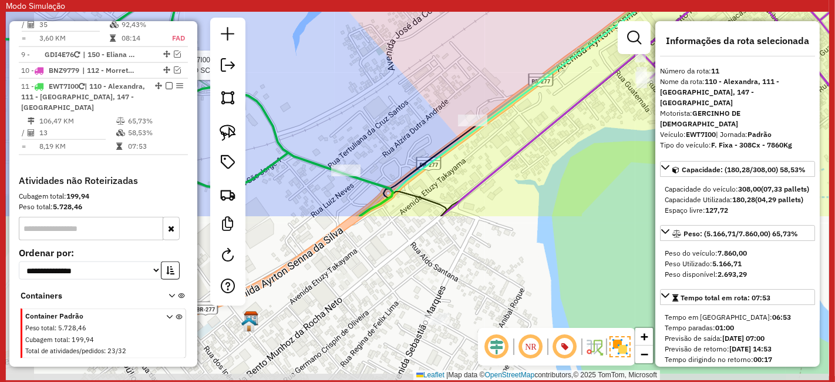
drag, startPoint x: 468, startPoint y: 153, endPoint x: 574, endPoint y: 11, distance: 177.1
click at [573, 10] on hb-app "Modo Simulação Aguarde... Pop-up bloqueado! Seu navegador bloqueou automáticame…" at bounding box center [417, 190] width 823 height 380
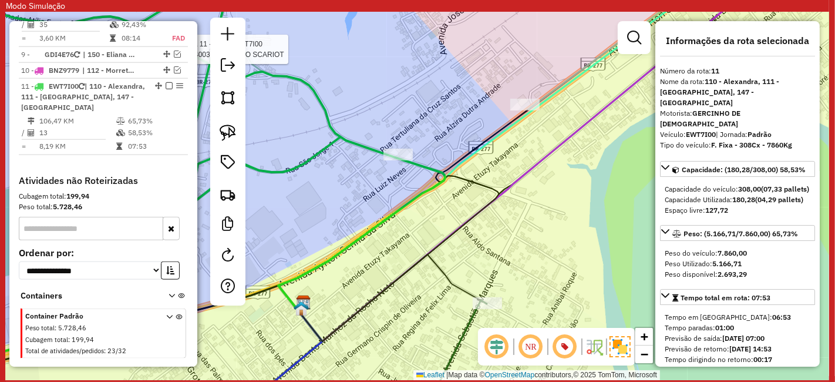
drag, startPoint x: 511, startPoint y: 239, endPoint x: 563, endPoint y: 162, distance: 92.3
click at [563, 162] on div "Rota 11 - Placa EWT7I00 91340036 - ZELINDO SCARIOT Rota 11 - Placa EWT7I00 9130…" at bounding box center [417, 196] width 823 height 368
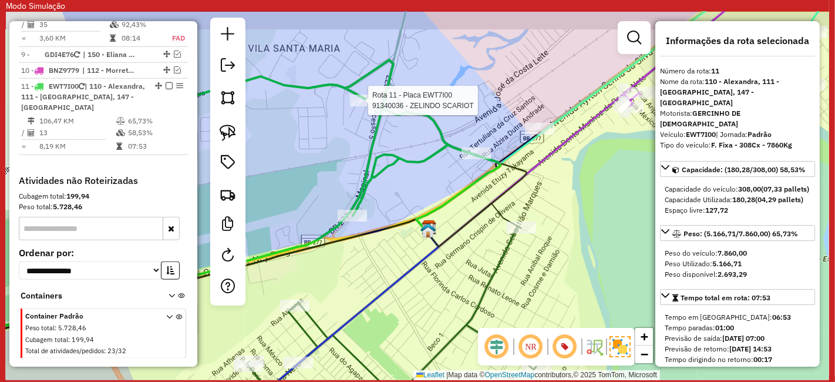
drag, startPoint x: 536, startPoint y: 73, endPoint x: 459, endPoint y: 140, distance: 102.0
click at [463, 136] on div "Rota 11 - Placa EWT7I00 91340036 - ZELINDO SCARIOT Rota 11 - Placa EWT7I00 9130…" at bounding box center [417, 196] width 823 height 368
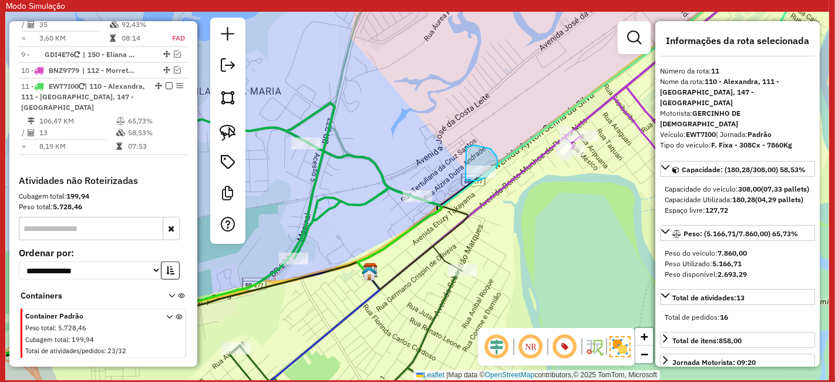
drag, startPoint x: 466, startPoint y: 180, endPoint x: 457, endPoint y: 161, distance: 21.3
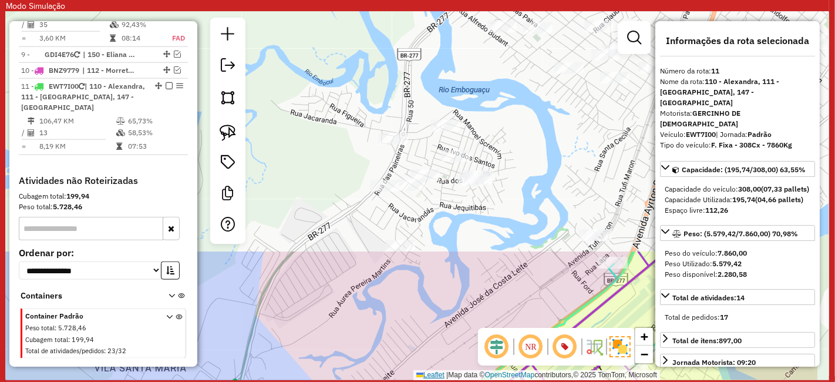
drag, startPoint x: 519, startPoint y: 95, endPoint x: 424, endPoint y: 371, distance: 292.5
click at [424, 371] on div "Janela de atendimento Grade de atendimento Capacidade Transportadoras Veículos …" at bounding box center [417, 196] width 823 height 368
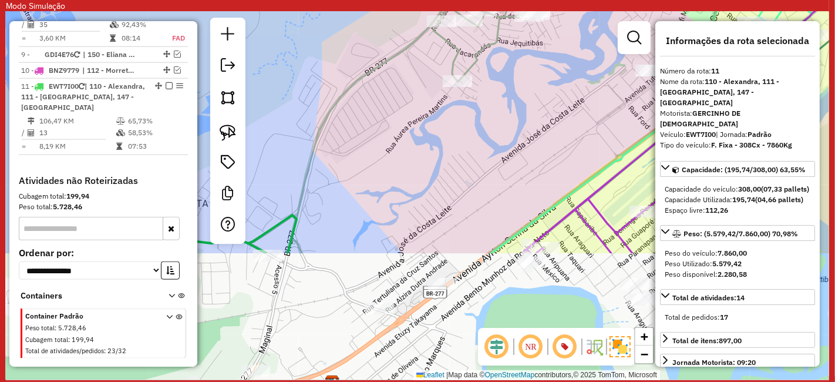
drag, startPoint x: 411, startPoint y: 323, endPoint x: 493, endPoint y: 76, distance: 260.0
click at [475, 112] on div "Janela de atendimento Grade de atendimento Capacidade Transportadoras Veículos …" at bounding box center [417, 196] width 823 height 368
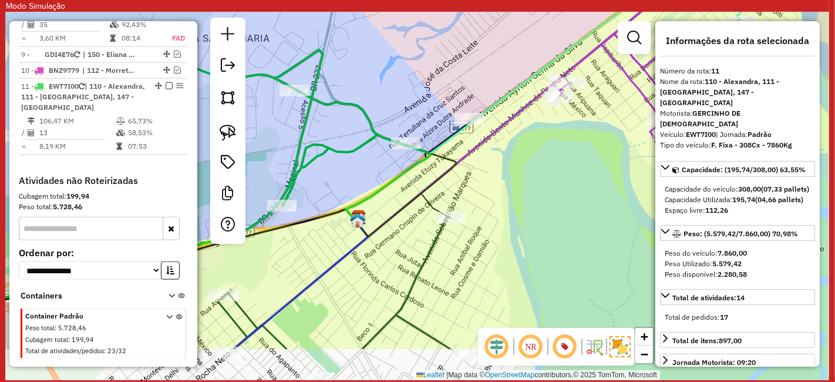
drag, startPoint x: 466, startPoint y: 143, endPoint x: 484, endPoint y: 38, distance: 107.3
click at [483, 48] on div "Janela de atendimento Grade de atendimento Capacidade Transportadoras Veículos …" at bounding box center [417, 196] width 823 height 368
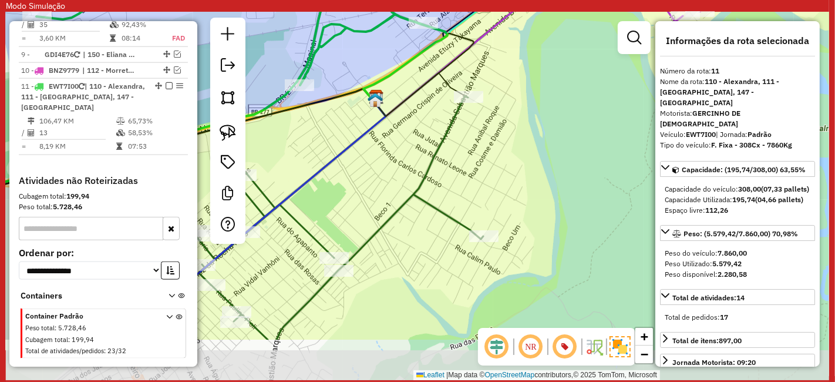
drag, startPoint x: 433, startPoint y: 187, endPoint x: 446, endPoint y: 109, distance: 79.1
click at [446, 109] on div "Janela de atendimento Grade de atendimento Capacidade Transportadoras Veículos …" at bounding box center [417, 196] width 823 height 368
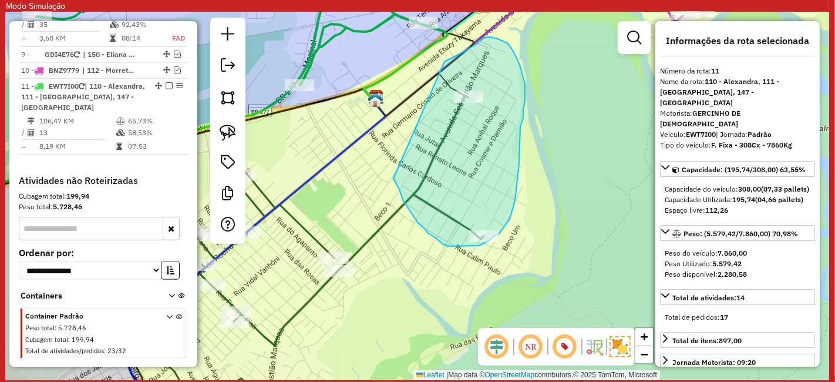
drag, startPoint x: 393, startPoint y: 179, endPoint x: 426, endPoint y: 88, distance: 96.0
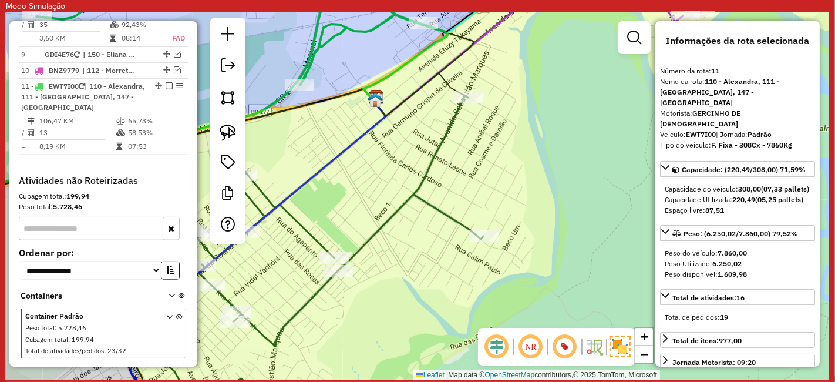
scroll to position [196, 0]
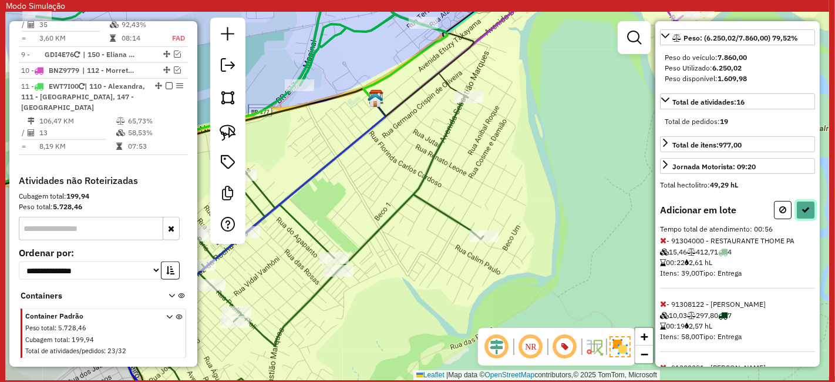
click at [800, 211] on button at bounding box center [805, 210] width 19 height 18
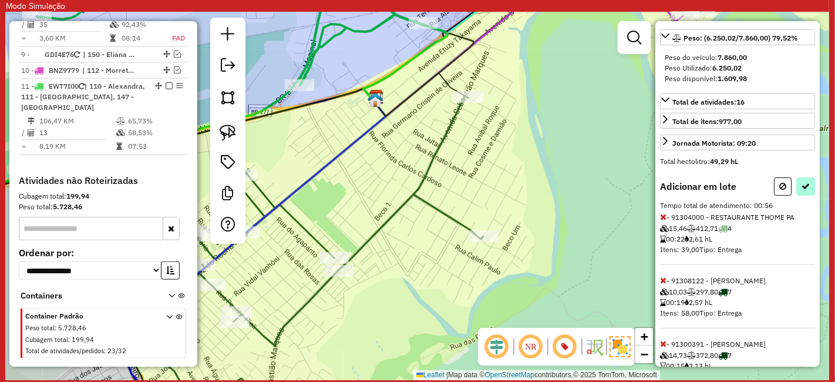
select select "**********"
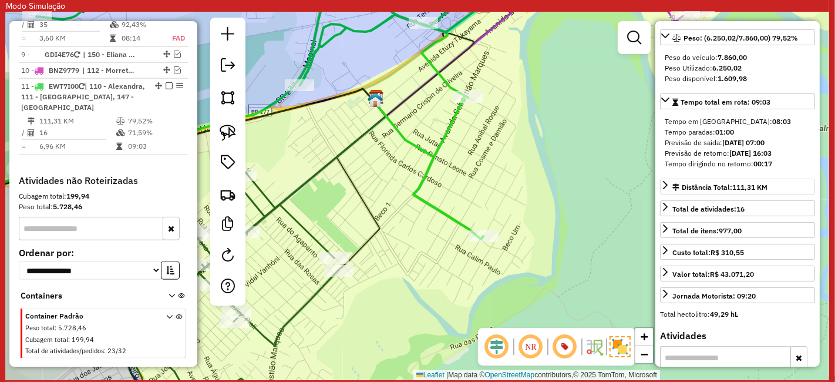
scroll to position [65, 0]
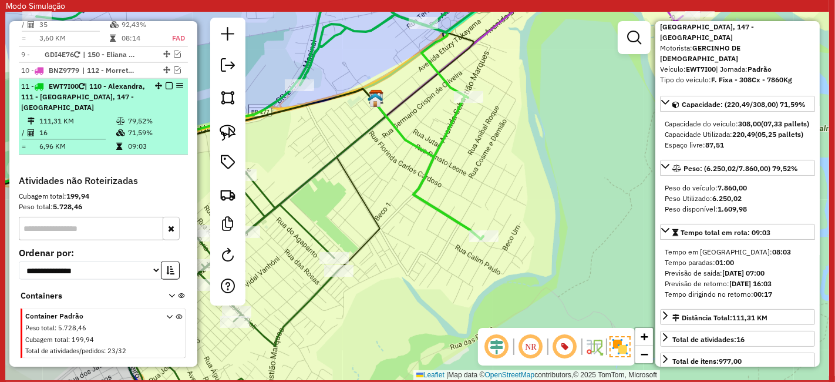
click at [166, 82] on em at bounding box center [169, 85] width 7 height 7
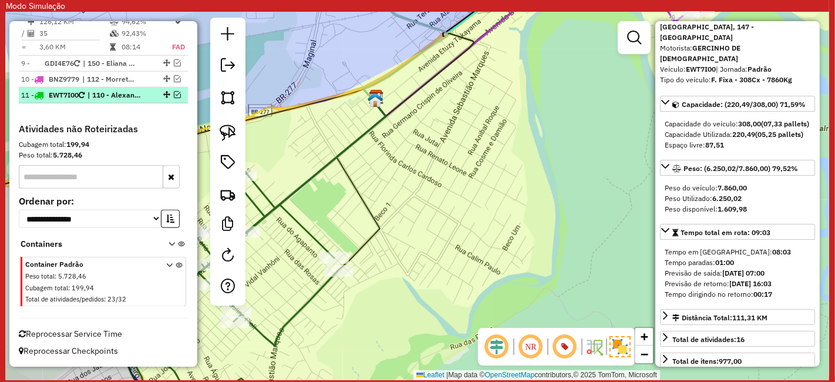
scroll to position [1092, 0]
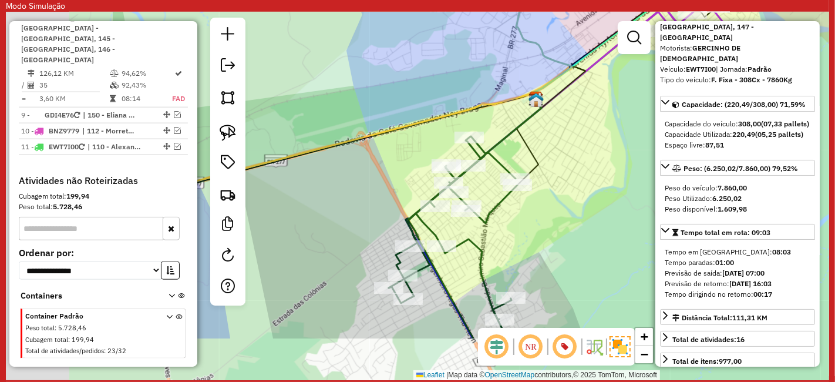
drag, startPoint x: 617, startPoint y: 198, endPoint x: 693, endPoint y: 115, distance: 112.7
click at [689, 137] on hb-router-mapa "Informações da Sessão 1229834 - 04/08/2025 Modo simulação Criação: 14/08/2025 1…" at bounding box center [417, 196] width 823 height 368
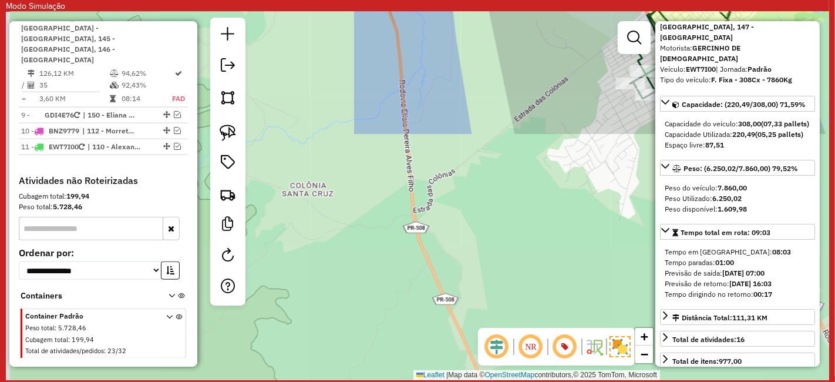
drag, startPoint x: 510, startPoint y: 128, endPoint x: 309, endPoint y: 177, distance: 206.7
click at [342, 169] on div "Rota 7 - Placa GDI4E76 91353541 - SAMUEL GOMES DE MORAES Janela de atendimento …" at bounding box center [417, 196] width 823 height 368
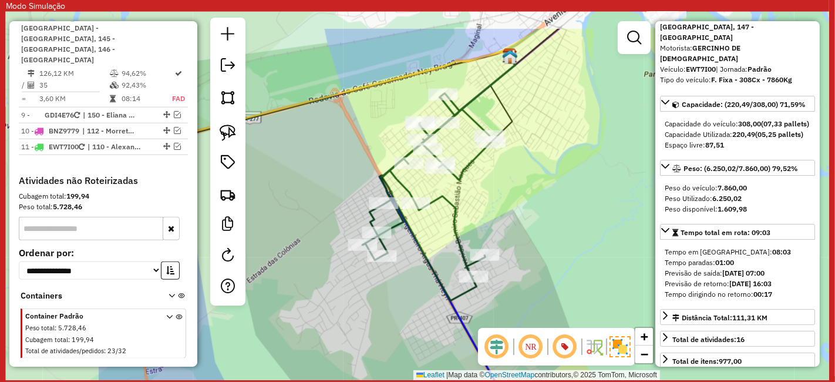
drag, startPoint x: 496, startPoint y: 187, endPoint x: 564, endPoint y: 198, distance: 69.0
click at [564, 198] on div "Janela de atendimento Grade de atendimento Capacidade Transportadoras Veículos …" at bounding box center [417, 196] width 823 height 368
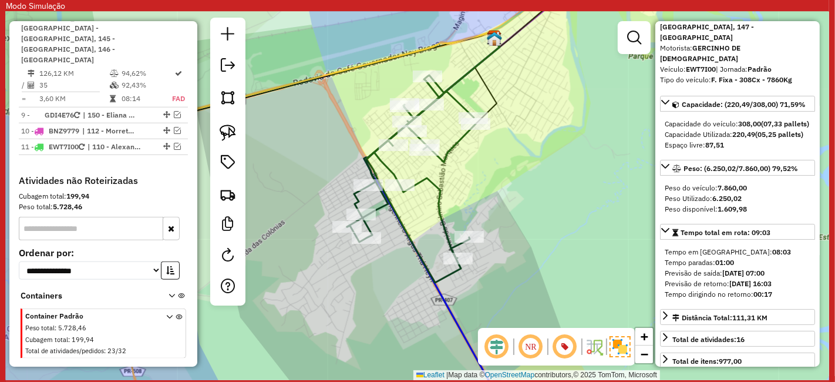
click at [533, 199] on div "Janela de atendimento Grade de atendimento Capacidade Transportadoras Veículos …" at bounding box center [417, 196] width 823 height 368
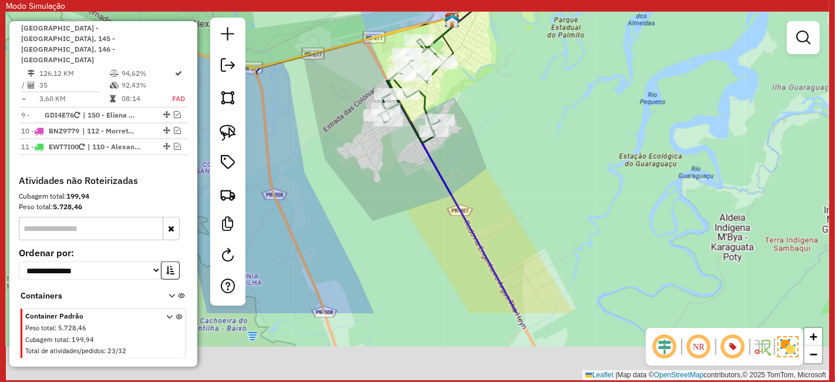
drag, startPoint x: 546, startPoint y: 72, endPoint x: 491, endPoint y: 28, distance: 70.3
click at [492, 29] on div "Janela de atendimento Grade de atendimento Capacidade Transportadoras Veículos …" at bounding box center [417, 196] width 823 height 368
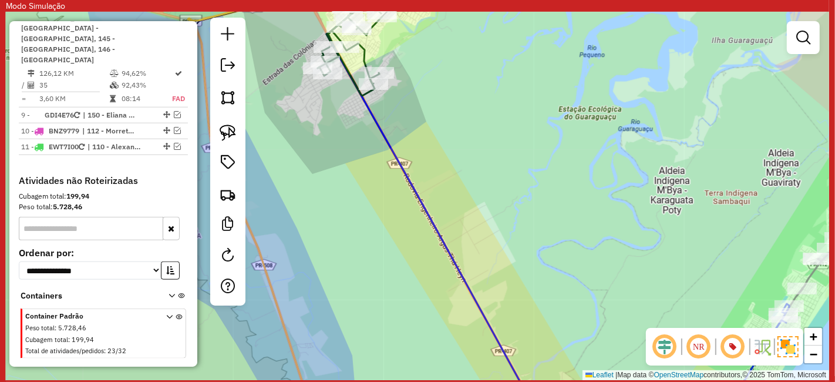
drag, startPoint x: 504, startPoint y: 123, endPoint x: 416, endPoint y: -57, distance: 200.9
click at [416, 0] on html "Modo Simulação Aguarde... Pop-up bloqueado! Seu navegador bloqueou automáticame…" at bounding box center [417, 191] width 835 height 382
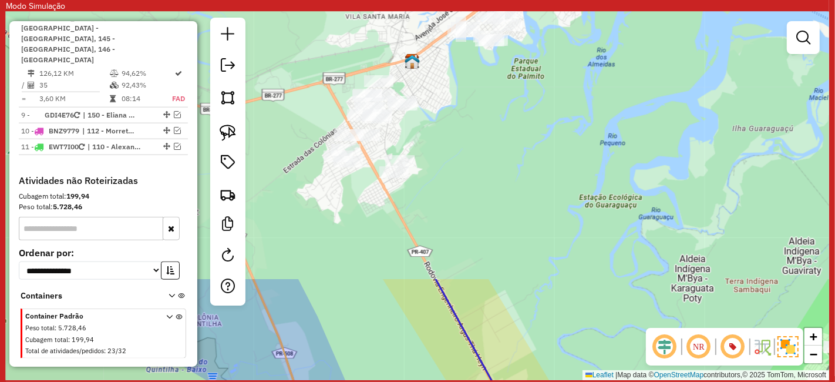
drag, startPoint x: 488, startPoint y: 7, endPoint x: 509, endPoint y: 245, distance: 238.8
click at [617, 379] on div "Janela de atendimento Grade de atendimento Capacidade Transportadoras Veículos …" at bounding box center [417, 196] width 823 height 368
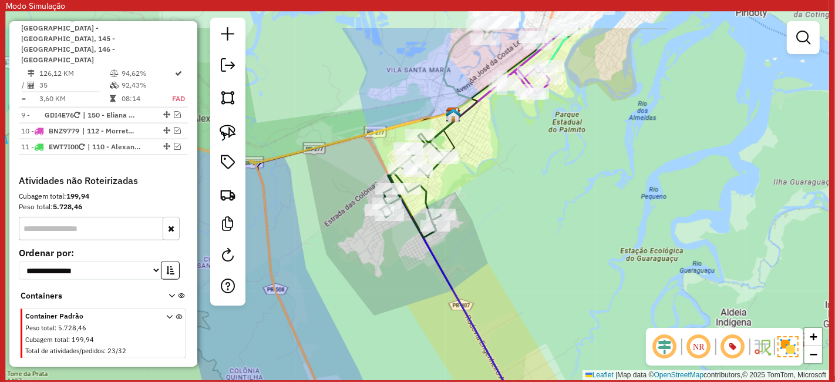
drag, startPoint x: 435, startPoint y: 120, endPoint x: 475, endPoint y: 174, distance: 67.5
click at [475, 174] on div "Janela de atendimento Grade de atendimento Capacidade Transportadoras Veículos …" at bounding box center [417, 196] width 823 height 368
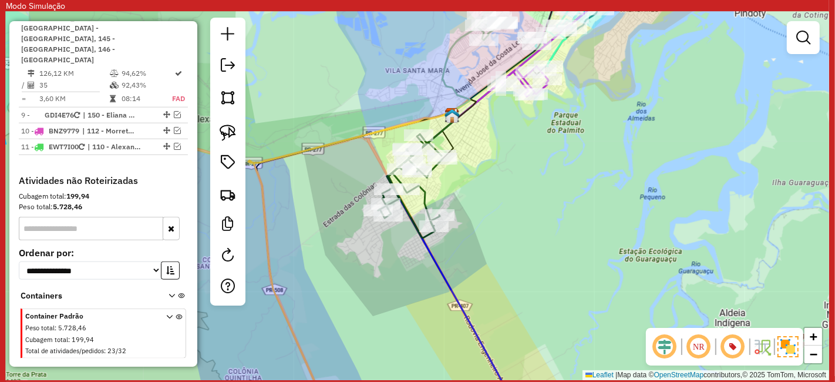
click at [475, 174] on div "Janela de atendimento Grade de atendimento Capacidade Transportadoras Veículos …" at bounding box center [417, 196] width 823 height 368
click at [494, 215] on div "Janela de atendimento Grade de atendimento Capacidade Transportadoras Veículos …" at bounding box center [417, 196] width 823 height 368
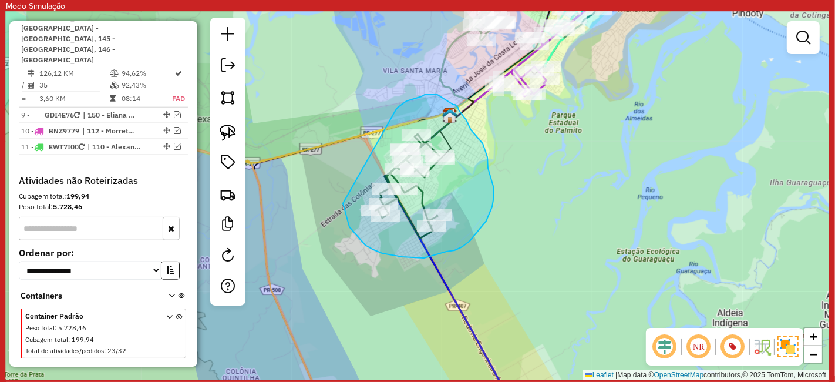
drag, startPoint x: 402, startPoint y: 257, endPoint x: 395, endPoint y: 112, distance: 145.2
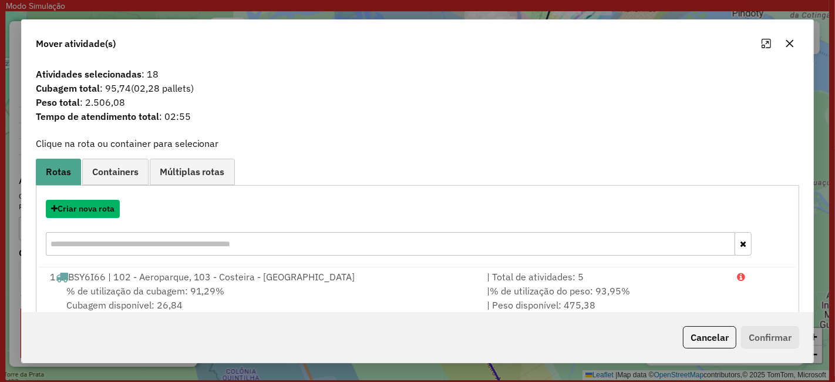
click at [102, 213] on button "Criar nova rota" at bounding box center [83, 209] width 74 height 18
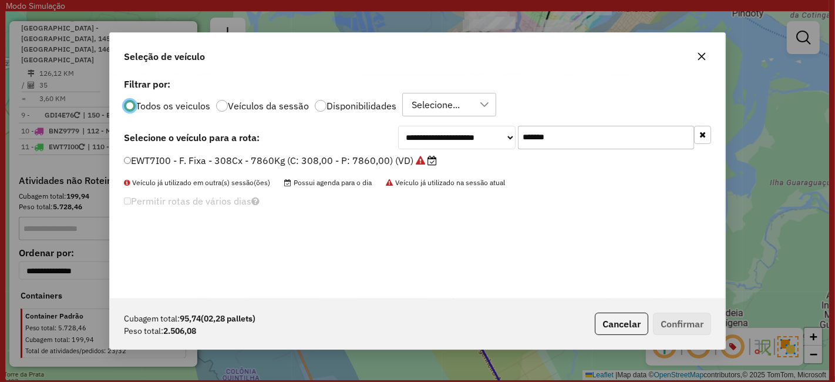
scroll to position [6, 3]
drag, startPoint x: 602, startPoint y: 135, endPoint x: 378, endPoint y: 169, distance: 226.8
click at [396, 164] on div "**********" at bounding box center [417, 186] width 615 height 223
paste input "text"
type input "*******"
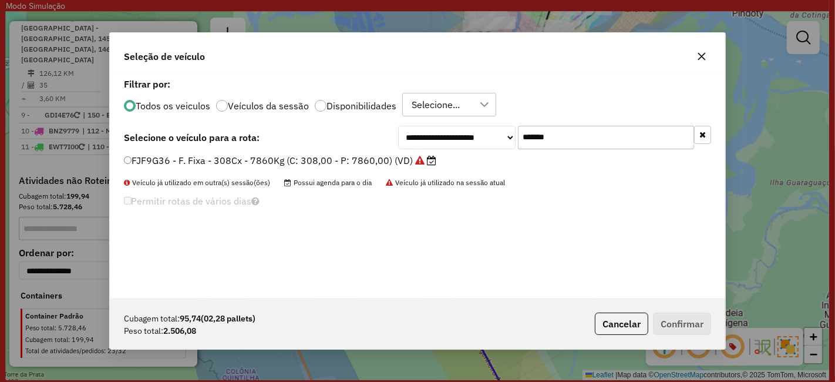
click at [282, 157] on label "FJF9G36 - F. Fixa - 308Cx - 7860Kg (C: 308,00 - P: 7860,00) (VD)" at bounding box center [280, 160] width 312 height 14
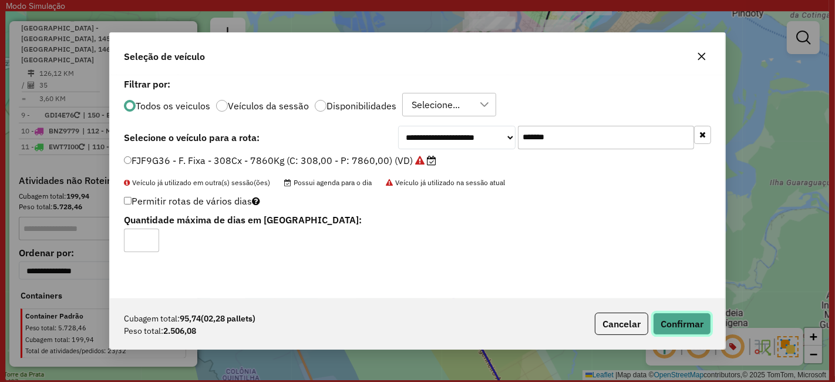
click at [694, 323] on button "Confirmar" at bounding box center [682, 323] width 58 height 22
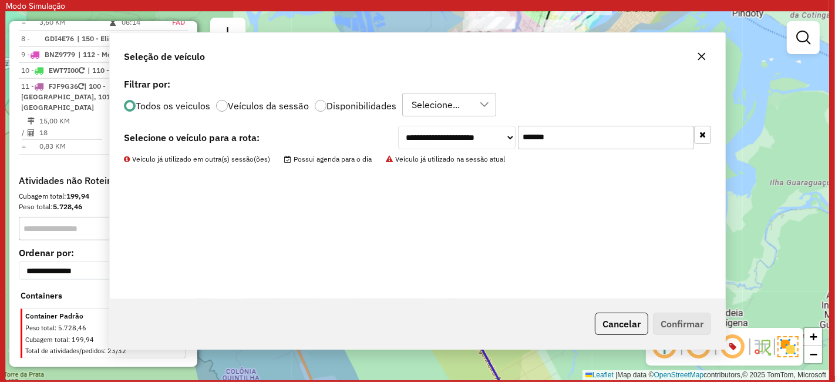
scroll to position [1086, 0]
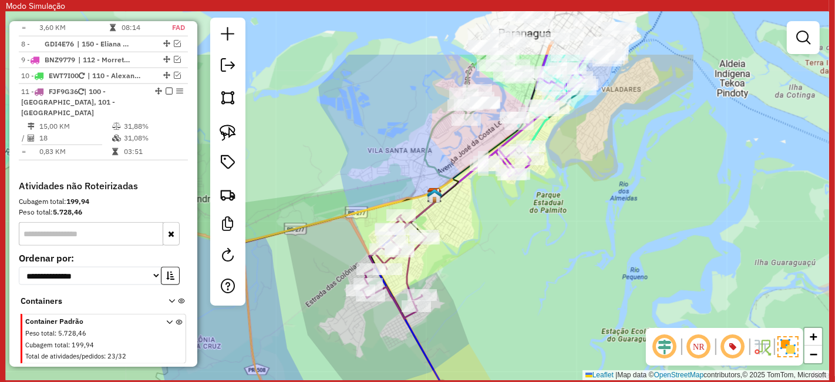
drag, startPoint x: 538, startPoint y: 165, endPoint x: 541, endPoint y: 292, distance: 127.5
click at [541, 292] on div "Janela de atendimento Grade de atendimento Capacidade Transportadoras Veículos …" at bounding box center [417, 196] width 823 height 368
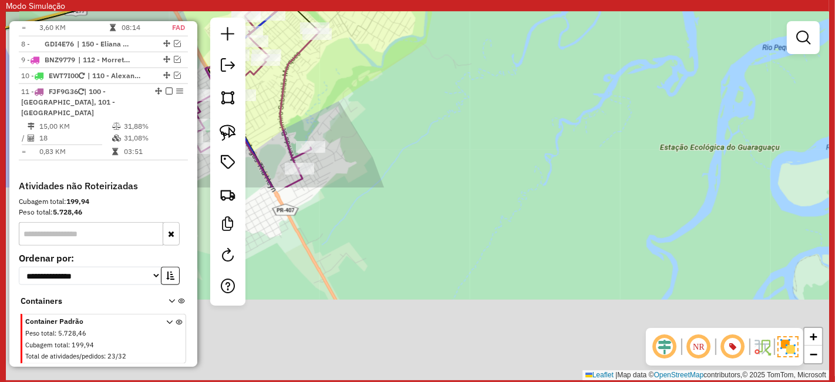
drag, startPoint x: 570, startPoint y: 243, endPoint x: 634, endPoint y: 22, distance: 229.9
click at [633, 24] on div "Janela de atendimento Grade de atendimento Capacidade Transportadoras Veículos …" at bounding box center [417, 196] width 823 height 368
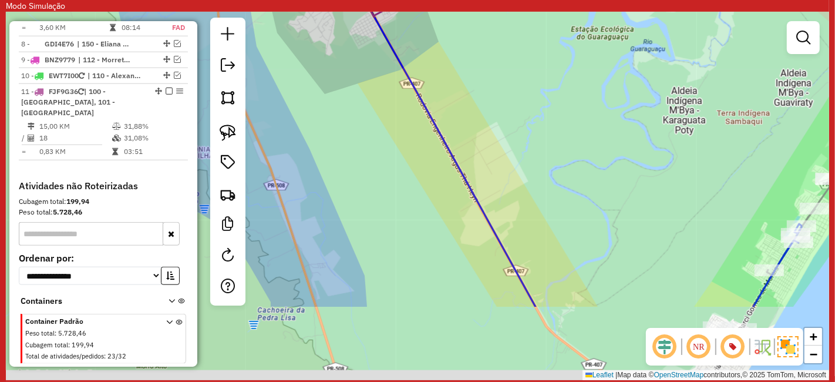
drag, startPoint x: 519, startPoint y: 227, endPoint x: 467, endPoint y: 38, distance: 196.0
click at [471, 52] on div "Janela de atendimento Grade de atendimento Capacidade Transportadoras Veículos …" at bounding box center [417, 196] width 823 height 368
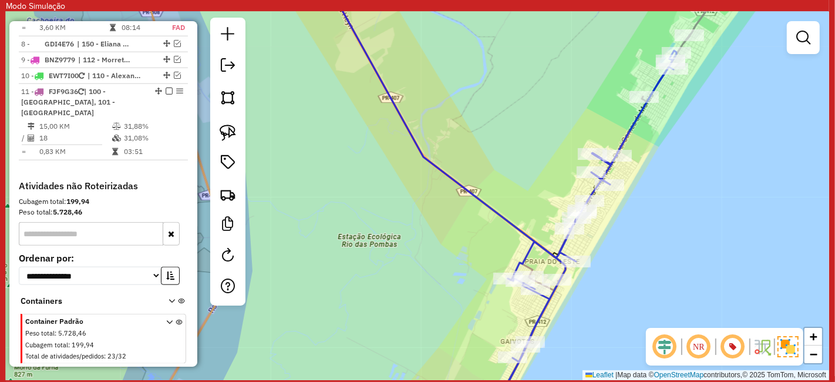
drag, startPoint x: 506, startPoint y: 183, endPoint x: 419, endPoint y: 234, distance: 100.5
click at [419, 234] on div "Janela de atendimento Grade de atendimento Capacidade Transportadoras Veículos …" at bounding box center [417, 196] width 823 height 368
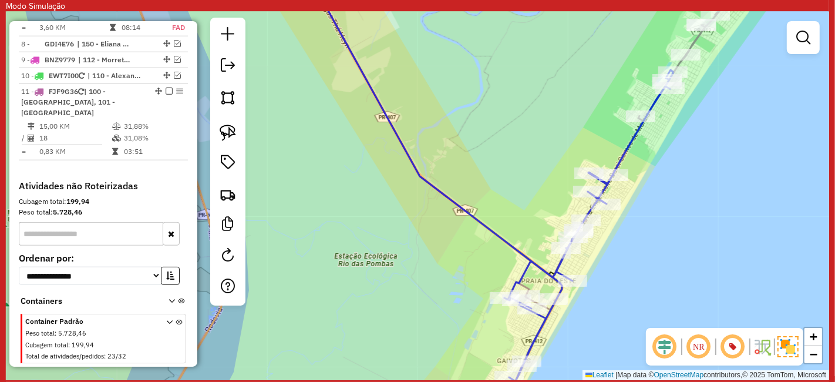
drag, startPoint x: 428, startPoint y: 103, endPoint x: 423, endPoint y: 275, distance: 171.5
click at [433, 215] on div "Janela de atendimento Grade de atendimento Capacidade Transportadoras Veículos …" at bounding box center [417, 196] width 823 height 368
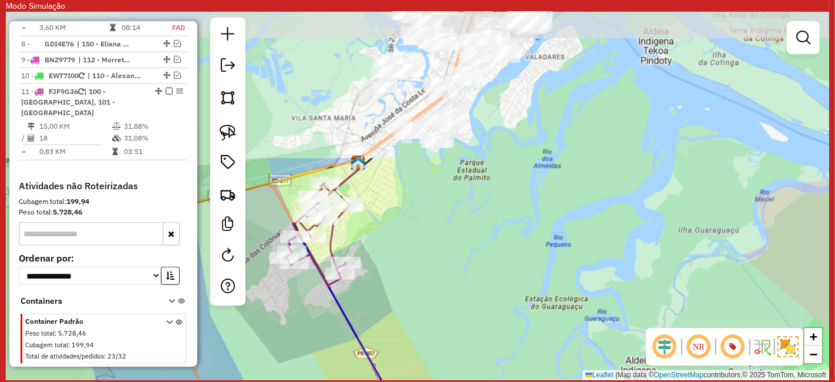
drag, startPoint x: 413, startPoint y: 134, endPoint x: 488, endPoint y: 319, distance: 200.0
click at [488, 319] on div "Janela de atendimento Grade de atendimento Capacidade Transportadoras Veículos …" at bounding box center [417, 196] width 823 height 368
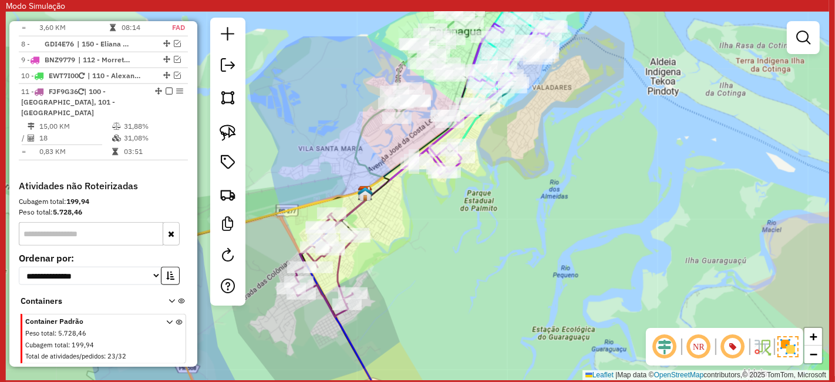
drag, startPoint x: 457, startPoint y: 179, endPoint x: 468, endPoint y: 229, distance: 51.0
click at [468, 229] on div "Janela de atendimento Grade de atendimento Capacidade Transportadoras Veículos …" at bounding box center [417, 196] width 823 height 368
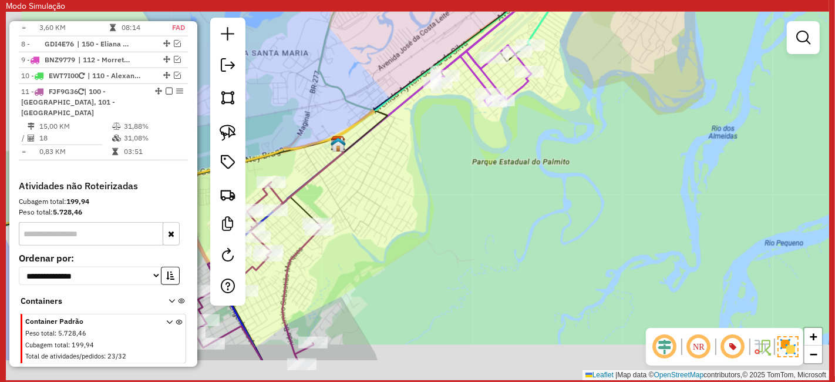
drag, startPoint x: 527, startPoint y: 293, endPoint x: 564, endPoint y: 79, distance: 217.5
click at [539, 166] on div "Janela de atendimento Grade de atendimento Capacidade Transportadoras Veículos …" at bounding box center [417, 196] width 823 height 368
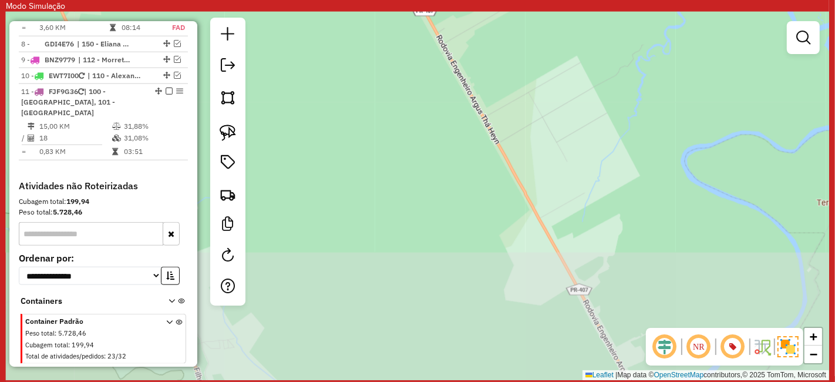
drag, startPoint x: 543, startPoint y: 234, endPoint x: 537, endPoint y: 51, distance: 183.3
click at [530, 107] on div "Janela de atendimento Grade de atendimento Capacidade Transportadoras Veículos …" at bounding box center [417, 196] width 823 height 368
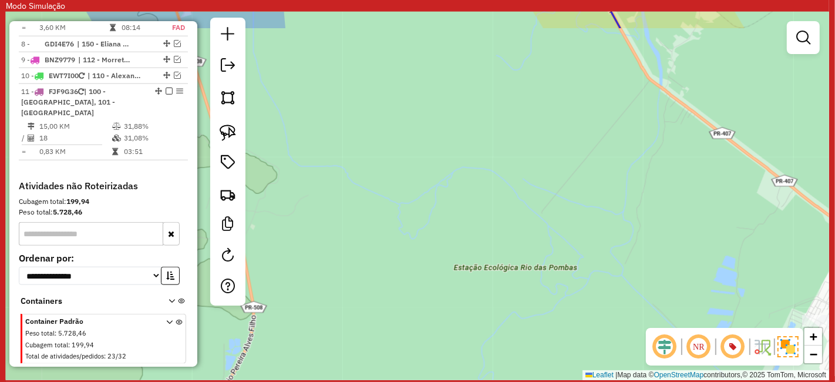
drag, startPoint x: 493, startPoint y: 154, endPoint x: 486, endPoint y: 271, distance: 117.7
click at [493, 247] on div "Janela de atendimento Grade de atendimento Capacidade Transportadoras Veículos …" at bounding box center [417, 196] width 823 height 368
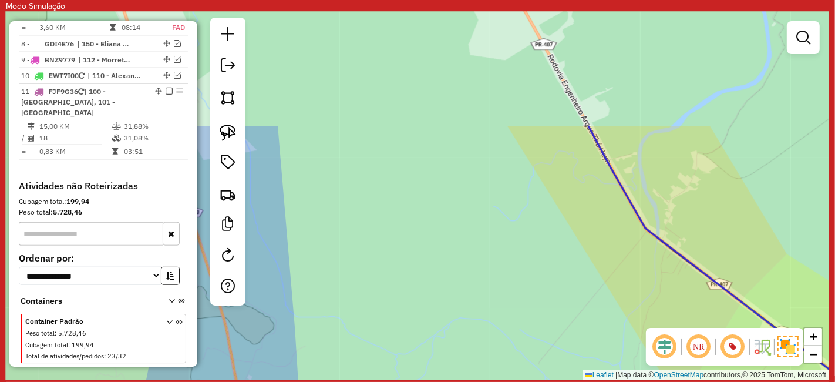
drag, startPoint x: 456, startPoint y: 167, endPoint x: 464, endPoint y: 250, distance: 83.2
click at [462, 231] on div "Janela de atendimento Grade de atendimento Capacidade Transportadoras Veículos …" at bounding box center [417, 196] width 823 height 368
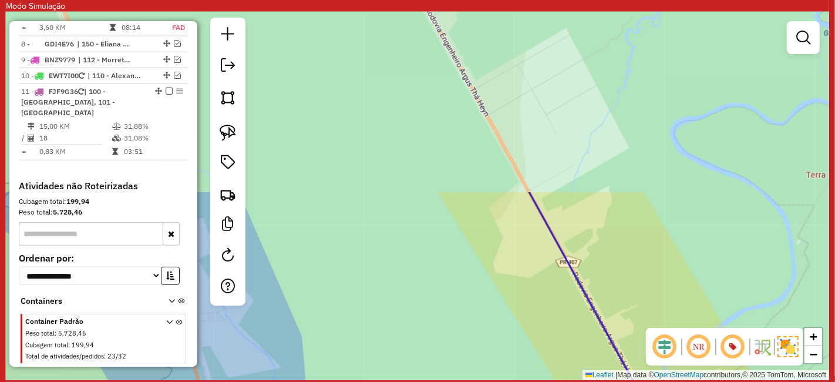
drag, startPoint x: 432, startPoint y: 160, endPoint x: 459, endPoint y: 289, distance: 131.4
click at [462, 265] on div "Janela de atendimento Grade de atendimento Capacidade Transportadoras Veículos …" at bounding box center [417, 196] width 823 height 368
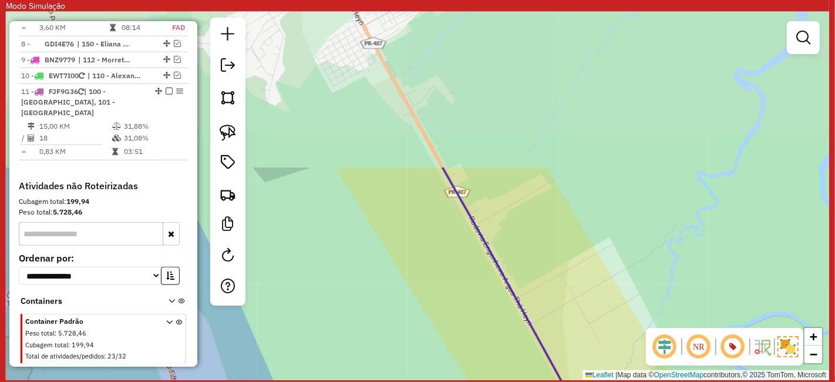
drag, startPoint x: 439, startPoint y: 208, endPoint x: 456, endPoint y: 295, distance: 88.0
click at [456, 271] on div "Janela de atendimento Grade de atendimento Capacidade Transportadoras Veículos …" at bounding box center [417, 196] width 823 height 368
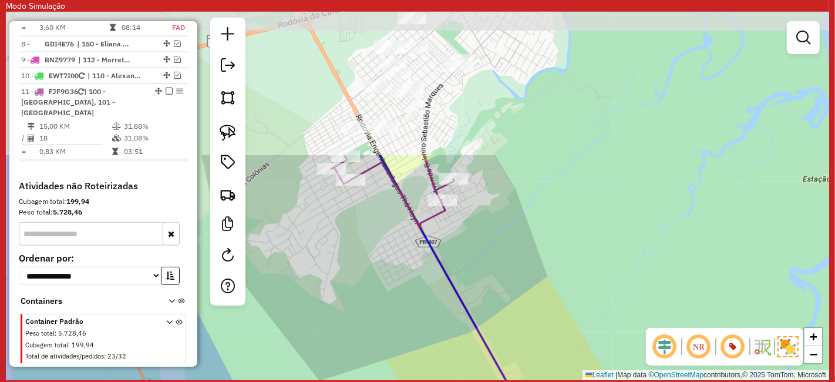
click at [456, 247] on div "Janela de atendimento Grade de atendimento Capacidade Transportadoras Veículos …" at bounding box center [417, 196] width 823 height 368
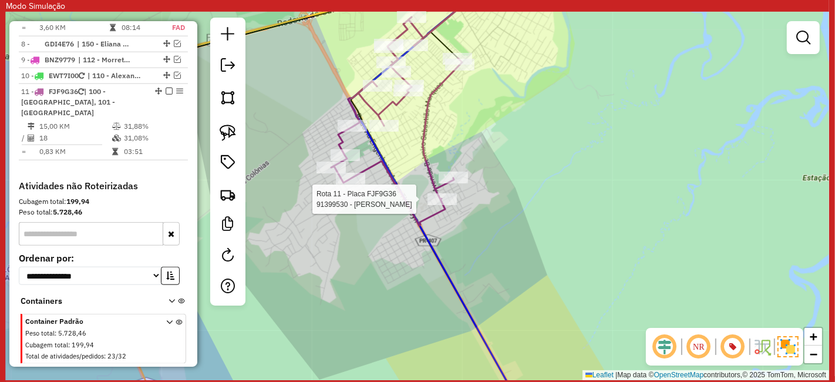
select select "**********"
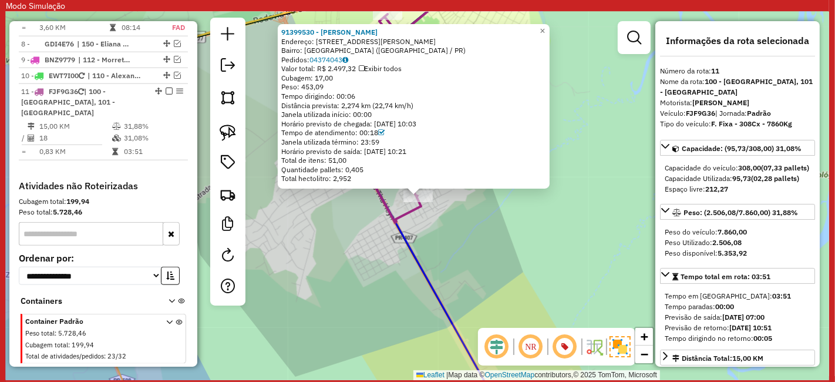
scroll to position [1092, 0]
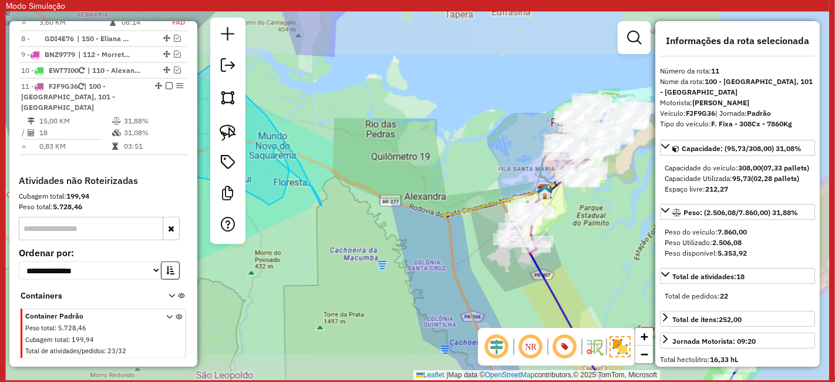
drag, startPoint x: 602, startPoint y: 278, endPoint x: 514, endPoint y: 102, distance: 196.2
click at [516, 105] on div "Janela de atendimento Grade de atendimento Capacidade Transportadoras Veículos …" at bounding box center [417, 196] width 823 height 368
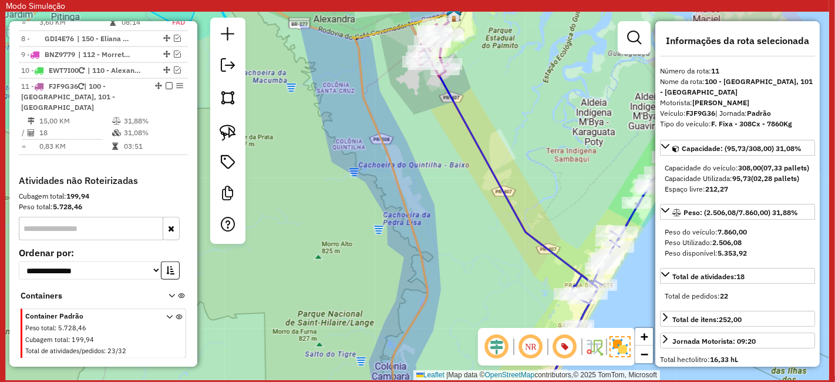
drag, startPoint x: 548, startPoint y: 208, endPoint x: 476, endPoint y: 137, distance: 102.2
click at [477, 140] on div "Janela de atendimento Grade de atendimento Capacidade Transportadoras Veículos …" at bounding box center [417, 196] width 823 height 368
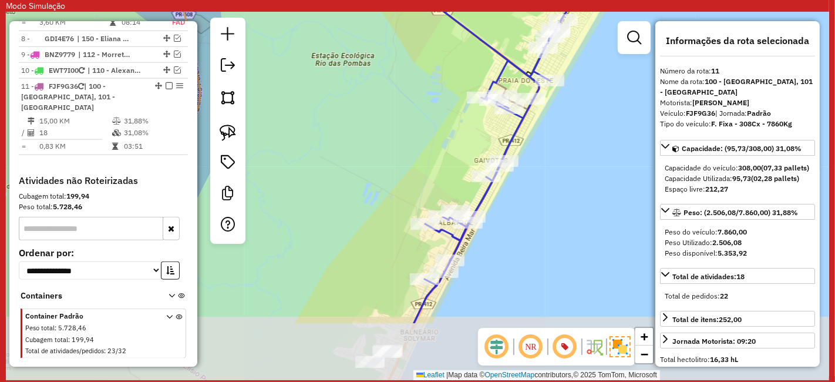
drag, startPoint x: 468, startPoint y: 224, endPoint x: 443, endPoint y: 126, distance: 100.6
click at [447, 129] on div "Janela de atendimento Grade de atendimento Capacidade Transportadoras Veículos …" at bounding box center [417, 196] width 823 height 368
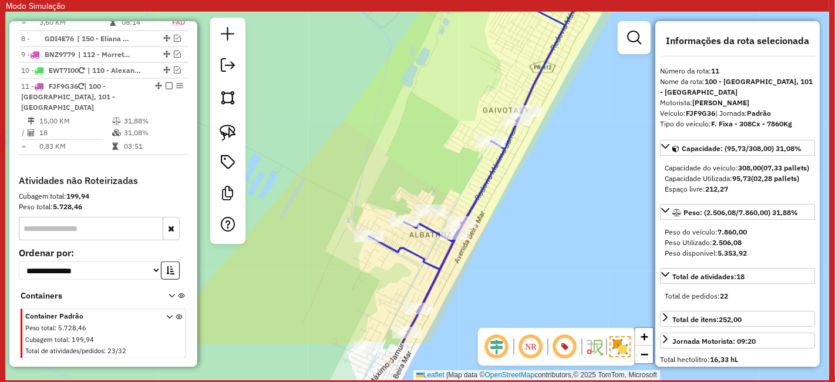
drag, startPoint x: 484, startPoint y: 120, endPoint x: 478, endPoint y: -16, distance: 137.0
click at [478, 0] on html "Modo Simulação Aguarde... Pop-up bloqueado! Seu navegador bloqueou automáticame…" at bounding box center [417, 191] width 835 height 382
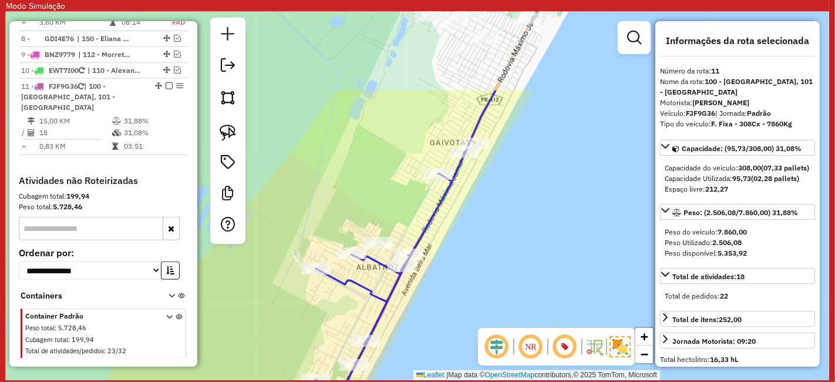
drag, startPoint x: 433, startPoint y: 81, endPoint x: 362, endPoint y: 49, distance: 77.8
click at [363, 61] on div "Janela de atendimento Grade de atendimento Capacidade Transportadoras Veículos …" at bounding box center [417, 196] width 823 height 368
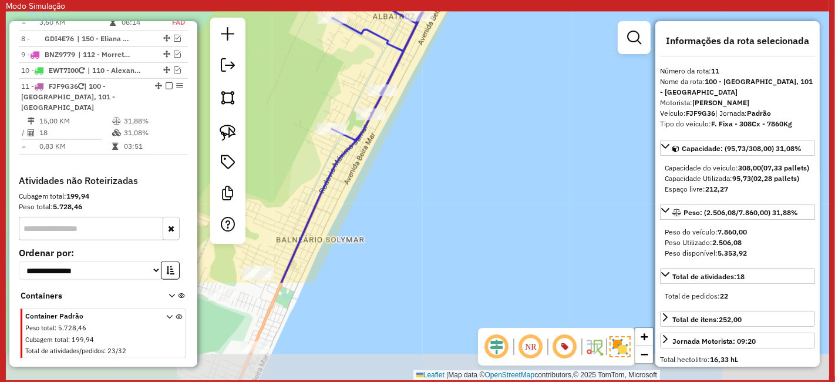
drag, startPoint x: 431, startPoint y: 229, endPoint x: 527, endPoint y: 26, distance: 224.6
click at [521, 66] on div "Rota 7 - Placa RUZ1J66 91306091 - JOSE FRANCISCO OLAVO Janela de atendimento Gr…" at bounding box center [417, 196] width 823 height 368
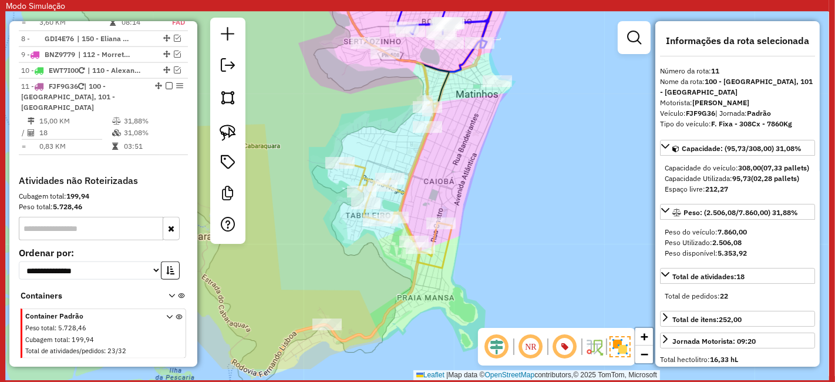
drag, startPoint x: 428, startPoint y: 119, endPoint x: 557, endPoint y: 85, distance: 133.6
click at [557, 85] on div "Janela de atendimento Grade de atendimento Capacidade Transportadoras Veículos …" at bounding box center [417, 196] width 823 height 368
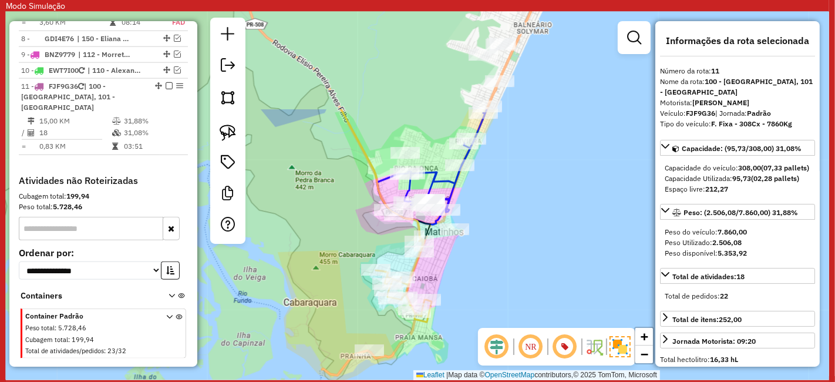
drag, startPoint x: 564, startPoint y: 150, endPoint x: 492, endPoint y: 275, distance: 144.9
click at [492, 277] on div "Janela de atendimento Grade de atendimento Capacidade Transportadoras Veículos …" at bounding box center [417, 196] width 823 height 368
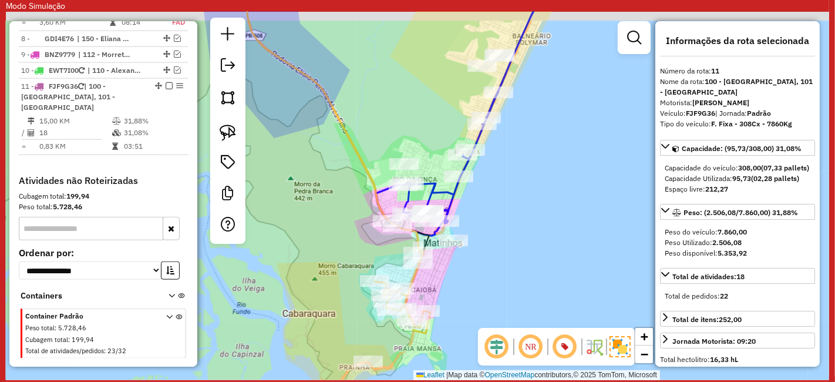
drag, startPoint x: 558, startPoint y: 87, endPoint x: 474, endPoint y: 223, distance: 159.5
click at [487, 209] on div "Janela de atendimento Grade de atendimento Capacidade Transportadoras Veículos …" at bounding box center [417, 196] width 823 height 368
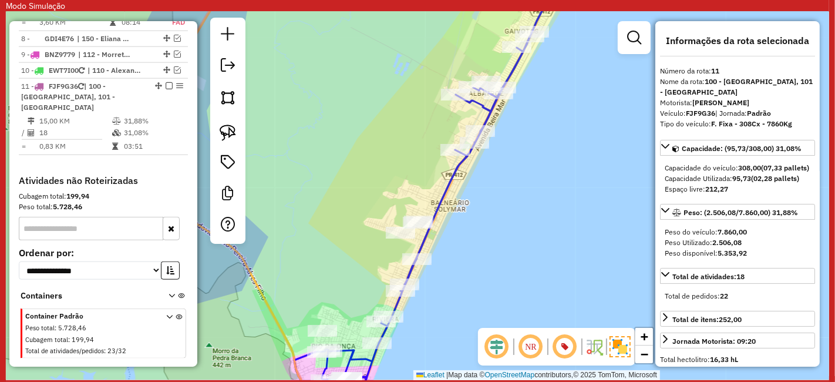
drag, startPoint x: 541, startPoint y: 89, endPoint x: 484, endPoint y: 218, distance: 141.4
click at [489, 208] on div "Janela de atendimento Grade de atendimento Capacidade Transportadoras Veículos …" at bounding box center [417, 196] width 823 height 368
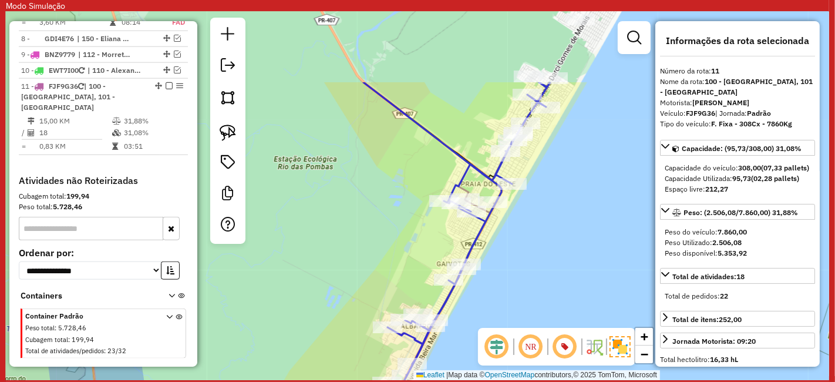
drag, startPoint x: 540, startPoint y: 134, endPoint x: 529, endPoint y: 244, distance: 109.8
click at [529, 244] on div "Janela de atendimento Grade de atendimento Capacidade Transportadoras Veículos …" at bounding box center [417, 196] width 823 height 368
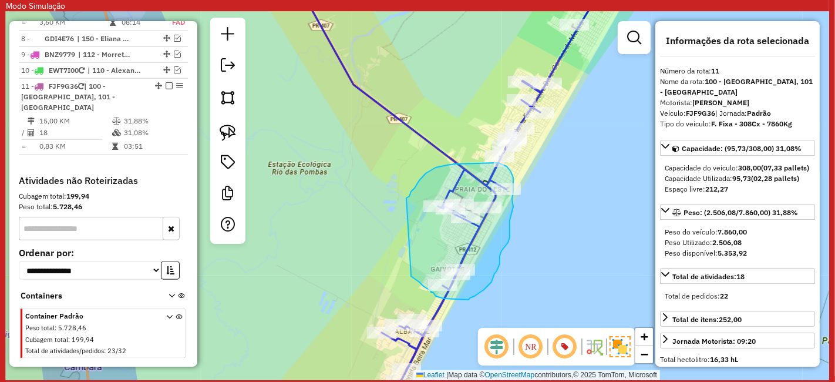
drag, startPoint x: 411, startPoint y: 274, endPoint x: 406, endPoint y: 198, distance: 75.9
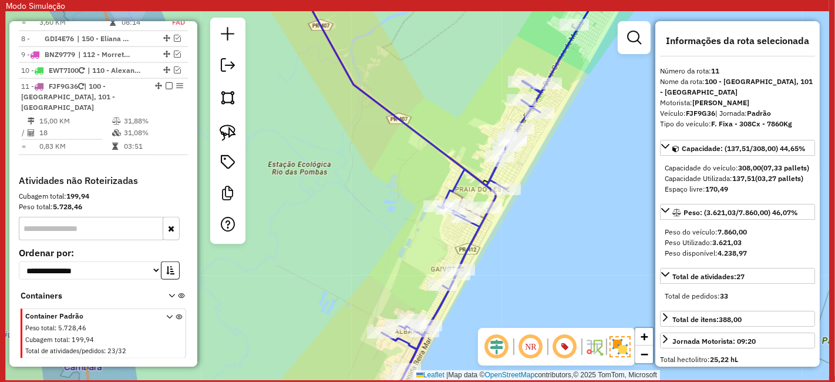
scroll to position [196, 0]
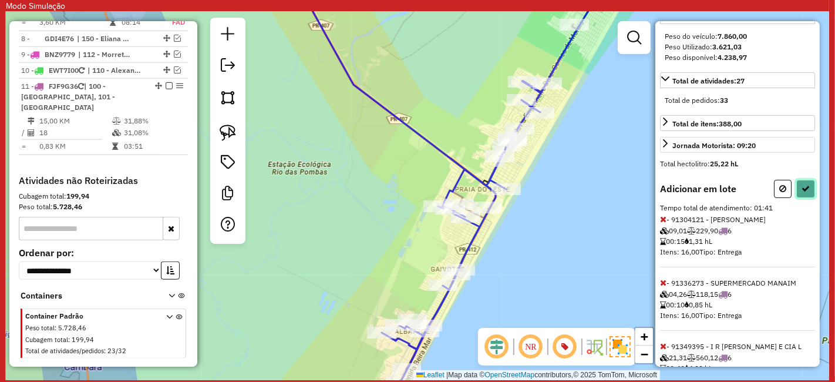
click at [796, 198] on button at bounding box center [805, 189] width 19 height 18
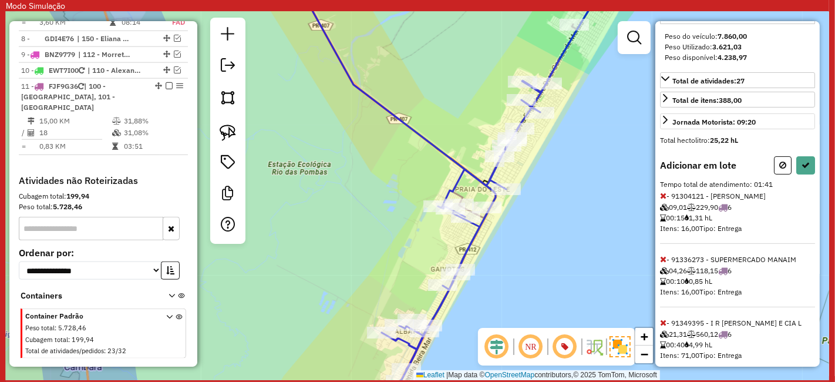
select select "**********"
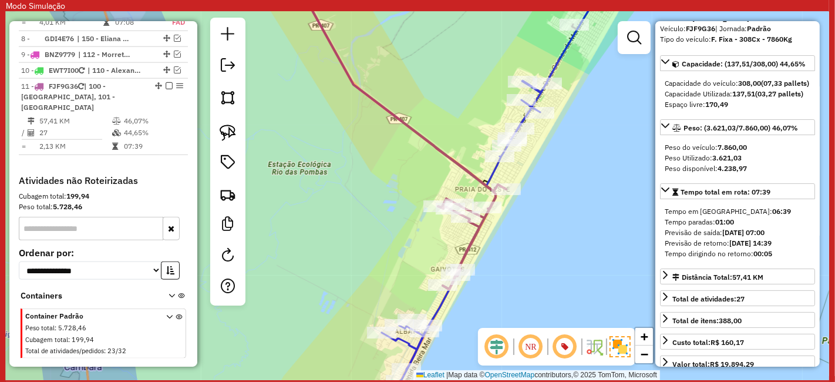
scroll to position [65, 0]
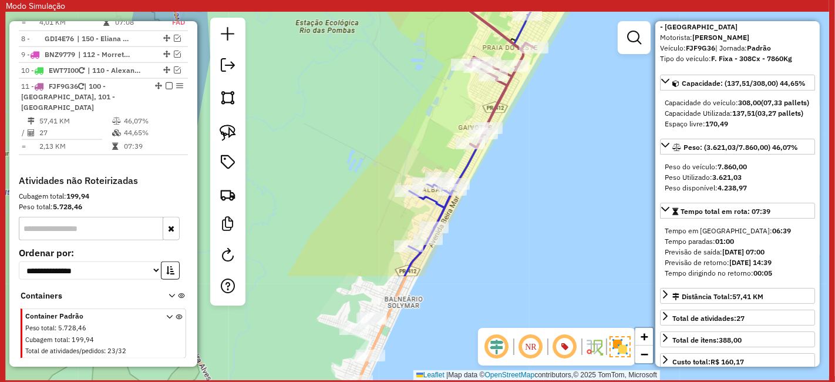
drag, startPoint x: 476, startPoint y: 292, endPoint x: 517, endPoint y: 60, distance: 235.5
click at [516, 68] on div "Janela de atendimento Grade de atendimento Capacidade Transportadoras Veículos …" at bounding box center [417, 196] width 823 height 368
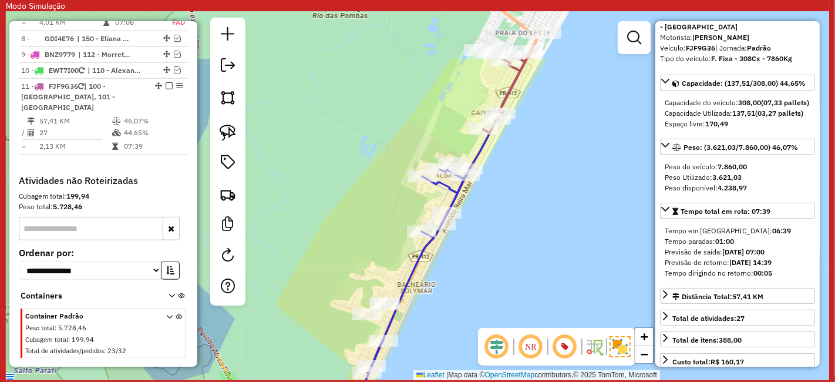
drag, startPoint x: 517, startPoint y: 156, endPoint x: 516, endPoint y: 207, distance: 51.1
click at [516, 207] on div "Janela de atendimento Grade de atendimento Capacidade Transportadoras Veículos …" at bounding box center [417, 196] width 823 height 368
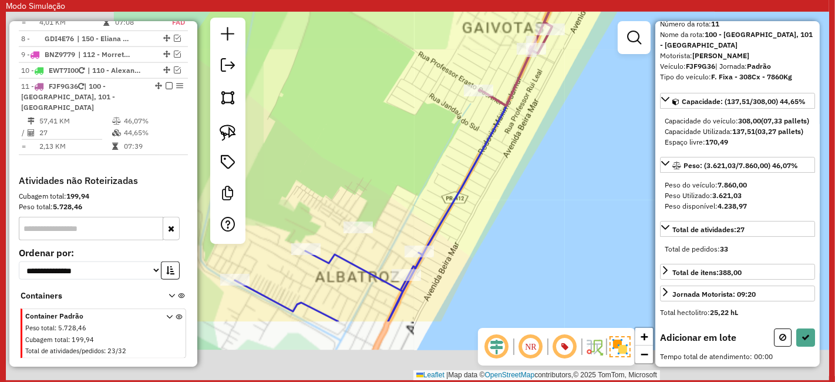
drag, startPoint x: 527, startPoint y: 202, endPoint x: 627, endPoint y: 112, distance: 134.3
click at [641, 107] on div "Janela de atendimento Grade de atendimento Capacidade Transportadoras Veículos …" at bounding box center [417, 196] width 823 height 368
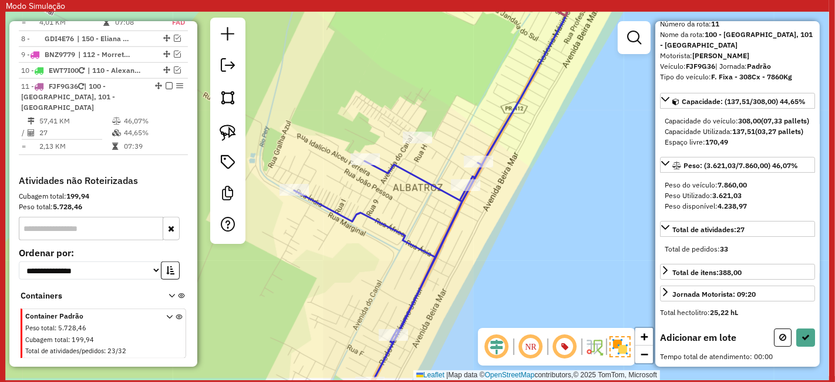
drag, startPoint x: 529, startPoint y: 188, endPoint x: 538, endPoint y: 140, distance: 48.5
click at [538, 140] on div "Janela de atendimento Grade de atendimento Capacidade Transportadoras Veículos …" at bounding box center [417, 196] width 823 height 368
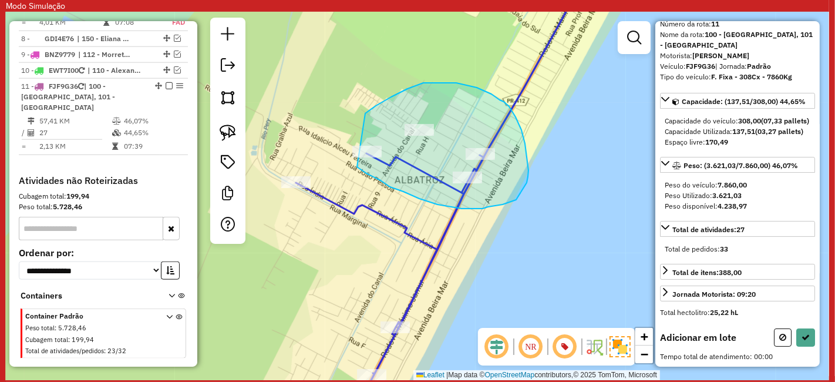
drag, startPoint x: 357, startPoint y: 167, endPoint x: 361, endPoint y: 116, distance: 50.7
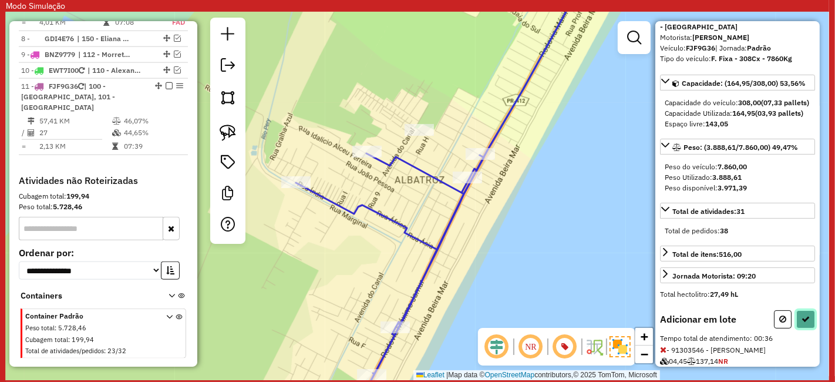
click at [802, 323] on icon at bounding box center [806, 319] width 8 height 8
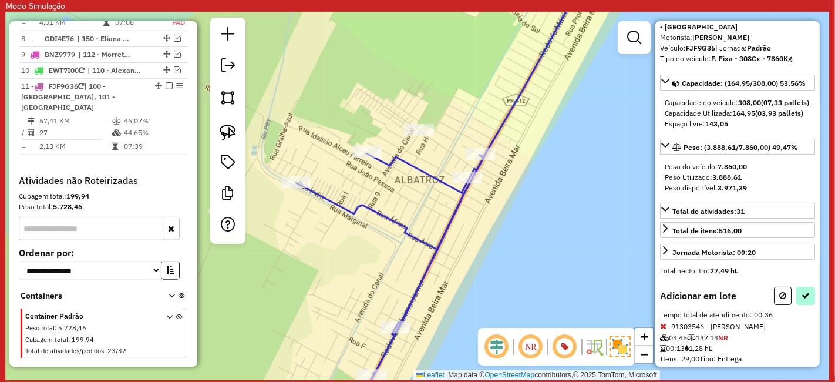
select select "**********"
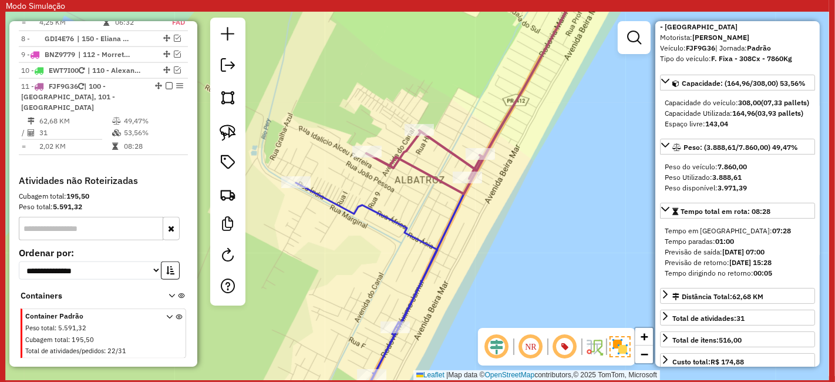
scroll to position [0, 0]
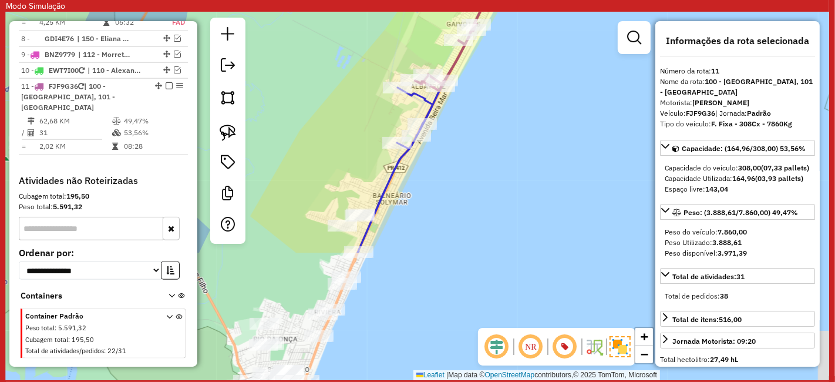
drag, startPoint x: 494, startPoint y: 218, endPoint x: 436, endPoint y: 170, distance: 75.9
click at [436, 170] on div "Janela de atendimento Grade de atendimento Capacidade Transportadoras Veículos …" at bounding box center [417, 196] width 823 height 368
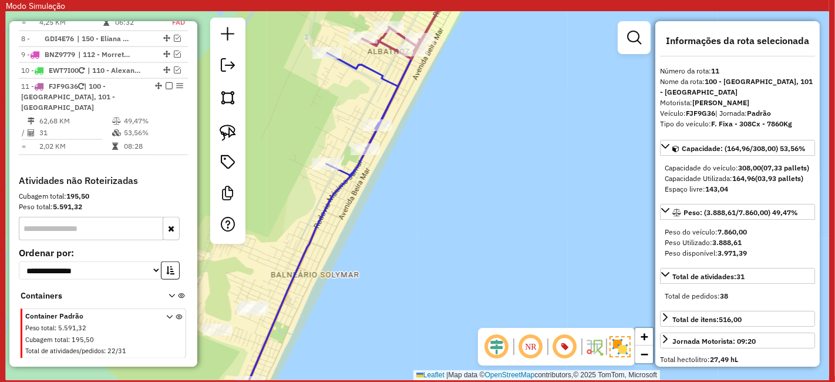
drag, startPoint x: 409, startPoint y: 144, endPoint x: 479, endPoint y: 180, distance: 78.5
click at [479, 180] on div "Janela de atendimento Grade de atendimento Capacidade Transportadoras Veículos …" at bounding box center [417, 196] width 823 height 368
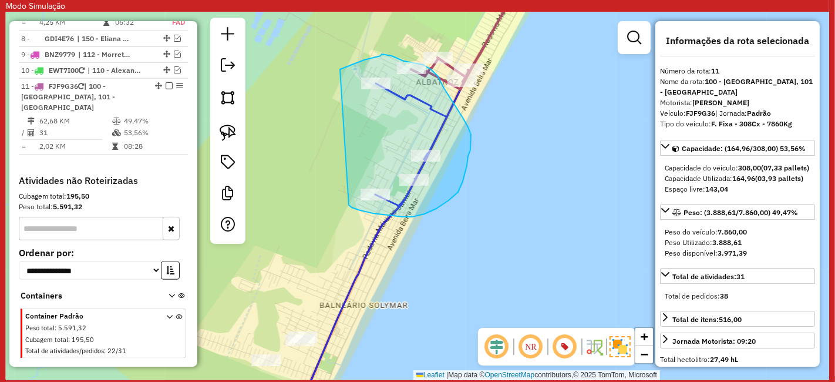
drag, startPoint x: 352, startPoint y: 207, endPoint x: 325, endPoint y: 100, distance: 110.8
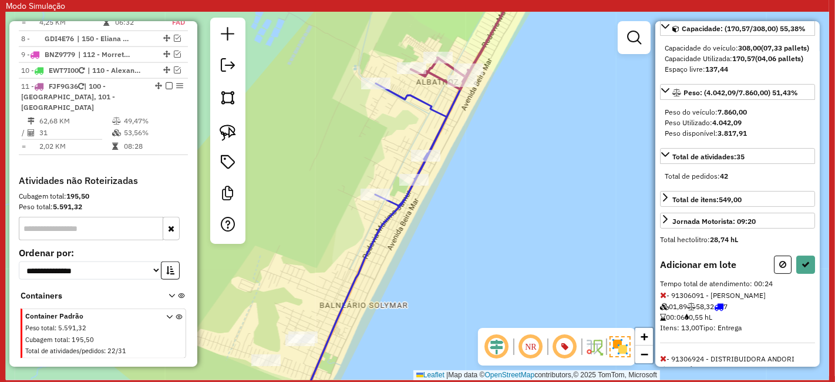
scroll to position [196, 0]
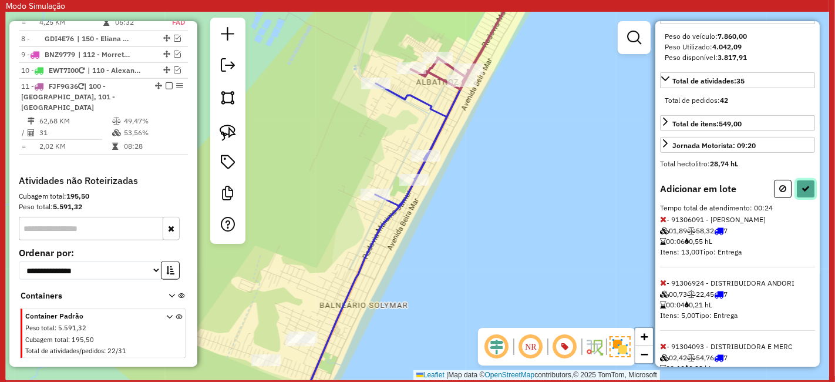
click at [808, 198] on button at bounding box center [805, 189] width 19 height 18
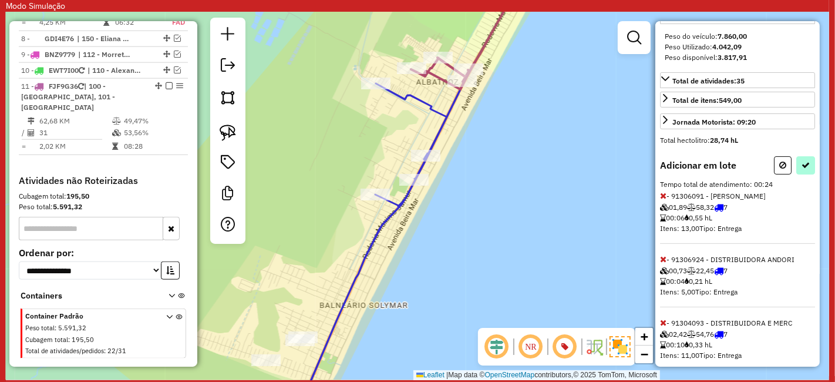
select select "**********"
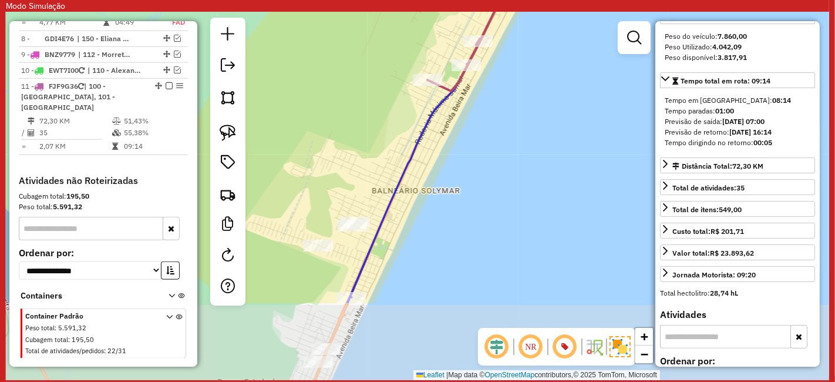
drag, startPoint x: 439, startPoint y: 260, endPoint x: 492, endPoint y: 146, distance: 125.3
click at [492, 146] on div "Janela de atendimento Grade de atendimento Capacidade Transportadoras Veículos …" at bounding box center [417, 196] width 823 height 368
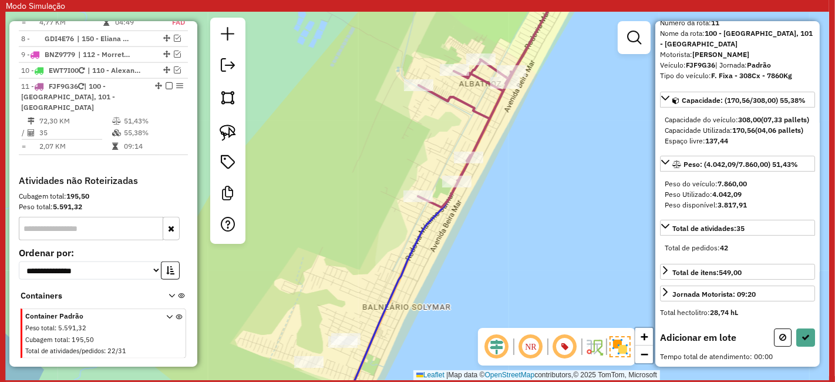
scroll to position [65, 0]
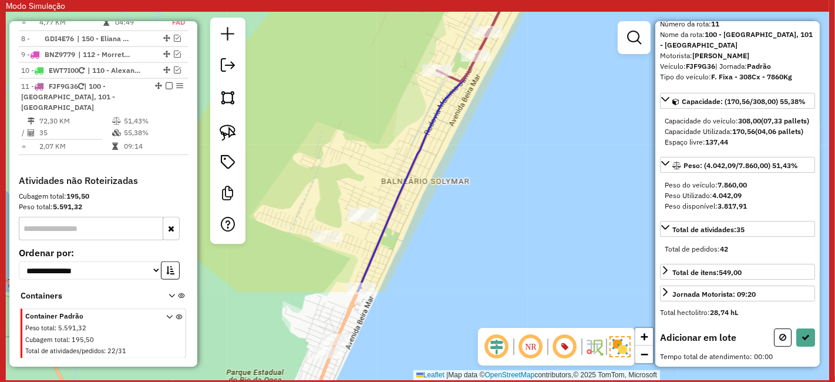
drag, startPoint x: 394, startPoint y: 312, endPoint x: 415, endPoint y: 183, distance: 131.4
click at [415, 183] on div "Janela de atendimento Grade de atendimento Capacidade Transportadoras Veículos …" at bounding box center [417, 196] width 823 height 368
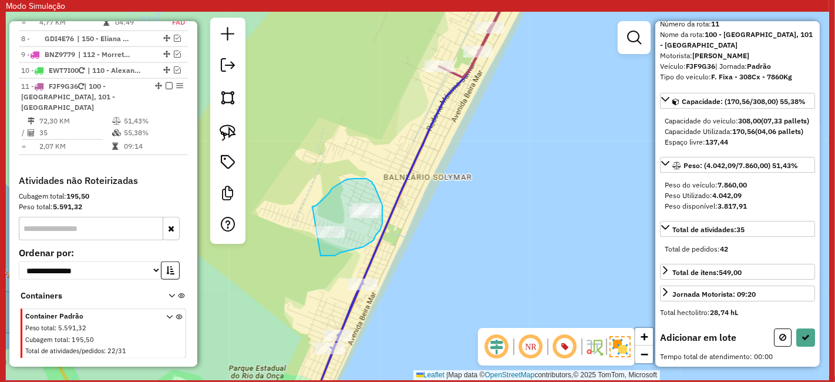
drag, startPoint x: 321, startPoint y: 255, endPoint x: 312, endPoint y: 207, distance: 49.5
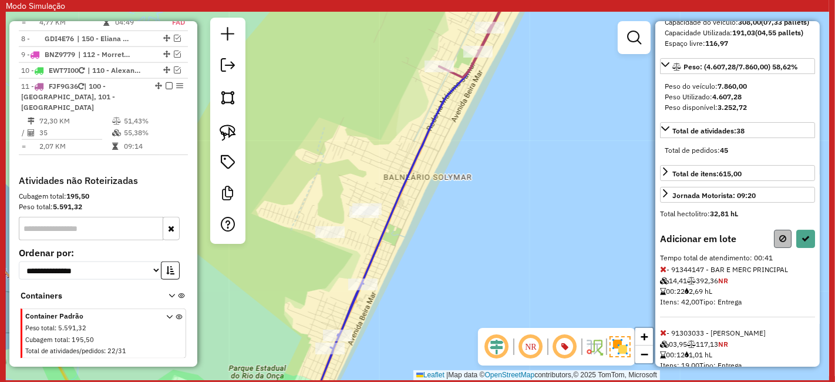
scroll to position [189, 0]
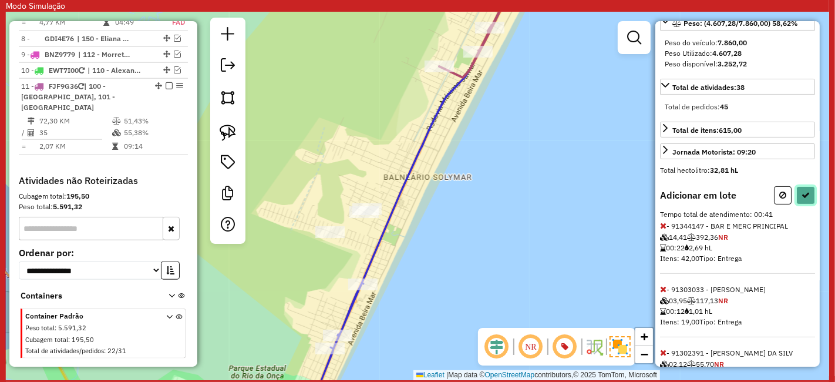
click at [797, 204] on button at bounding box center [805, 195] width 19 height 18
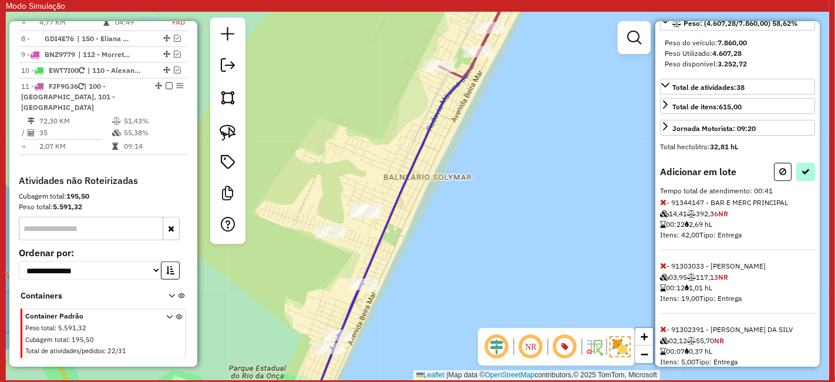
select select "**********"
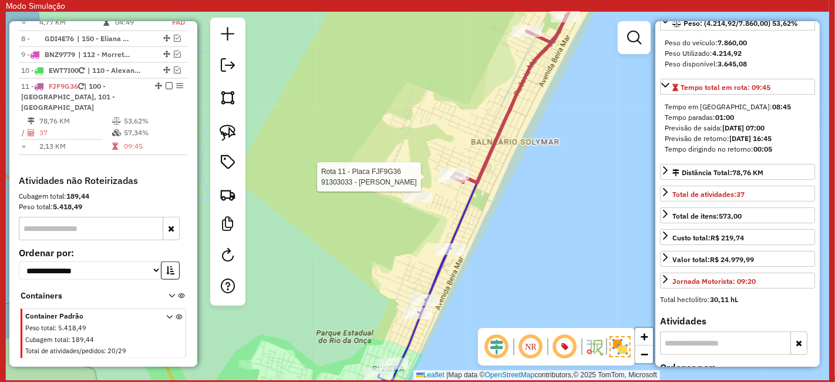
click at [453, 183] on div at bounding box center [451, 177] width 29 height 12
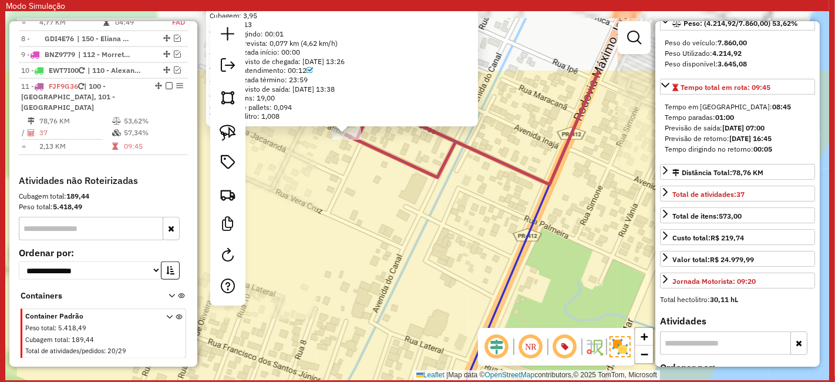
drag, startPoint x: 345, startPoint y: 133, endPoint x: 416, endPoint y: 229, distance: 119.7
click at [416, 229] on div "91303033 - CARLOS HENRIQUE PELI Endereço: R RUA PALMEIRA 15 Bairro: INAJA (MATI…" at bounding box center [417, 196] width 823 height 368
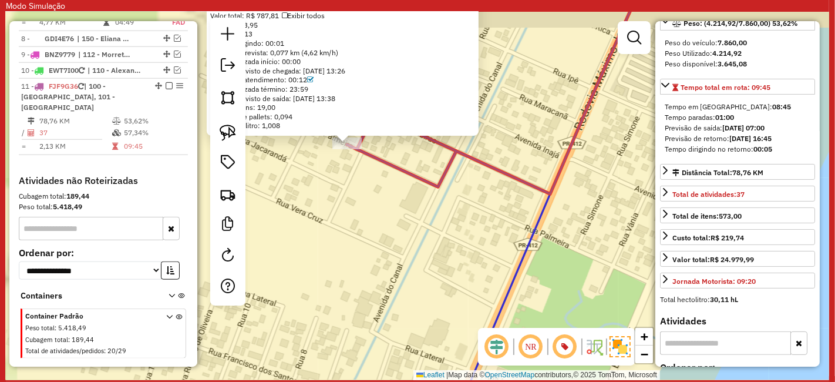
click at [385, 227] on div "91303033 - CARLOS HENRIQUE PELI Endereço: R RUA PALMEIRA 15 Bairro: INAJA (MATI…" at bounding box center [417, 196] width 823 height 368
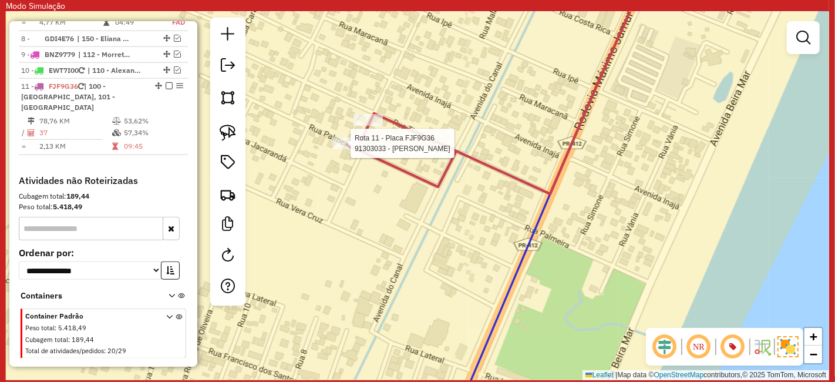
select select "**********"
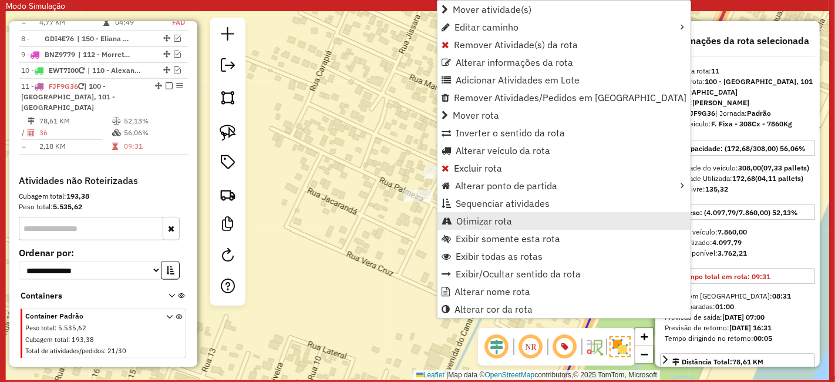
click at [481, 220] on span "Otimizar rota" at bounding box center [484, 220] width 56 height 9
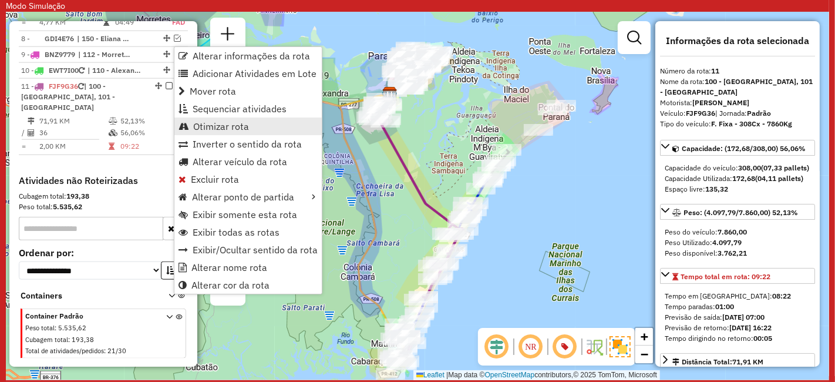
click at [224, 128] on span "Otimizar rota" at bounding box center [221, 126] width 56 height 9
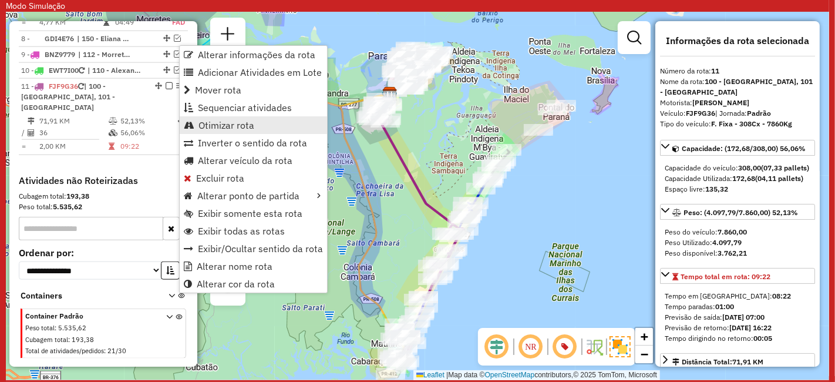
click at [228, 120] on span "Otimizar rota" at bounding box center [226, 124] width 56 height 9
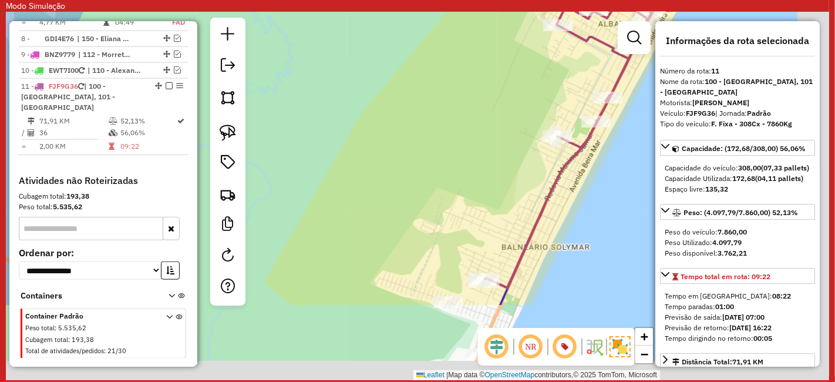
drag, startPoint x: 520, startPoint y: 191, endPoint x: 357, endPoint y: 72, distance: 201.3
click at [360, 68] on div "Janela de atendimento Grade de atendimento Capacidade Transportadoras Veículos …" at bounding box center [417, 196] width 823 height 368
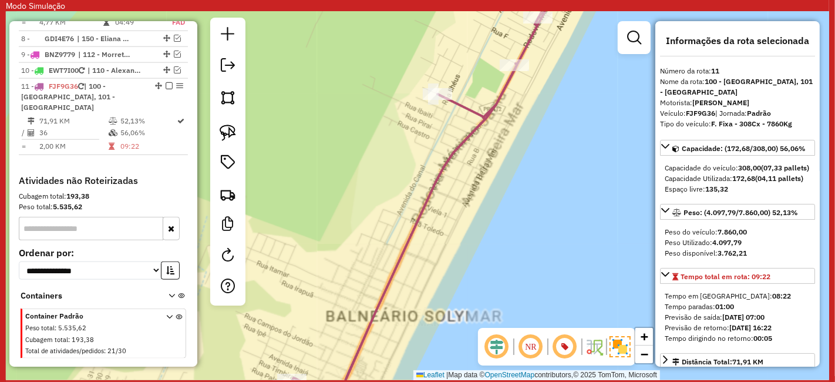
drag, startPoint x: 575, startPoint y: 143, endPoint x: 492, endPoint y: 302, distance: 178.9
click at [503, 277] on div "Janela de atendimento Grade de atendimento Capacidade Transportadoras Veículos …" at bounding box center [417, 196] width 823 height 368
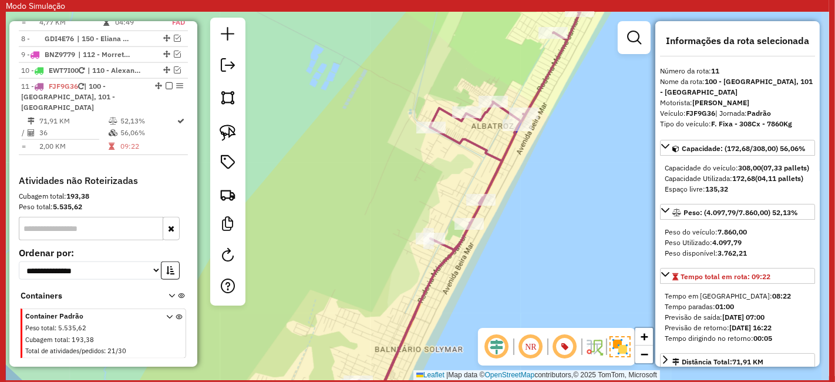
drag, startPoint x: 492, startPoint y: 296, endPoint x: 503, endPoint y: 154, distance: 142.0
click at [499, 175] on div "Janela de atendimento Grade de atendimento Capacidade Transportadoras Veículos …" at bounding box center [417, 196] width 823 height 368
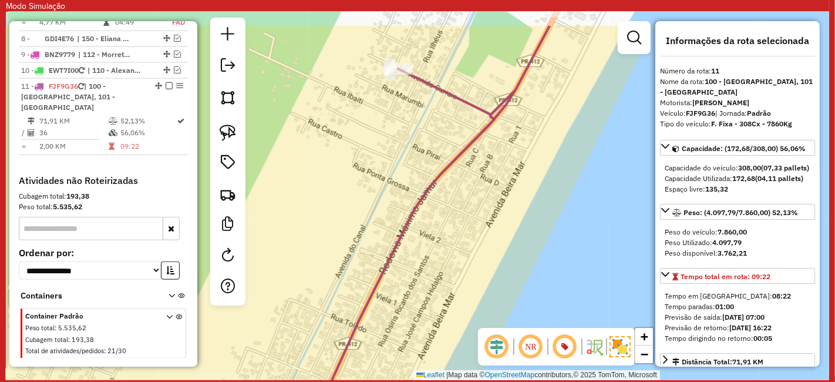
drag, startPoint x: 399, startPoint y: 110, endPoint x: 400, endPoint y: 135, distance: 25.3
click at [400, 131] on div "Janela de atendimento Grade de atendimento Capacidade Transportadoras Veículos …" at bounding box center [417, 196] width 823 height 368
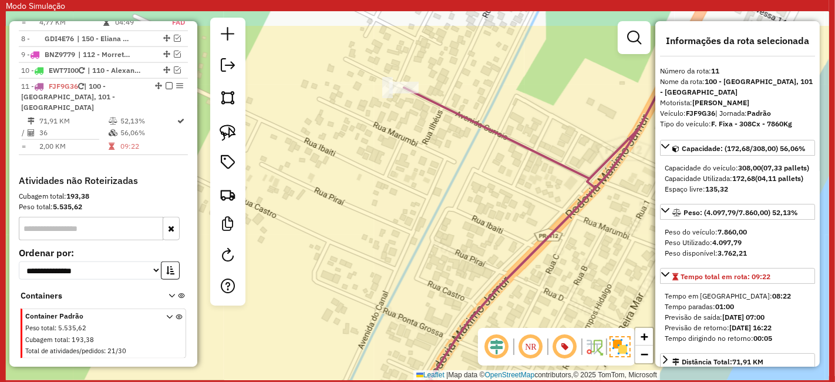
drag, startPoint x: 408, startPoint y: 126, endPoint x: 412, endPoint y: 157, distance: 30.9
click at [412, 157] on div "Janela de atendimento Grade de atendimento Capacidade Transportadoras Veículos …" at bounding box center [417, 196] width 823 height 368
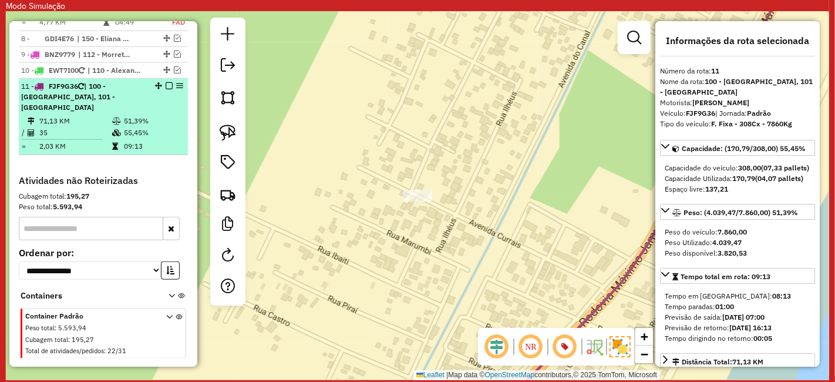
click at [166, 82] on em at bounding box center [169, 85] width 7 height 7
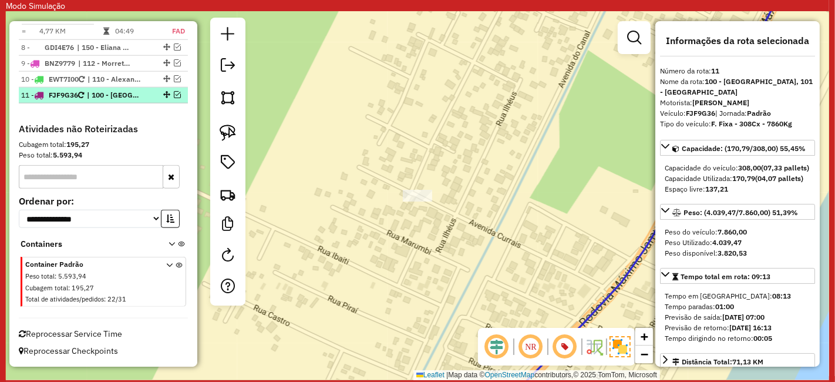
scroll to position [1042, 0]
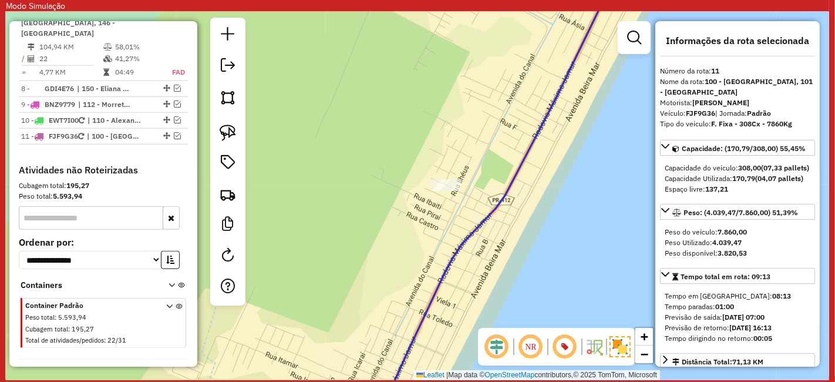
drag, startPoint x: 547, startPoint y: 247, endPoint x: 557, endPoint y: 142, distance: 106.2
click at [557, 146] on div "Janela de atendimento Grade de atendimento Capacidade Transportadoras Veículos …" at bounding box center [417, 196] width 823 height 368
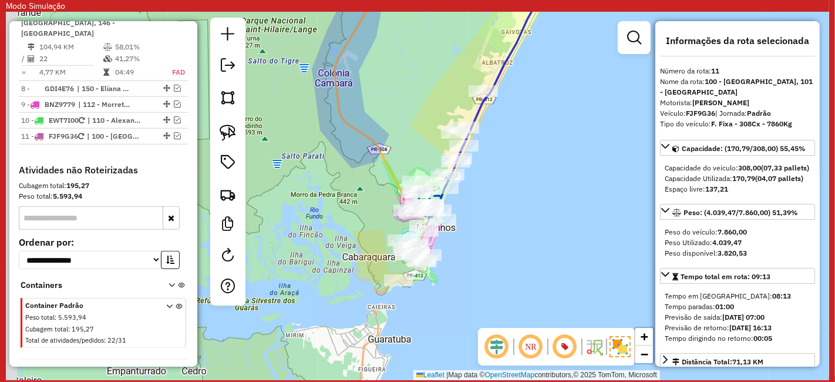
drag, startPoint x: 539, startPoint y: 201, endPoint x: 558, endPoint y: 109, distance: 93.6
click at [558, 109] on div "Janela de atendimento Grade de atendimento Capacidade Transportadoras Veículos …" at bounding box center [417, 196] width 823 height 368
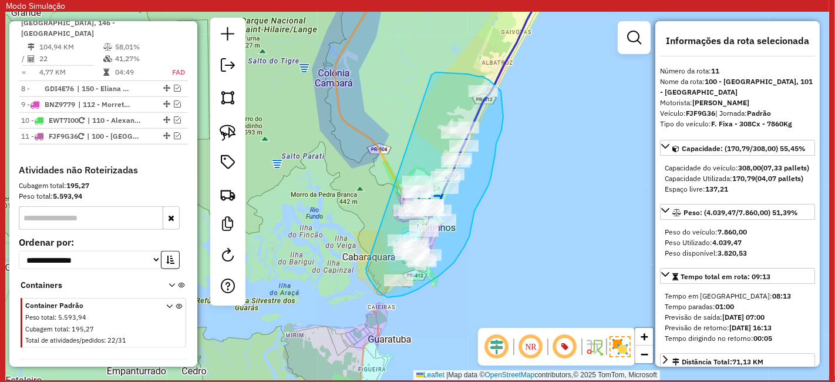
drag, startPoint x: 366, startPoint y: 272, endPoint x: 400, endPoint y: 118, distance: 158.2
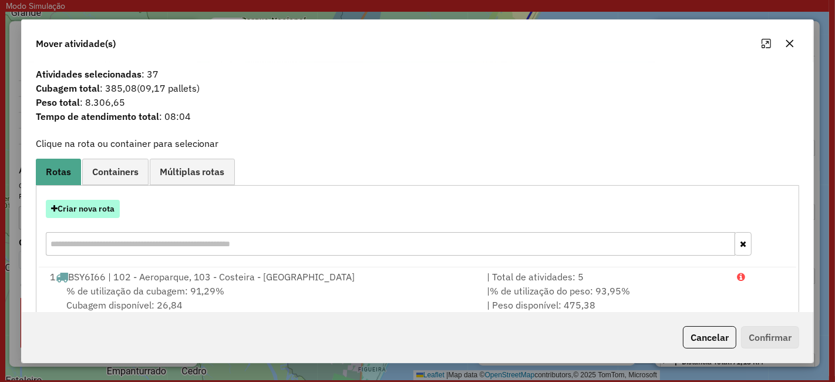
click at [99, 207] on button "Criar nova rota" at bounding box center [83, 209] width 74 height 18
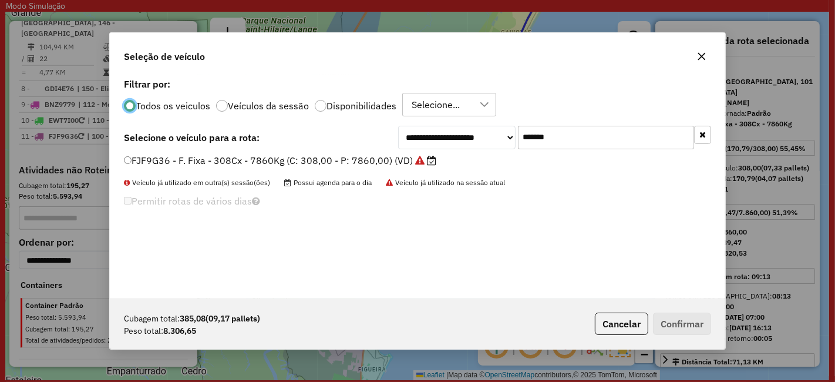
scroll to position [6, 3]
drag, startPoint x: 568, startPoint y: 137, endPoint x: 434, endPoint y: 152, distance: 135.3
click at [435, 152] on div "**********" at bounding box center [417, 186] width 615 height 223
paste input "text"
type input "*******"
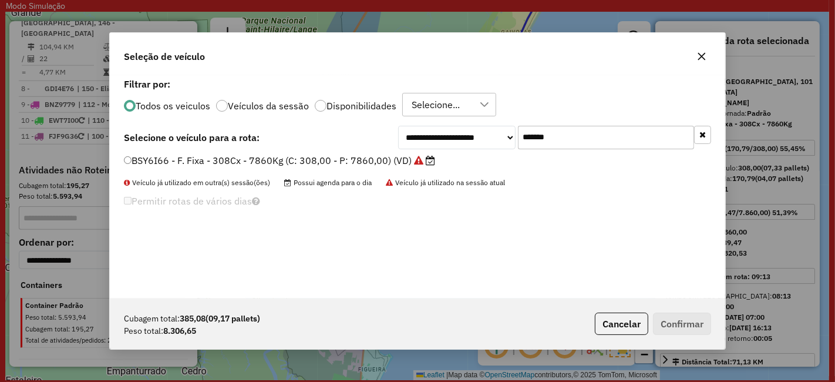
click at [391, 153] on div "**********" at bounding box center [417, 186] width 615 height 223
click at [391, 157] on label "BSY6I66 - F. Fixa - 308Cx - 7860Kg (C: 308,00 - P: 7860,00) (VD)" at bounding box center [279, 160] width 311 height 14
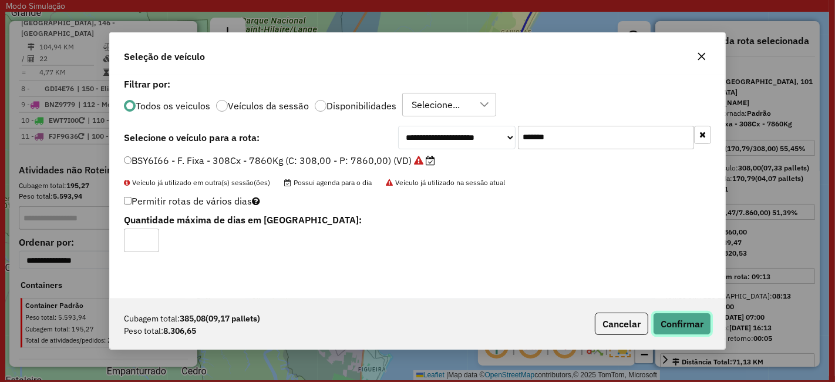
click at [662, 320] on button "Confirmar" at bounding box center [682, 323] width 58 height 22
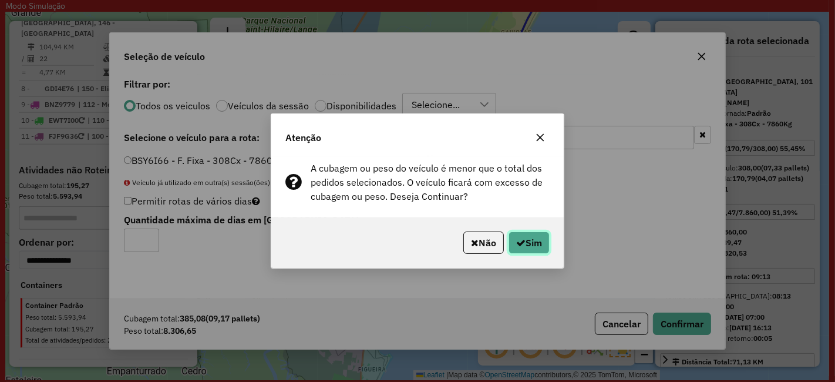
click at [528, 236] on button "Sim" at bounding box center [529, 242] width 41 height 22
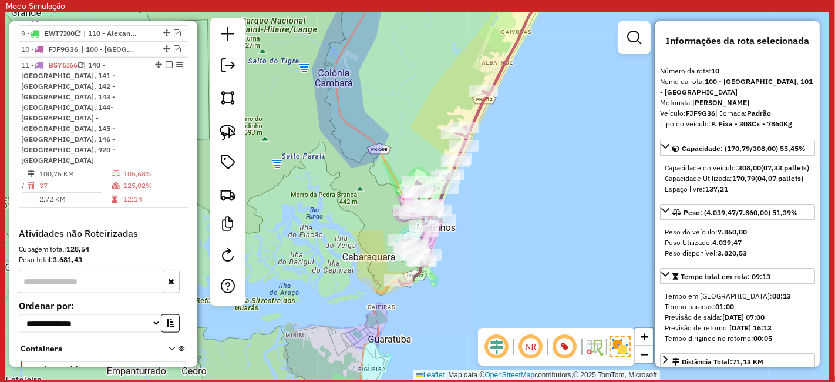
scroll to position [1094, 0]
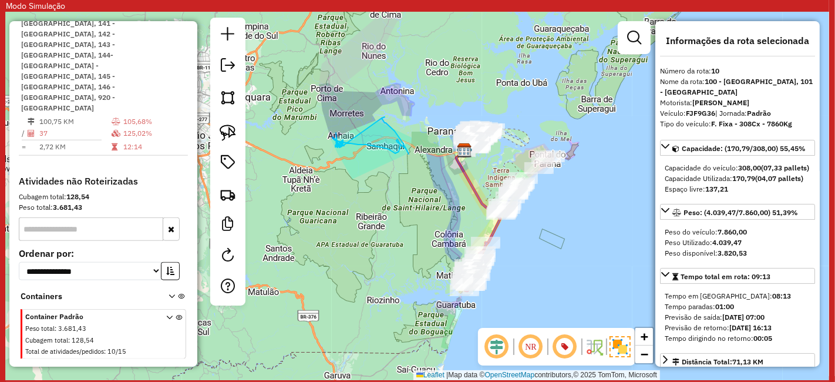
drag, startPoint x: 577, startPoint y: 181, endPoint x: 543, endPoint y: 225, distance: 55.7
click at [543, 225] on div "Janela de atendimento Grade de atendimento Capacidade Transportadoras Veículos …" at bounding box center [417, 196] width 823 height 368
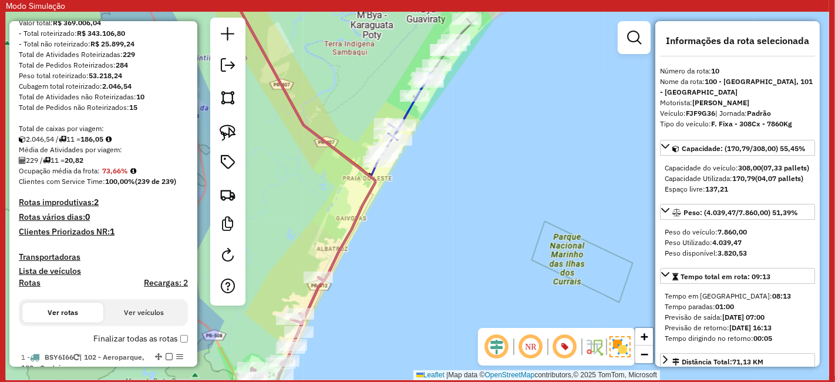
scroll to position [196, 0]
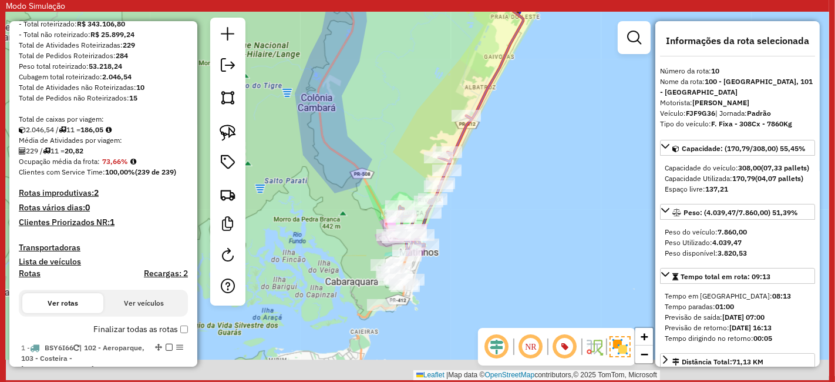
drag, startPoint x: 424, startPoint y: 271, endPoint x: 520, endPoint y: 108, distance: 188.7
click at [520, 108] on div "Janela de atendimento Grade de atendimento Capacidade Transportadoras Veículos …" at bounding box center [417, 196] width 823 height 368
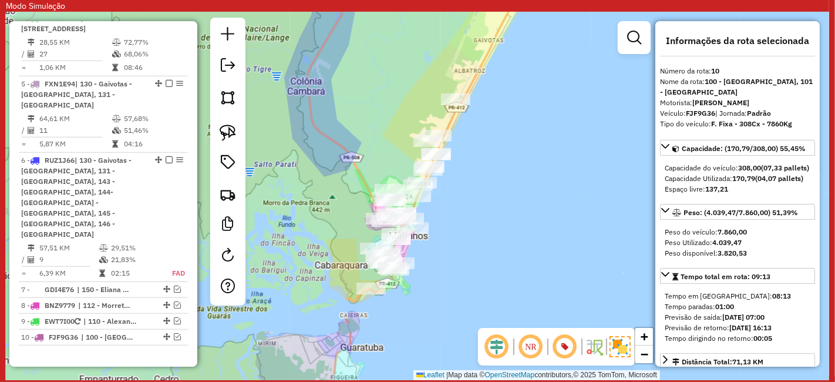
scroll to position [976, 0]
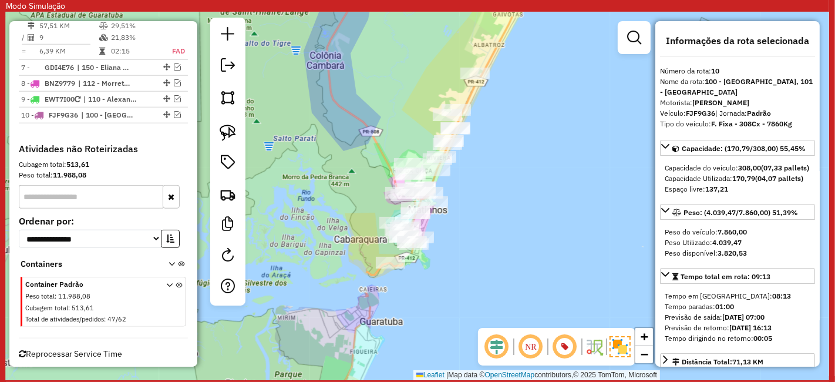
drag, startPoint x: 534, startPoint y: 95, endPoint x: 412, endPoint y: 276, distance: 218.4
click at [424, 258] on div "Janela de atendimento Grade de atendimento Capacidade Transportadoras Veículos …" at bounding box center [417, 196] width 823 height 368
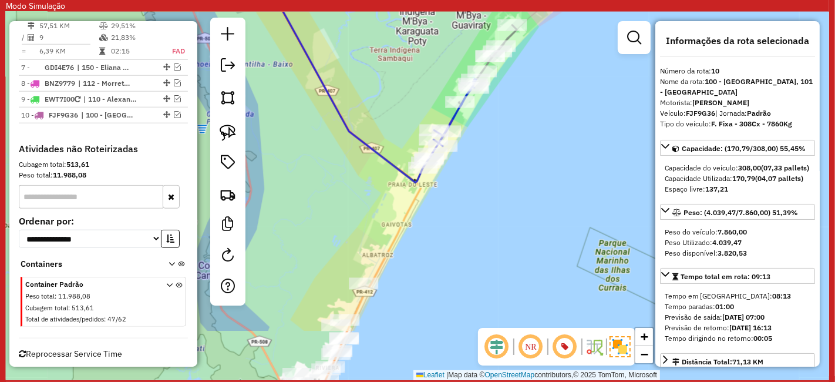
drag, startPoint x: 486, startPoint y: 235, endPoint x: 590, endPoint y: 140, distance: 141.3
click at [594, 139] on div "Janela de atendimento Grade de atendimento Capacidade Transportadoras Veículos …" at bounding box center [417, 196] width 823 height 368
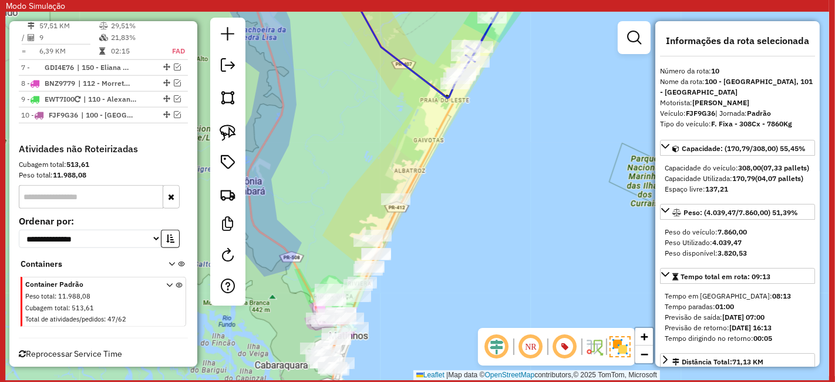
drag, startPoint x: 469, startPoint y: 239, endPoint x: 529, endPoint y: 112, distance: 140.3
click at [518, 130] on div "Janela de atendimento Grade de atendimento Capacidade Transportadoras Veículos …" at bounding box center [417, 196] width 823 height 368
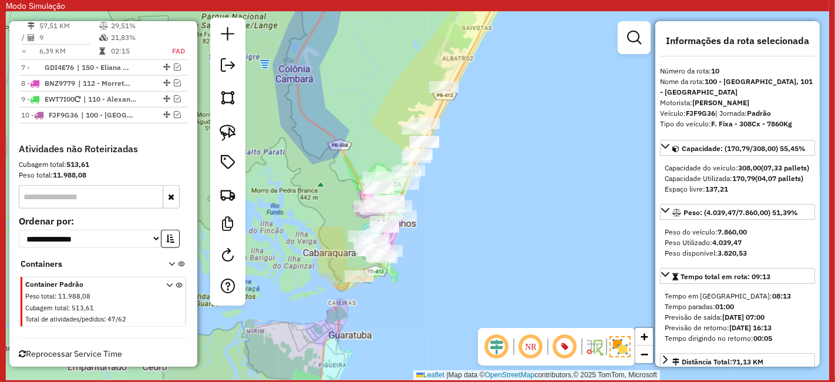
drag, startPoint x: 502, startPoint y: 183, endPoint x: 506, endPoint y: 153, distance: 30.2
click at [505, 155] on div "Janela de atendimento Grade de atendimento Capacidade Transportadoras Veículos …" at bounding box center [417, 196] width 823 height 368
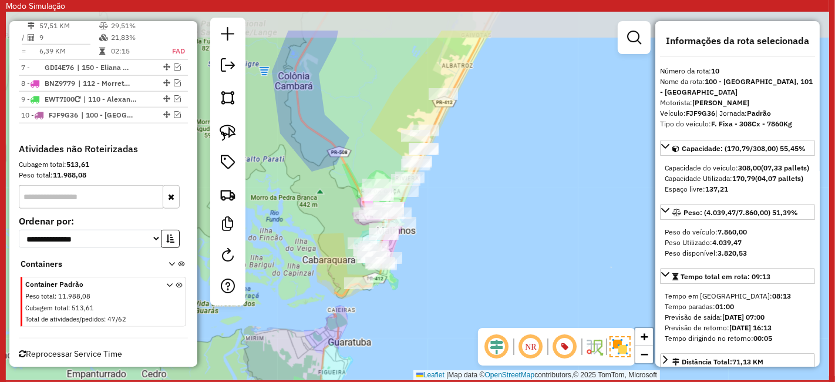
drag, startPoint x: 537, startPoint y: 74, endPoint x: 537, endPoint y: 159, distance: 84.6
click at [538, 155] on div "Janela de atendimento Grade de atendimento Capacidade Transportadoras Veículos …" at bounding box center [417, 196] width 823 height 368
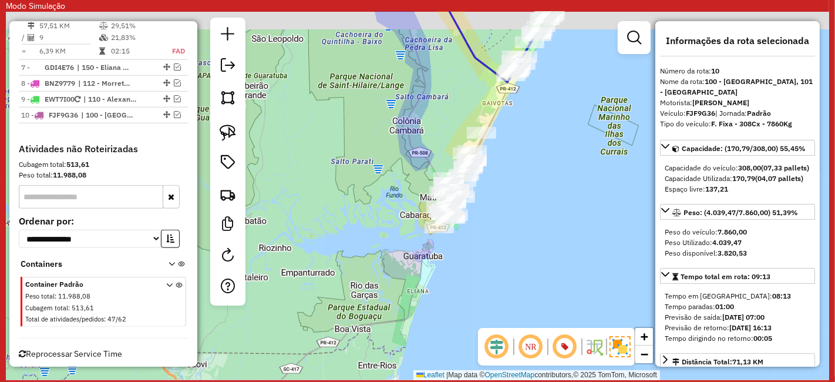
drag, startPoint x: 548, startPoint y: 104, endPoint x: 498, endPoint y: 145, distance: 65.1
click at [501, 142] on div "Janela de atendimento Grade de atendimento Capacidade Transportadoras Veículos …" at bounding box center [417, 196] width 823 height 368
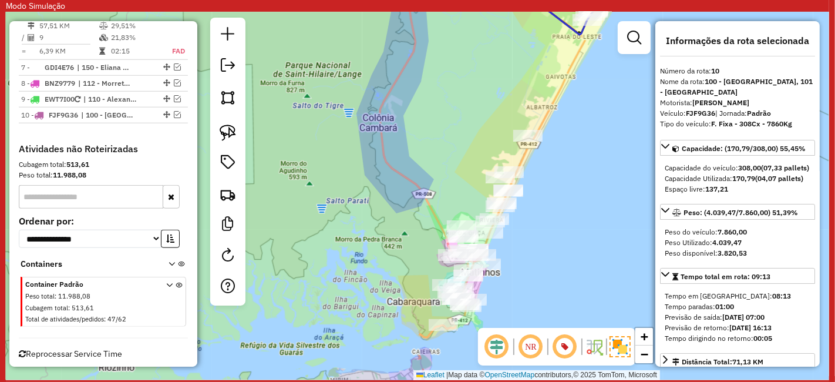
drag, startPoint x: 539, startPoint y: 241, endPoint x: 540, endPoint y: 174, distance: 67.5
click at [540, 175] on div "Janela de atendimento Grade de atendimento Capacidade Transportadoras Veículos …" at bounding box center [417, 196] width 823 height 368
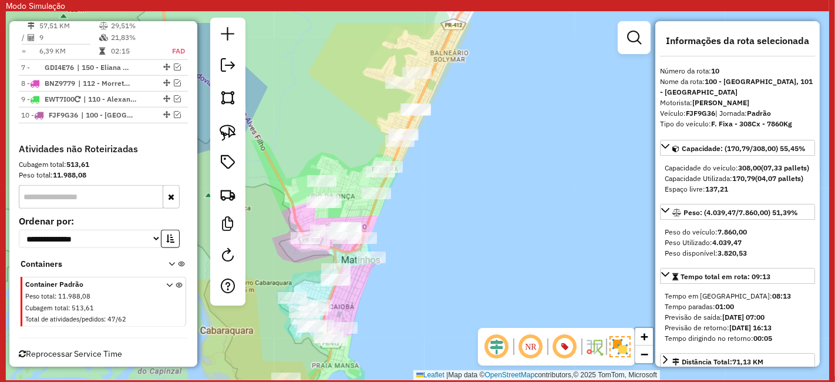
drag, startPoint x: 515, startPoint y: 250, endPoint x: 434, endPoint y: 308, distance: 99.7
click at [434, 308] on div "Janela de atendimento Grade de atendimento Capacidade Transportadoras Veículos …" at bounding box center [417, 196] width 823 height 368
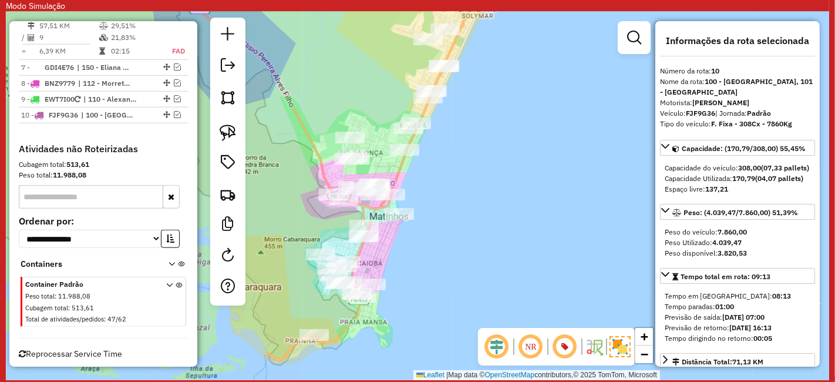
drag, startPoint x: 455, startPoint y: 238, endPoint x: 485, endPoint y: 185, distance: 61.3
click at [485, 185] on div "Janela de atendimento Grade de atendimento Capacidade Transportadoras Veículos …" at bounding box center [417, 196] width 823 height 368
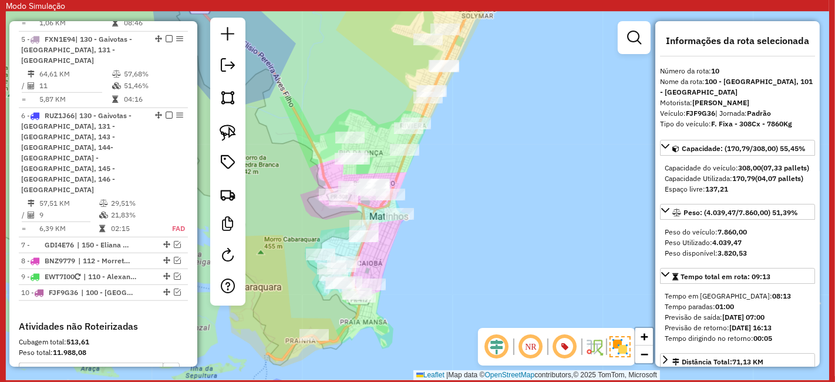
scroll to position [780, 0]
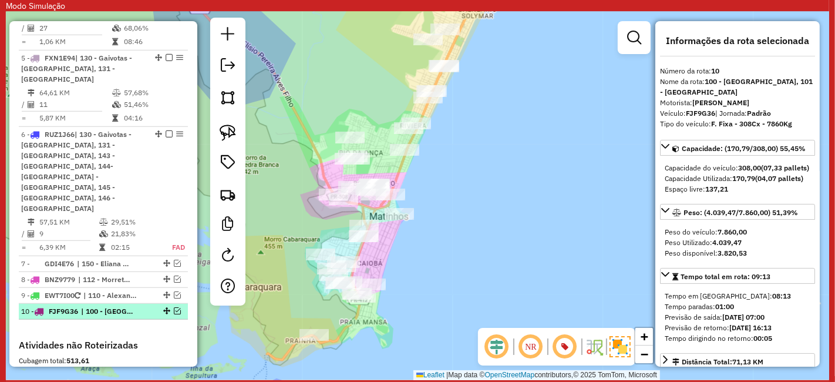
click at [124, 306] on span "| 100 - [GEOGRAPHIC_DATA], 101 - [GEOGRAPHIC_DATA]" at bounding box center [108, 311] width 54 height 11
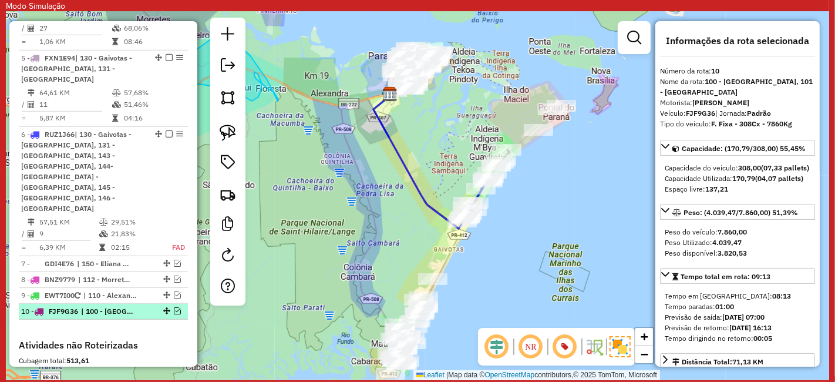
click at [124, 306] on span "| 100 - [GEOGRAPHIC_DATA], 101 - [GEOGRAPHIC_DATA]" at bounding box center [108, 311] width 54 height 11
click at [174, 307] on em at bounding box center [177, 310] width 7 height 7
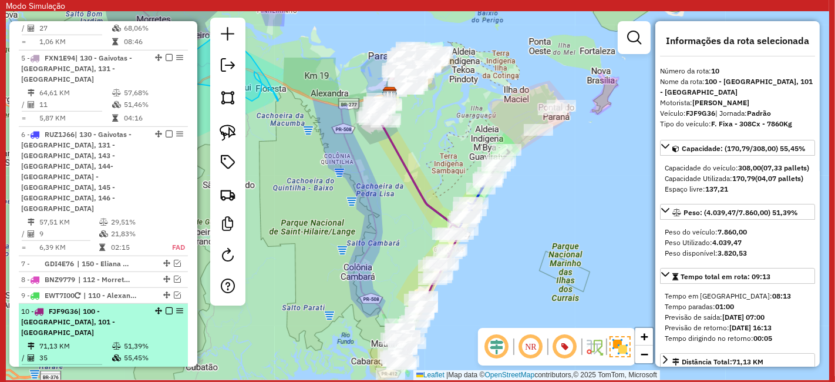
click at [170, 307] on div at bounding box center [165, 310] width 35 height 7
click at [166, 307] on em at bounding box center [169, 310] width 7 height 7
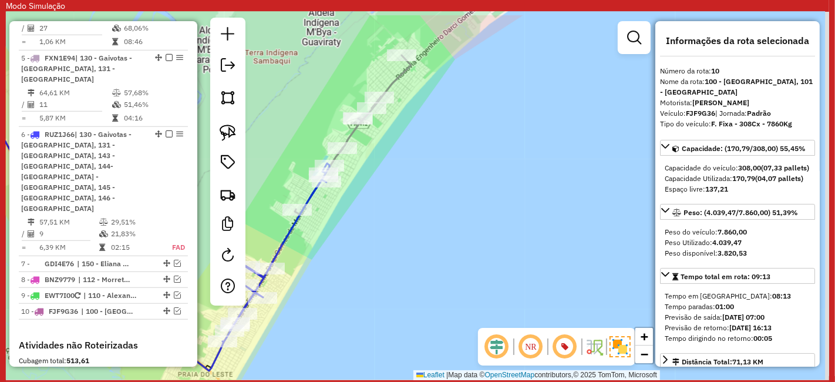
drag, startPoint x: 564, startPoint y: 99, endPoint x: 556, endPoint y: 251, distance: 152.3
click at [565, 214] on div "Janela de atendimento Grade de atendimento Capacidade Transportadoras Veículos …" at bounding box center [417, 196] width 823 height 368
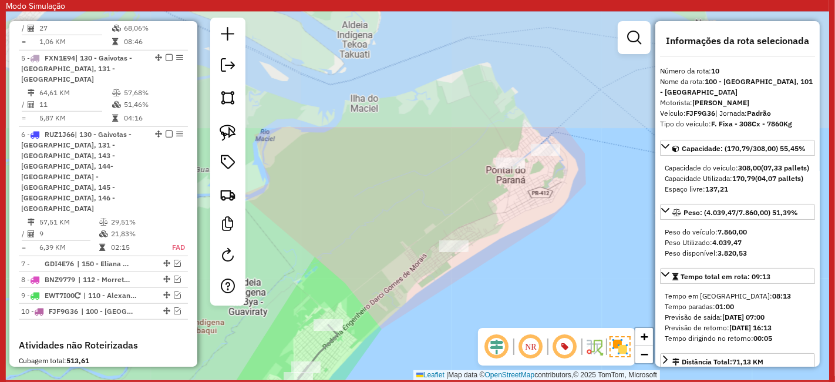
drag, startPoint x: 579, startPoint y: 174, endPoint x: 509, endPoint y: 315, distance: 157.3
click at [509, 315] on div "Janela de atendimento Grade de atendimento Capacidade Transportadoras Veículos …" at bounding box center [417, 196] width 823 height 368
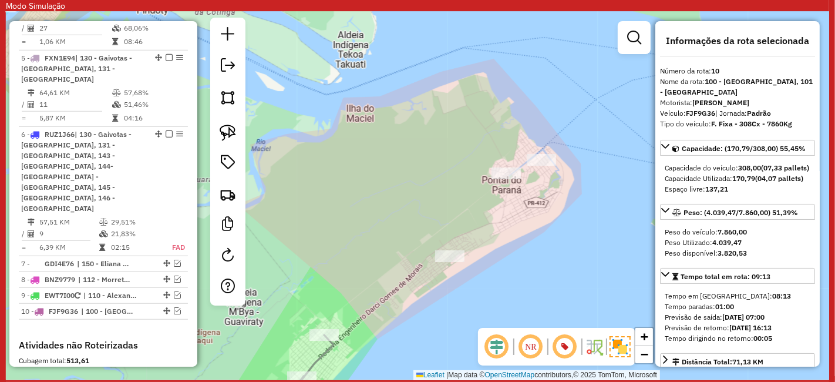
click at [539, 166] on div at bounding box center [541, 160] width 29 height 12
click at [540, 169] on div "Janela de atendimento Grade de atendimento Capacidade Transportadoras Veículos …" at bounding box center [417, 196] width 823 height 368
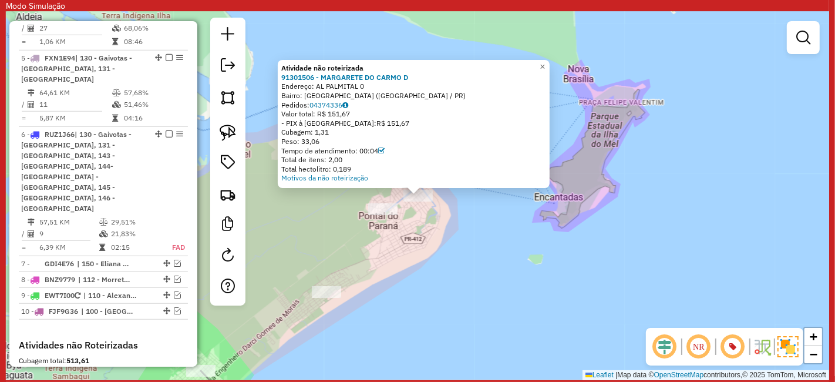
click at [527, 213] on div "Atividade não roteirizada 91301506 - MARGARETE DO CARMO D Endereço: AL PALMITAL…" at bounding box center [417, 196] width 823 height 368
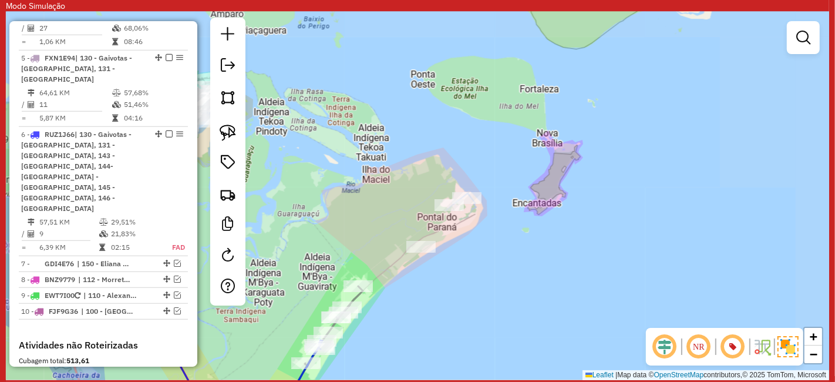
drag, startPoint x: 496, startPoint y: 227, endPoint x: 665, endPoint y: 79, distance: 223.9
click at [659, 92] on div "Janela de atendimento Grade de atendimento Capacidade Transportadoras Veículos …" at bounding box center [417, 196] width 823 height 368
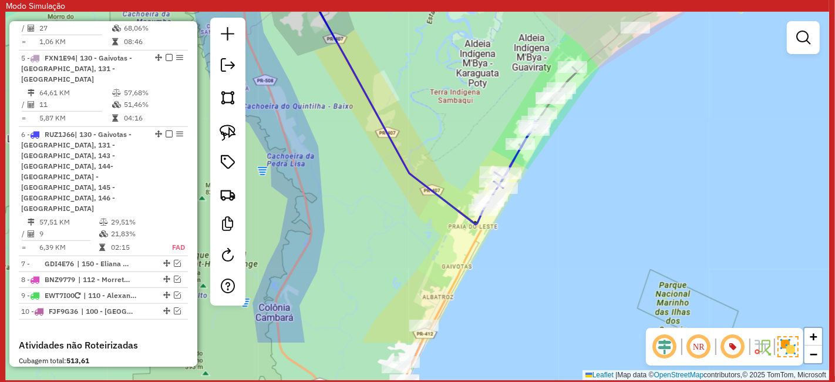
drag, startPoint x: 545, startPoint y: 271, endPoint x: 610, endPoint y: 112, distance: 171.4
click at [611, 115] on div "Janela de atendimento Grade de atendimento Capacidade Transportadoras Veículos …" at bounding box center [417, 196] width 823 height 368
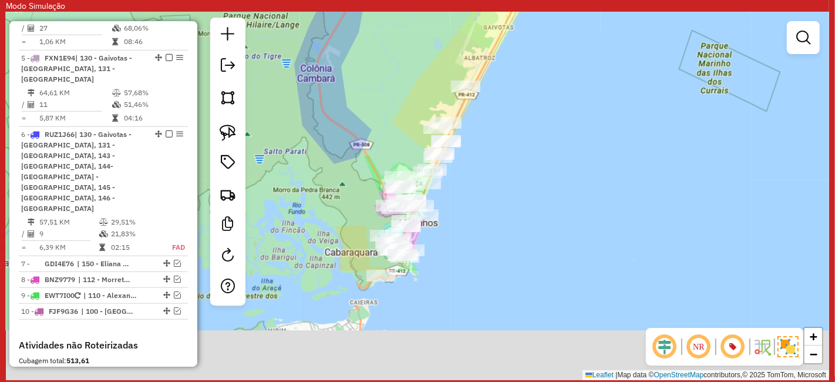
drag, startPoint x: 526, startPoint y: 244, endPoint x: 546, endPoint y: 85, distance: 160.3
click at [546, 85] on div "Janela de atendimento Grade de atendimento Capacidade Transportadoras Veículos …" at bounding box center [417, 196] width 823 height 368
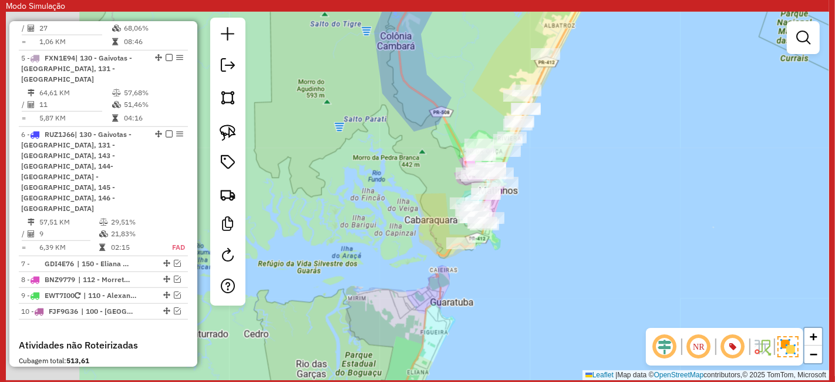
drag, startPoint x: 518, startPoint y: 237, endPoint x: 524, endPoint y: 231, distance: 8.7
click at [525, 232] on div "Janela de atendimento Grade de atendimento Capacidade Transportadoras Veículos …" at bounding box center [417, 196] width 823 height 368
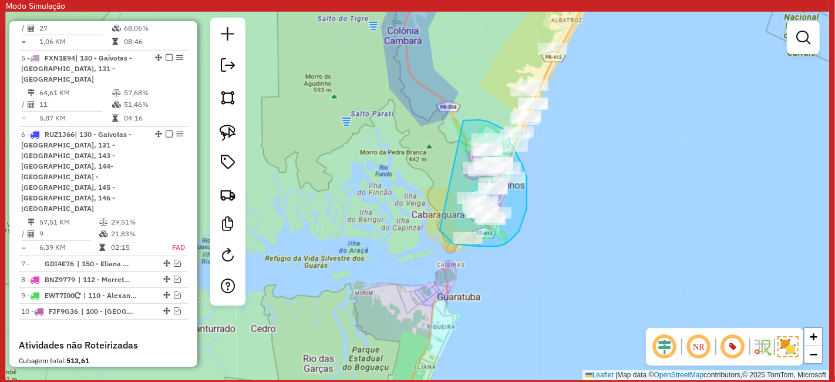
drag, startPoint x: 440, startPoint y: 230, endPoint x: 435, endPoint y: 147, distance: 83.5
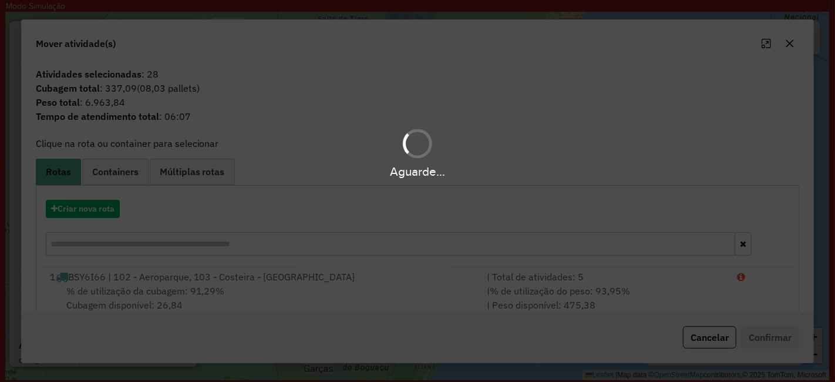
click at [92, 211] on div "Aguarde..." at bounding box center [417, 191] width 835 height 382
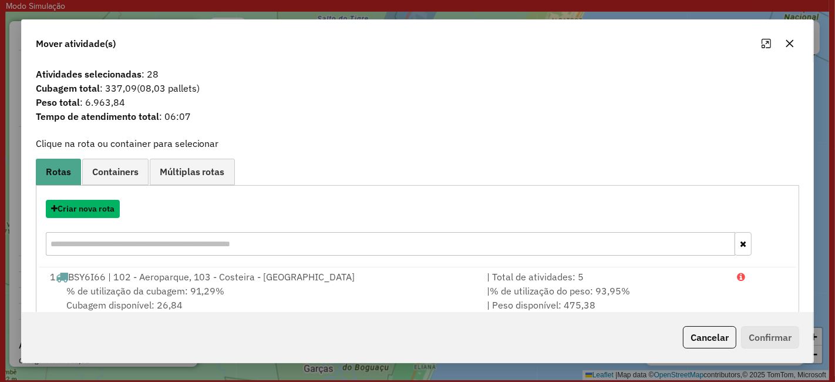
click at [92, 211] on button "Criar nova rota" at bounding box center [83, 209] width 74 height 18
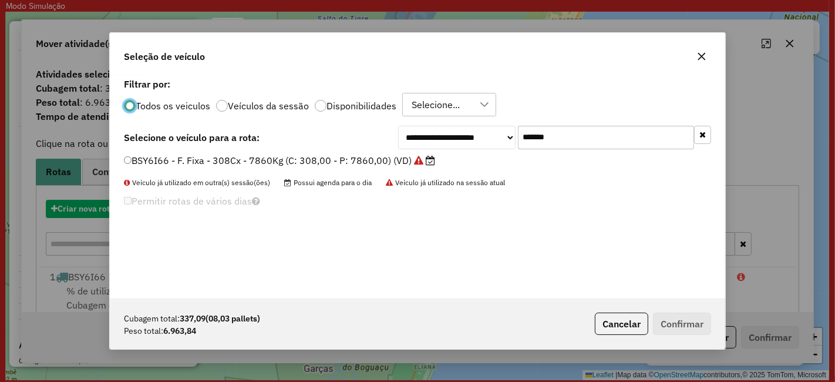
scroll to position [6, 3]
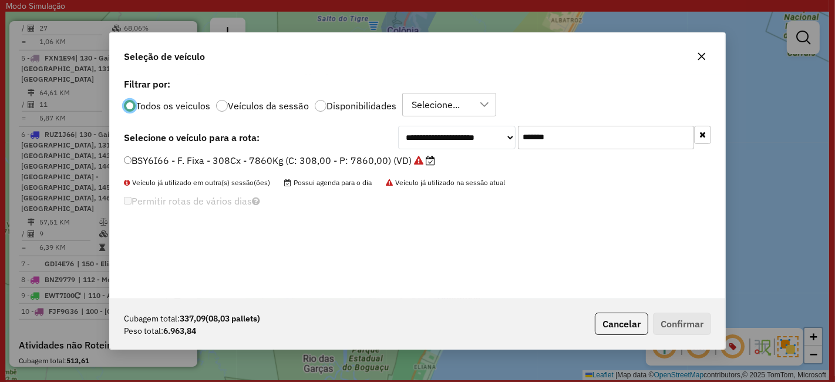
drag, startPoint x: 474, startPoint y: 130, endPoint x: 288, endPoint y: 192, distance: 196.1
click at [296, 185] on div "**********" at bounding box center [417, 186] width 615 height 223
click at [400, 170] on div "BSY6I66 - F. Fixa - 308Cx - 7860Kg (C: 308,00 - P: 7860,00) (VD)" at bounding box center [417, 165] width 601 height 23
click at [378, 165] on label "BSY6I66 - F. Fixa - 308Cx - 7860Kg (C: 308,00 - P: 7860,00) (VD)" at bounding box center [279, 160] width 311 height 14
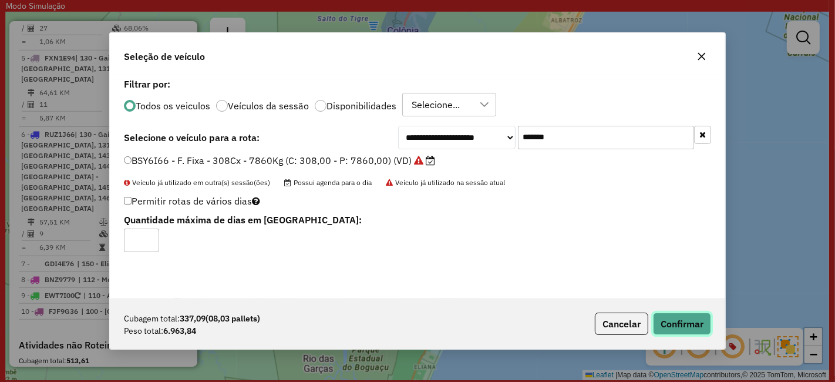
click at [671, 321] on button "Confirmar" at bounding box center [682, 323] width 58 height 22
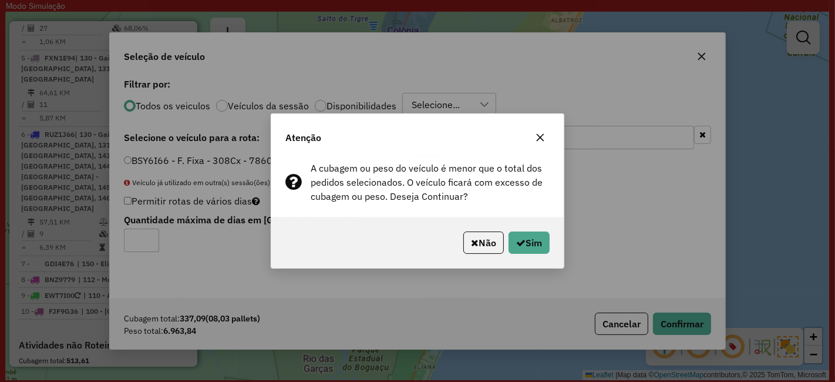
click at [490, 243] on button "Não" at bounding box center [483, 242] width 41 height 22
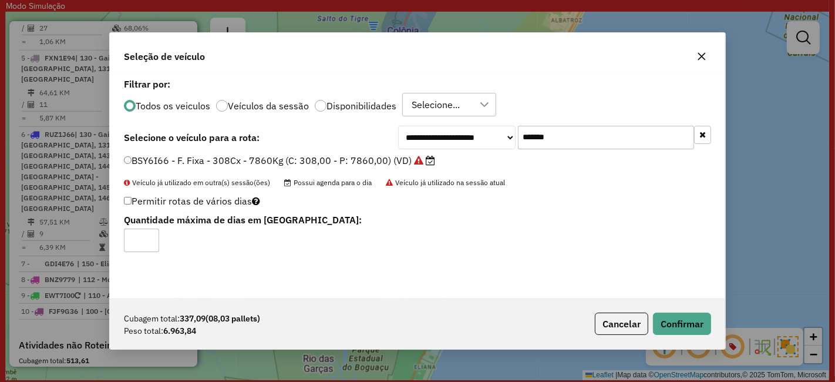
click at [702, 55] on icon "button" at bounding box center [701, 56] width 9 height 9
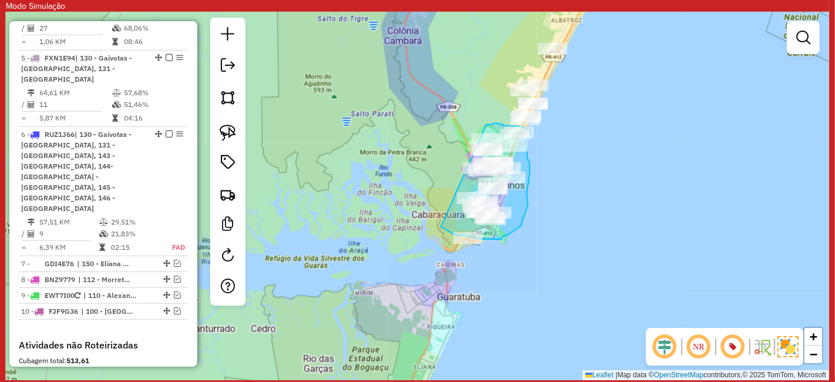
drag, startPoint x: 441, startPoint y: 227, endPoint x: 464, endPoint y: 137, distance: 92.1
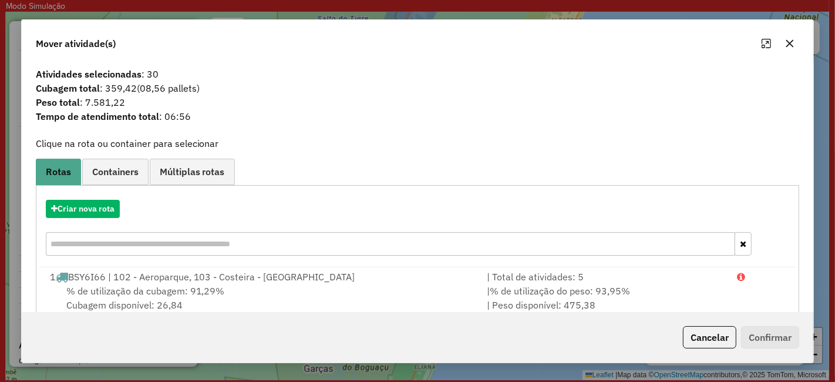
click at [787, 42] on icon "button" at bounding box center [790, 43] width 8 height 8
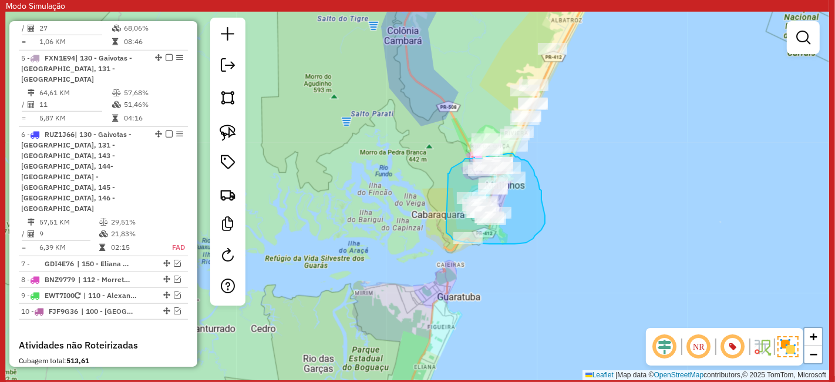
drag, startPoint x: 446, startPoint y: 225, endPoint x: 449, endPoint y: 179, distance: 46.5
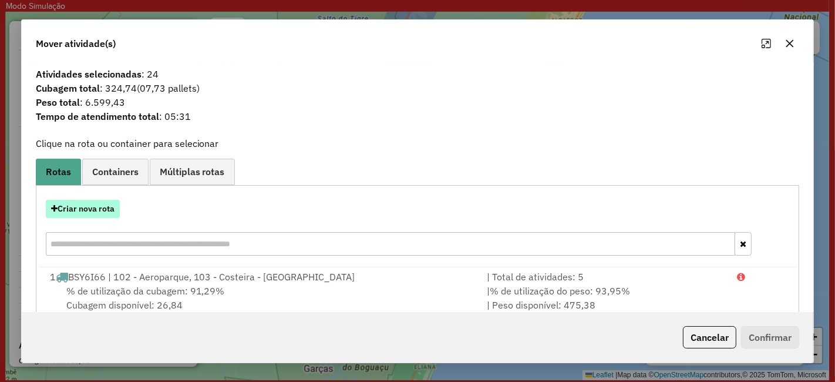
click at [106, 204] on button "Criar nova rota" at bounding box center [83, 209] width 74 height 18
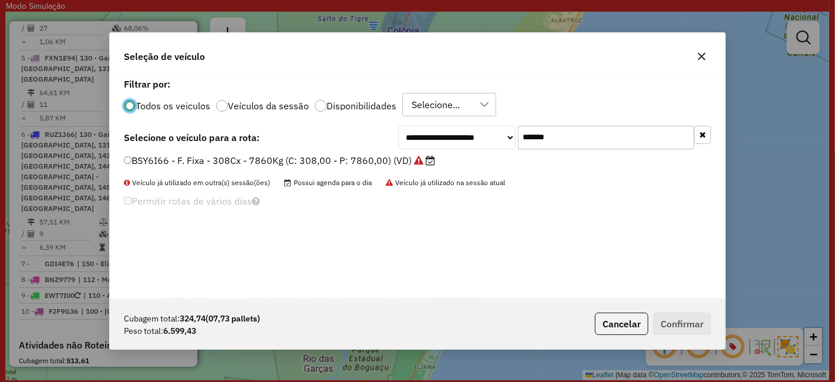
click at [388, 162] on label "BSY6I66 - F. Fixa - 308Cx - 7860Kg (C: 308,00 - P: 7860,00) (VD)" at bounding box center [279, 160] width 311 height 14
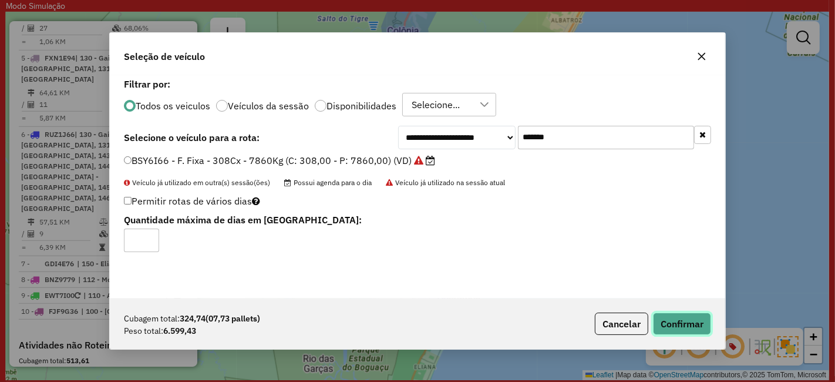
click at [664, 316] on button "Confirmar" at bounding box center [682, 323] width 58 height 22
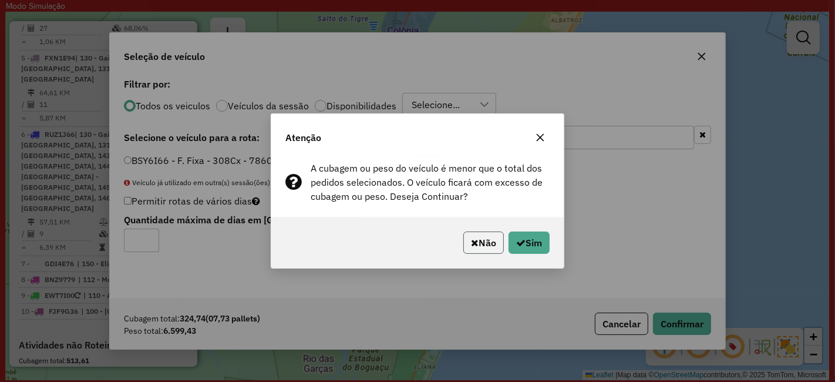
click at [479, 234] on button "Não" at bounding box center [483, 242] width 41 height 22
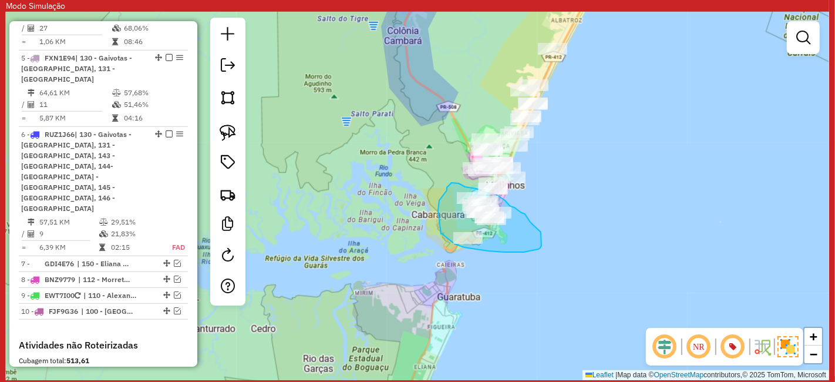
drag, startPoint x: 441, startPoint y: 234, endPoint x: 438, endPoint y: 213, distance: 20.8
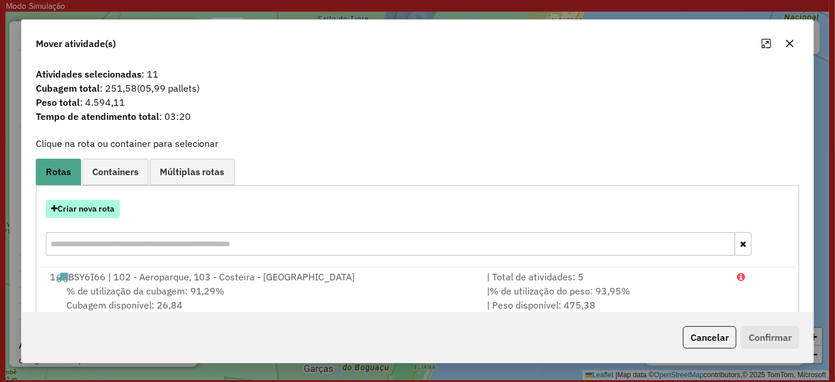
click at [115, 206] on button "Criar nova rota" at bounding box center [83, 209] width 74 height 18
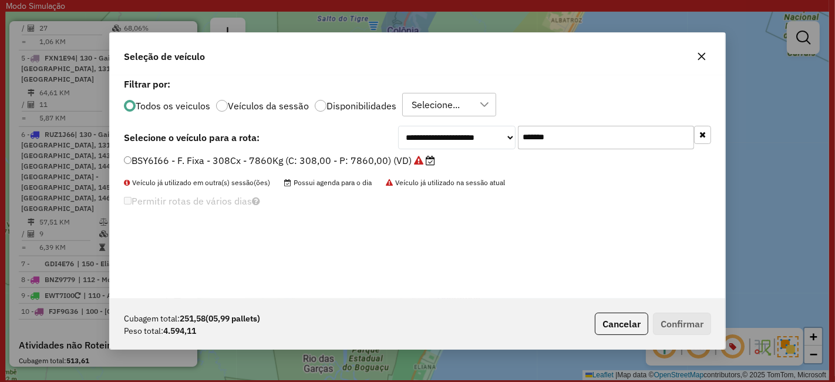
drag, startPoint x: 561, startPoint y: 140, endPoint x: 409, endPoint y: 164, distance: 154.0
click at [417, 161] on div "**********" at bounding box center [417, 186] width 615 height 223
click at [356, 161] on label "BSY6I66 - F. Fixa - 308Cx - 7860Kg (C: 308,00 - P: 7860,00) (VD)" at bounding box center [279, 160] width 311 height 14
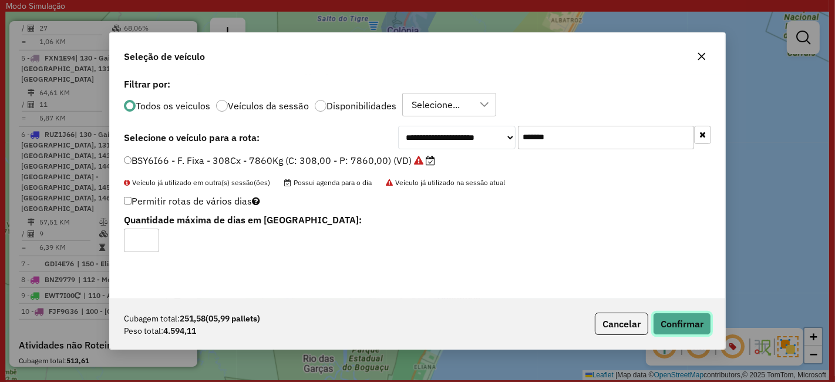
click at [672, 326] on button "Confirmar" at bounding box center [682, 323] width 58 height 22
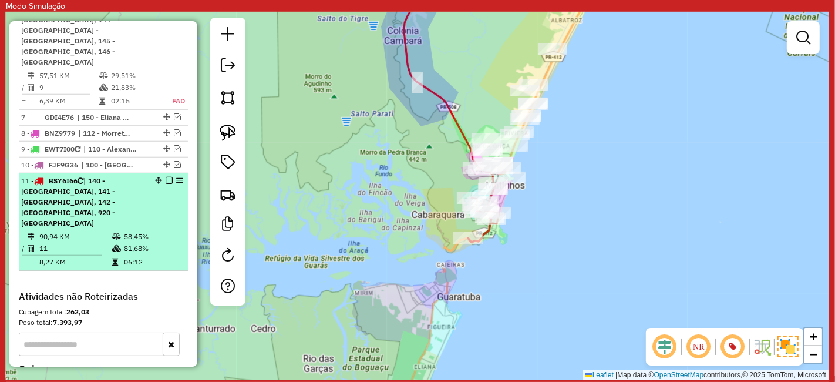
scroll to position [921, 0]
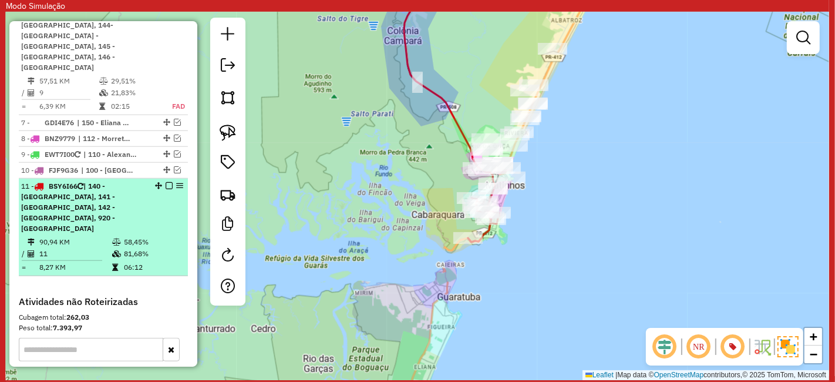
click at [142, 248] on td "81,68%" at bounding box center [152, 254] width 59 height 12
select select "**********"
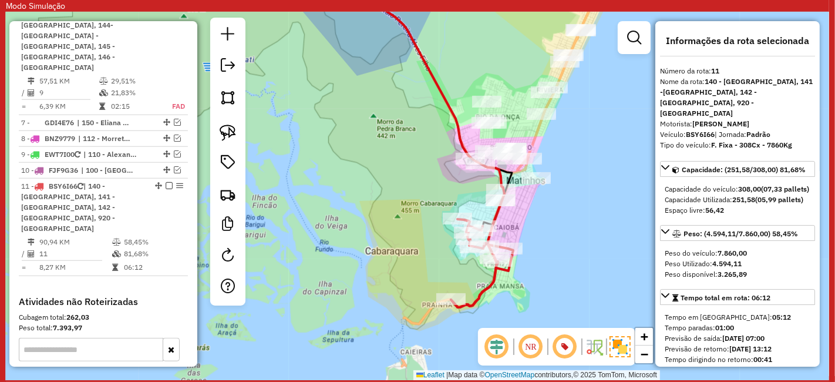
drag, startPoint x: 523, startPoint y: 246, endPoint x: 534, endPoint y: 171, distance: 75.4
click at [534, 171] on div "Janela de atendimento Grade de atendimento Capacidade Transportadoras Veículos …" at bounding box center [417, 196] width 823 height 368
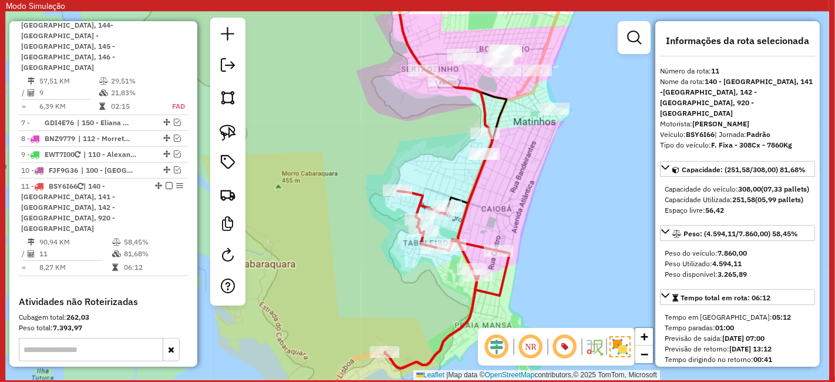
drag, startPoint x: 521, startPoint y: 169, endPoint x: 522, endPoint y: 193, distance: 23.5
click at [522, 193] on div "Janela de atendimento Grade de atendimento Capacidade Transportadoras Veículos …" at bounding box center [417, 196] width 823 height 368
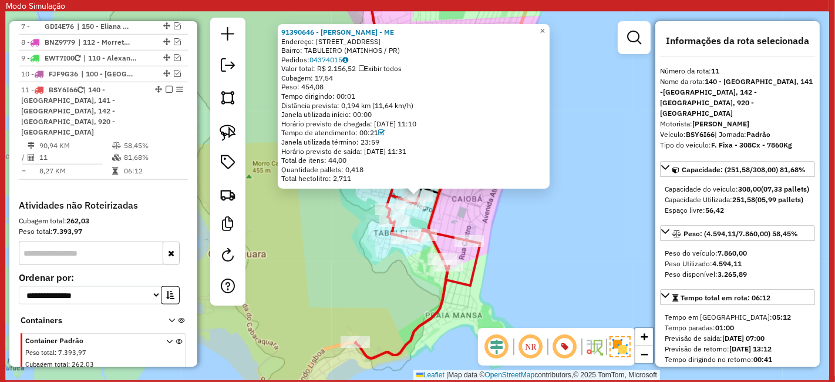
scroll to position [1063, 0]
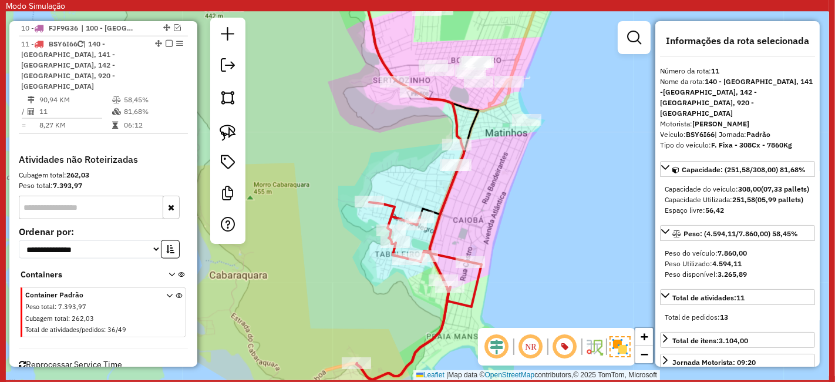
drag, startPoint x: 558, startPoint y: 198, endPoint x: 565, endPoint y: 238, distance: 40.5
click at [564, 238] on div "Janela de atendimento Grade de atendimento Capacidade Transportadoras Veículos …" at bounding box center [417, 196] width 823 height 368
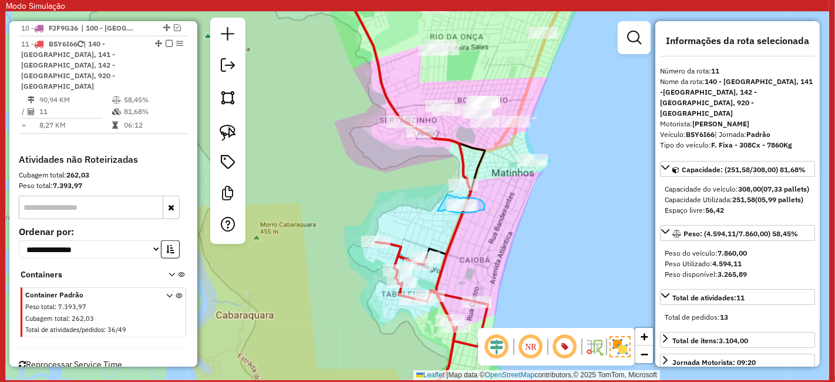
drag, startPoint x: 440, startPoint y: 211, endPoint x: 436, endPoint y: 198, distance: 13.7
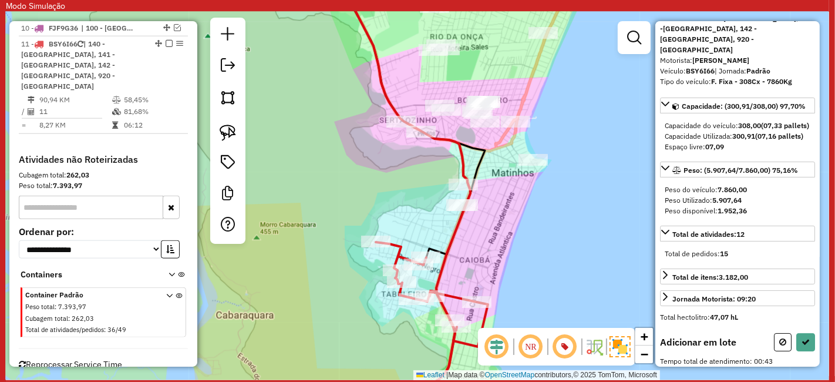
scroll to position [130, 0]
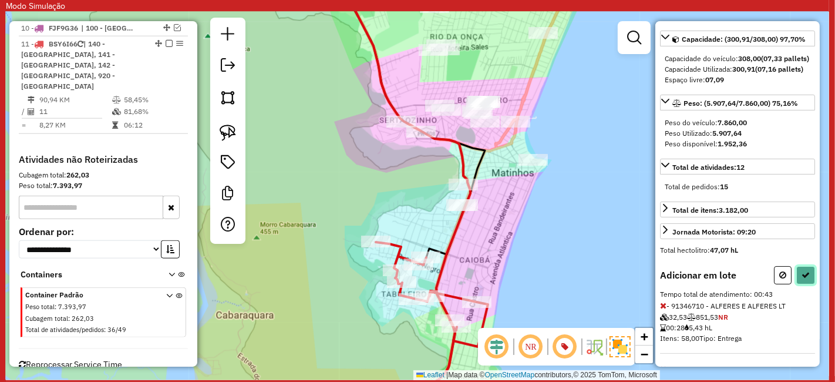
click at [805, 271] on icon at bounding box center [806, 275] width 8 height 8
select select "**********"
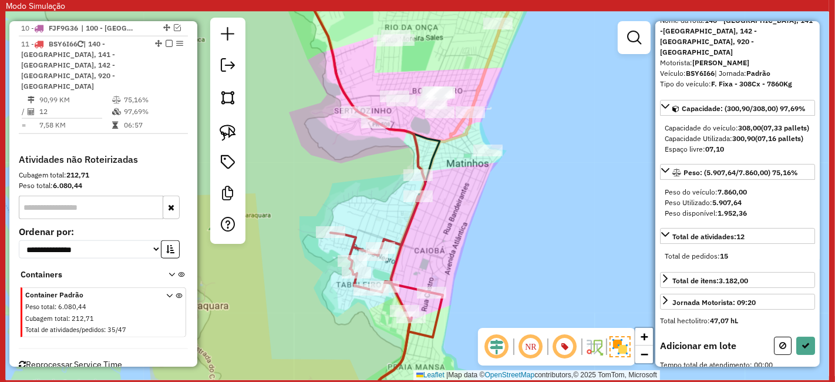
scroll to position [65, 0]
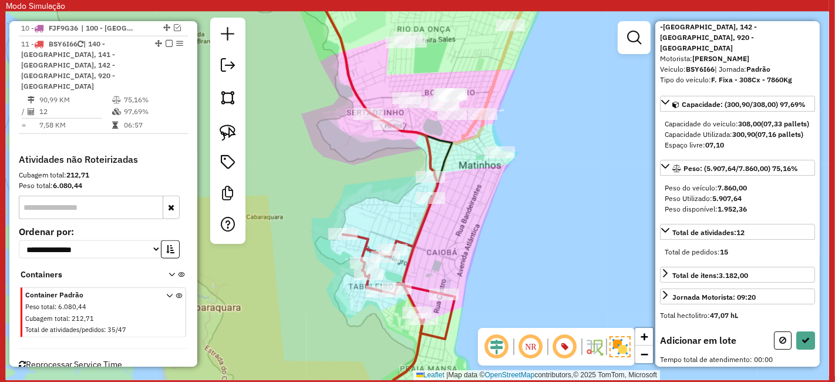
drag, startPoint x: 394, startPoint y: 180, endPoint x: 411, endPoint y: 183, distance: 17.2
click at [411, 183] on div "Janela de atendimento Grade de atendimento Capacidade Transportadoras Veículos …" at bounding box center [417, 196] width 823 height 368
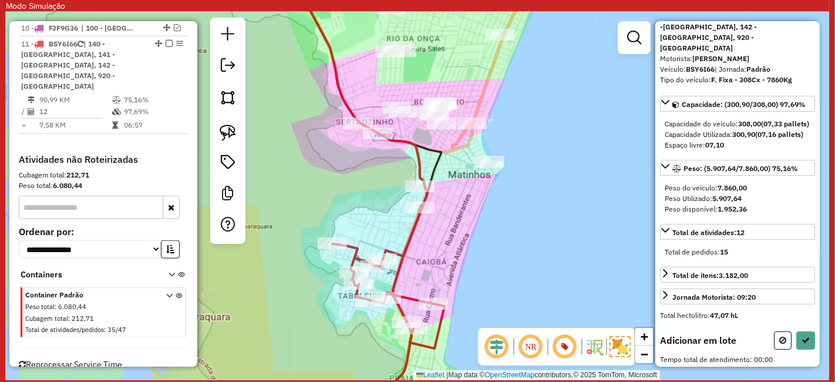
drag, startPoint x: 426, startPoint y: 163, endPoint x: 415, endPoint y: 175, distance: 16.6
click at [415, 175] on div "Janela de atendimento Grade de atendimento Capacidade Transportadoras Veículos …" at bounding box center [417, 196] width 823 height 368
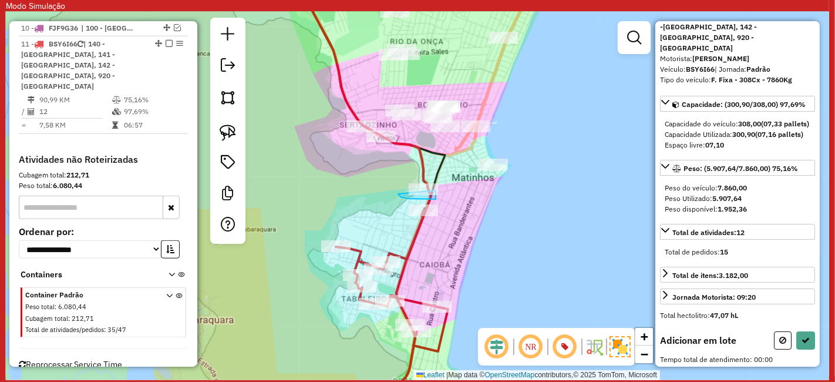
click at [412, 185] on div "Janela de atendimento Grade de atendimento Capacidade Transportadoras Veículos …" at bounding box center [417, 196] width 823 height 368
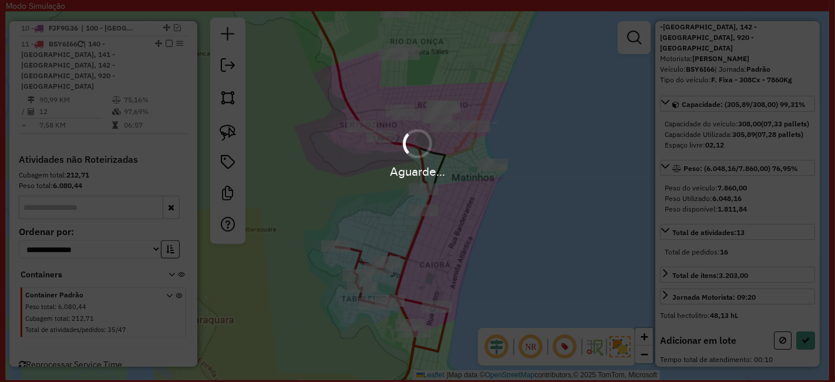
scroll to position [128, 0]
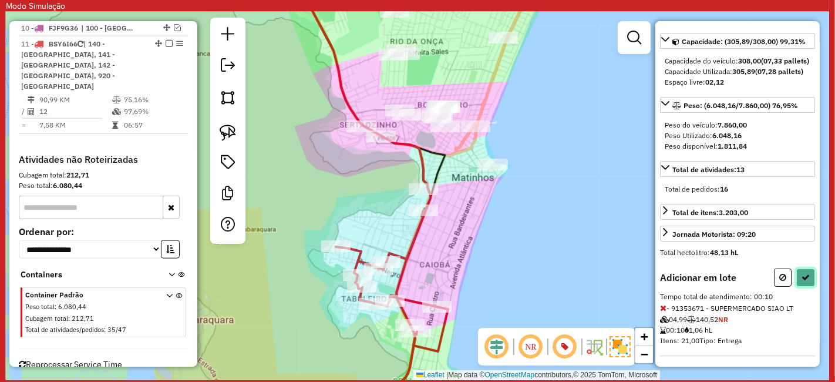
click at [803, 273] on icon at bounding box center [806, 277] width 8 height 8
select select "**********"
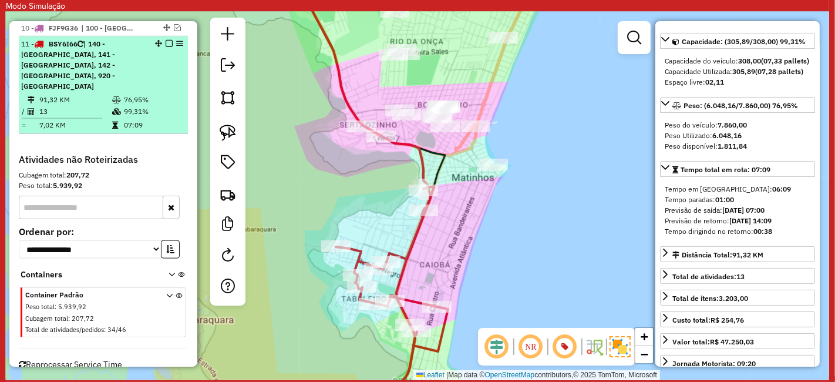
click at [166, 40] on em at bounding box center [169, 43] width 7 height 7
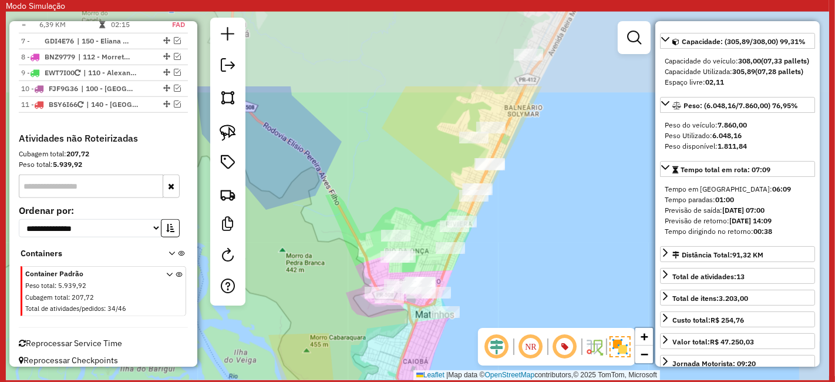
drag, startPoint x: 550, startPoint y: 181, endPoint x: 516, endPoint y: 269, distance: 93.9
click at [516, 269] on div "Janela de atendimento Grade de atendimento Capacidade Transportadoras Veículos …" at bounding box center [417, 196] width 823 height 368
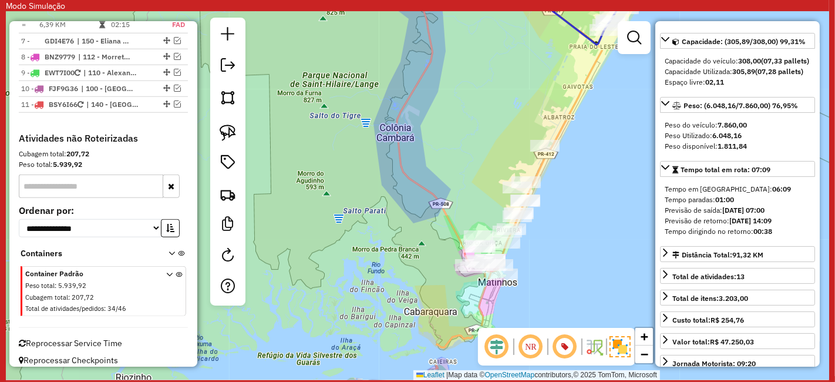
drag, startPoint x: 596, startPoint y: 202, endPoint x: 536, endPoint y: 221, distance: 63.5
click at [536, 221] on div "Janela de atendimento Grade de atendimento Capacidade Transportadoras Veículos …" at bounding box center [417, 196] width 823 height 368
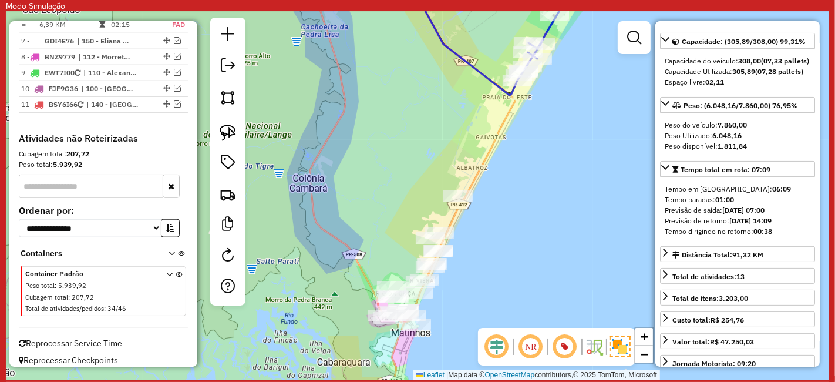
drag, startPoint x: 536, startPoint y: 221, endPoint x: 497, endPoint y: 257, distance: 52.3
click at [497, 257] on div "Janela de atendimento Grade de atendimento Capacidade Transportadoras Veículos …" at bounding box center [417, 196] width 823 height 368
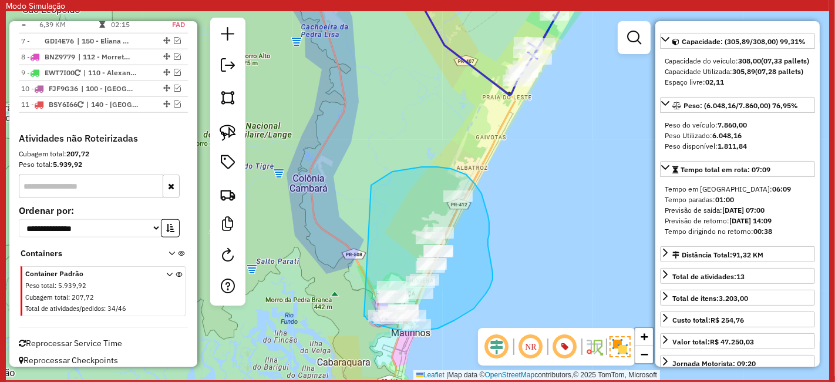
drag, startPoint x: 379, startPoint y: 325, endPoint x: 338, endPoint y: 221, distance: 111.0
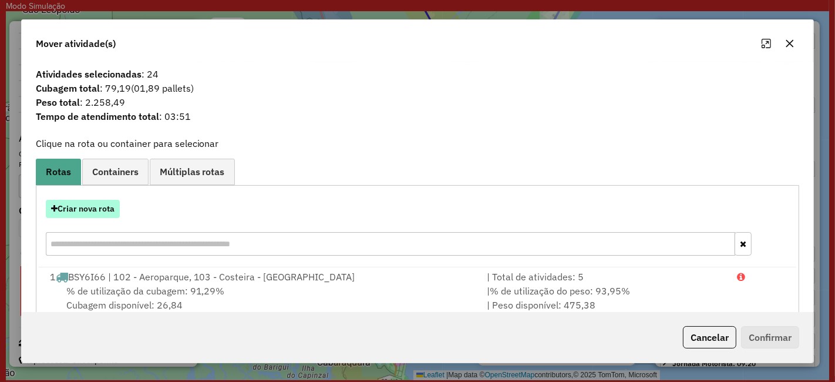
click at [102, 204] on button "Criar nova rota" at bounding box center [83, 209] width 74 height 18
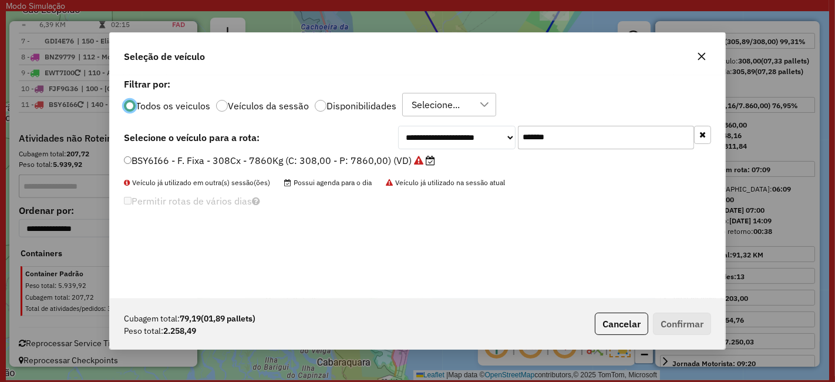
scroll to position [6, 3]
click at [557, 138] on input "*******" at bounding box center [606, 137] width 176 height 23
drag, startPoint x: 557, startPoint y: 138, endPoint x: 440, endPoint y: 144, distance: 117.6
click at [440, 144] on div "**********" at bounding box center [554, 137] width 313 height 23
paste input "text"
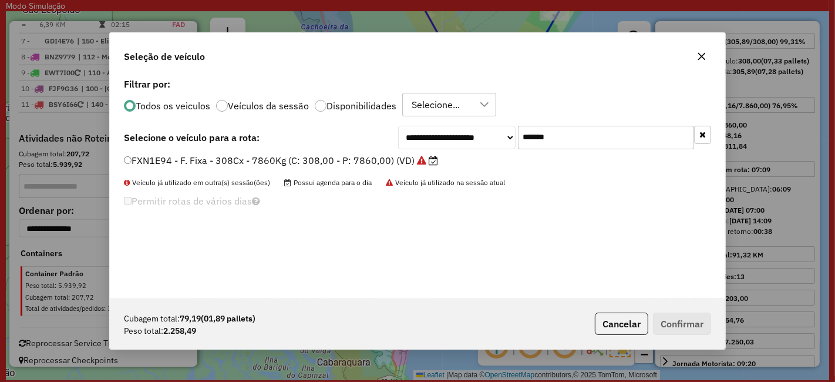
type input "*******"
click at [354, 164] on label "FXN1E94 - F. Fixa - 308Cx - 7860Kg (C: 308,00 - P: 7860,00) (VD)" at bounding box center [281, 160] width 314 height 14
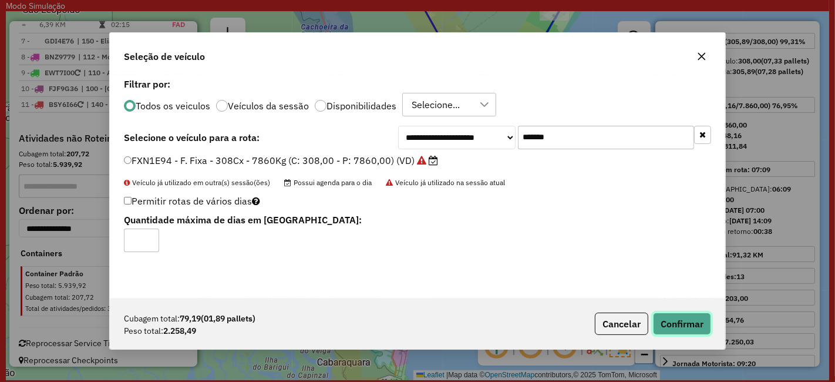
click at [685, 314] on button "Confirmar" at bounding box center [682, 323] width 58 height 22
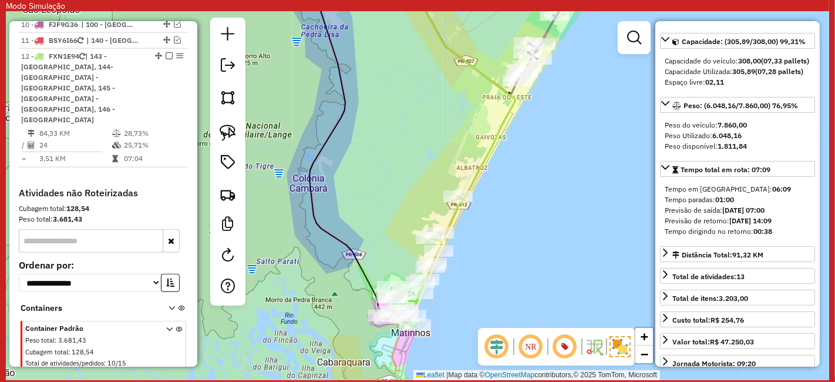
scroll to position [1070, 0]
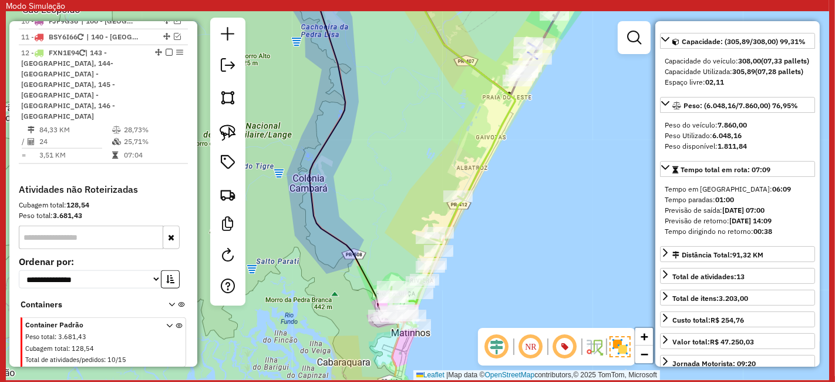
drag, startPoint x: 447, startPoint y: 96, endPoint x: 466, endPoint y: 252, distance: 157.3
click at [467, 228] on div "Janela de atendimento Grade de atendimento Capacidade Transportadoras Veículos …" at bounding box center [417, 196] width 823 height 368
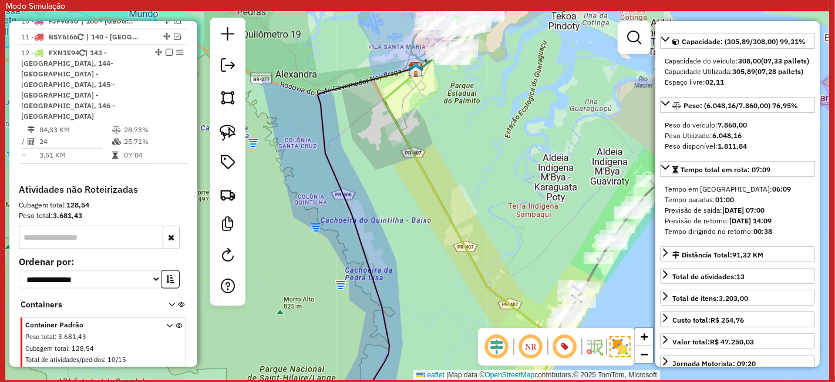
drag, startPoint x: 411, startPoint y: 177, endPoint x: 434, endPoint y: 250, distance: 76.9
click at [432, 242] on div "Janela de atendimento Grade de atendimento Capacidade Transportadoras Veículos …" at bounding box center [417, 196] width 823 height 368
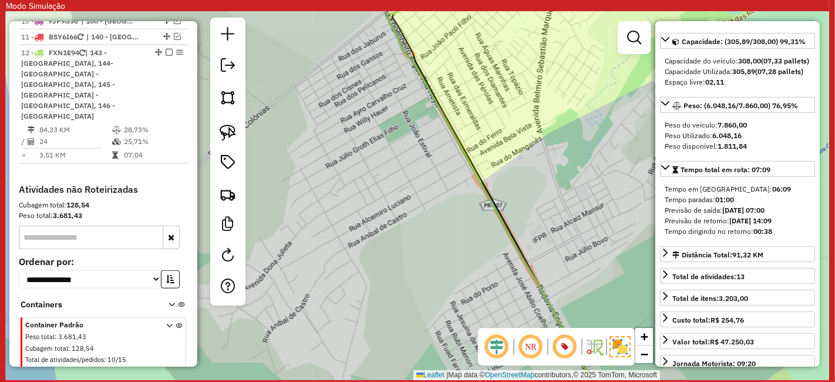
drag, startPoint x: 517, startPoint y: 71, endPoint x: 469, endPoint y: 225, distance: 161.6
click at [474, 178] on div "Janela de atendimento Grade de atendimento Capacidade Transportadoras Veículos …" at bounding box center [417, 196] width 823 height 368
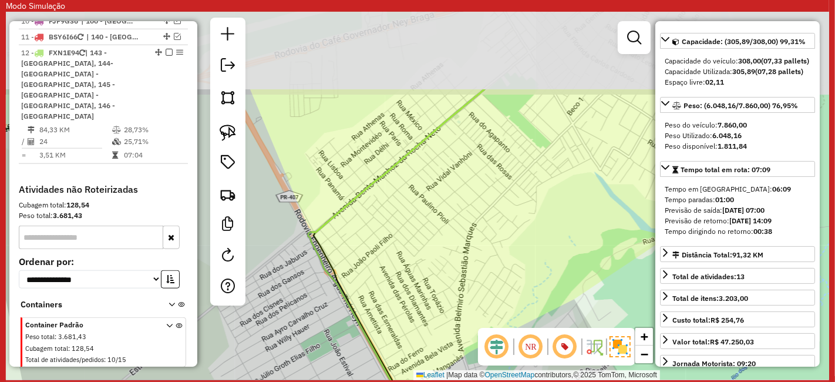
drag, startPoint x: 496, startPoint y: 89, endPoint x: 456, endPoint y: 274, distance: 188.7
click at [455, 235] on div "Janela de atendimento Grade de atendimento Capacidade Transportadoras Veículos …" at bounding box center [417, 196] width 823 height 368
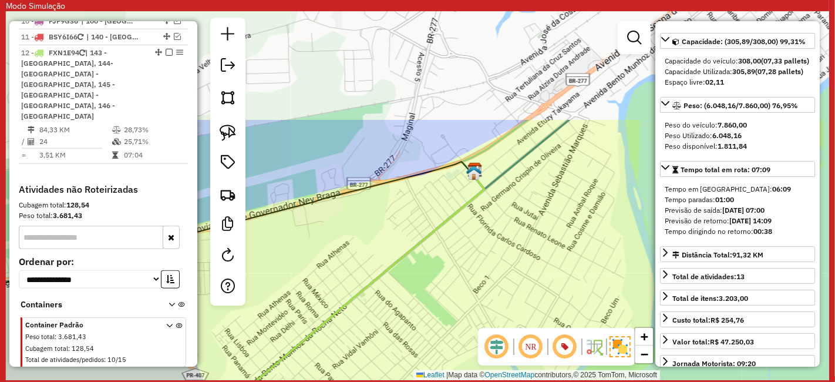
drag, startPoint x: 525, startPoint y: 100, endPoint x: 399, endPoint y: 286, distance: 224.6
click at [403, 280] on div "Janela de atendimento Grade de atendimento Capacidade Transportadoras Veículos …" at bounding box center [417, 196] width 823 height 368
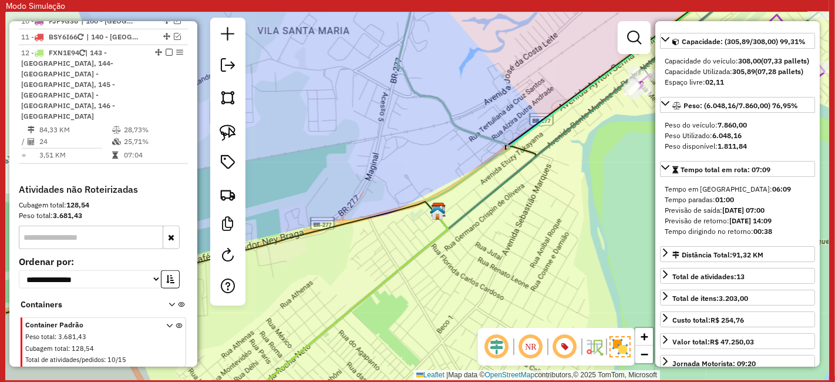
drag, startPoint x: 625, startPoint y: 151, endPoint x: 584, endPoint y: 165, distance: 44.0
click at [584, 165] on hb-router-mapa "Informações da Sessão 1229834 - 04/08/2025 Modo simulação Criação: 14/08/2025 1…" at bounding box center [417, 196] width 823 height 368
click at [601, 165] on div "Janela de atendimento Grade de atendimento Capacidade Transportadoras Veículos …" at bounding box center [417, 196] width 823 height 368
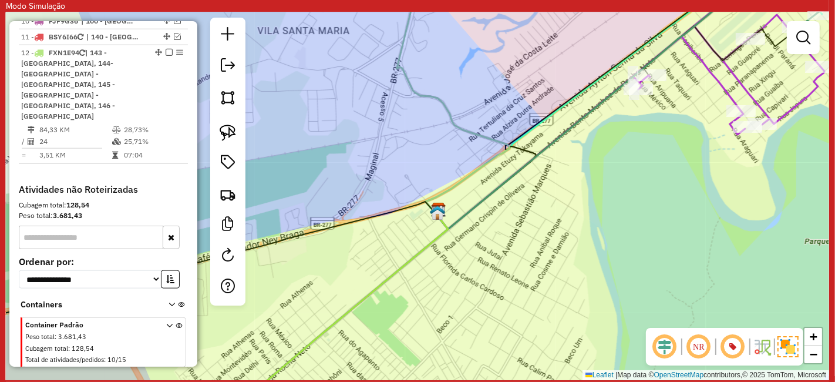
click at [601, 165] on div "Janela de atendimento Grade de atendimento Capacidade Transportadoras Veículos …" at bounding box center [417, 196] width 823 height 368
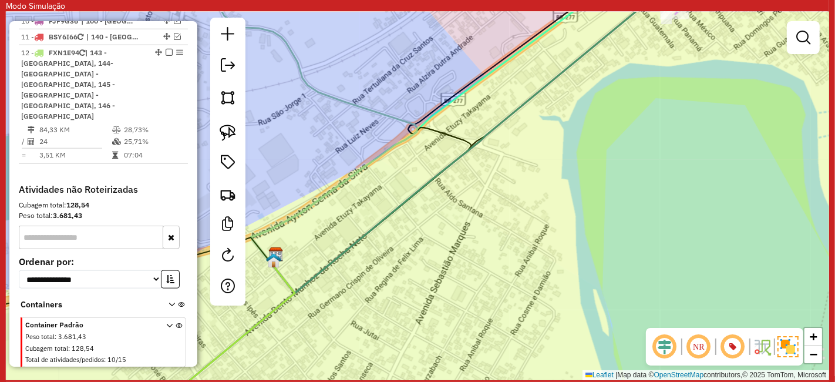
click at [601, 165] on div "Janela de atendimento Grade de atendimento Capacidade Transportadoras Veículos …" at bounding box center [417, 196] width 823 height 368
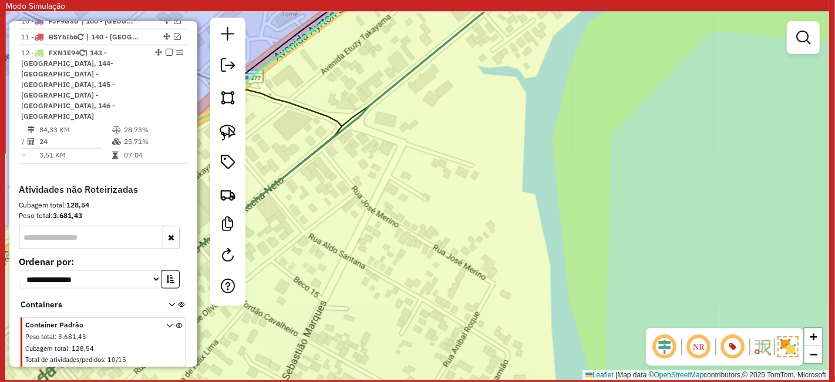
click at [601, 165] on div "Janela de atendimento Grade de atendimento Capacidade Transportadoras Veículos …" at bounding box center [417, 196] width 823 height 368
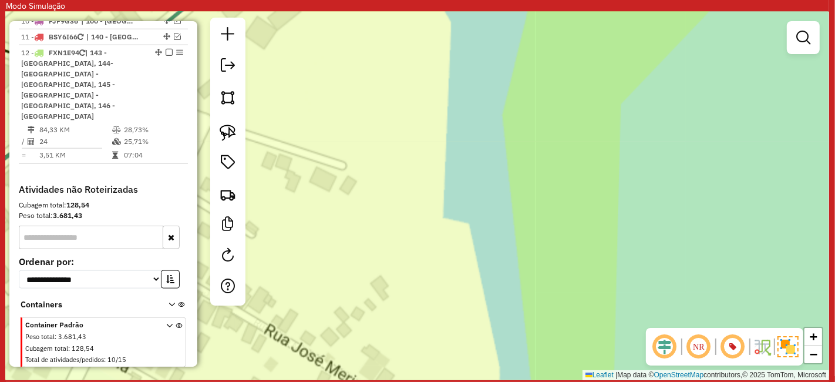
click at [601, 165] on div "Janela de atendimento Grade de atendimento Capacidade Transportadoras Veículos …" at bounding box center [417, 196] width 823 height 368
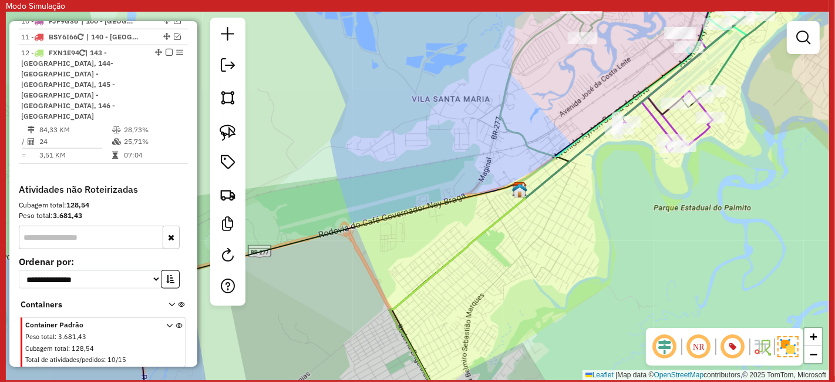
drag, startPoint x: 588, startPoint y: 230, endPoint x: 575, endPoint y: 92, distance: 138.0
click at [575, 110] on div "Janela de atendimento Grade de atendimento Capacidade Transportadoras Veículos …" at bounding box center [417, 196] width 823 height 368
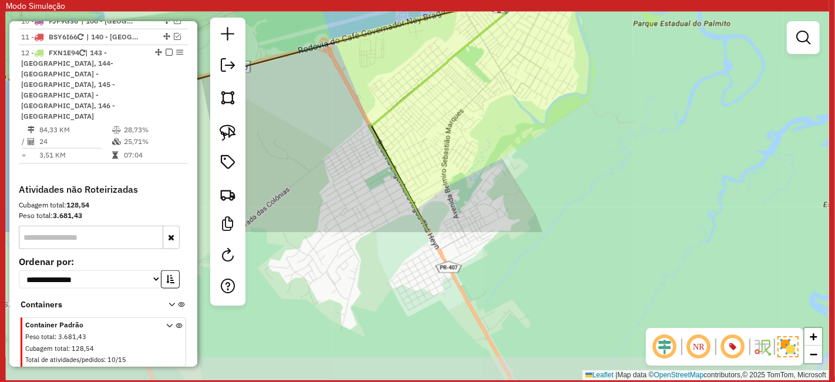
drag, startPoint x: 580, startPoint y: 239, endPoint x: 583, endPoint y: 184, distance: 55.3
click at [583, 190] on div "Janela de atendimento Grade de atendimento Capacidade Transportadoras Veículos …" at bounding box center [417, 196] width 823 height 368
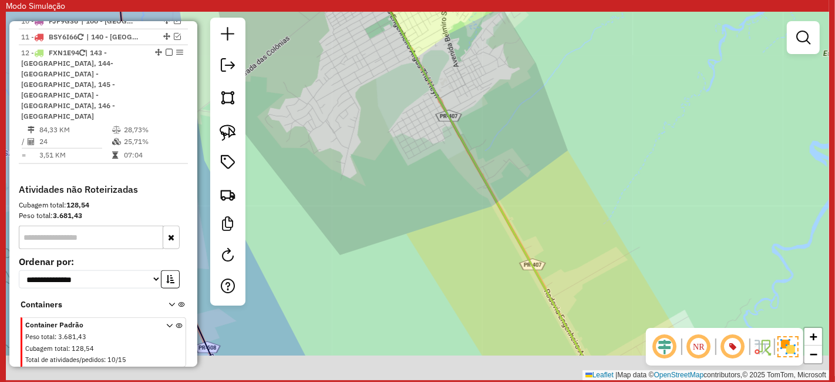
drag, startPoint x: 539, startPoint y: 244, endPoint x: 502, endPoint y: 32, distance: 214.6
click at [501, 55] on div "Janela de atendimento Grade de atendimento Capacidade Transportadoras Veículos …" at bounding box center [417, 196] width 823 height 368
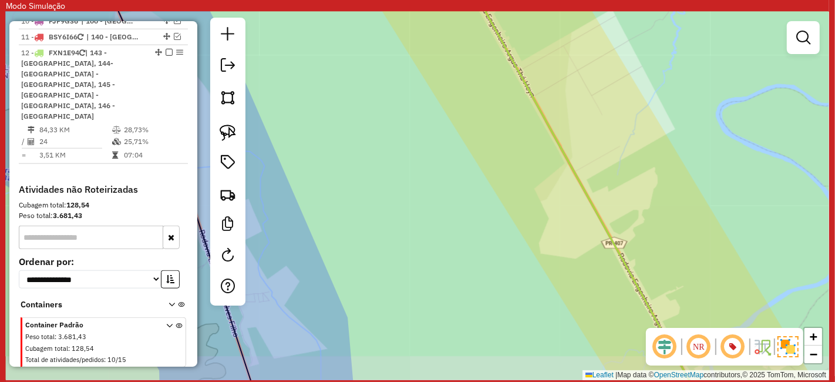
drag, startPoint x: 525, startPoint y: 195, endPoint x: 572, endPoint y: 1, distance: 200.0
click at [550, 85] on div "Janela de atendimento Grade de atendimento Capacidade Transportadoras Veículos …" at bounding box center [417, 196] width 823 height 368
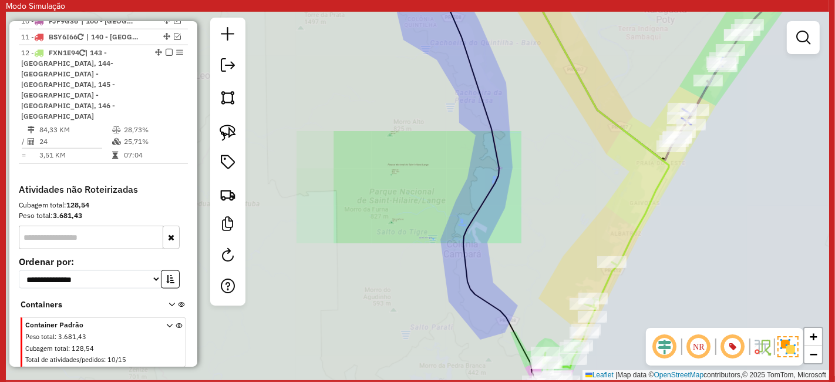
drag, startPoint x: 612, startPoint y: 90, endPoint x: 617, endPoint y: 61, distance: 29.8
click at [617, 63] on div "Janela de atendimento Grade de atendimento Capacidade Transportadoras Veículos …" at bounding box center [417, 196] width 823 height 368
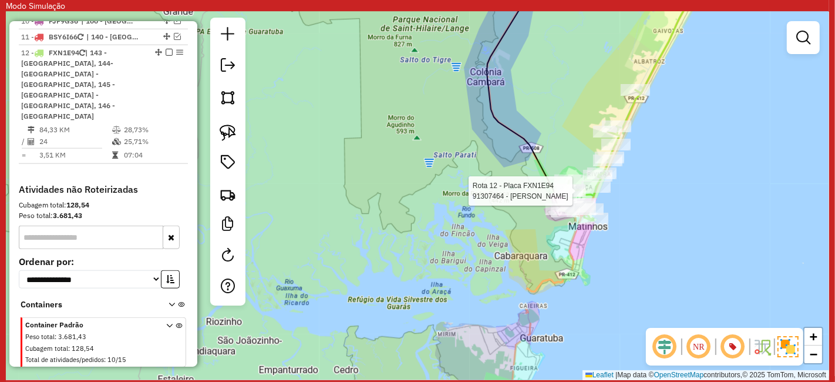
select select "**********"
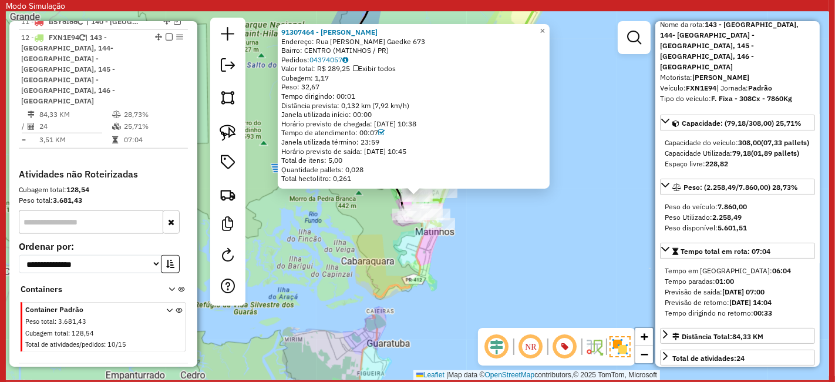
scroll to position [65, 0]
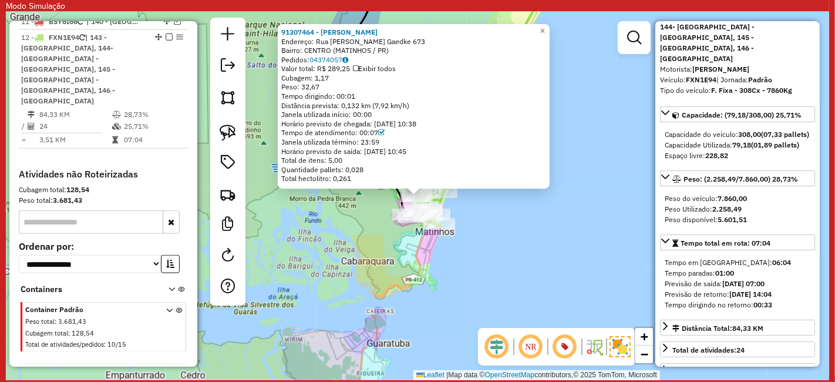
click at [591, 217] on div "91307464 - CARLOS BLANK Endereço: Rua Werner Guilherme A. Gaedke 673 Bairro: CE…" at bounding box center [417, 196] width 823 height 368
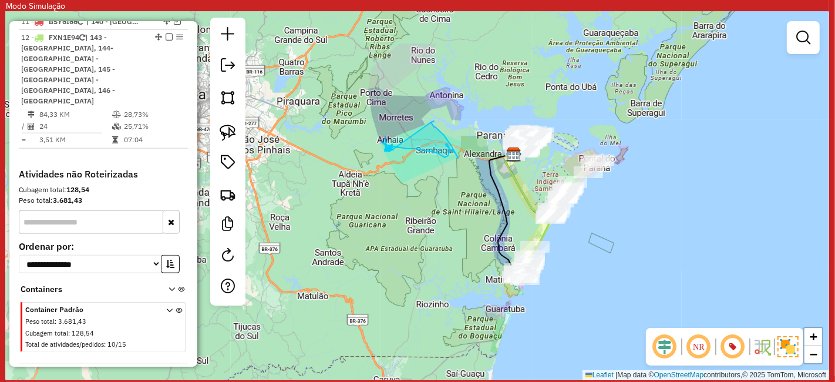
drag, startPoint x: 589, startPoint y: 209, endPoint x: 585, endPoint y: 250, distance: 40.7
click at [585, 250] on div "Janela de atendimento Grade de atendimento Capacidade Transportadoras Veículos …" at bounding box center [417, 196] width 823 height 368
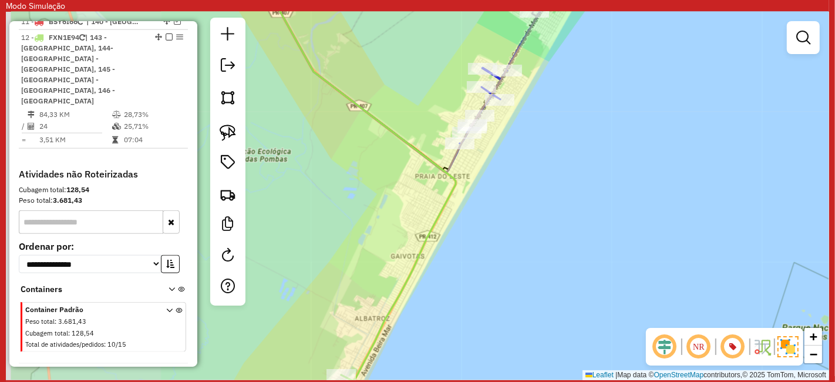
drag, startPoint x: 378, startPoint y: 154, endPoint x: 671, endPoint y: 140, distance: 294.0
click at [671, 140] on div "Janela de atendimento Grade de atendimento Capacidade Transportadoras Veículos …" at bounding box center [417, 196] width 823 height 368
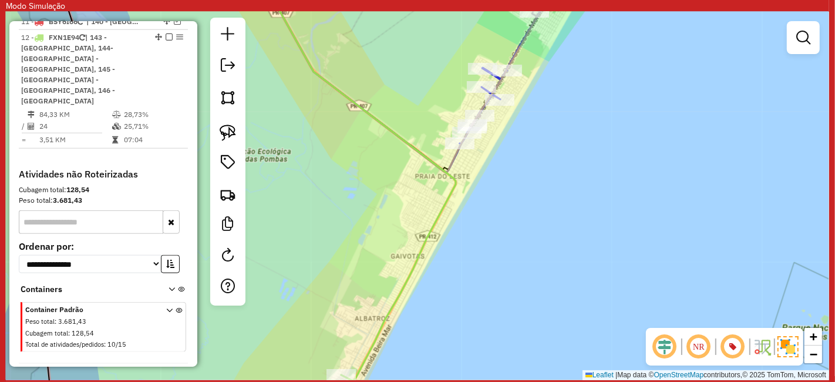
click at [456, 183] on icon at bounding box center [358, 178] width 196 height 406
select select "**********"
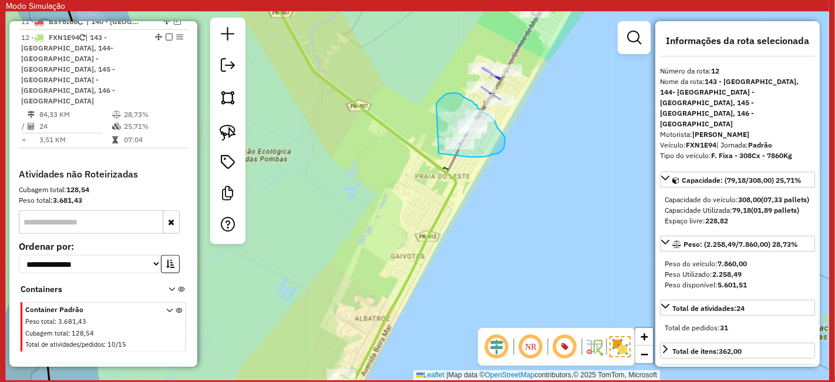
drag, startPoint x: 438, startPoint y: 153, endPoint x: 434, endPoint y: 115, distance: 39.0
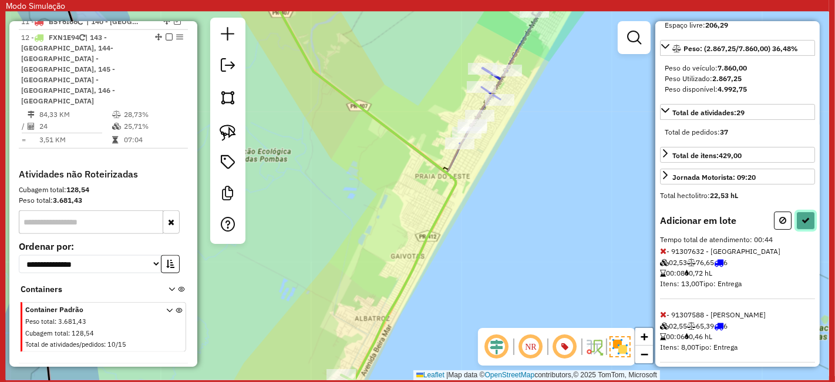
click at [796, 222] on button at bounding box center [805, 220] width 19 height 18
select select "**********"
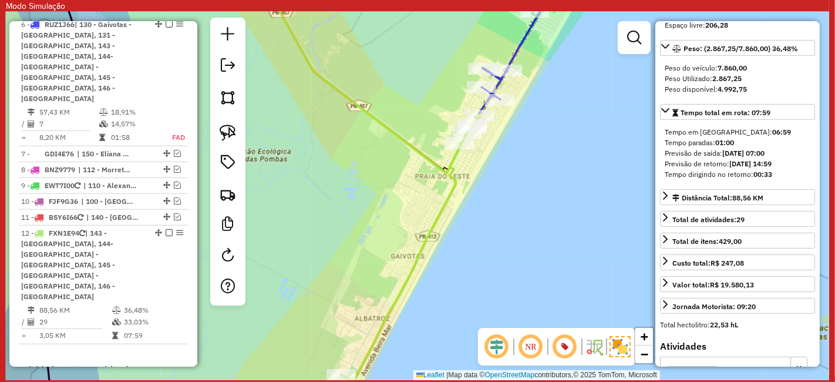
scroll to position [0, 0]
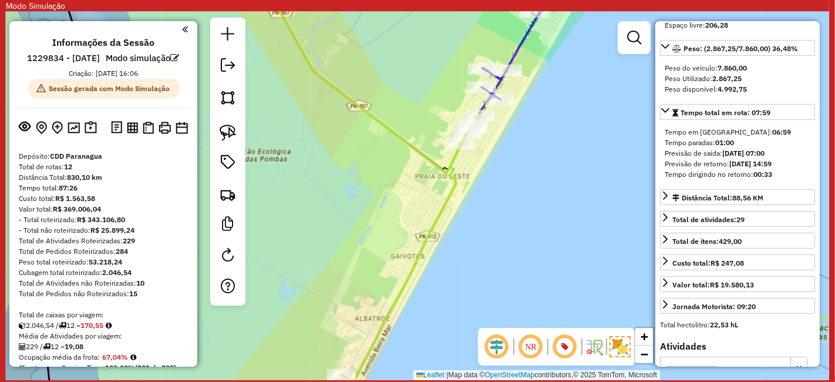
drag, startPoint x: 467, startPoint y: 253, endPoint x: 563, endPoint y: 44, distance: 230.2
click at [530, 122] on div "Janela de atendimento Grade de atendimento Capacidade Transportadoras Veículos …" at bounding box center [417, 196] width 823 height 368
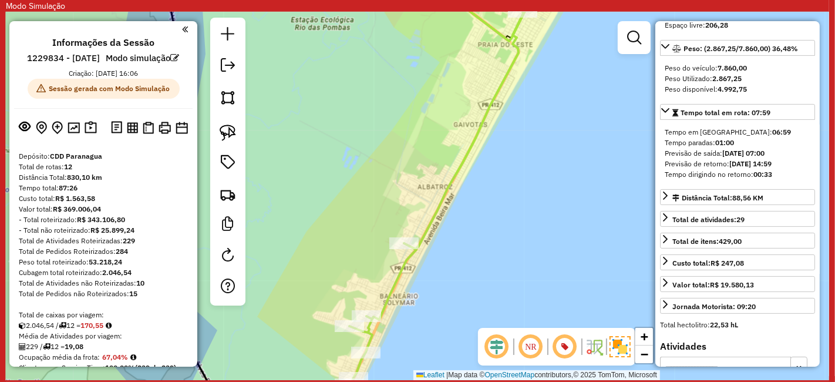
drag, startPoint x: 496, startPoint y: 169, endPoint x: 551, endPoint y: 54, distance: 126.9
click at [545, 66] on div "Janela de atendimento Grade de atendimento Capacidade Transportadoras Veículos …" at bounding box center [417, 196] width 823 height 368
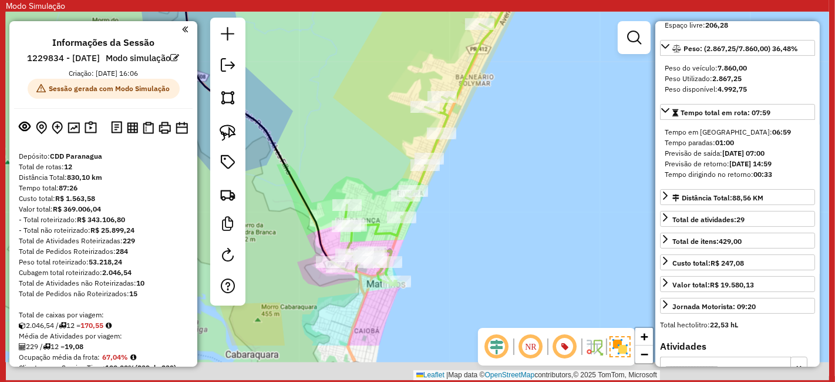
drag, startPoint x: 535, startPoint y: 101, endPoint x: 540, endPoint y: 86, distance: 16.0
click at [540, 85] on div "Janela de atendimento Grade de atendimento Capacidade Transportadoras Veículos …" at bounding box center [417, 196] width 823 height 368
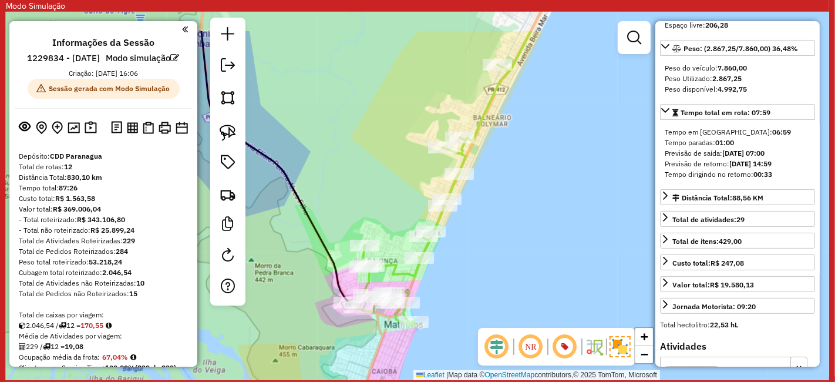
drag, startPoint x: 540, startPoint y: 86, endPoint x: 553, endPoint y: 142, distance: 57.3
click at [553, 142] on div "Janela de atendimento Grade de atendimento Capacidade Transportadoras Veículos …" at bounding box center [417, 196] width 823 height 368
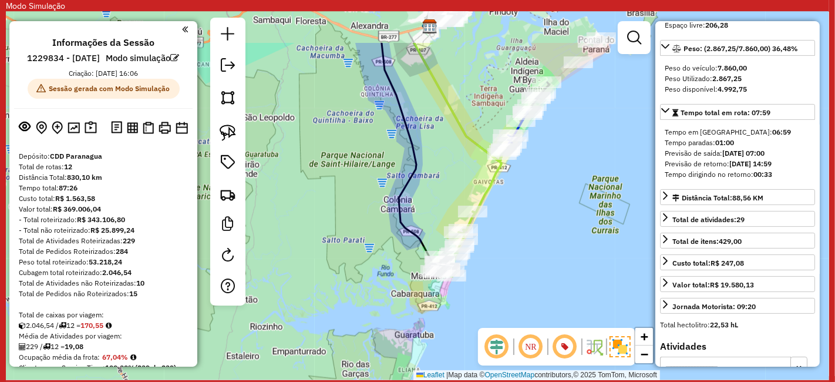
drag, startPoint x: 573, startPoint y: 136, endPoint x: 541, endPoint y: 204, distance: 74.9
click at [541, 204] on div "Janela de atendimento Grade de atendimento Capacidade Transportadoras Veículos …" at bounding box center [417, 196] width 823 height 368
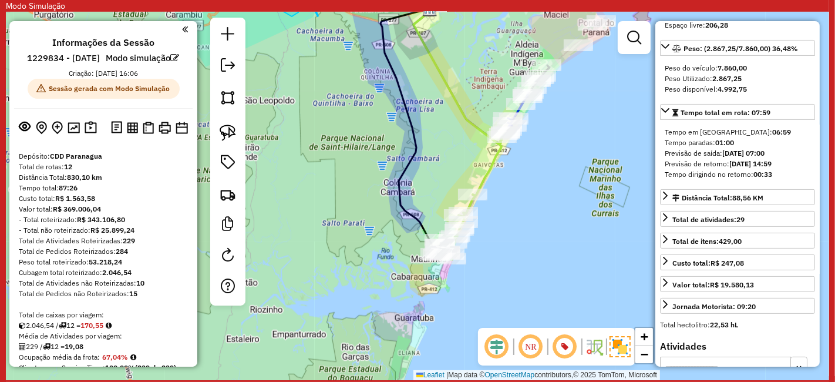
drag, startPoint x: 428, startPoint y: 290, endPoint x: 385, endPoint y: 273, distance: 45.9
click at [385, 273] on div "Janela de atendimento Grade de atendimento Capacidade Transportadoras Veículos …" at bounding box center [417, 196] width 823 height 368
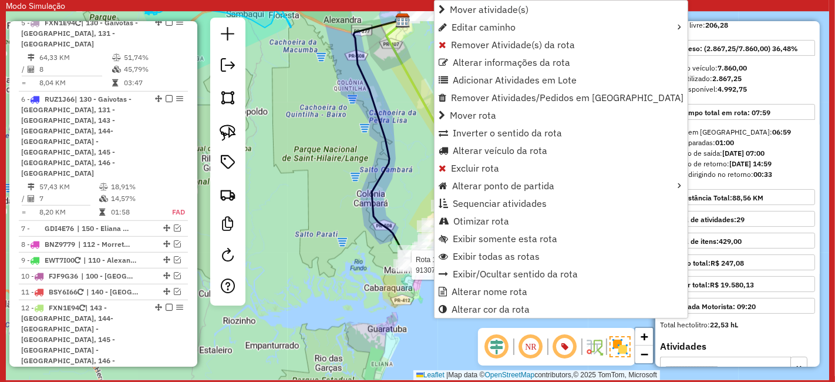
scroll to position [1085, 0]
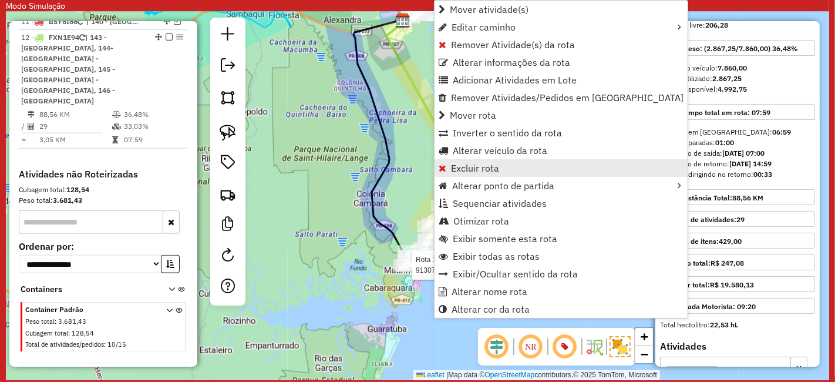
click at [471, 169] on span "Excluir rota" at bounding box center [475, 167] width 48 height 9
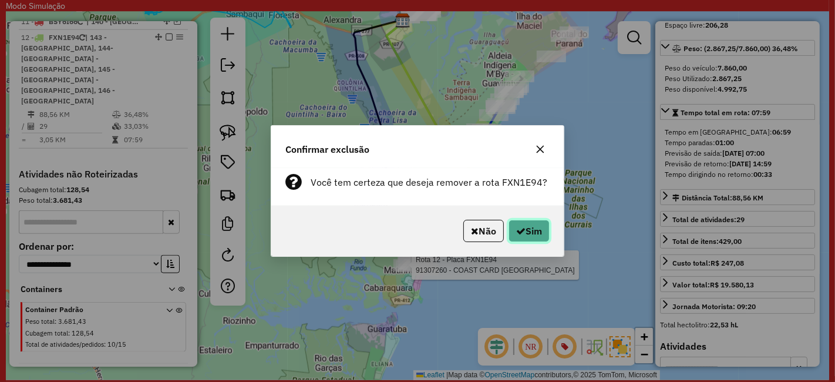
click at [537, 225] on button "Sim" at bounding box center [529, 231] width 41 height 22
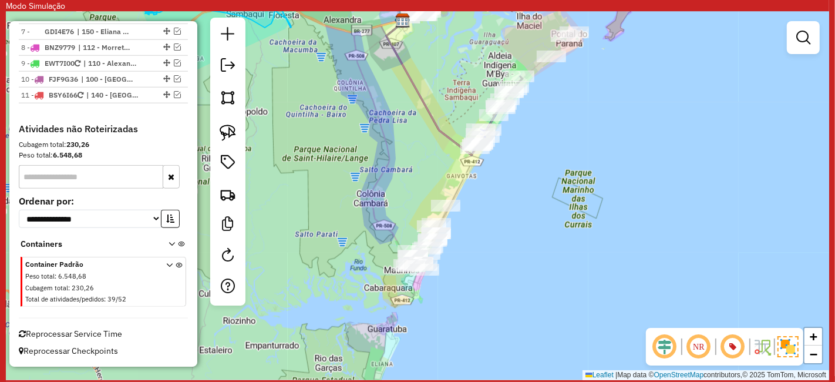
scroll to position [1002, 0]
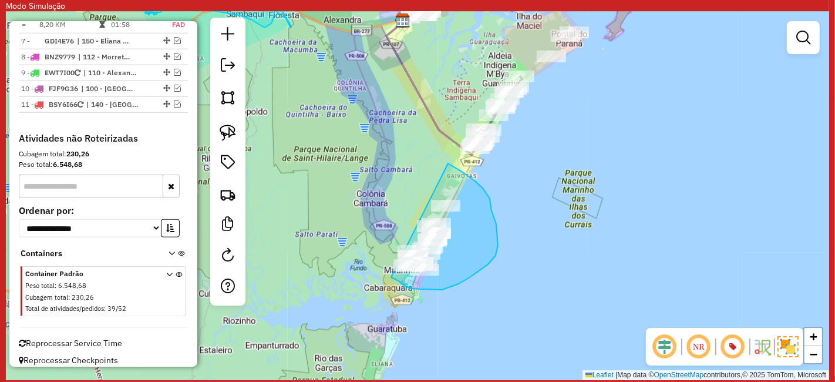
drag, startPoint x: 392, startPoint y: 277, endPoint x: 352, endPoint y: 206, distance: 81.7
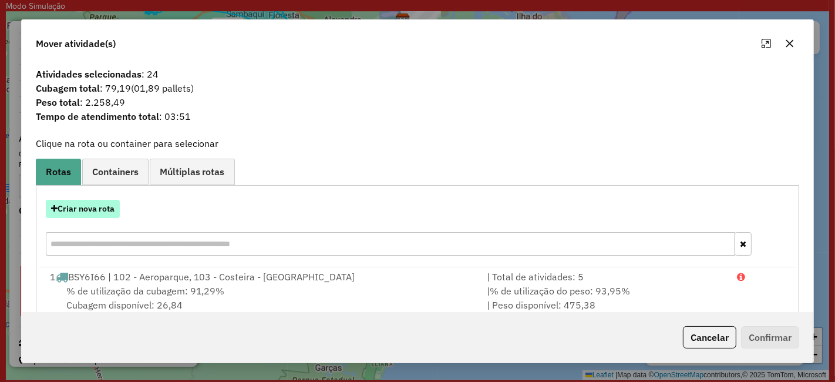
click at [112, 202] on button "Criar nova rota" at bounding box center [83, 209] width 74 height 18
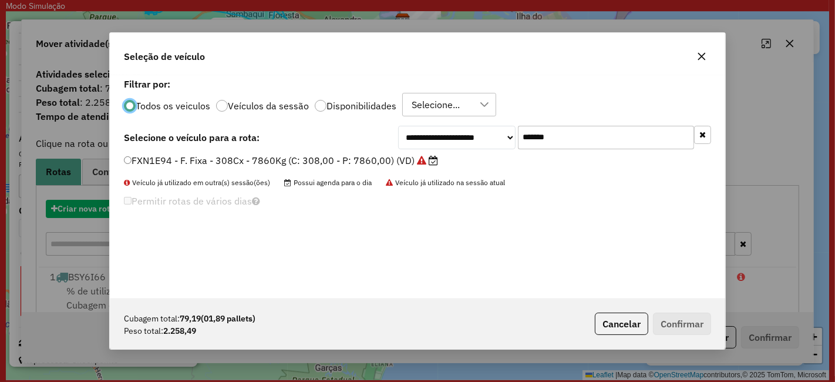
scroll to position [6, 3]
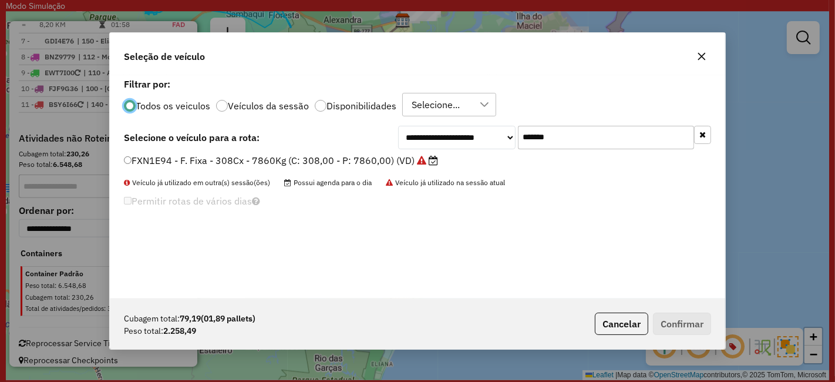
drag, startPoint x: 587, startPoint y: 136, endPoint x: 360, endPoint y: 177, distance: 230.8
click at [361, 177] on div "**********" at bounding box center [417, 186] width 615 height 223
paste input "text"
type input "*******"
click at [362, 168] on div "RUZ1J66 - F. Fixa - 70Cx - 1340Kg (C: 70,00 - P: 1340,00) (VD)" at bounding box center [417, 165] width 601 height 23
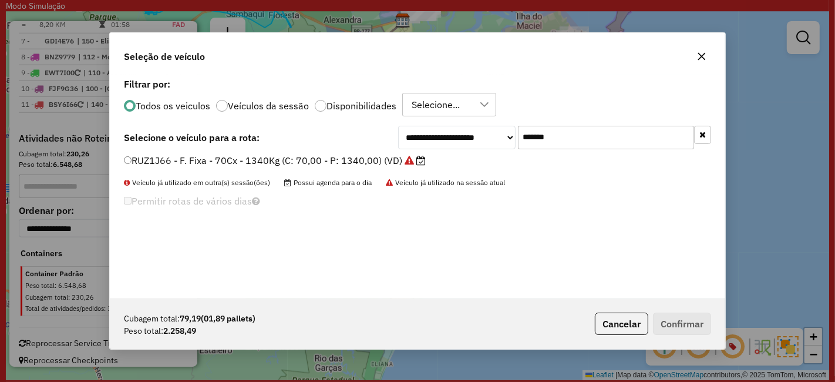
click at [355, 163] on label "RUZ1J66 - F. Fixa - 70Cx - 1340Kg (C: 70,00 - P: 1340,00) (VD)" at bounding box center [275, 160] width 302 height 14
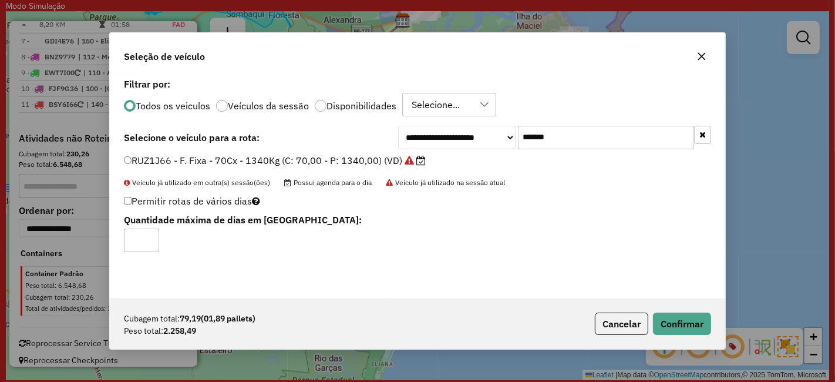
click at [673, 303] on div "Cubagem total: 79,19 (01,89 pallets) Peso total: 2.258,49 Cancelar Confirmar" at bounding box center [417, 323] width 615 height 51
click at [668, 312] on button "Confirmar" at bounding box center [682, 323] width 58 height 22
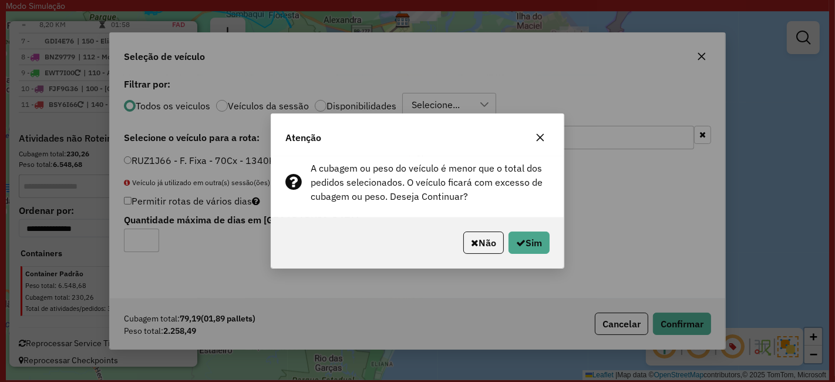
click at [536, 138] on icon "button" at bounding box center [540, 137] width 9 height 9
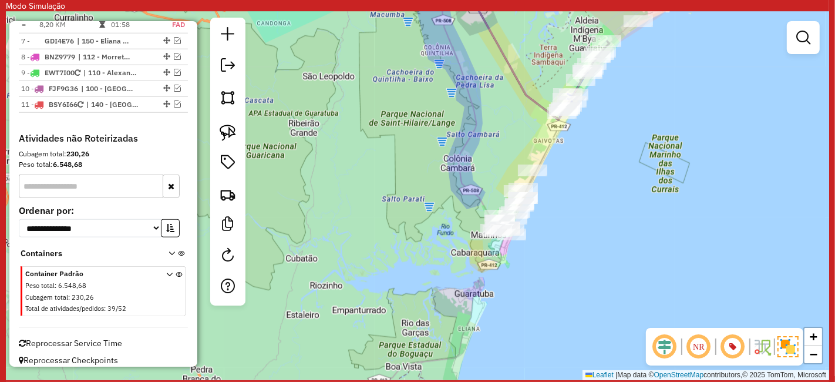
click at [788, 52] on div at bounding box center [803, 37] width 33 height 33
click at [806, 46] on link at bounding box center [803, 37] width 23 height 23
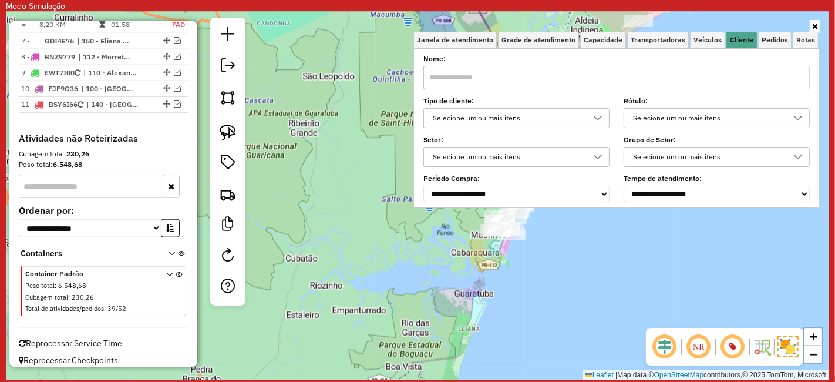
click at [572, 48] on div "Selecione os dias de semana para filtrar as janelas de atendimento Seg Ter Qua …" at bounding box center [616, 128] width 406 height 160
click at [607, 39] on span "Capacidade" at bounding box center [603, 39] width 39 height 7
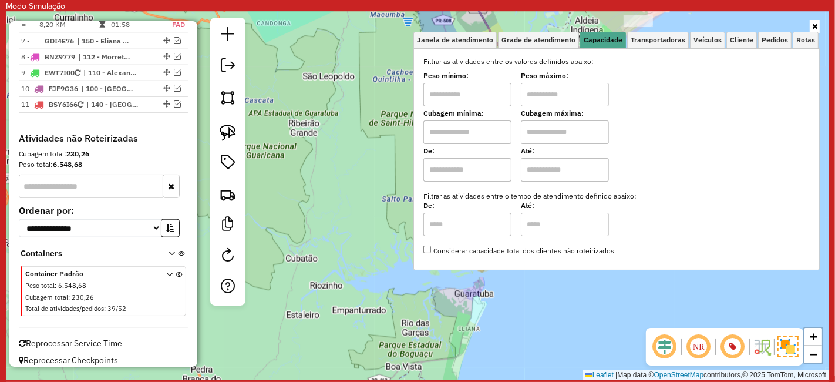
click at [487, 133] on input "text" at bounding box center [467, 131] width 88 height 23
click at [567, 134] on input "text" at bounding box center [565, 131] width 88 height 23
type input "****"
click at [480, 125] on input "text" at bounding box center [467, 131] width 88 height 23
click at [485, 134] on input "text" at bounding box center [467, 131] width 88 height 23
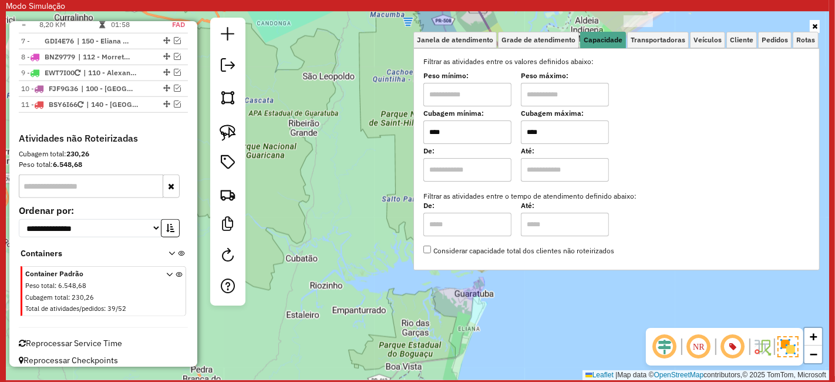
type input "****"
click at [564, 126] on input "****" at bounding box center [565, 131] width 88 height 23
type input "****"
click at [557, 270] on div "Limpar filtros Janela de atendimento Grade de atendimento Capacidade Transporta…" at bounding box center [616, 151] width 406 height 260
click at [558, 271] on div "Limpar filtros Janela de atendimento Grade de atendimento Capacidade Transporta…" at bounding box center [616, 151] width 406 height 260
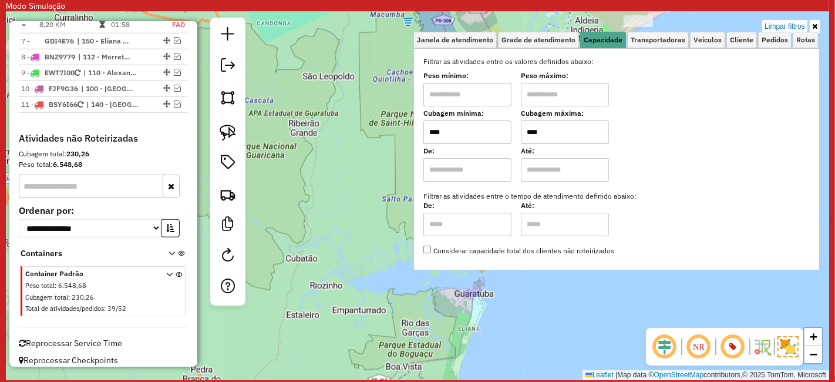
click at [817, 23] on icon at bounding box center [814, 26] width 5 height 7
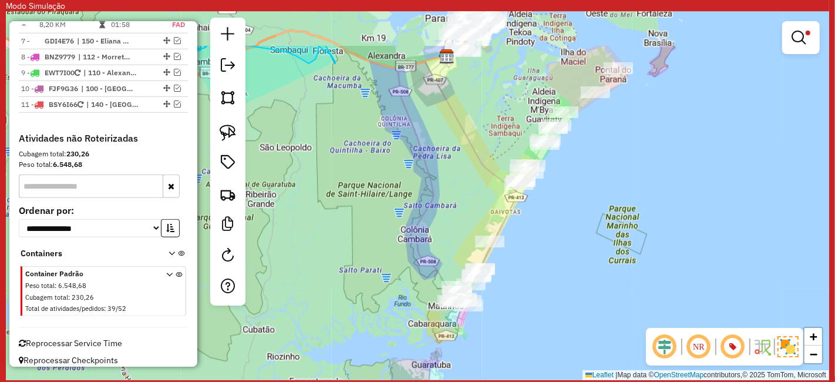
drag, startPoint x: 641, startPoint y: 161, endPoint x: 600, endPoint y: 224, distance: 74.9
click at [600, 224] on div "Limpar filtros Janela de atendimento Grade de atendimento Capacidade Transporta…" at bounding box center [417, 196] width 823 height 368
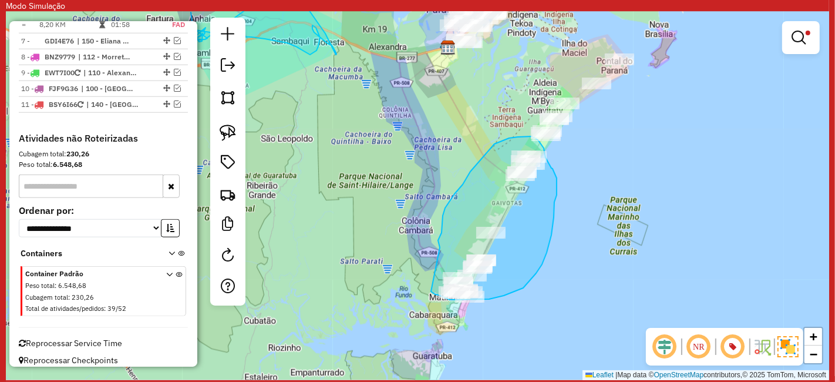
drag, startPoint x: 431, startPoint y: 291, endPoint x: 440, endPoint y: 247, distance: 44.9
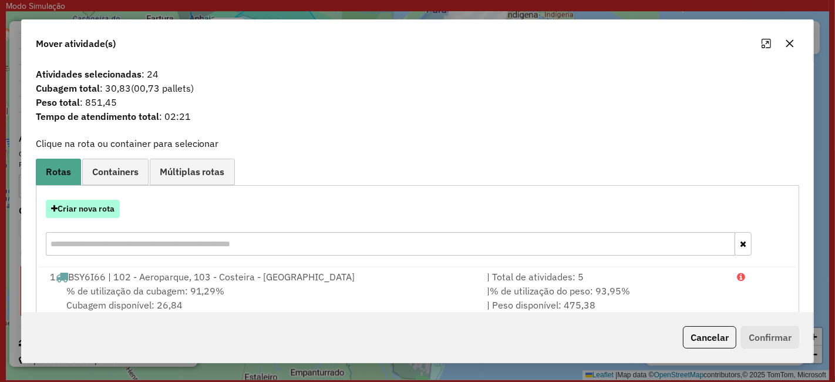
click at [98, 209] on button "Criar nova rota" at bounding box center [83, 209] width 74 height 18
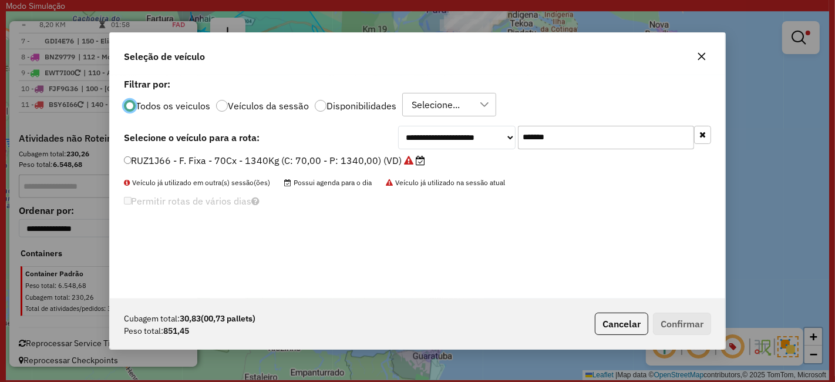
click at [376, 153] on label "RUZ1J66 - F. Fixa - 70Cx - 1340Kg (C: 70,00 - P: 1340,00) (VD)" at bounding box center [275, 160] width 302 height 14
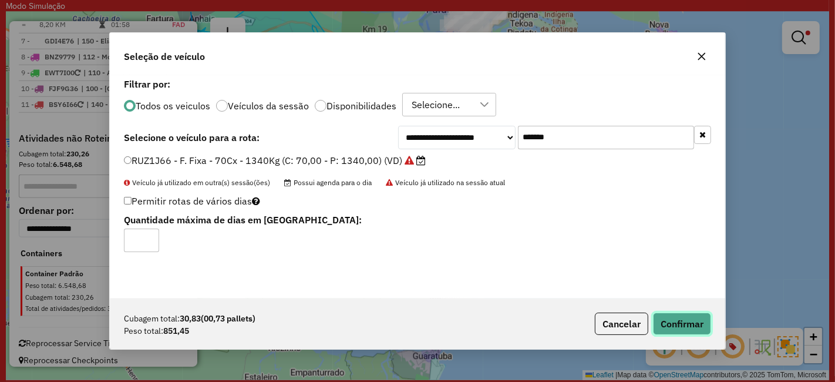
click at [673, 322] on button "Confirmar" at bounding box center [682, 323] width 58 height 22
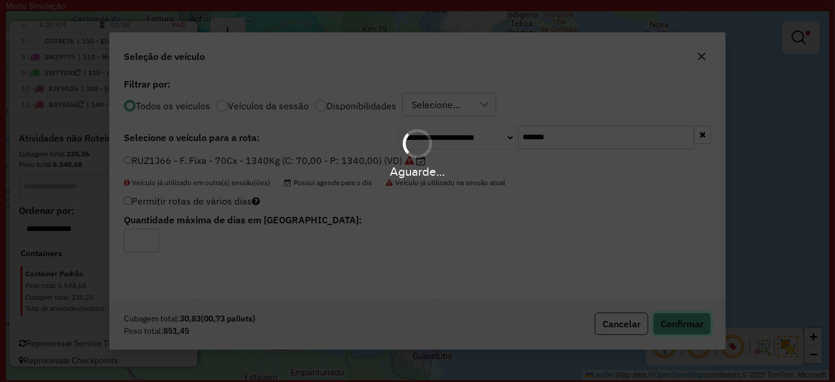
click at [653, 312] on button "Confirmar" at bounding box center [682, 323] width 58 height 22
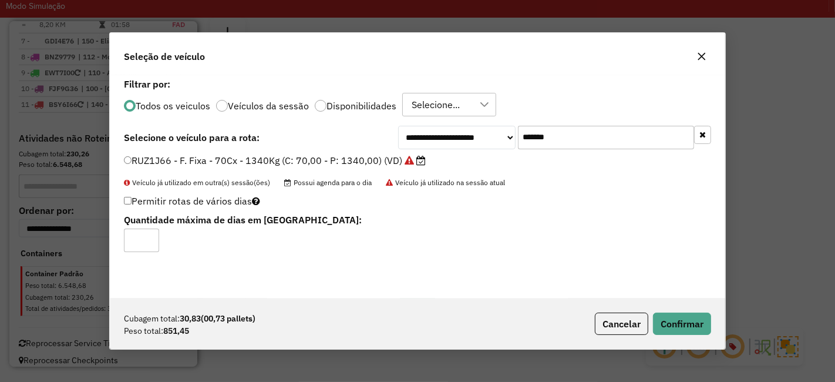
click at [703, 61] on icon "button" at bounding box center [701, 56] width 9 height 9
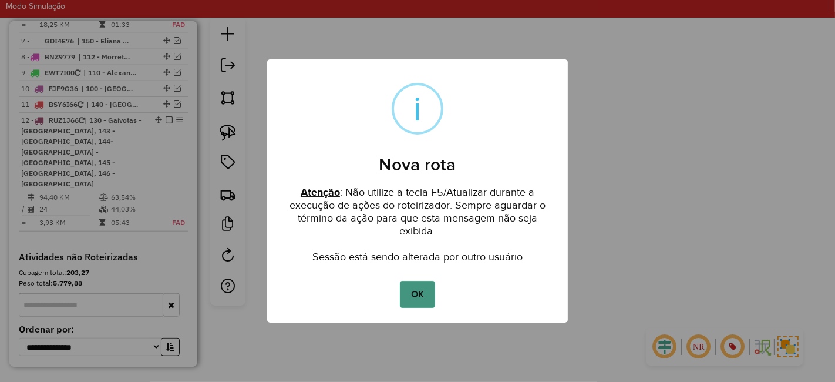
scroll to position [1085, 0]
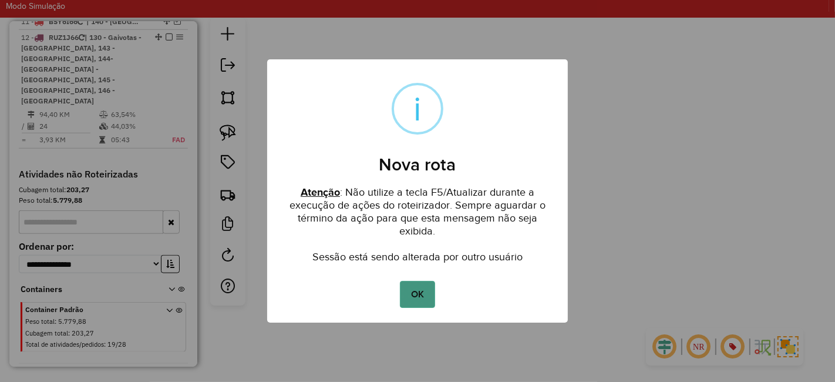
click at [410, 297] on button "OK" at bounding box center [417, 294] width 35 height 27
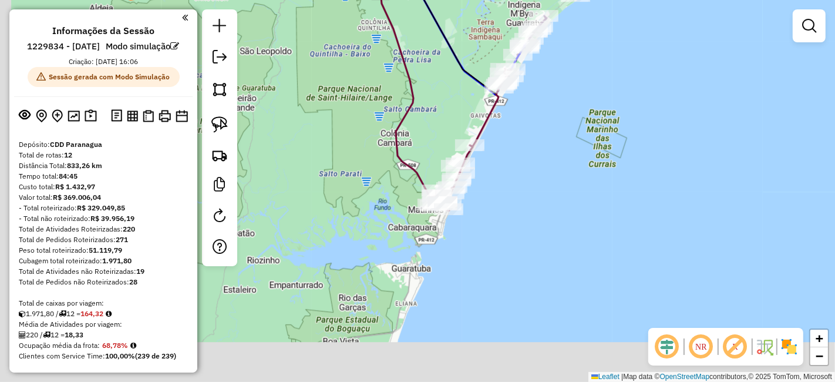
drag, startPoint x: 476, startPoint y: 323, endPoint x: 508, endPoint y: 168, distance: 158.2
click at [508, 168] on div "Janela de atendimento Grade de atendimento Capacidade Transportadoras Veículos …" at bounding box center [417, 191] width 835 height 382
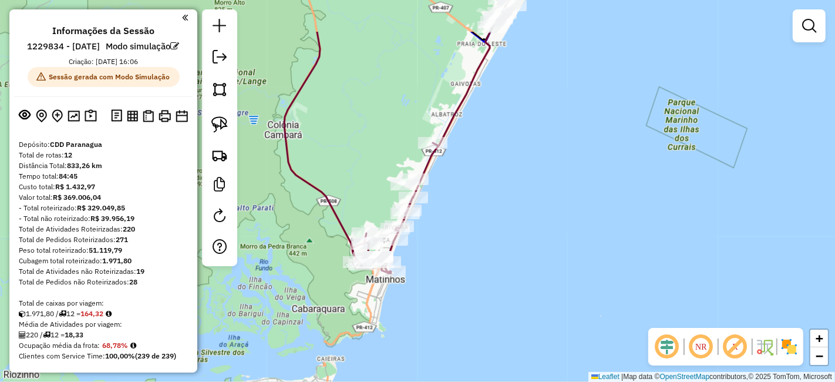
drag, startPoint x: 565, startPoint y: 77, endPoint x: 543, endPoint y: 150, distance: 76.0
click at [547, 150] on div "Janela de atendimento Grade de atendimento Capacidade Transportadoras Veículos …" at bounding box center [417, 191] width 835 height 382
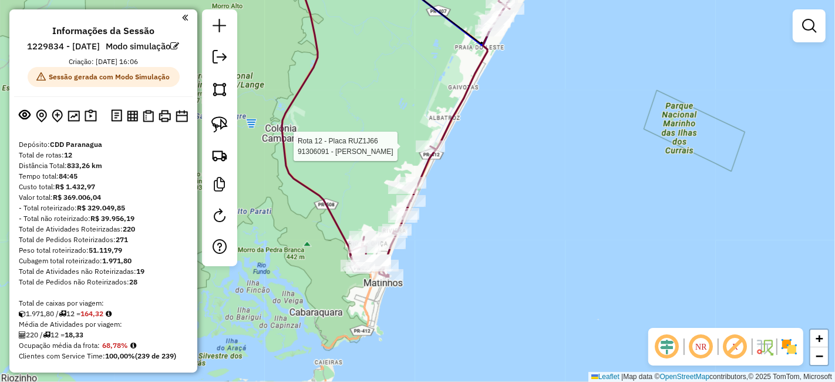
select select "**********"
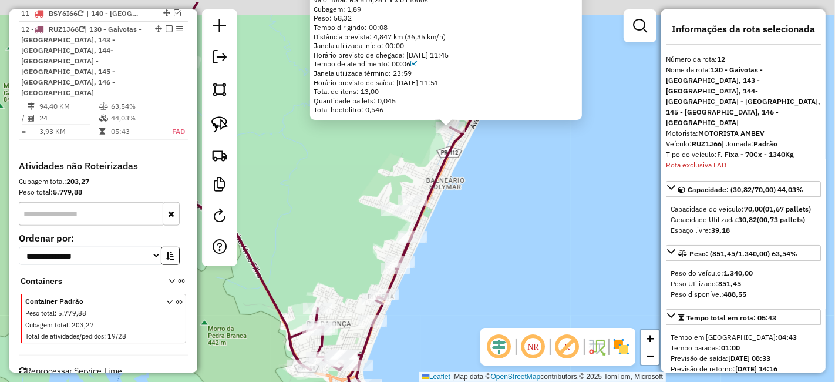
drag, startPoint x: 540, startPoint y: 140, endPoint x: 496, endPoint y: 236, distance: 105.9
click at [496, 235] on div "91306091 - [PERSON_NAME]: [STREET_ADDRESS]) Pedidos: 04373940 Valor total: R$ 5…" at bounding box center [417, 191] width 835 height 382
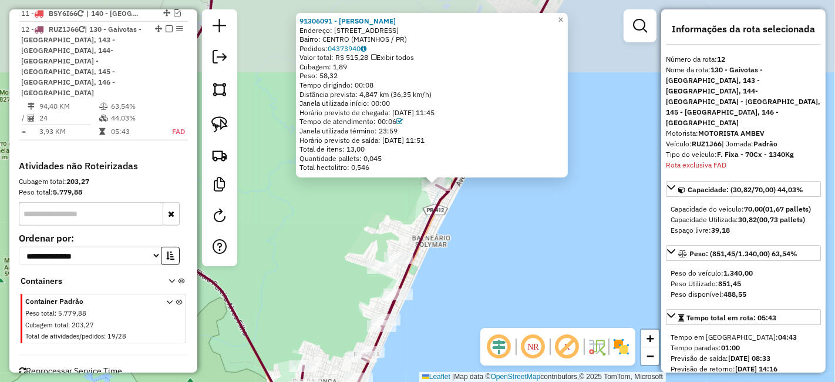
click at [499, 237] on div "91306091 - [PERSON_NAME]: [STREET_ADDRESS]) Pedidos: 04373940 Valor total: R$ 5…" at bounding box center [417, 191] width 835 height 382
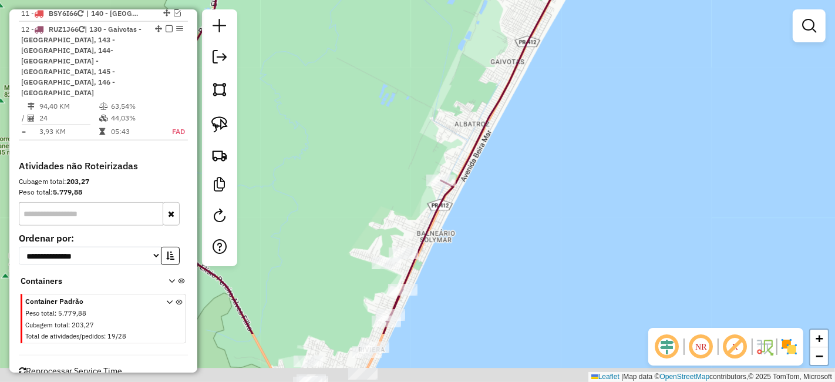
drag, startPoint x: 462, startPoint y: 304, endPoint x: 525, endPoint y: 86, distance: 226.9
click at [525, 86] on div "Janela de atendimento Grade de atendimento Capacidade Transportadoras Veículos …" at bounding box center [417, 191] width 835 height 382
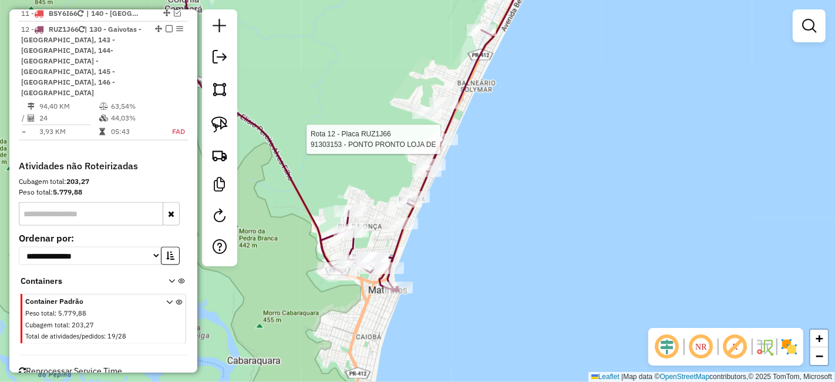
select select "**********"
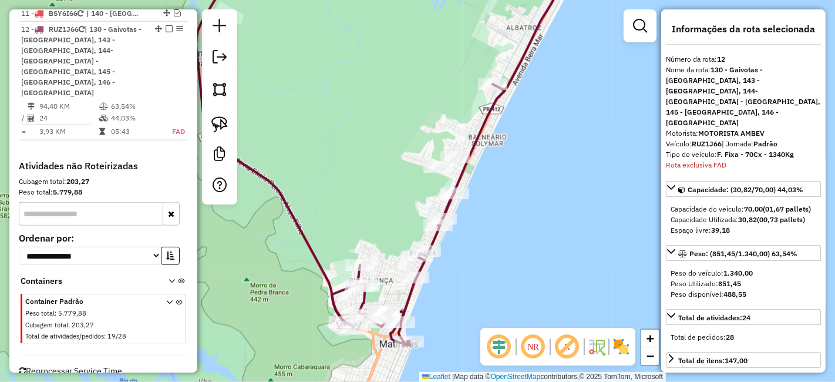
drag, startPoint x: 390, startPoint y: 173, endPoint x: 431, endPoint y: 170, distance: 41.2
click at [431, 170] on div "Janela de atendimento Grade de atendimento Capacidade Transportadoras Veículos …" at bounding box center [417, 191] width 835 height 382
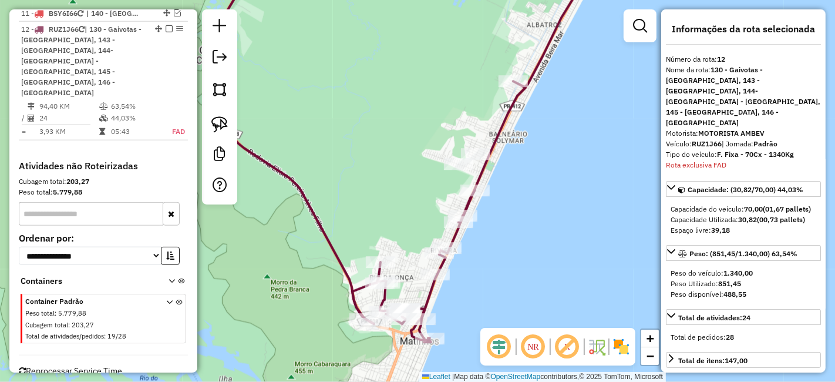
click at [426, 188] on div "Janela de atendimento Grade de atendimento Capacidade Transportadoras Veículos …" at bounding box center [417, 191] width 835 height 382
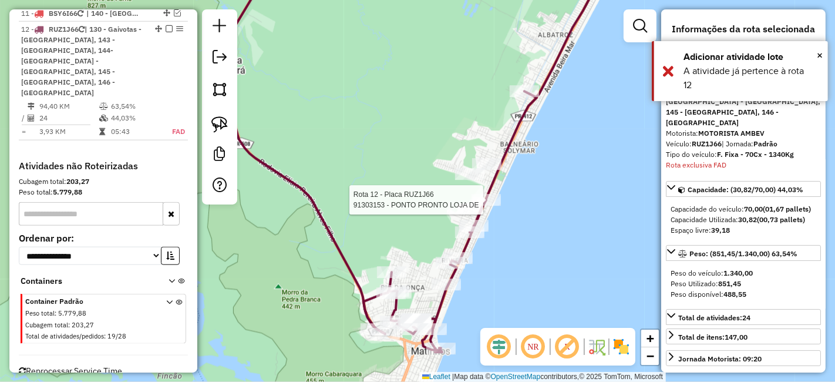
select select "**********"
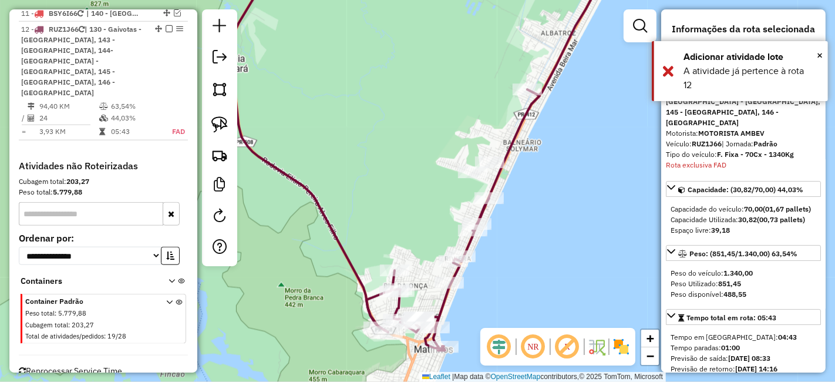
drag, startPoint x: 550, startPoint y: 179, endPoint x: 557, endPoint y: 177, distance: 6.6
click at [557, 177] on div "Rota 12 - Placa RUZ1J66 91303153 - PONTO PRONTO LOJA DE Janela de atendimento G…" at bounding box center [417, 191] width 835 height 382
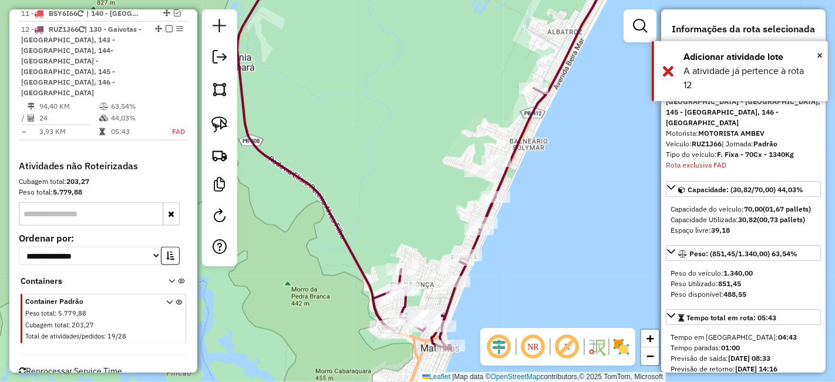
click at [557, 177] on div "Janela de atendimento Grade de atendimento Capacidade Transportadoras Veículos …" at bounding box center [417, 191] width 835 height 382
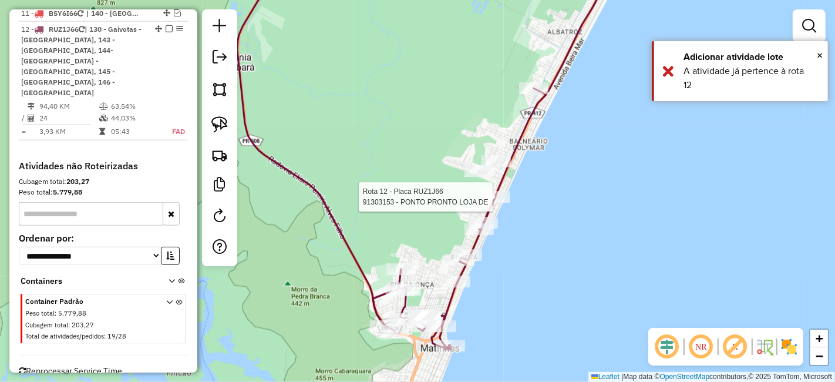
click at [498, 203] on div at bounding box center [495, 197] width 29 height 12
select select "**********"
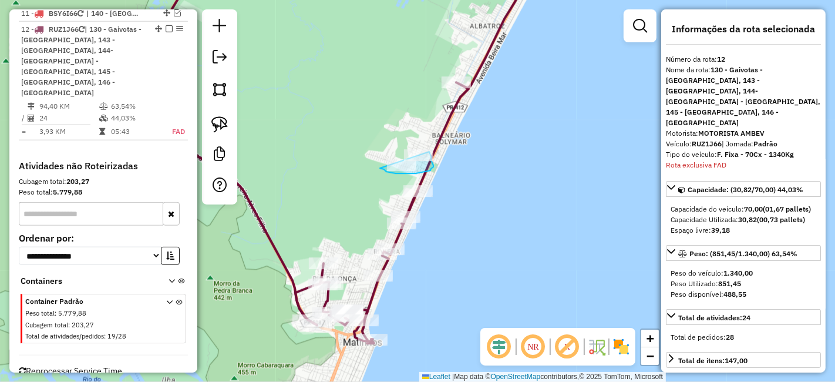
drag, startPoint x: 380, startPoint y: 168, endPoint x: 393, endPoint y: 159, distance: 16.0
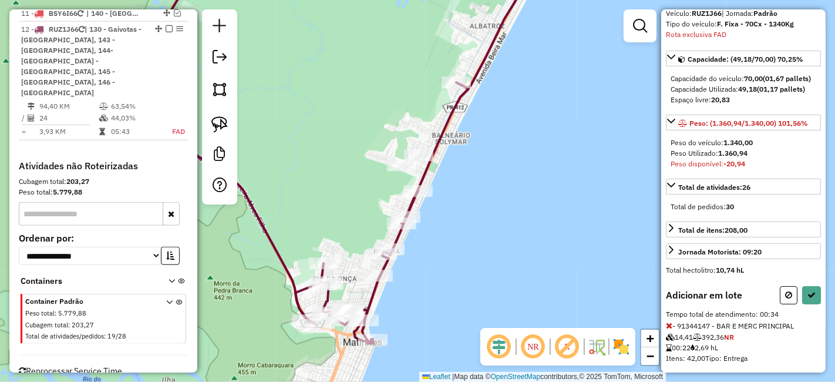
scroll to position [194, 0]
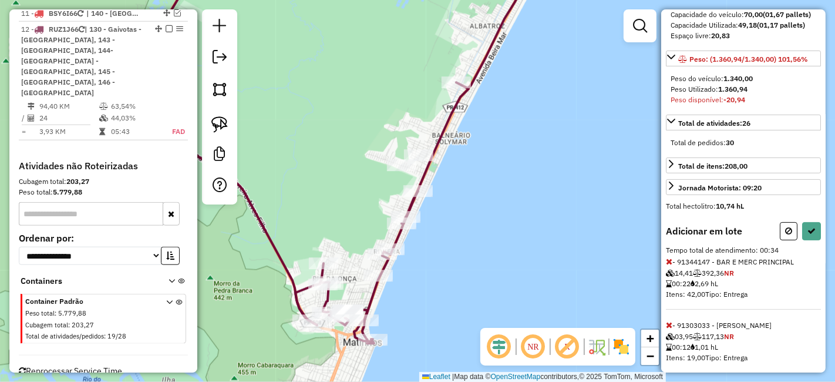
click at [668, 257] on icon at bounding box center [669, 261] width 6 height 8
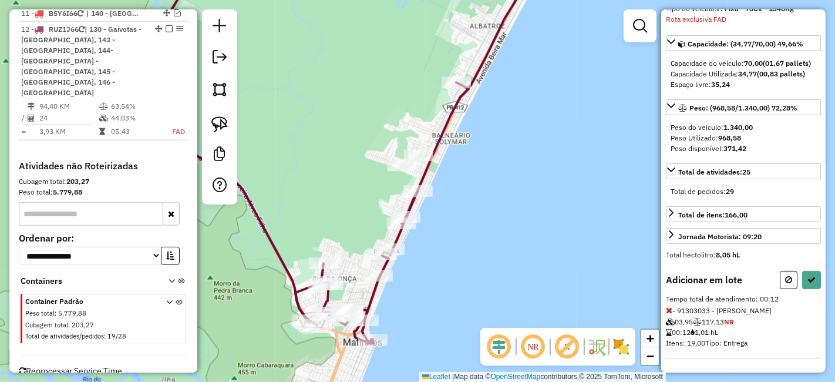
scroll to position [132, 0]
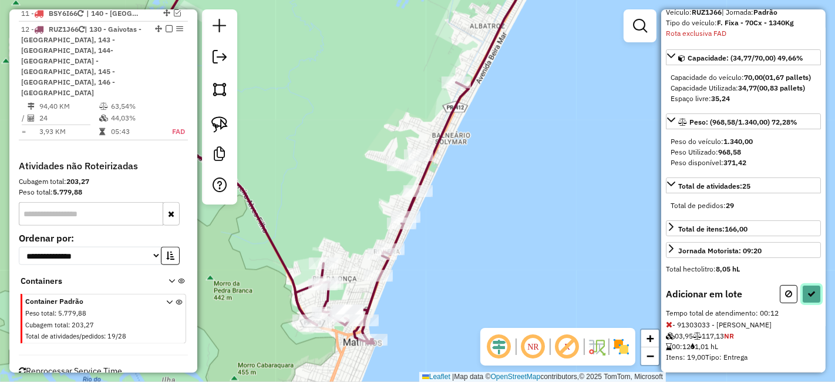
click at [805, 285] on button at bounding box center [811, 294] width 19 height 18
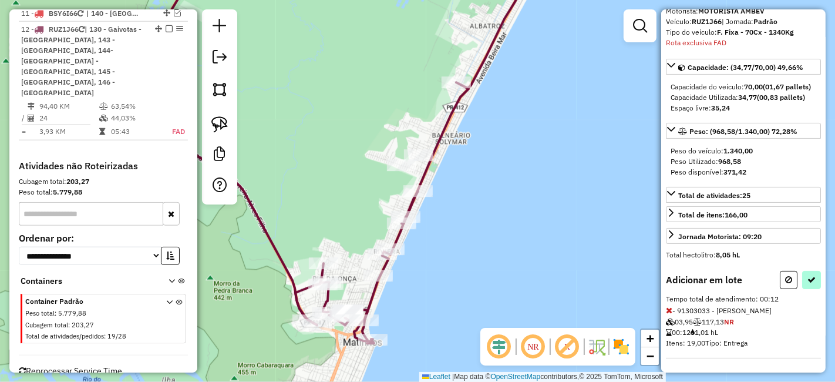
select select "**********"
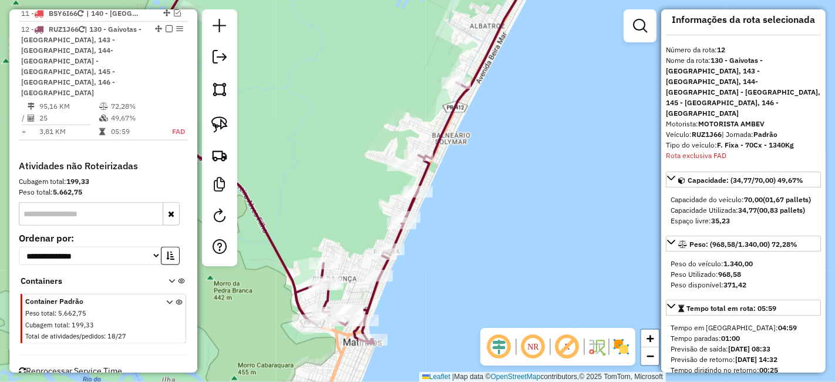
scroll to position [1, 0]
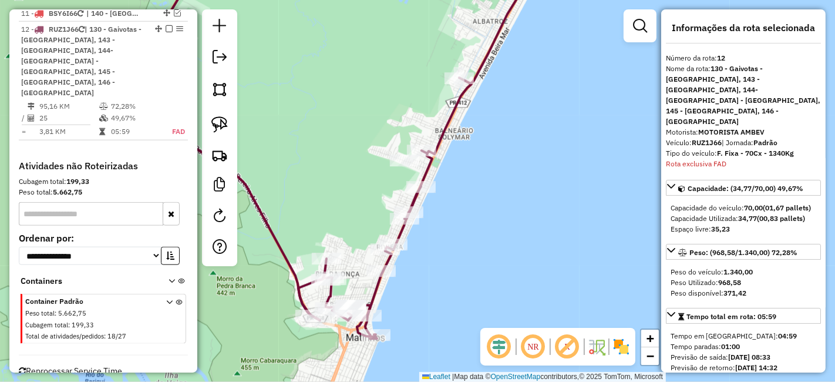
drag, startPoint x: 455, startPoint y: 267, endPoint x: 466, endPoint y: 192, distance: 75.4
click at [467, 193] on div "Janela de atendimento Grade de atendimento Capacidade Transportadoras Veículos …" at bounding box center [417, 191] width 835 height 382
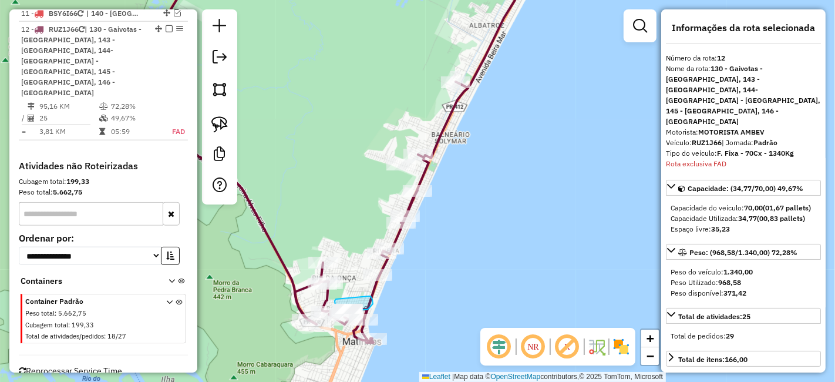
drag, startPoint x: 336, startPoint y: 299, endPoint x: 366, endPoint y: 295, distance: 30.2
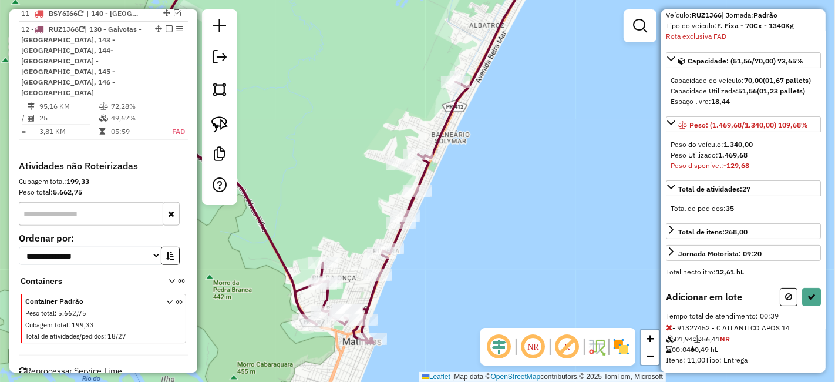
scroll to position [132, 0]
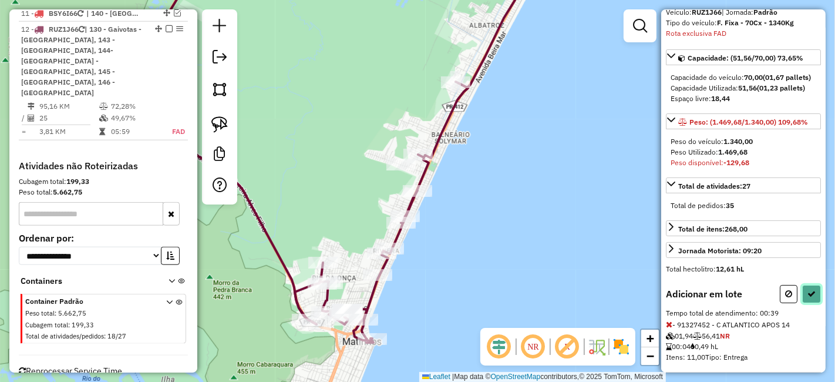
click at [815, 285] on button at bounding box center [811, 294] width 19 height 18
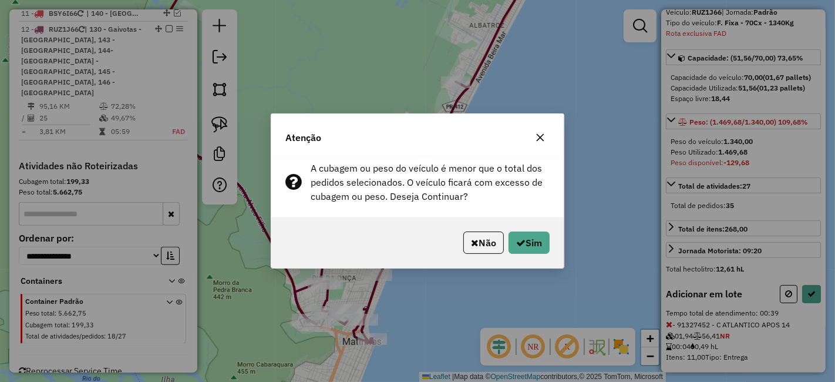
click at [550, 245] on div "Não Sim" at bounding box center [417, 242] width 292 height 51
drag, startPoint x: 536, startPoint y: 242, endPoint x: 531, endPoint y: 255, distance: 14.3
click at [537, 243] on button "Sim" at bounding box center [529, 242] width 41 height 22
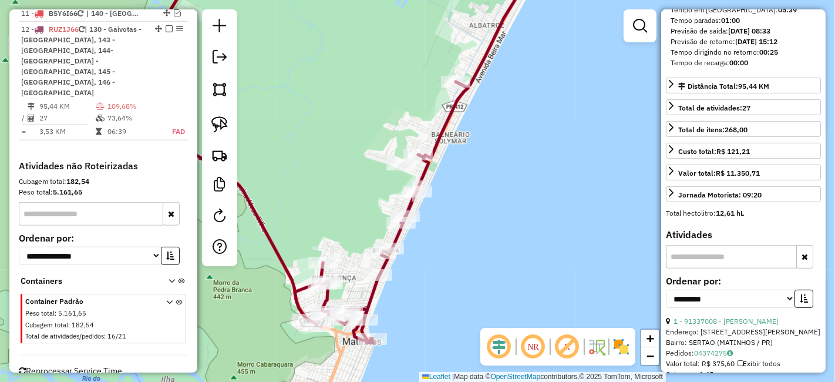
scroll to position [458, 0]
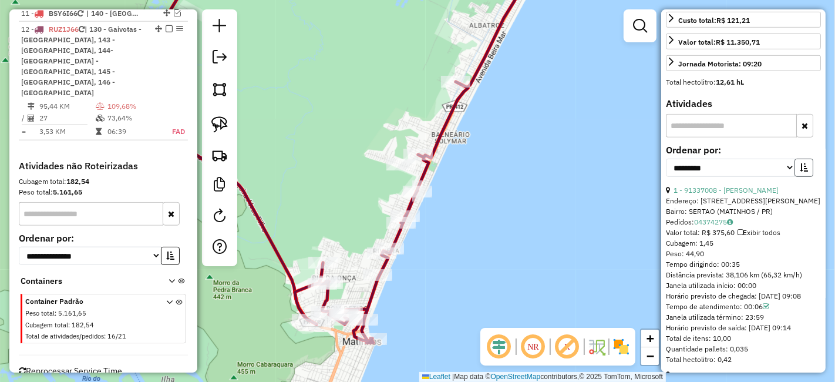
click at [800, 163] on icon "button" at bounding box center [804, 167] width 8 height 8
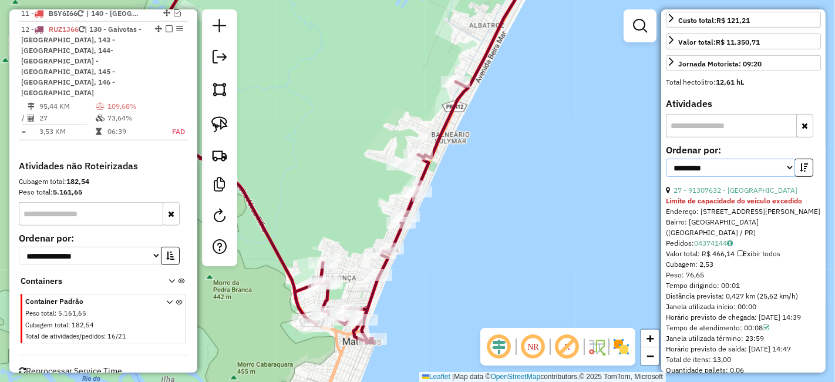
click at [755, 159] on select "**********" at bounding box center [730, 168] width 129 height 18
click at [666, 159] on select "**********" at bounding box center [730, 168] width 129 height 18
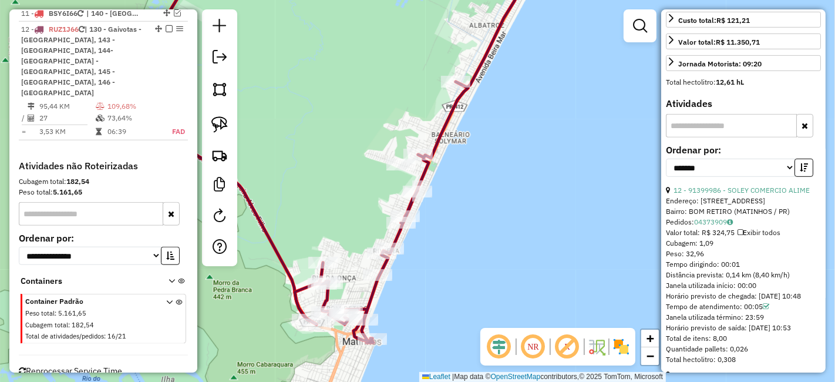
click at [708, 206] on div "Bairro: BOM RETIRO (MATINHOS / PR)" at bounding box center [743, 211] width 155 height 11
click at [698, 159] on select "**********" at bounding box center [730, 168] width 129 height 18
select select "*********"
click at [666, 159] on select "**********" at bounding box center [730, 168] width 129 height 18
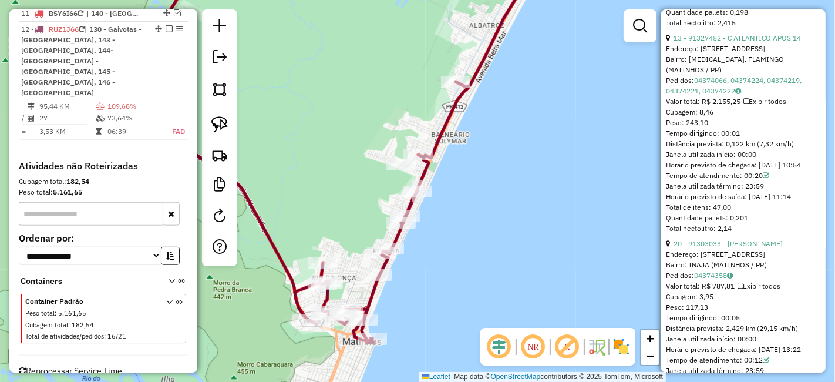
scroll to position [784, 0]
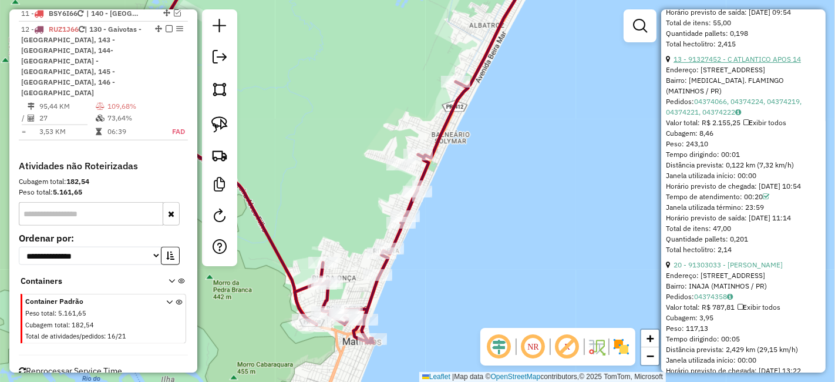
drag, startPoint x: 736, startPoint y: 36, endPoint x: 752, endPoint y: 44, distance: 17.6
click at [737, 244] on div "Total hectolitro: 2,14" at bounding box center [743, 249] width 155 height 11
click at [740, 55] on link "13 - 91327452 - C ATLANTICO APOS 14" at bounding box center [737, 59] width 127 height 9
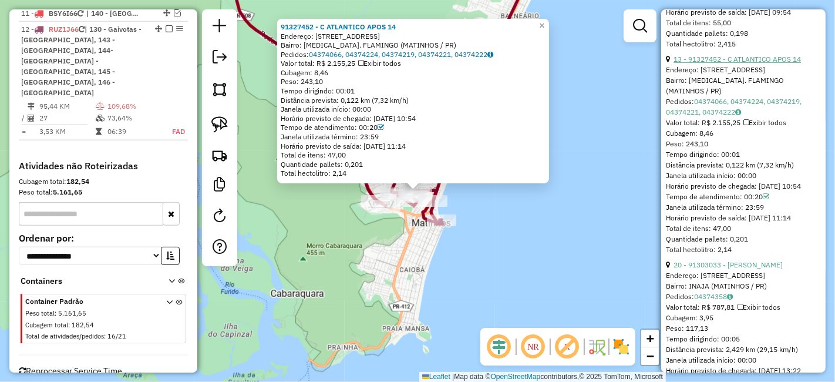
click at [740, 55] on link "13 - 91327452 - C ATLANTICO APOS 14" at bounding box center [737, 59] width 127 height 9
click at [743, 55] on link "13 - 91327452 - C ATLANTICO APOS 14" at bounding box center [737, 59] width 127 height 9
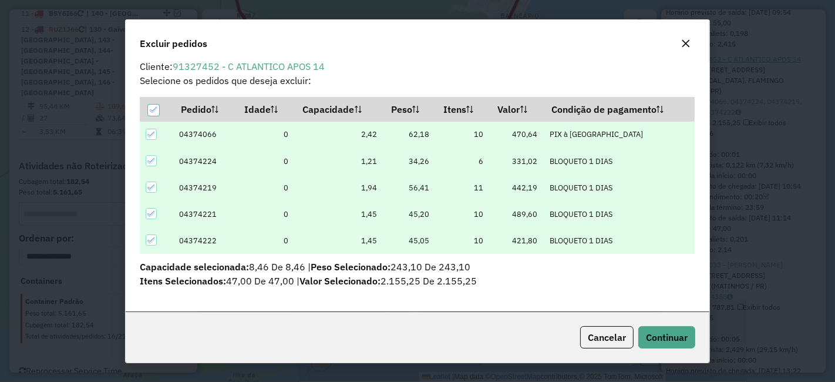
scroll to position [7, 0]
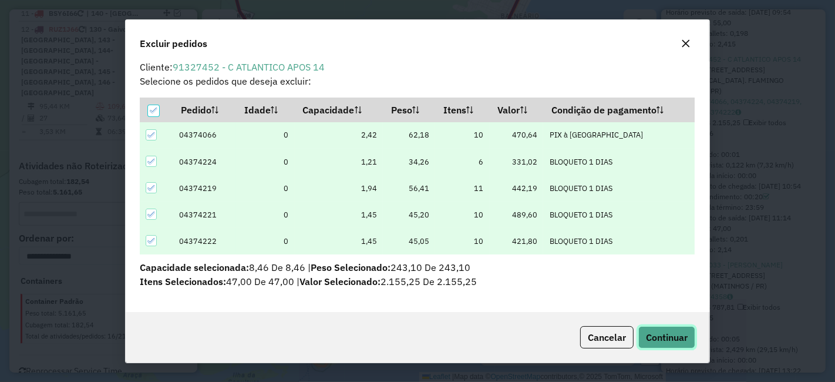
click at [676, 332] on span "Continuar" at bounding box center [667, 337] width 42 height 12
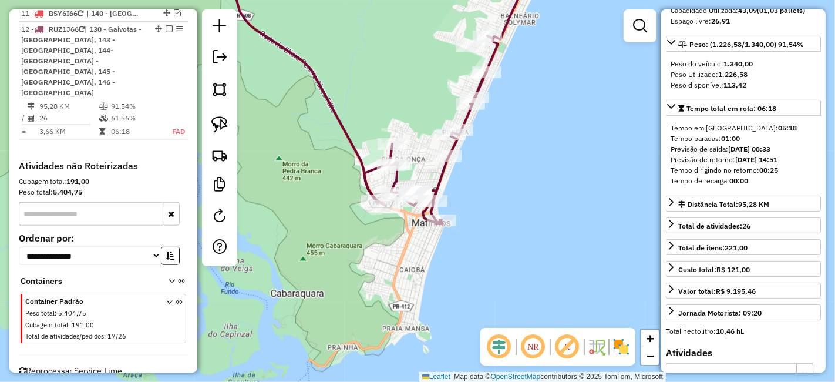
scroll to position [132, 0]
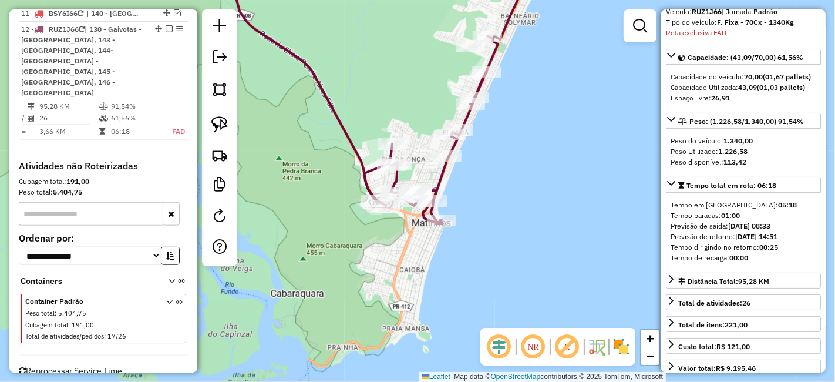
click at [641, 34] on link at bounding box center [639, 25] width 23 height 23
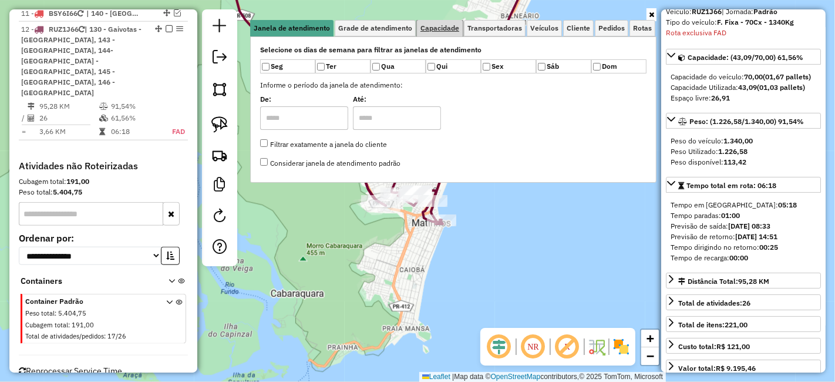
click at [439, 26] on span "Capacidade" at bounding box center [439, 28] width 39 height 7
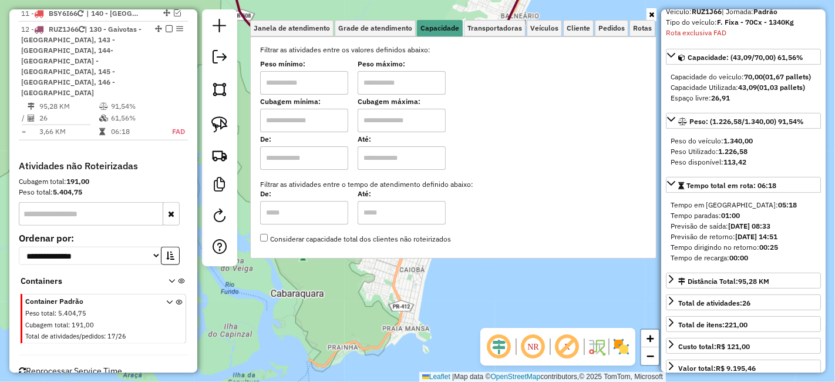
click at [332, 116] on input "text" at bounding box center [304, 120] width 88 height 23
click at [331, 71] on input "text" at bounding box center [304, 82] width 88 height 23
type input "*****"
click at [391, 82] on input "text" at bounding box center [402, 82] width 88 height 23
type input "******"
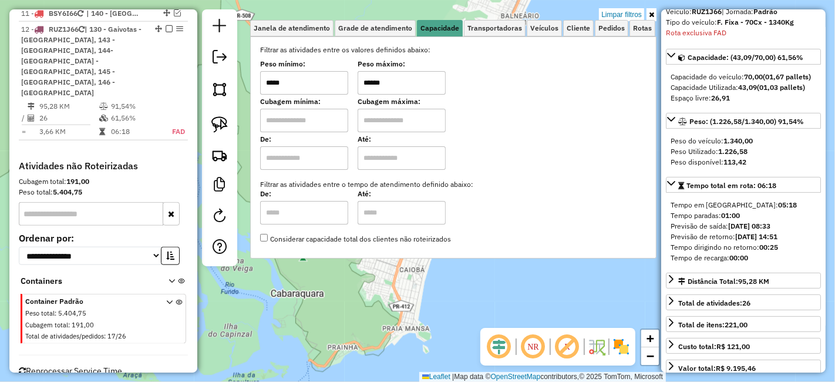
click at [508, 279] on div "Limpar filtros Janela de atendimento Grade de atendimento Capacidade Transporta…" at bounding box center [417, 191] width 835 height 382
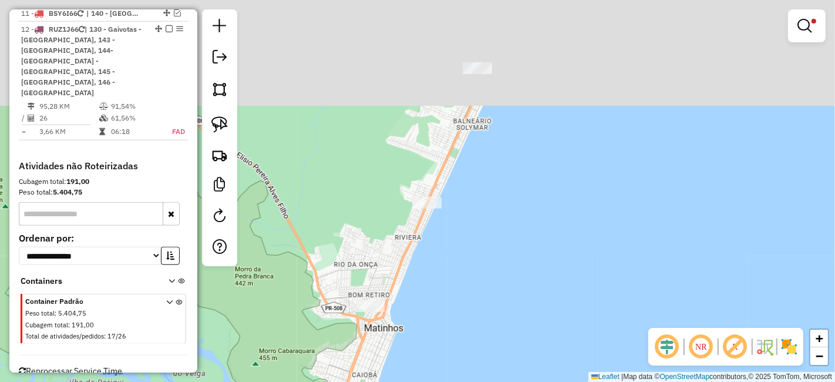
drag, startPoint x: 621, startPoint y: 93, endPoint x: 555, endPoint y: 243, distance: 164.1
click at [557, 237] on div "Limpar filtros Janela de atendimento Grade de atendimento Capacidade Transporta…" at bounding box center [417, 191] width 835 height 382
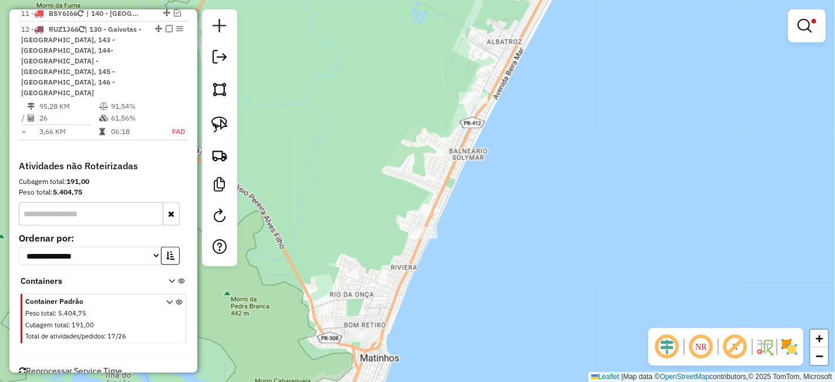
drag, startPoint x: 592, startPoint y: 119, endPoint x: 568, endPoint y: 180, distance: 65.4
click at [577, 167] on div "Limpar filtros Janela de atendimento Grade de atendimento Capacidade Transporta…" at bounding box center [417, 191] width 835 height 382
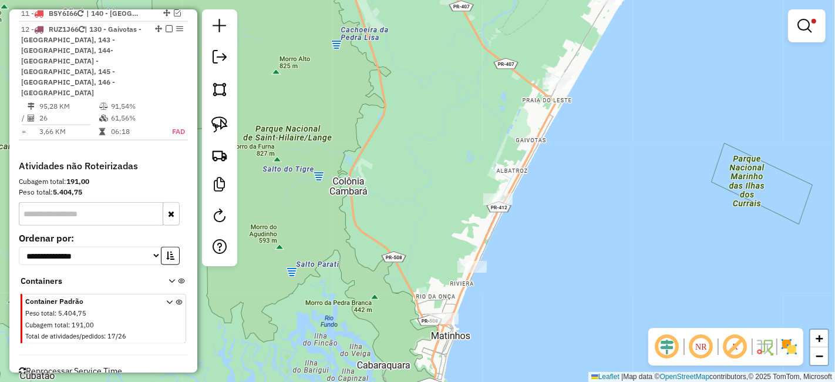
drag, startPoint x: 612, startPoint y: 127, endPoint x: 577, endPoint y: 231, distance: 109.9
click at [584, 216] on div "Limpar filtros Janela de atendimento Grade de atendimento Capacidade Transporta…" at bounding box center [417, 191] width 835 height 382
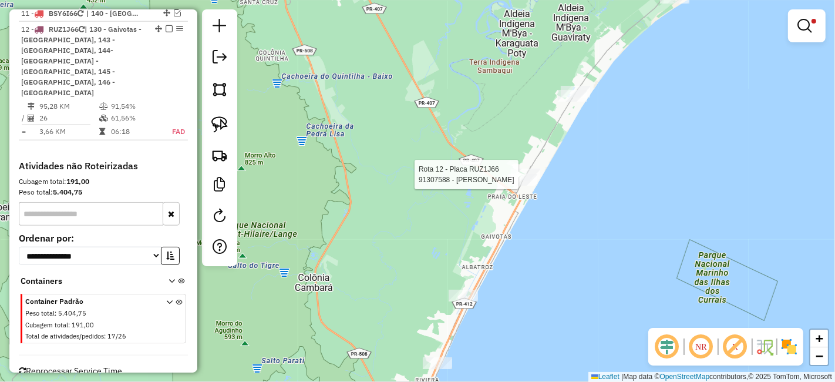
select select "*********"
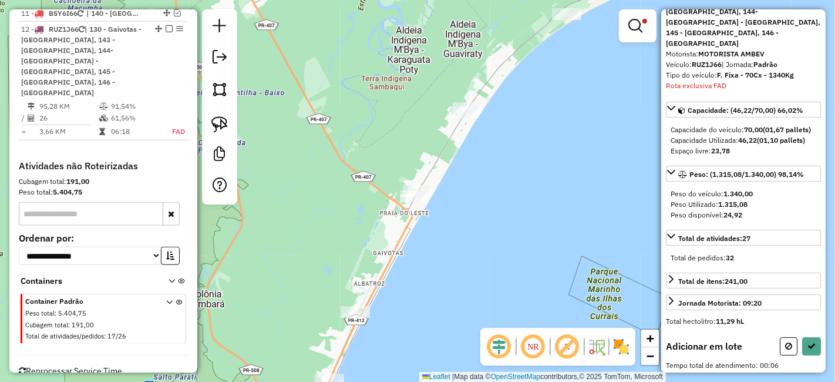
scroll to position [132, 0]
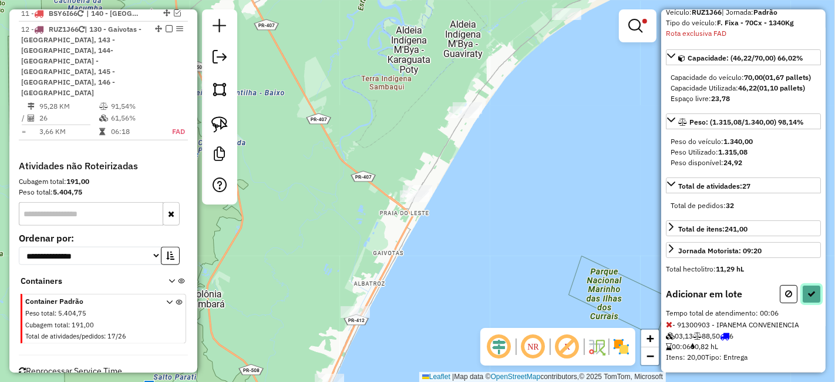
click at [802, 285] on button at bounding box center [811, 294] width 19 height 18
select select "*********"
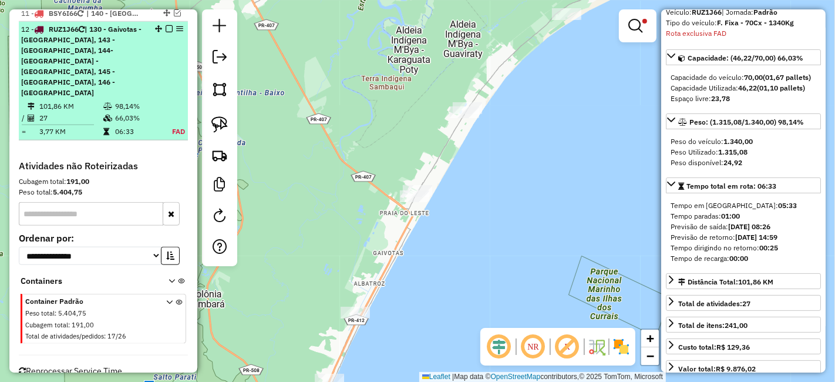
click at [166, 25] on em at bounding box center [169, 28] width 7 height 7
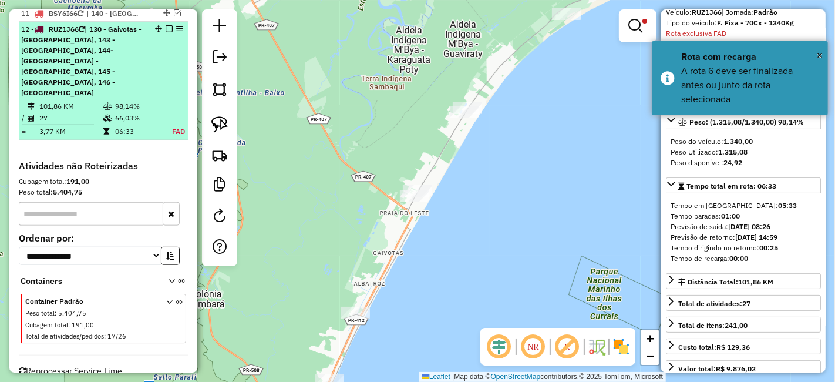
click at [166, 25] on em at bounding box center [169, 28] width 7 height 7
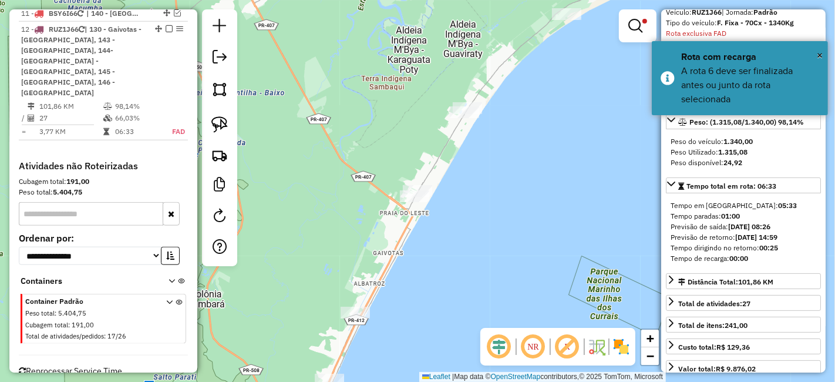
click at [660, 34] on div "Limpar filtros Janela de atendimento Grade de atendimento Capacidade Transporta…" at bounding box center [417, 191] width 835 height 382
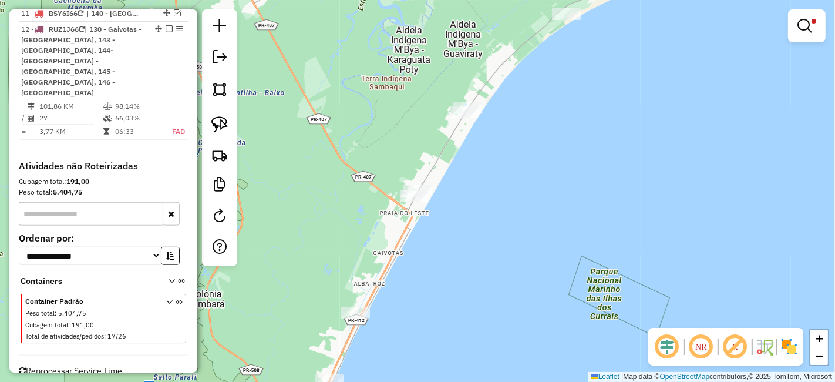
drag, startPoint x: 834, startPoint y: 55, endPoint x: 823, endPoint y: 48, distance: 13.4
click at [834, 55] on div "Limpar filtros Janela de atendimento Grade de atendimento Capacidade Transporta…" at bounding box center [417, 191] width 835 height 382
click at [819, 43] on div "Limpar filtros Janela de atendimento Grade de atendimento Capacidade Transporta…" at bounding box center [807, 30] width 38 height 43
click at [807, 29] on em at bounding box center [804, 26] width 14 height 14
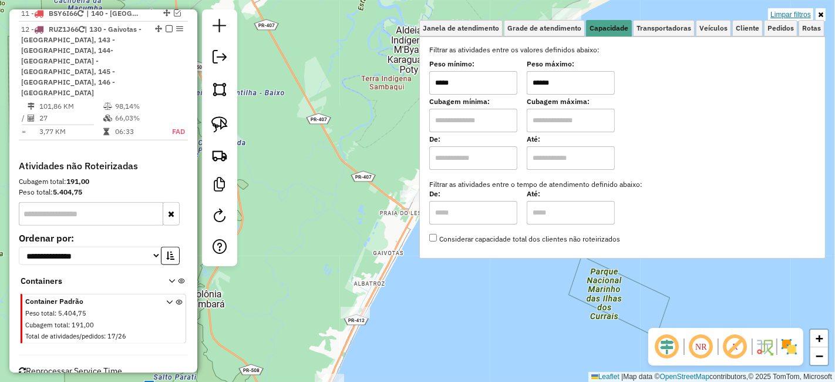
click at [785, 13] on link "Limpar filtros" at bounding box center [790, 14] width 45 height 13
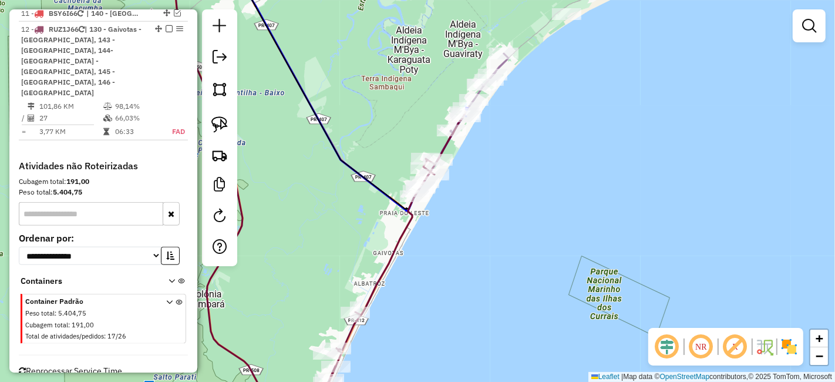
click at [517, 211] on div "Janela de atendimento Grade de atendimento Capacidade Transportadoras Veículos …" at bounding box center [417, 191] width 835 height 382
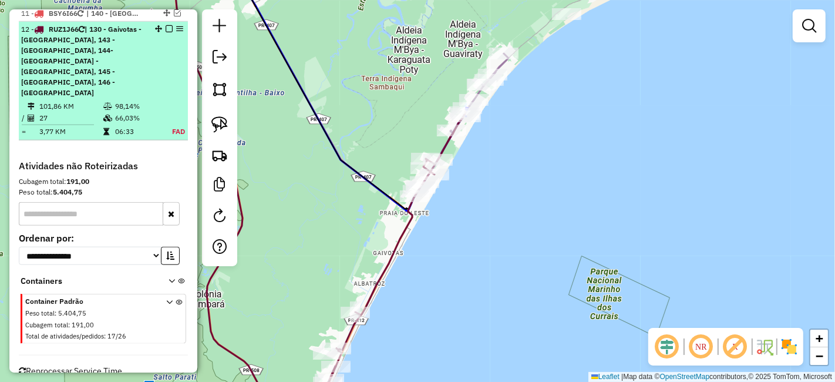
click at [167, 25] on em at bounding box center [169, 28] width 7 height 7
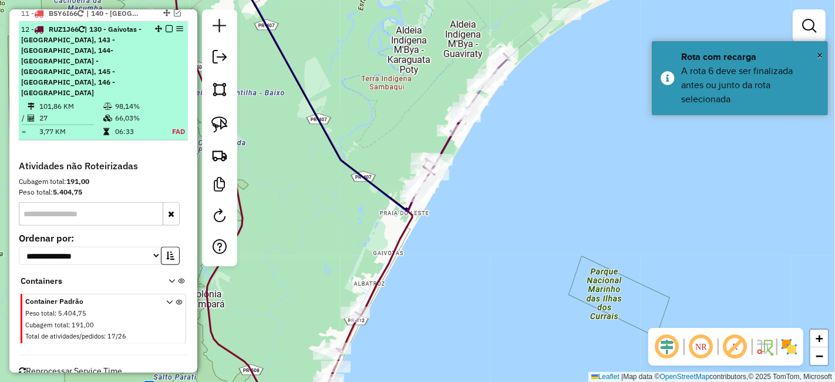
click at [166, 25] on em at bounding box center [169, 28] width 7 height 7
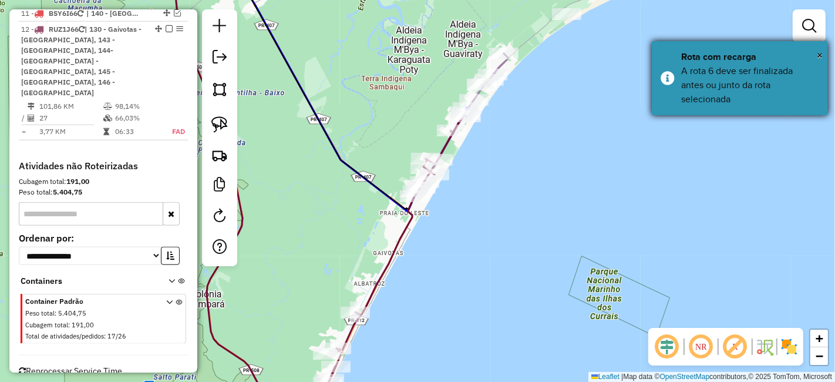
click at [775, 87] on div "A rota 6 deve ser finalizada antes ou junto da rota selecionada" at bounding box center [750, 85] width 138 height 42
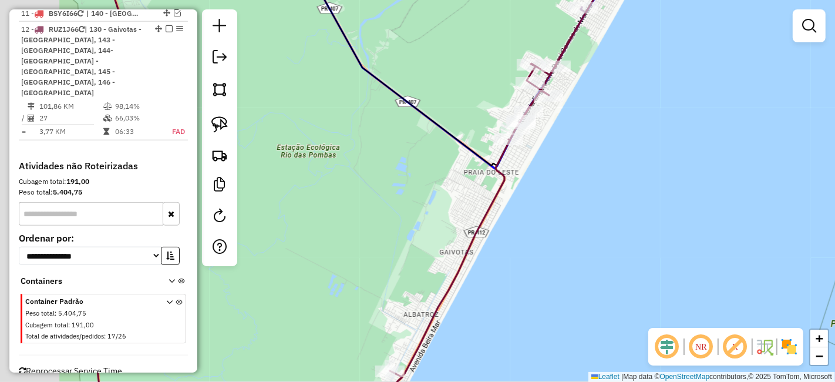
drag, startPoint x: 461, startPoint y: 210, endPoint x: 532, endPoint y: 201, distance: 71.6
click at [532, 201] on div "Janela de atendimento Grade de atendimento Capacidade Transportadoras Veículos …" at bounding box center [417, 191] width 835 height 382
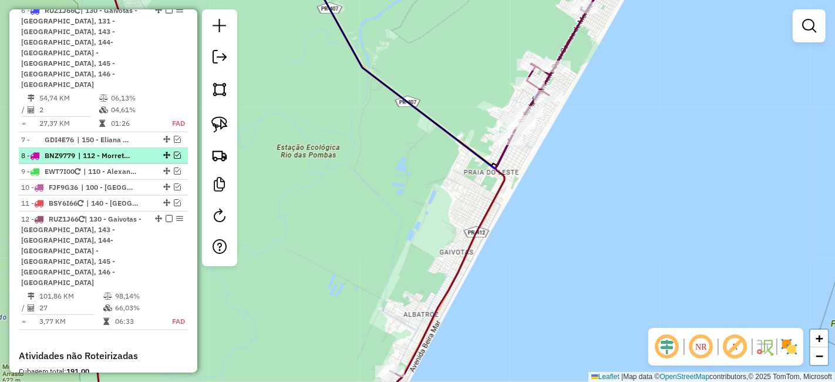
scroll to position [886, 0]
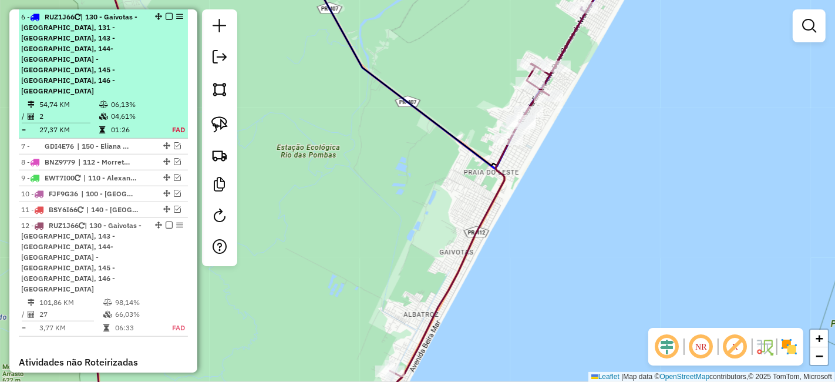
drag, startPoint x: 145, startPoint y: 75, endPoint x: 177, endPoint y: 29, distance: 55.7
select select "*********"
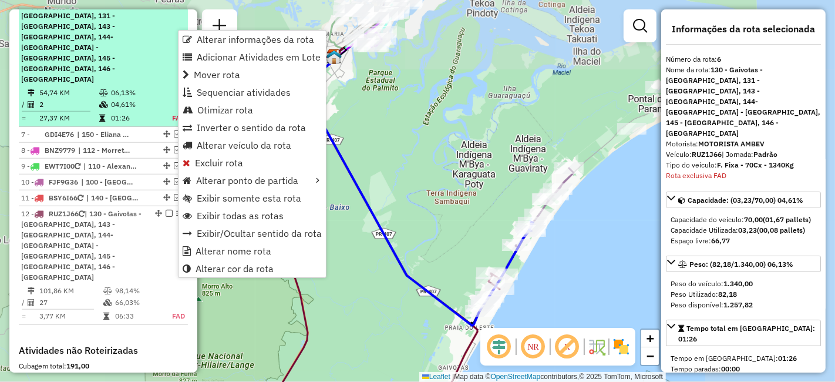
scroll to position [899, 0]
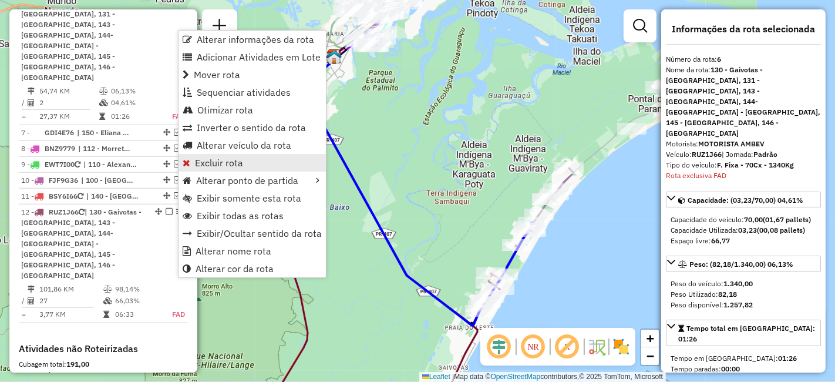
click at [216, 158] on span "Excluir rota" at bounding box center [219, 162] width 48 height 9
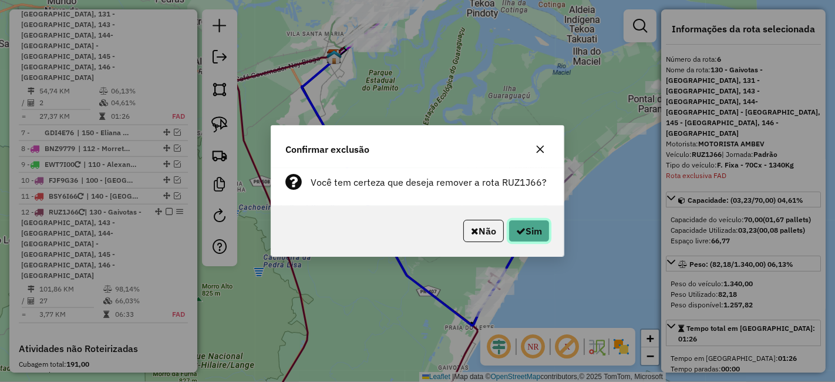
click at [529, 233] on button "Sim" at bounding box center [529, 231] width 41 height 22
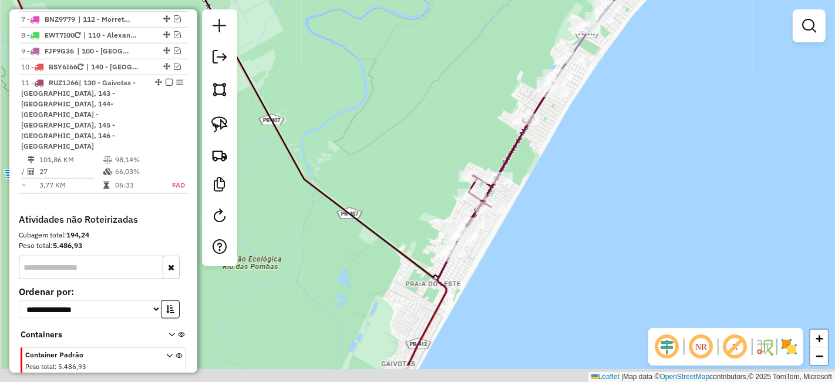
drag, startPoint x: 551, startPoint y: 240, endPoint x: 529, endPoint y: 221, distance: 29.3
click at [551, 239] on div "Janela de atendimento Grade de atendimento Capacidade Transportadoras Veículos …" at bounding box center [417, 191] width 835 height 382
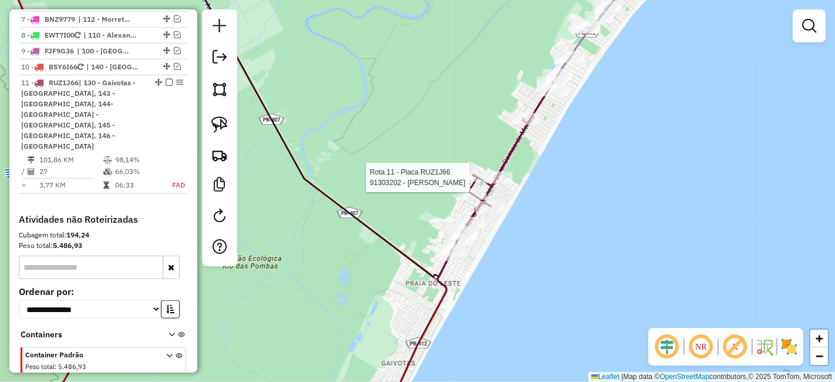
select select "*********"
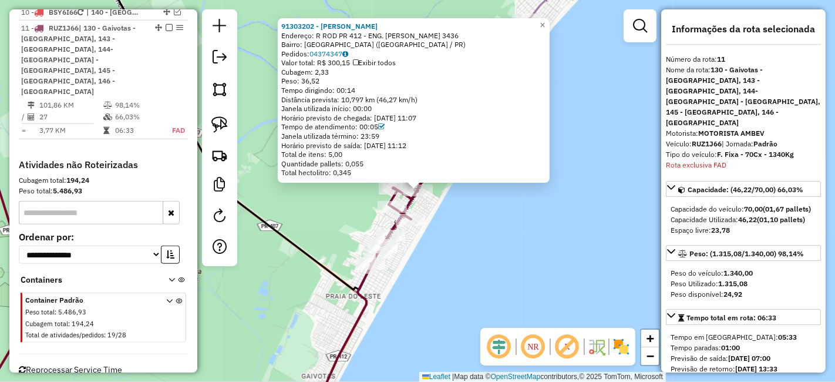
scroll to position [974, 0]
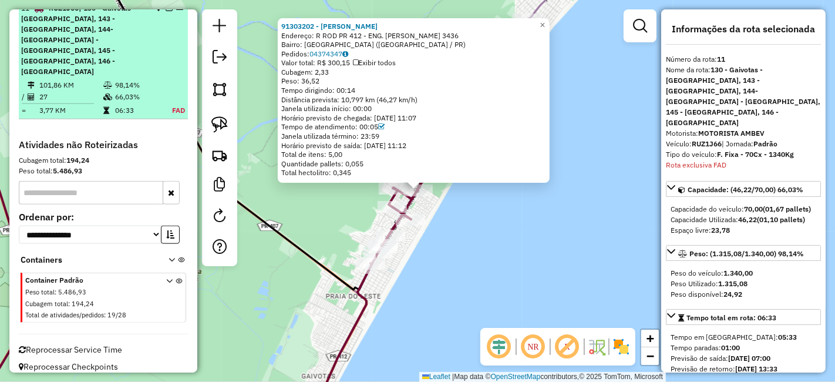
click at [167, 11] on em at bounding box center [169, 7] width 7 height 7
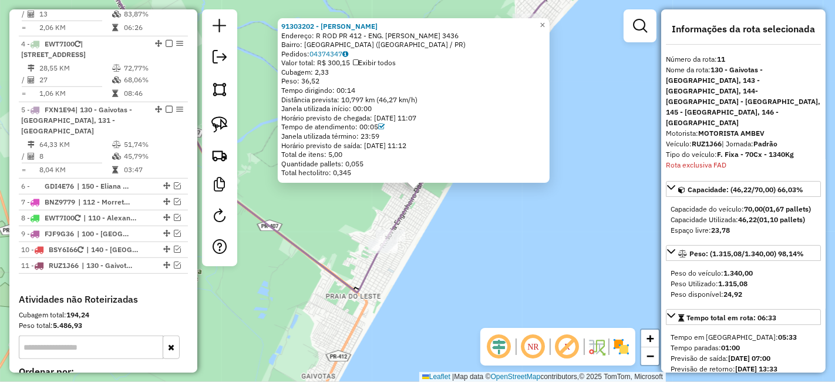
scroll to position [696, 0]
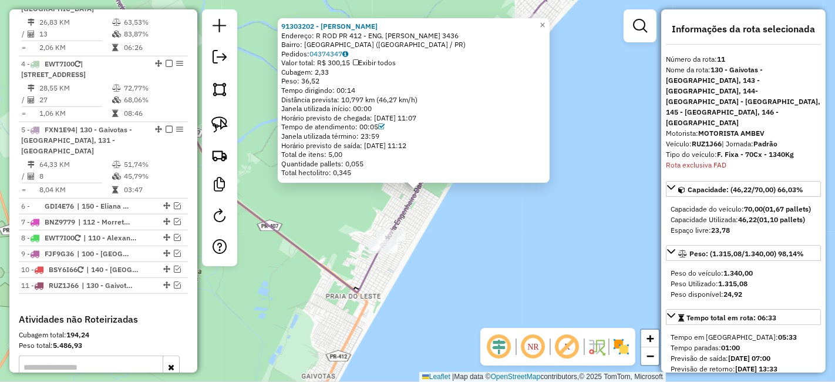
click at [461, 265] on div "91303202 - GABRIELLE GARANHANI Endereço: R ROD PR 412 - ENG. DARCI GOMES 3436 B…" at bounding box center [417, 191] width 835 height 382
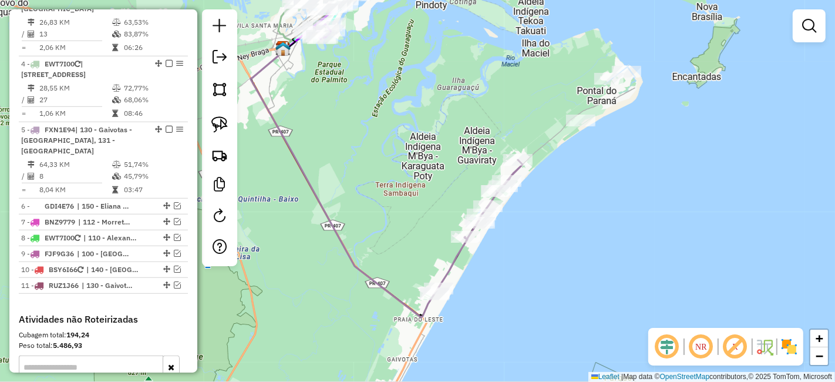
drag, startPoint x: 625, startPoint y: 169, endPoint x: 612, endPoint y: 176, distance: 14.7
click at [612, 177] on div "Janela de atendimento Grade de atendimento Capacidade Transportadoras Veículos …" at bounding box center [417, 191] width 835 height 382
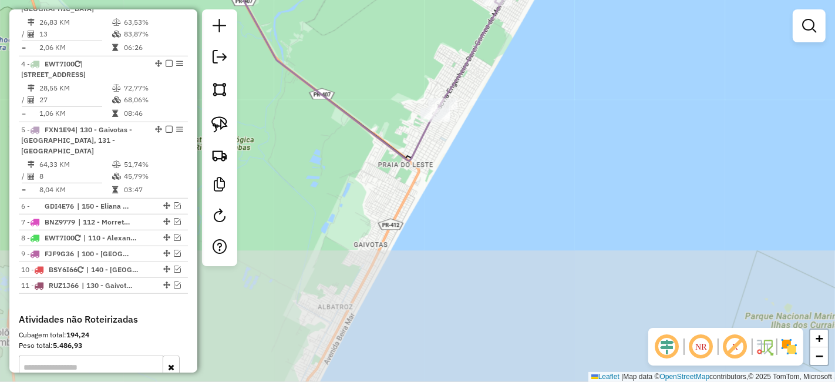
drag, startPoint x: 479, startPoint y: 296, endPoint x: 590, endPoint y: 66, distance: 255.8
click at [594, 59] on div "Janela de atendimento Grade de atendimento Capacidade Transportadoras Veículos …" at bounding box center [417, 191] width 835 height 382
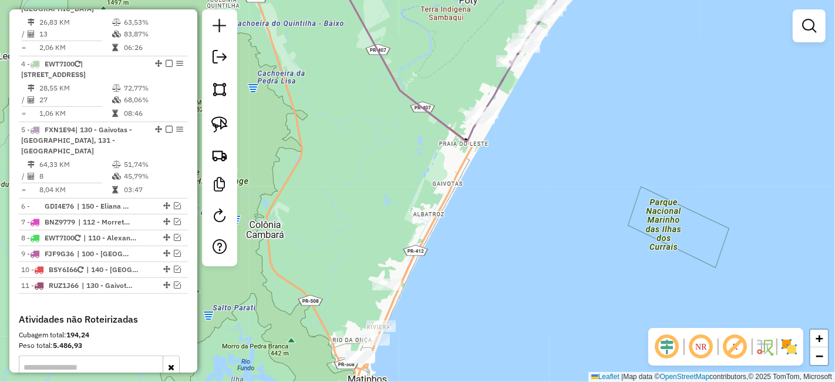
drag, startPoint x: 543, startPoint y: 247, endPoint x: 527, endPoint y: 243, distance: 16.8
click at [527, 243] on div "Janela de atendimento Grade de atendimento Capacidade Transportadoras Veículos …" at bounding box center [417, 191] width 835 height 382
select select "*********"
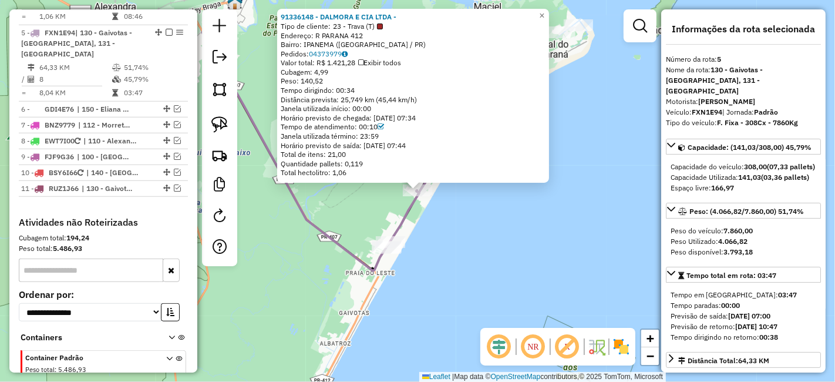
scroll to position [834, 0]
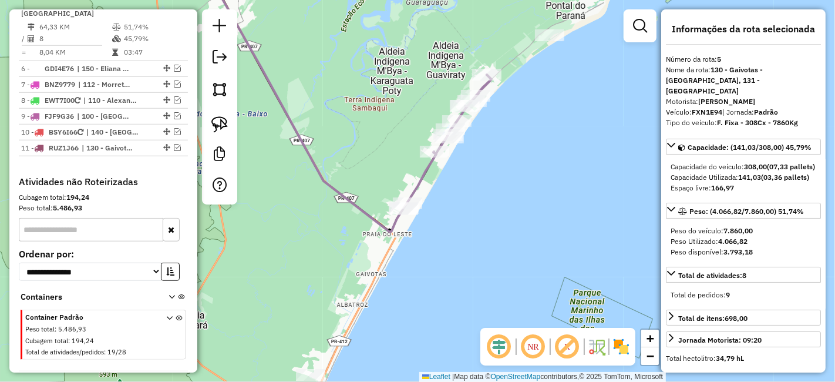
drag, startPoint x: 463, startPoint y: 241, endPoint x: 487, endPoint y: 150, distance: 94.3
click at [487, 150] on div "Janela de atendimento Grade de atendimento Capacidade Transportadoras Veículos …" at bounding box center [417, 191] width 835 height 382
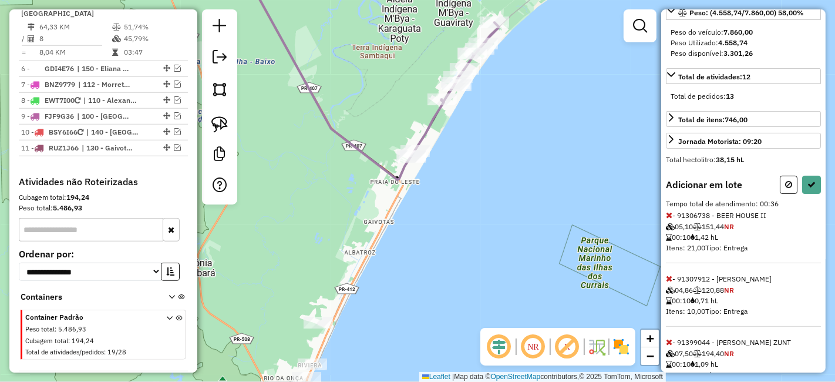
scroll to position [261, 0]
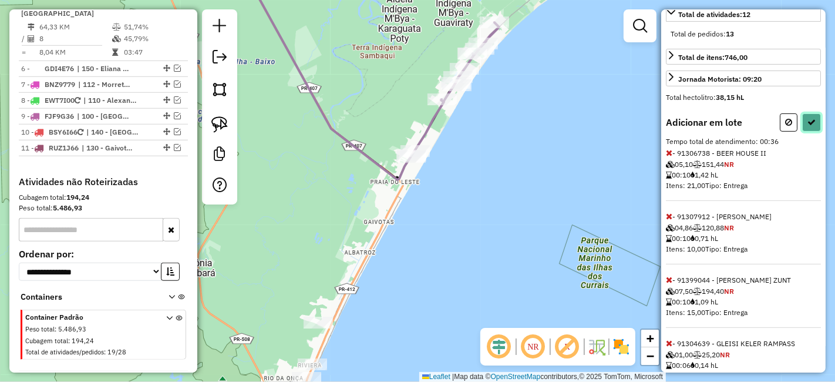
click at [807, 126] on icon at bounding box center [811, 122] width 8 height 8
select select "*********"
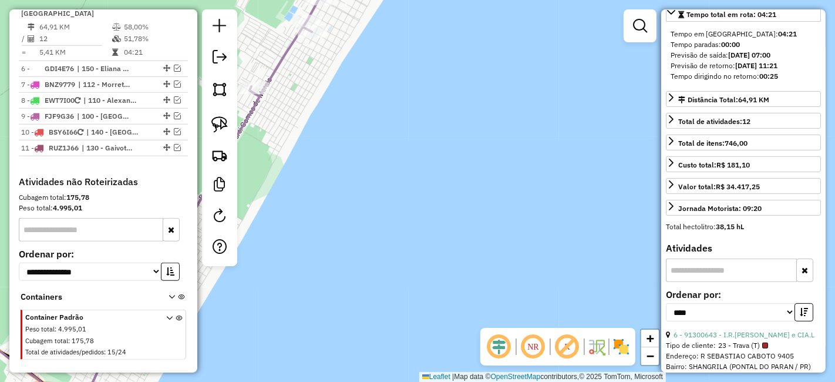
drag, startPoint x: 438, startPoint y: 63, endPoint x: 533, endPoint y: 231, distance: 192.5
click at [533, 220] on div "Janela de atendimento Grade de atendimento Capacidade Transportadoras Veículos …" at bounding box center [417, 191] width 835 height 382
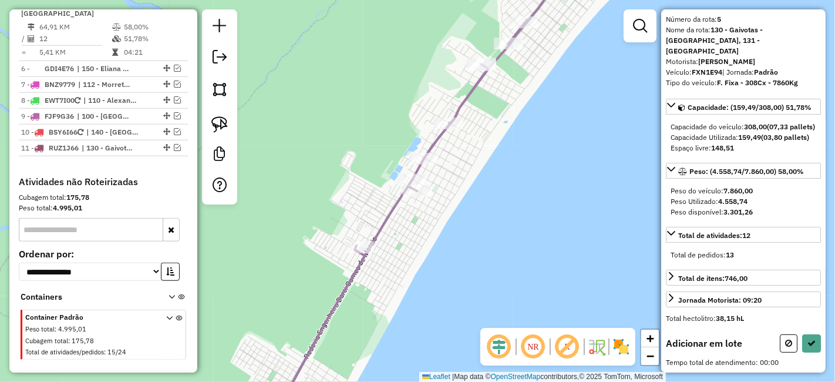
scroll to position [110, 0]
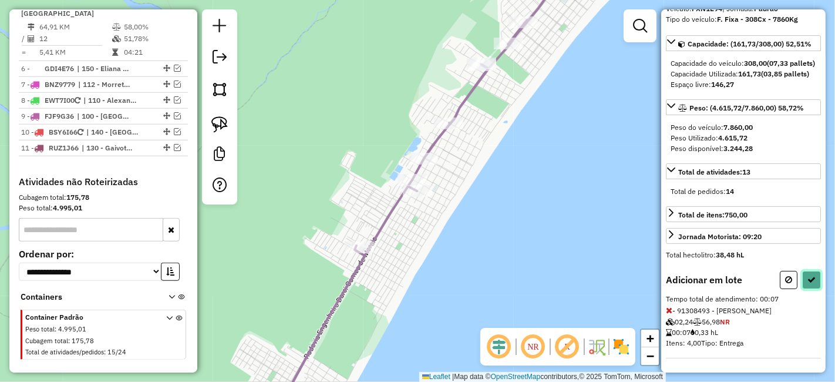
click at [813, 288] on button at bounding box center [811, 280] width 19 height 18
select select "*********"
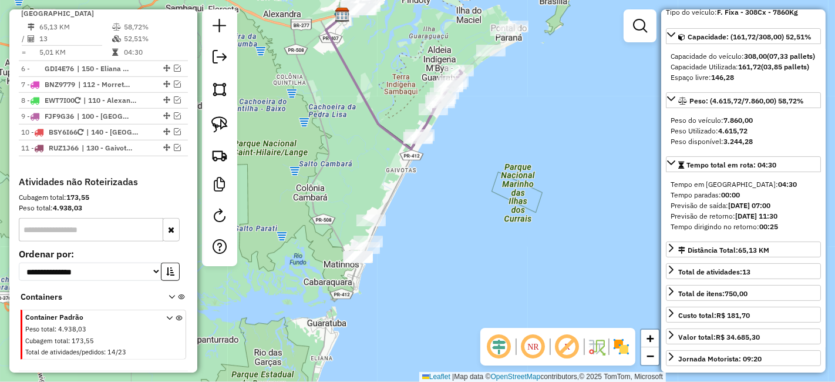
drag, startPoint x: 388, startPoint y: 284, endPoint x: 424, endPoint y: 152, distance: 137.6
click at [424, 152] on div "Janela de atendimento Grade de atendimento Capacidade Transportadoras Veículos …" at bounding box center [417, 191] width 835 height 382
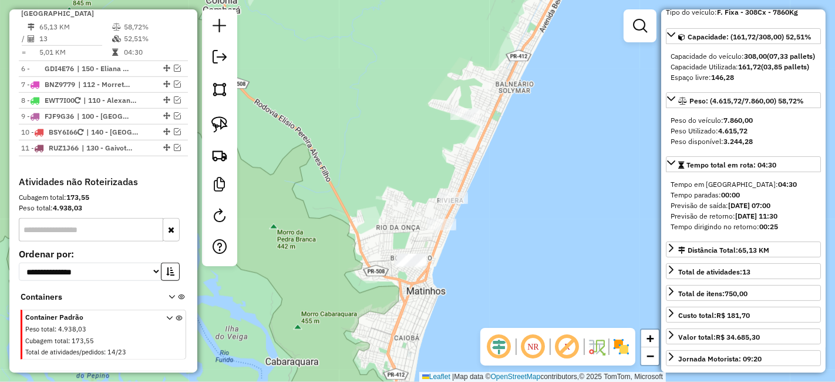
drag, startPoint x: 467, startPoint y: 166, endPoint x: 508, endPoint y: 234, distance: 78.8
click at [508, 234] on div "Rota 5 - Placa FXN1E94 91399044 - SHERON FRANCINI ZUNT Janela de atendimento Gr…" at bounding box center [417, 191] width 835 height 382
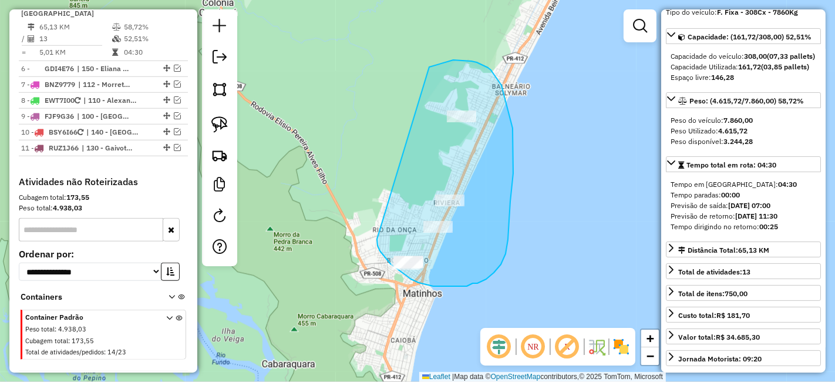
drag, startPoint x: 386, startPoint y: 258, endPoint x: 392, endPoint y: 152, distance: 107.0
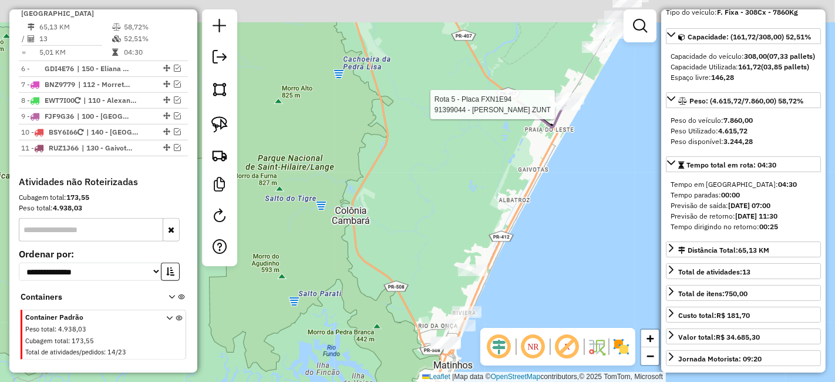
drag, startPoint x: 569, startPoint y: 91, endPoint x: 523, endPoint y: 259, distance: 174.1
click at [525, 253] on div "Rota 5 - Placa FXN1E94 91399044 - SHERON FRANCINI ZUNT Janela de atendimento Gr…" at bounding box center [417, 191] width 835 height 382
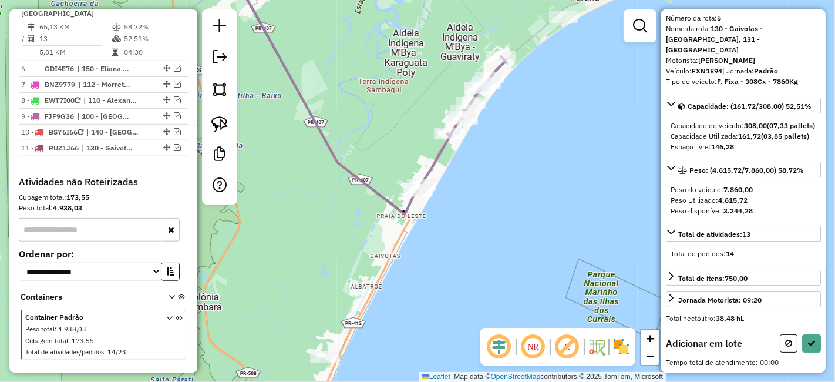
scroll to position [47, 0]
drag, startPoint x: 416, startPoint y: 292, endPoint x: 459, endPoint y: 93, distance: 203.8
click at [459, 94] on div "Janela de atendimento Grade de atendimento Capacidade Transportadoras Veículos …" at bounding box center [417, 191] width 835 height 382
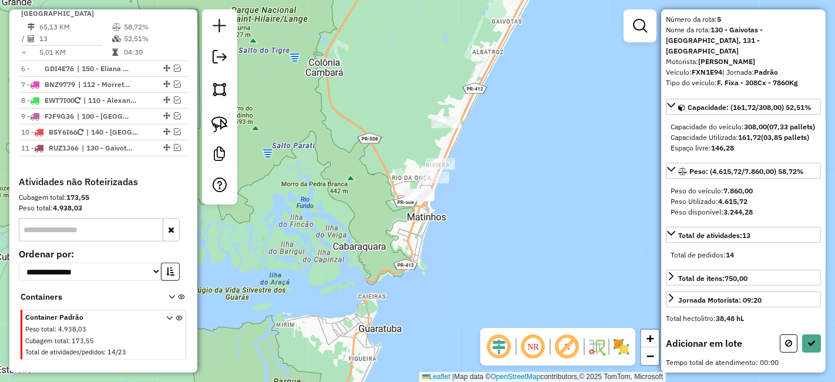
drag, startPoint x: 341, startPoint y: 208, endPoint x: 392, endPoint y: 201, distance: 51.7
click at [392, 201] on div "Janela de atendimento Grade de atendimento Capacidade Transportadoras Veículos …" at bounding box center [417, 191] width 835 height 382
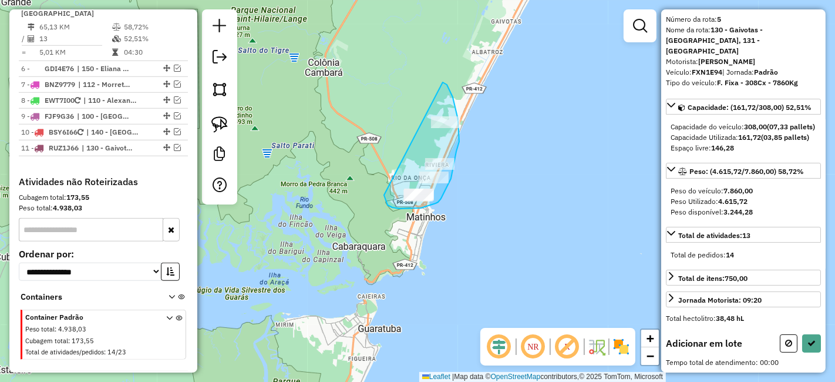
drag, startPoint x: 384, startPoint y: 197, endPoint x: 392, endPoint y: 133, distance: 63.9
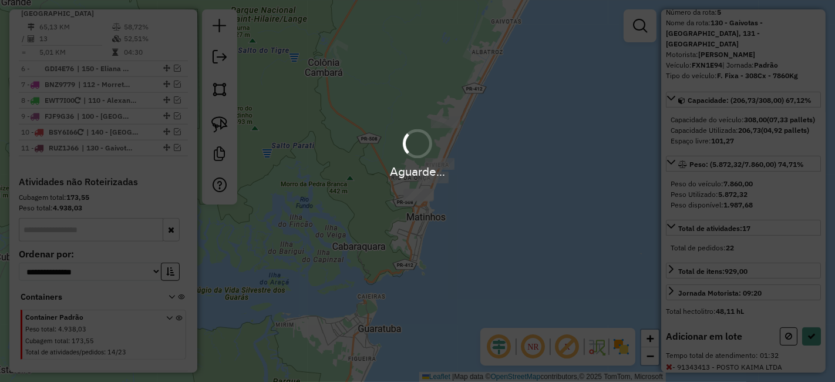
scroll to position [110, 0]
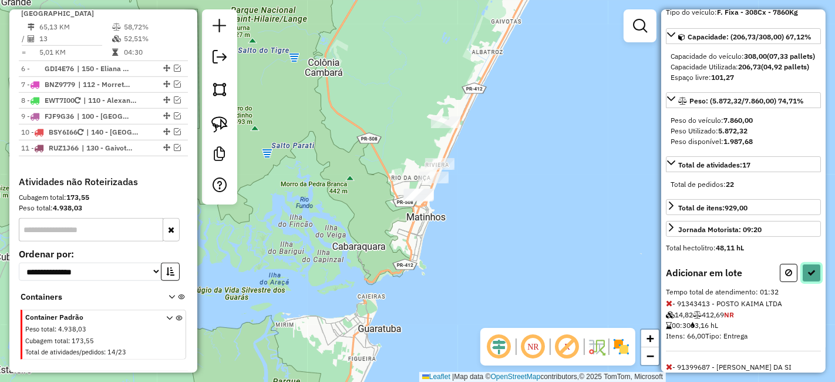
click at [811, 274] on button at bounding box center [811, 273] width 19 height 18
select select "*********"
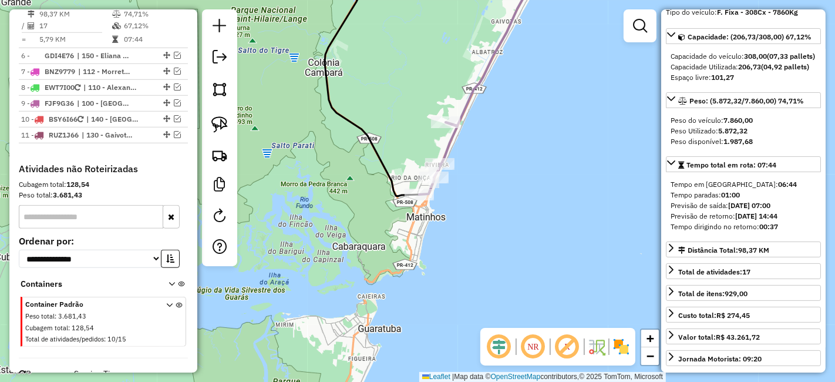
scroll to position [834, 0]
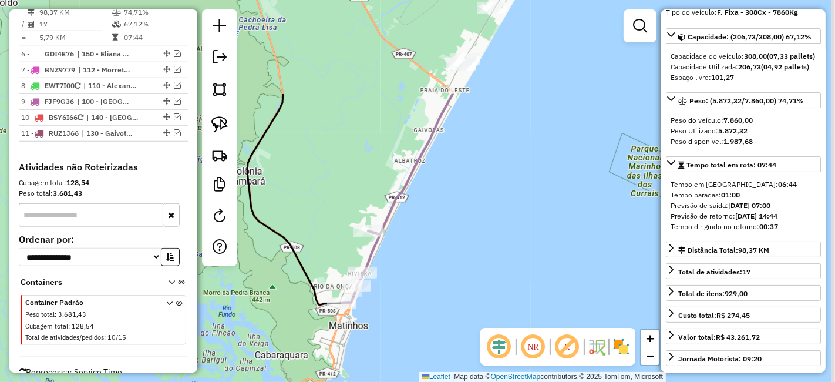
drag, startPoint x: 544, startPoint y: 86, endPoint x: 449, endPoint y: 267, distance: 204.4
click at [460, 233] on div "Janela de atendimento Grade de atendimento Capacidade Transportadoras Veículos …" at bounding box center [417, 191] width 835 height 382
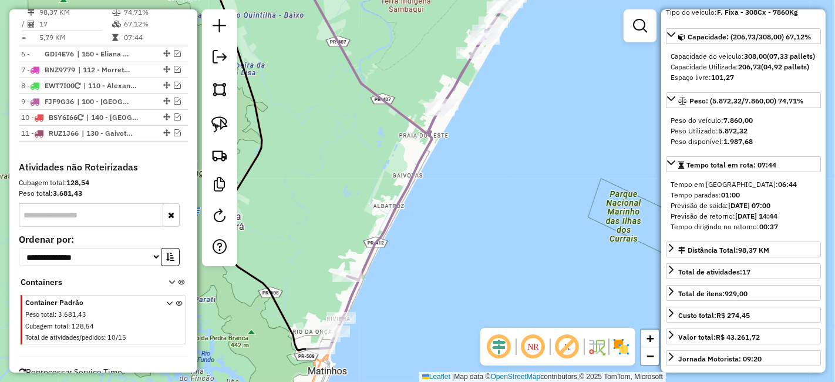
drag, startPoint x: 541, startPoint y: 156, endPoint x: 503, endPoint y: 257, distance: 107.2
click at [524, 202] on div "Janela de atendimento Grade de atendimento Capacidade Transportadoras Veículos …" at bounding box center [417, 191] width 835 height 382
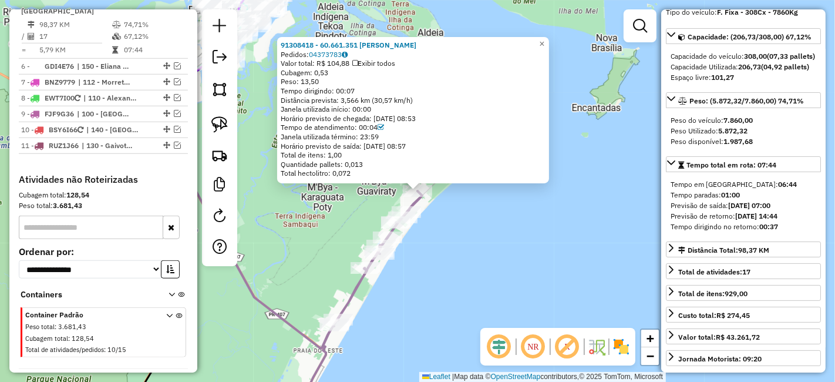
scroll to position [819, 0]
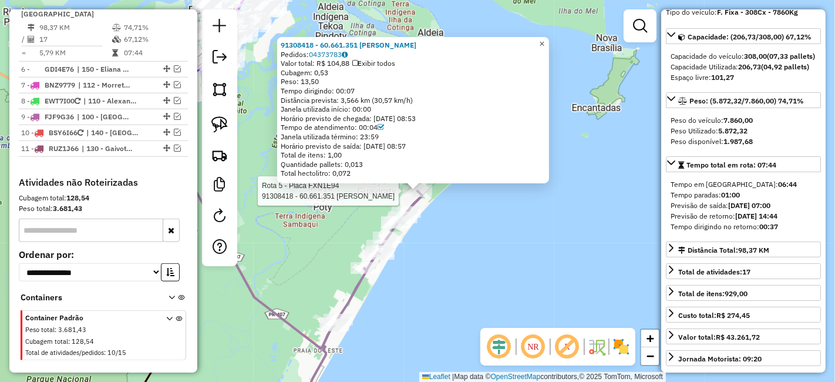
click at [544, 42] on span "×" at bounding box center [541, 44] width 5 height 10
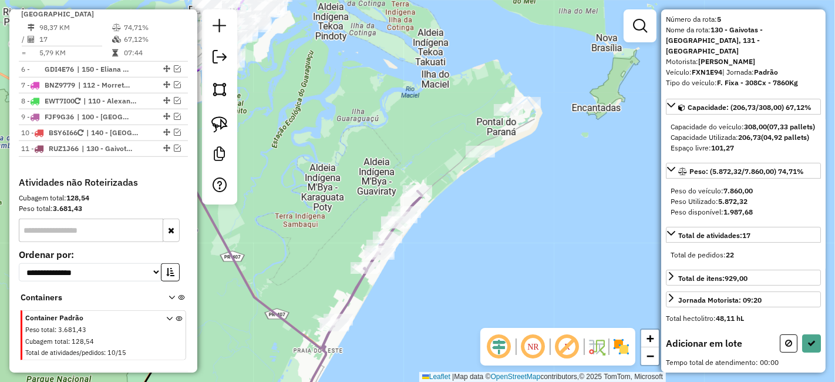
scroll to position [47, 0]
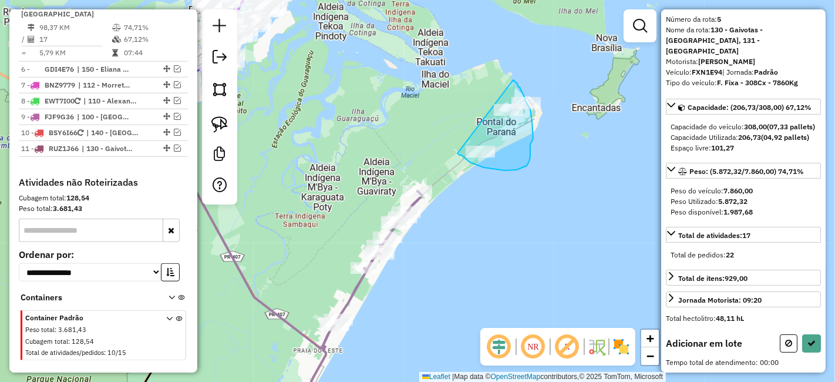
drag, startPoint x: 460, startPoint y: 155, endPoint x: 478, endPoint y: 112, distance: 47.1
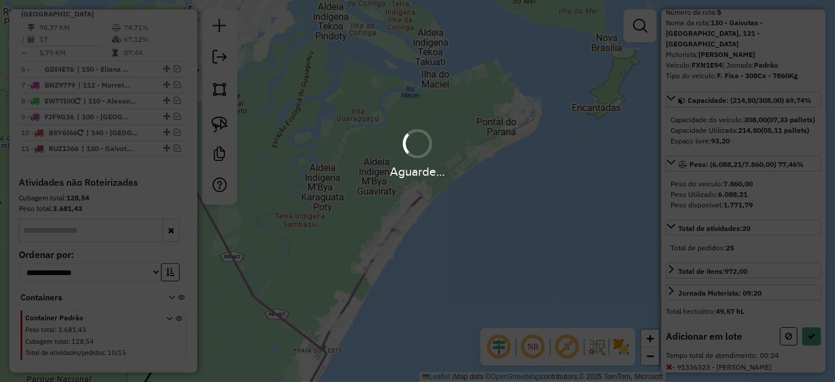
scroll to position [110, 0]
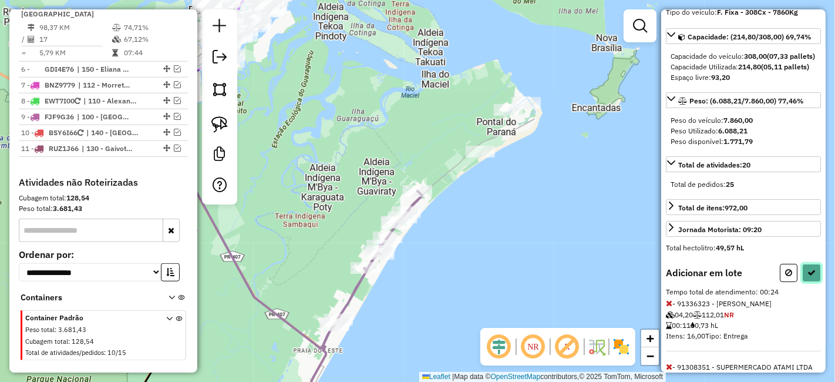
click at [808, 277] on icon at bounding box center [811, 272] width 8 height 8
select select "*********"
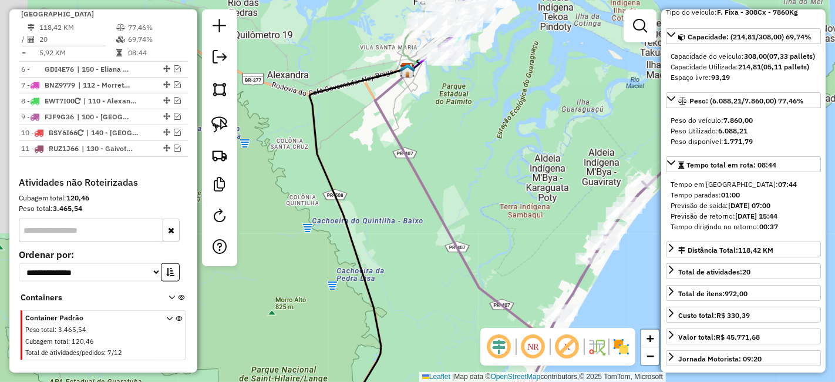
drag, startPoint x: 356, startPoint y: 123, endPoint x: 605, endPoint y: 108, distance: 249.4
click at [605, 109] on div "Janela de atendimento Grade de atendimento Capacidade Transportadoras Veículos …" at bounding box center [417, 191] width 835 height 382
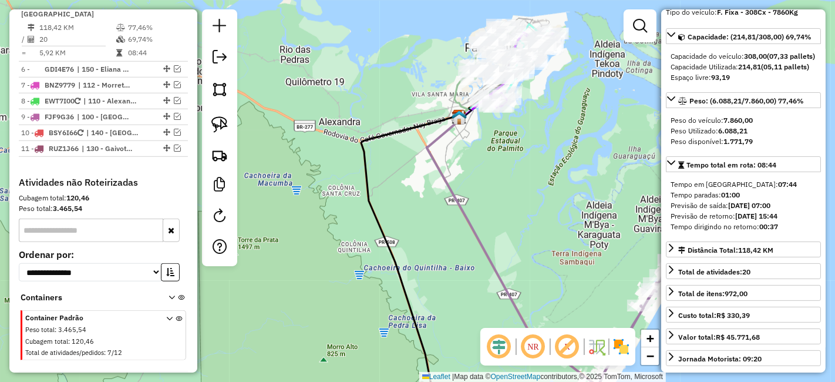
drag, startPoint x: 478, startPoint y: 78, endPoint x: 492, endPoint y: 141, distance: 64.8
click at [492, 140] on div "Janela de atendimento Grade de atendimento Capacidade Transportadoras Veículos …" at bounding box center [417, 191] width 835 height 382
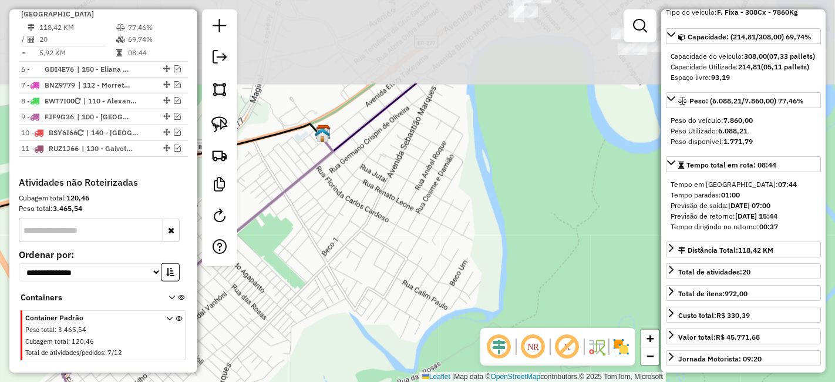
drag, startPoint x: 474, startPoint y: 30, endPoint x: 556, endPoint y: 170, distance: 162.4
click at [556, 170] on div "Janela de atendimento Grade de atendimento Capacidade Transportadoras Veículos …" at bounding box center [417, 191] width 835 height 382
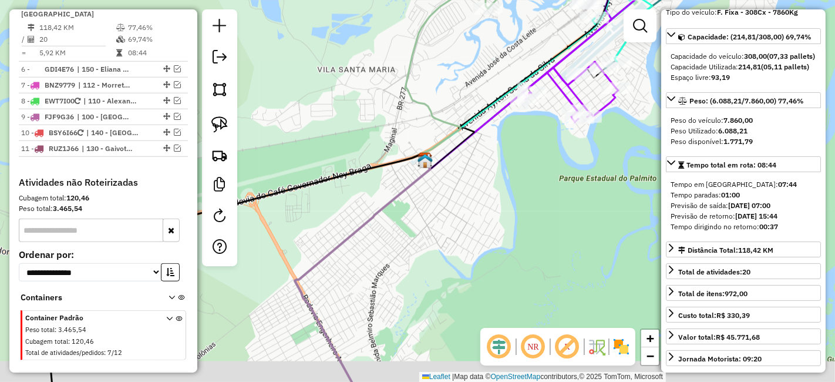
drag, startPoint x: 540, startPoint y: 227, endPoint x: 468, endPoint y: 103, distance: 143.9
click at [473, 86] on div "Janela de atendimento Grade de atendimento Capacidade Transportadoras Veículos …" at bounding box center [417, 191] width 835 height 382
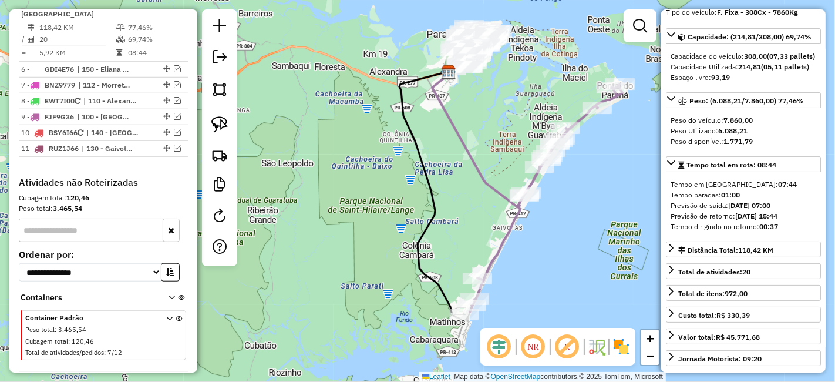
drag, startPoint x: 482, startPoint y: 211, endPoint x: 473, endPoint y: 112, distance: 100.2
click at [472, 100] on div "Janela de atendimento Grade de atendimento Capacidade Transportadoras Veículos …" at bounding box center [417, 191] width 835 height 382
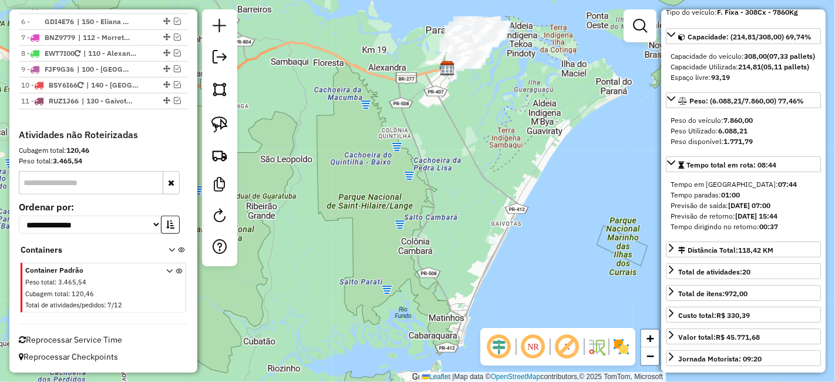
scroll to position [0, 0]
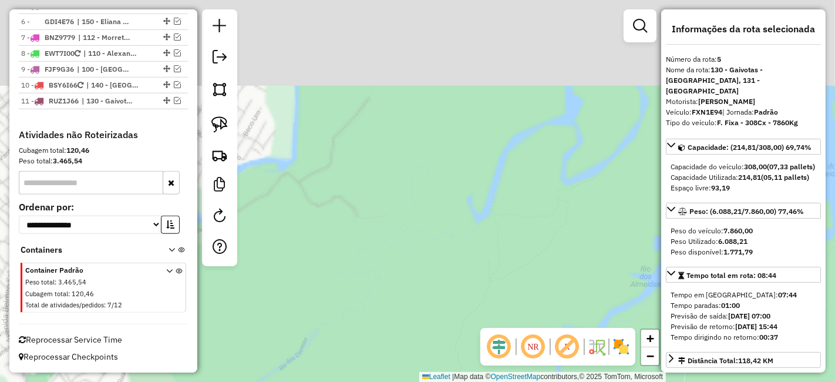
drag, startPoint x: 488, startPoint y: 96, endPoint x: 543, endPoint y: 292, distance: 203.2
click at [547, 297] on div "Janela de atendimento Grade de atendimento Capacidade Transportadoras Veículos …" at bounding box center [417, 191] width 835 height 382
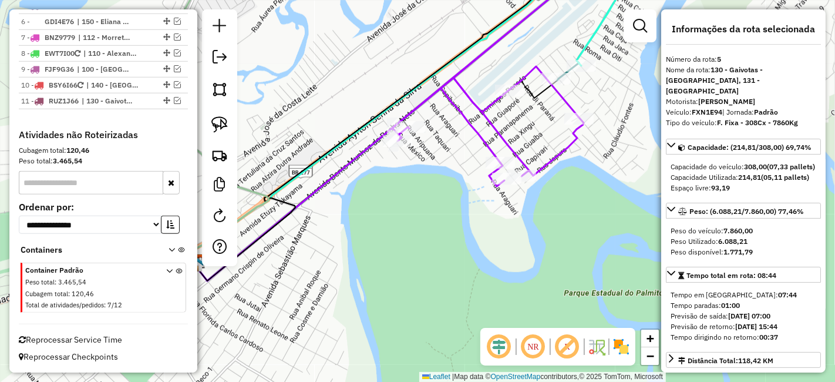
click at [433, 217] on div "Janela de atendimento Grade de atendimento Capacidade Transportadoras Veículos …" at bounding box center [417, 191] width 835 height 382
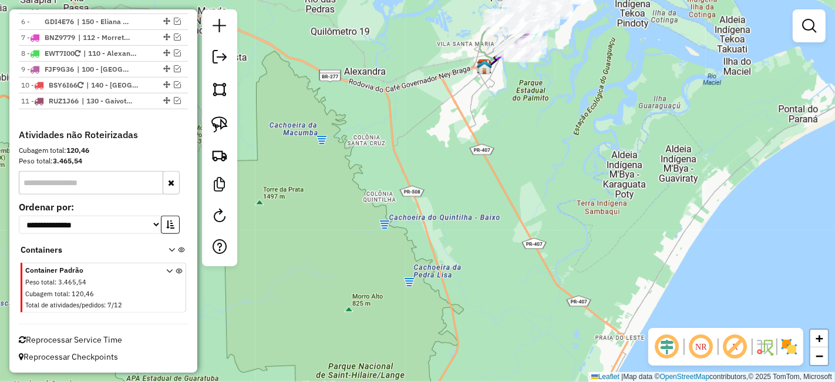
drag, startPoint x: 538, startPoint y: 286, endPoint x: 561, endPoint y: 146, distance: 141.5
click at [561, 146] on div "Janela de atendimento Grade de atendimento Capacidade Transportadoras Veículos …" at bounding box center [417, 191] width 835 height 382
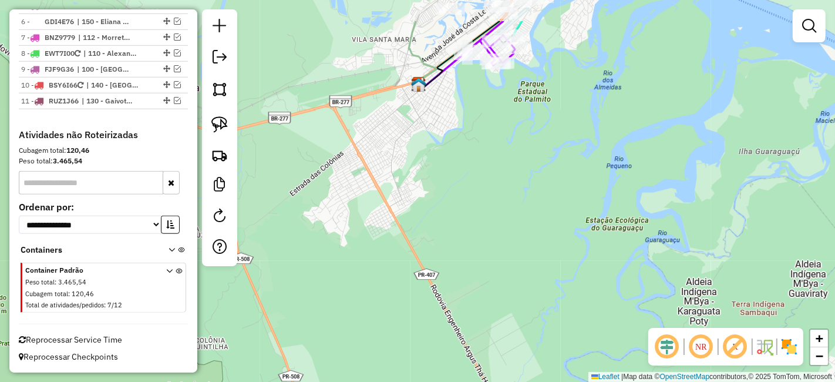
drag, startPoint x: 538, startPoint y: 60, endPoint x: 567, endPoint y: 218, distance: 161.1
click at [567, 227] on div "Janela de atendimento Grade de atendimento Capacidade Transportadoras Veículos …" at bounding box center [417, 191] width 835 height 382
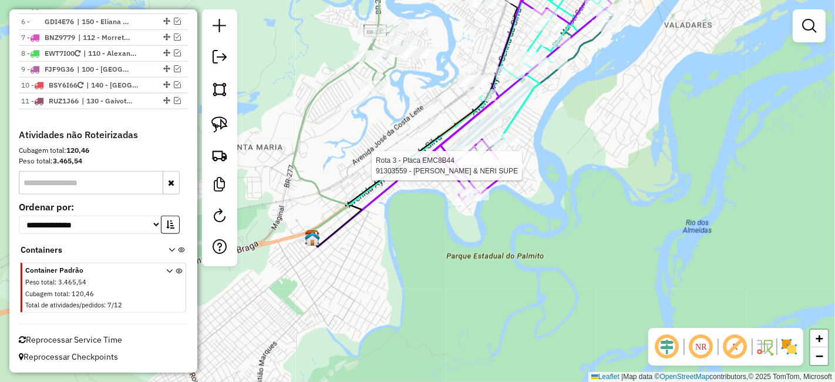
select select "*********"
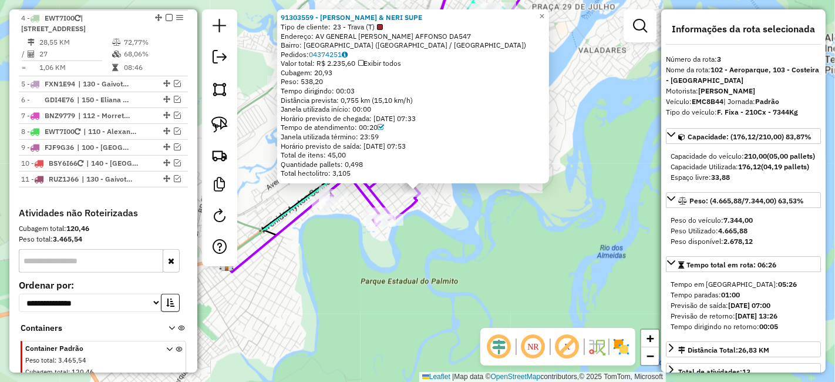
scroll to position [678, 0]
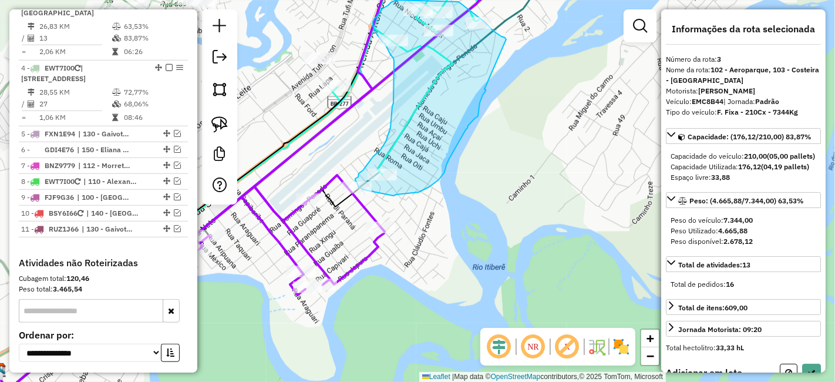
drag, startPoint x: 484, startPoint y: 93, endPoint x: 507, endPoint y: 45, distance: 53.6
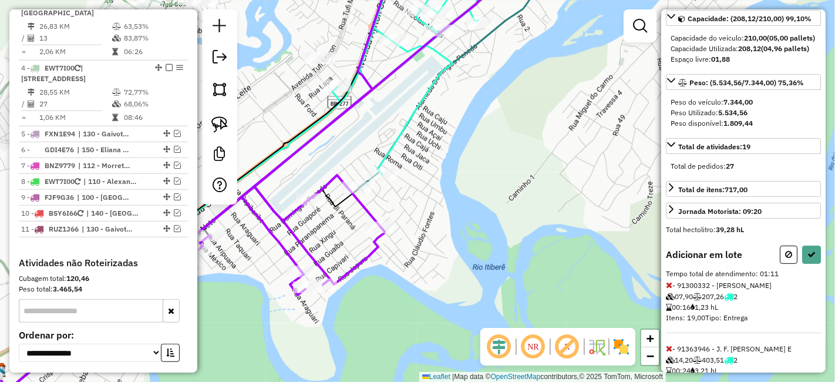
scroll to position [130, 0]
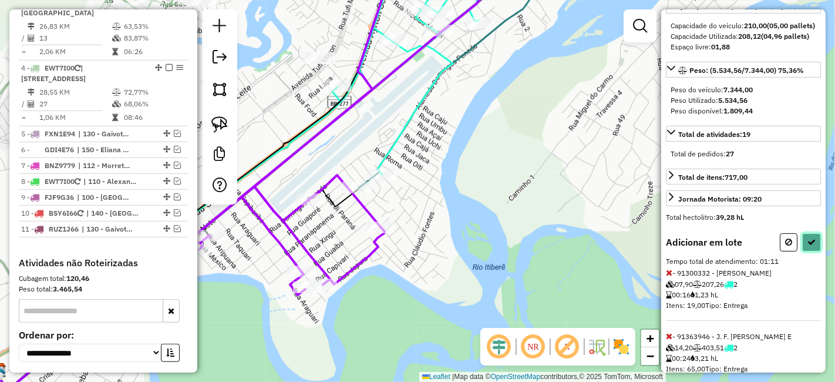
click at [810, 246] on icon at bounding box center [811, 242] width 8 height 8
select select "*********"
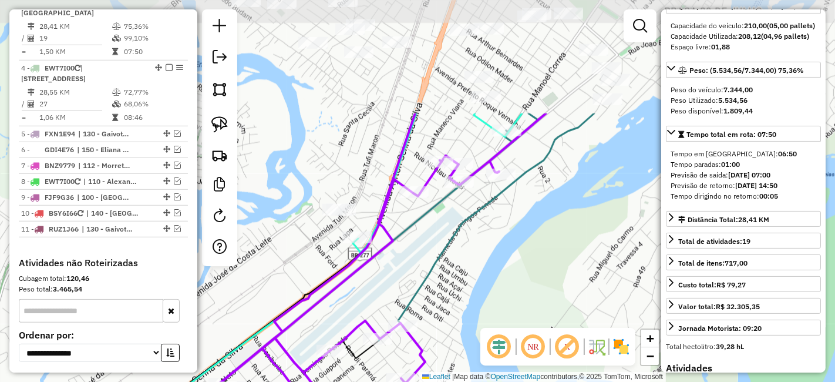
drag, startPoint x: 547, startPoint y: 96, endPoint x: 568, endPoint y: 247, distance: 152.9
click at [568, 247] on div "Janela de atendimento Grade de atendimento Capacidade Transportadoras Veículos …" at bounding box center [417, 191] width 835 height 382
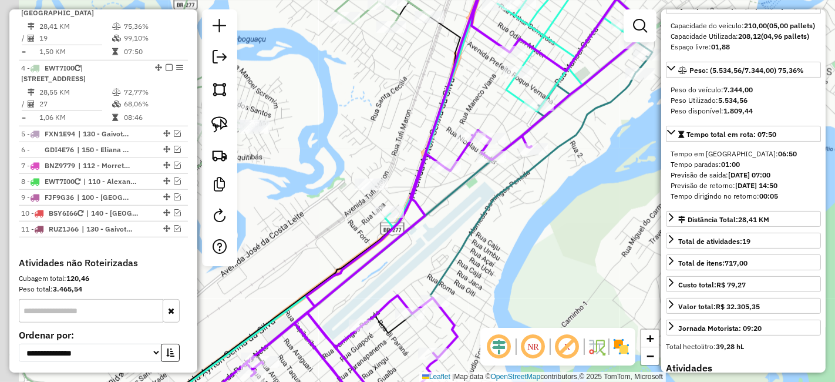
drag, startPoint x: 445, startPoint y: 232, endPoint x: 500, endPoint y: 148, distance: 100.5
click at [500, 148] on div "Janela de atendimento Grade de atendimento Capacidade Transportadoras Veículos …" at bounding box center [417, 191] width 835 height 382
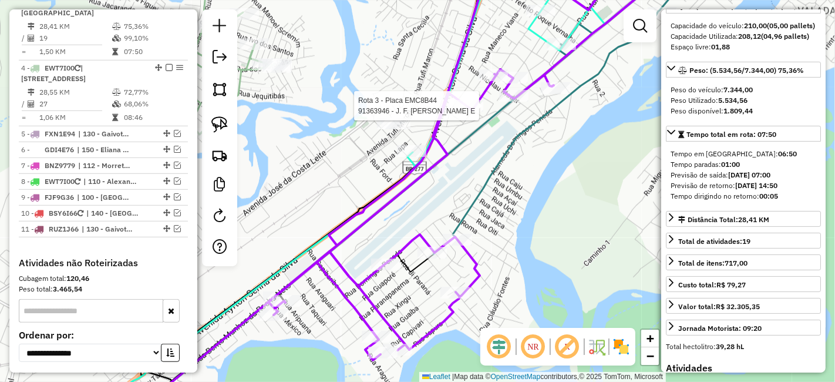
click at [472, 112] on div at bounding box center [468, 106] width 29 height 12
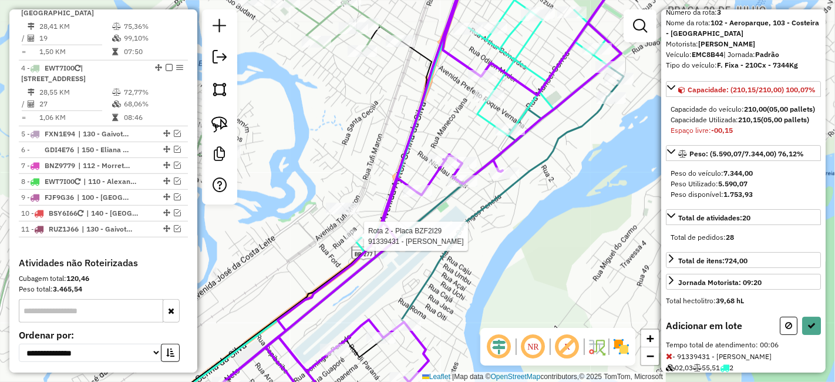
scroll to position [120, 0]
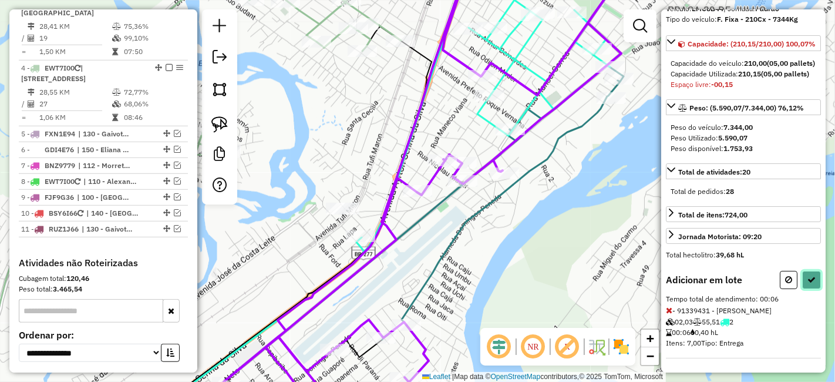
click at [810, 272] on button at bounding box center [811, 280] width 19 height 18
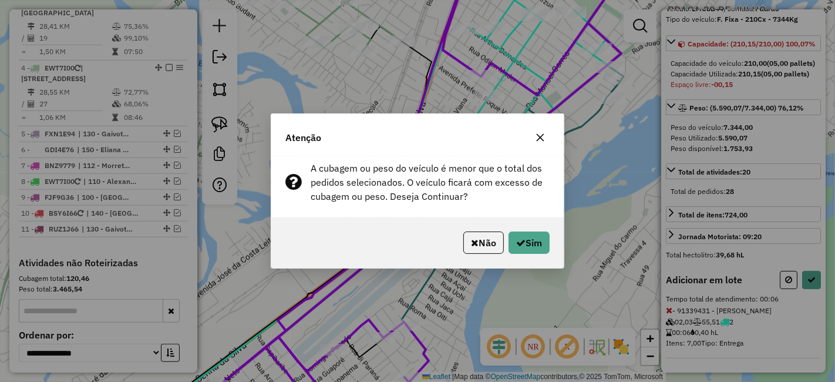
click at [533, 130] on button "button" at bounding box center [540, 137] width 19 height 19
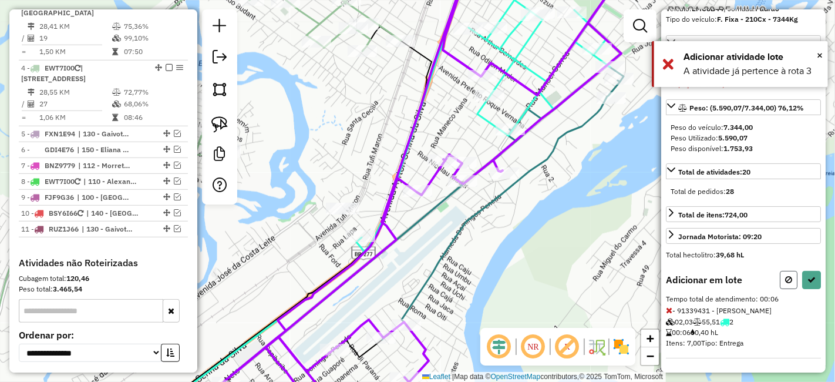
click at [786, 278] on icon at bounding box center [788, 279] width 7 height 8
select select "*********"
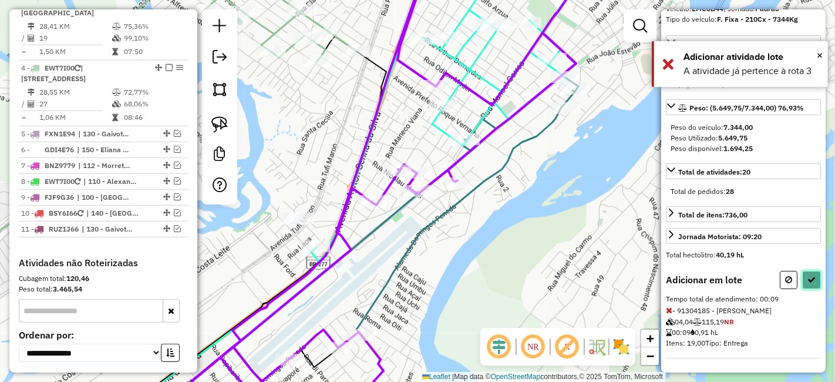
click at [811, 284] on icon at bounding box center [811, 279] width 8 height 8
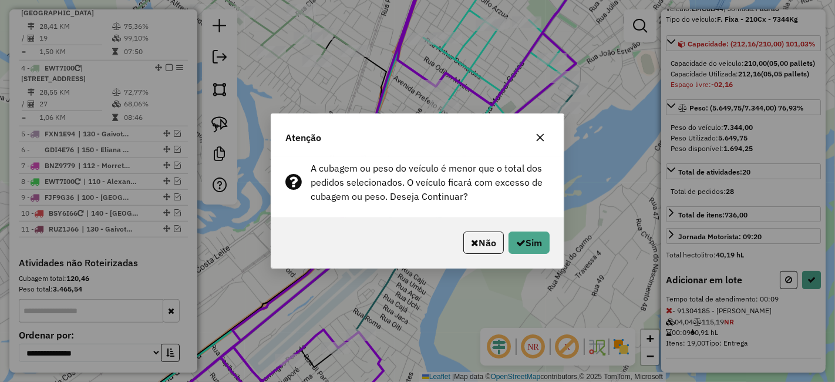
drag, startPoint x: 488, startPoint y: 222, endPoint x: 491, endPoint y: 230, distance: 8.7
click at [490, 224] on div "Não Sim" at bounding box center [417, 242] width 292 height 51
click at [490, 233] on button "Não" at bounding box center [483, 242] width 41 height 22
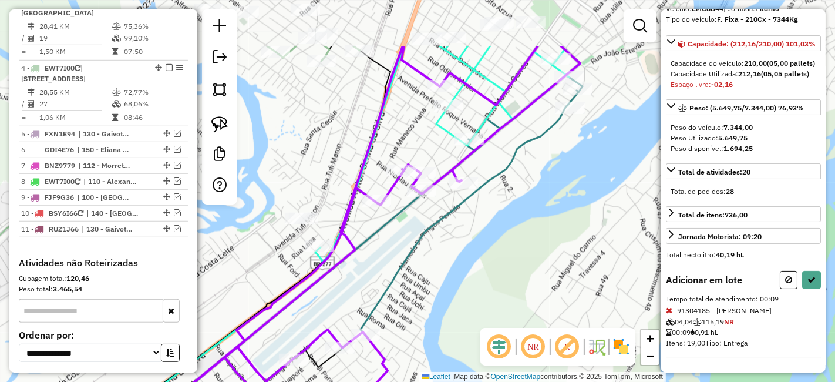
drag, startPoint x: 423, startPoint y: 161, endPoint x: 492, endPoint y: 242, distance: 106.6
click at [492, 243] on div "Janela de atendimento Grade de atendimento Capacidade Transportadoras Veículos …" at bounding box center [417, 191] width 835 height 382
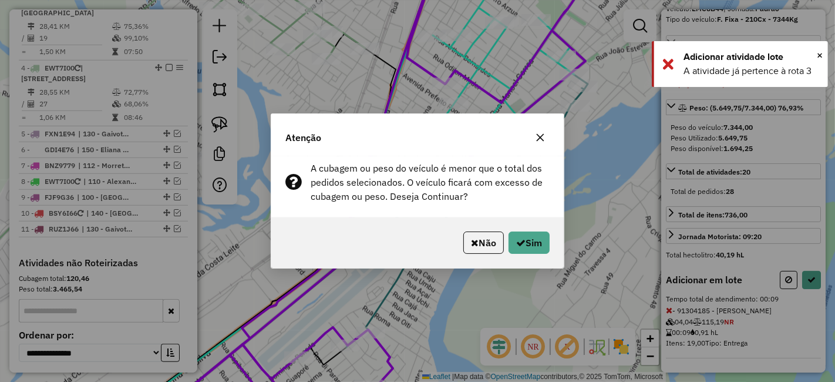
click at [538, 132] on button "button" at bounding box center [540, 137] width 19 height 19
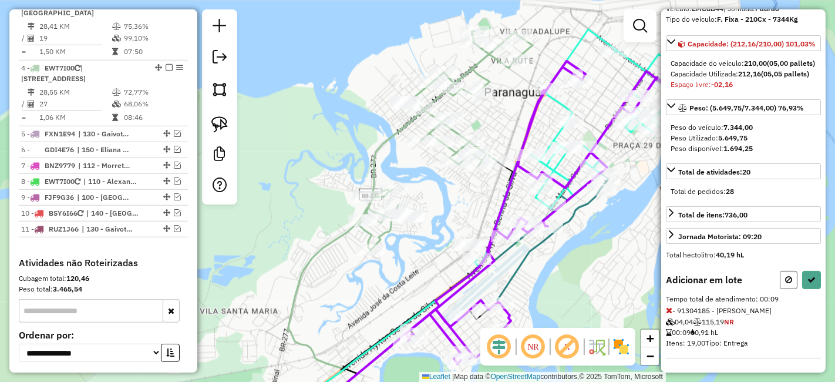
click at [790, 275] on button at bounding box center [789, 280] width 18 height 18
select select "*********"
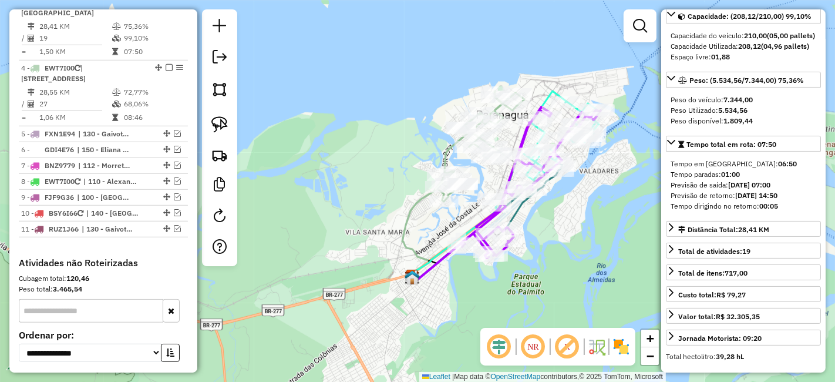
drag, startPoint x: 588, startPoint y: 244, endPoint x: 550, endPoint y: 199, distance: 58.7
click at [551, 200] on div "Janela de atendimento Grade de atendimento Capacidade Transportadoras Veículos …" at bounding box center [417, 191] width 835 height 382
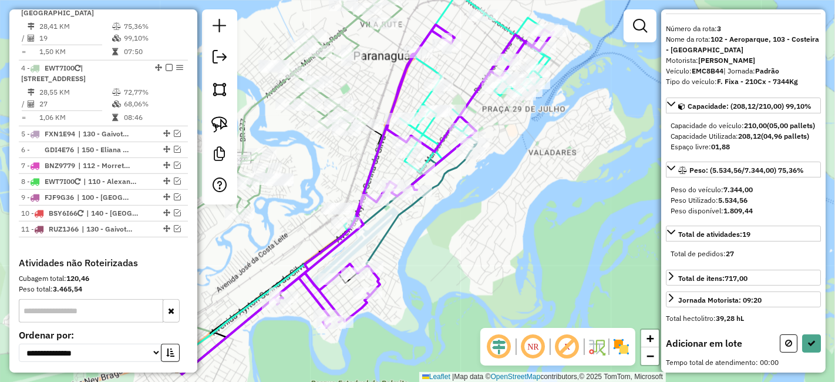
scroll to position [47, 0]
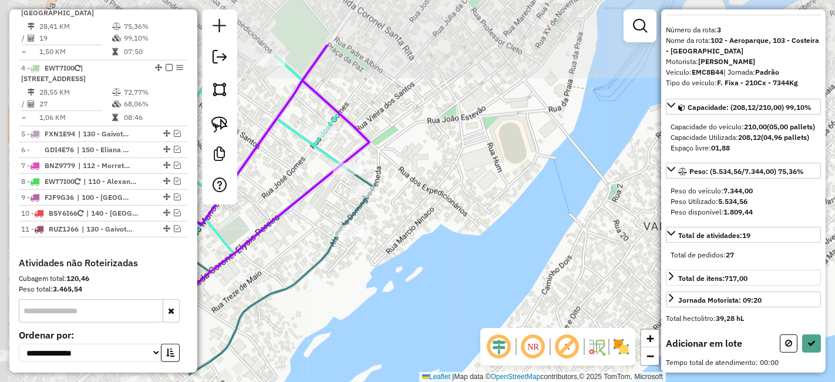
drag, startPoint x: 374, startPoint y: 148, endPoint x: 812, endPoint y: 276, distance: 455.8
click at [827, 276] on div "Janela de atendimento Grade de atendimento Capacidade Transportadoras Veículos …" at bounding box center [417, 191] width 835 height 382
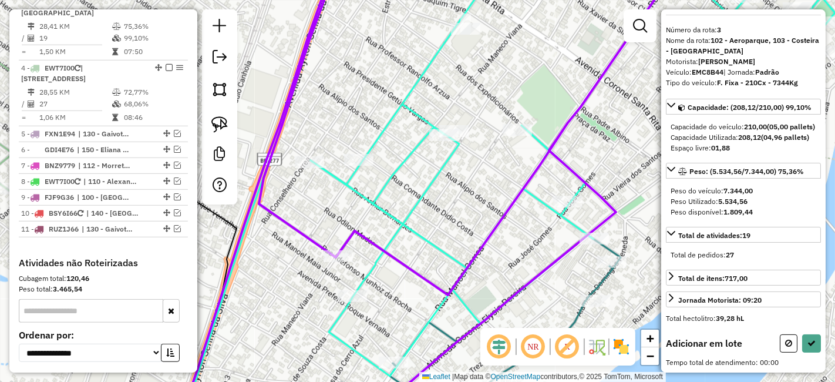
drag, startPoint x: 522, startPoint y: 308, endPoint x: 500, endPoint y: 232, distance: 78.8
click at [505, 235] on div "Janela de atendimento Grade de atendimento Capacidade Transportadoras Veículos …" at bounding box center [417, 191] width 835 height 382
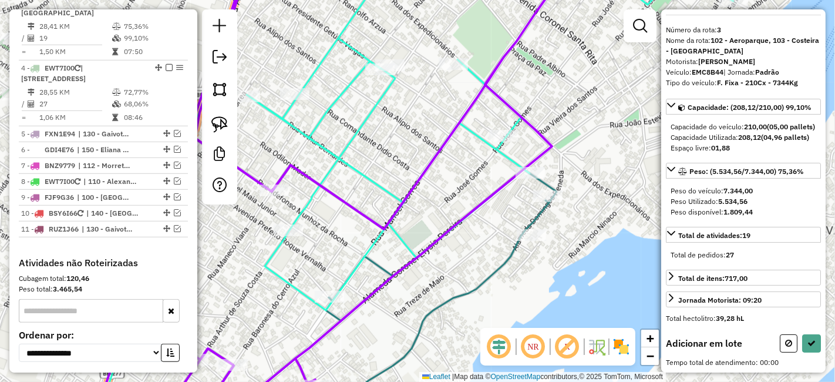
select select "*********"
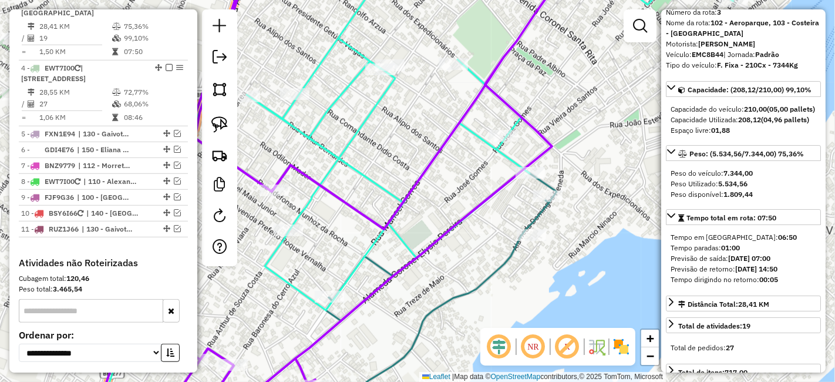
scroll to position [120, 0]
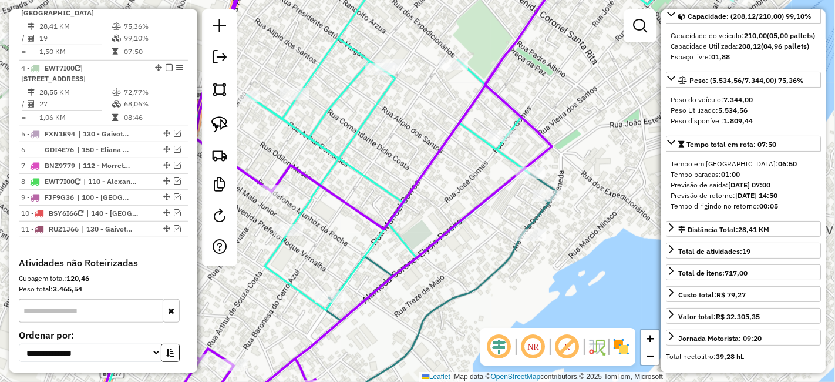
click at [492, 200] on icon at bounding box center [332, 191] width 479 height 458
click at [489, 195] on icon at bounding box center [332, 191] width 479 height 458
click at [487, 197] on icon at bounding box center [332, 191] width 479 height 458
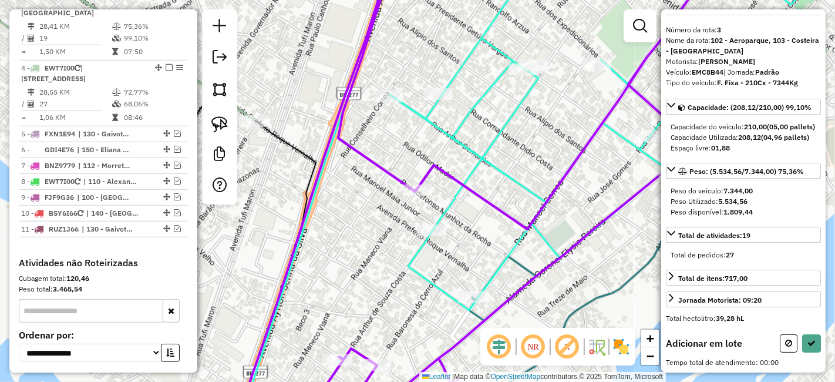
scroll to position [47, 0]
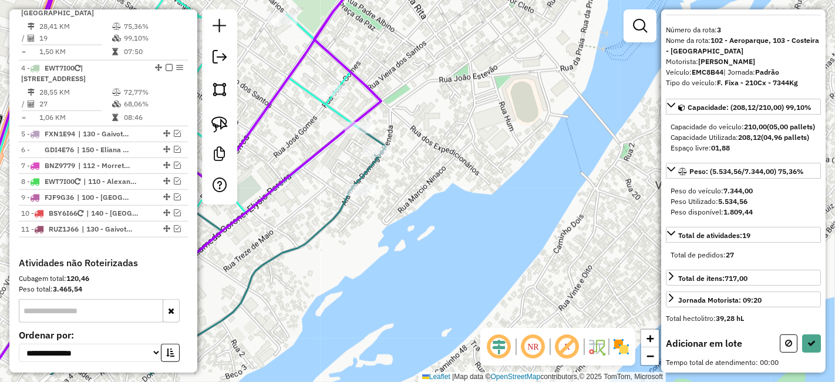
drag, startPoint x: 604, startPoint y: 265, endPoint x: 291, endPoint y: 221, distance: 316.2
click at [291, 221] on div "Janela de atendimento Grade de atendimento Capacidade Transportadoras Veículos …" at bounding box center [417, 191] width 835 height 382
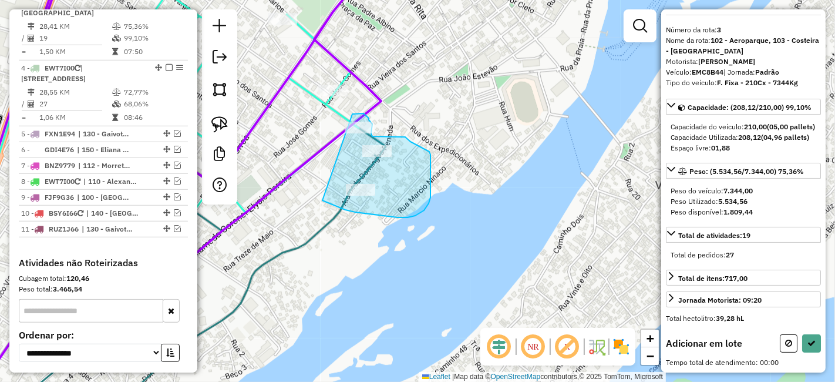
drag, startPoint x: 329, startPoint y: 203, endPoint x: 334, endPoint y: 139, distance: 64.2
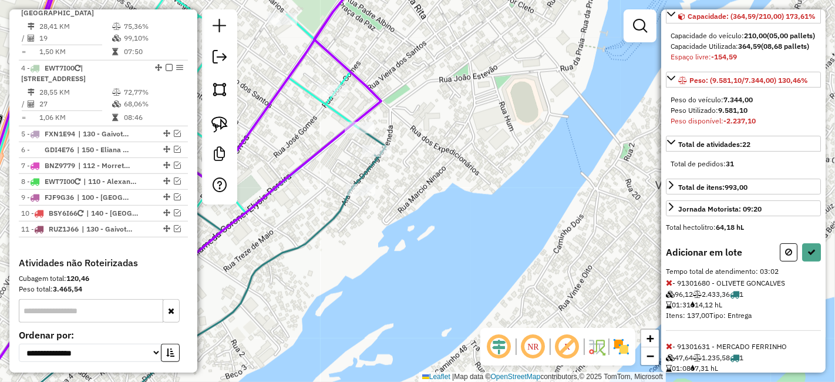
scroll to position [247, 0]
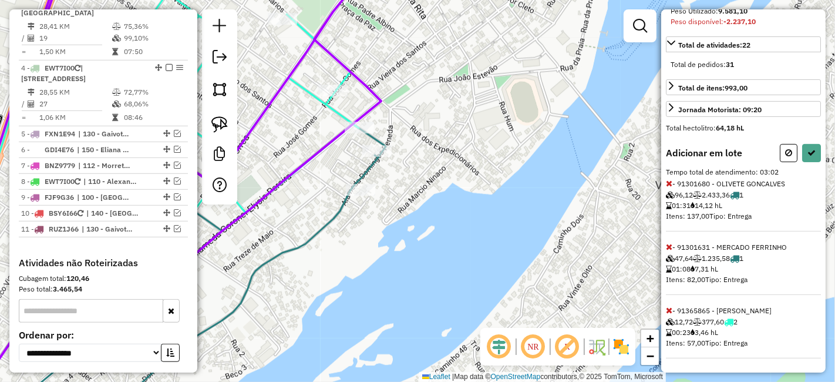
click at [669, 184] on icon at bounding box center [669, 183] width 6 height 8
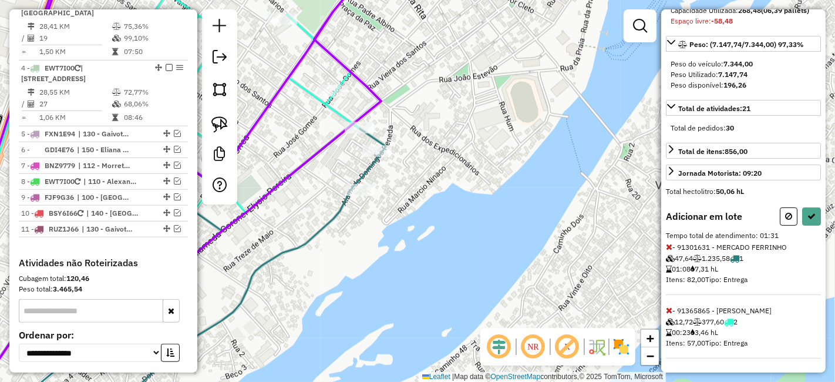
click at [670, 247] on icon at bounding box center [669, 247] width 6 height 8
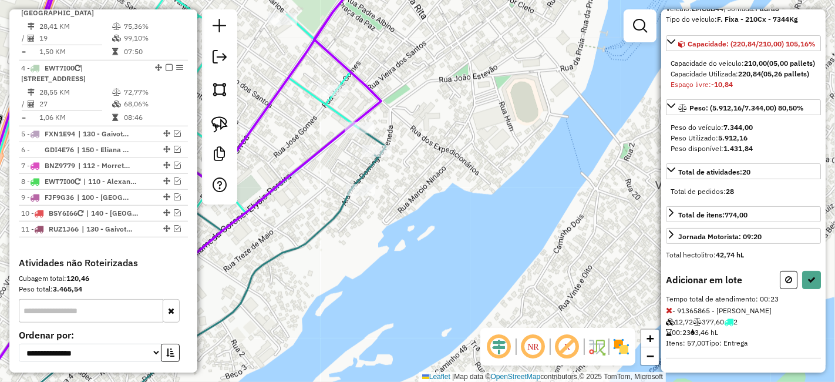
scroll to position [120, 0]
click at [671, 310] on icon at bounding box center [669, 310] width 6 height 8
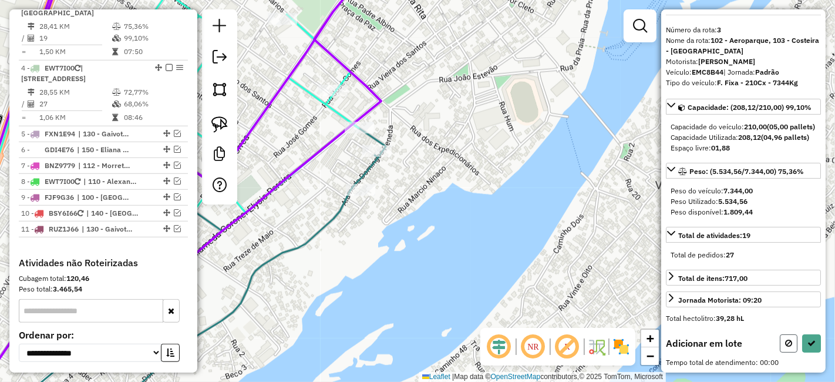
click at [786, 341] on icon at bounding box center [788, 343] width 7 height 8
select select "*********"
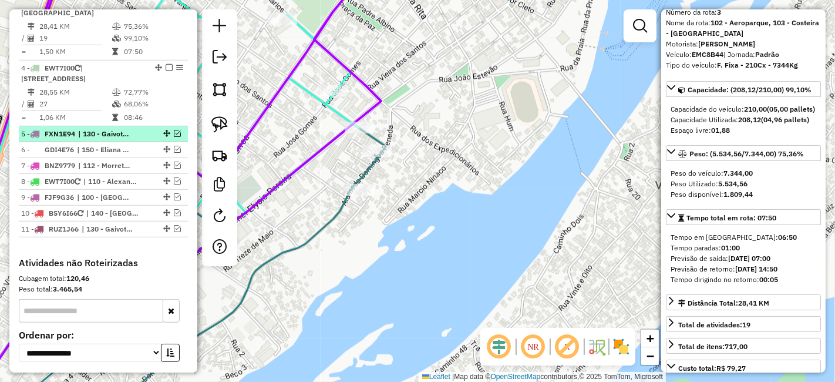
scroll to position [612, 0]
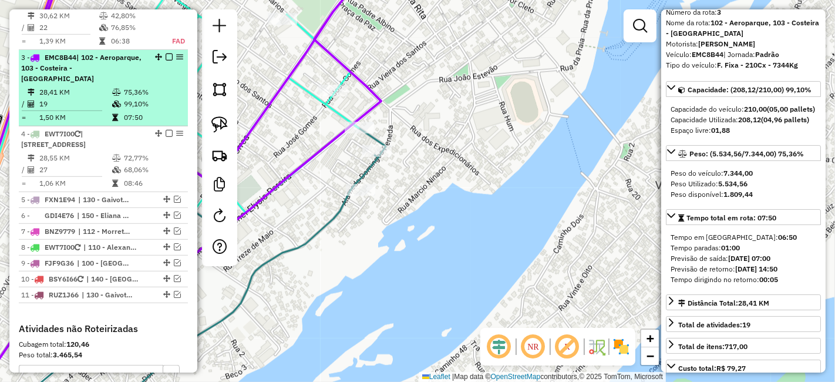
click at [167, 77] on div "3 - EMC8B44 | 102 - Aeroparque, 103 - Costeira - Estradinha" at bounding box center [103, 68] width 164 height 32
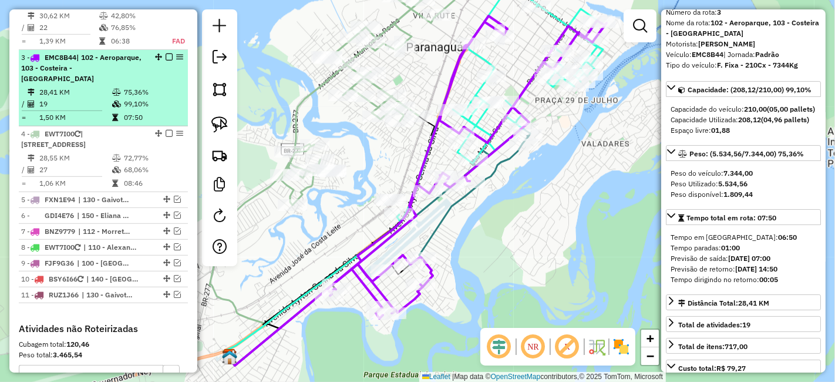
click at [166, 60] on em at bounding box center [169, 56] width 7 height 7
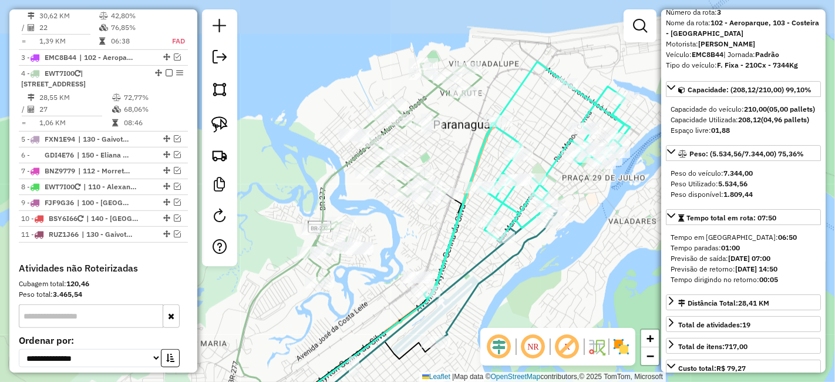
drag, startPoint x: 368, startPoint y: 168, endPoint x: 395, endPoint y: 247, distance: 83.8
click at [395, 247] on div "Janela de atendimento Grade de atendimento Capacidade Transportadoras Veículos …" at bounding box center [417, 191] width 835 height 382
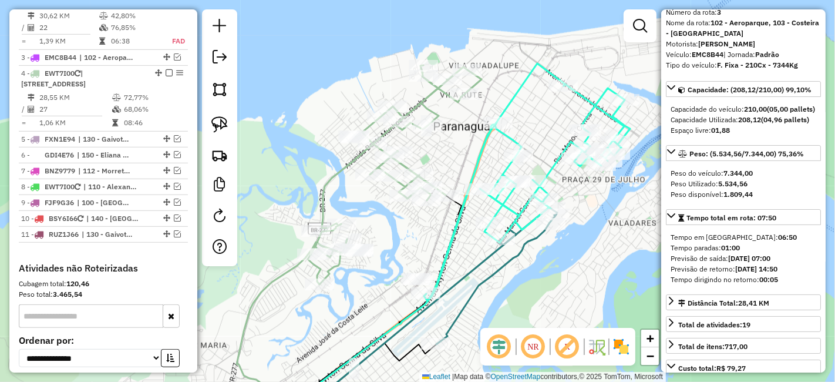
click at [398, 230] on div "Janela de atendimento Grade de atendimento Capacidade Transportadoras Veículos …" at bounding box center [417, 191] width 835 height 382
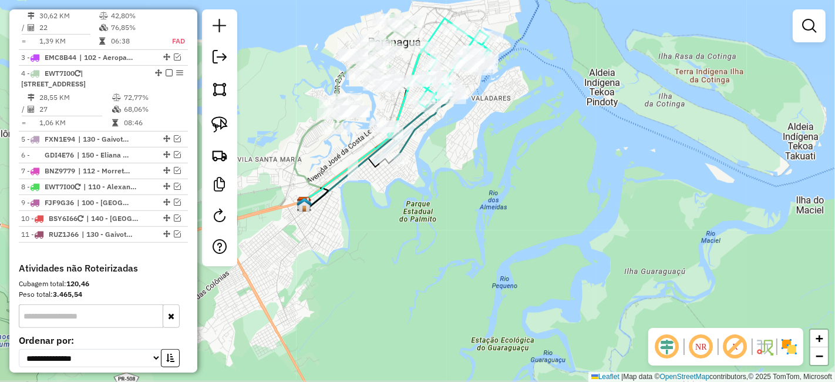
drag, startPoint x: 547, startPoint y: 351, endPoint x: 602, endPoint y: 227, distance: 136.2
click at [602, 227] on div "Janela de atendimento Grade de atendimento Capacidade Transportadoras Veículos …" at bounding box center [417, 191] width 835 height 382
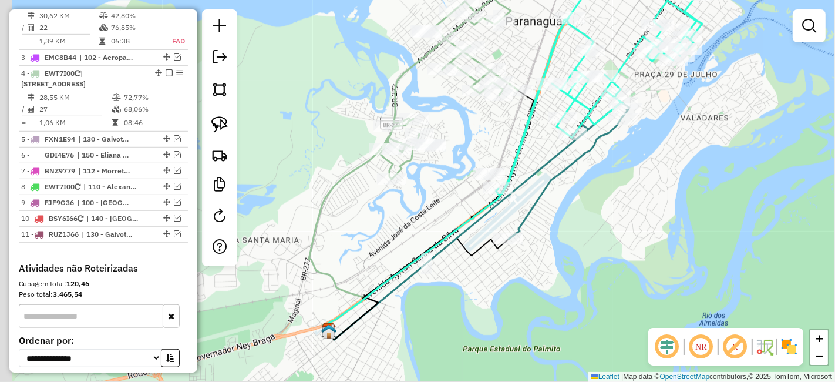
drag, startPoint x: 439, startPoint y: 85, endPoint x: 462, endPoint y: 152, distance: 71.1
click at [462, 152] on div "Janela de atendimento Grade de atendimento Capacidade Transportadoras Veículos …" at bounding box center [417, 191] width 835 height 382
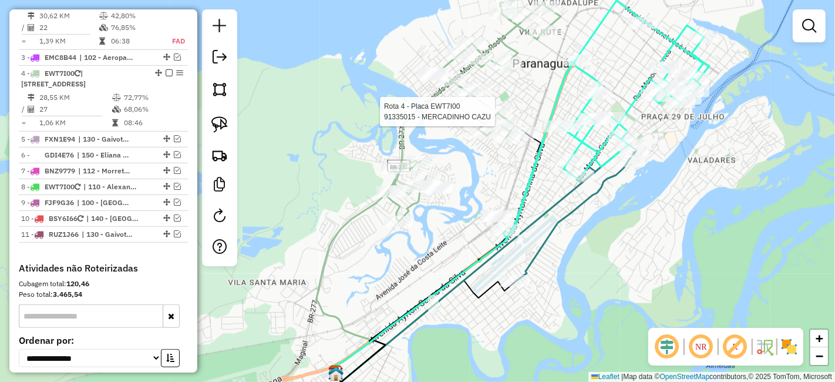
select select "*********"
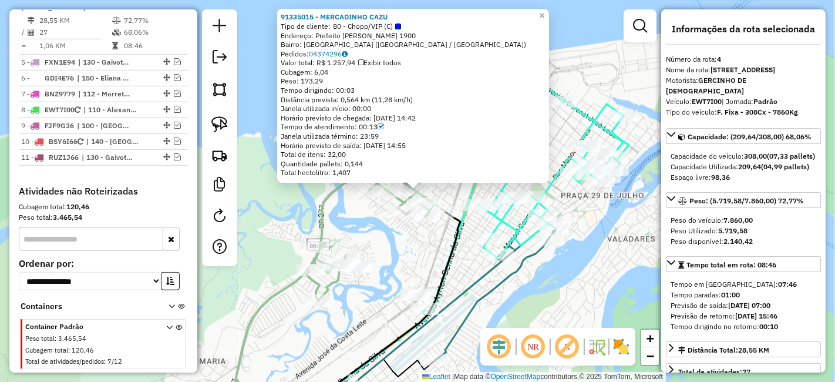
scroll to position [693, 0]
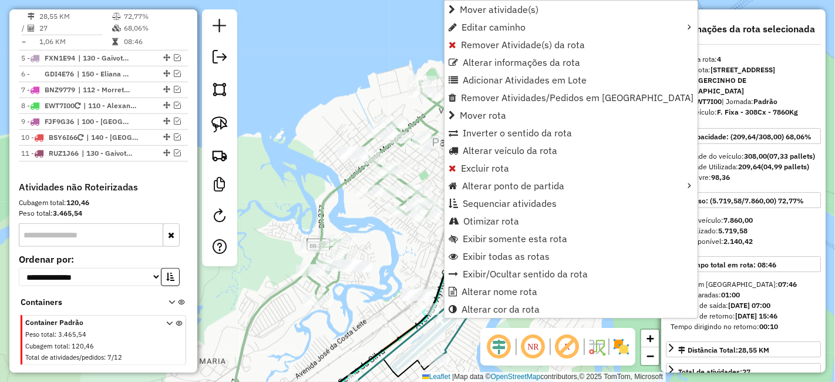
click at [365, 259] on div "Janela de atendimento Grade de atendimento Capacidade Transportadoras Veículos …" at bounding box center [417, 191] width 835 height 382
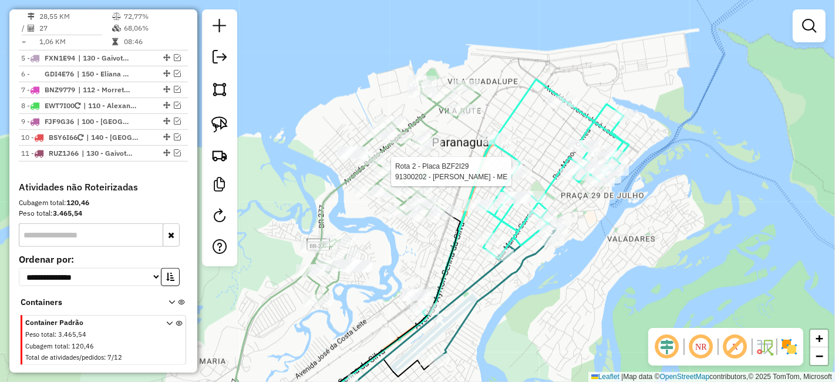
select select "*********"
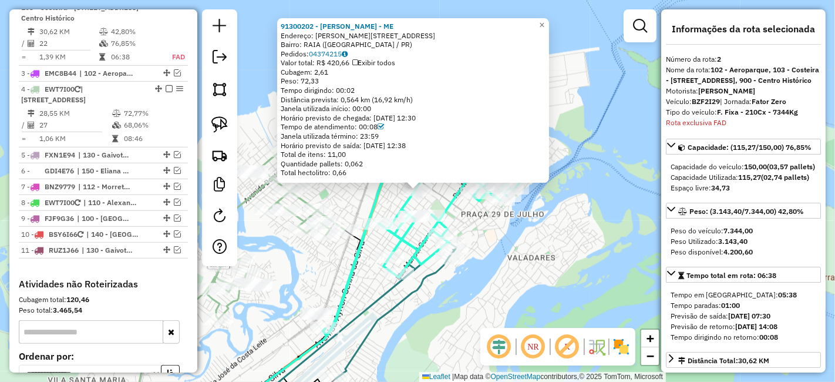
scroll to position [590, 0]
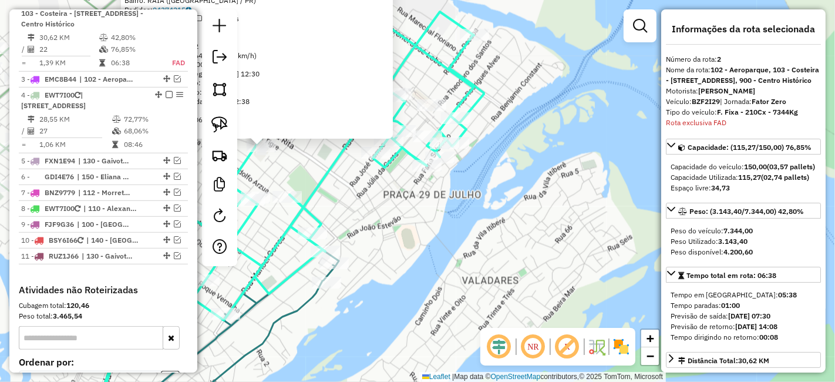
click at [516, 153] on div "91300202 - HUANG JINGYING - ME Endereço: R MANOEL PEREIRA 1615 Bairro: RAIA (PA…" at bounding box center [417, 191] width 835 height 382
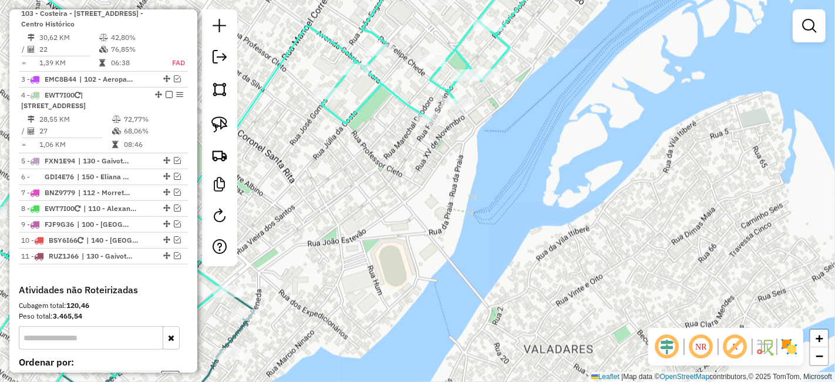
click at [465, 113] on div "Janela de atendimento Grade de atendimento Capacidade Transportadoras Veículos …" at bounding box center [417, 191] width 835 height 382
select select "*********"
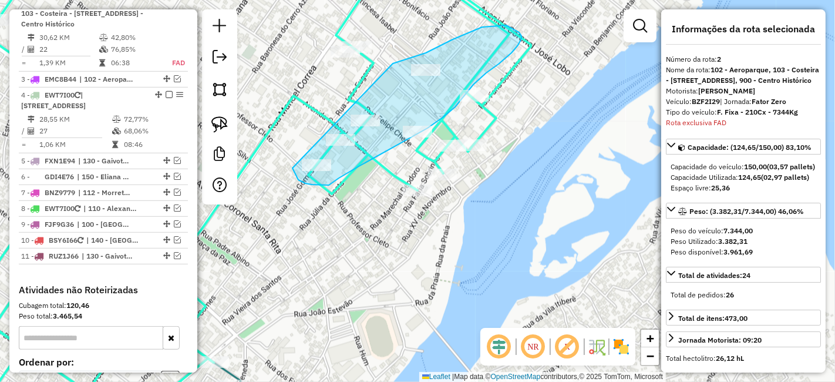
drag, startPoint x: 292, startPoint y: 168, endPoint x: 393, endPoint y: 63, distance: 144.9
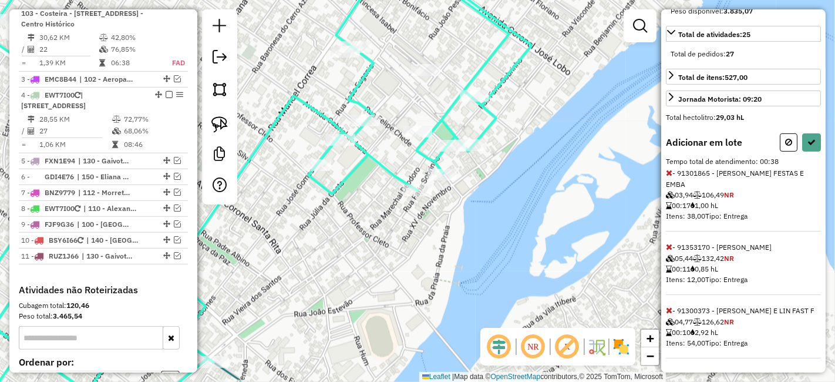
scroll to position [268, 0]
click at [802, 150] on button at bounding box center [811, 142] width 19 height 18
select select "*********"
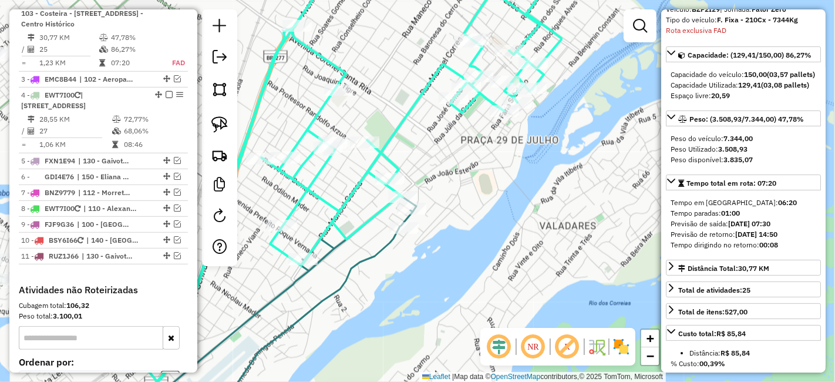
scroll to position [73, 0]
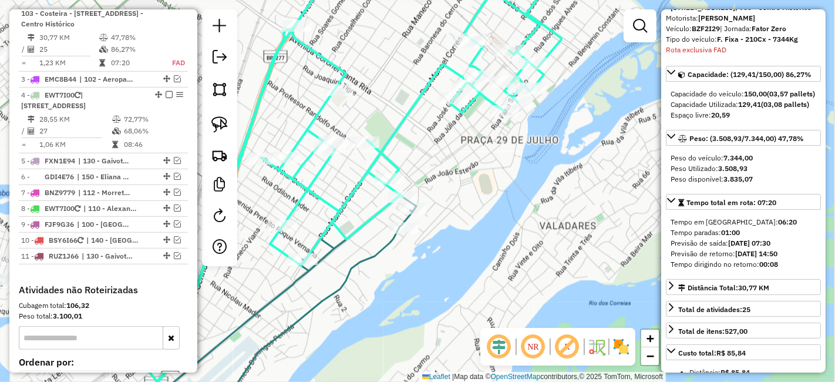
click at [508, 122] on div "Janela de atendimento Grade de atendimento Capacidade Transportadoras Veículos …" at bounding box center [417, 191] width 835 height 382
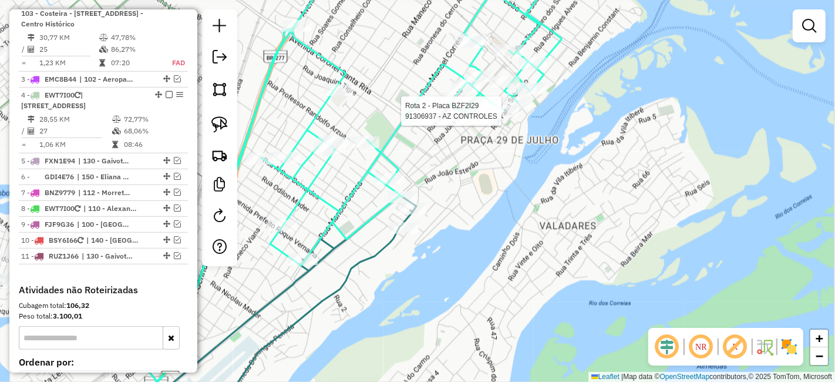
click at [504, 117] on div at bounding box center [504, 111] width 29 height 12
select select "*********"
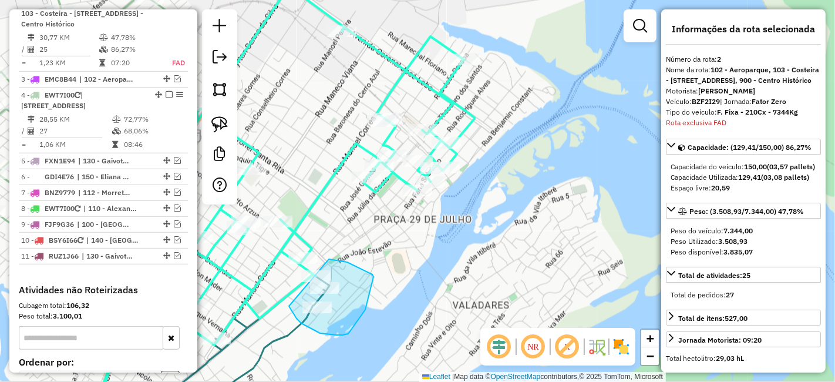
click at [317, 259] on div "Janela de atendimento Grade de atendimento Capacidade Transportadoras Veículos …" at bounding box center [417, 191] width 835 height 382
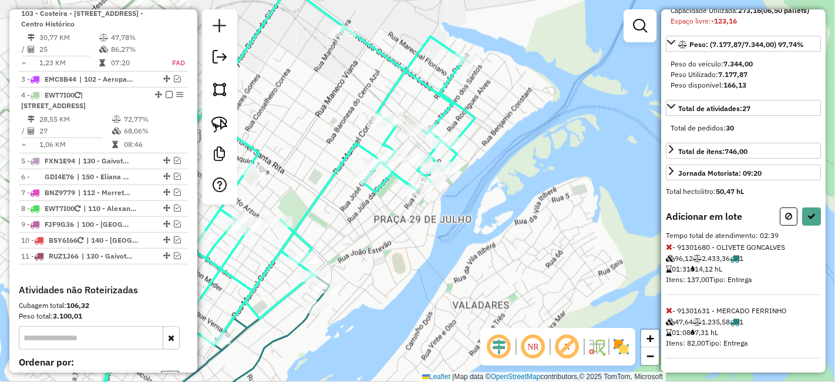
scroll to position [216, 0]
click at [671, 245] on icon at bounding box center [669, 247] width 6 height 8
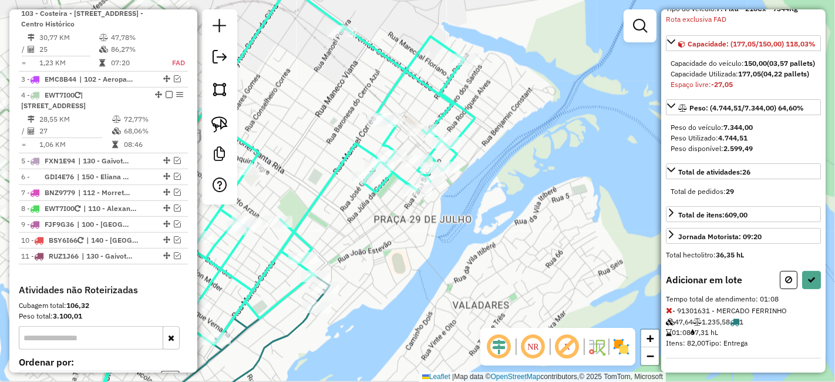
scroll to position [153, 0]
click at [671, 314] on icon at bounding box center [669, 310] width 6 height 8
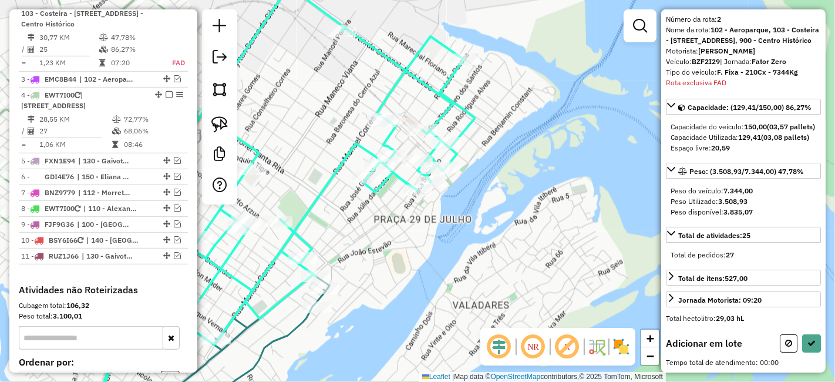
scroll to position [79, 0]
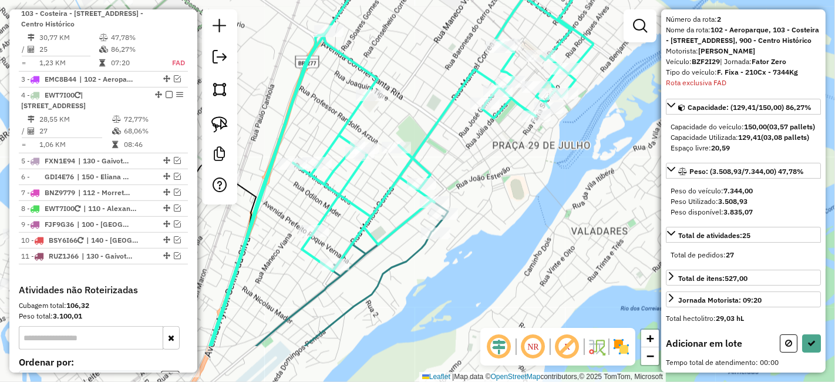
drag, startPoint x: 423, startPoint y: 296, endPoint x: 552, endPoint y: 205, distance: 158.0
click at [552, 206] on div "Janela de atendimento Grade de atendimento Capacidade Transportadoras Veículos …" at bounding box center [417, 191] width 835 height 382
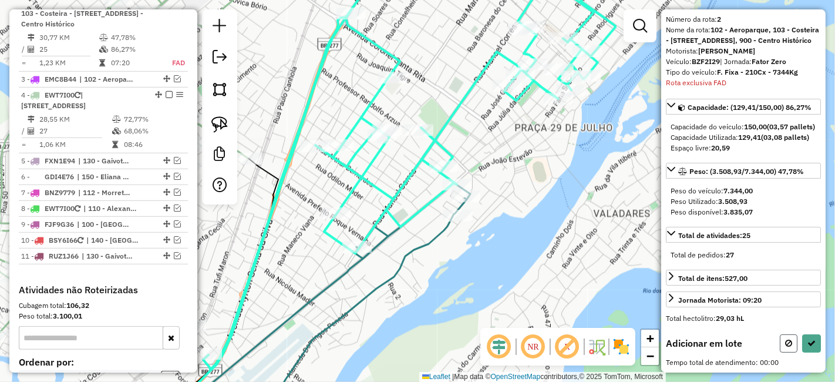
click at [782, 339] on button at bounding box center [789, 343] width 18 height 18
select select "*********"
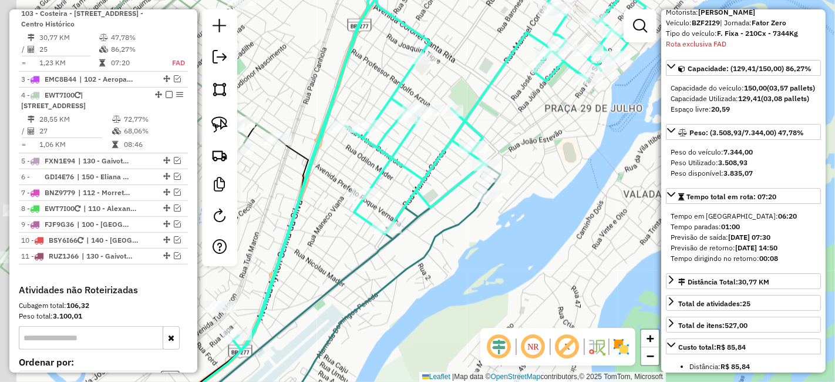
drag, startPoint x: 459, startPoint y: 290, endPoint x: 494, endPoint y: 270, distance: 39.7
click at [491, 270] on div "Janela de atendimento Grade de atendimento Capacidade Transportadoras Veículos …" at bounding box center [417, 191] width 835 height 382
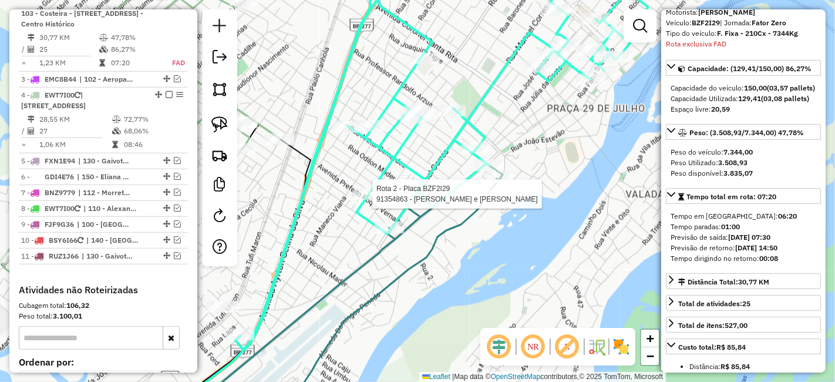
click at [364, 204] on icon at bounding box center [441, 156] width 412 height 388
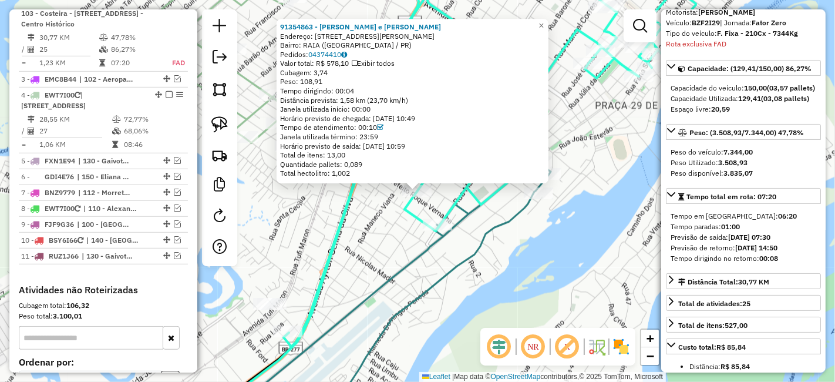
click at [450, 197] on div "91354863 - GARANITO e MARCELINO Endereço: R DOUTOR ARTHUR DE SOUZA COSTA 248 Ba…" at bounding box center [417, 191] width 835 height 382
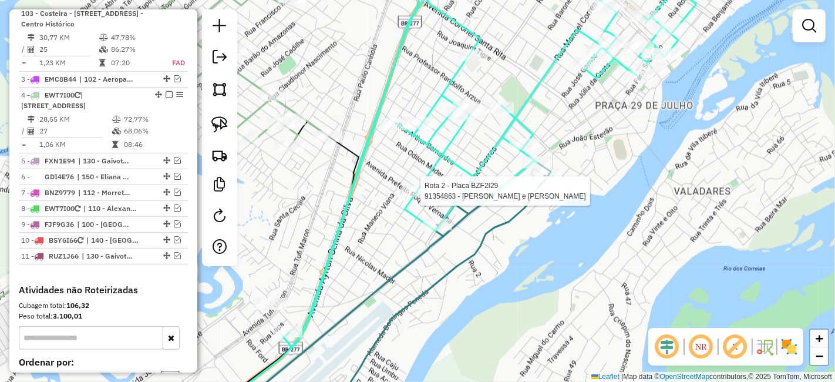
select select "*********"
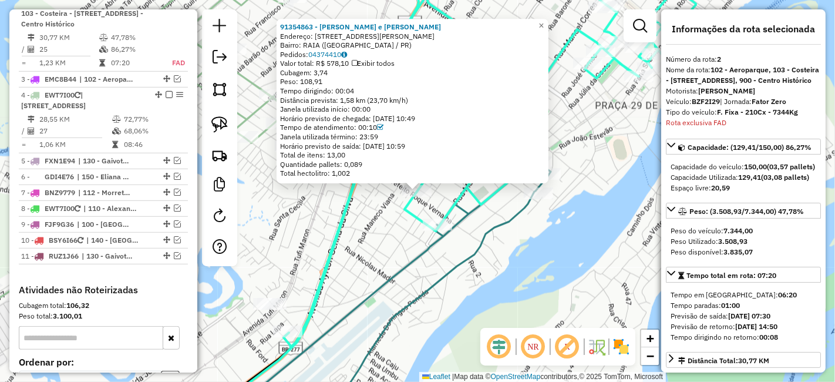
click at [361, 244] on div "91354863 - GARANITO e MARCELINO Endereço: R DOUTOR ARTHUR DE SOUZA COSTA 248 Ba…" at bounding box center [417, 191] width 835 height 382
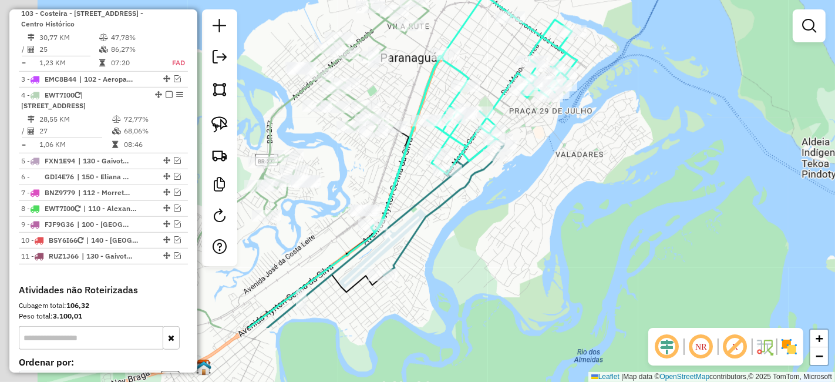
drag, startPoint x: 349, startPoint y: 319, endPoint x: 404, endPoint y: 221, distance: 112.2
click at [406, 221] on div "Janela de atendimento Grade de atendimento Capacidade Transportadoras Veículos …" at bounding box center [417, 191] width 835 height 382
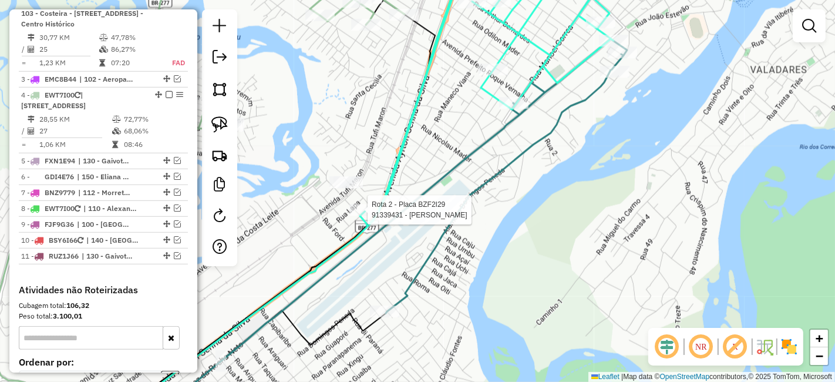
select select "*********"
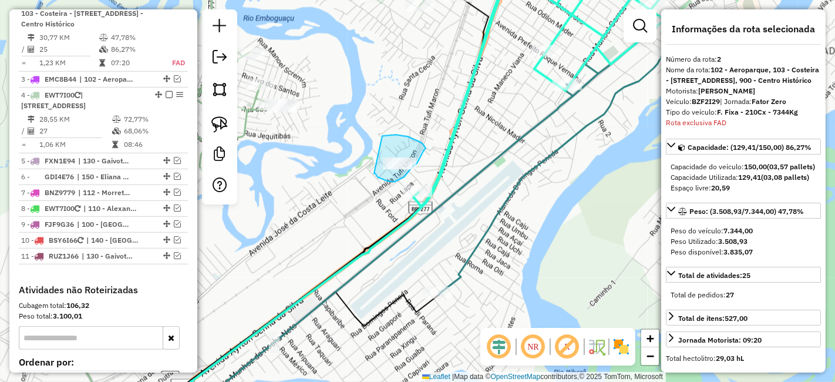
drag, startPoint x: 374, startPoint y: 173, endPoint x: 382, endPoint y: 136, distance: 38.5
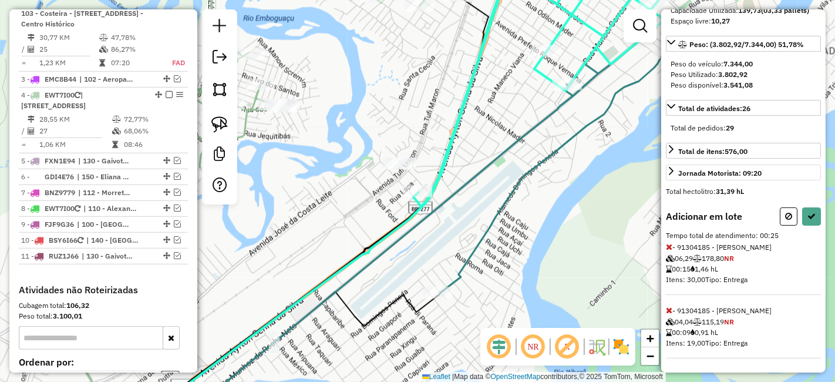
scroll to position [196, 0]
click at [802, 222] on button at bounding box center [811, 216] width 19 height 18
select select "*********"
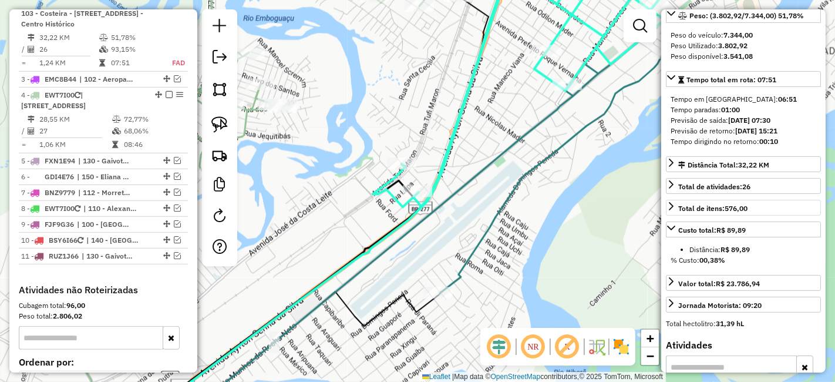
scroll to position [130, 0]
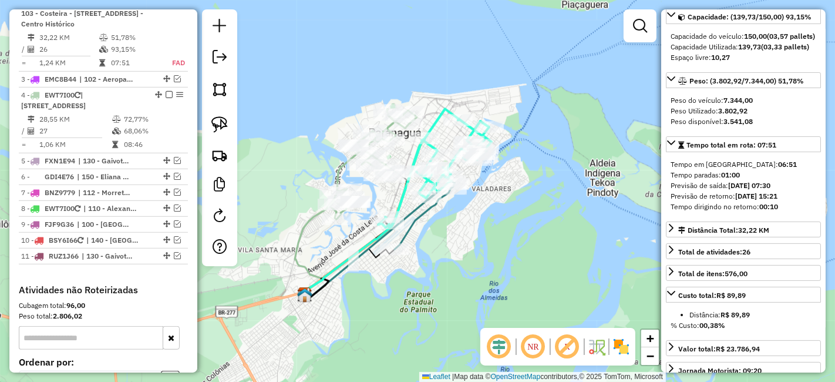
drag, startPoint x: 361, startPoint y: 301, endPoint x: 372, endPoint y: 281, distance: 23.4
click at [373, 281] on div "Janela de atendimento Grade de atendimento Capacidade Transportadoras Veículos …" at bounding box center [417, 191] width 835 height 382
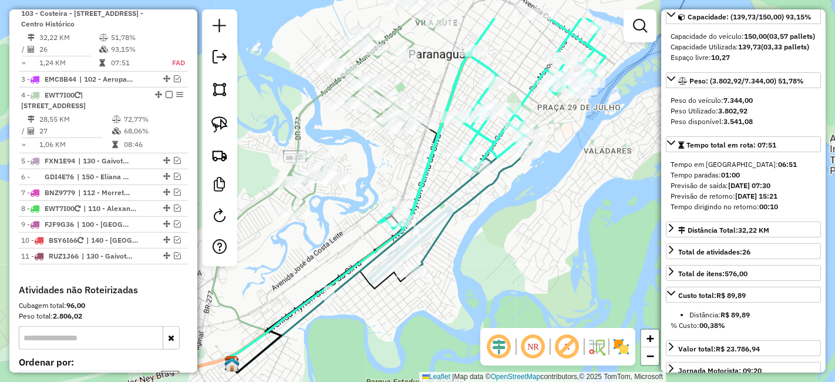
drag, startPoint x: 517, startPoint y: 143, endPoint x: 503, endPoint y: 179, distance: 37.7
click at [503, 179] on icon at bounding box center [472, 203] width 121 height 137
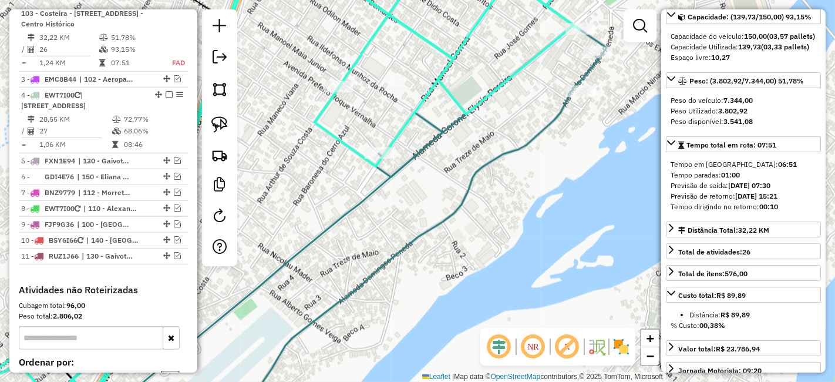
scroll to position [0, 0]
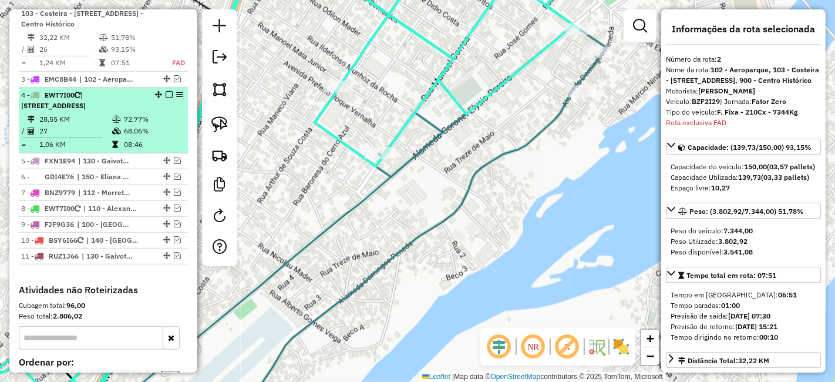
click at [166, 98] on em at bounding box center [169, 94] width 7 height 7
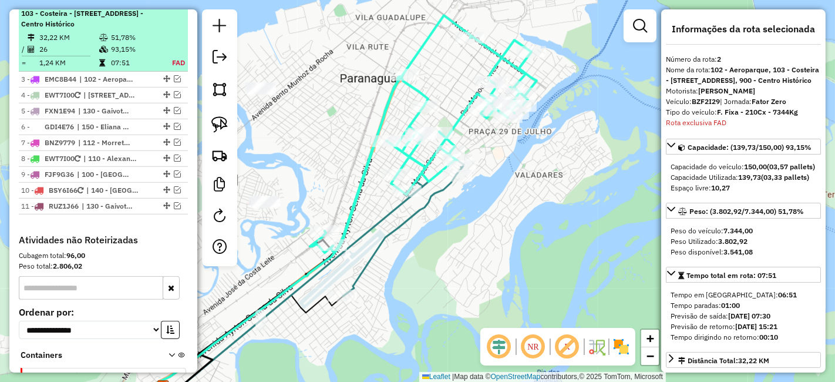
click at [166, 6] on em at bounding box center [169, 2] width 7 height 7
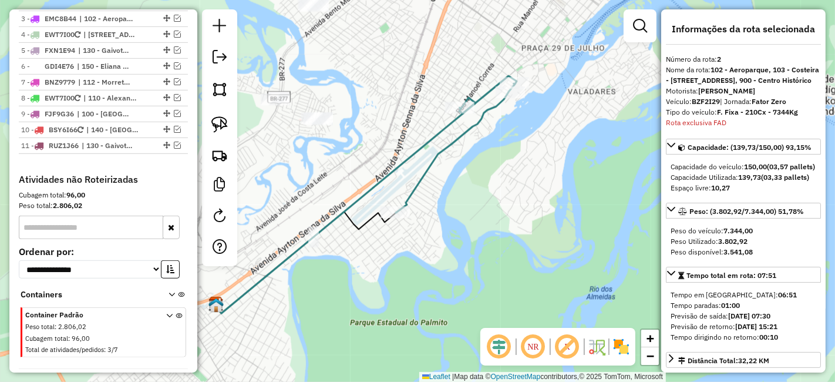
click at [461, 260] on div "Janela de atendimento Grade de atendimento Capacidade Transportadoras Veículos …" at bounding box center [417, 191] width 835 height 382
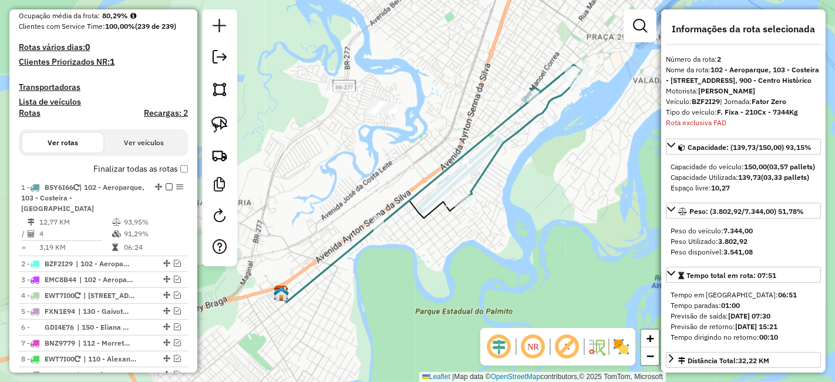
scroll to position [460, 0]
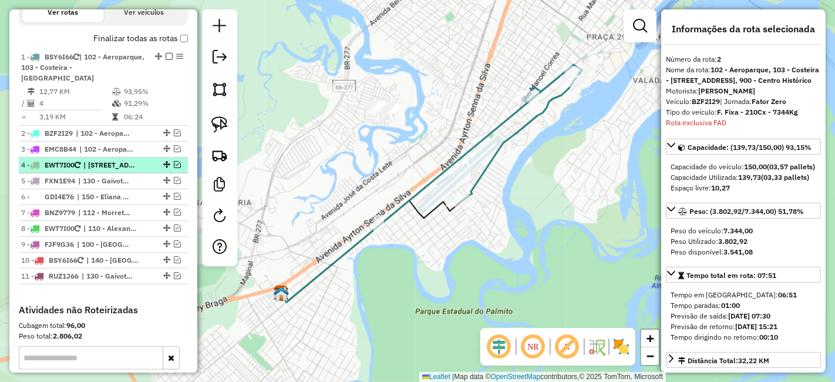
click at [176, 168] on em at bounding box center [177, 164] width 7 height 7
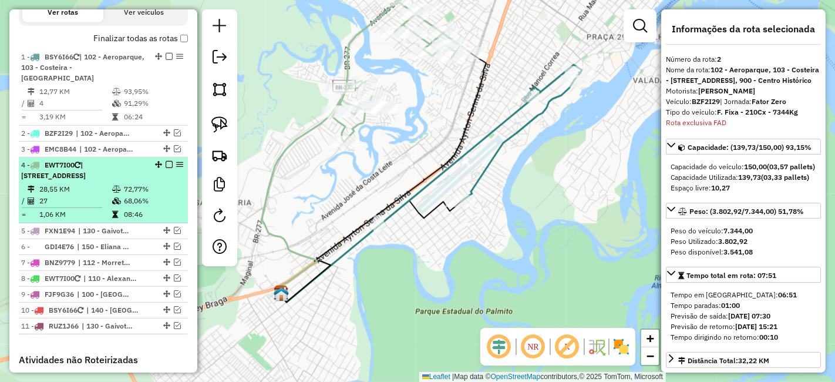
click at [152, 195] on li "4 - EWT7I00 | 104 - Vila Cruzeiro, 105 - Jardim Iguaçu 28,55 KM 72,77% / 27 68,…" at bounding box center [103, 190] width 169 height 66
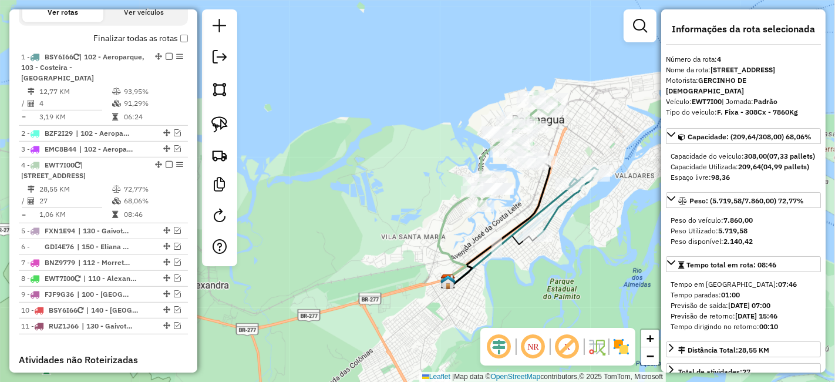
drag, startPoint x: 593, startPoint y: 221, endPoint x: 555, endPoint y: 216, distance: 38.5
click at [556, 216] on div "Janela de atendimento Grade de atendimento Capacidade Transportadoras Veículos …" at bounding box center [417, 191] width 835 height 382
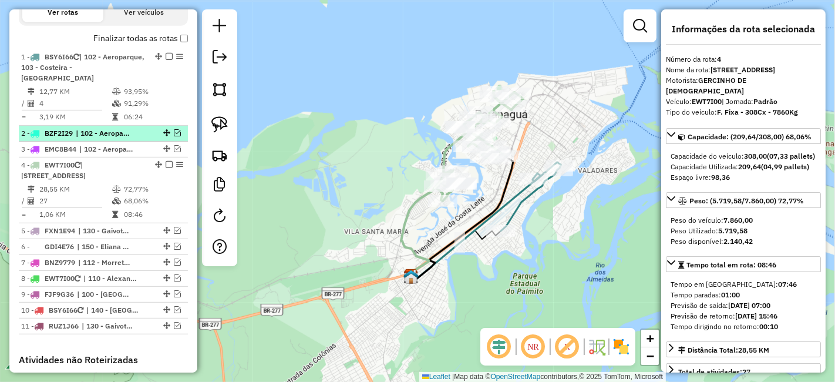
click at [144, 139] on div "2 - BZF2I29 | 102 - Aeroparque, 103 - Costeira - Estradinha , 105 - Jardim Igua…" at bounding box center [103, 133] width 164 height 11
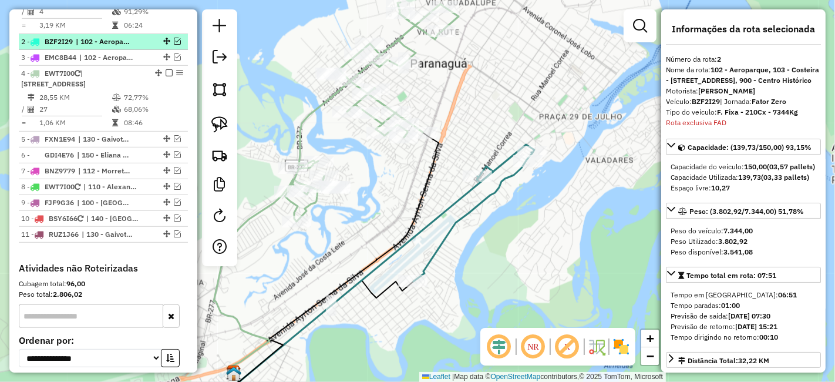
scroll to position [590, 0]
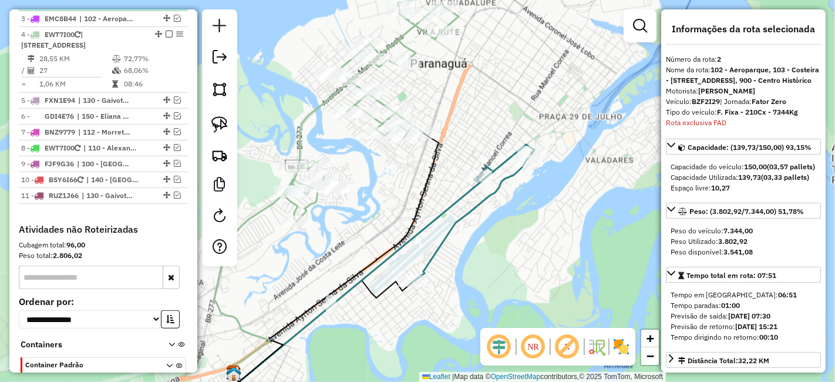
click at [174, 6] on em at bounding box center [177, 2] width 7 height 7
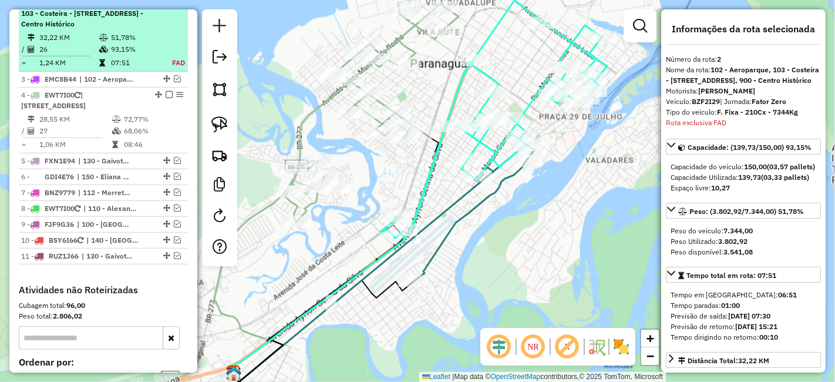
click at [171, 6] on div at bounding box center [165, 2] width 35 height 7
click at [166, 6] on em at bounding box center [169, 2] width 7 height 7
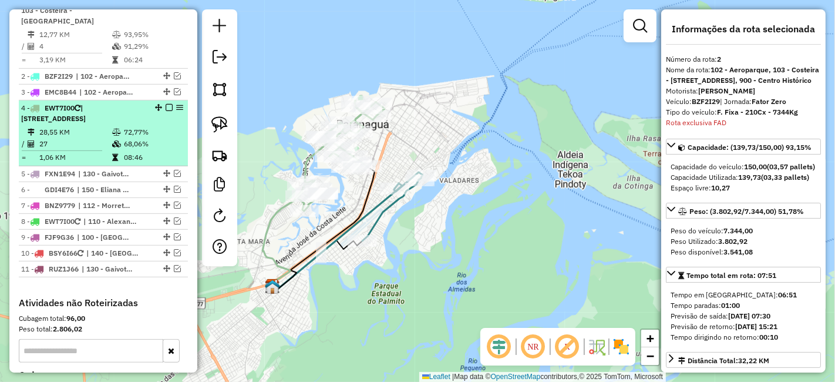
scroll to position [460, 0]
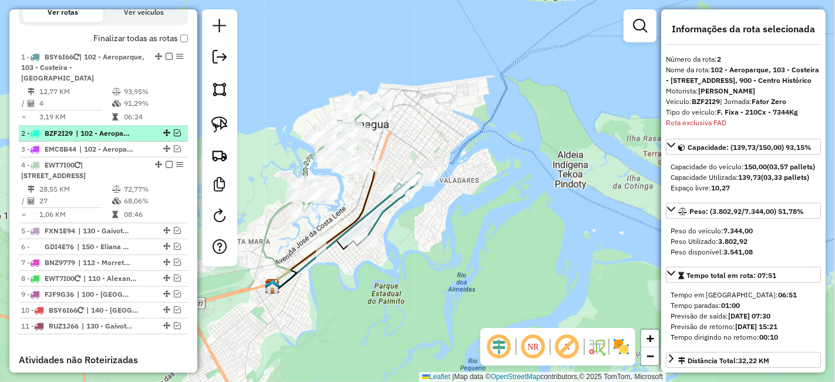
click at [129, 139] on span "| 102 - Aeroparque, 103 - Costeira - Estradinha , 105 - Jardim Iguaçu, 900 - Ce…" at bounding box center [103, 133] width 54 height 11
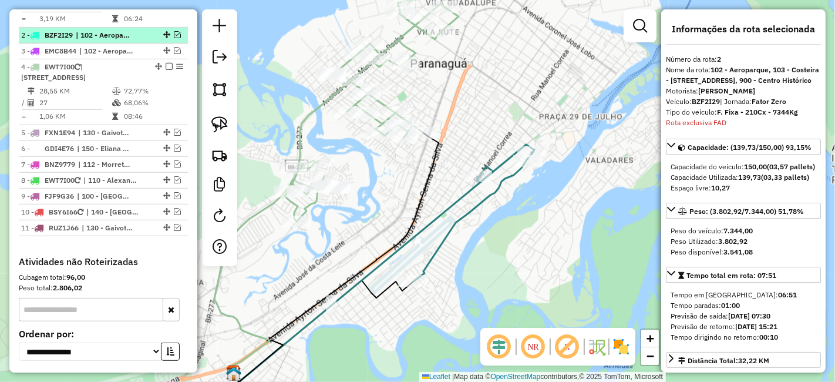
scroll to position [590, 0]
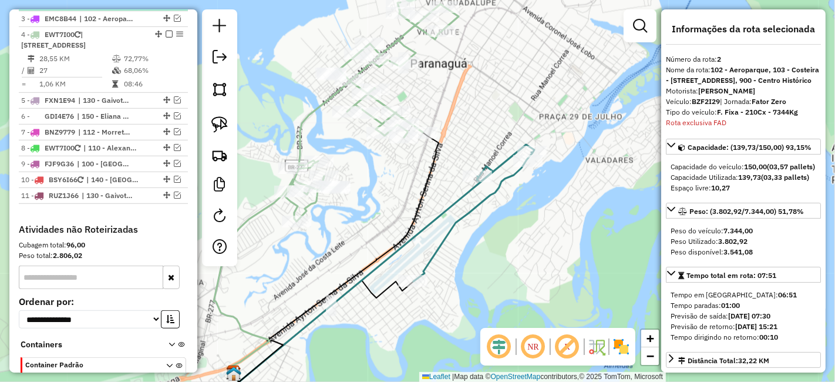
click at [100, 8] on span "| 102 - Aeroparque, 103 - Costeira - Estradinha , 105 - Jardim Iguaçu, 900 - Ce…" at bounding box center [103, 3] width 54 height 11
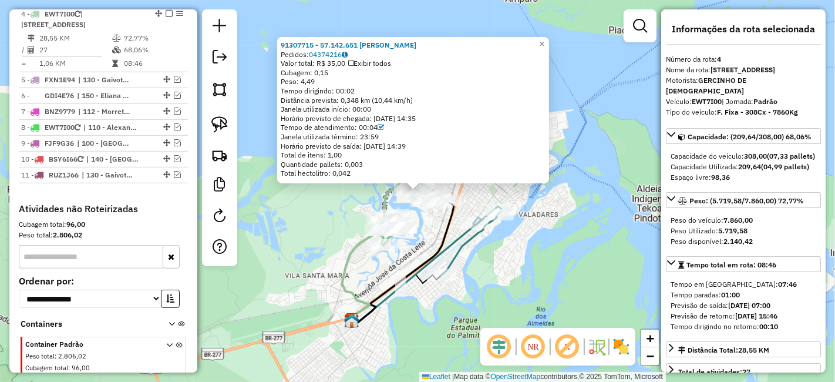
scroll to position [622, 0]
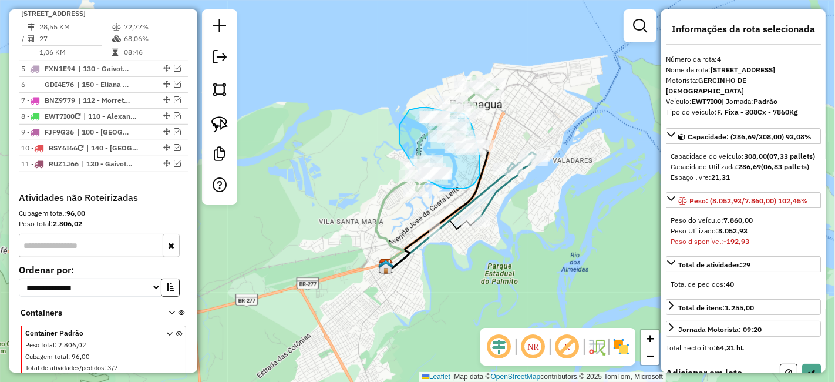
click at [448, 113] on div "Rota 4 - Placa EWT7I00 91335015 - MERCADINHO CAZU Rota 4 - Placa EWT7I00 913036…" at bounding box center [417, 191] width 835 height 382
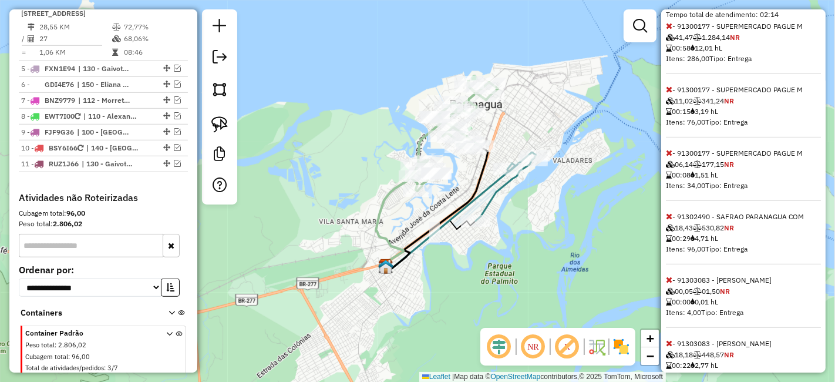
scroll to position [359, 0]
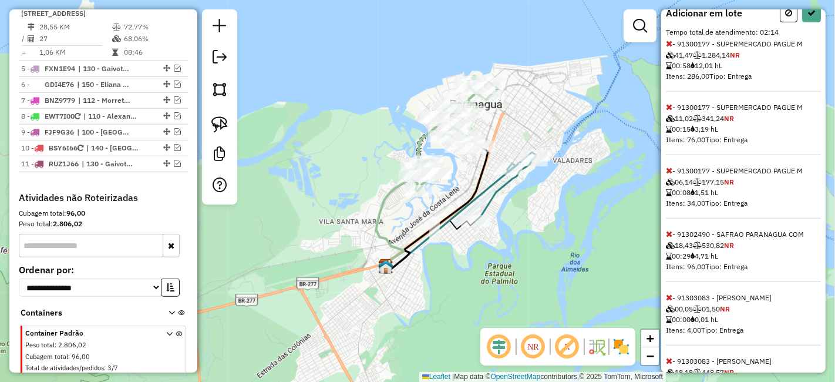
click at [671, 48] on icon at bounding box center [669, 43] width 6 height 8
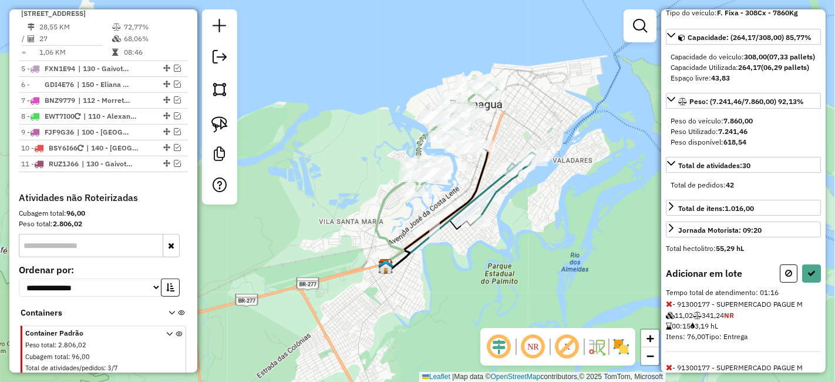
scroll to position [99, 0]
click at [812, 282] on button at bounding box center [811, 274] width 19 height 18
select select "*********"
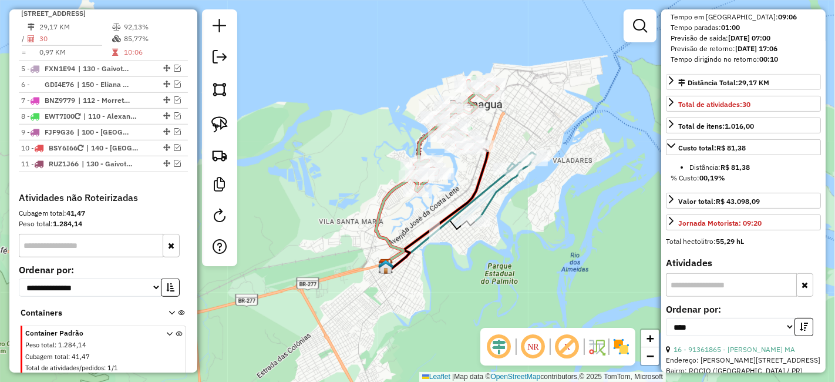
scroll to position [294, 0]
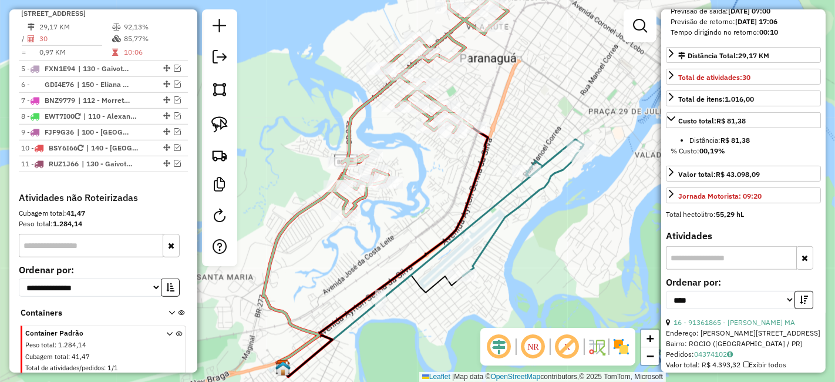
click at [435, 210] on div "Janela de atendimento Grade de atendimento Capacidade Transportadoras Veículos …" at bounding box center [417, 191] width 835 height 382
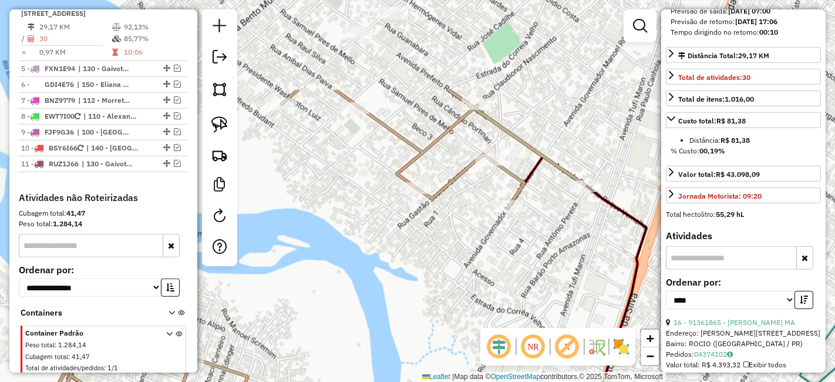
drag, startPoint x: 434, startPoint y: 182, endPoint x: 450, endPoint y: 272, distance: 91.8
click at [450, 272] on div "Janela de atendimento Grade de atendimento Capacidade Transportadoras Veículos …" at bounding box center [417, 191] width 835 height 382
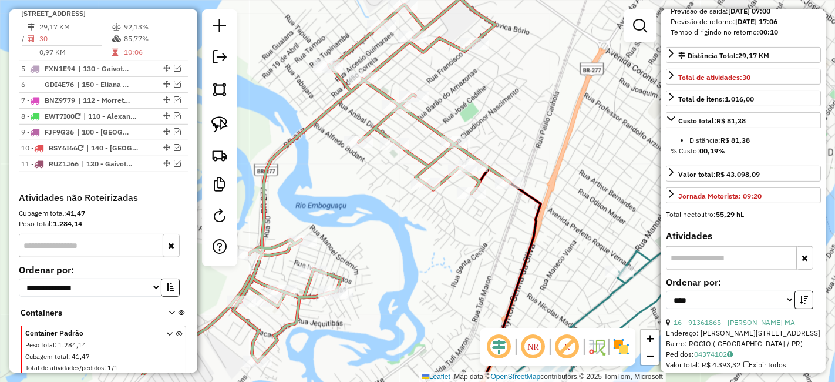
drag, startPoint x: 460, startPoint y: 266, endPoint x: 451, endPoint y: 221, distance: 46.1
click at [451, 221] on div "Janela de atendimento Grade de atendimento Capacidade Transportadoras Veículos …" at bounding box center [417, 191] width 835 height 382
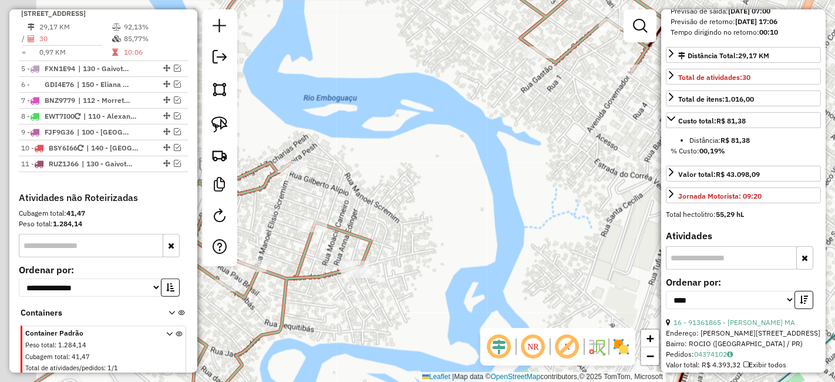
drag, startPoint x: 376, startPoint y: 290, endPoint x: 409, endPoint y: 242, distance: 58.2
click at [409, 243] on div "Janela de atendimento Grade de atendimento Capacidade Transportadoras Veículos …" at bounding box center [417, 191] width 835 height 382
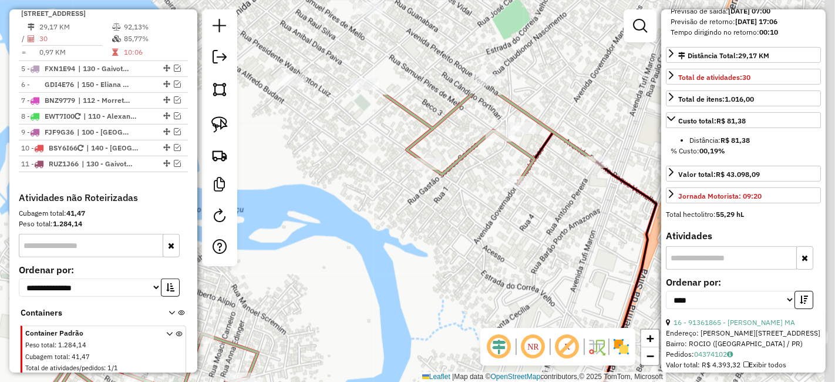
drag, startPoint x: 511, startPoint y: 180, endPoint x: 345, endPoint y: 396, distance: 272.6
click at [345, 381] on html "Aguarde... Pop-up bloqueado! Seu navegador bloqueou automáticamente a abertura …" at bounding box center [417, 191] width 835 height 382
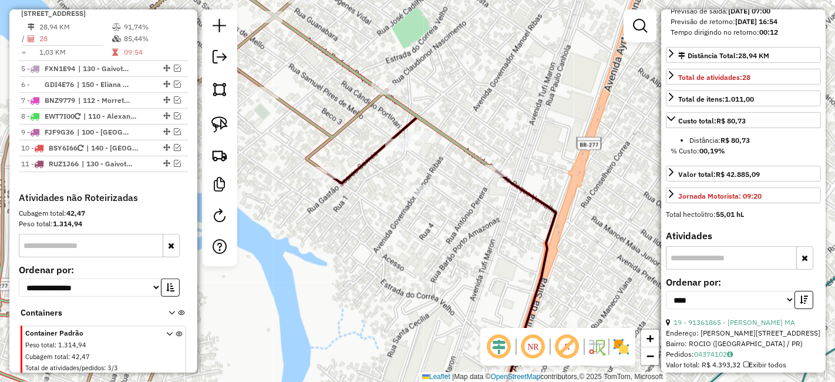
click at [329, 183] on icon at bounding box center [441, 268] width 230 height 303
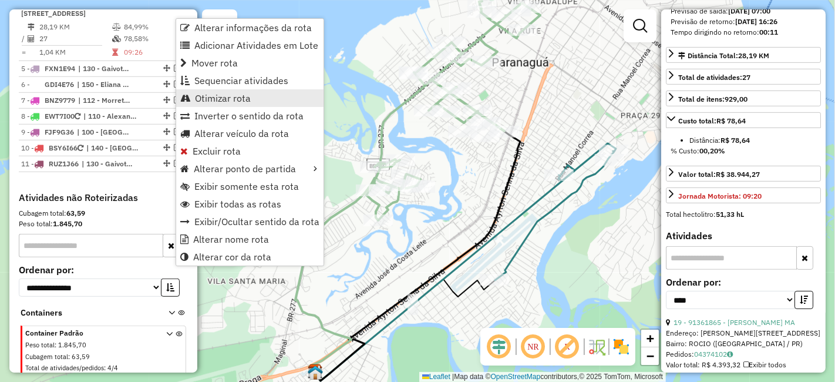
click at [225, 89] on link "Otimizar rota" at bounding box center [249, 98] width 147 height 18
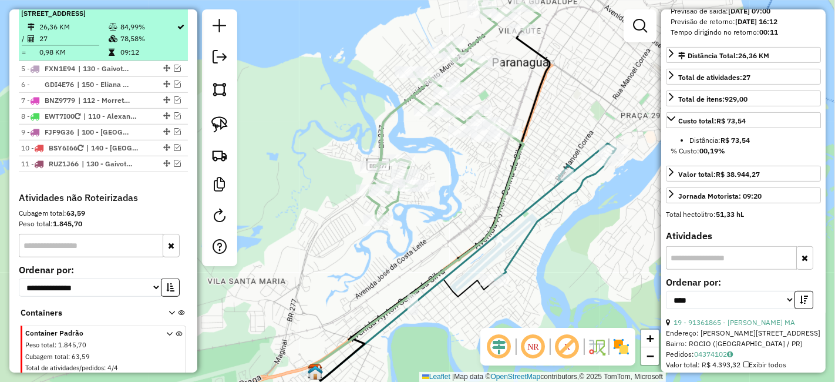
click at [166, 6] on em at bounding box center [169, 2] width 7 height 7
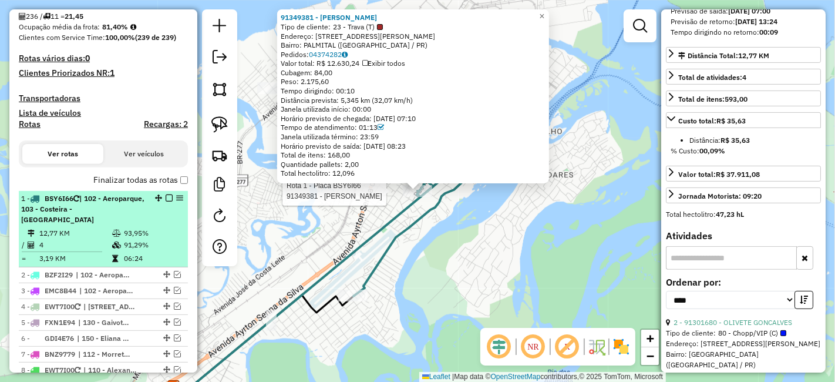
scroll to position [449, 0]
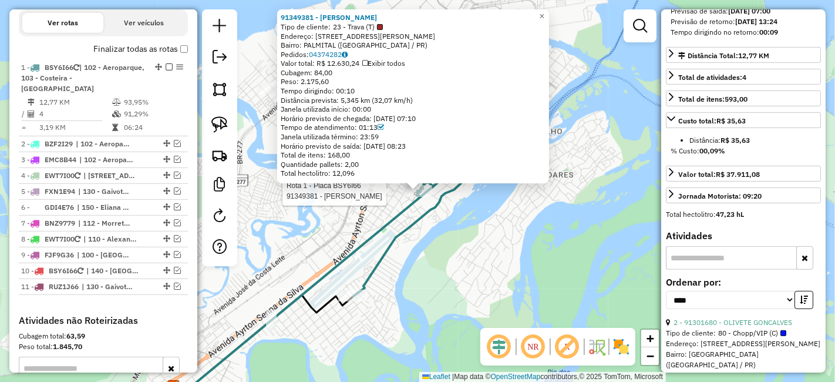
click at [341, 270] on icon at bounding box center [302, 289] width 261 height 216
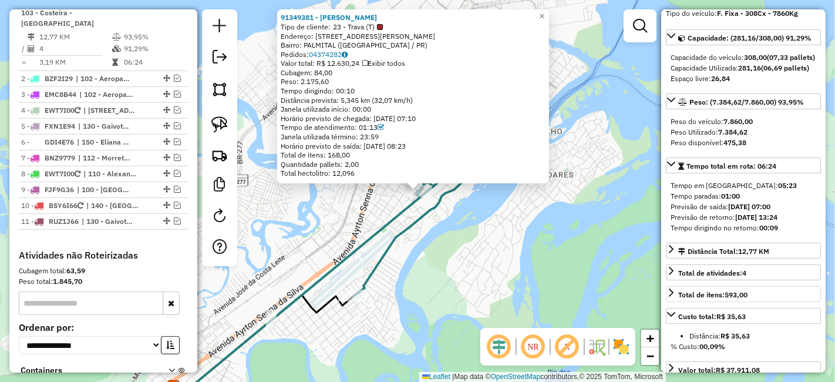
scroll to position [0, 0]
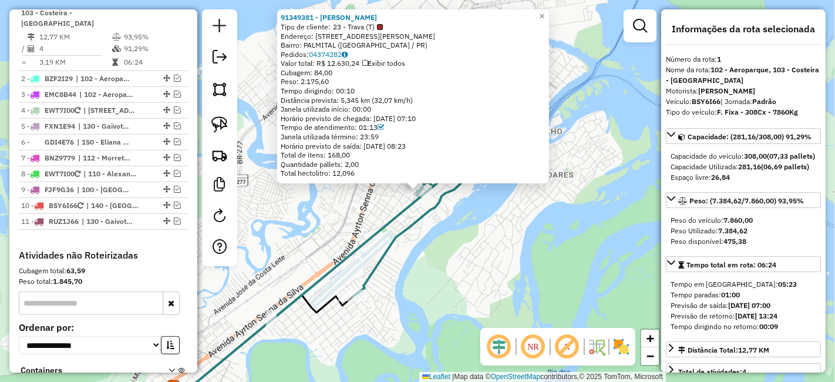
click at [607, 215] on div "91349381 - VALDETE DIAS TORQUET Tipo de cliente: 23 - Trava (T) Endereço: R MAN…" at bounding box center [417, 191] width 835 height 382
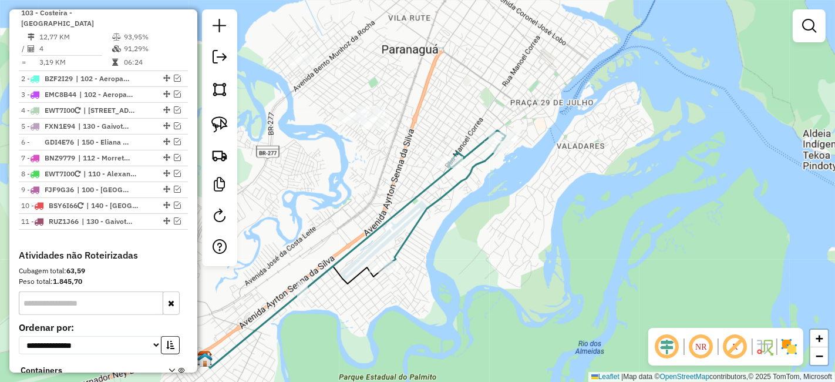
drag, startPoint x: 340, startPoint y: 182, endPoint x: 383, endPoint y: 192, distance: 44.0
click at [383, 192] on div "Janela de atendimento Grade de atendimento Capacidade Transportadoras Veículos …" at bounding box center [417, 191] width 835 height 382
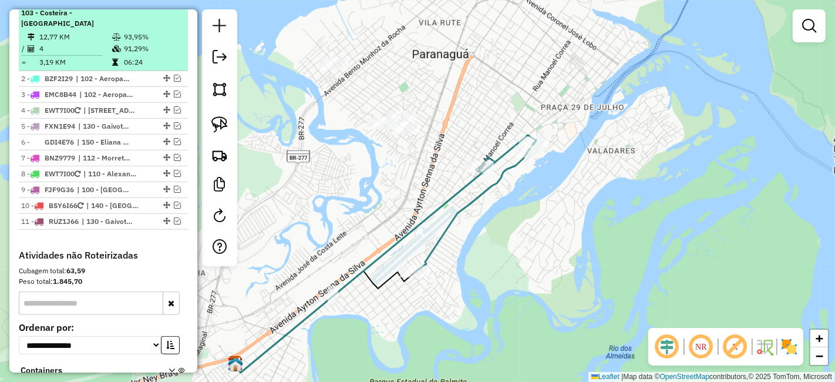
click at [131, 29] on div "1 - BSY6I66 | 102 - Aeroparque, 103 - Costeira - Estradinha" at bounding box center [83, 13] width 124 height 32
select select "*********"
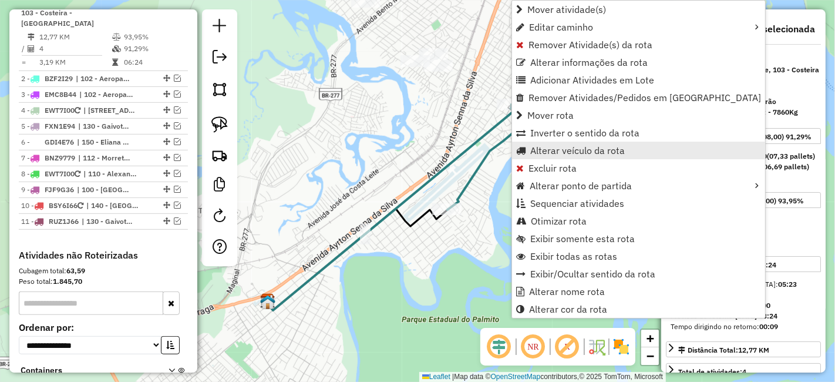
click at [615, 151] on span "Alterar veículo da rota" at bounding box center [577, 150] width 95 height 9
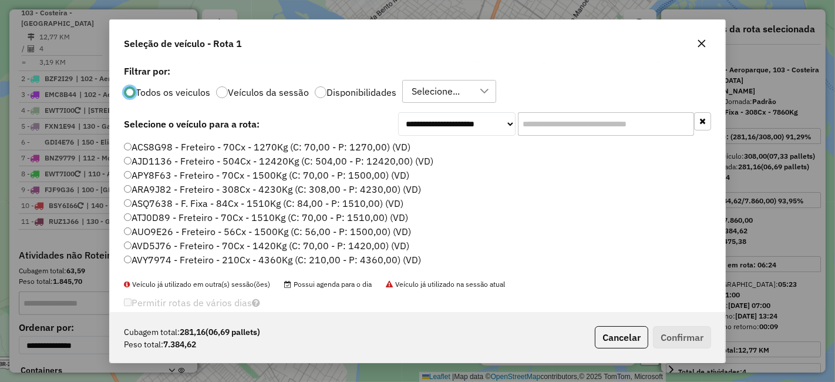
scroll to position [6, 3]
click at [583, 137] on div "**********" at bounding box center [417, 187] width 615 height 250
click at [575, 120] on input "text" at bounding box center [606, 123] width 176 height 23
paste input "*******"
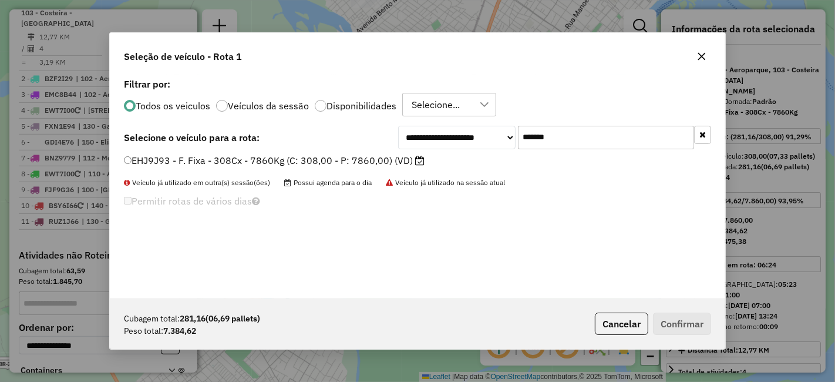
type input "*******"
click at [329, 159] on label "EHJ9J93 - F. Fixa - 308Cx - 7860Kg (C: 308,00 - P: 7860,00) (VD)" at bounding box center [274, 160] width 301 height 14
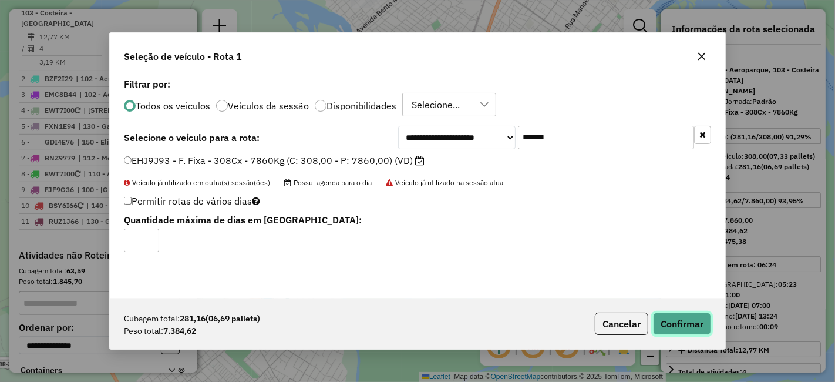
click at [679, 319] on button "Confirmar" at bounding box center [682, 323] width 58 height 22
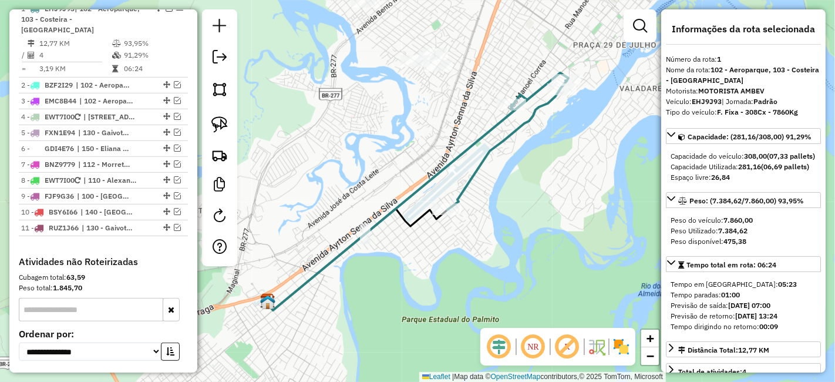
scroll to position [514, 0]
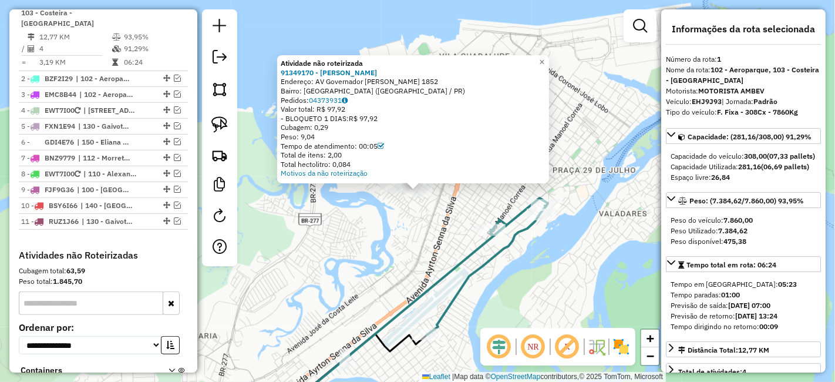
click at [435, 253] on div "Atividade não roteirizada 91349170 - SAULO DA SILVA ROSA Endereço: AV Governado…" at bounding box center [417, 191] width 835 height 382
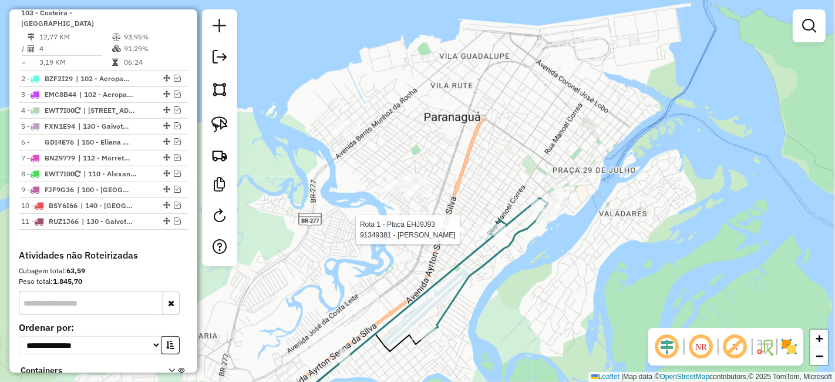
select select "*********"
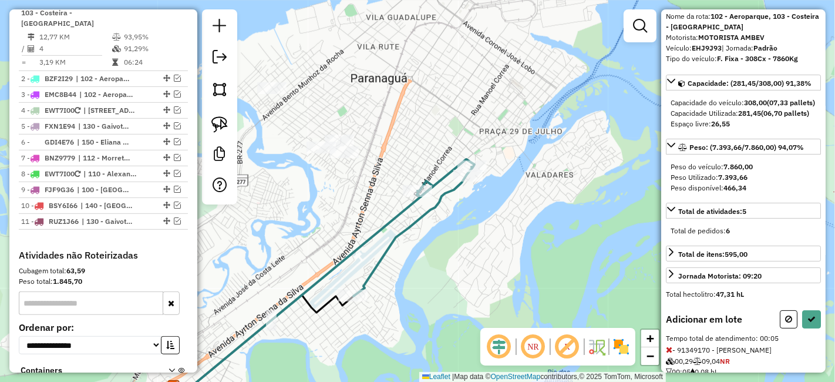
scroll to position [65, 0]
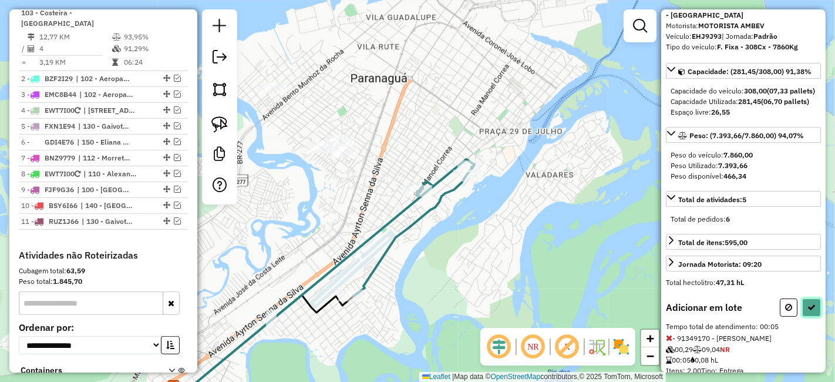
click at [802, 317] on button at bounding box center [811, 307] width 19 height 18
select select "*********"
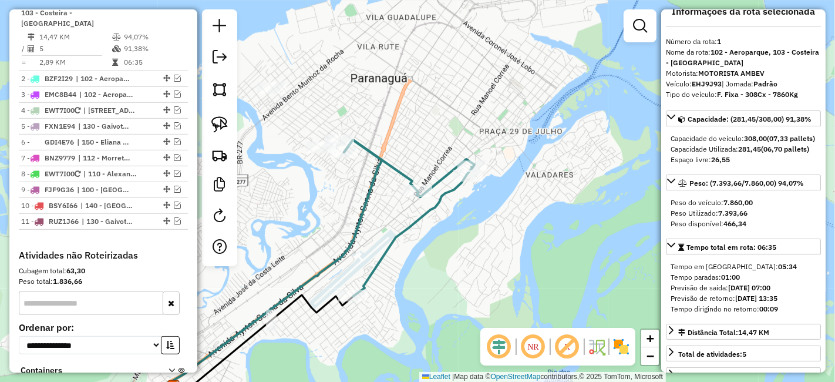
scroll to position [0, 0]
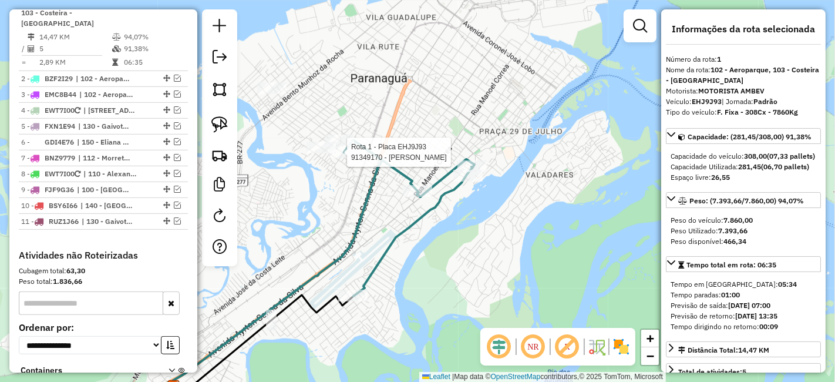
click at [343, 158] on div at bounding box center [343, 152] width 29 height 12
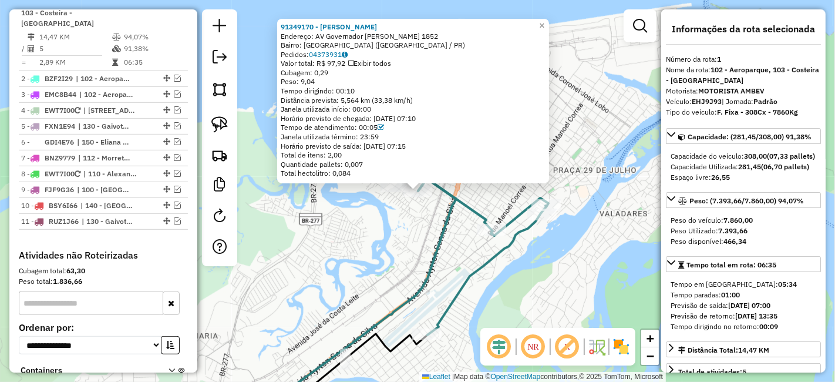
click at [374, 216] on div "91349170 - SAULO DA SILVA ROSA Endereço: AV Governador Manoel Ribas 1852 Bairro…" at bounding box center [417, 191] width 835 height 382
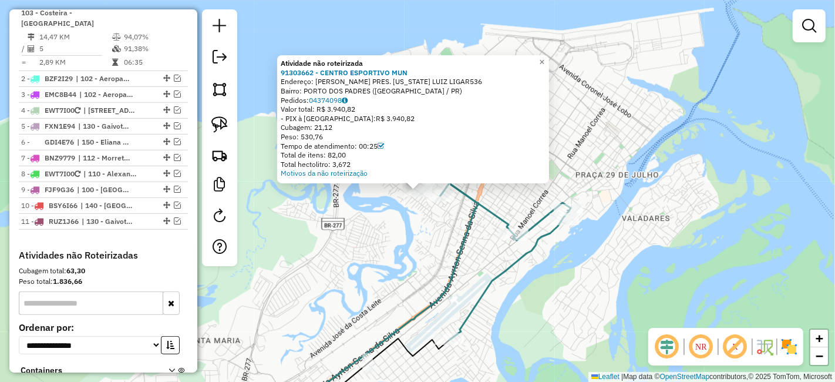
click at [395, 217] on div "Atividade não roteirizada 91303662 - CENTRO ESPORTIVO MUN Endereço: R R. PRES. …" at bounding box center [417, 191] width 835 height 382
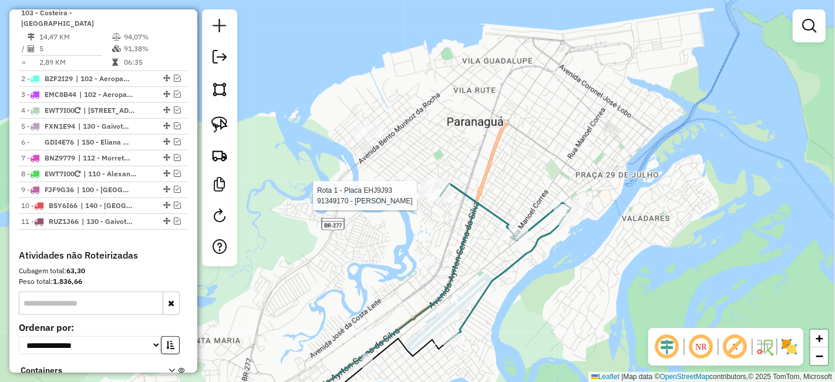
select select "*********"
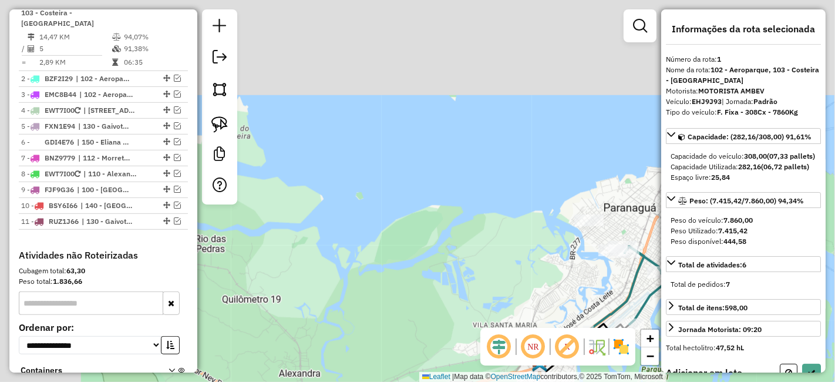
scroll to position [110, 0]
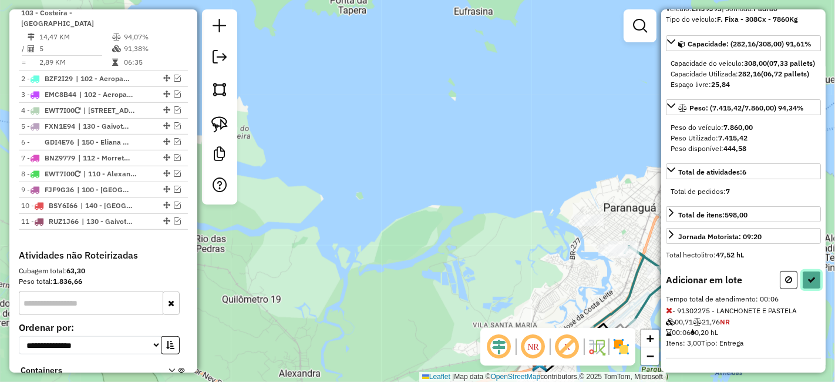
click at [807, 284] on icon at bounding box center [811, 279] width 8 height 8
select select "*********"
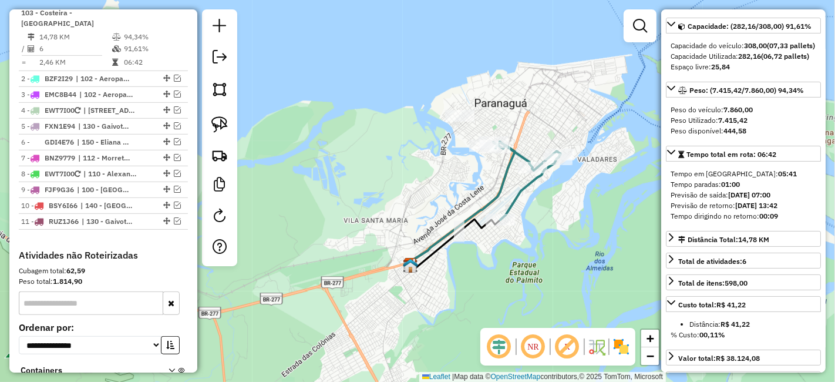
drag, startPoint x: 518, startPoint y: 254, endPoint x: 387, endPoint y: 149, distance: 167.6
click at [387, 149] on div "Janela de atendimento Grade de atendimento Capacidade Transportadoras Veículos …" at bounding box center [417, 191] width 835 height 382
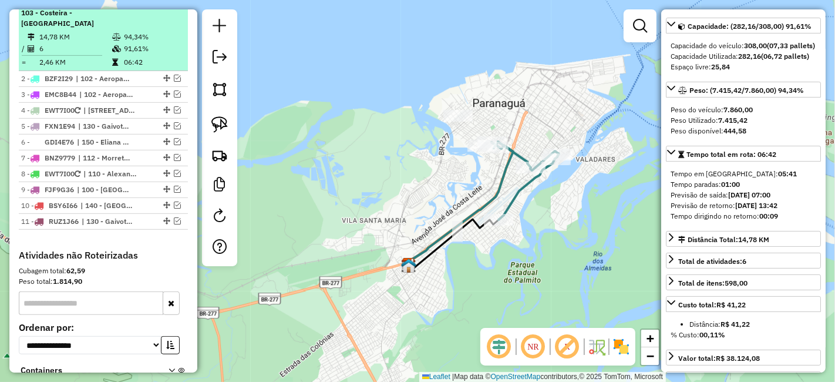
click at [166, 5] on em at bounding box center [169, 1] width 7 height 7
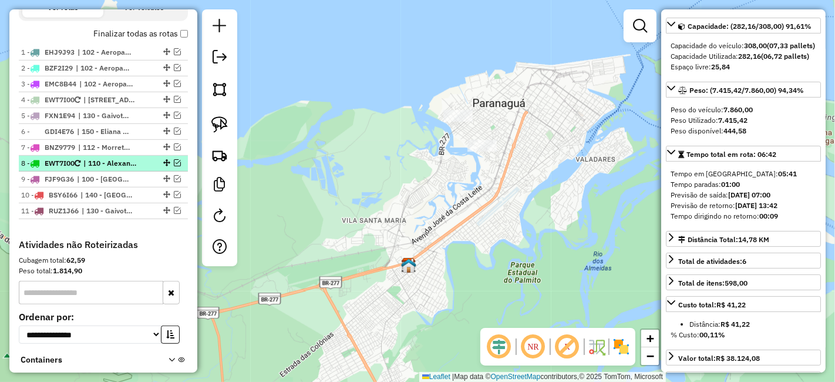
click at [116, 169] on span "| 110 - Alexandra, 111 - Rio Sagrado - Pantanal, 147 - Colonia" at bounding box center [110, 163] width 54 height 11
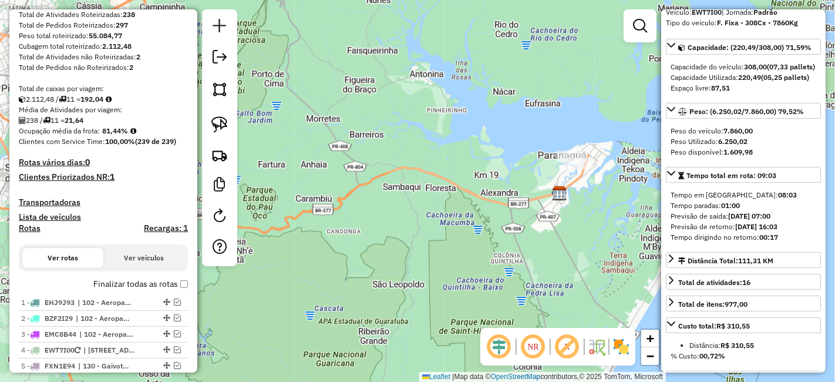
scroll to position [203, 0]
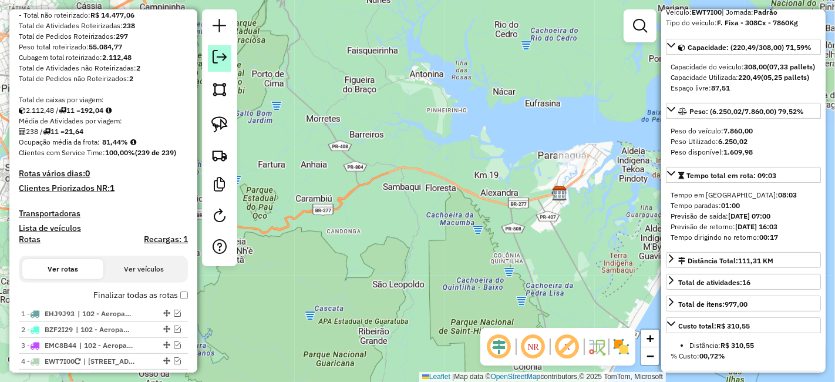
click at [227, 68] on link at bounding box center [219, 58] width 23 height 26
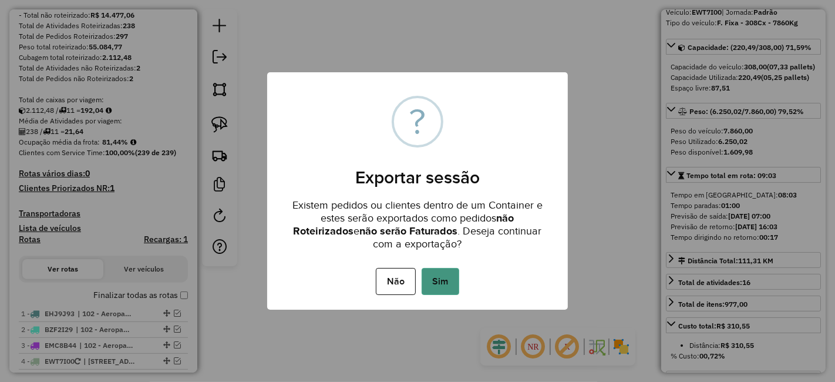
click at [446, 276] on button "Sim" at bounding box center [441, 281] width 38 height 27
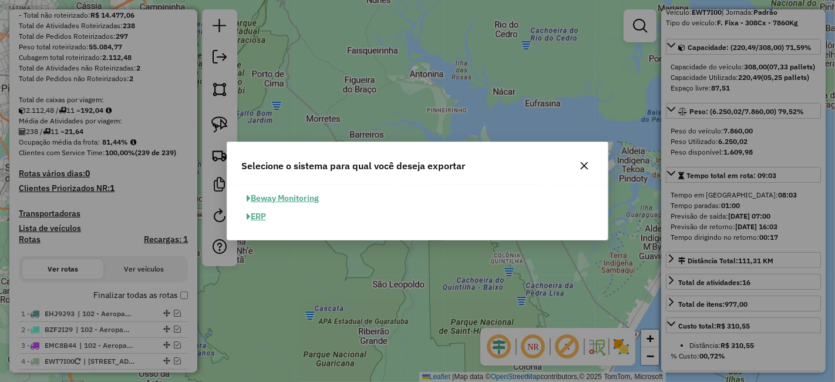
click at [263, 214] on button "ERP" at bounding box center [256, 216] width 30 height 18
select select "**"
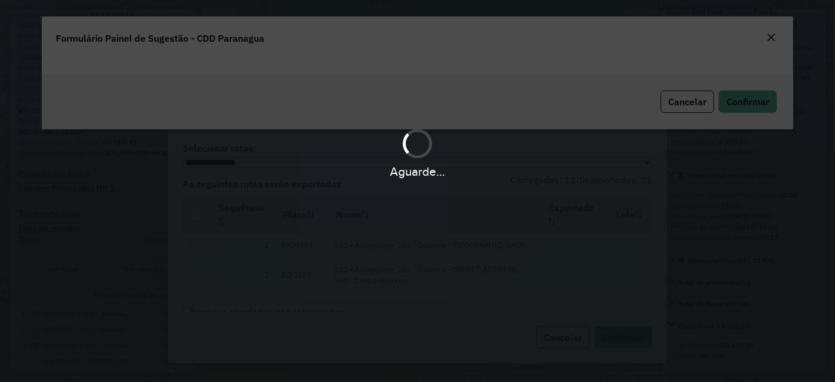
click at [749, 103] on div "Aguarde..." at bounding box center [417, 191] width 835 height 382
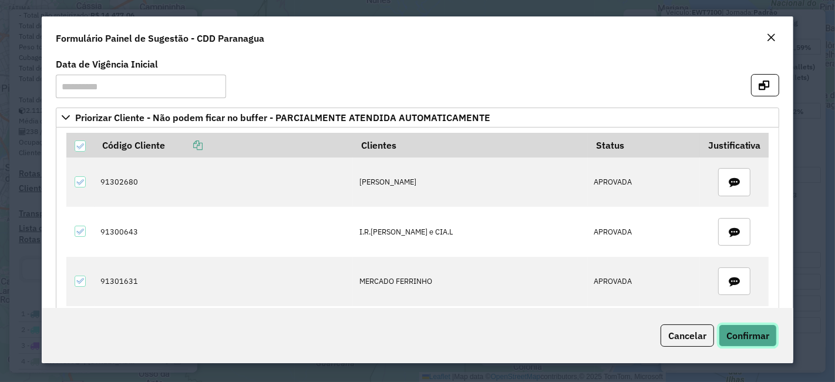
click at [740, 332] on span "Confirmar" at bounding box center [747, 335] width 43 height 12
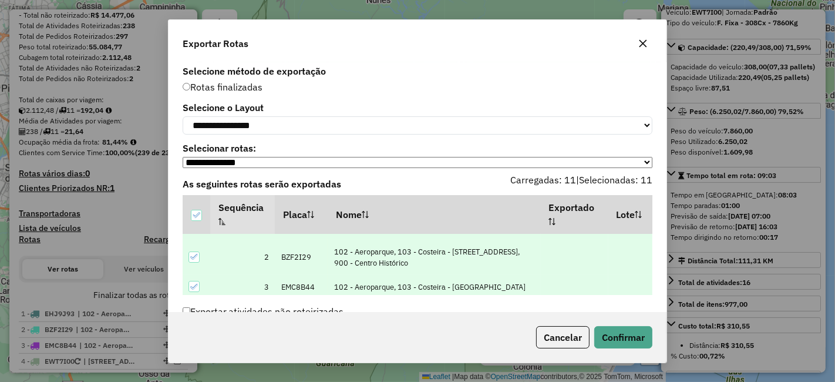
scroll to position [0, 0]
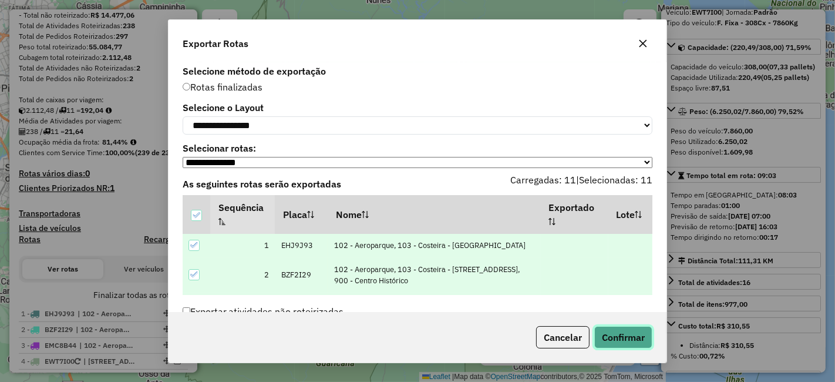
click at [624, 338] on button "Confirmar" at bounding box center [623, 337] width 58 height 22
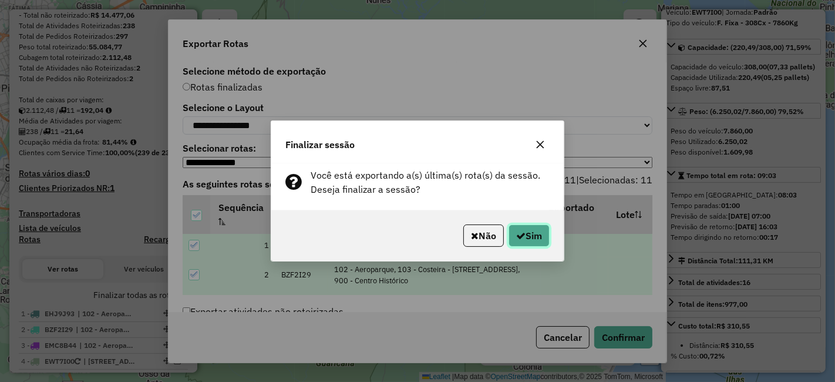
click at [516, 234] on icon "button" at bounding box center [520, 235] width 9 height 9
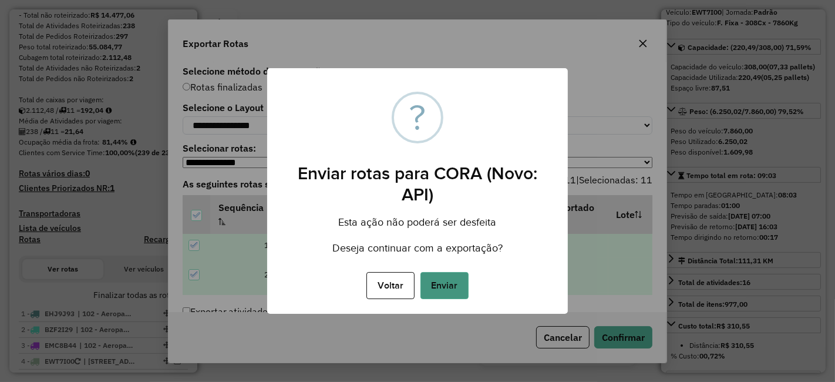
click at [442, 278] on button "Enviar" at bounding box center [444, 285] width 48 height 27
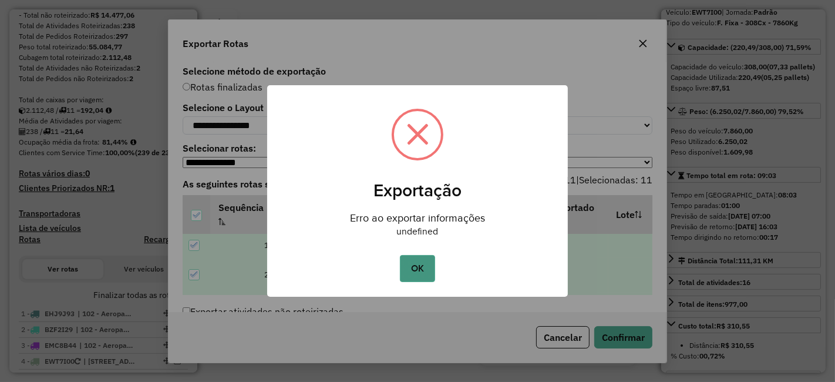
click at [416, 264] on button "OK" at bounding box center [417, 268] width 35 height 27
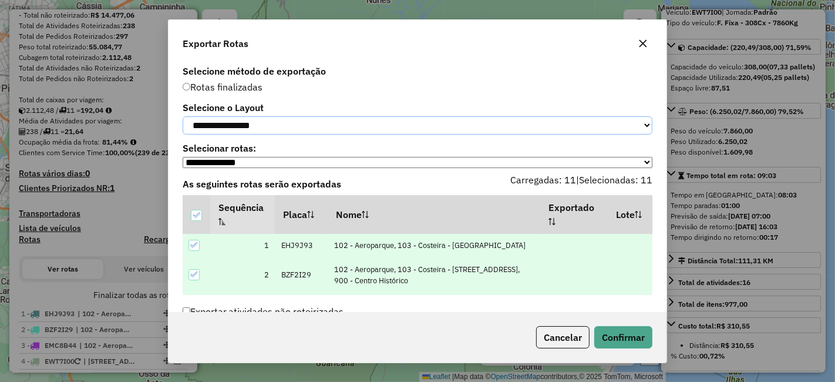
click at [321, 121] on select "**********" at bounding box center [418, 125] width 470 height 18
select select "*********"
click at [183, 116] on select "**********" at bounding box center [418, 125] width 470 height 18
click at [604, 344] on button "Confirmar" at bounding box center [623, 337] width 58 height 22
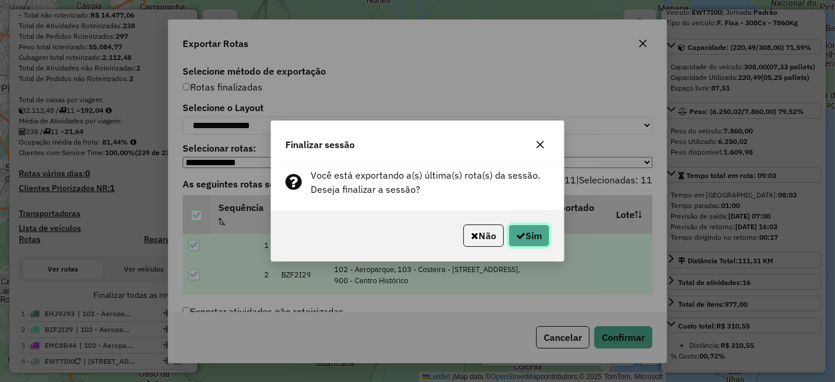
click at [517, 229] on button "Sim" at bounding box center [529, 235] width 41 height 22
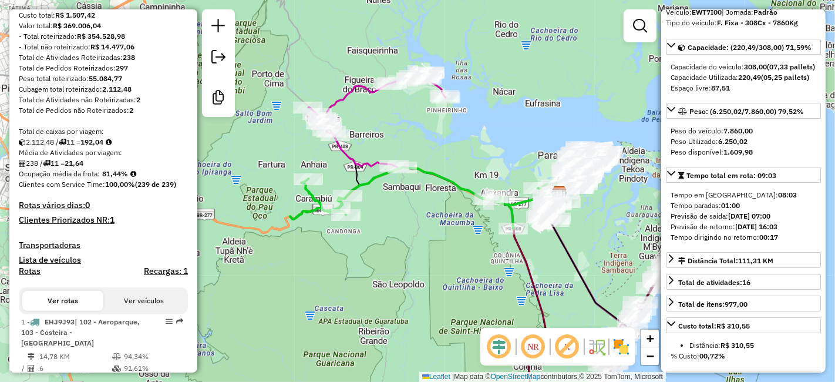
scroll to position [1029, 0]
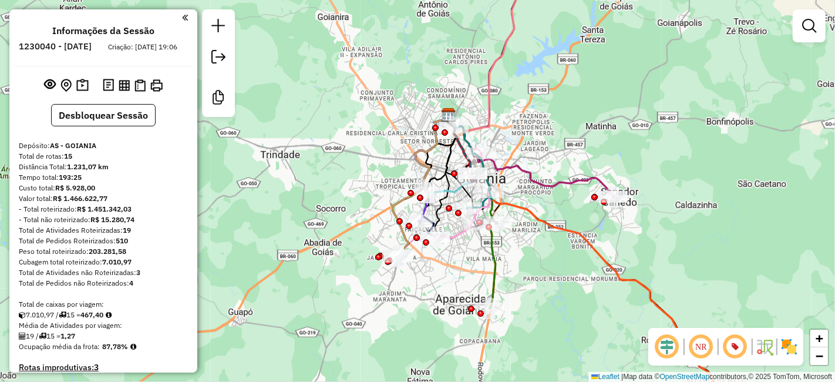
scroll to position [1294, 0]
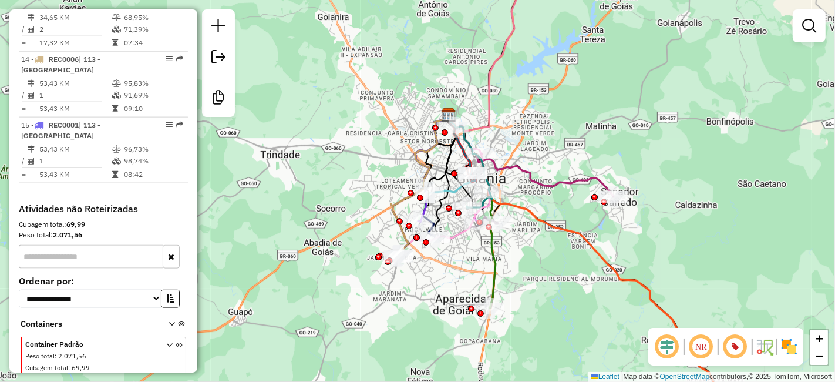
click at [16, 207] on div "**********" at bounding box center [103, 295] width 179 height 185
click at [265, 183] on div "Janela de atendimento Grade de atendimento Capacidade Transportadoras Veículos …" at bounding box center [417, 191] width 835 height 382
click at [493, 105] on icon at bounding box center [485, 47] width 79 height 170
